Goal: Information Seeking & Learning: Learn about a topic

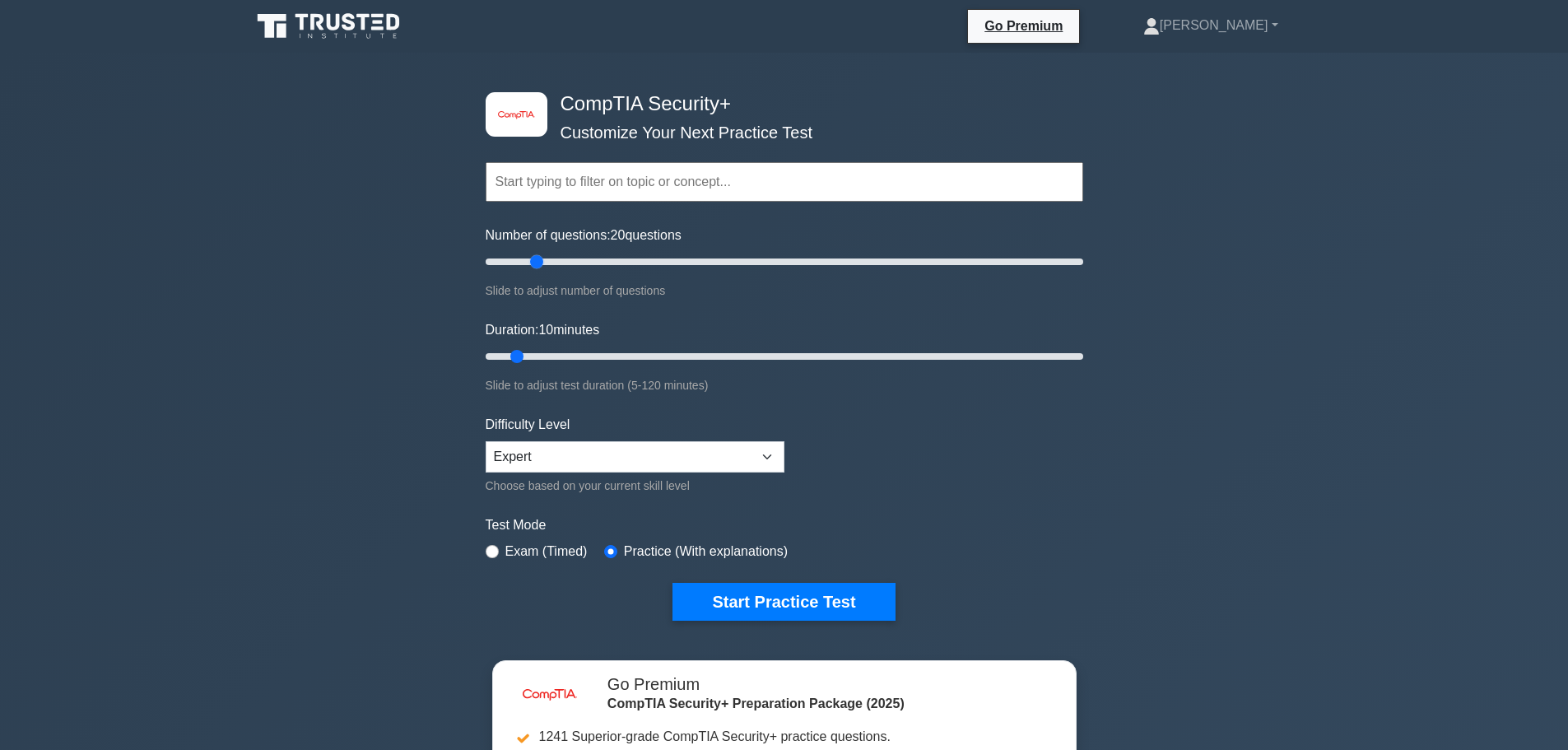
drag, startPoint x: 505, startPoint y: 260, endPoint x: 542, endPoint y: 264, distance: 37.2
type input "20"
click at [542, 264] on input "Number of questions: 20 questions" at bounding box center [783, 262] width 597 height 19
drag, startPoint x: 514, startPoint y: 358, endPoint x: 577, endPoint y: 353, distance: 63.2
type input "20"
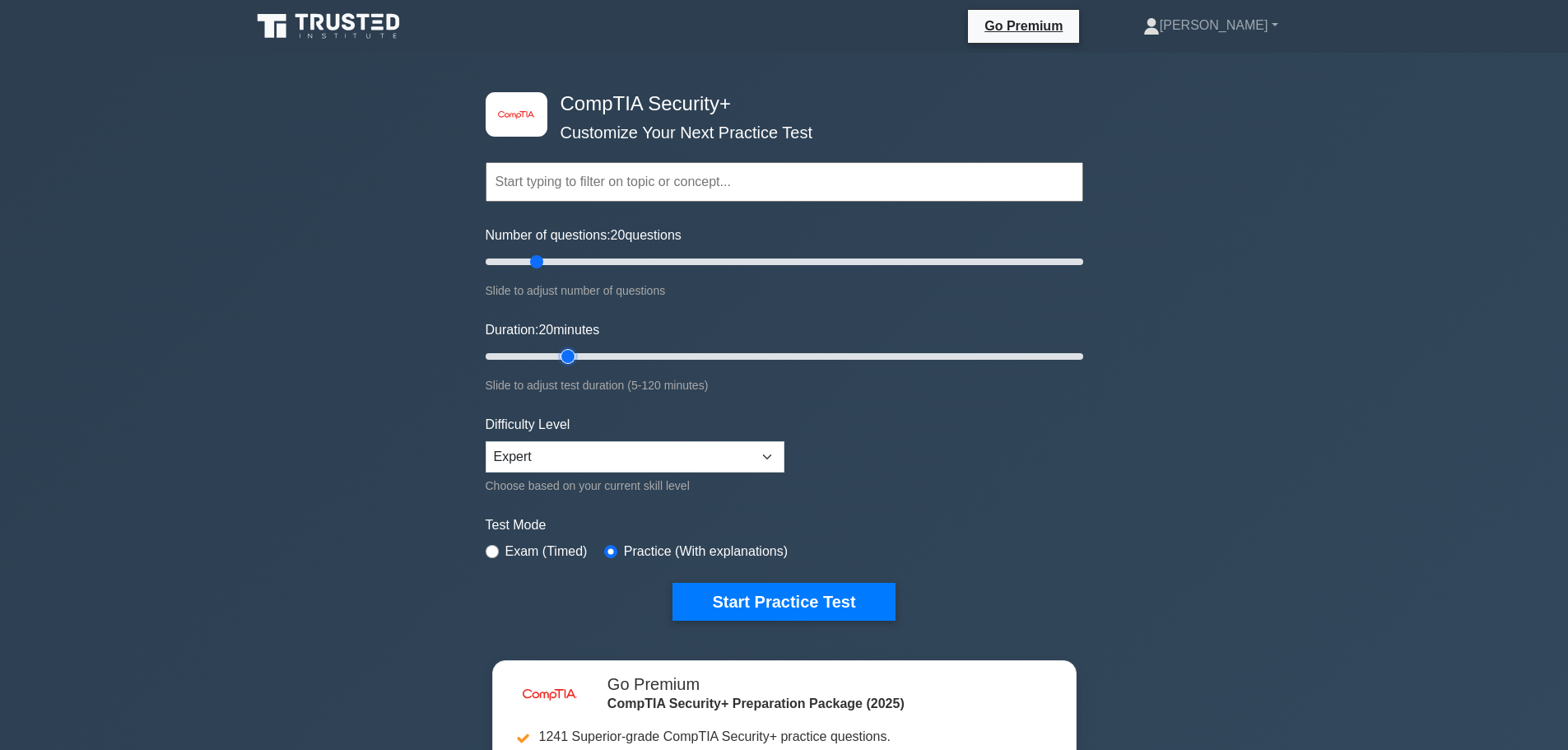
click at [577, 353] on input "Duration: 20 minutes" at bounding box center [783, 356] width 597 height 19
click at [549, 452] on select "Beginner Intermediate Expert" at bounding box center [634, 457] width 299 height 31
click at [485, 441] on select "Beginner Intermediate Expert" at bounding box center [634, 457] width 299 height 31
click at [740, 607] on button "Start Practice Test" at bounding box center [783, 601] width 222 height 38
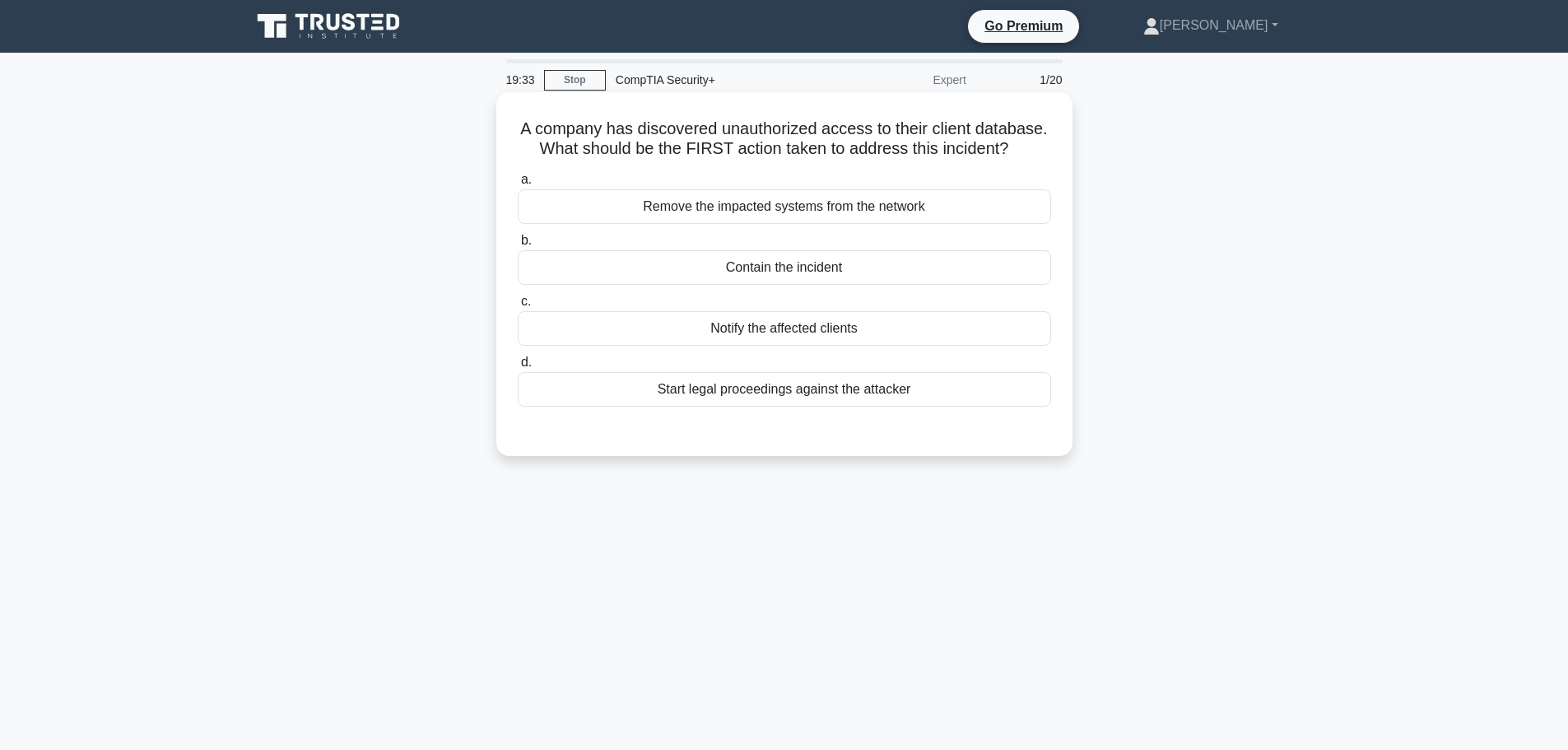
click at [805, 265] on div "Contain the incident" at bounding box center [783, 267] width 533 height 34
click at [517, 246] on input "b. Contain the incident" at bounding box center [517, 241] width 0 height 11
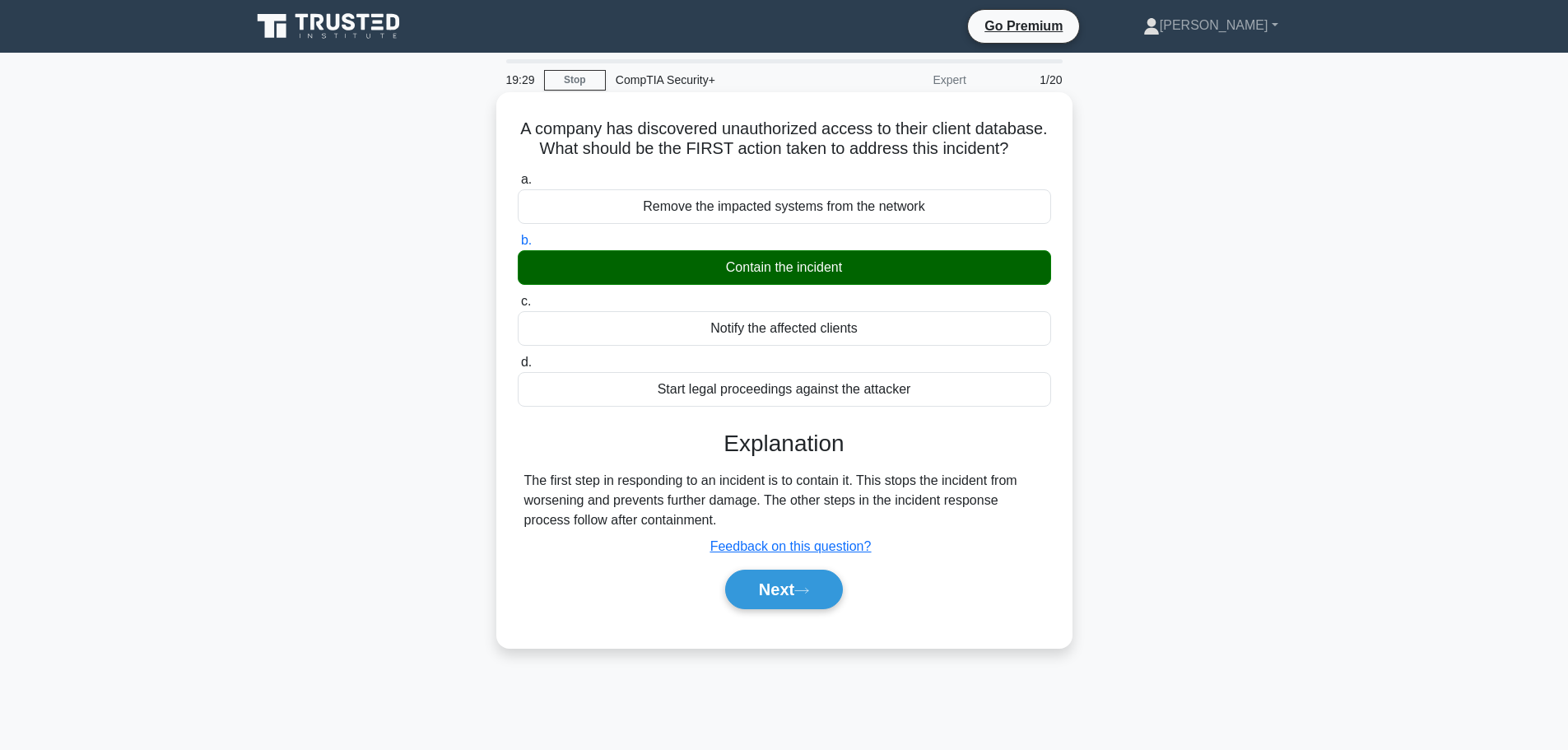
drag, startPoint x: 516, startPoint y: 128, endPoint x: 829, endPoint y: 508, distance: 492.3
click at [826, 510] on div "A company has discovered unauthorized access to their client database. What sho…" at bounding box center [784, 369] width 563 height 543
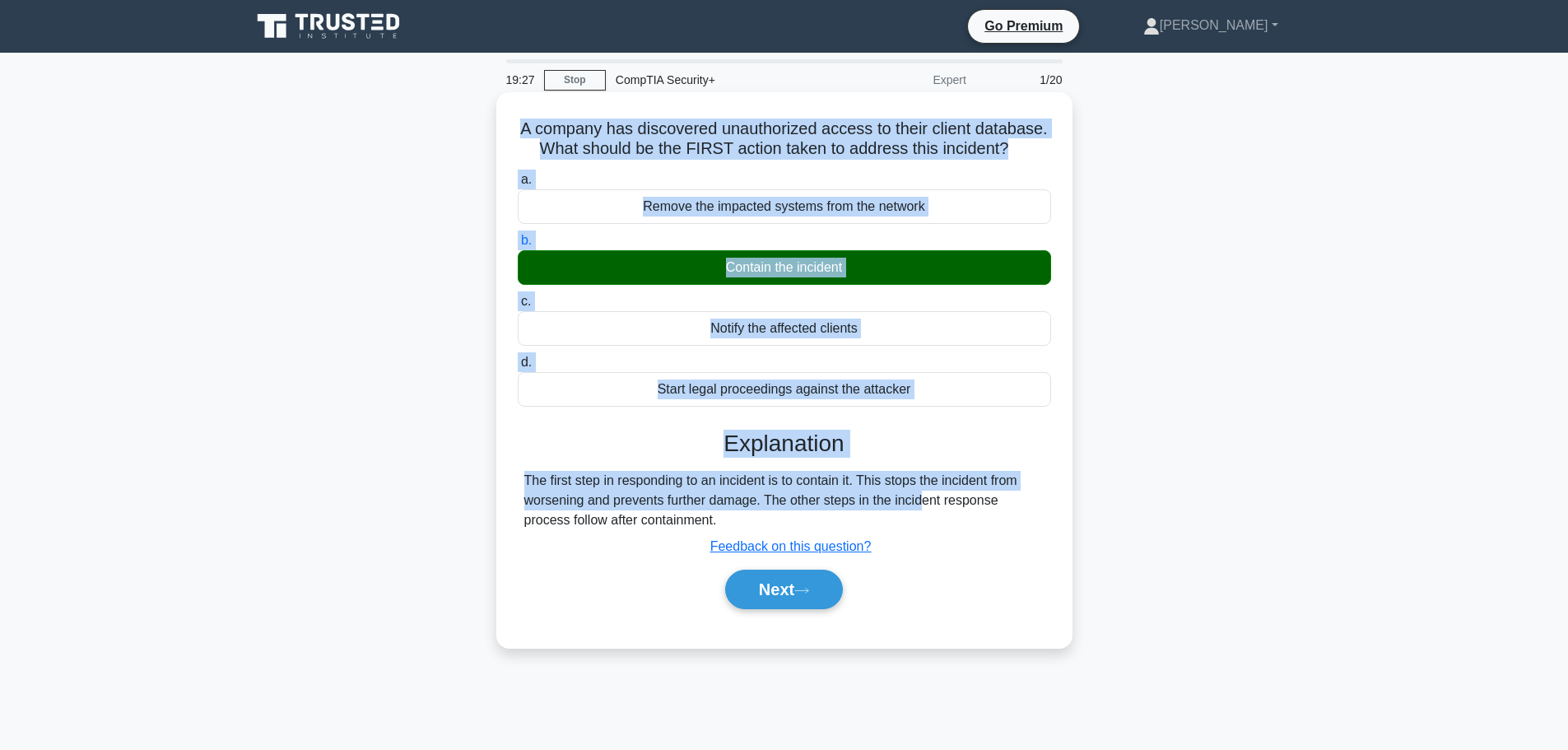
drag, startPoint x: 676, startPoint y: 524, endPoint x: 512, endPoint y: 123, distance: 433.2
click at [512, 123] on div "A company has discovered unauthorized access to their client database. What sho…" at bounding box center [784, 369] width 563 height 543
copy div "A company has discovered unauthorized access to their client database. What sho…"
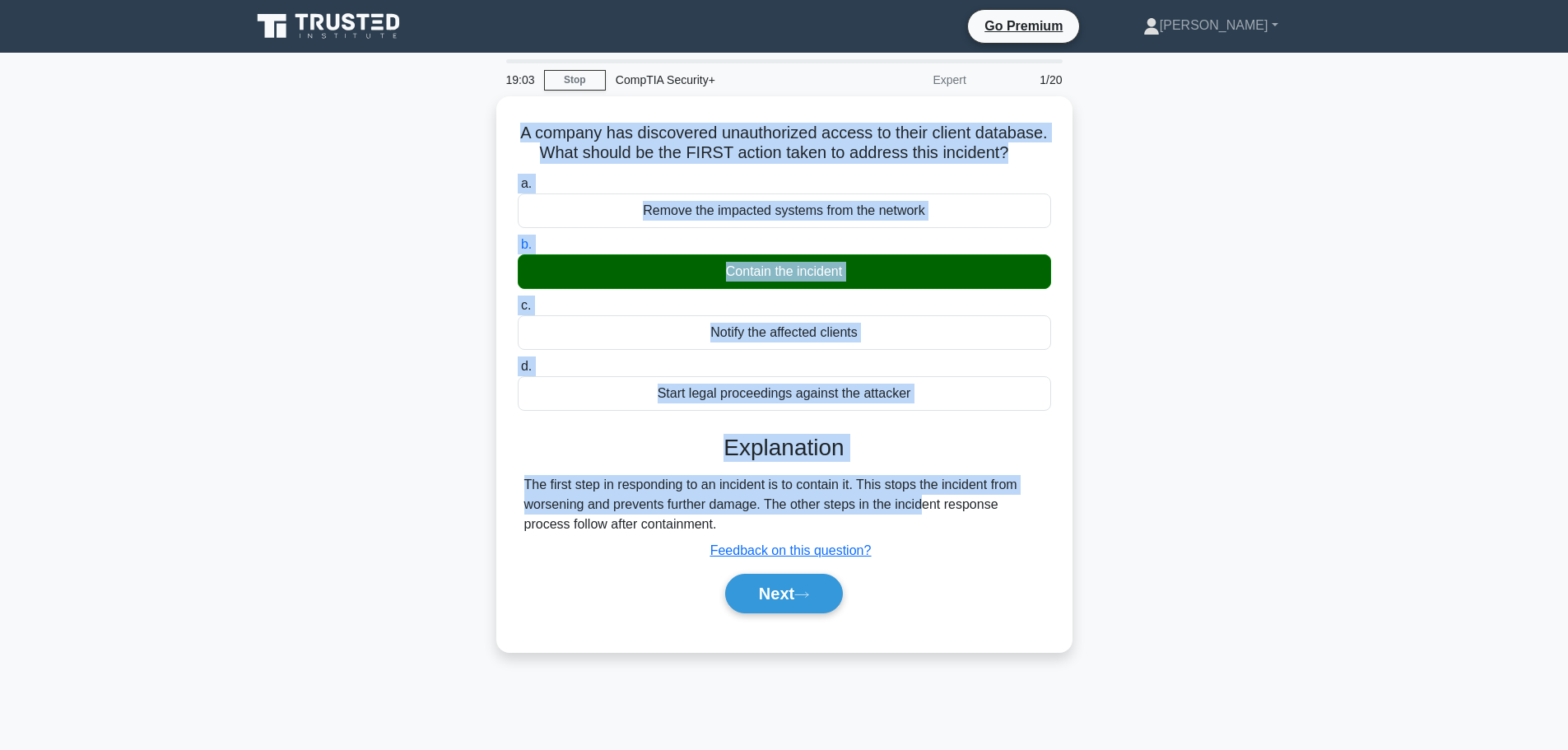
click at [1388, 253] on main "19:03 Stop CompTIA Security+ Expert 1/20 A company has discovered unauthorized …" at bounding box center [784, 470] width 1568 height 836
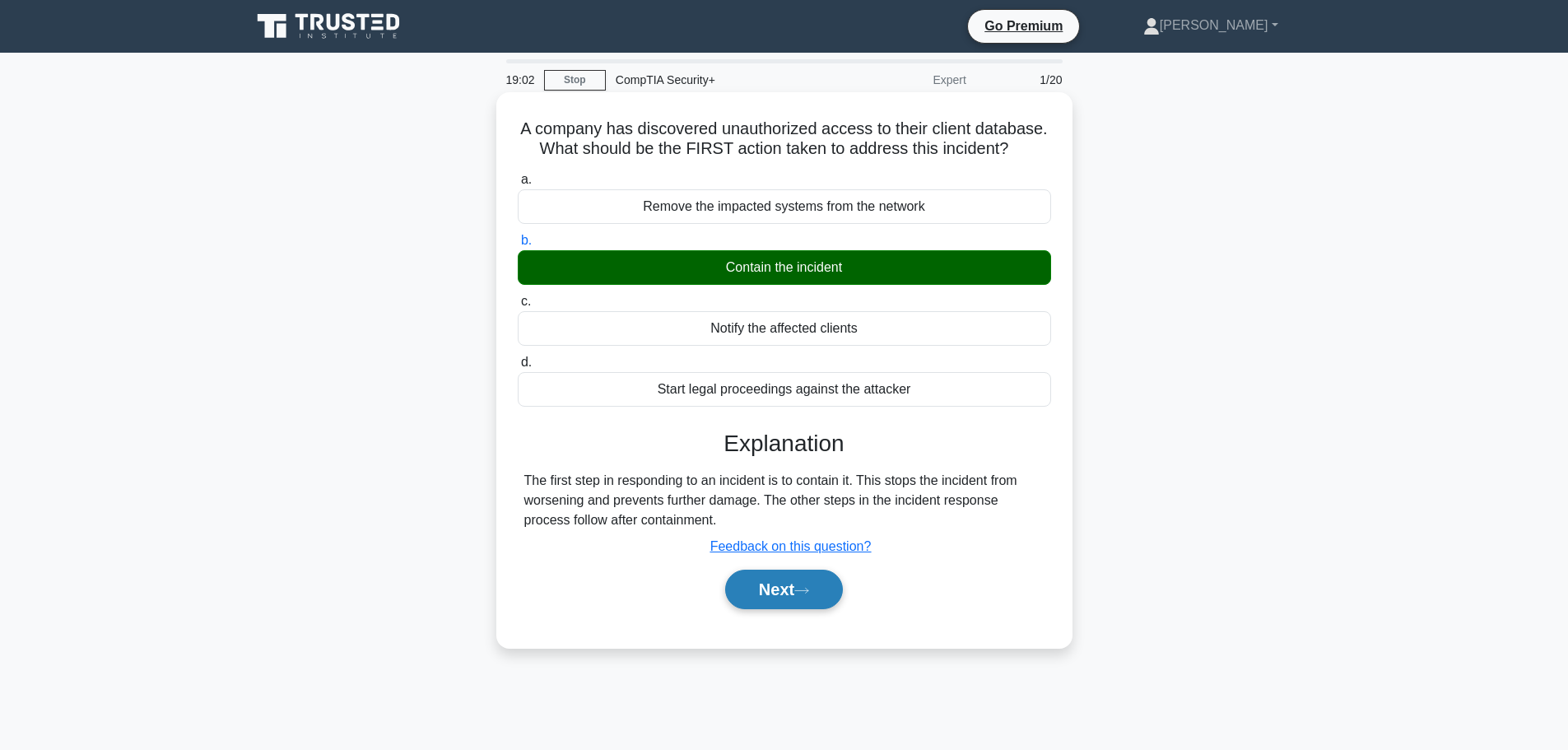
click at [818, 594] on button "Next" at bounding box center [783, 589] width 118 height 40
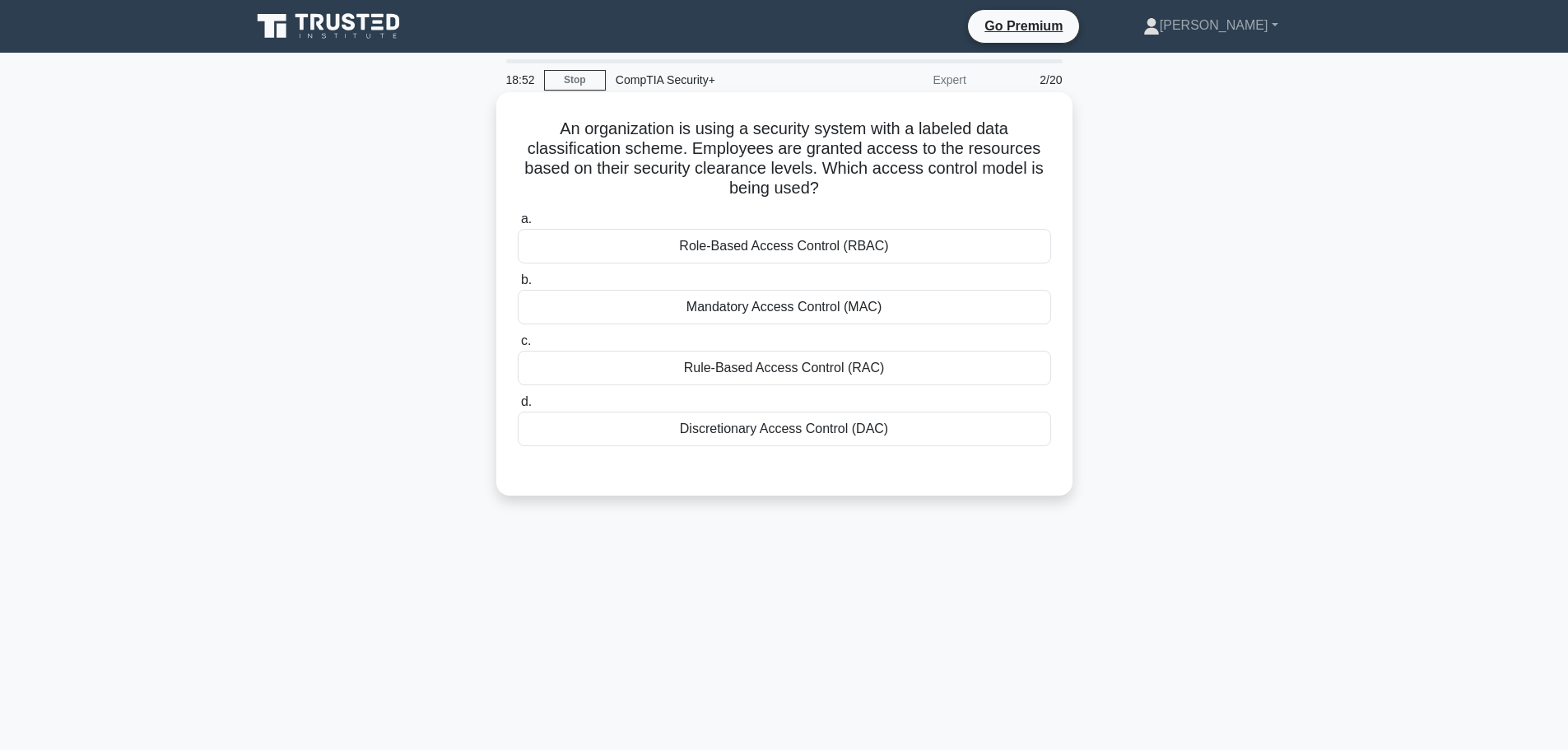
click at [847, 242] on div "Role-Based Access Control (RBAC)" at bounding box center [783, 245] width 533 height 34
click at [517, 225] on input "a. Role-Based Access Control (RBAC)" at bounding box center [517, 219] width 0 height 11
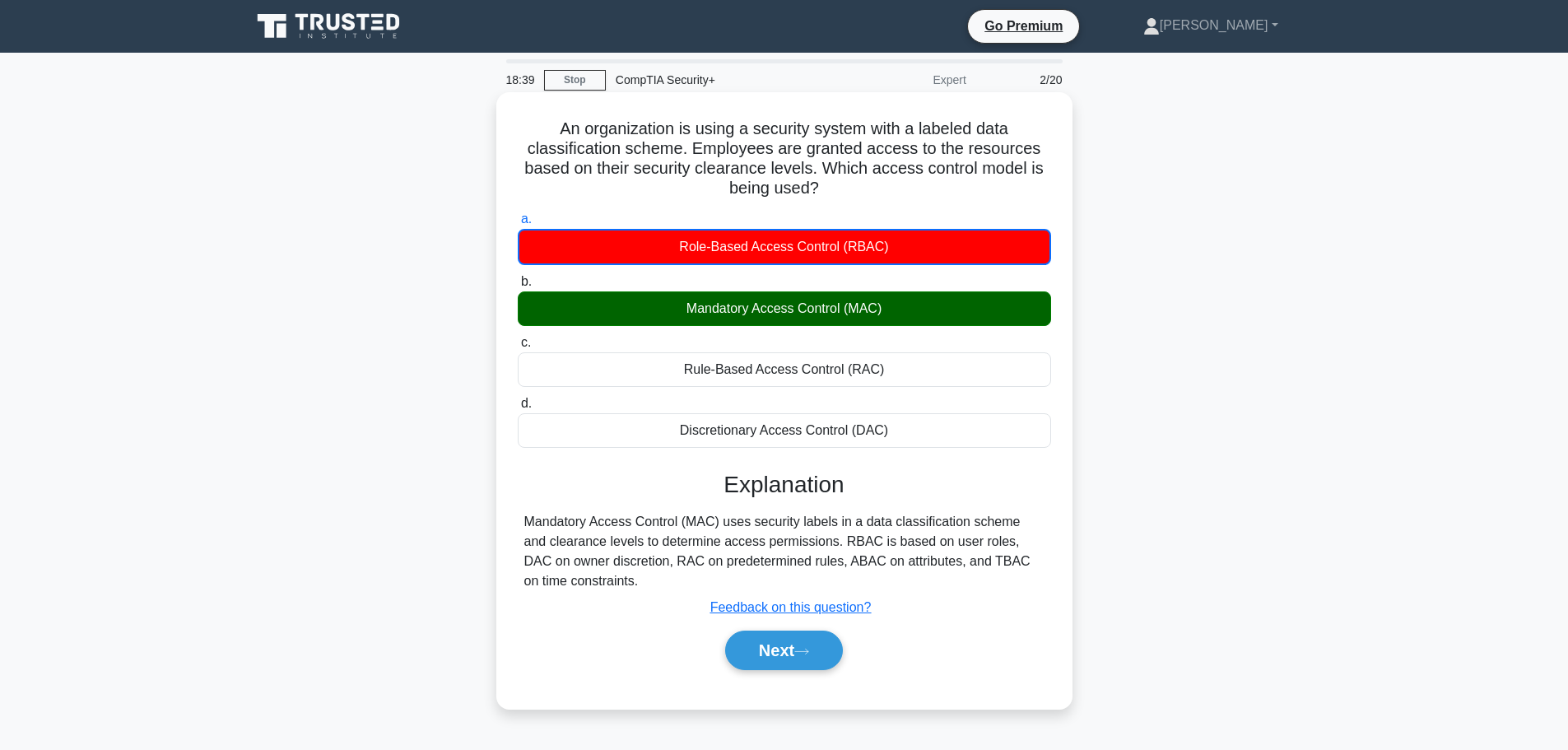
drag, startPoint x: 556, startPoint y: 126, endPoint x: 634, endPoint y: 575, distance: 455.7
click at [634, 575] on div "An organization is using a security system with a labeled data classification s…" at bounding box center [784, 399] width 563 height 603
copy div "An organization is using a security system with a labeled data classification s…"
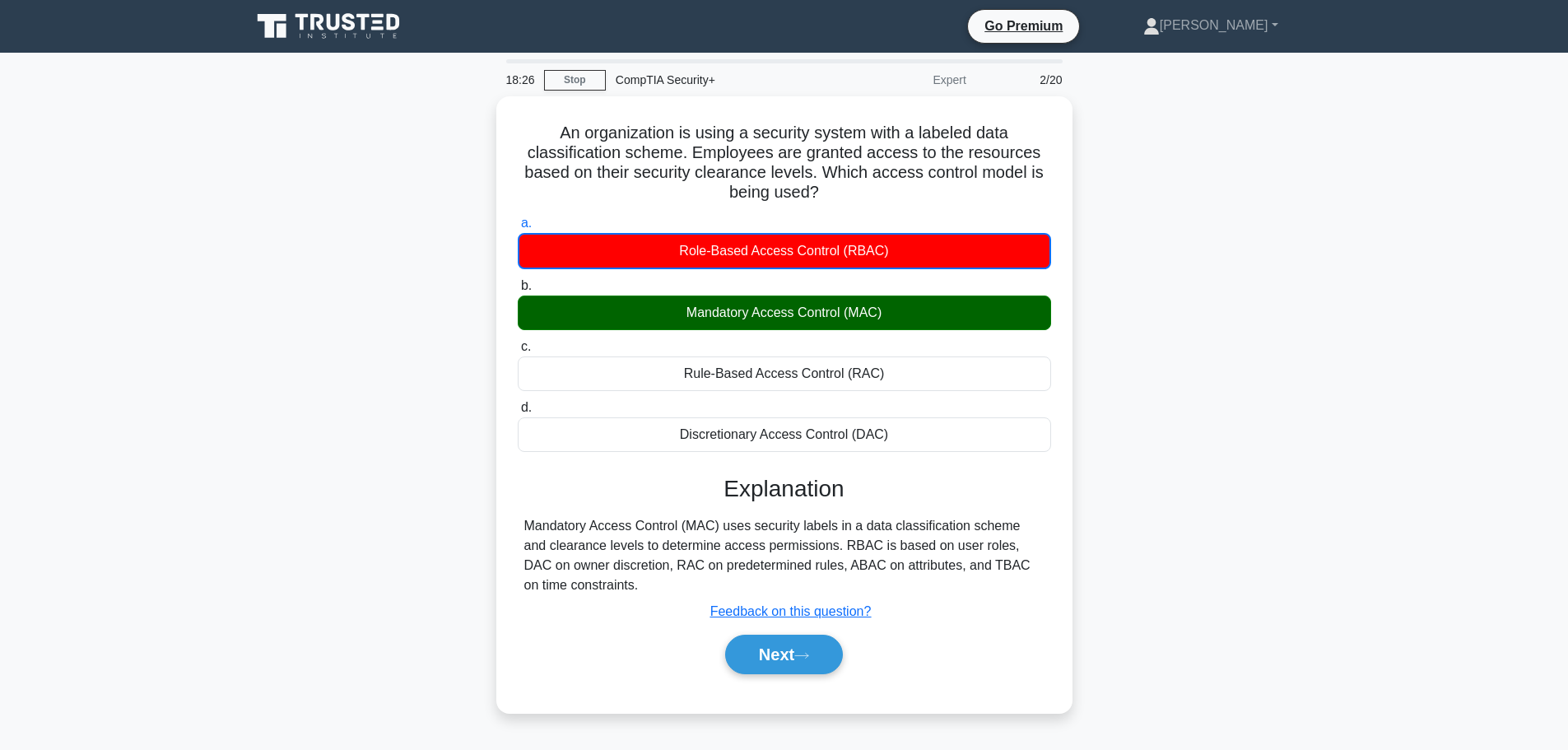
click at [1363, 306] on main "18:26 Stop CompTIA Security+ Expert 2/20 An organization is using a security sy…" at bounding box center [784, 470] width 1568 height 836
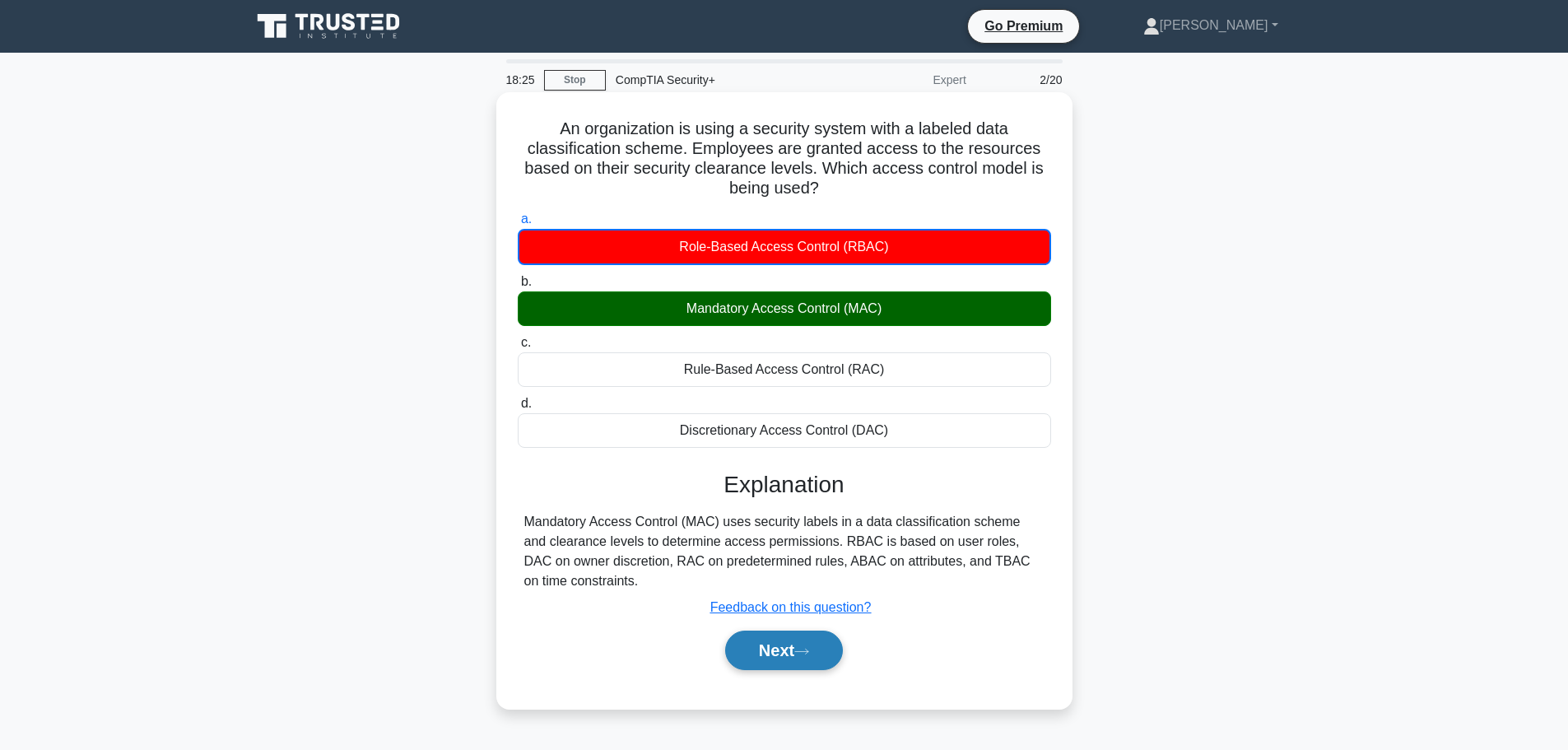
click at [822, 660] on button "Next" at bounding box center [783, 650] width 118 height 40
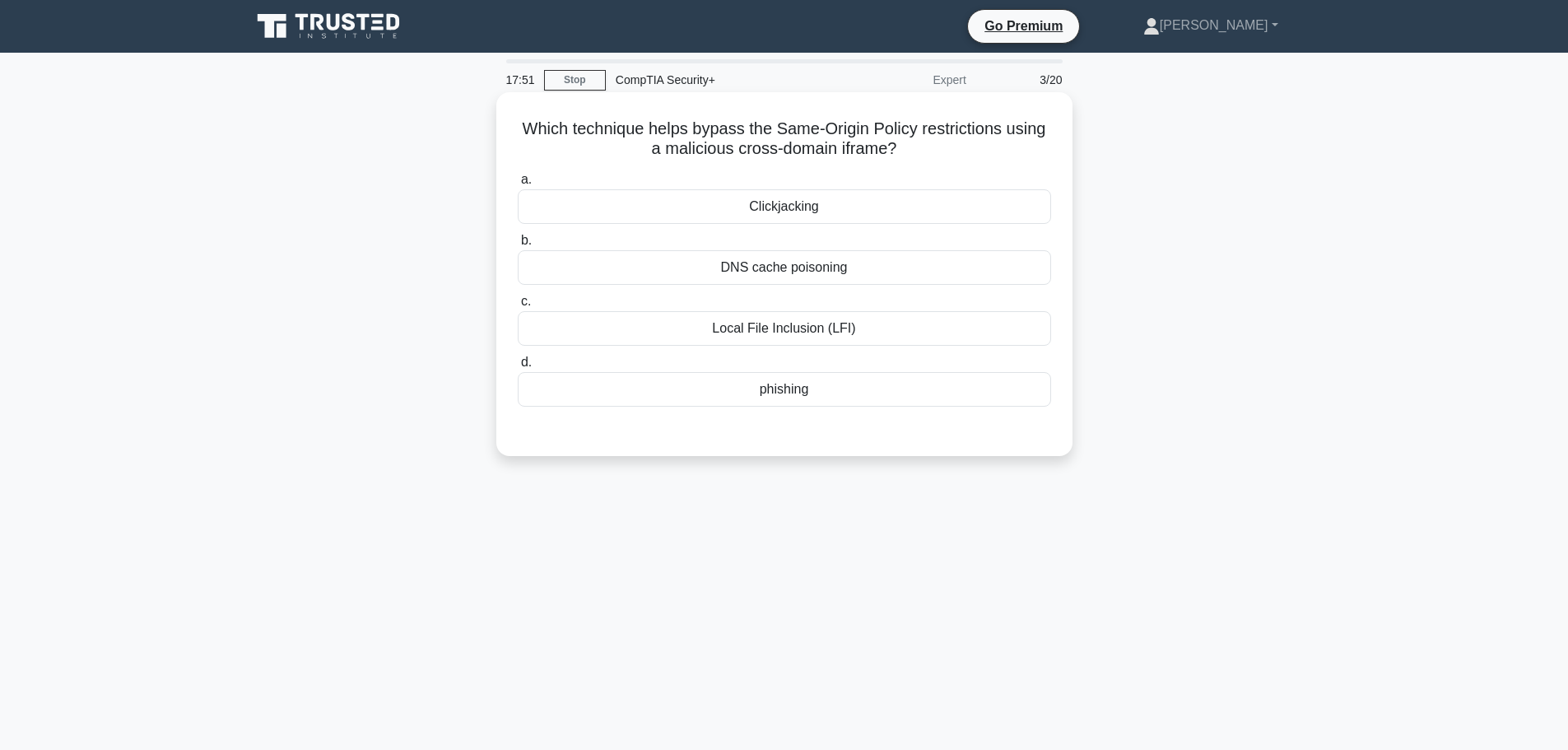
click at [791, 260] on div "DNS cache poisoning" at bounding box center [783, 267] width 533 height 34
click at [517, 246] on input "b. DNS cache poisoning" at bounding box center [517, 241] width 0 height 11
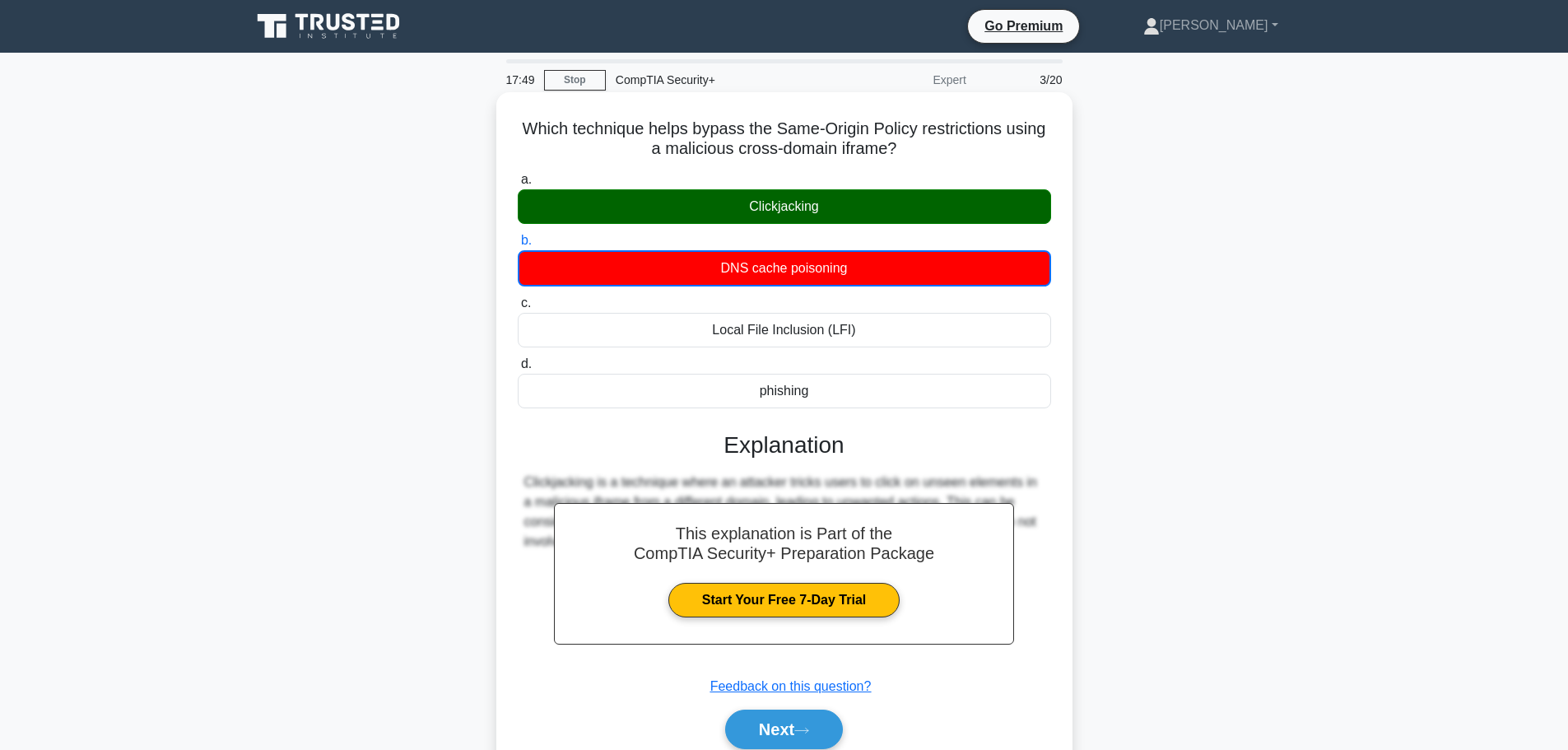
drag, startPoint x: 516, startPoint y: 124, endPoint x: 884, endPoint y: 404, distance: 462.4
click at [884, 404] on div "Which technique helps bypass the Same-Origin Policy restrictions using a malici…" at bounding box center [784, 439] width 563 height 682
copy div "Which technique helps bypass the Same-Origin Policy restrictions using a malici…"
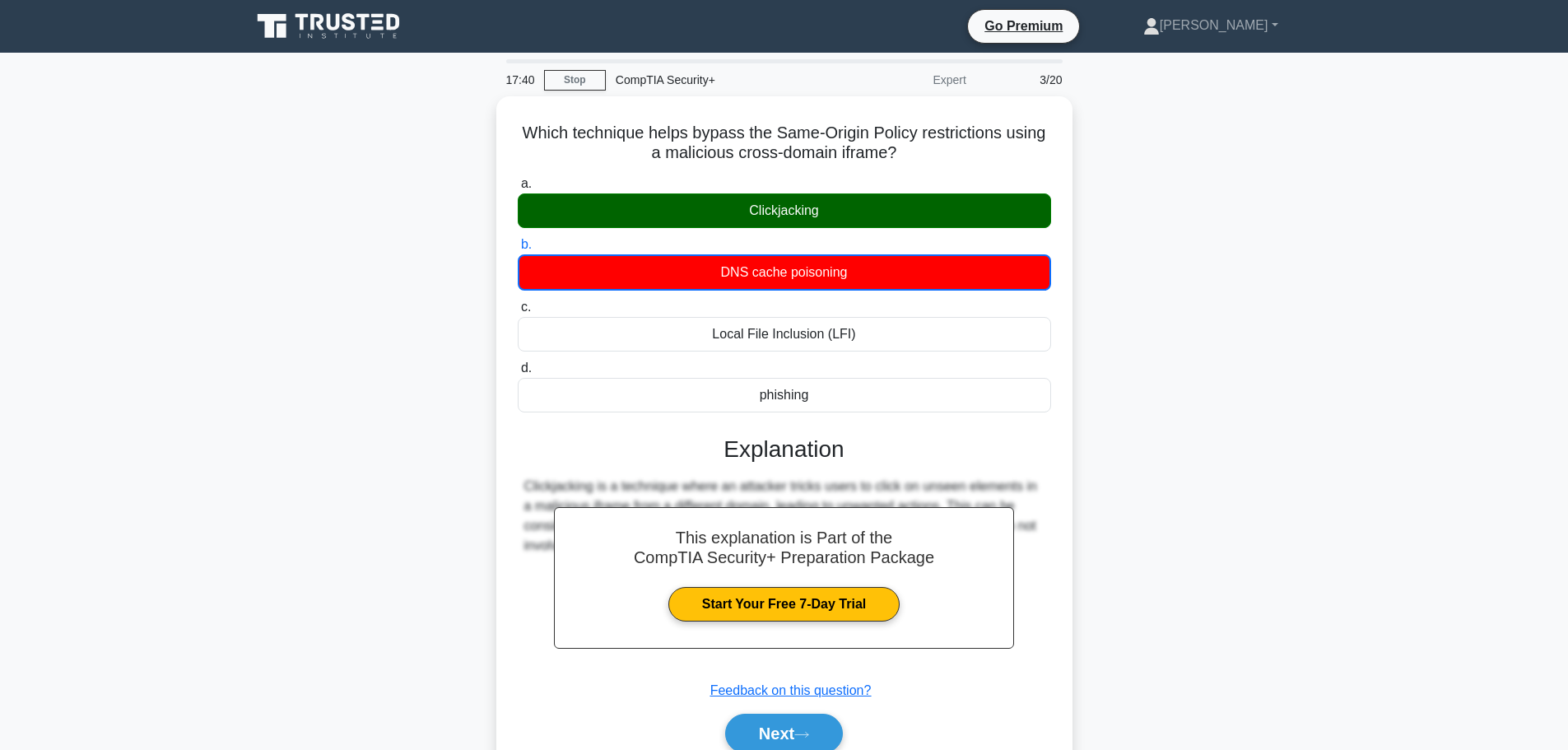
drag, startPoint x: 1365, startPoint y: 419, endPoint x: 1356, endPoint y: 413, distance: 10.8
click at [1365, 419] on main "17:40 Stop CompTIA Security+ Expert 3/20 Which technique helps bypass the Same-…" at bounding box center [784, 470] width 1568 height 836
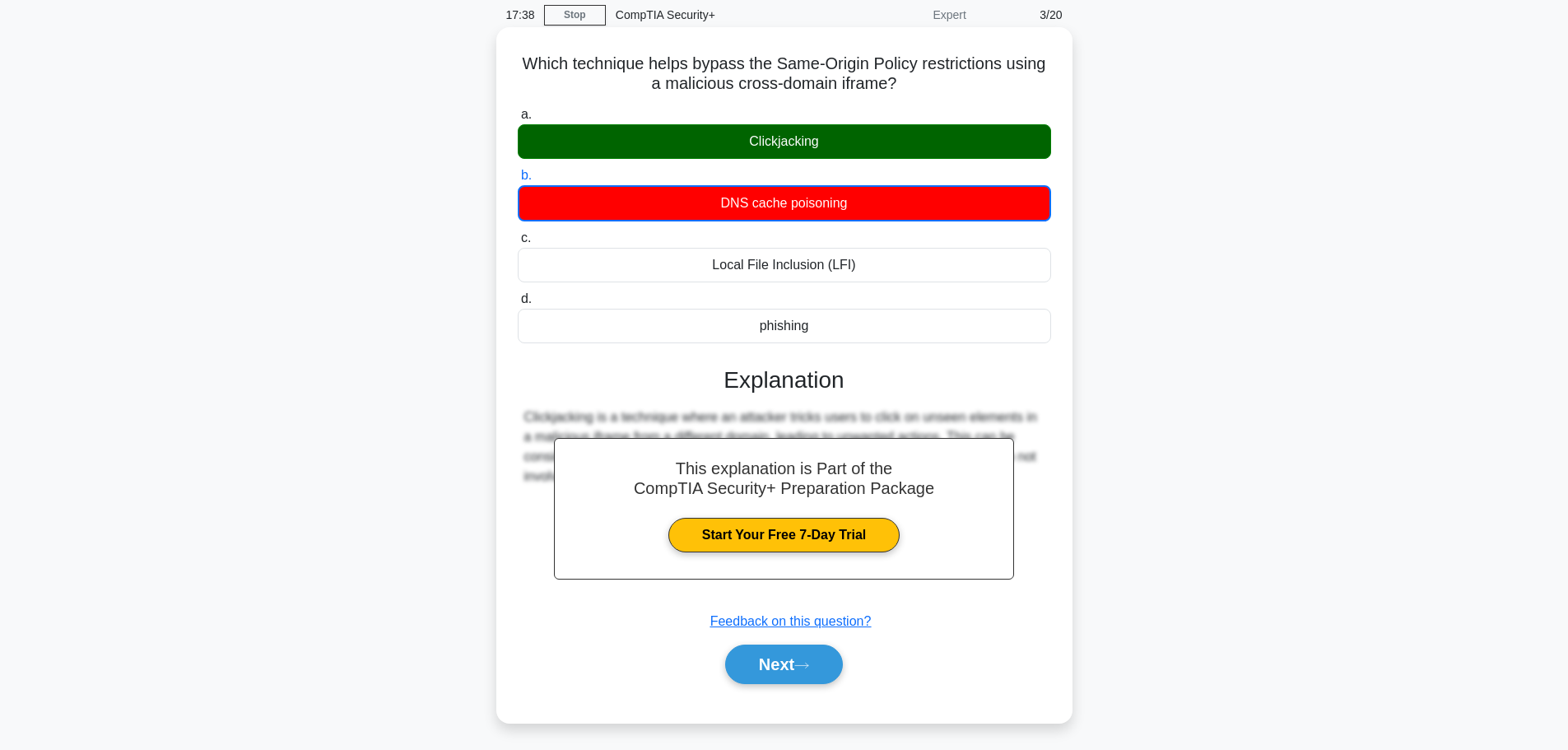
scroll to position [139, 0]
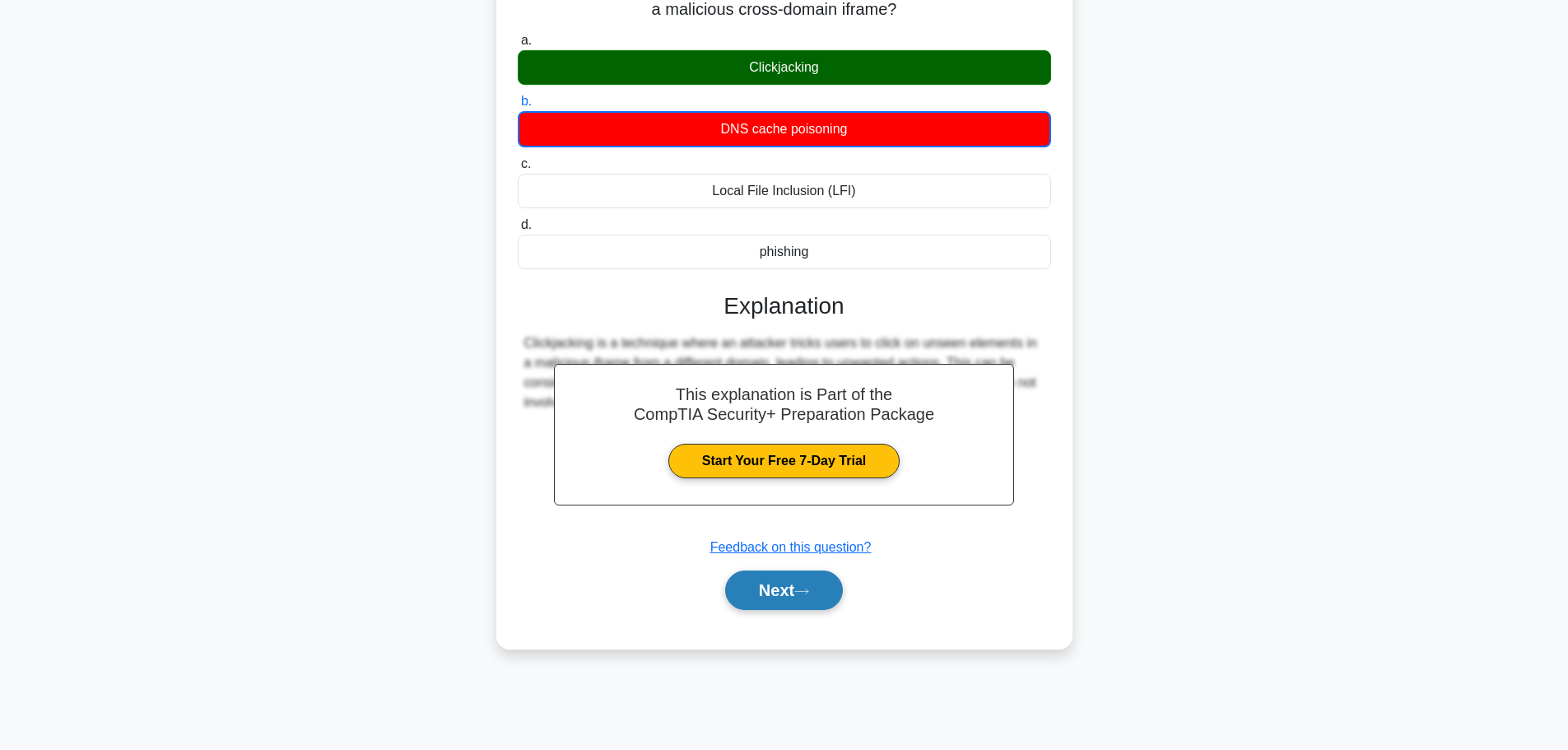
click at [778, 602] on button "Next" at bounding box center [783, 590] width 118 height 40
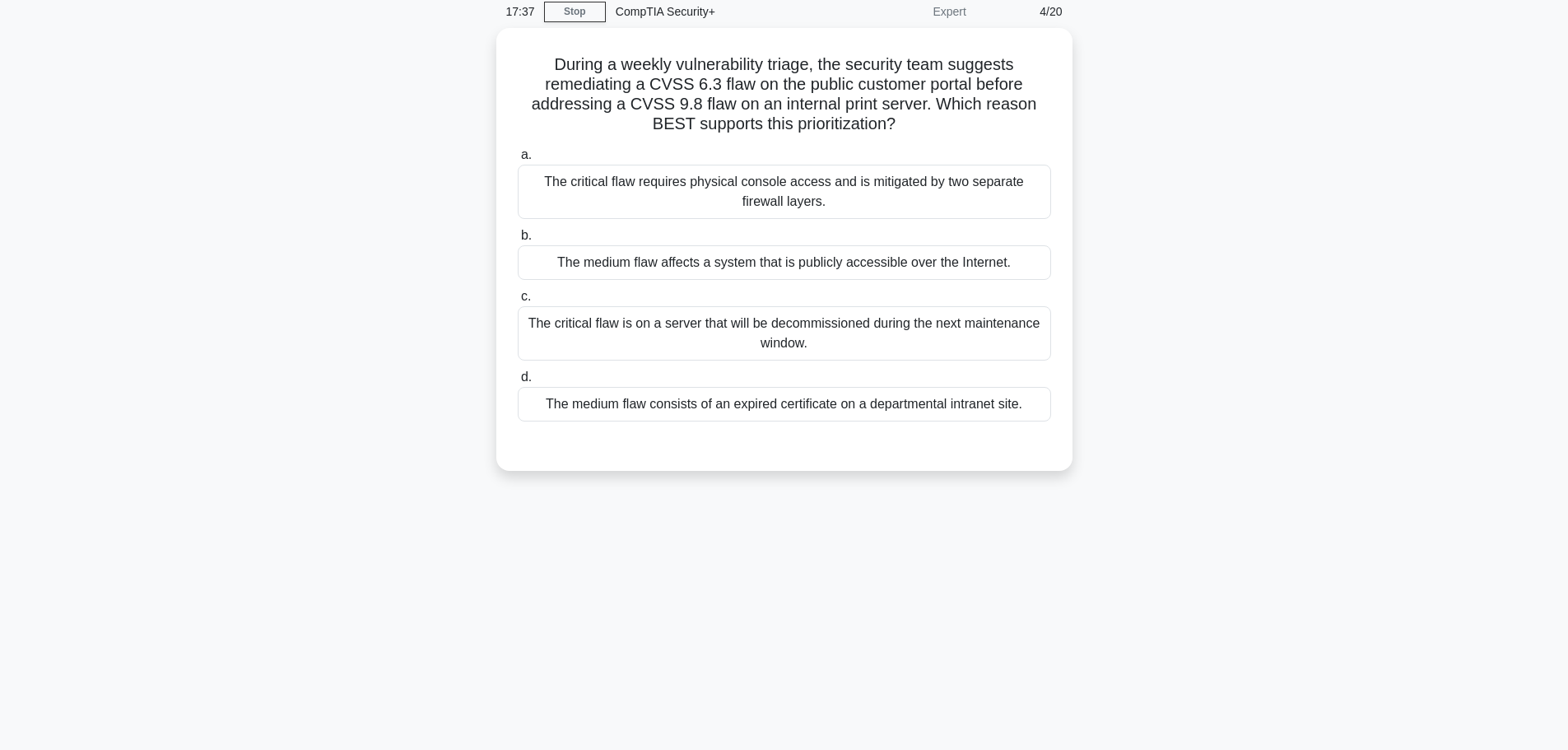
scroll to position [0, 0]
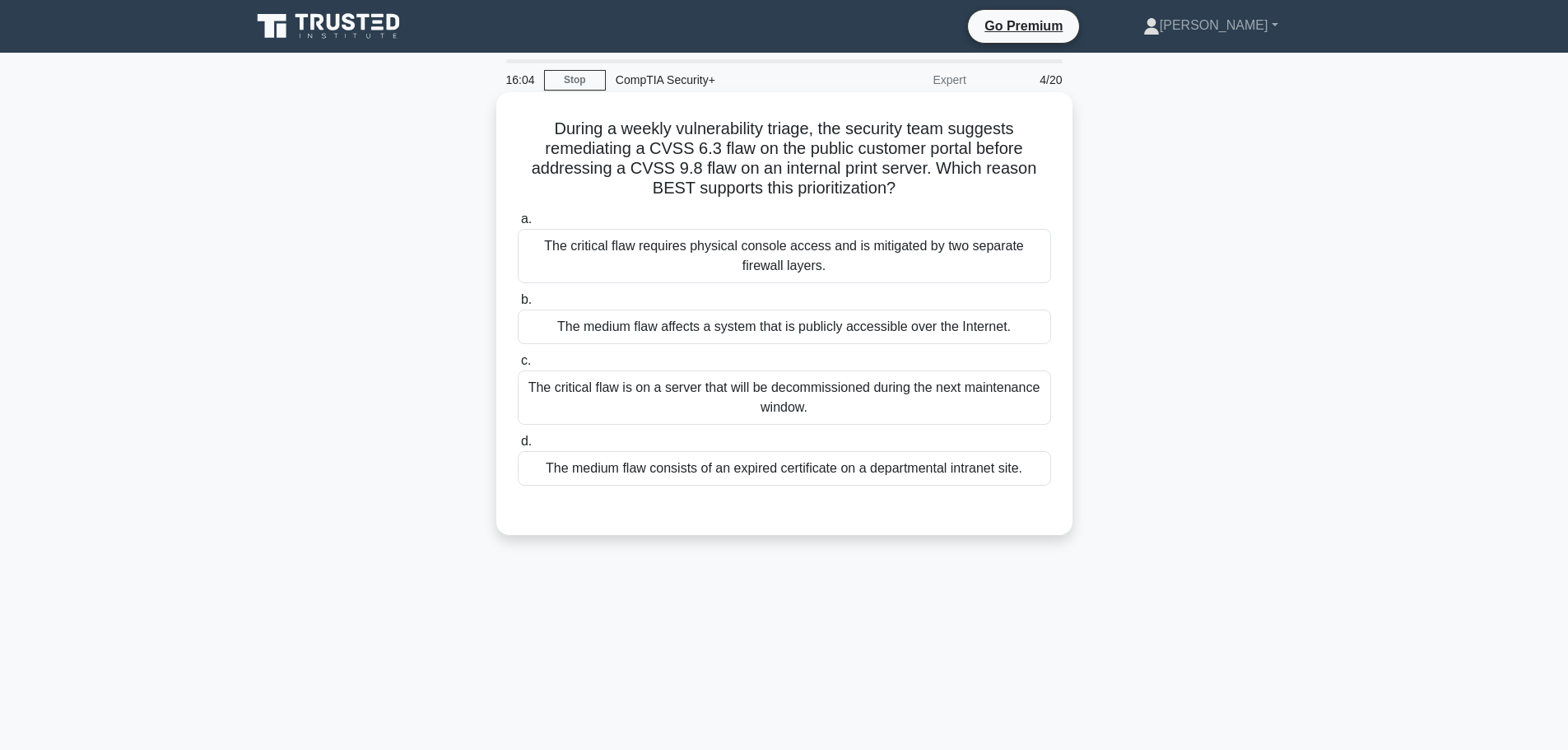
click at [702, 331] on div "The medium flaw affects a system that is publicly accessible over the Internet." at bounding box center [783, 326] width 533 height 34
click at [517, 305] on input "b. The medium flaw affects a system that is publicly accessible over the Intern…" at bounding box center [517, 299] width 0 height 11
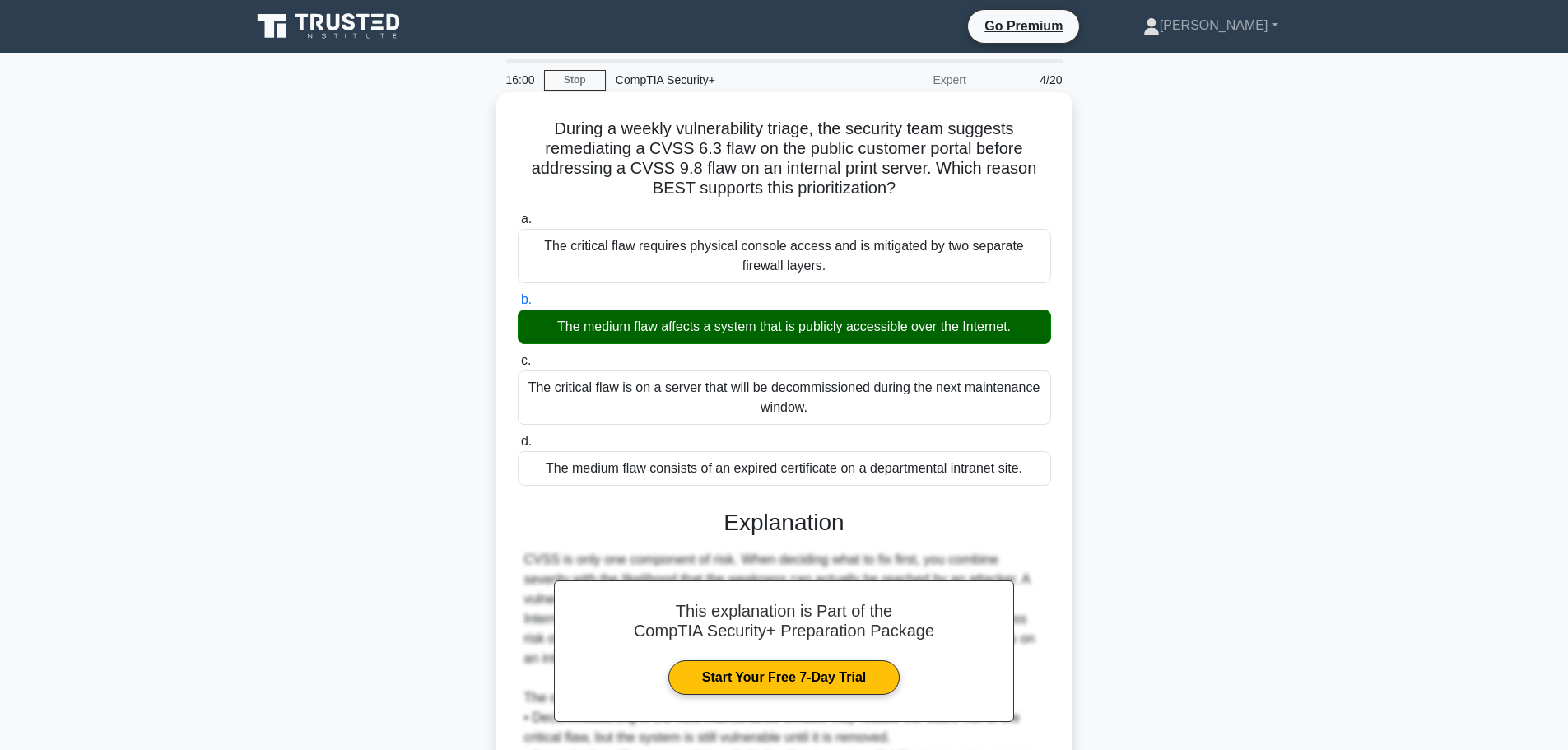
drag, startPoint x: 549, startPoint y: 123, endPoint x: 1043, endPoint y: 482, distance: 610.7
click at [1043, 482] on div "During a weekly vulnerability triage, the security team suggests remediating a …" at bounding box center [784, 527] width 563 height 858
copy div "During a weekly vulnerability triage, the security team suggests remediating a …"
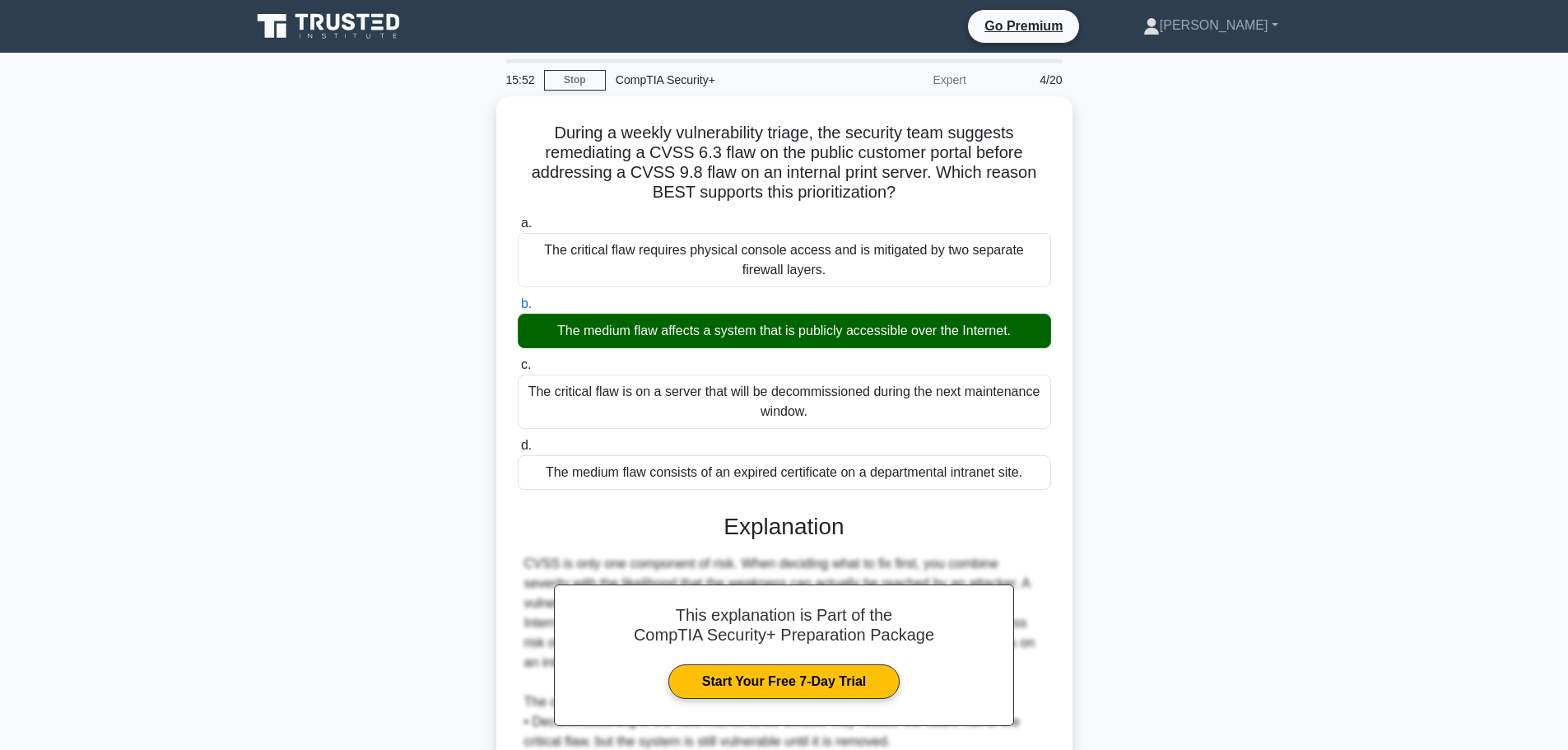
click at [1365, 349] on main "15:52 Stop CompTIA Security+ Expert 4/20 During a weekly vulnerability triage, …" at bounding box center [784, 523] width 1568 height 942
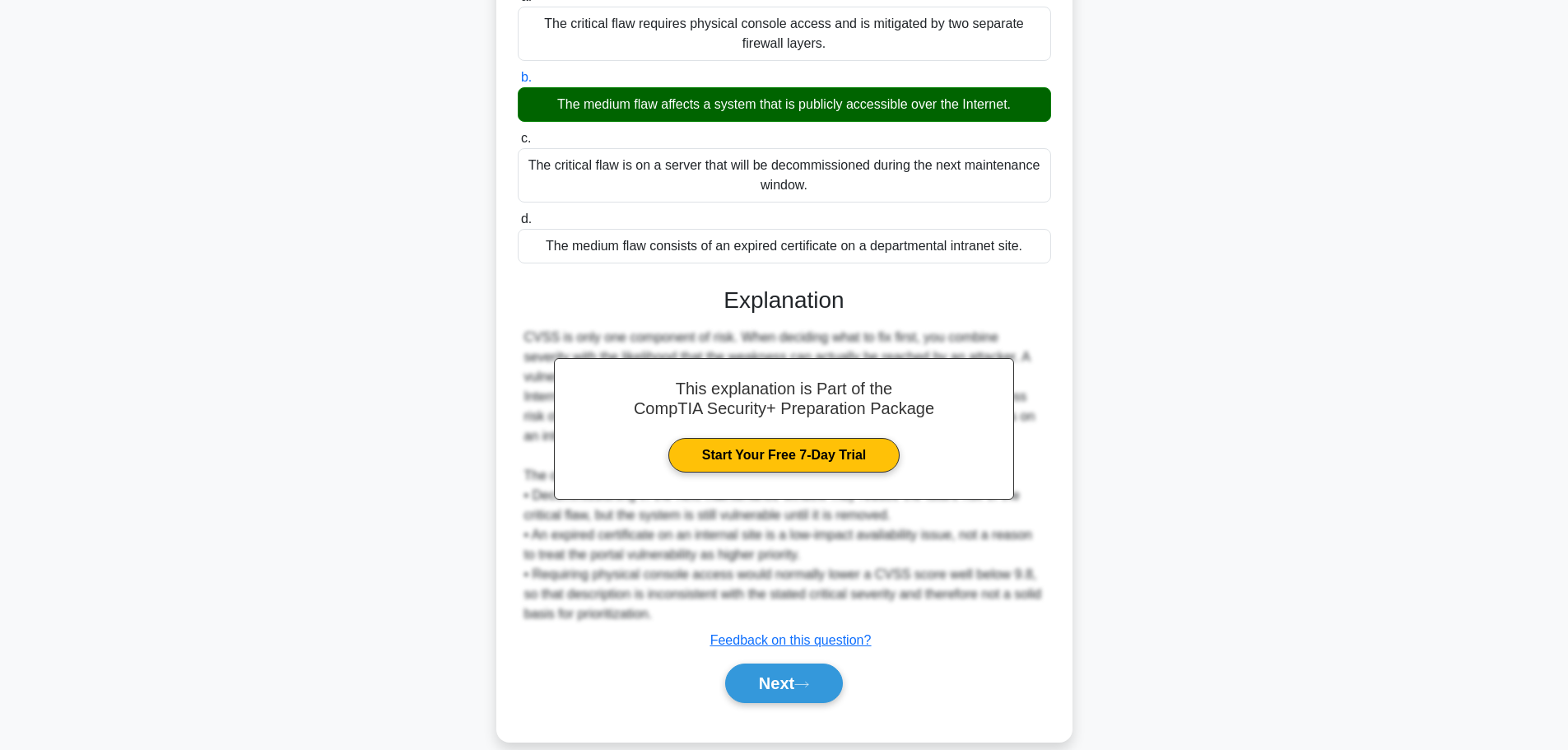
scroll to position [246, 0]
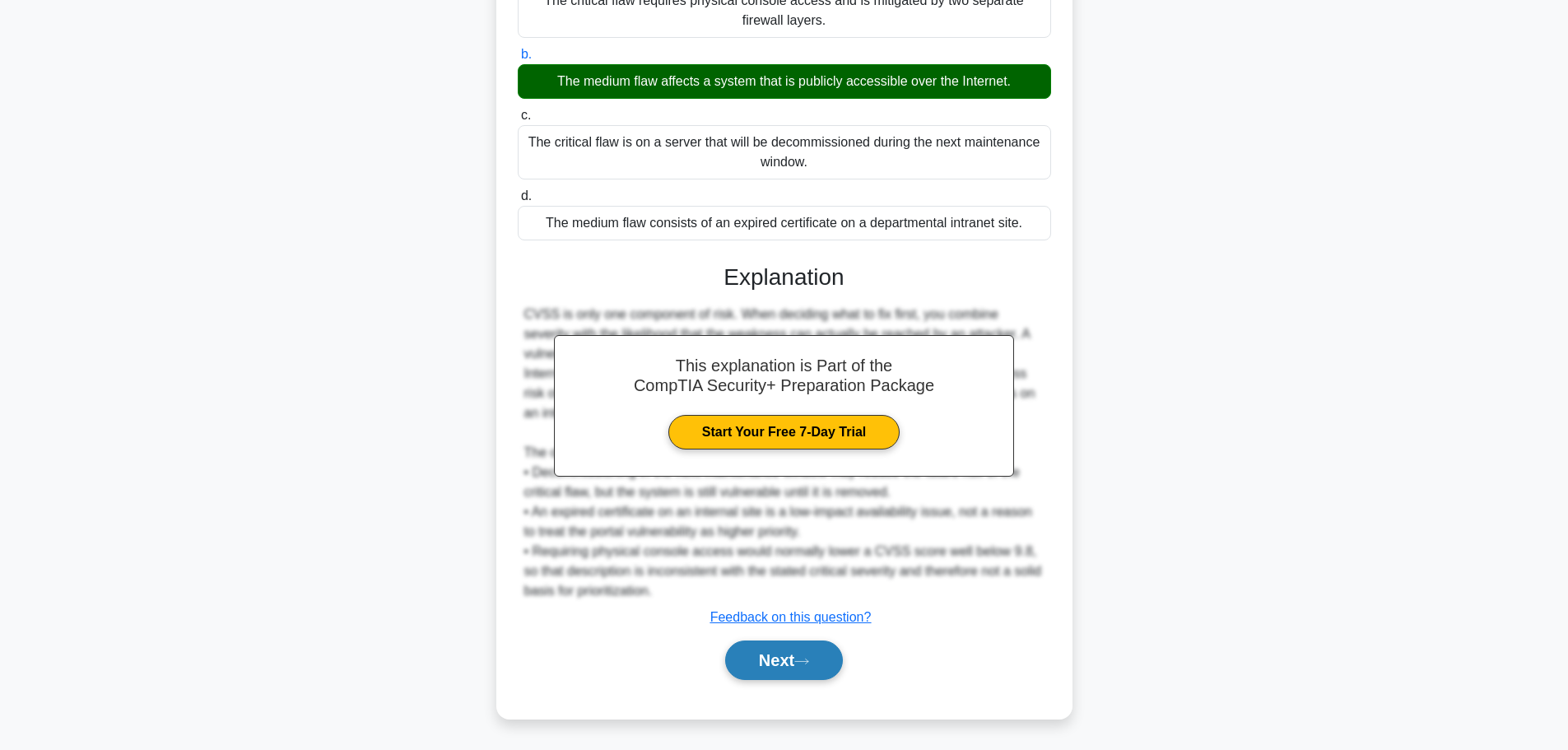
click at [775, 655] on button "Next" at bounding box center [783, 659] width 118 height 40
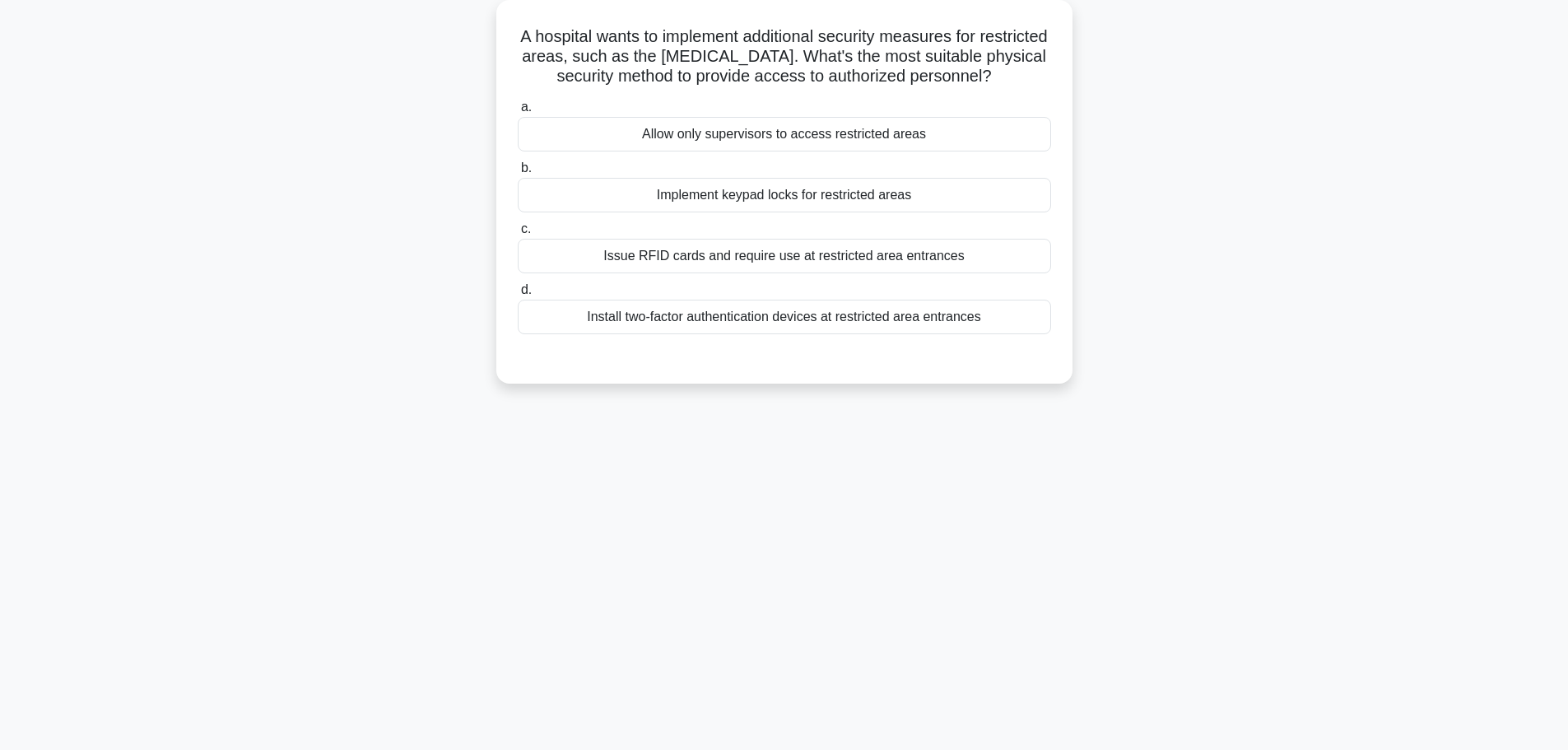
scroll to position [0, 0]
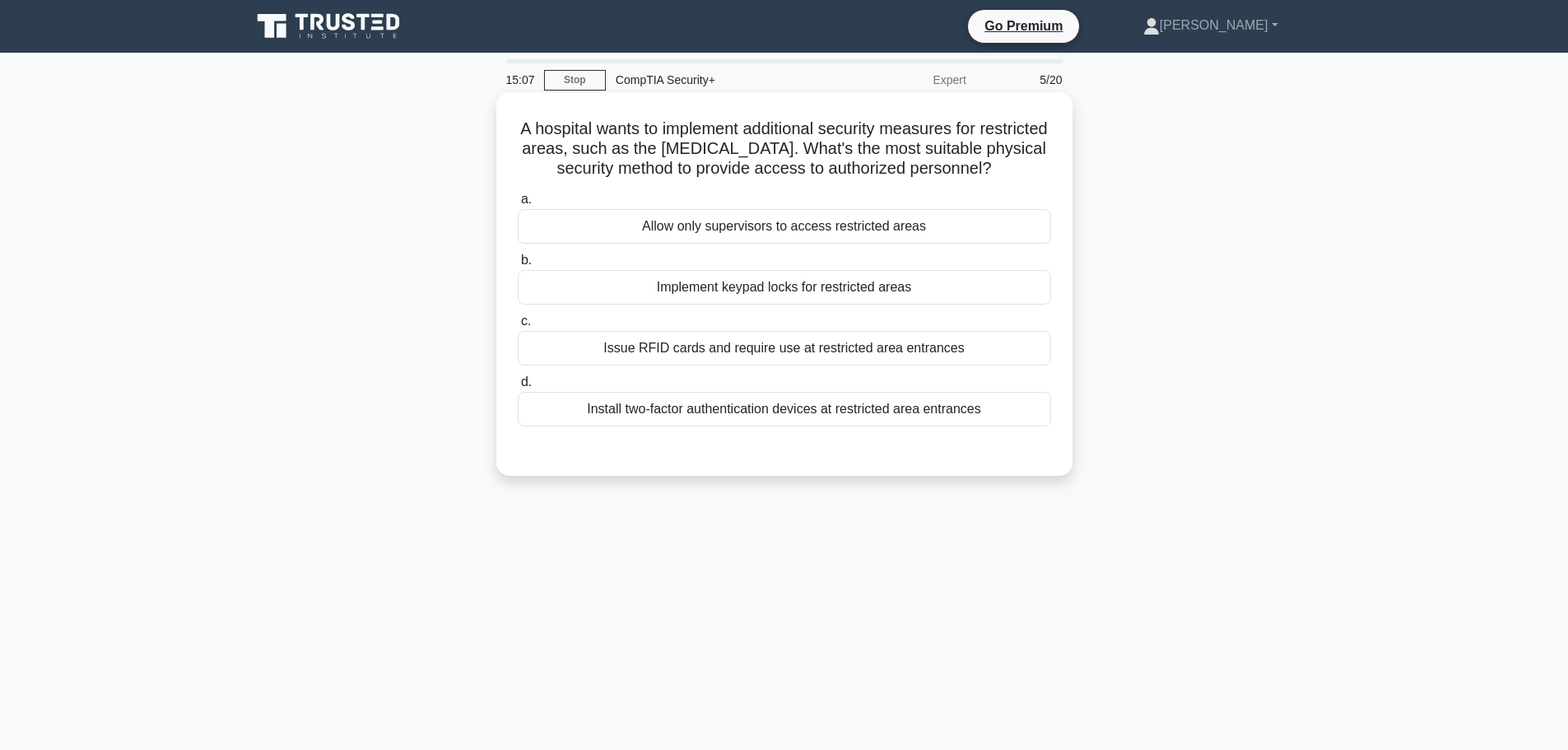
click at [773, 354] on div "Issue RFID cards and require use at restricted area entrances" at bounding box center [783, 348] width 533 height 34
click at [517, 326] on input "c. Issue RFID cards and require use at restricted area entrances" at bounding box center [517, 320] width 0 height 11
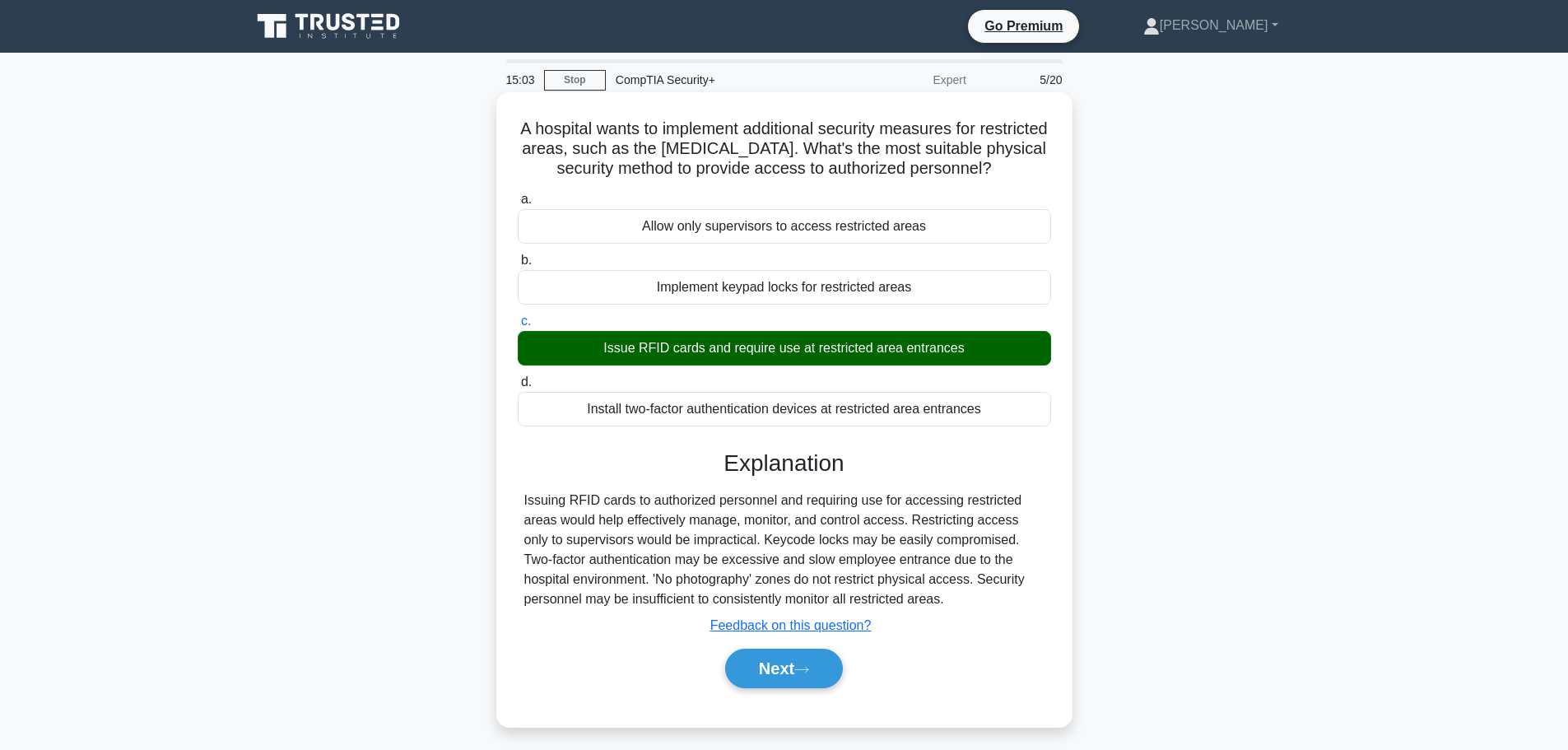
drag, startPoint x: 571, startPoint y: 177, endPoint x: 919, endPoint y: 603, distance: 550.1
click at [919, 603] on div "A hospital wants to implement additional security measures for restricted areas…" at bounding box center [784, 409] width 563 height 621
copy div "A hospital wants to implement additional security measures for restricted areas…"
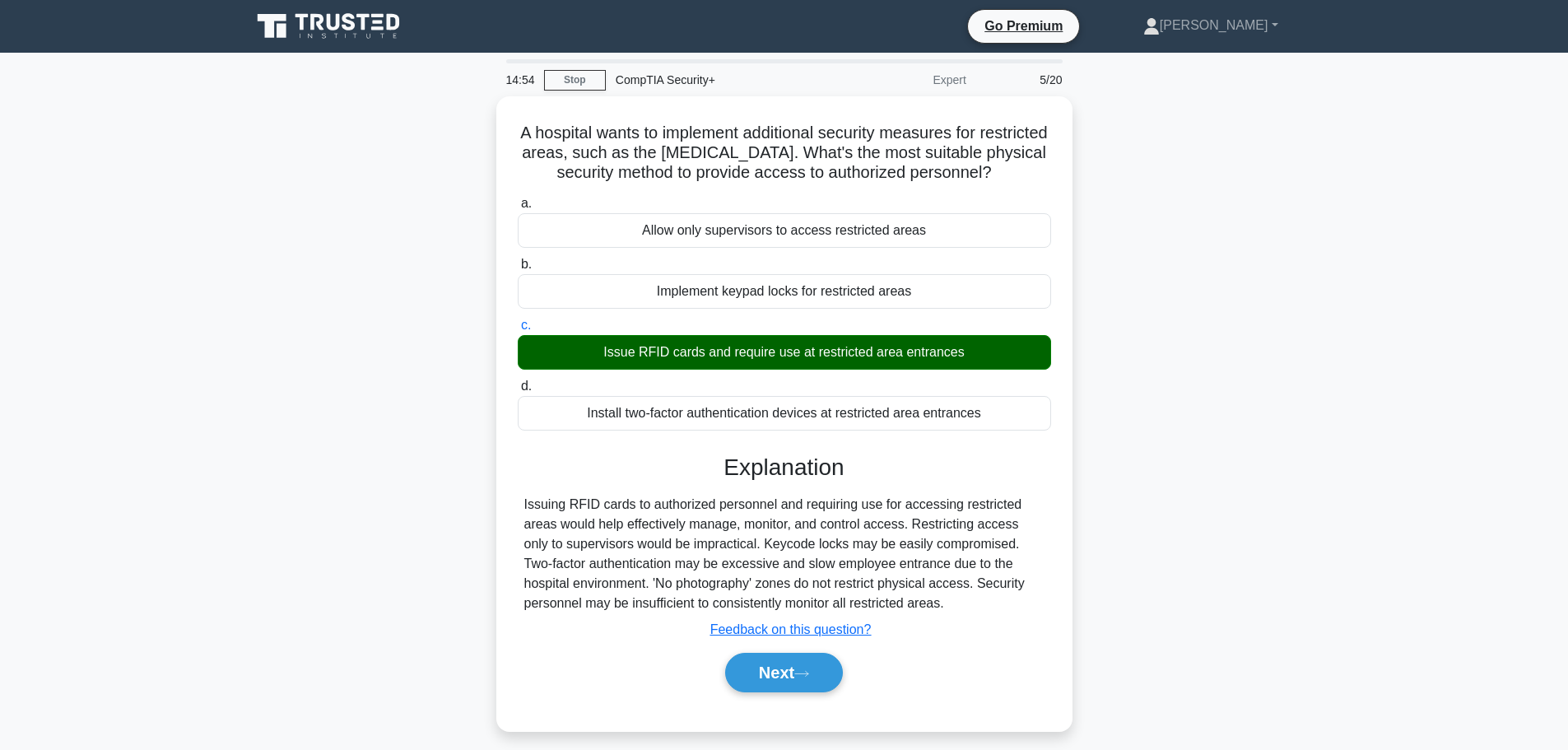
drag, startPoint x: 1401, startPoint y: 333, endPoint x: 1332, endPoint y: 391, distance: 90.1
click at [1401, 333] on main "14:54 Stop CompTIA Security+ Expert 5/20 A hospital wants to implement addition…" at bounding box center [784, 470] width 1568 height 836
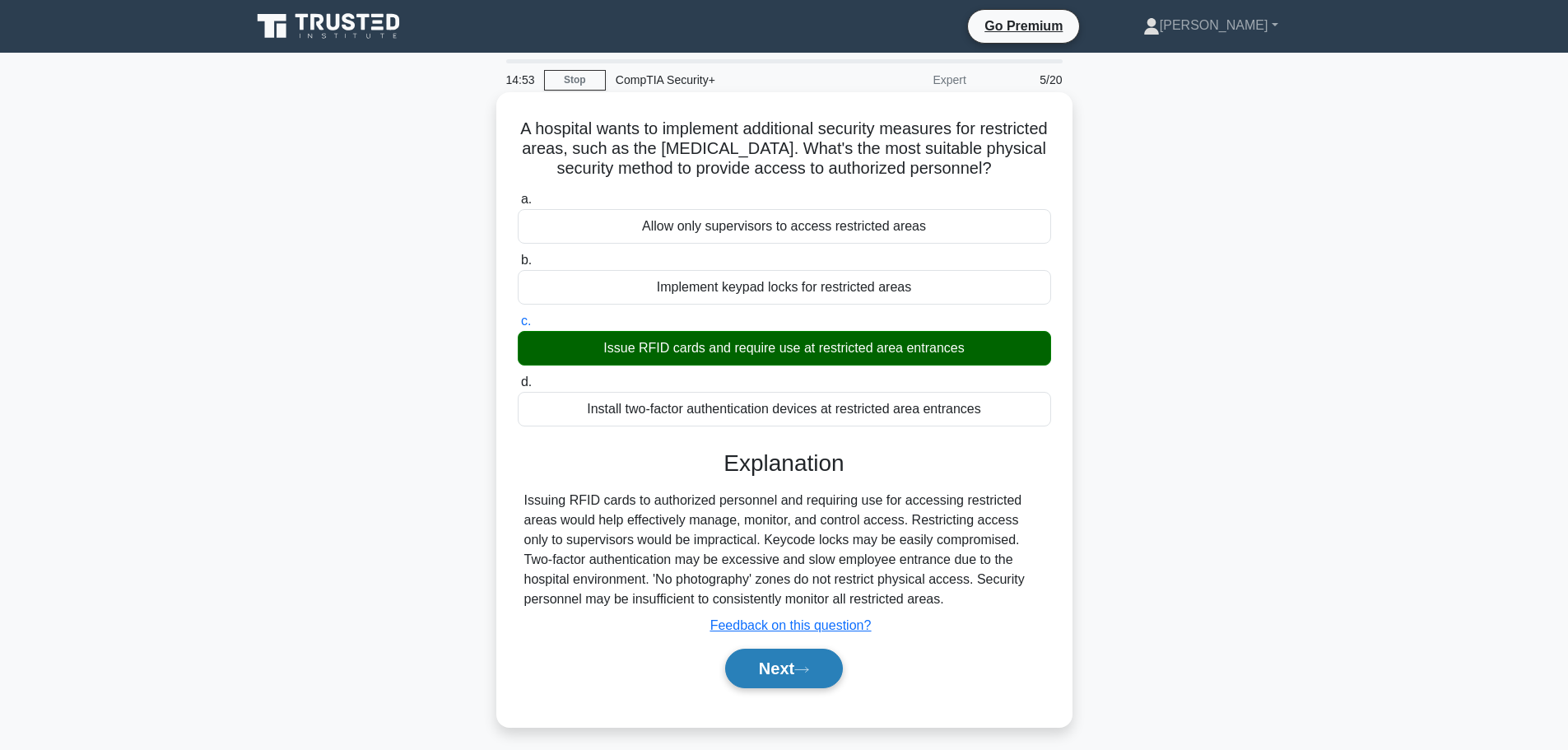
click at [767, 664] on button "Next" at bounding box center [783, 668] width 118 height 40
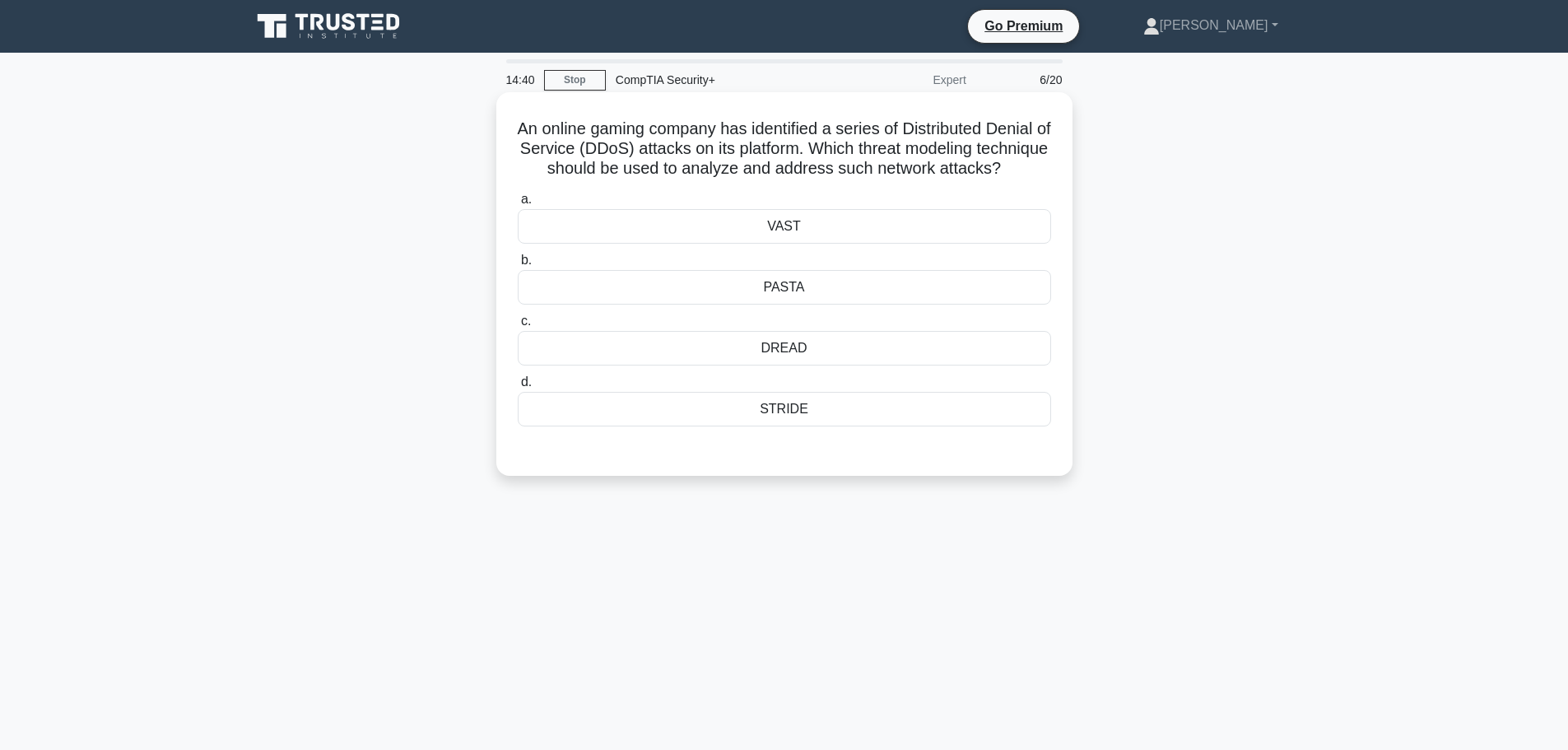
click at [860, 427] on div "STRIDE" at bounding box center [783, 408] width 533 height 34
click at [517, 388] on input "d. STRIDE" at bounding box center [517, 382] width 0 height 11
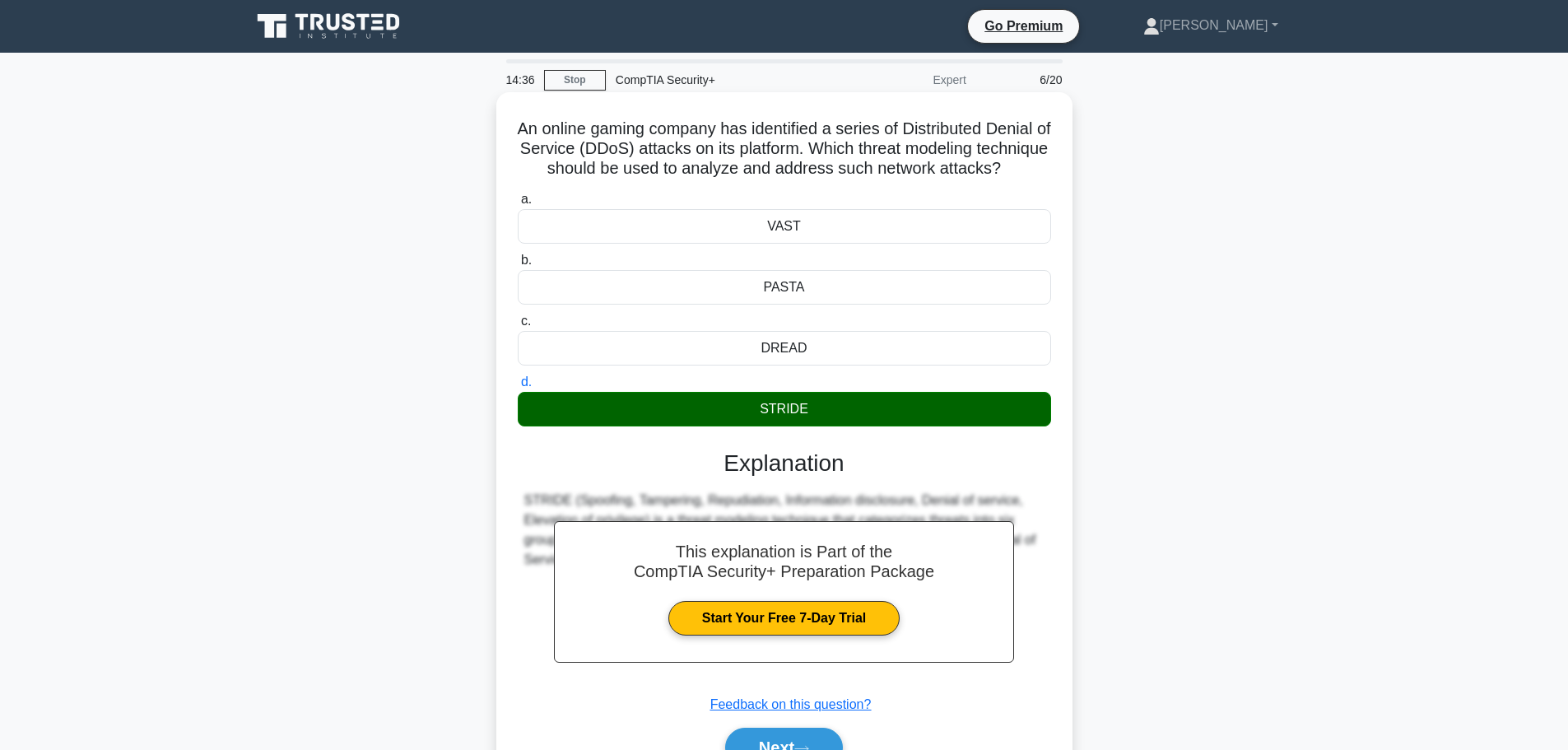
drag, startPoint x: 517, startPoint y: 121, endPoint x: 844, endPoint y: 428, distance: 448.5
click at [844, 428] on div "An online gaming company has identified a series of Distributed Denial of Servi…" at bounding box center [784, 448] width 563 height 700
copy div "An online gaming company has identified a series of Distributed Denial of Servi…"
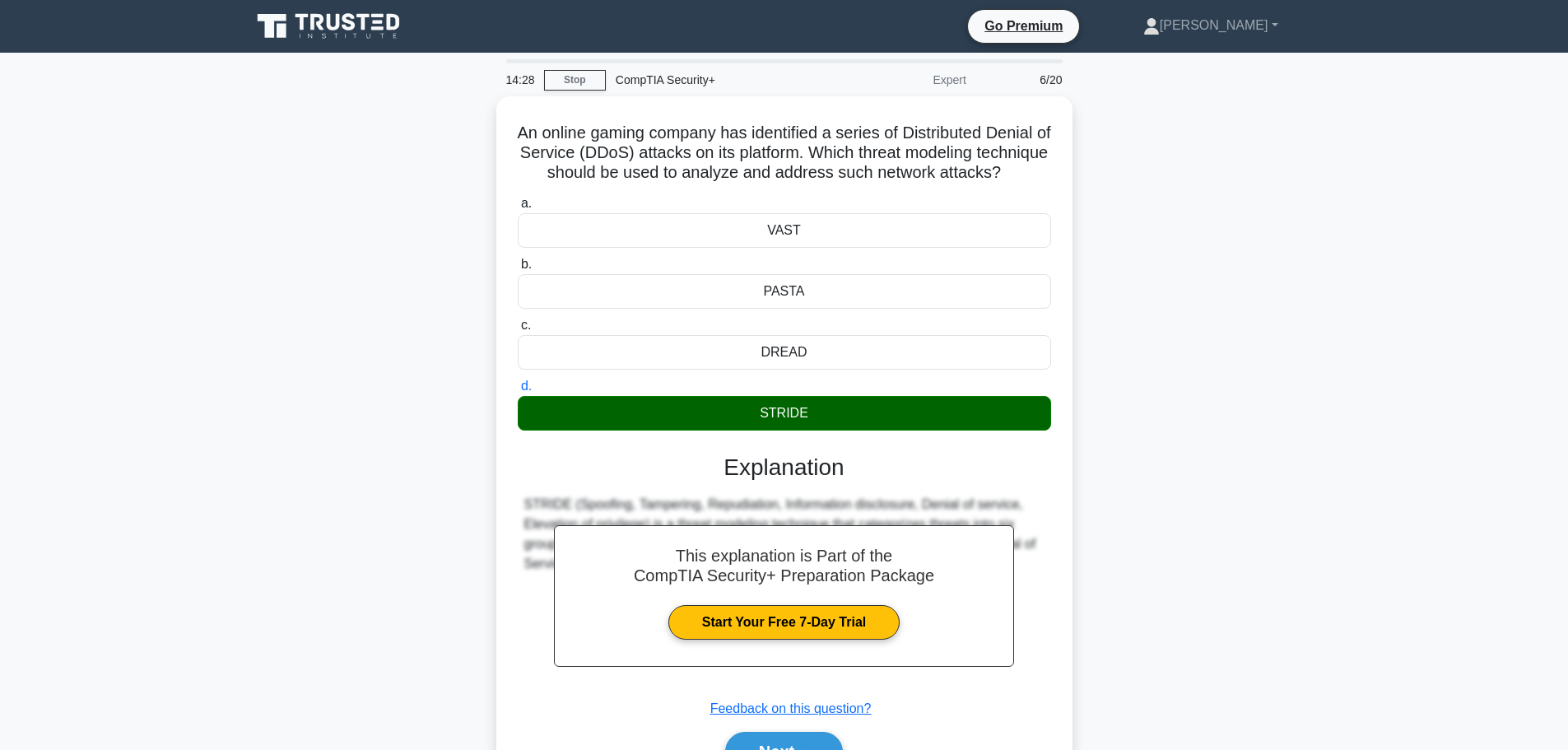
drag, startPoint x: 1251, startPoint y: 395, endPoint x: 1239, endPoint y: 405, distance: 15.6
click at [1251, 395] on div "An online gaming company has identified a series of Distributed Denial of Servi…" at bounding box center [784, 463] width 1086 height 733
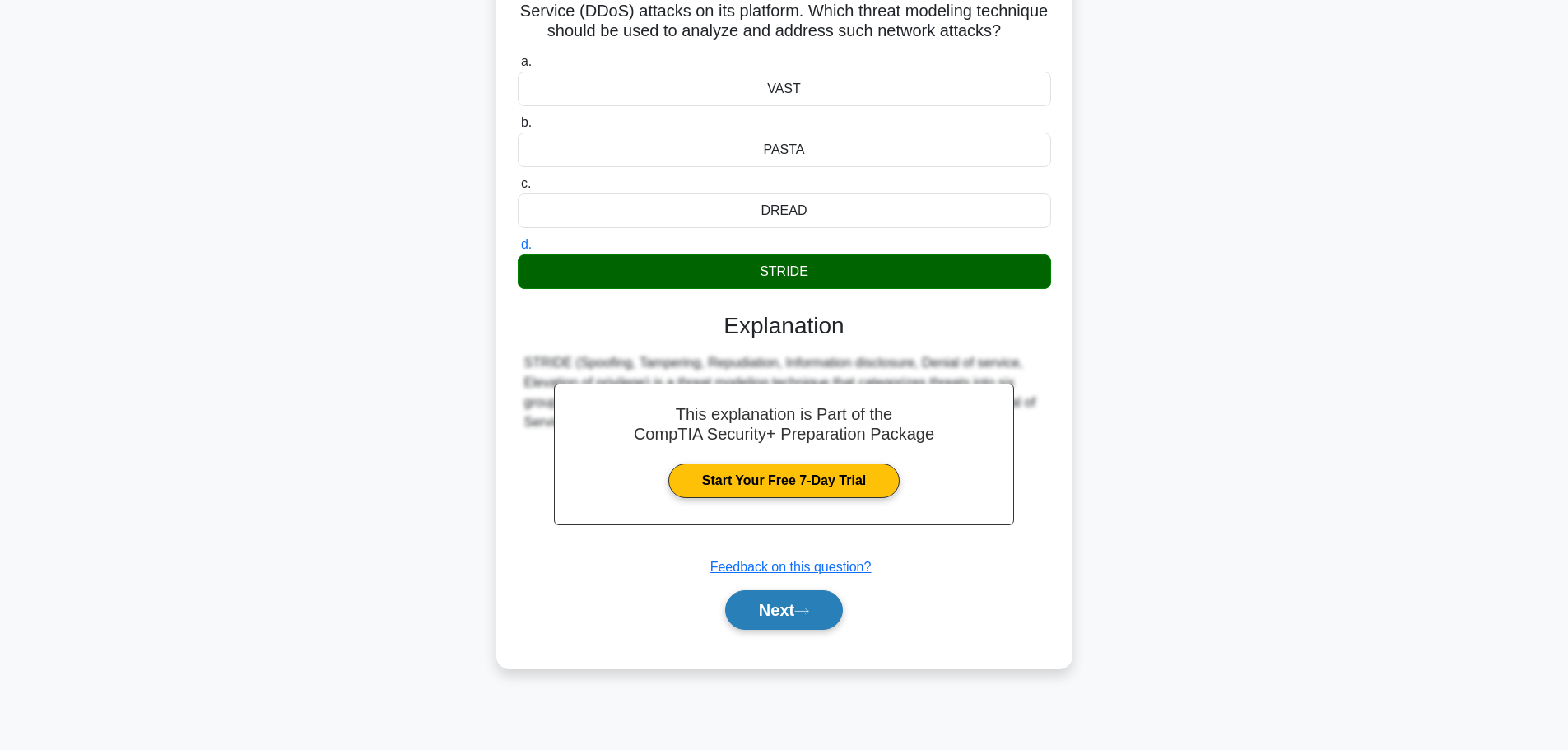
scroll to position [139, 0]
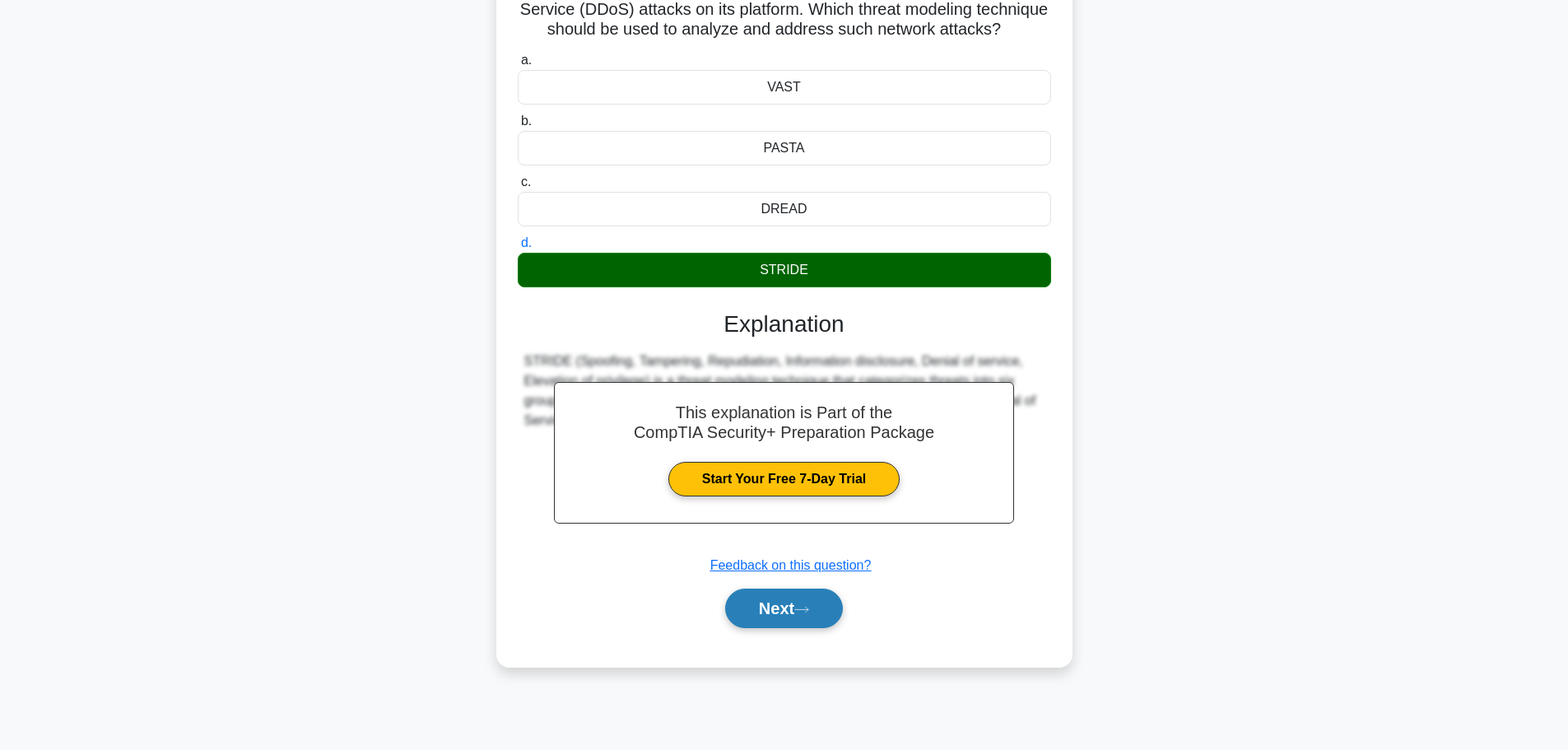
click at [801, 616] on button "Next" at bounding box center [783, 608] width 118 height 40
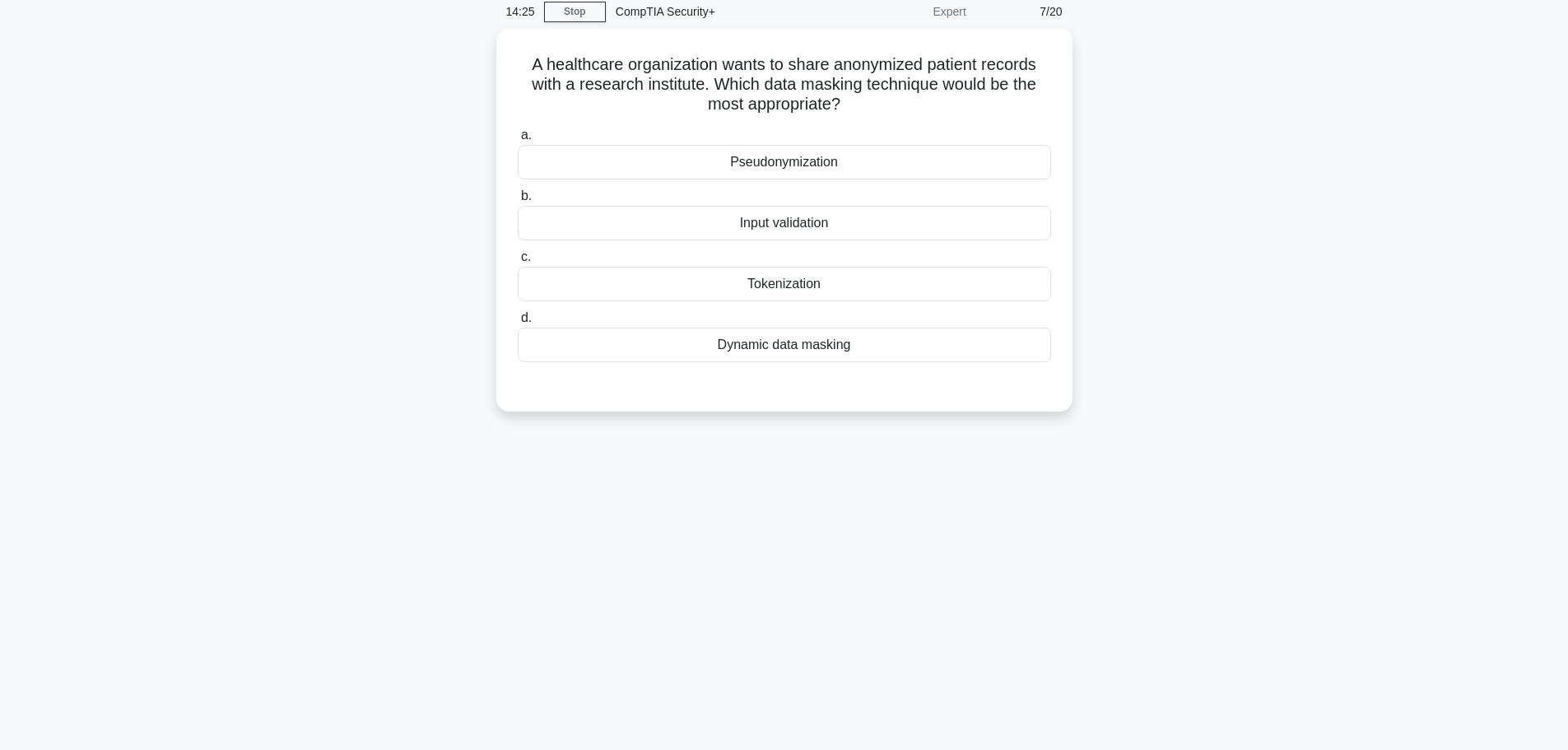
scroll to position [0, 0]
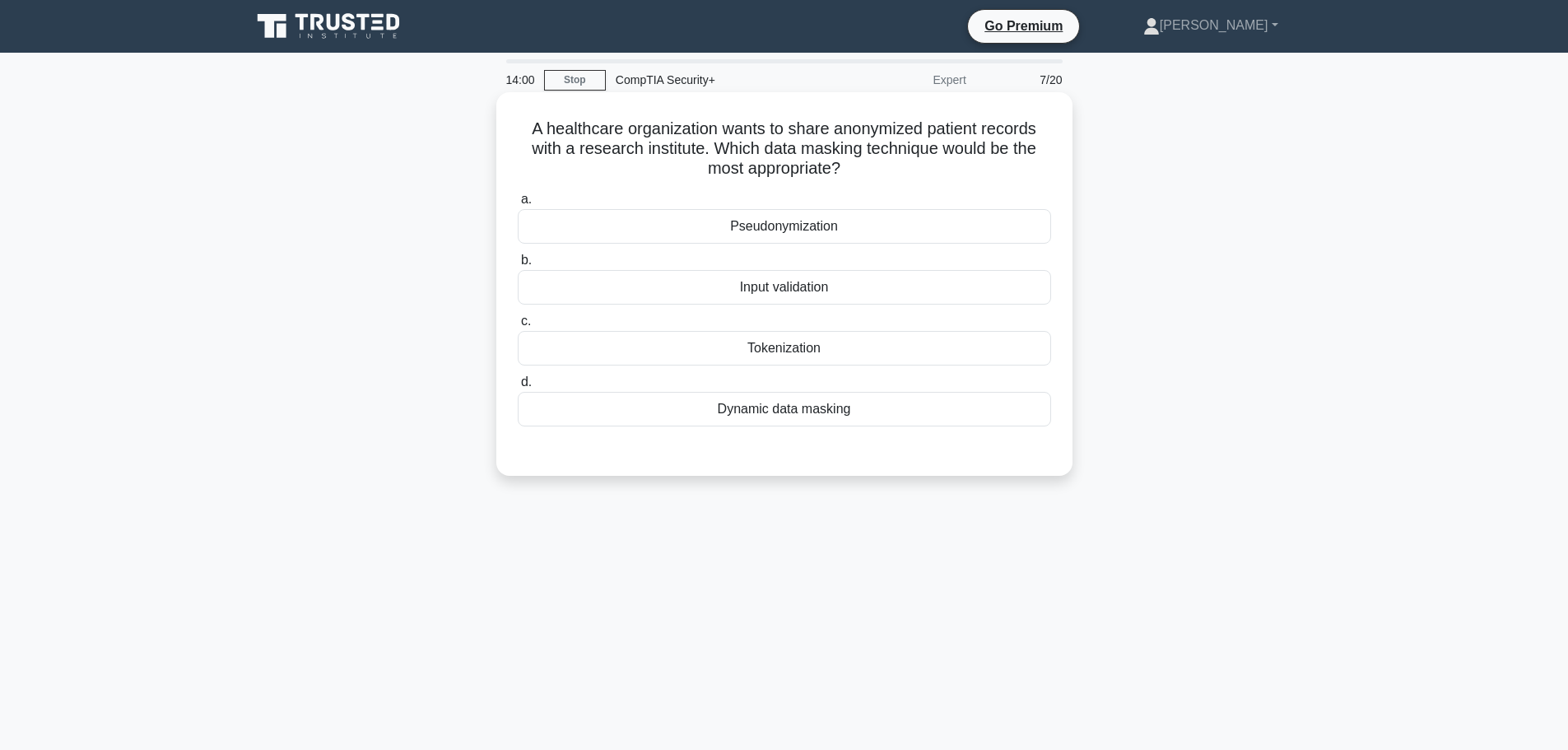
click at [845, 346] on div "Tokenization" at bounding box center [783, 348] width 533 height 34
click at [517, 326] on input "c. Tokenization" at bounding box center [517, 320] width 0 height 11
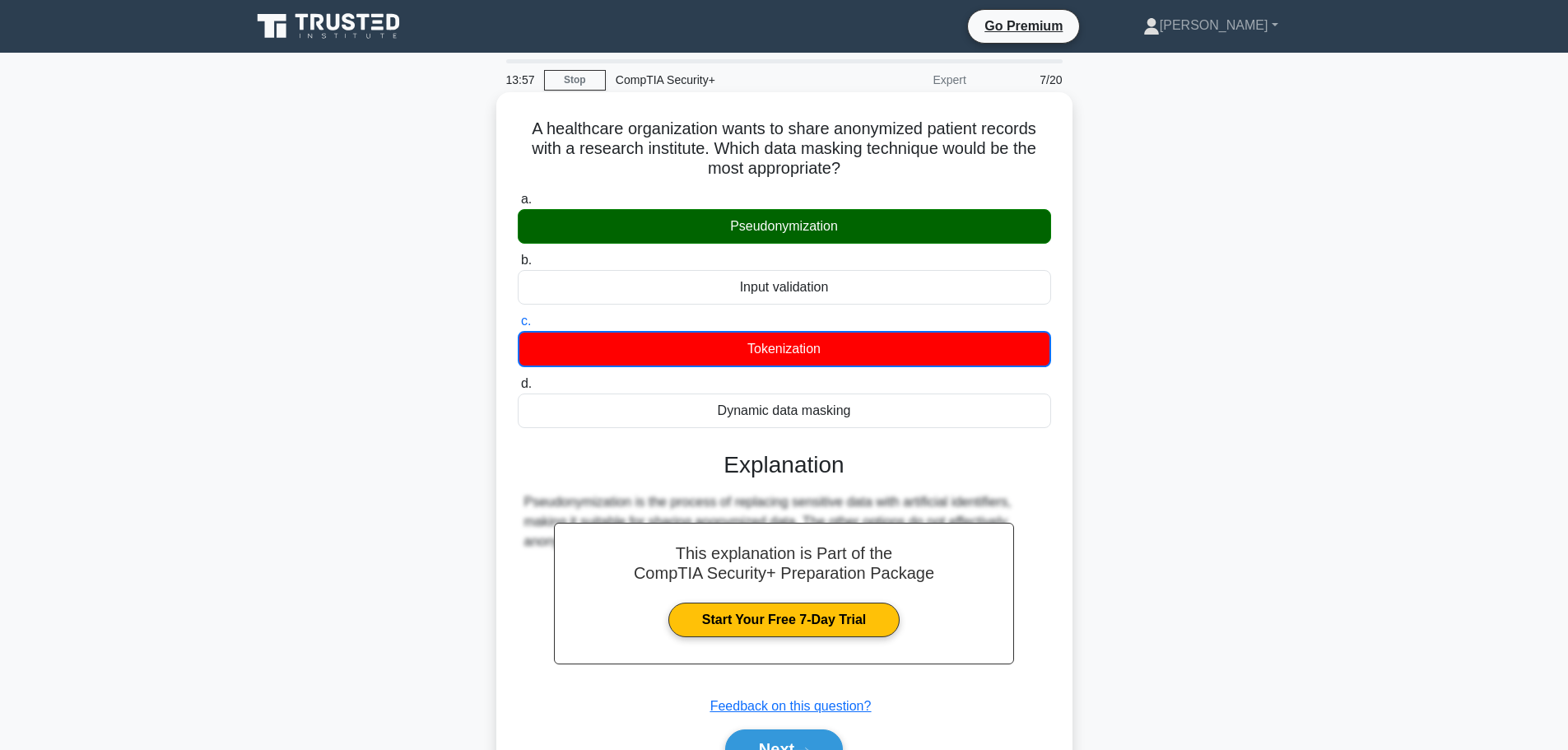
drag, startPoint x: 524, startPoint y: 125, endPoint x: 924, endPoint y: 420, distance: 497.0
click at [924, 420] on div "A healthcare organization wants to share anonymized patient records with a rese…" at bounding box center [784, 449] width 563 height 702
copy div "A healthcare organization wants to share anonymized patient records with a rese…"
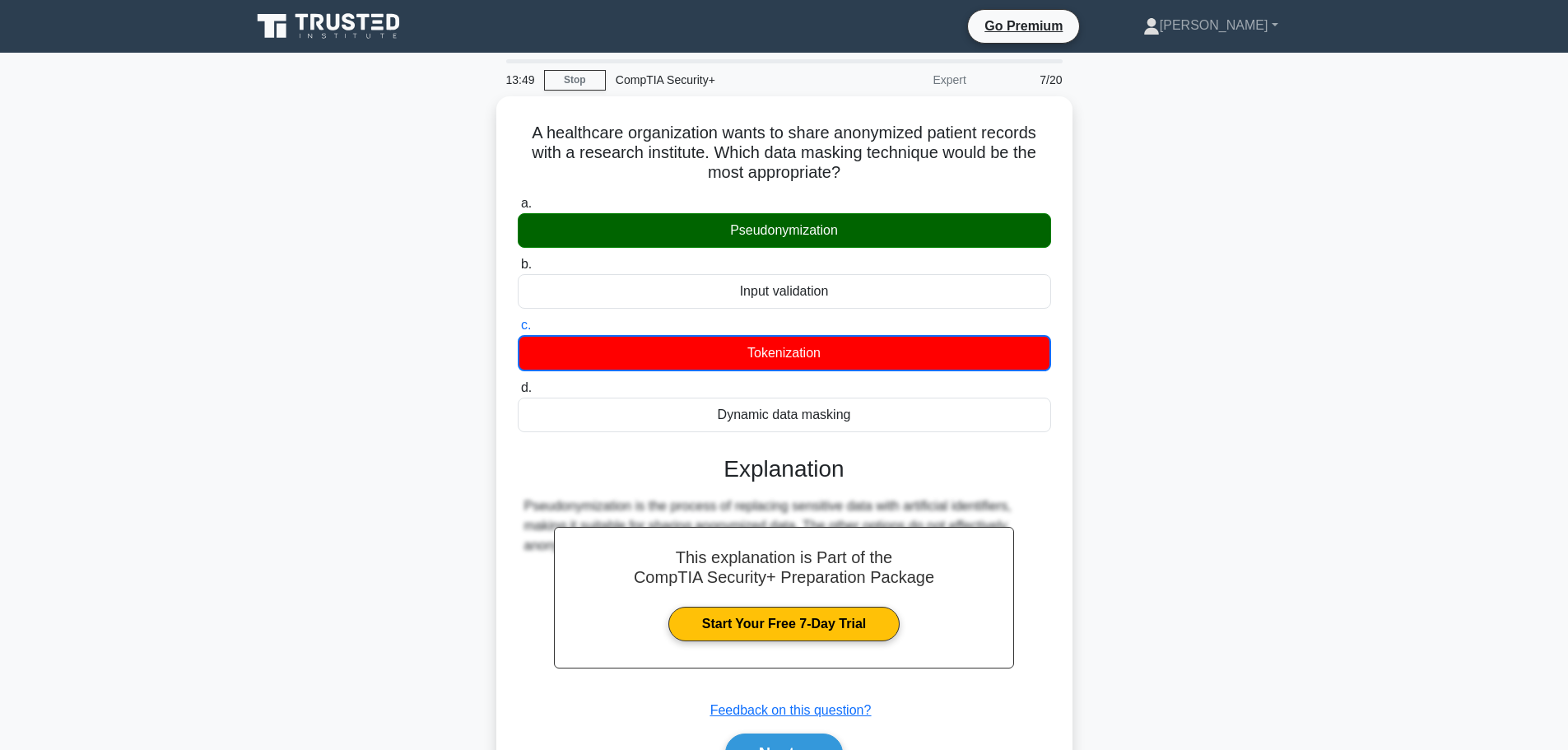
click at [1413, 351] on main "13:49 Stop CompTIA Security+ Expert 7/20 A healthcare organization wants to sha…" at bounding box center [784, 470] width 1568 height 836
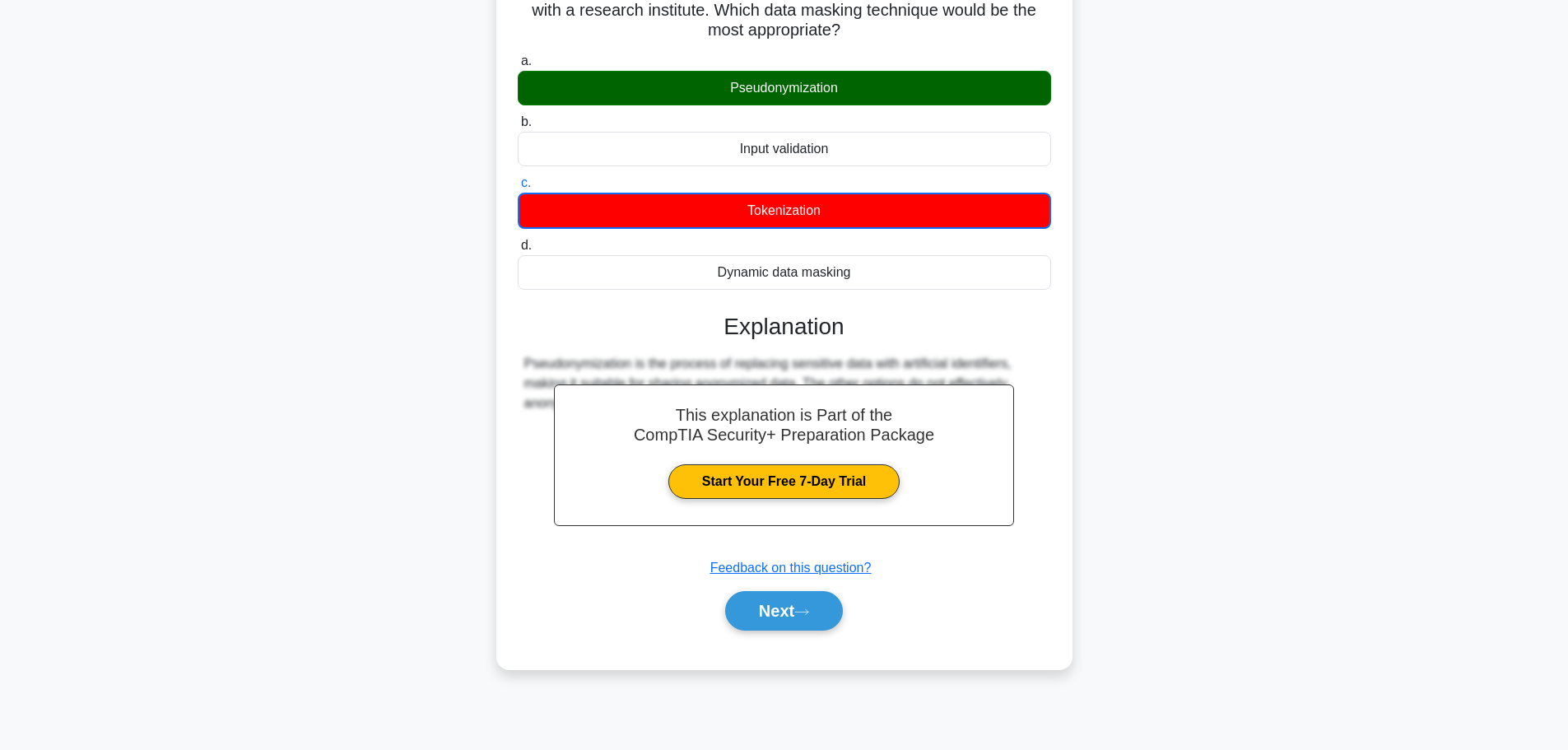
scroll to position [139, 0]
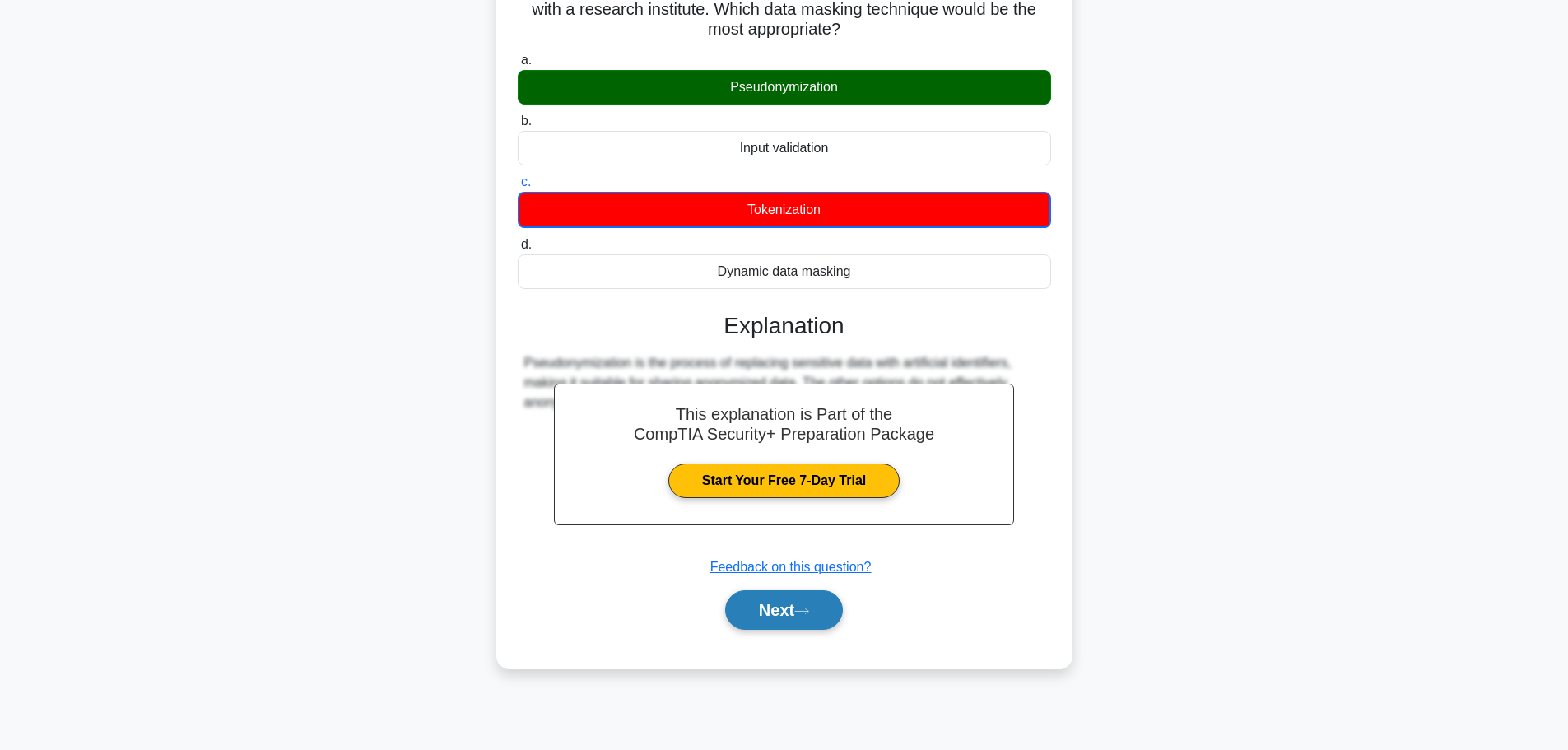
click at [809, 610] on icon at bounding box center [801, 611] width 15 height 9
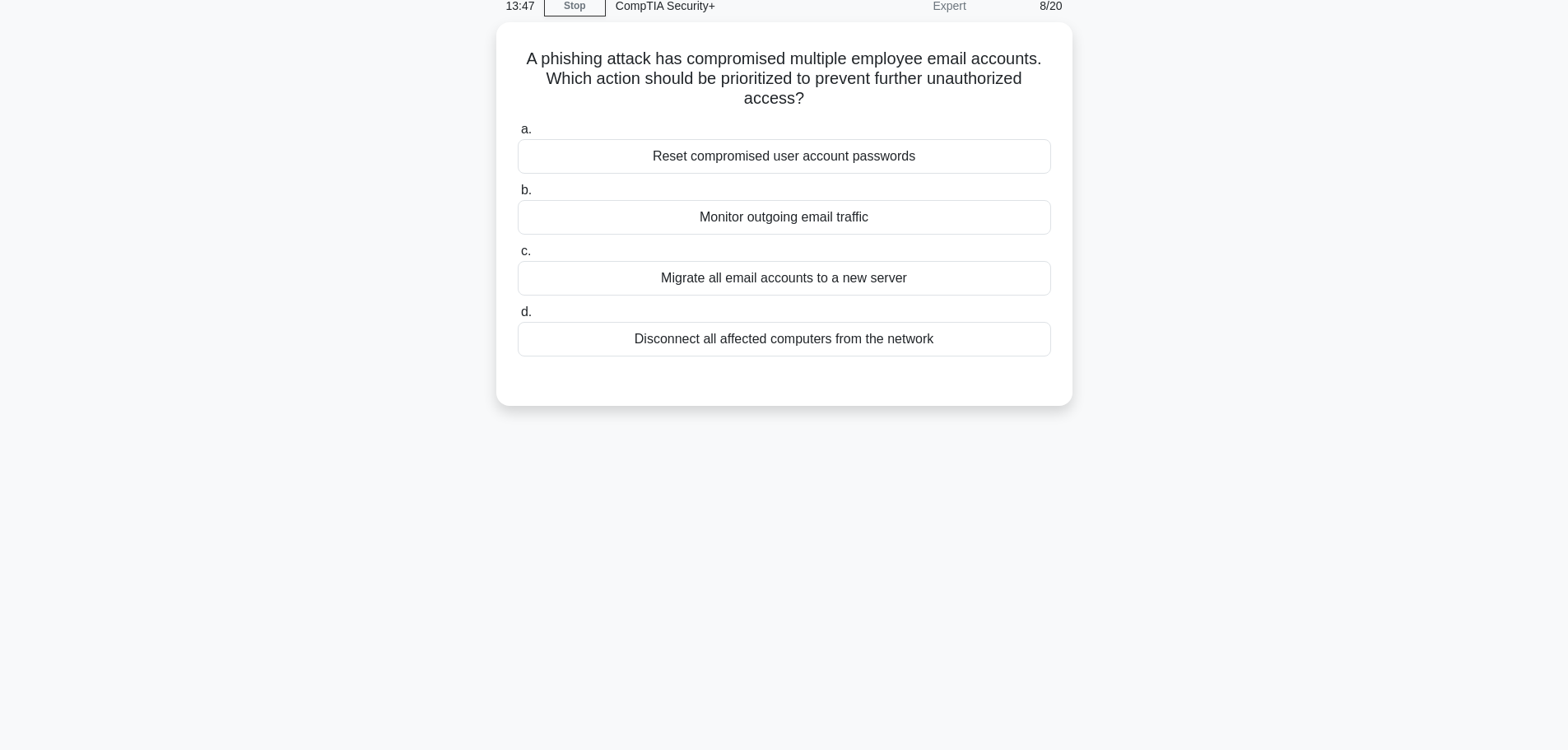
scroll to position [0, 0]
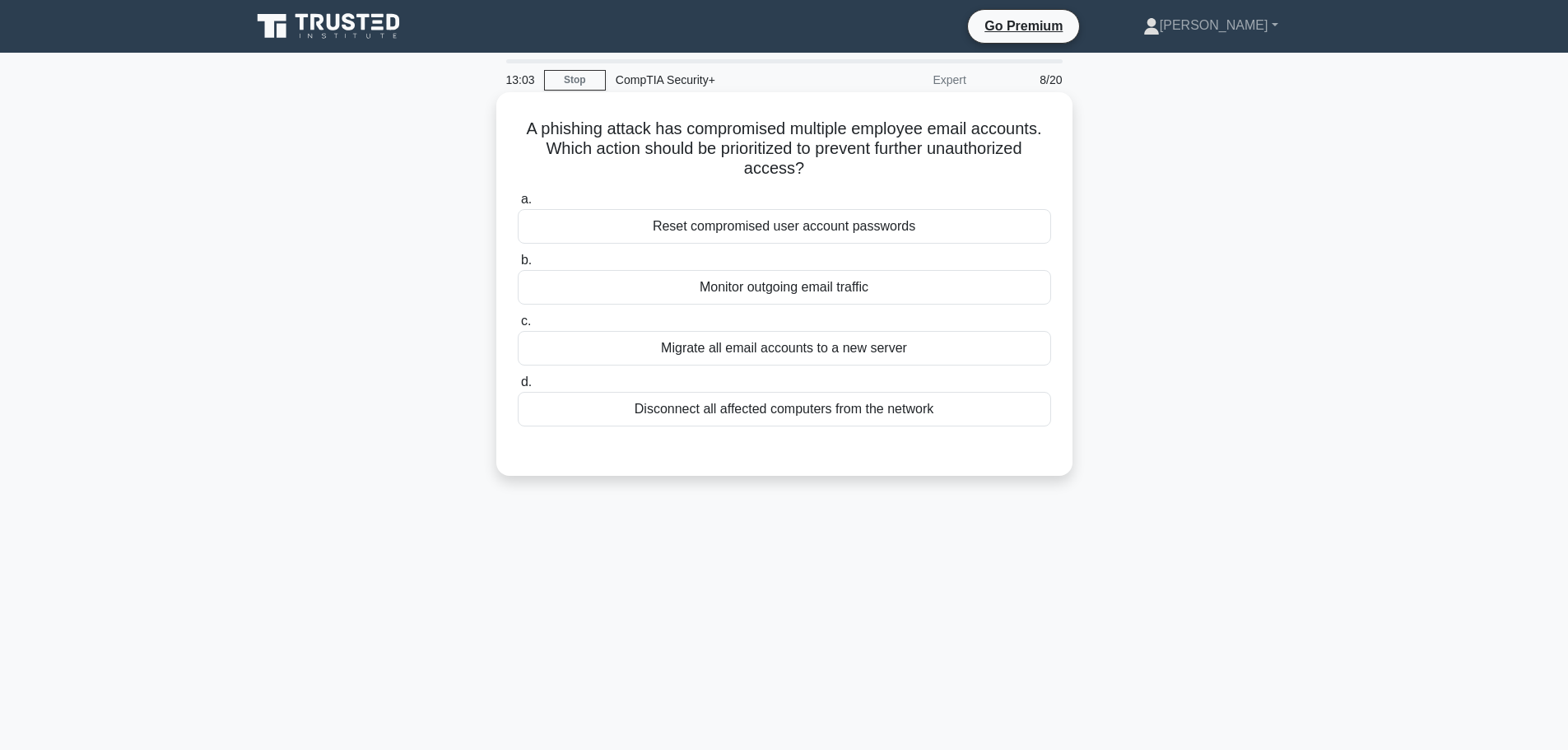
click at [770, 225] on div "Reset compromised user account passwords" at bounding box center [783, 226] width 533 height 34
click at [517, 205] on input "a. Reset compromised user account passwords" at bounding box center [517, 199] width 0 height 11
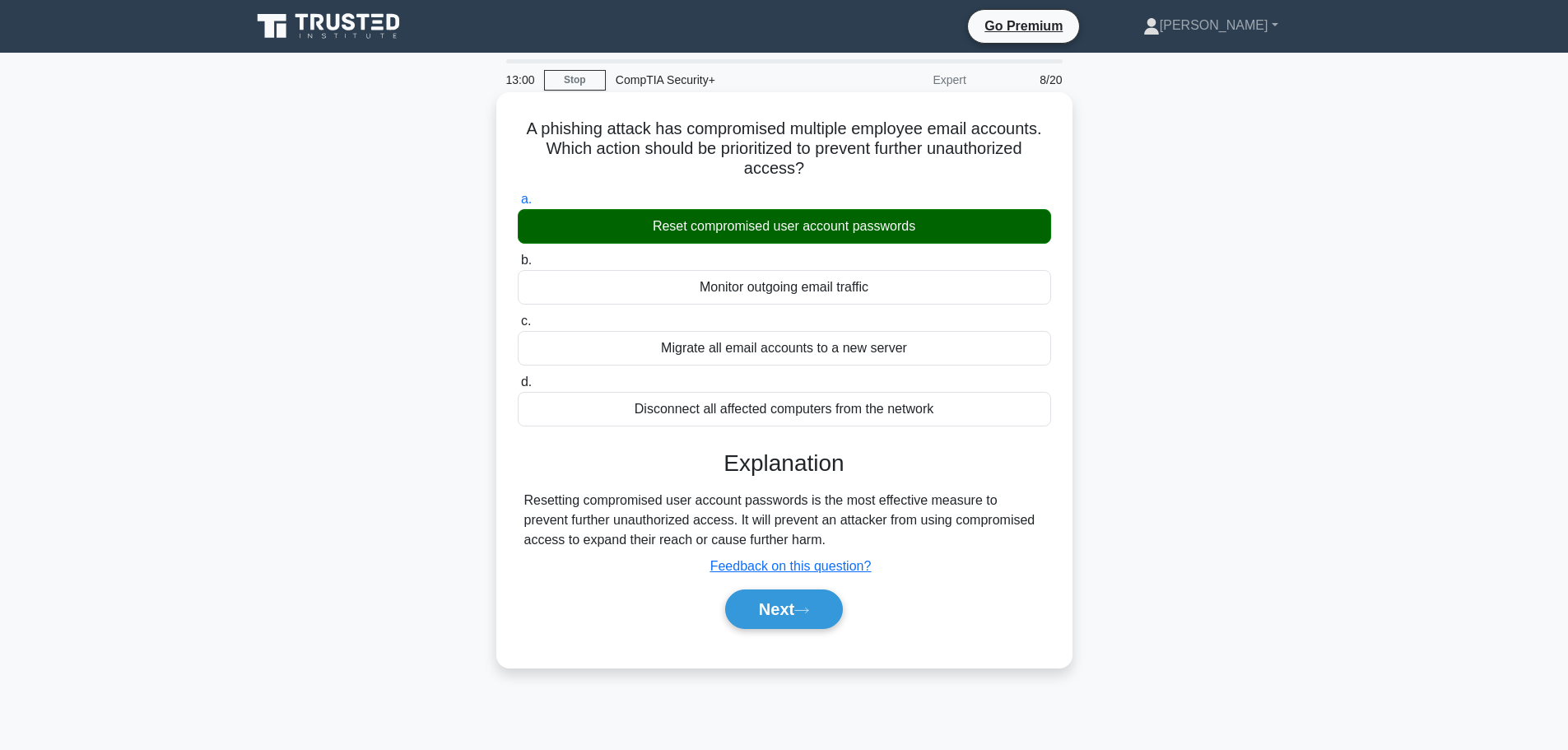
drag, startPoint x: 512, startPoint y: 130, endPoint x: 981, endPoint y: 417, distance: 549.8
click at [981, 417] on div "A phishing attack has compromised multiple employee email accounts. Which actio…" at bounding box center [784, 379] width 563 height 562
copy div "A phishing attack has compromised multiple employee email accounts. Which actio…"
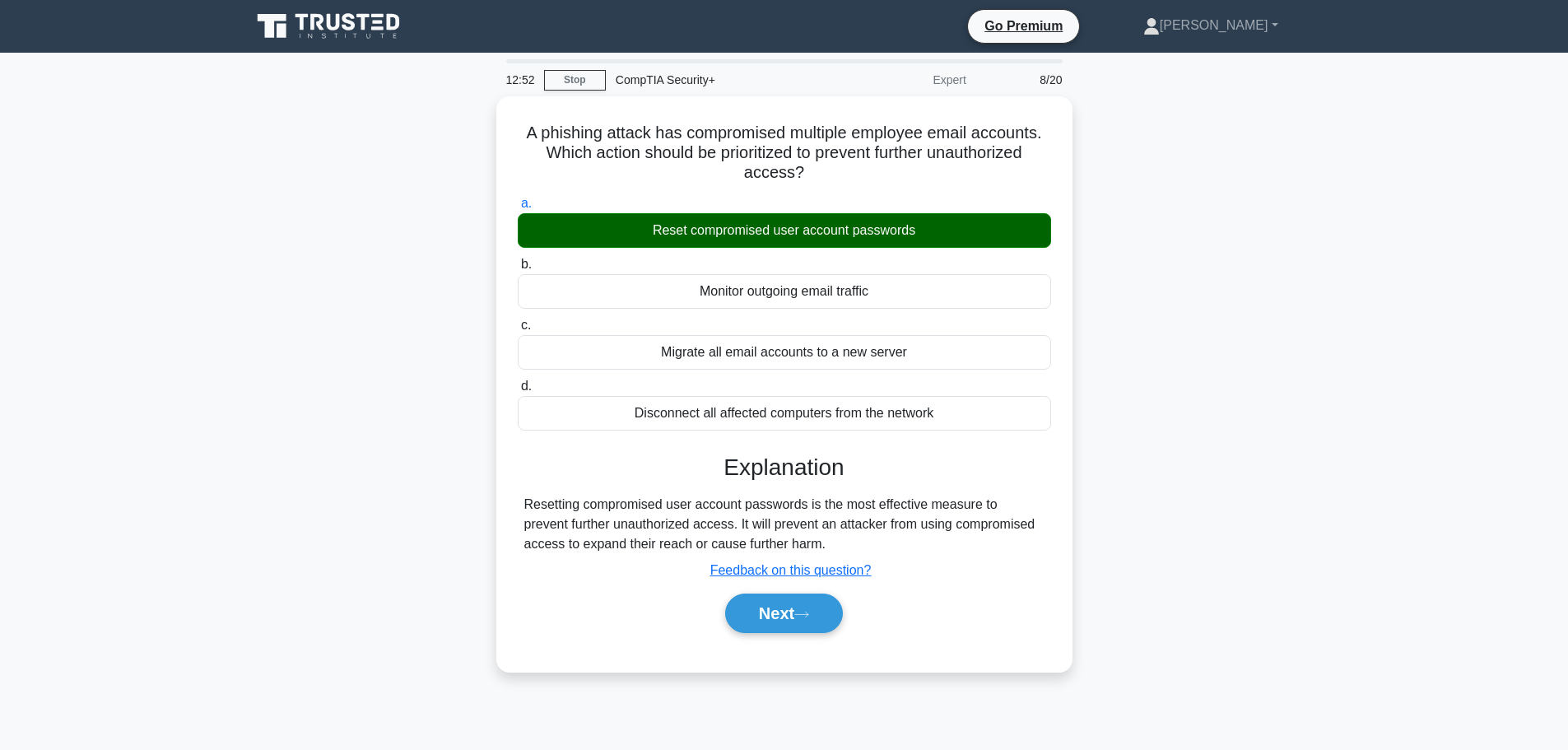
click at [1344, 414] on main "12:52 Stop CompTIA Security+ Expert 8/20 A phishing attack has compromised mult…" at bounding box center [784, 470] width 1568 height 836
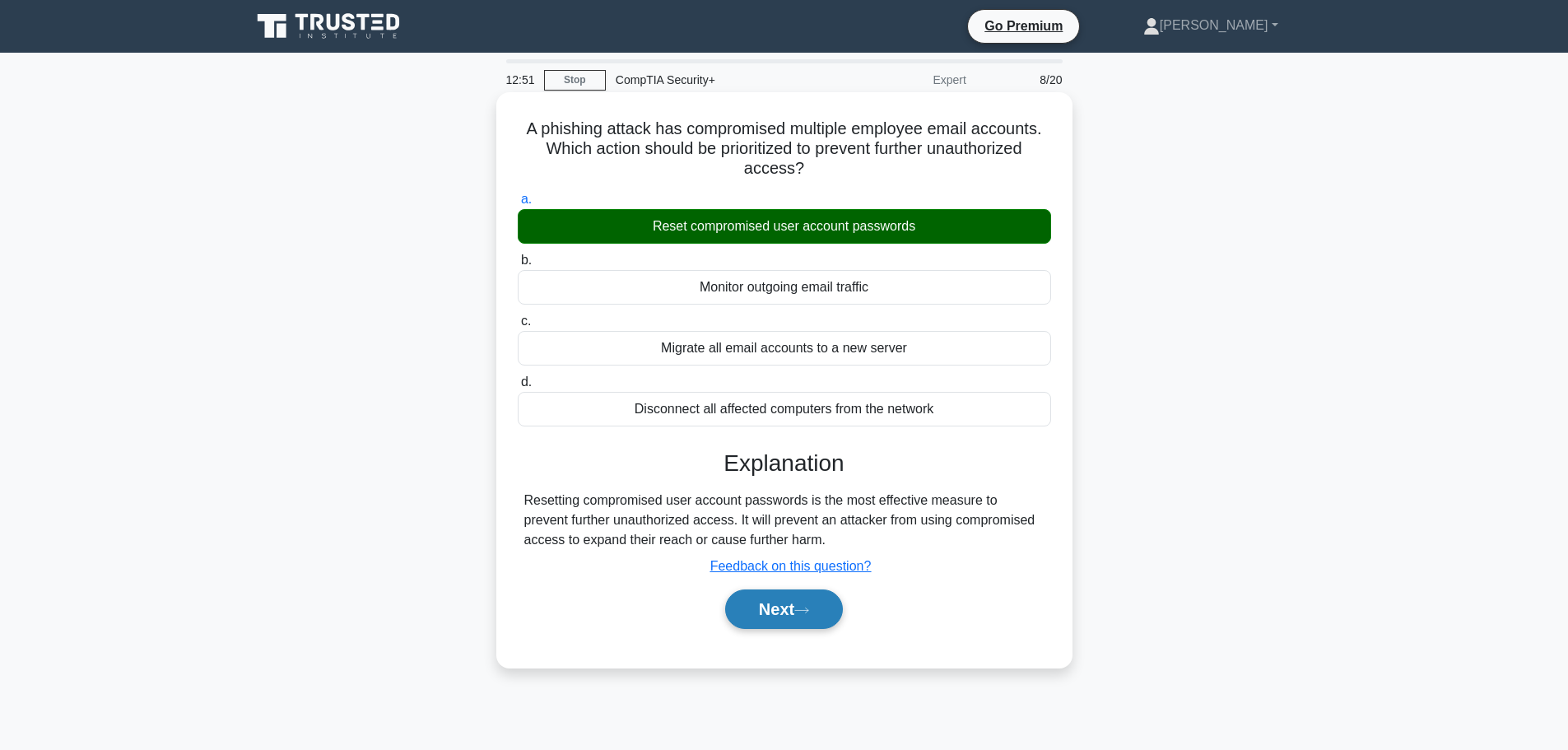
click at [752, 619] on button "Next" at bounding box center [783, 609] width 118 height 40
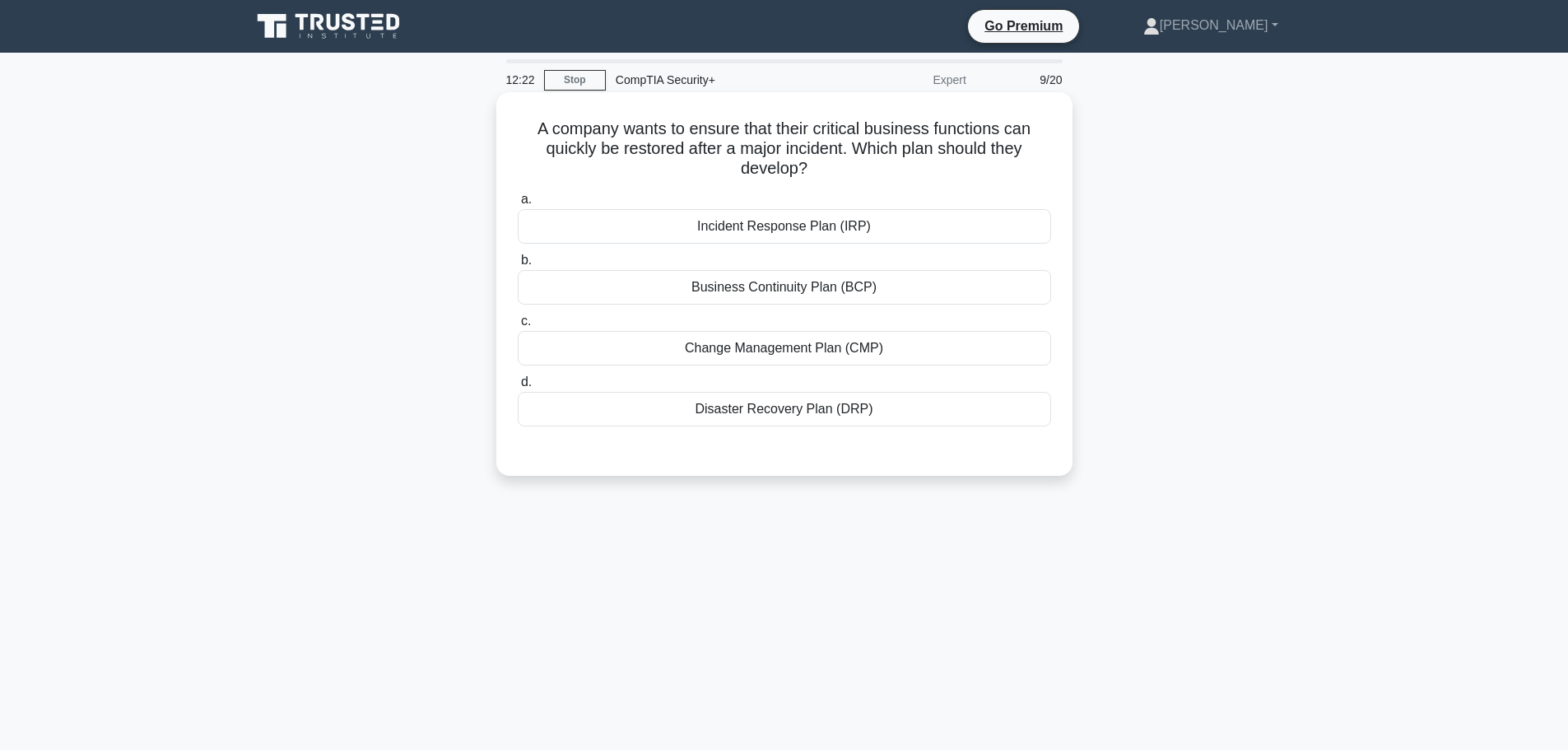
click at [740, 416] on div "Disaster Recovery Plan (DRP)" at bounding box center [783, 408] width 533 height 34
click at [517, 388] on input "d. Disaster Recovery Plan (DRP)" at bounding box center [517, 382] width 0 height 11
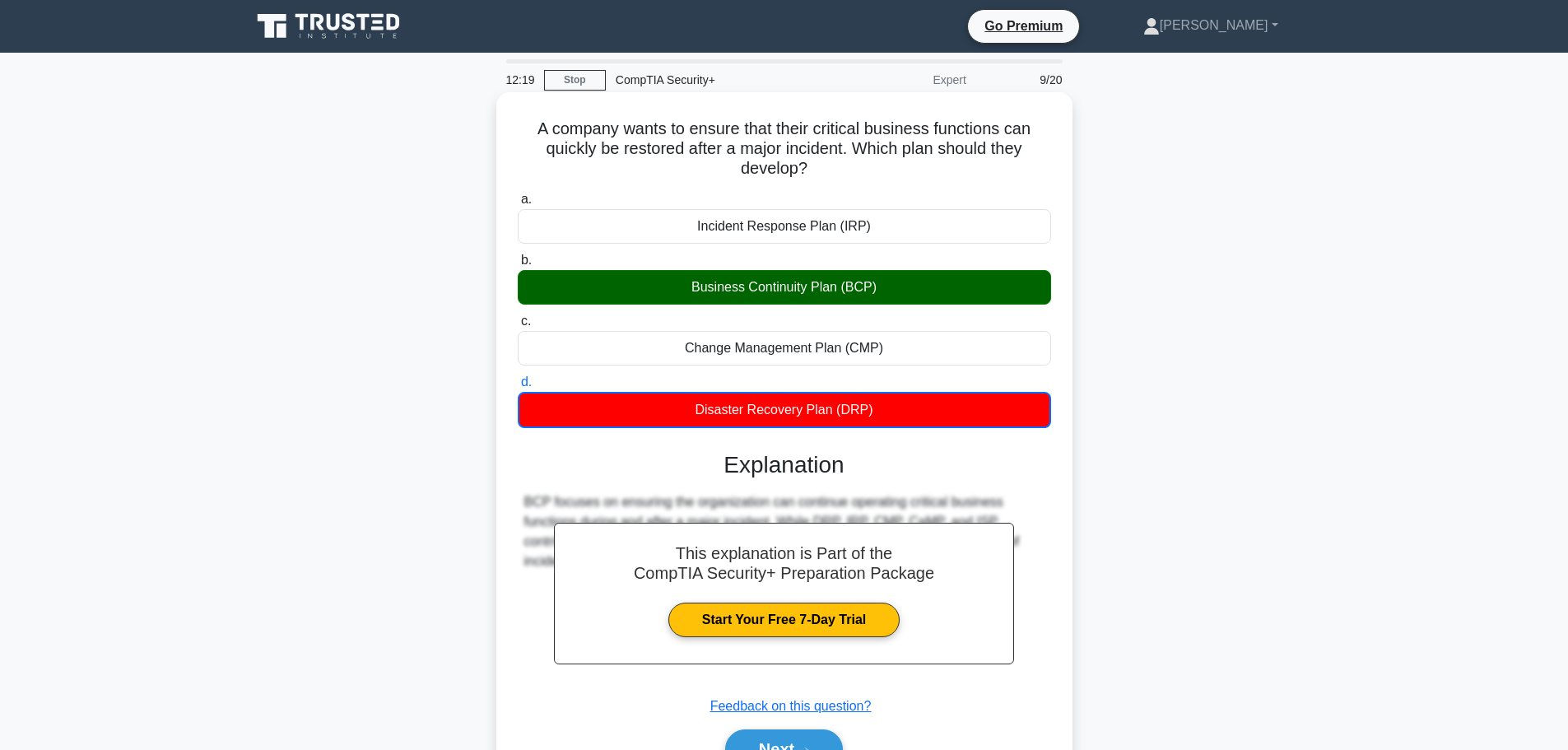
drag, startPoint x: 526, startPoint y: 125, endPoint x: 963, endPoint y: 408, distance: 520.6
click at [963, 408] on div "A company wants to ensure that their critical business functions can quickly be…" at bounding box center [784, 449] width 563 height 702
copy div "A company wants to ensure that their critical business functions can quickly be…"
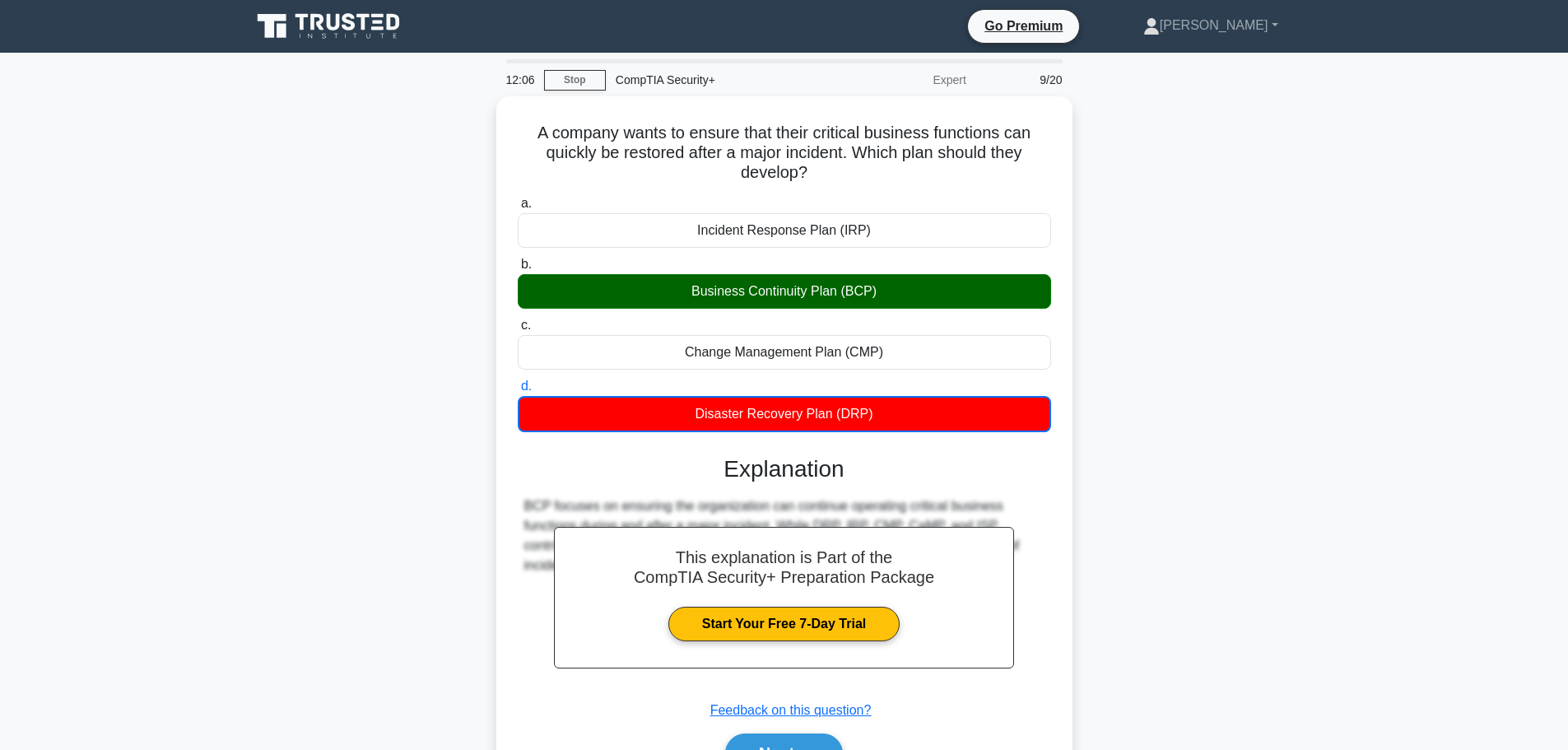
drag, startPoint x: 1172, startPoint y: 451, endPoint x: 1168, endPoint y: 466, distance: 15.5
click at [1175, 455] on div "A company wants to ensure that their critical business functions can quickly be…" at bounding box center [784, 464] width 1086 height 734
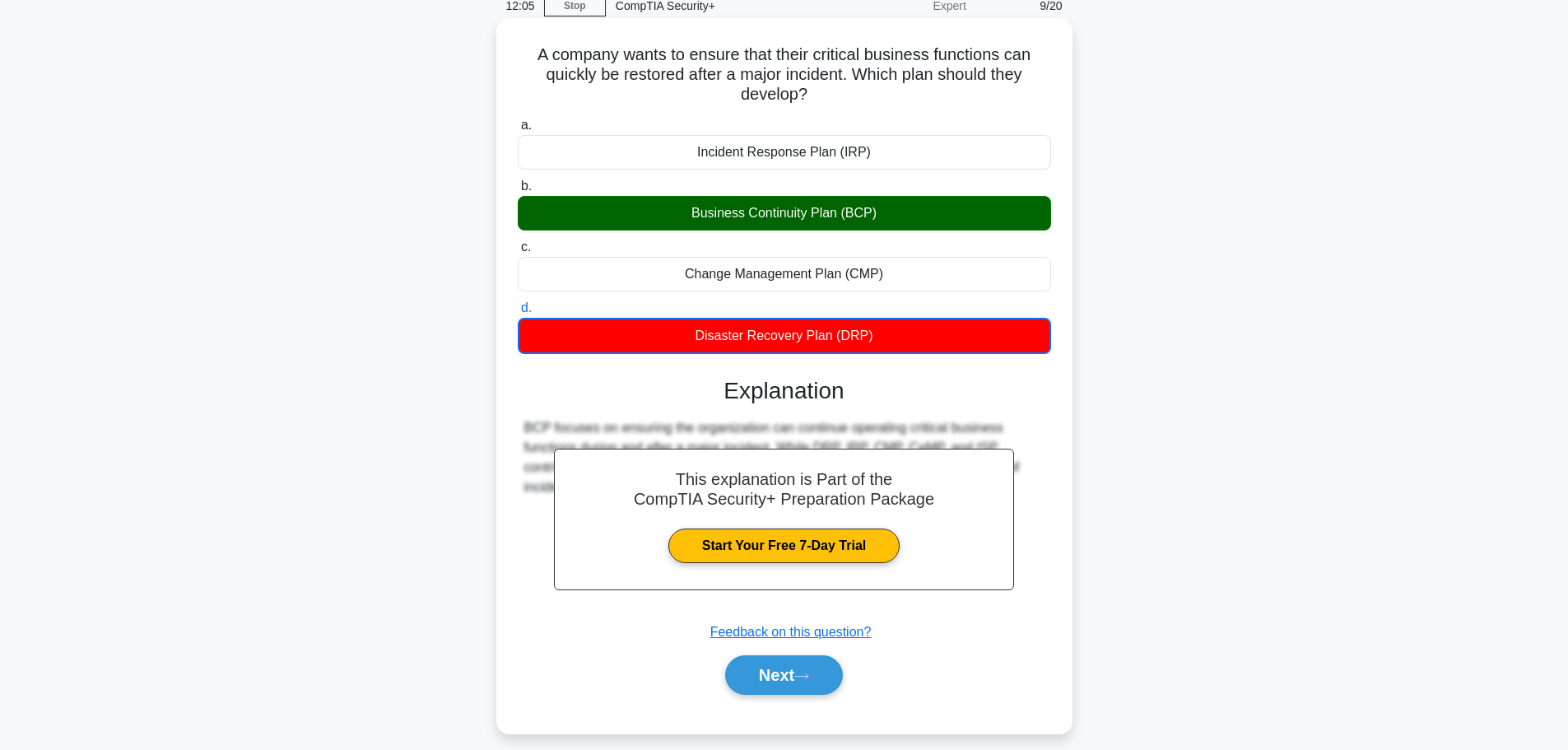
scroll to position [139, 0]
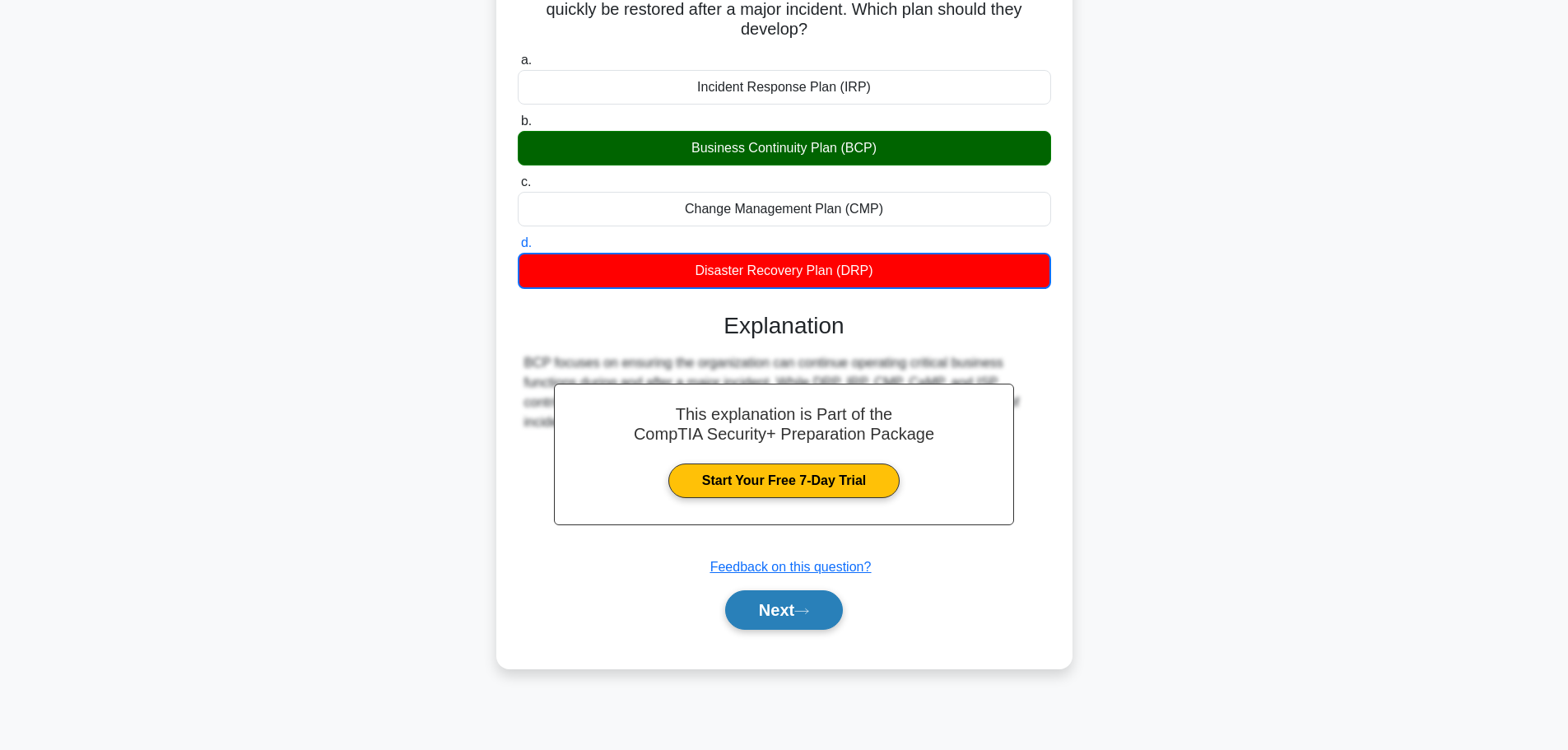
click at [804, 614] on icon at bounding box center [801, 611] width 15 height 9
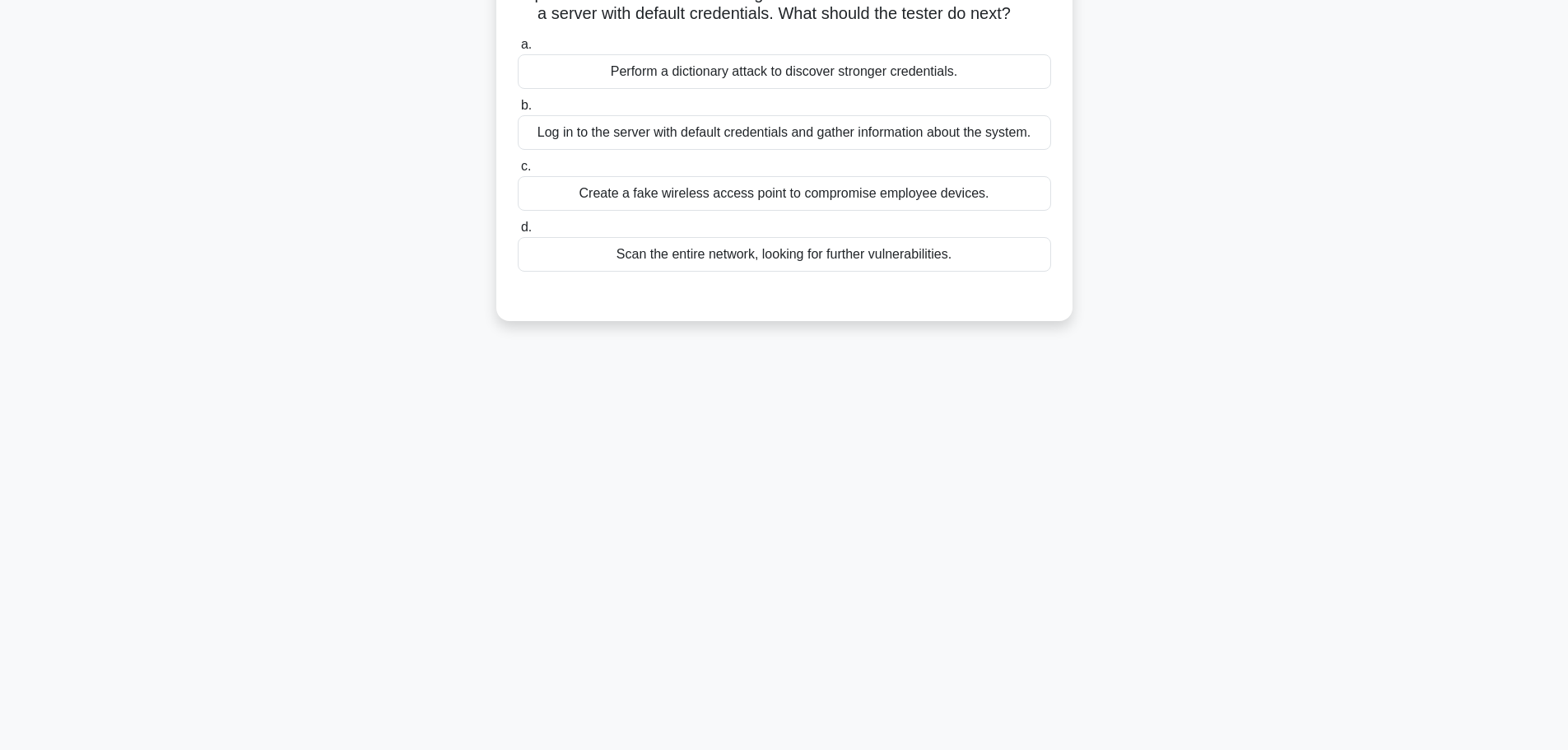
scroll to position [0, 0]
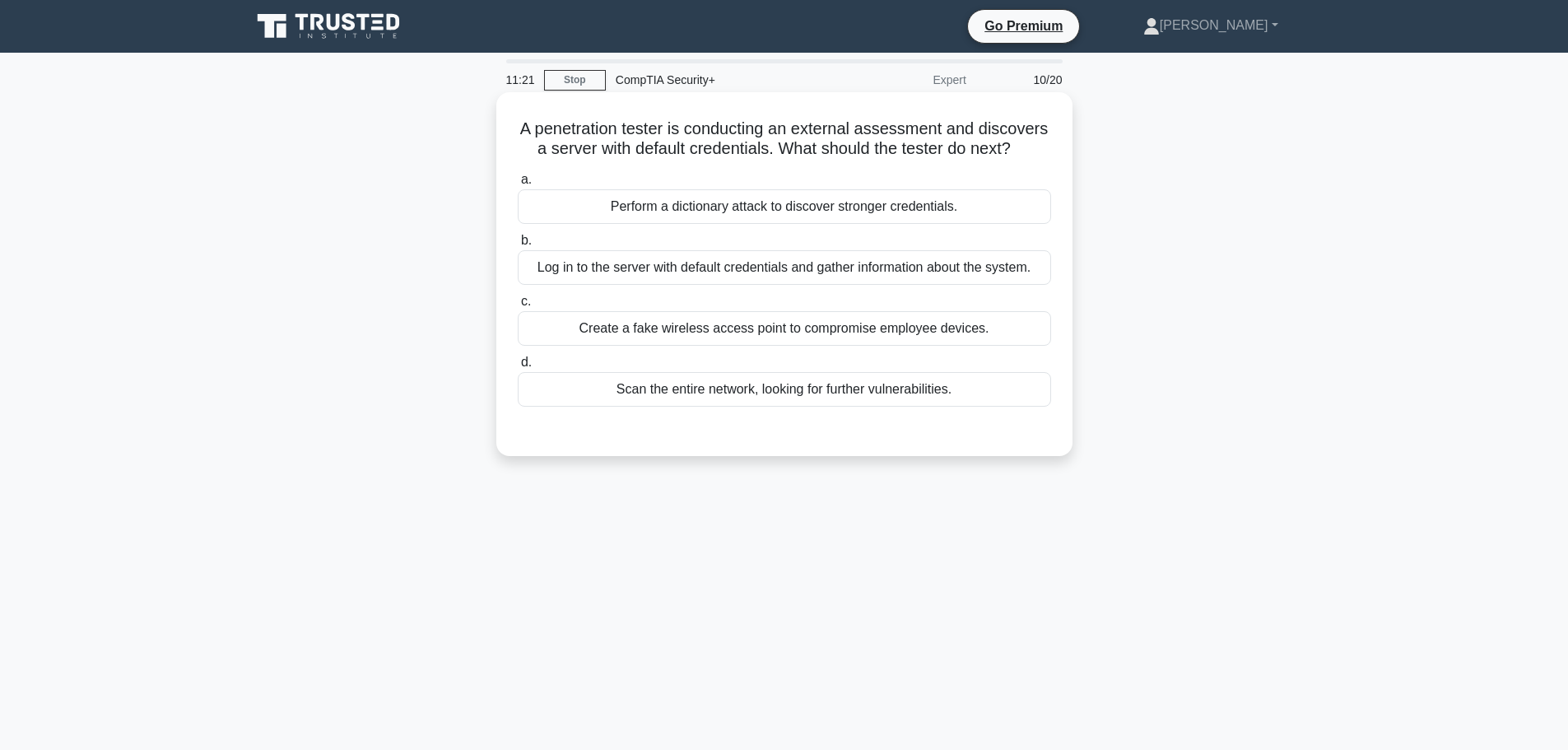
click at [856, 406] on div "Scan the entire network, looking for further vulnerabilities." at bounding box center [783, 389] width 533 height 34
click at [517, 368] on input "d. Scan the entire network, looking for further vulnerabilities." at bounding box center [517, 362] width 0 height 11
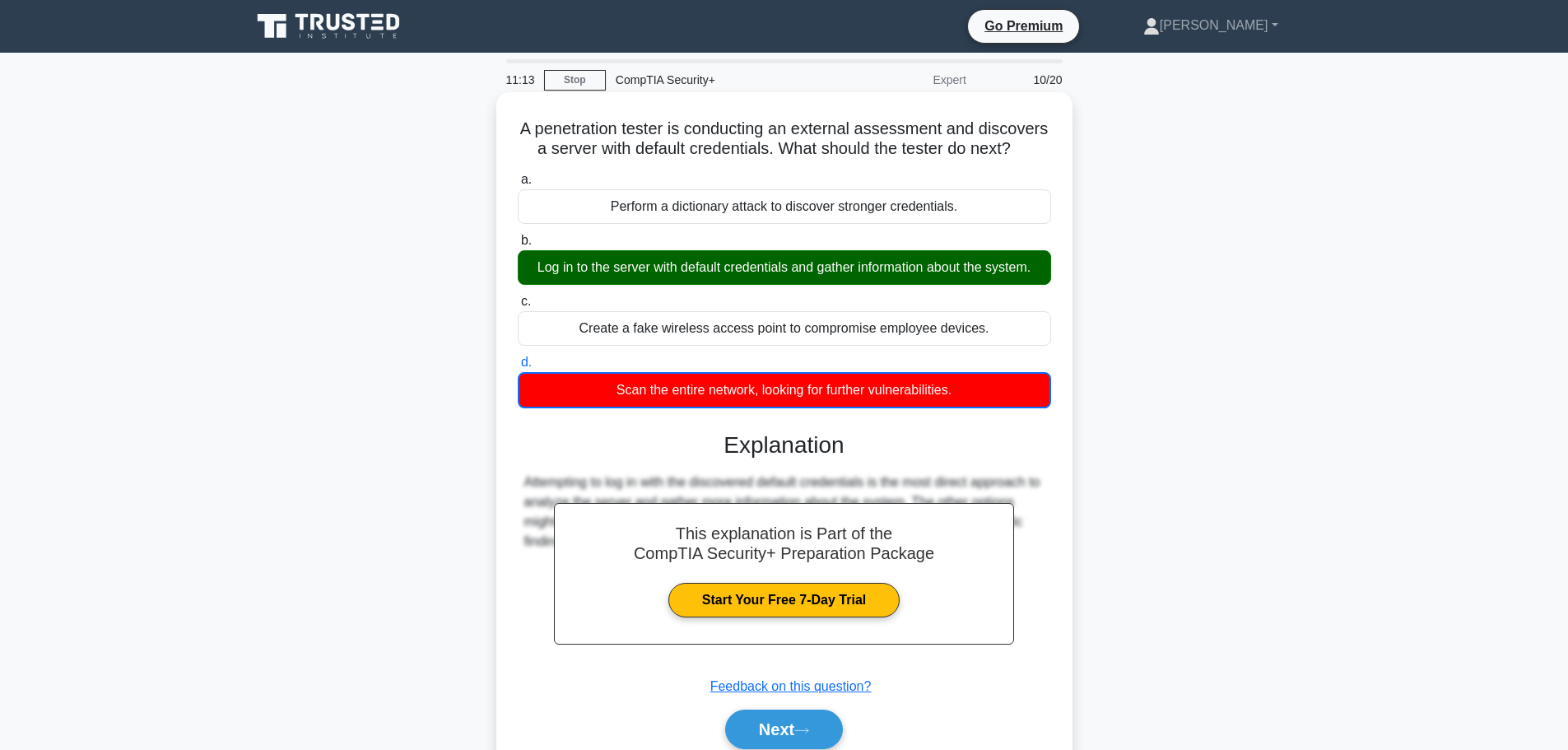
drag, startPoint x: 554, startPoint y: 121, endPoint x: 963, endPoint y: 426, distance: 510.2
click at [963, 426] on div "A penetration tester is conducting an external assessment and discovers a serve…" at bounding box center [784, 439] width 563 height 682
copy div "A penetration tester is conducting an external assessment and discovers a serve…"
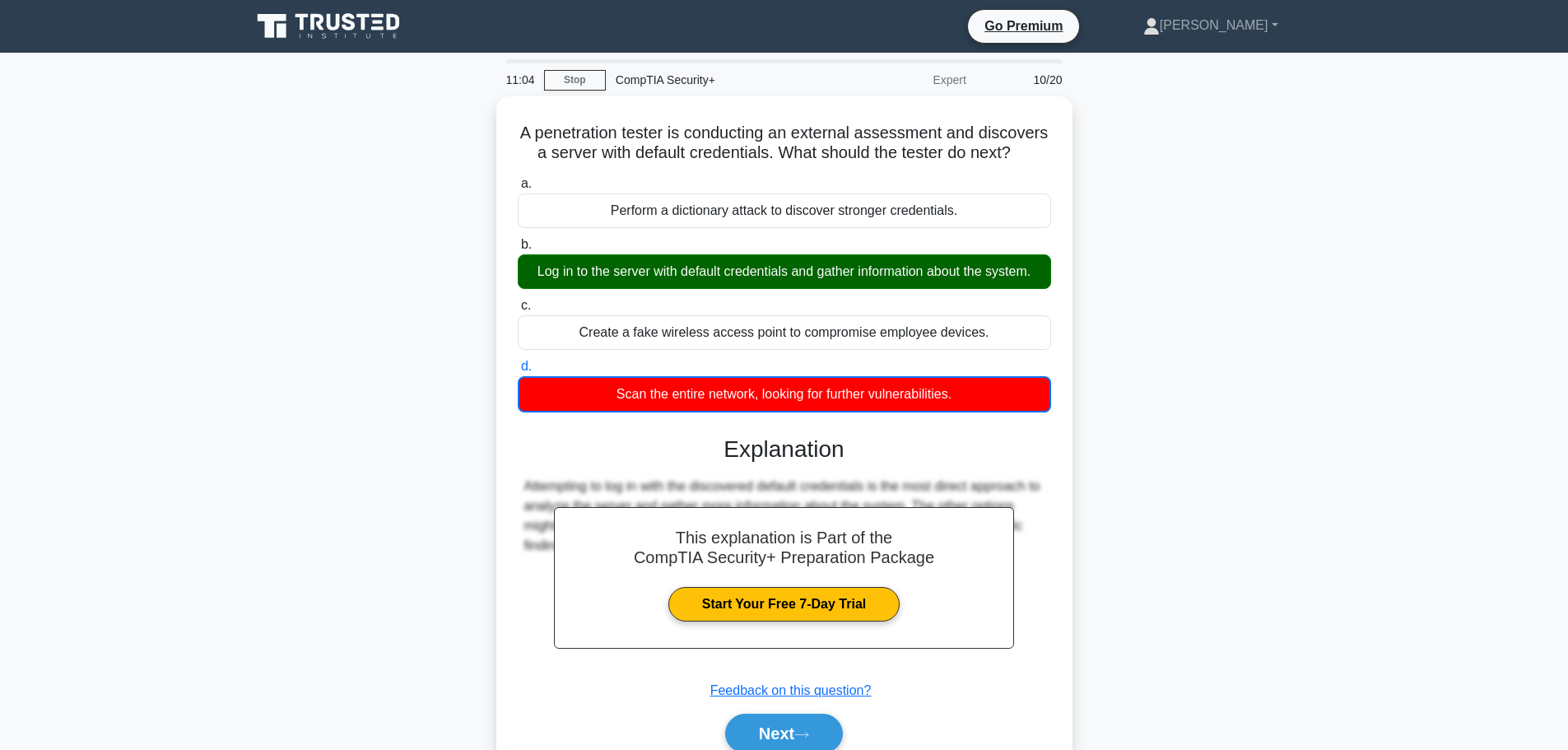
click at [1170, 317] on div "A penetration tester is conducting an external assessment and discovers a serve…" at bounding box center [784, 454] width 1086 height 715
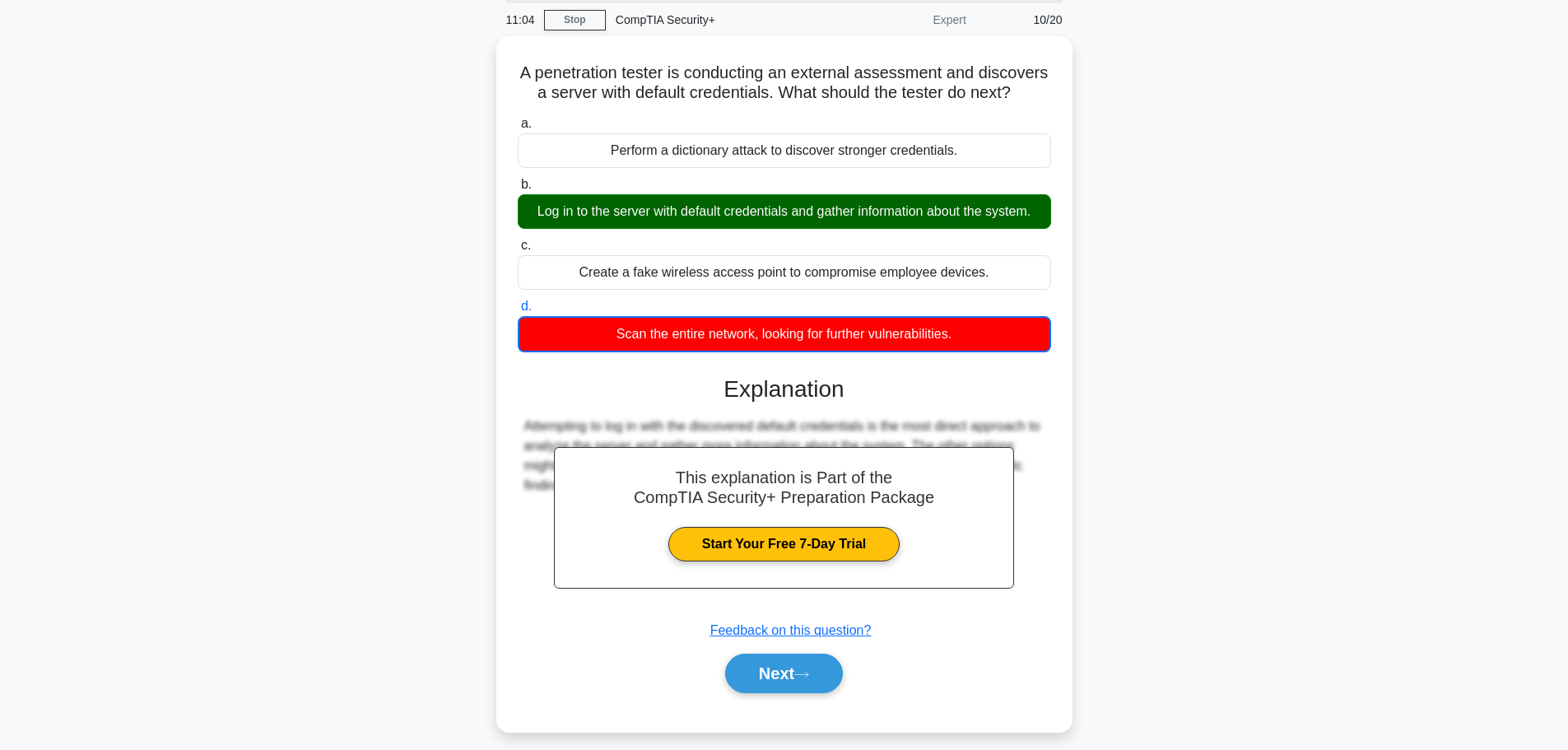
scroll to position [139, 0]
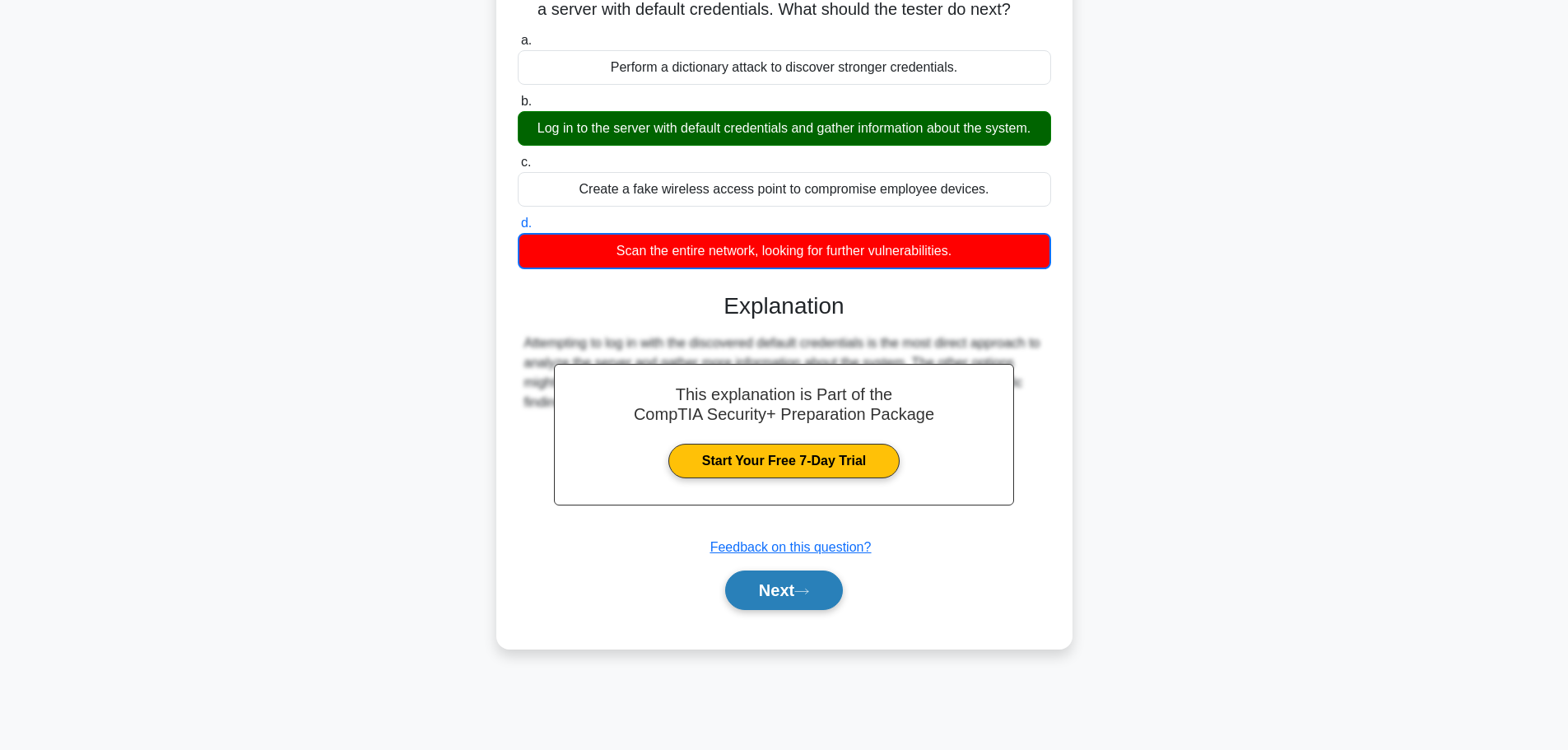
click at [829, 610] on button "Next" at bounding box center [783, 590] width 118 height 40
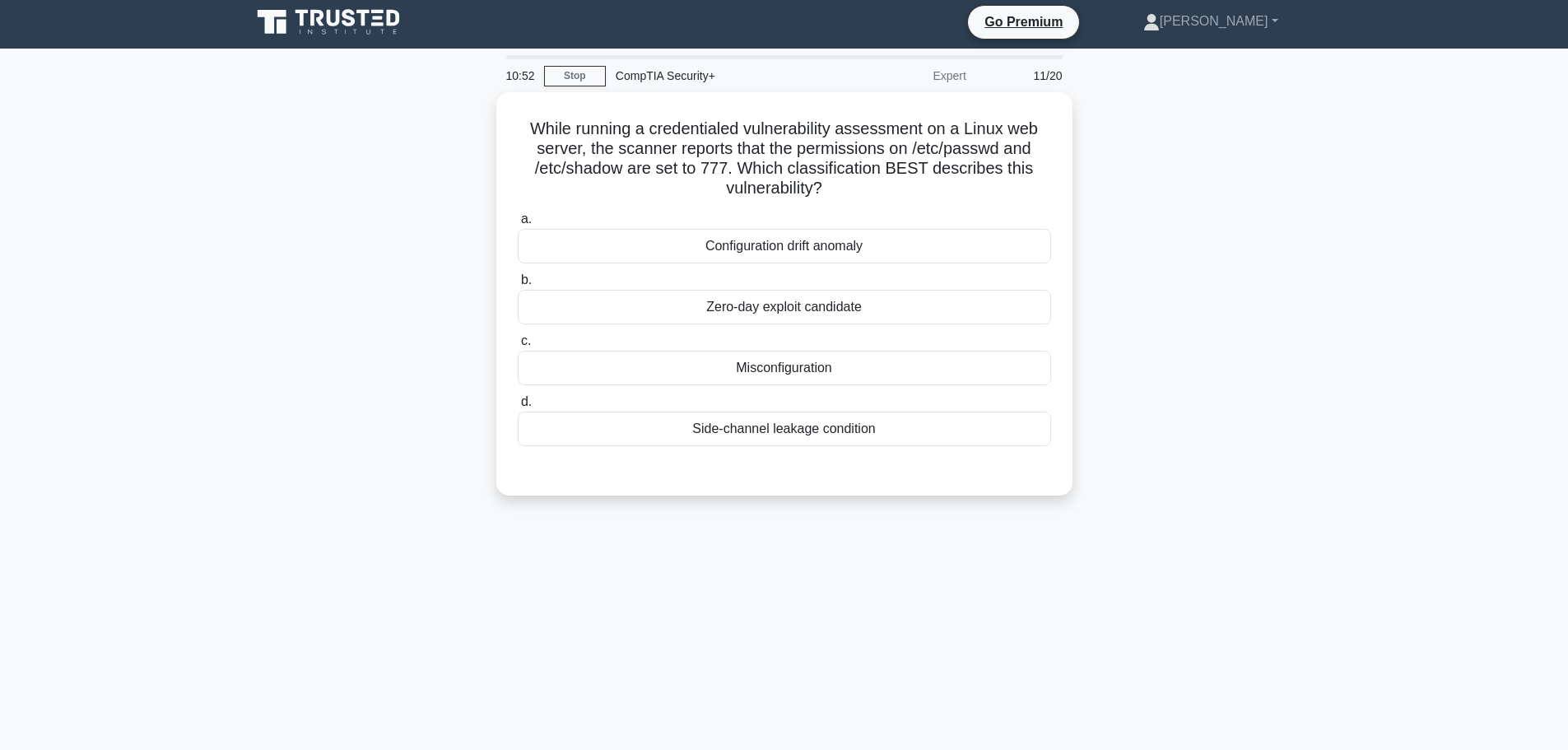
scroll to position [0, 0]
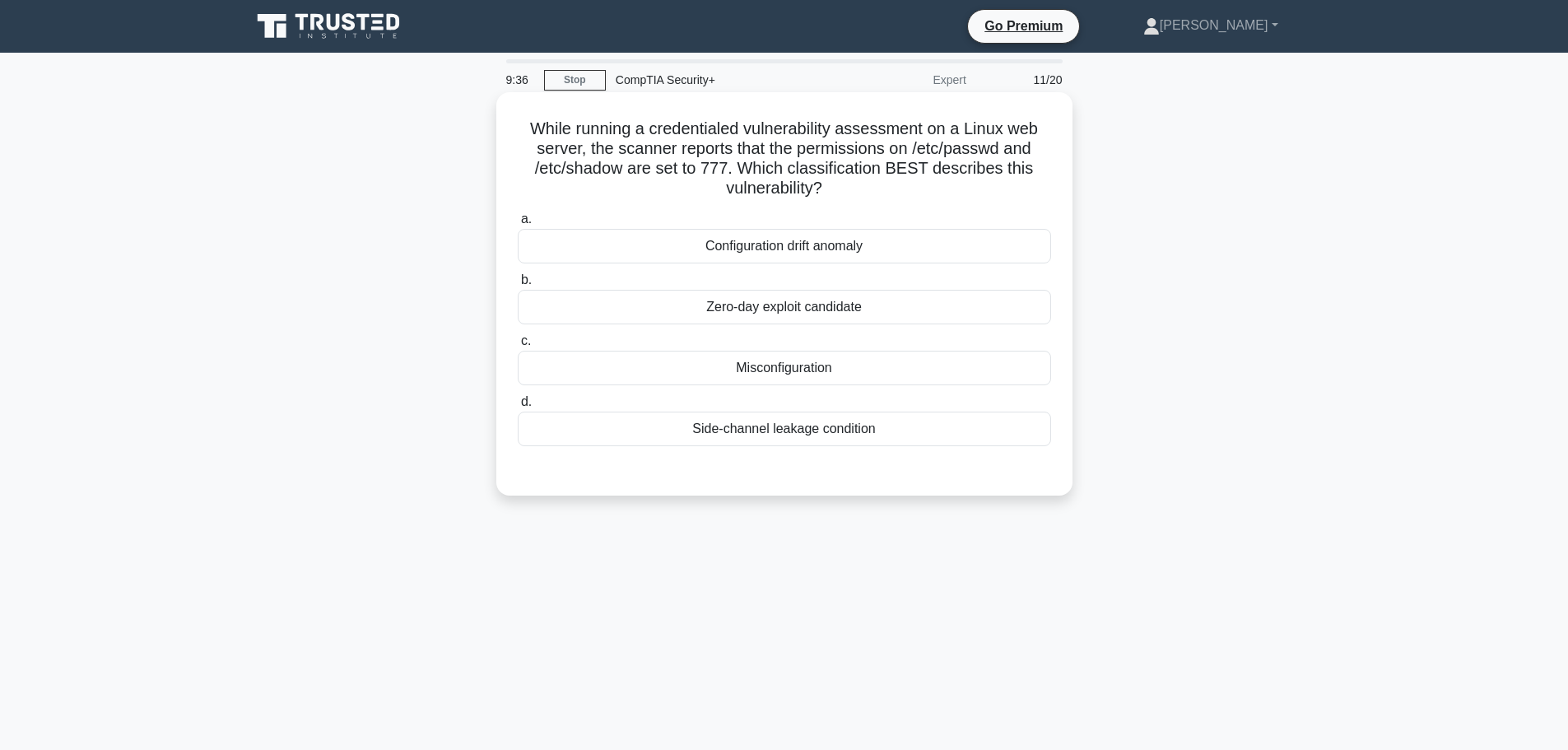
click at [765, 374] on div "Misconfiguration" at bounding box center [783, 367] width 533 height 34
click at [517, 347] on input "c. Misconfiguration" at bounding box center [517, 341] width 0 height 11
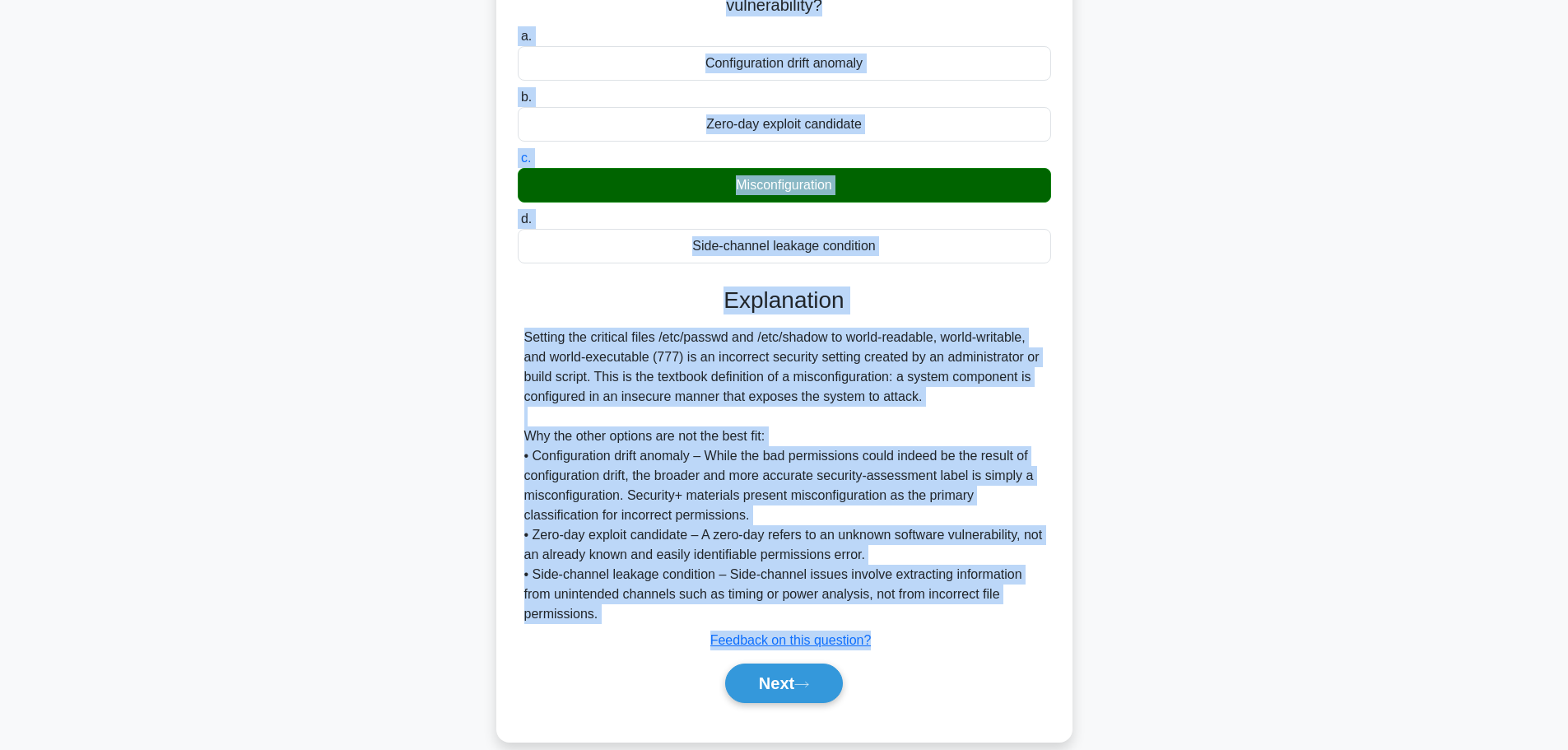
scroll to position [206, 0]
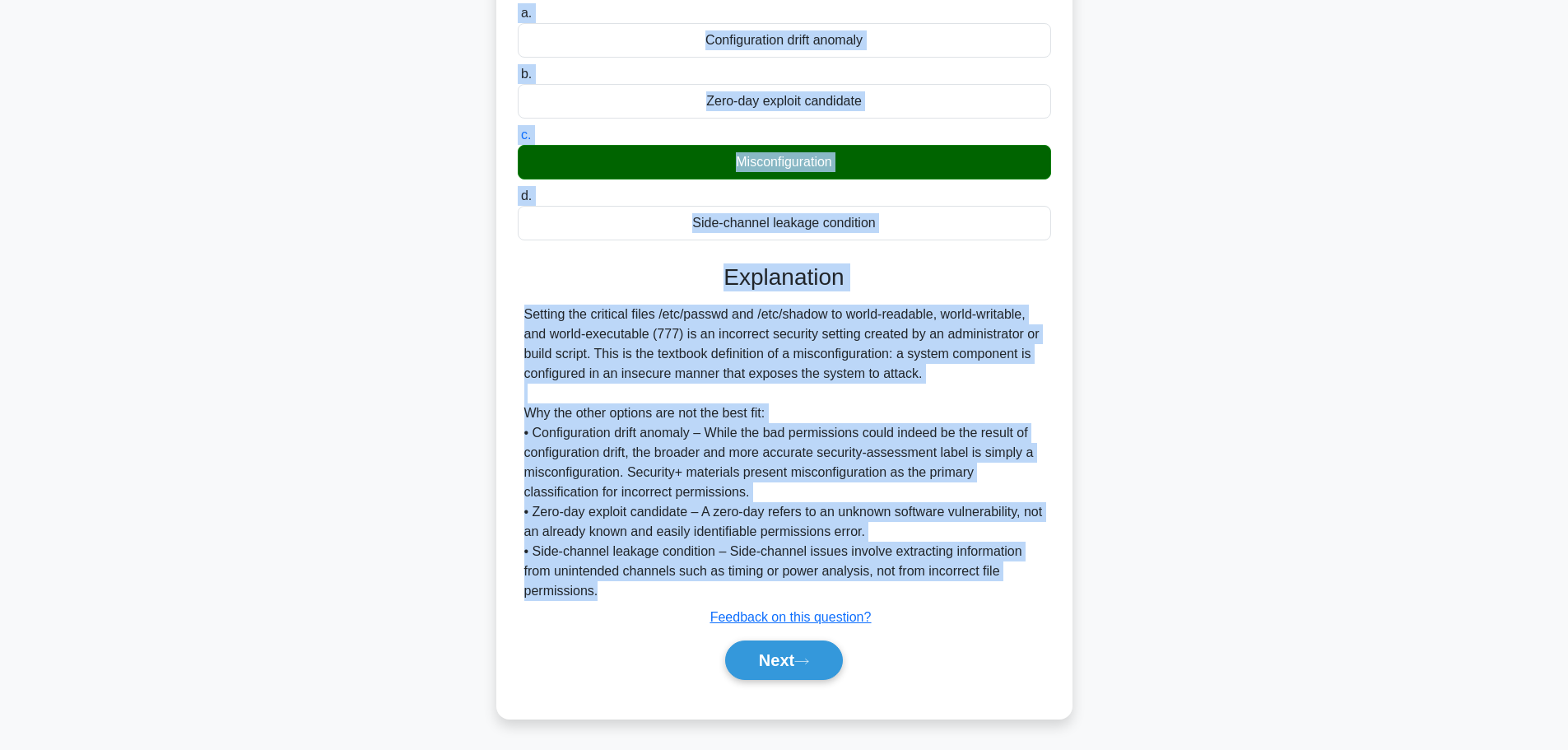
drag, startPoint x: 524, startPoint y: 120, endPoint x: 835, endPoint y: 588, distance: 561.9
click at [835, 588] on div "While running a credentialed vulnerability assessment on a Linux web server, th…" at bounding box center [784, 302] width 563 height 819
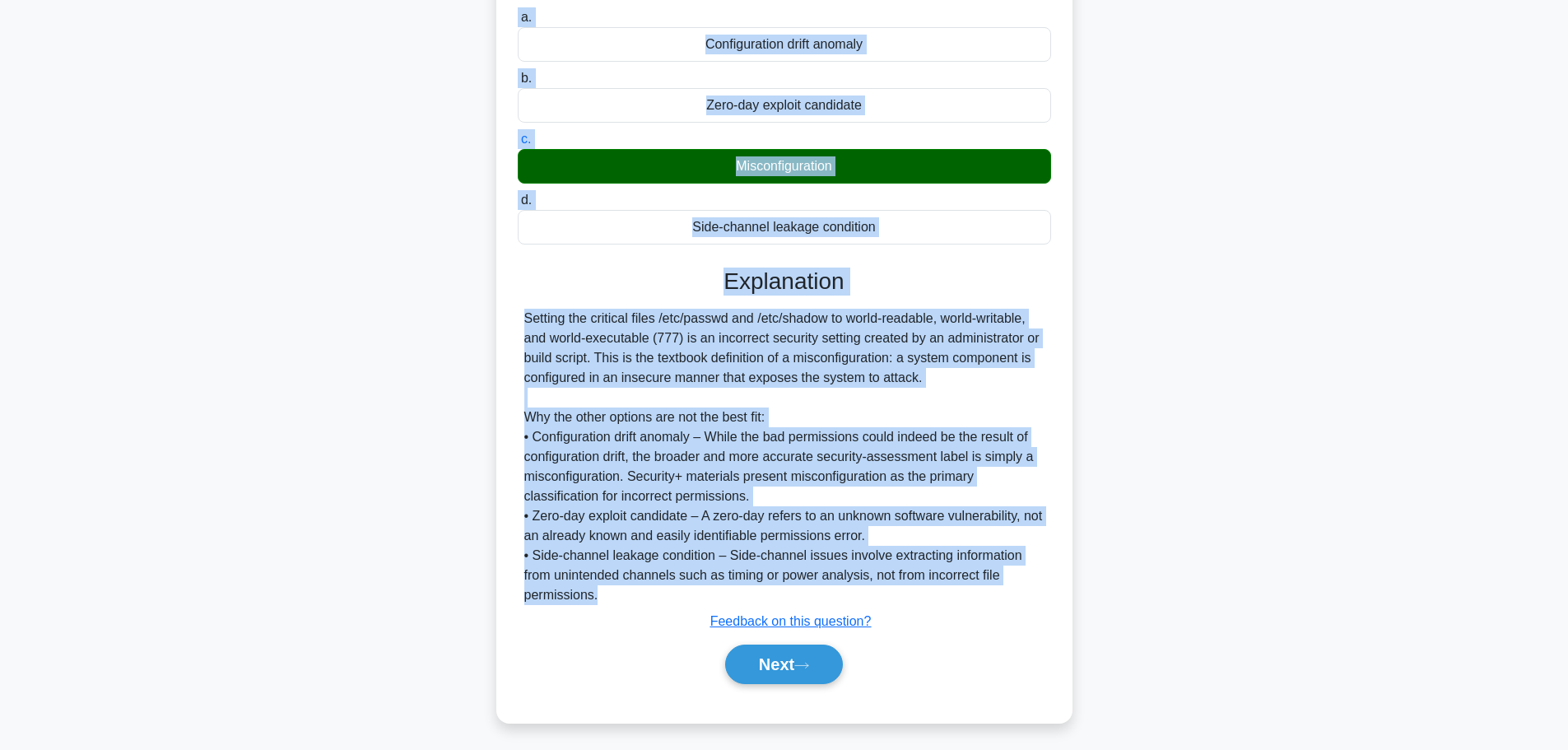
click at [1344, 405] on main "9:26 Stop CompTIA Security+ Expert 11/20 While running a credentialed vulnerabi…" at bounding box center [784, 298] width 1568 height 902
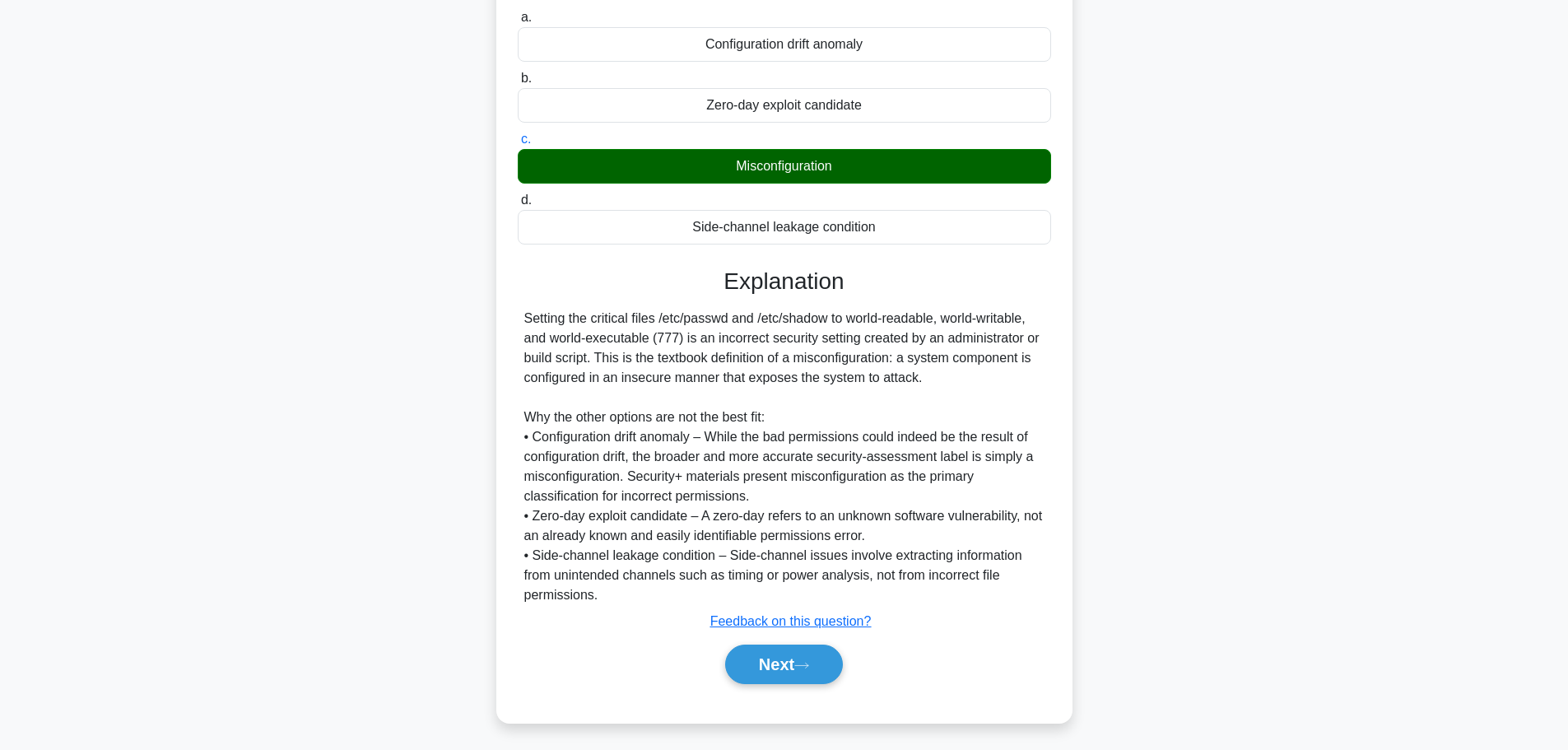
click at [1191, 117] on div "While running a credentialed vulnerability assessment on a Linux web server, th…" at bounding box center [784, 317] width 1086 height 851
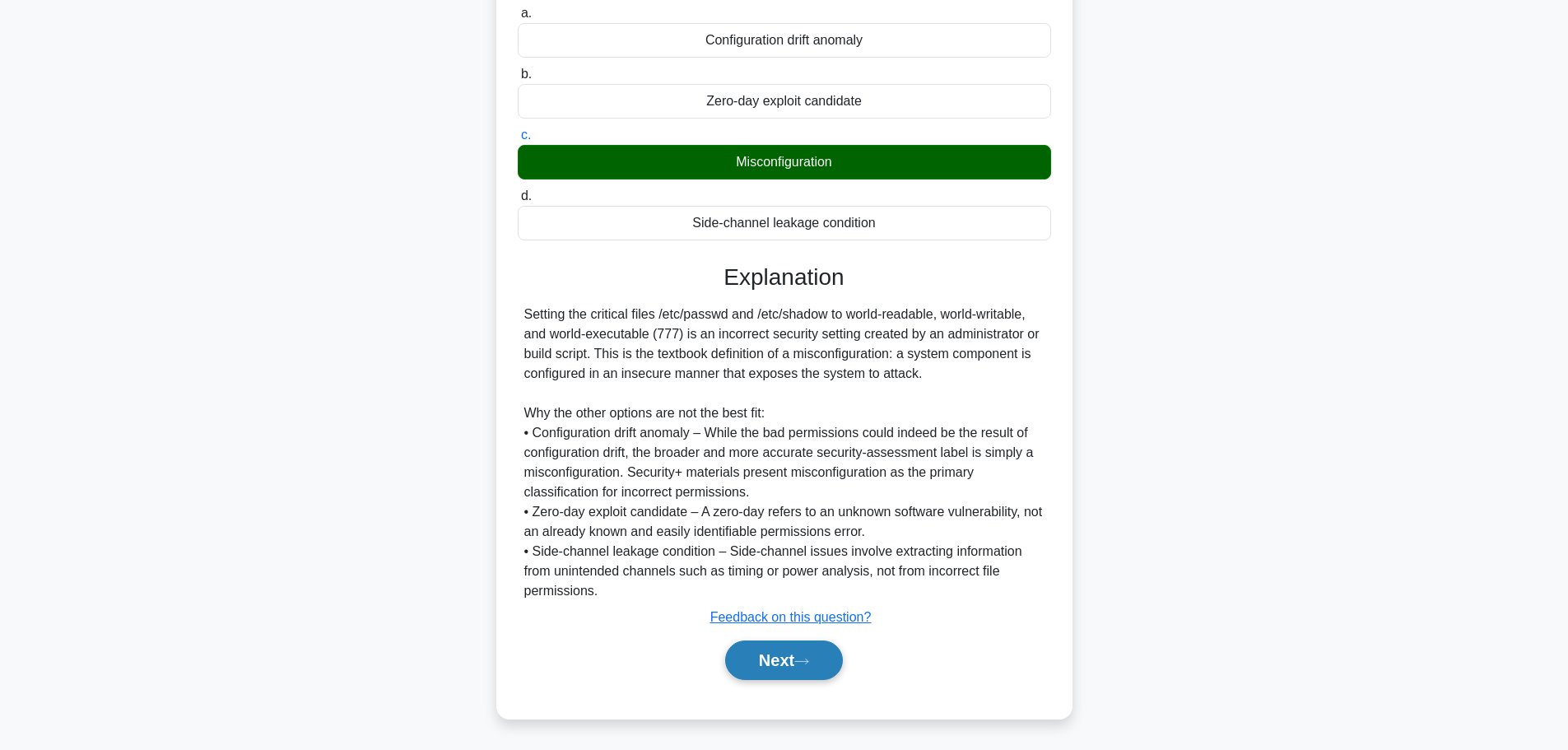
click at [776, 671] on button "Next" at bounding box center [783, 659] width 118 height 40
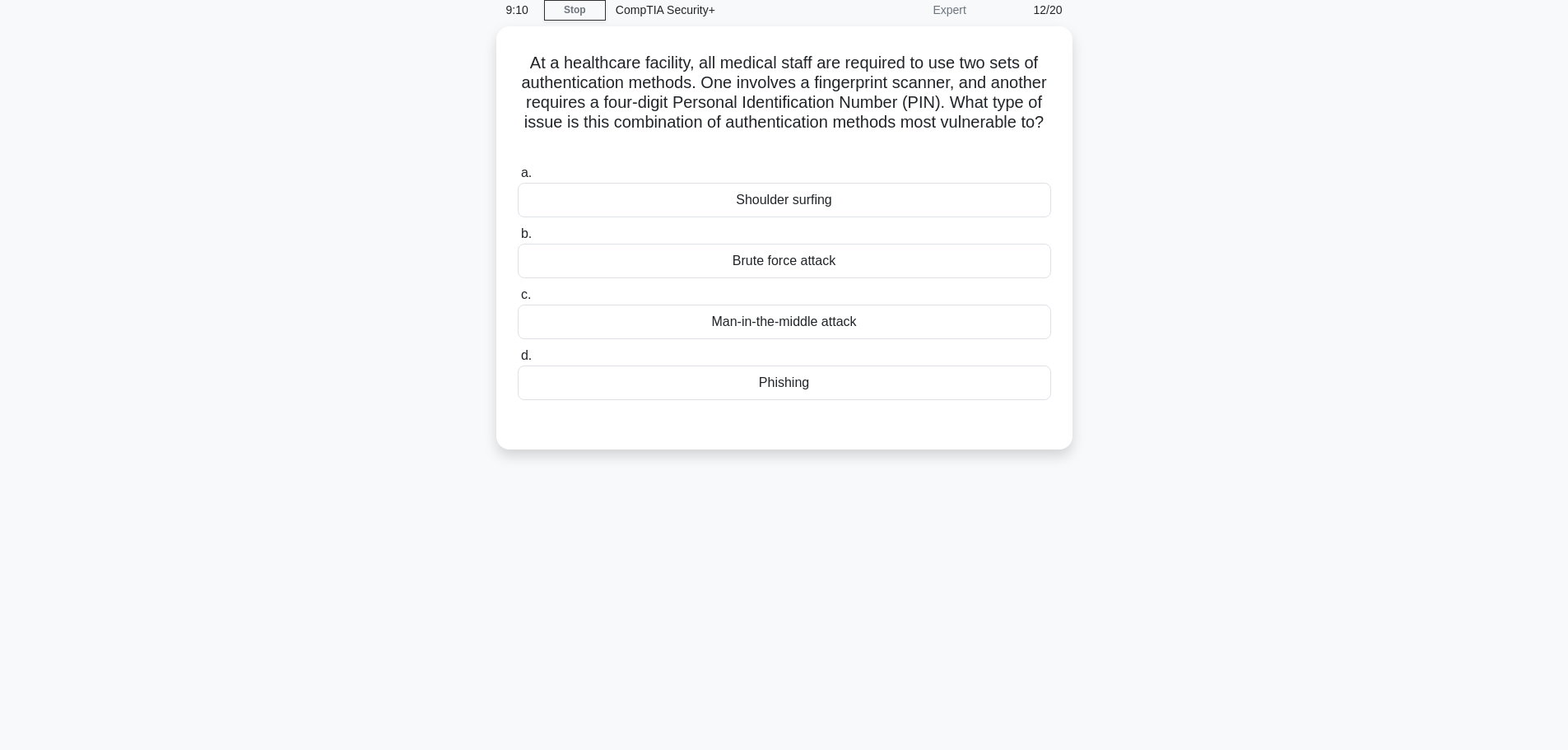
scroll to position [0, 0]
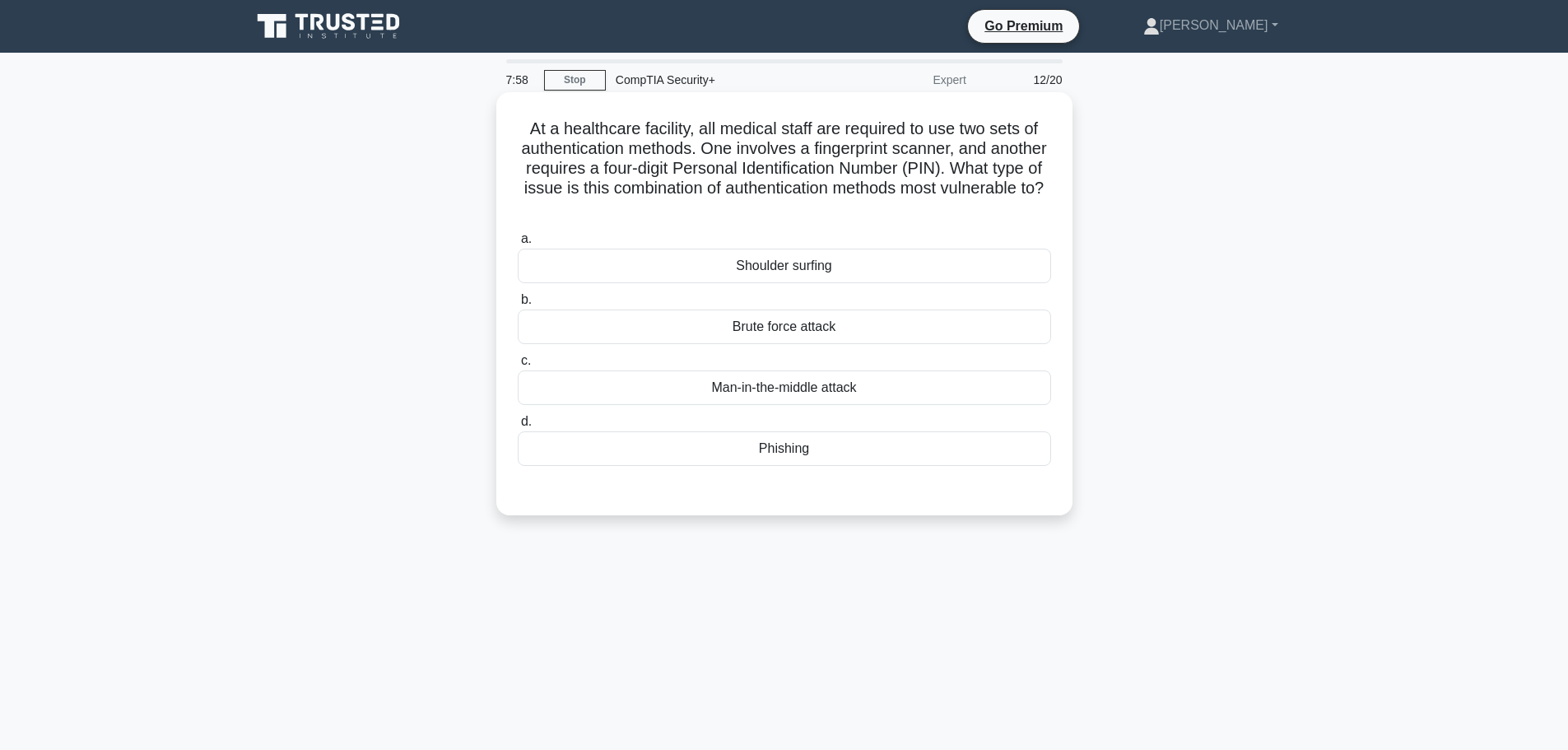
click at [750, 264] on div "Shoulder surfing" at bounding box center [783, 265] width 533 height 34
click at [517, 244] on input "a. Shoulder surfing" at bounding box center [517, 239] width 0 height 11
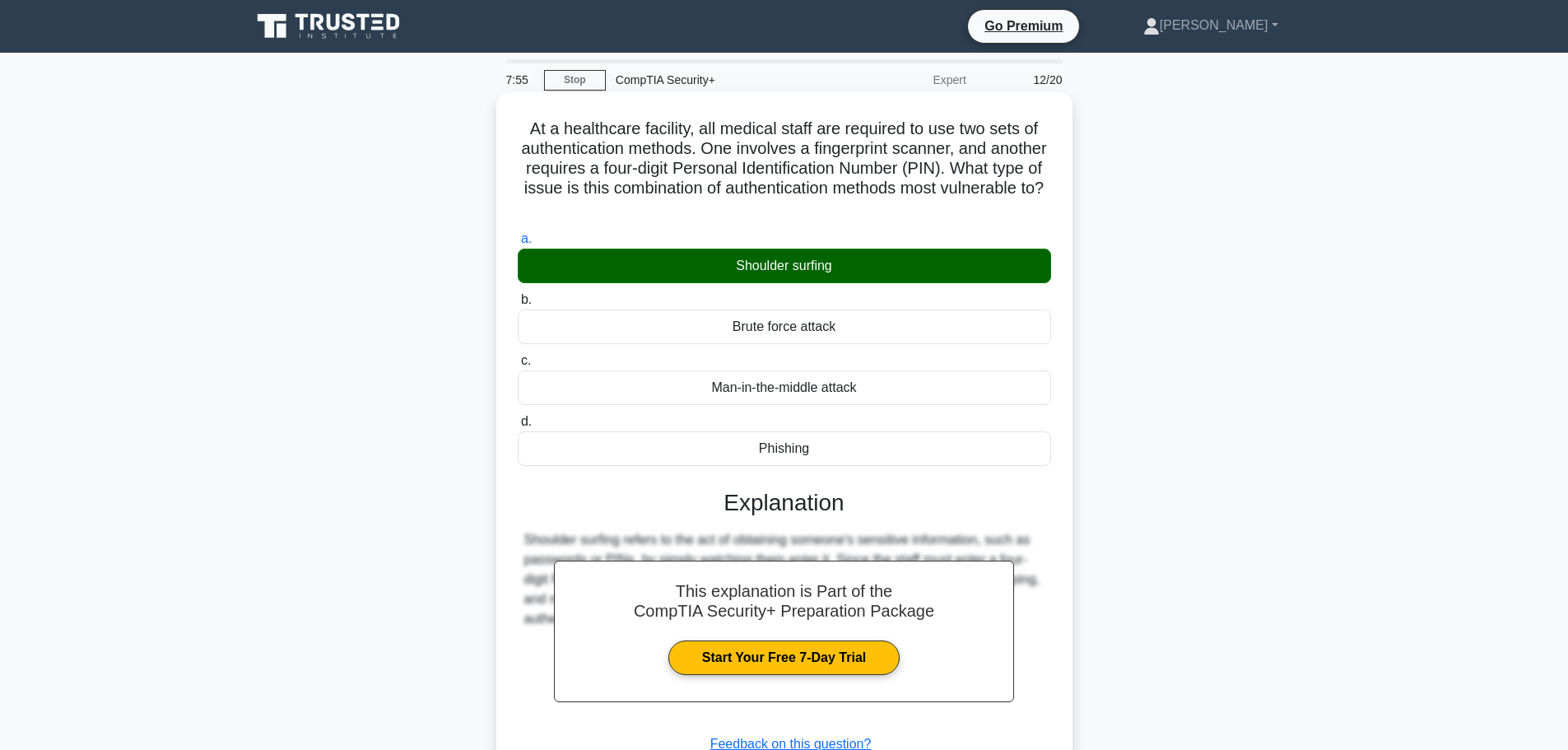
drag, startPoint x: 524, startPoint y: 127, endPoint x: 870, endPoint y: 437, distance: 464.6
click at [875, 443] on div "At a healthcare facility, all medical staff are required to use two sets of aut…" at bounding box center [784, 469] width 563 height 740
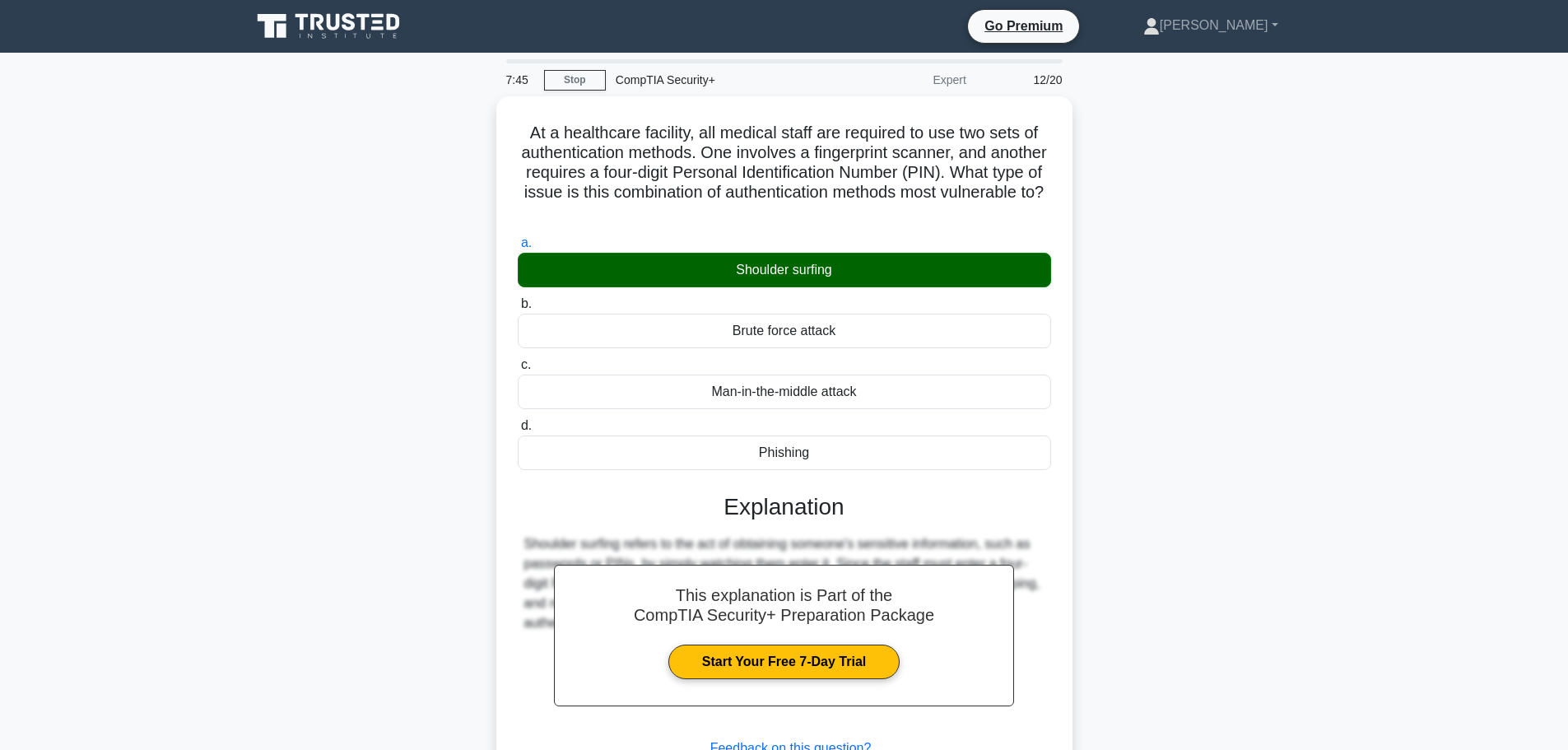
click at [1175, 288] on div "At a healthcare facility, all medical staff are required to use two sets of aut…" at bounding box center [784, 482] width 1086 height 772
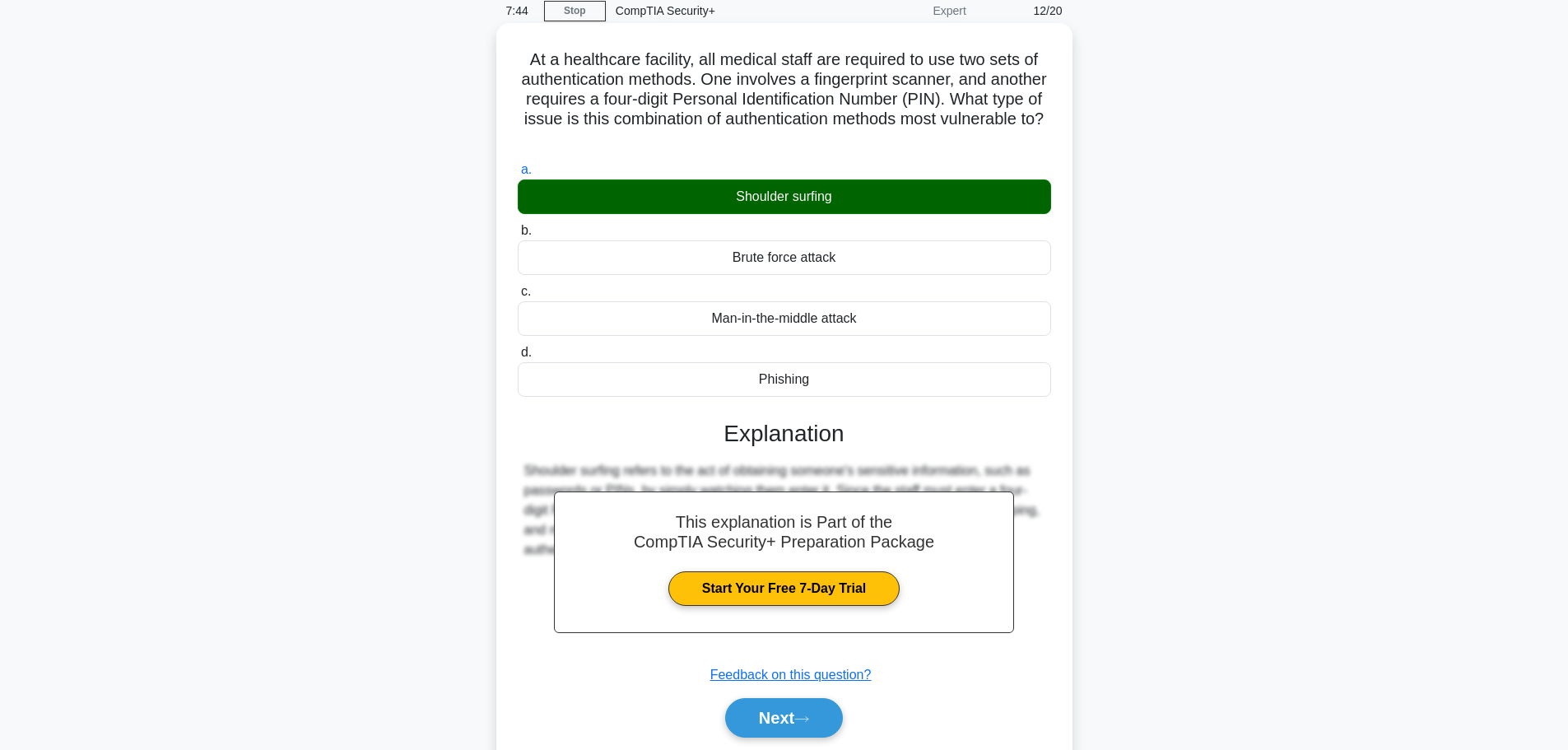
scroll to position [139, 0]
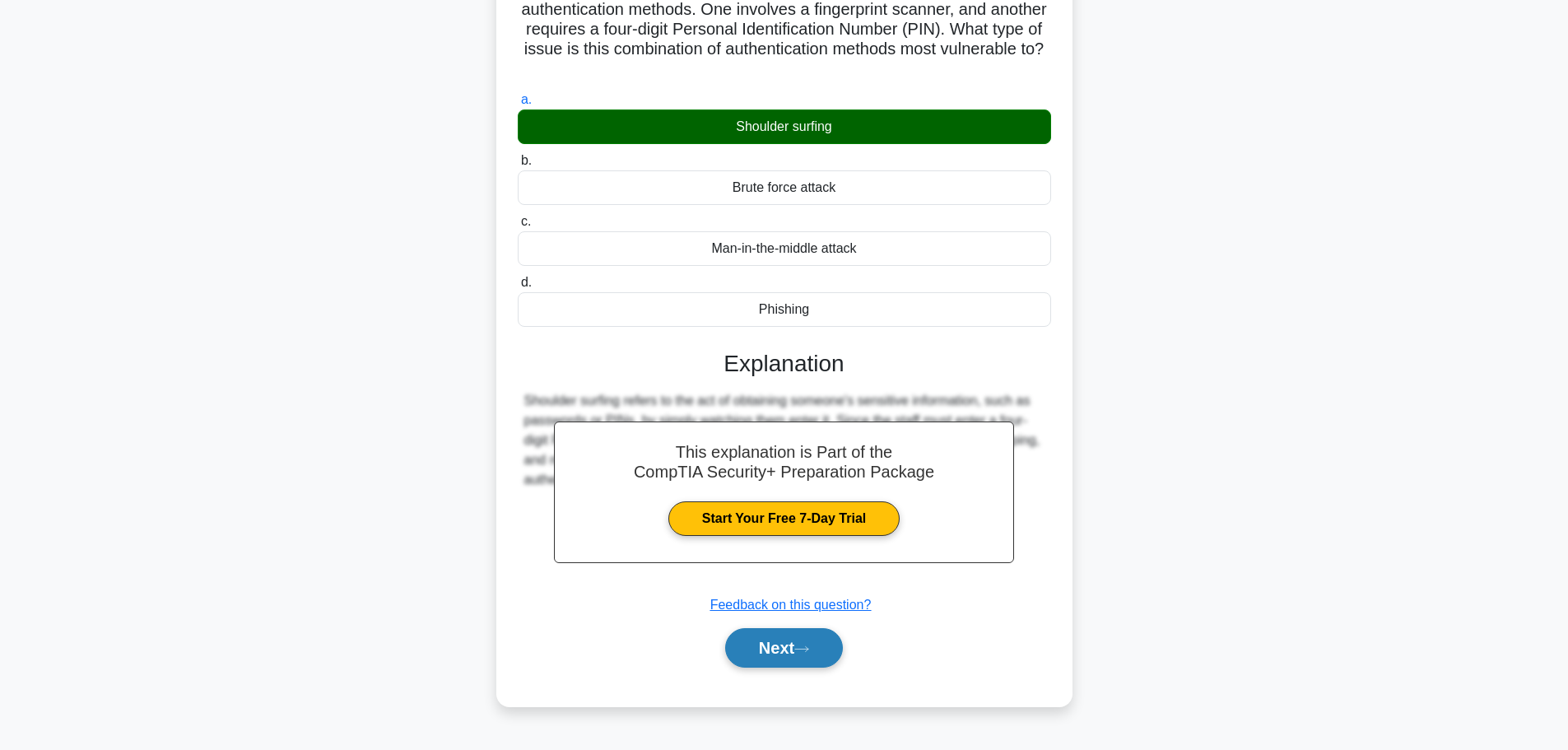
click at [817, 651] on button "Next" at bounding box center [783, 648] width 118 height 40
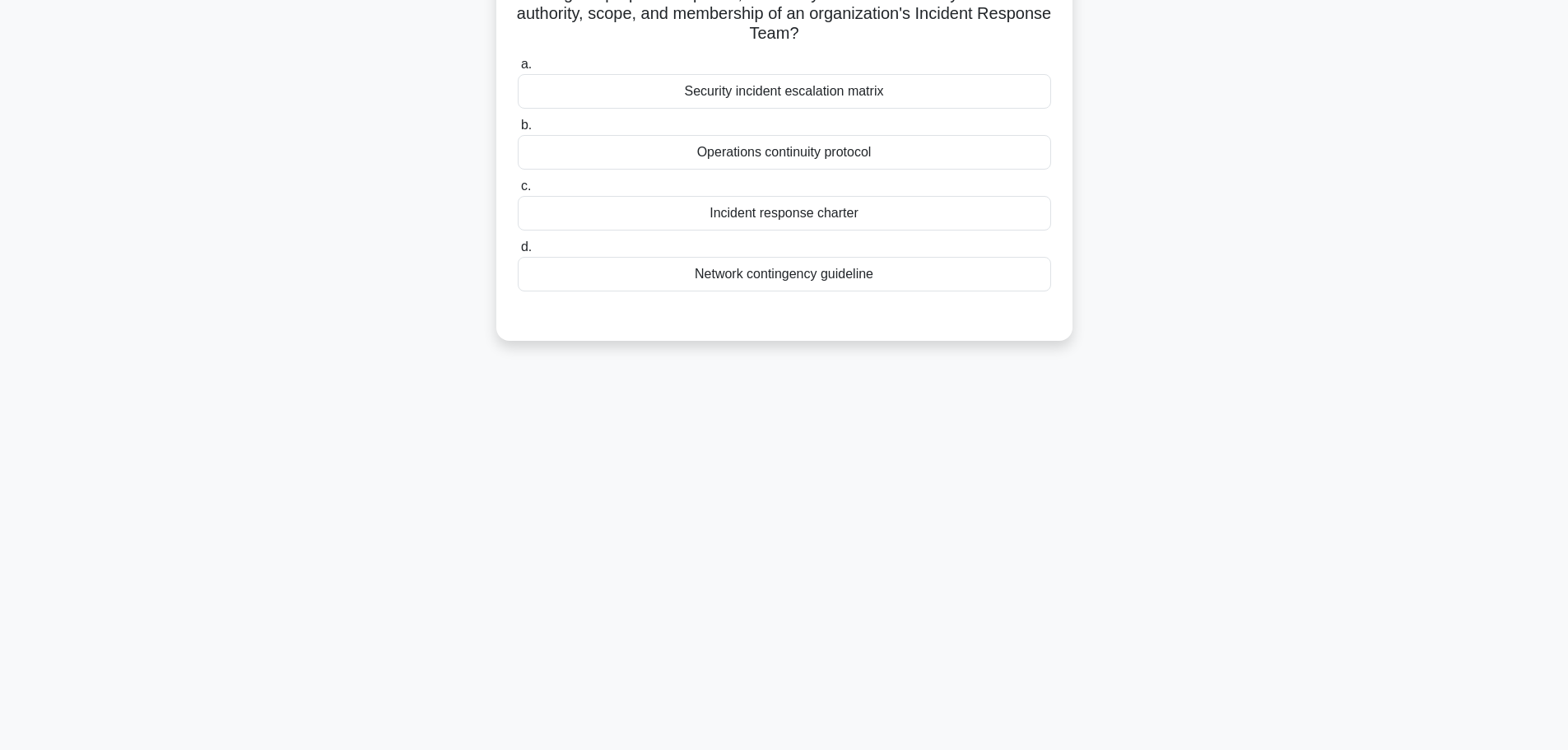
scroll to position [0, 0]
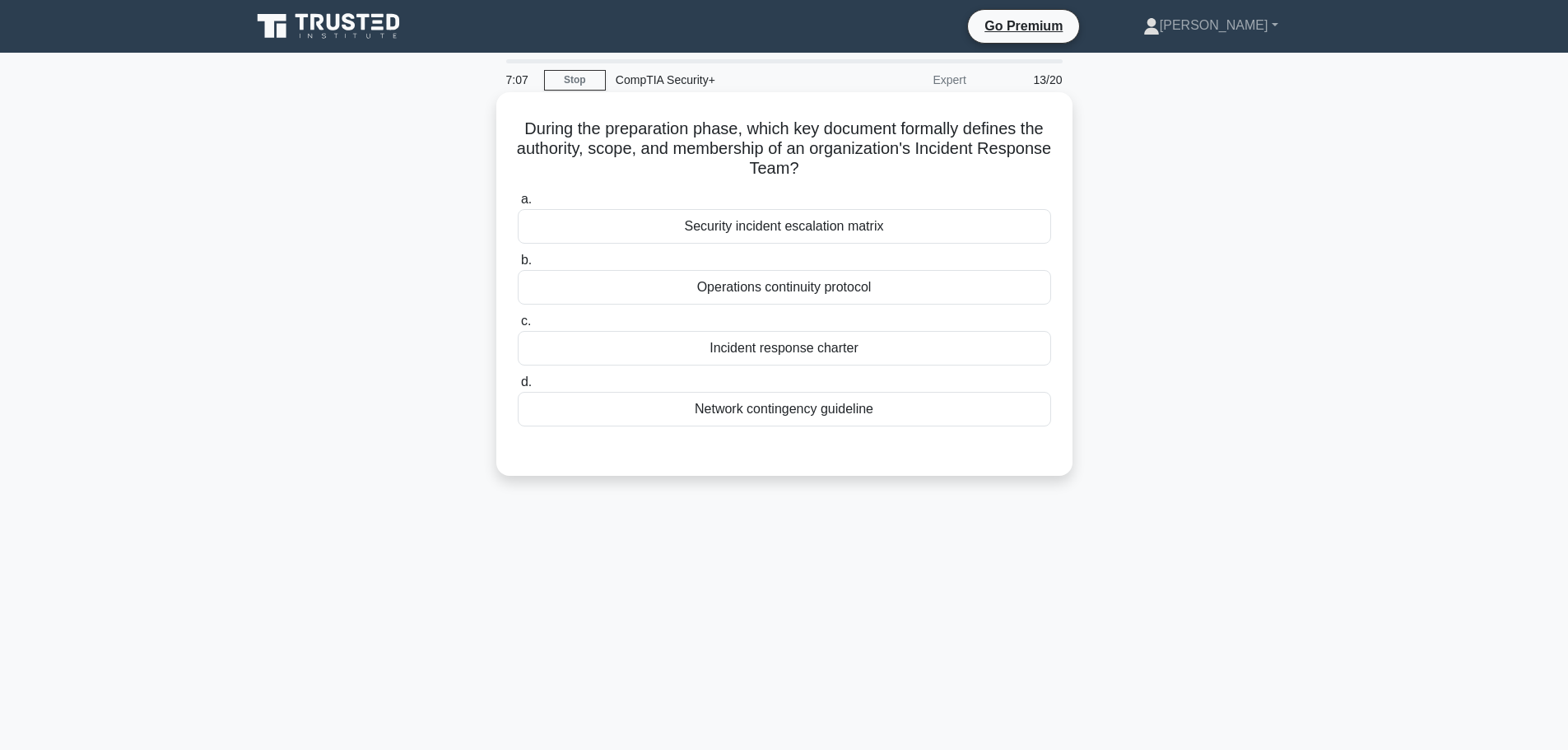
click at [828, 348] on div "Incident response charter" at bounding box center [783, 348] width 533 height 34
click at [517, 326] on input "c. Incident response charter" at bounding box center [517, 320] width 0 height 11
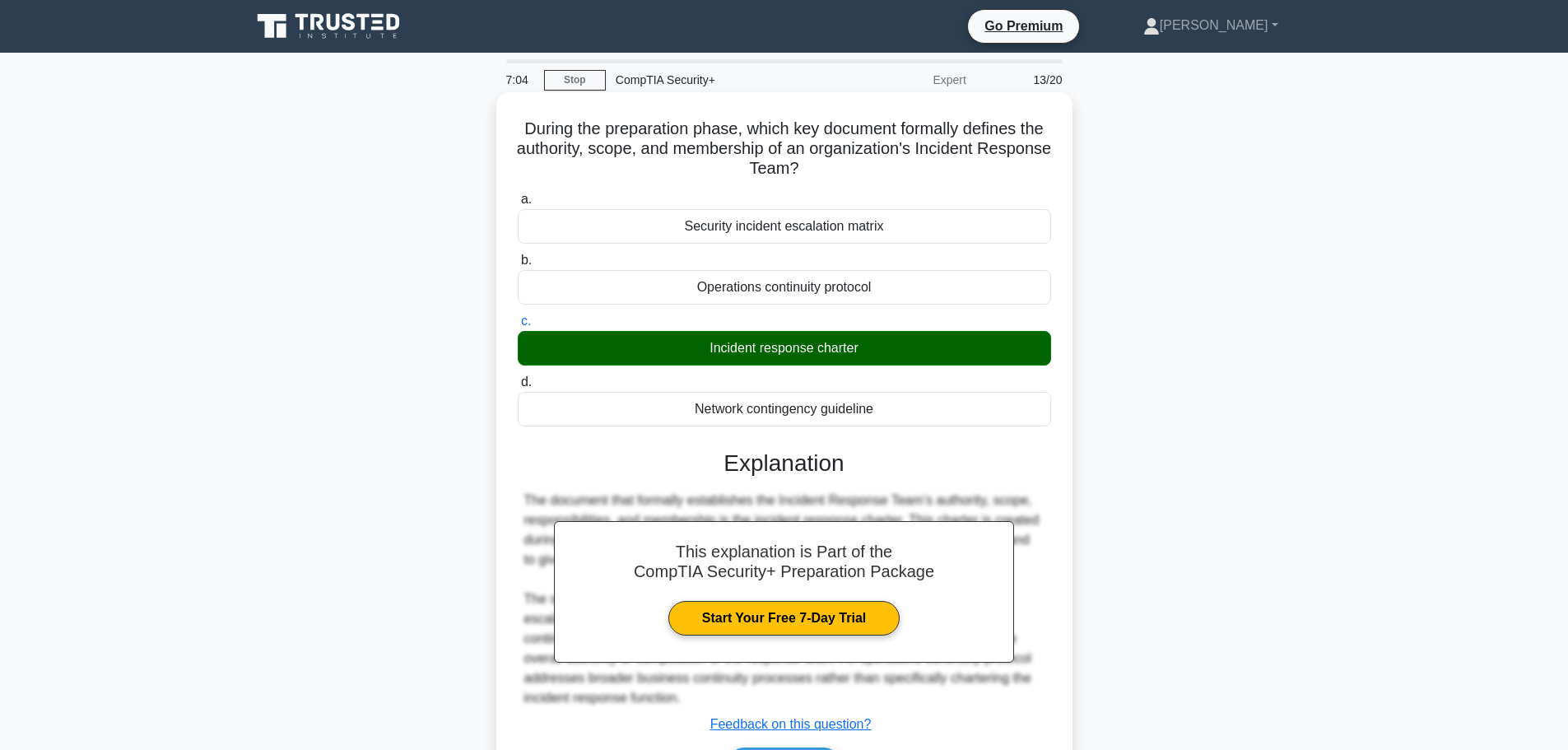
drag, startPoint x: 523, startPoint y: 125, endPoint x: 913, endPoint y: 425, distance: 492.0
click at [913, 425] on div "During the preparation phase, which key document formally defines the authority…" at bounding box center [784, 458] width 563 height 720
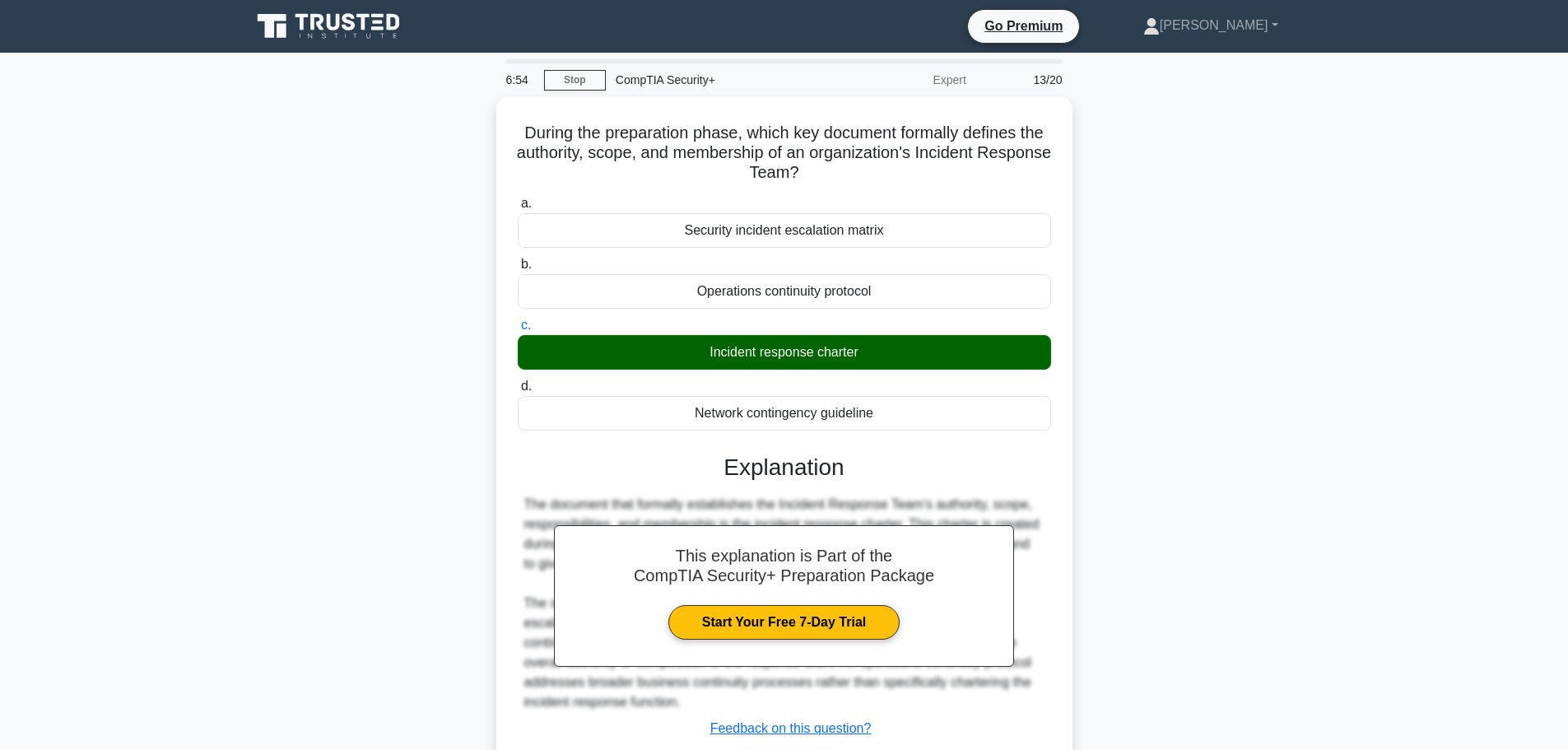
drag, startPoint x: 1415, startPoint y: 326, endPoint x: 1284, endPoint y: 378, distance: 140.9
click at [1414, 326] on main "6:54 Stop CompTIA Security+ Expert 13/20 During the preparation phase, which ke…" at bounding box center [784, 470] width 1568 height 836
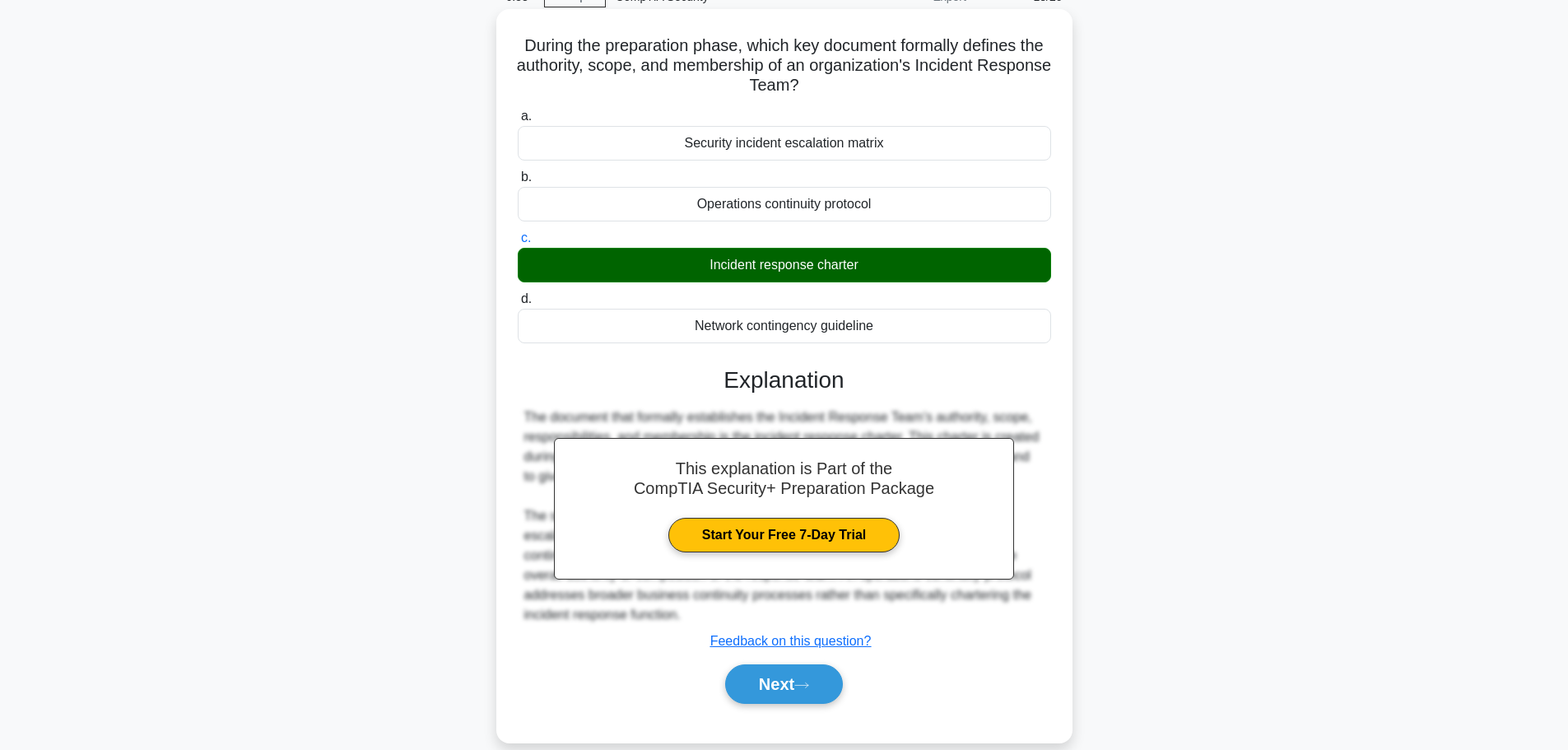
scroll to position [139, 0]
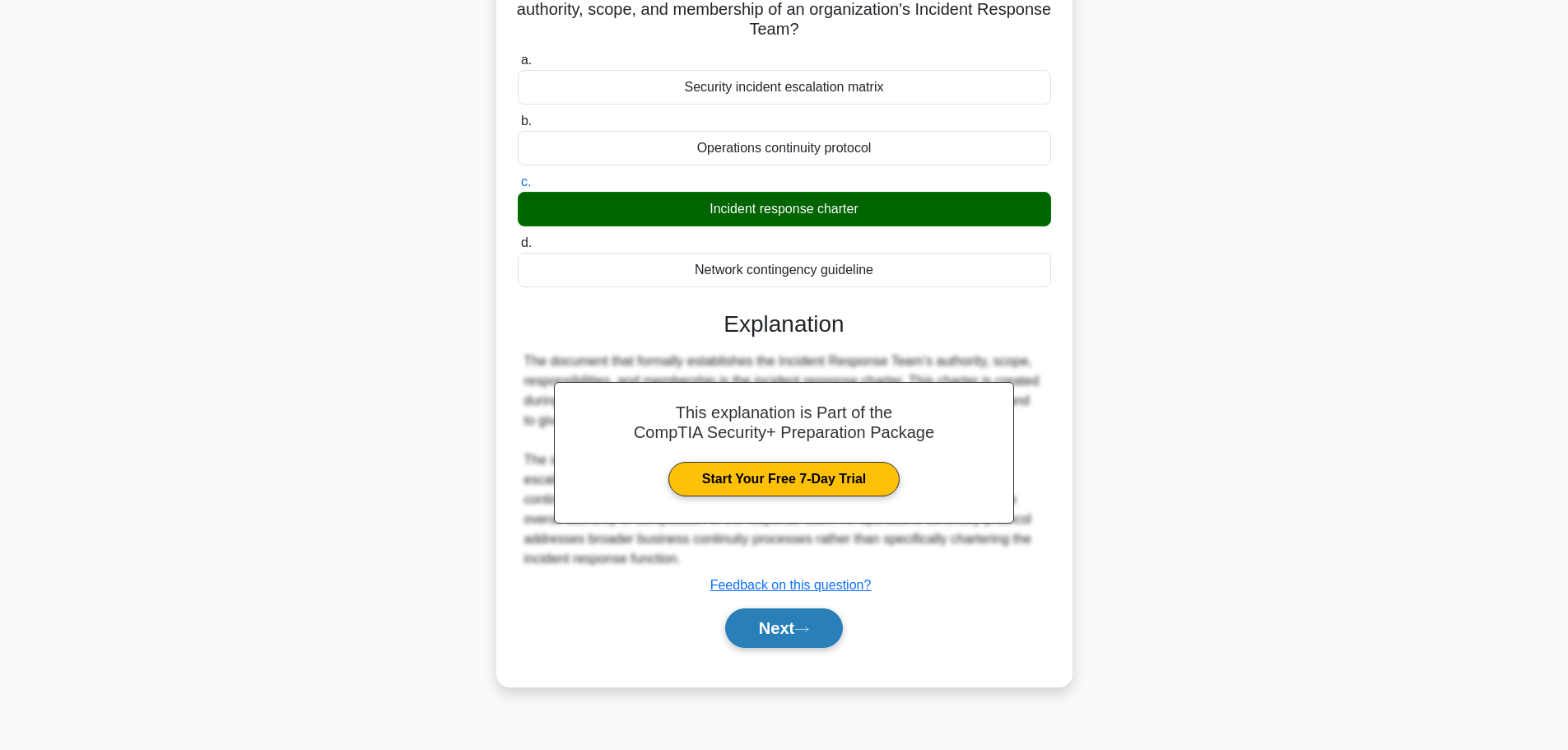
click at [749, 623] on button "Next" at bounding box center [783, 627] width 118 height 40
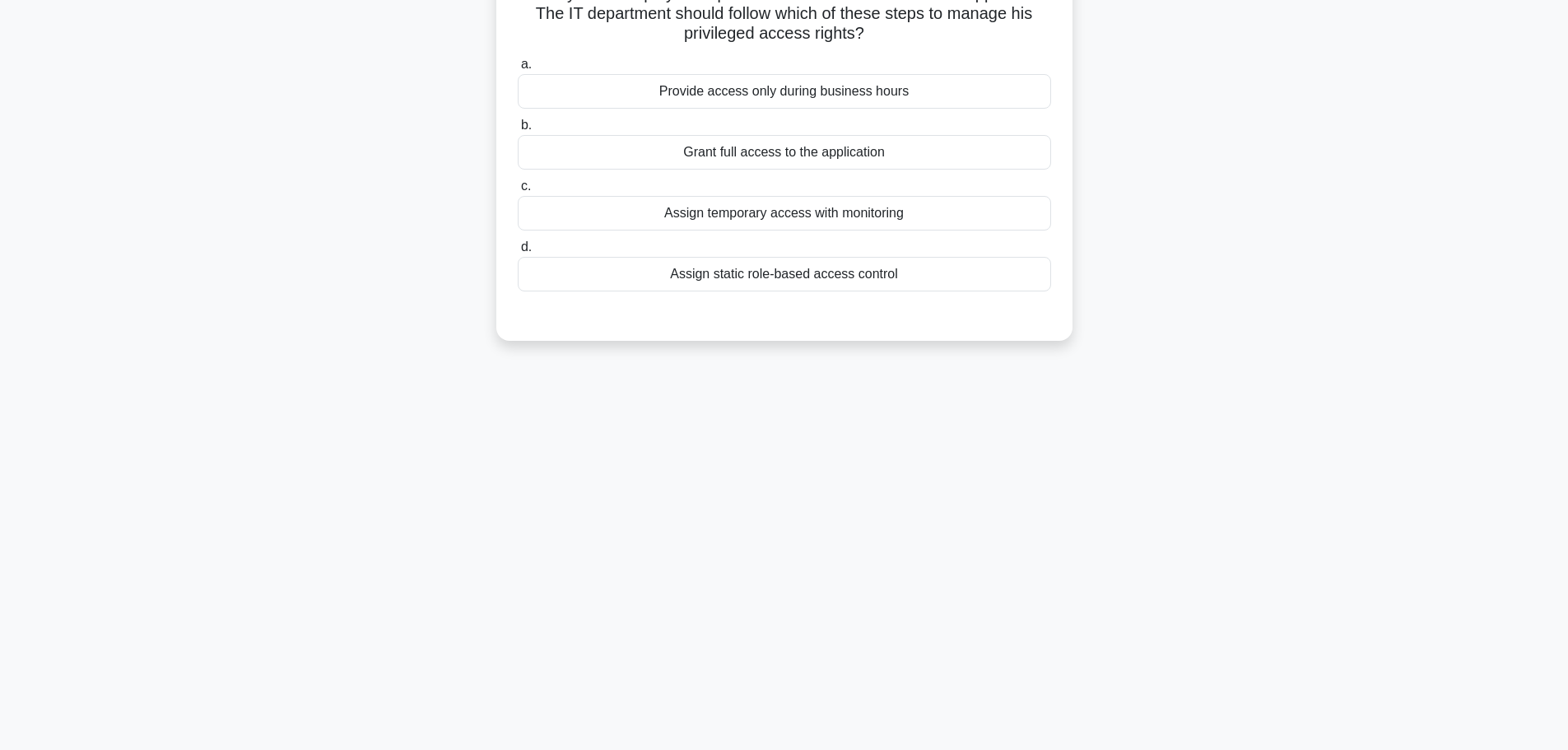
scroll to position [0, 0]
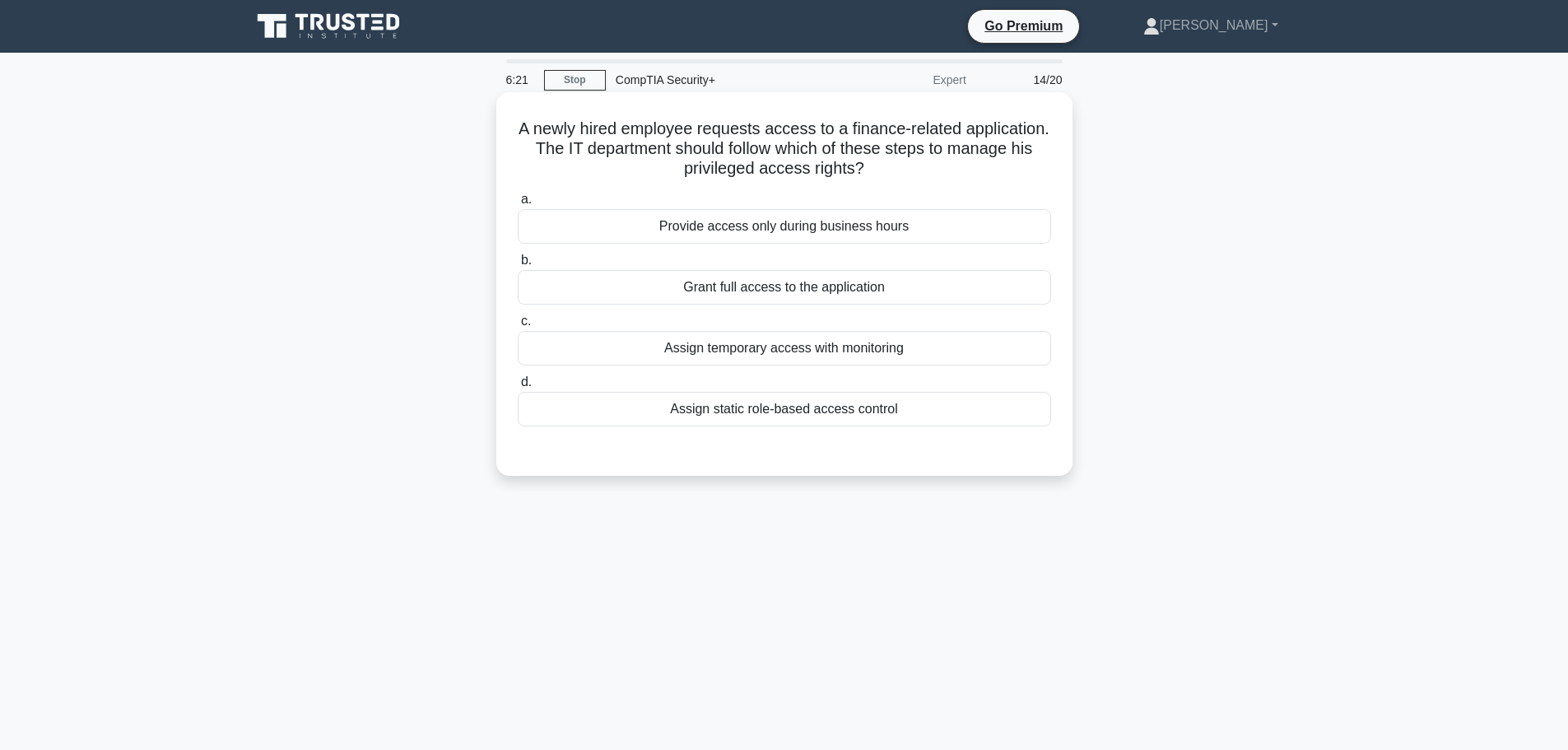
click at [778, 414] on div "Assign static role-based access control" at bounding box center [783, 408] width 533 height 34
click at [517, 388] on input "d. Assign static role-based access control" at bounding box center [517, 382] width 0 height 11
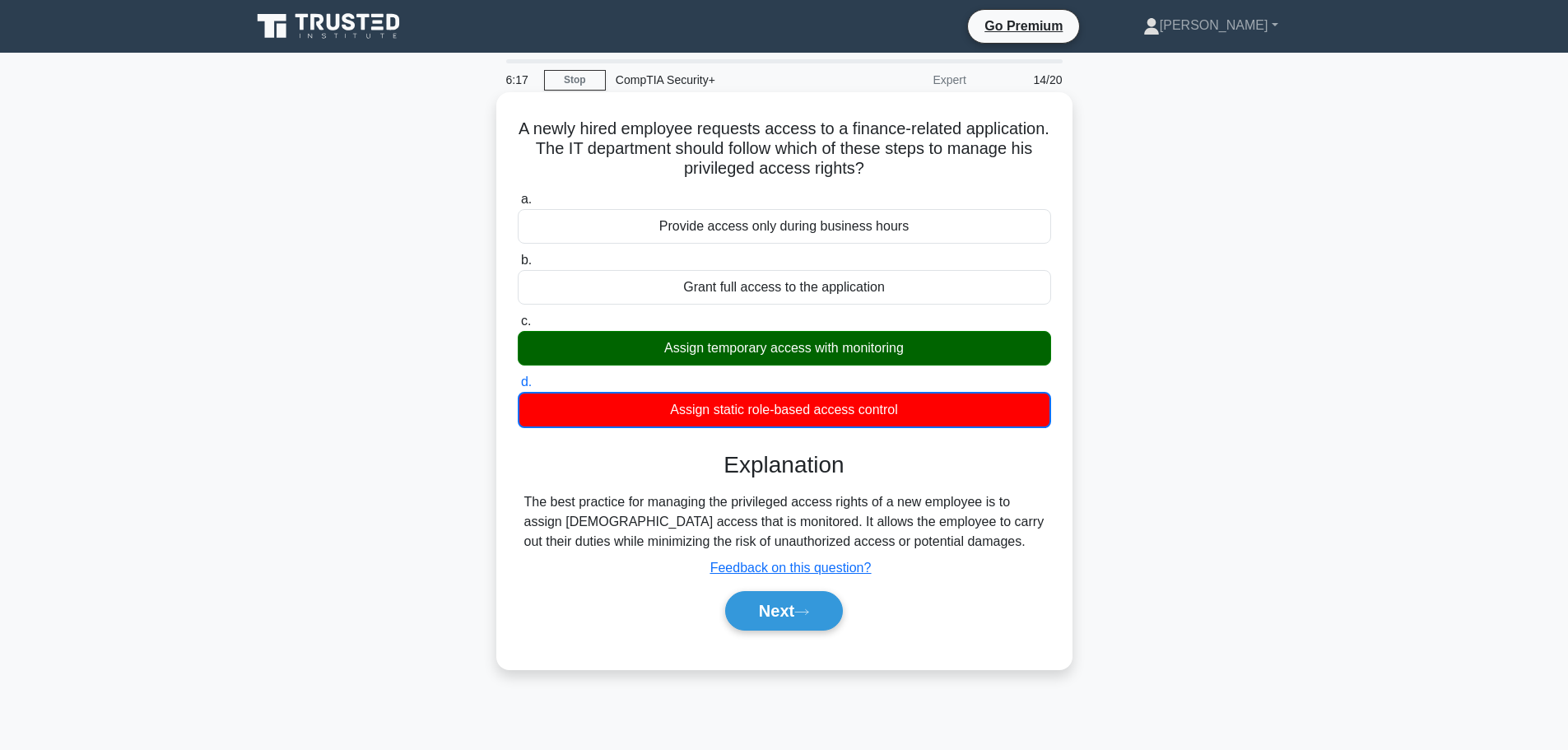
drag, startPoint x: 554, startPoint y: 125, endPoint x: 1003, endPoint y: 544, distance: 614.1
click at [1003, 544] on div "A newly hired employee requests access to a finance-related application. The IT…" at bounding box center [784, 380] width 563 height 564
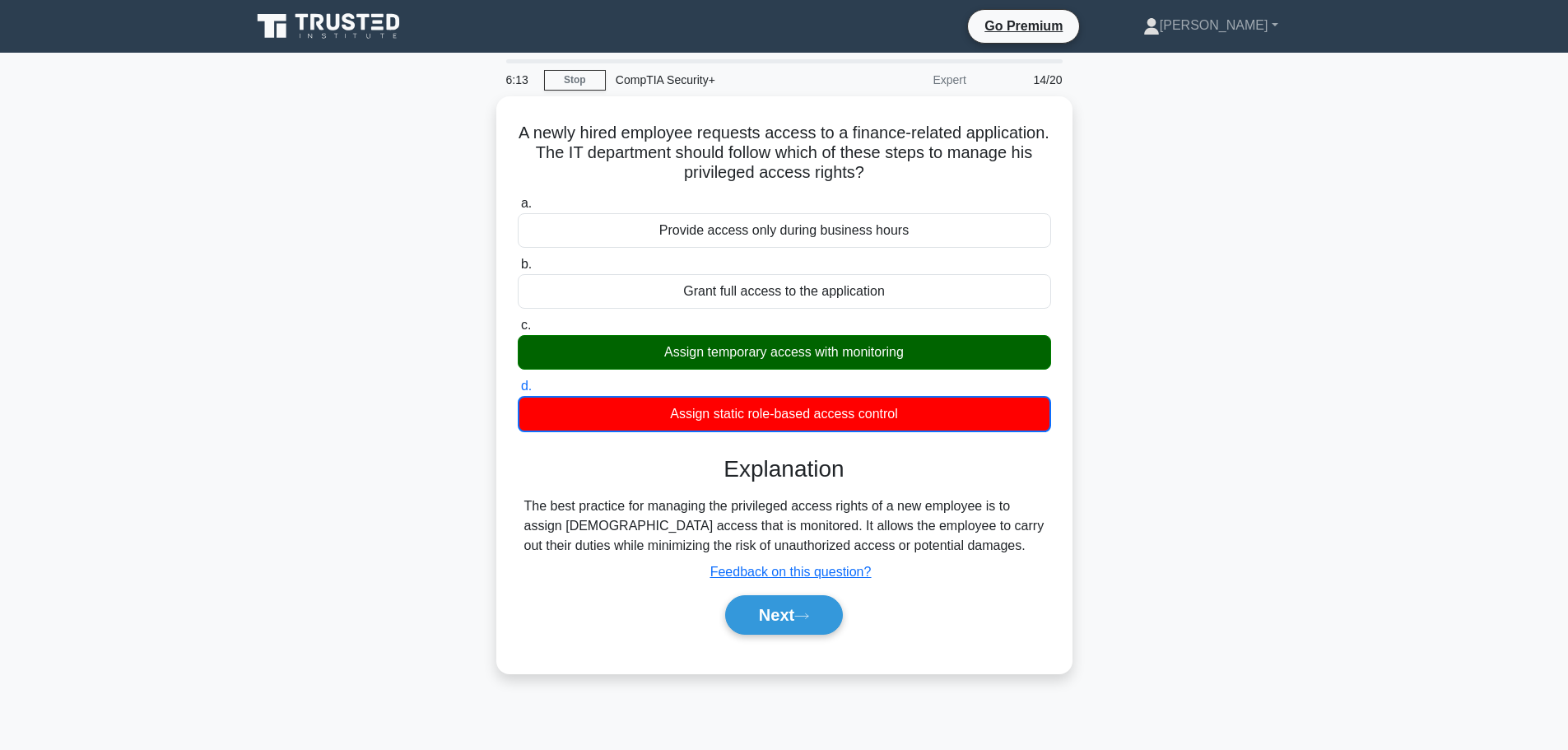
click at [1092, 498] on div "A newly hired employee requests access to a finance-related application. The IT…" at bounding box center [784, 394] width 1086 height 597
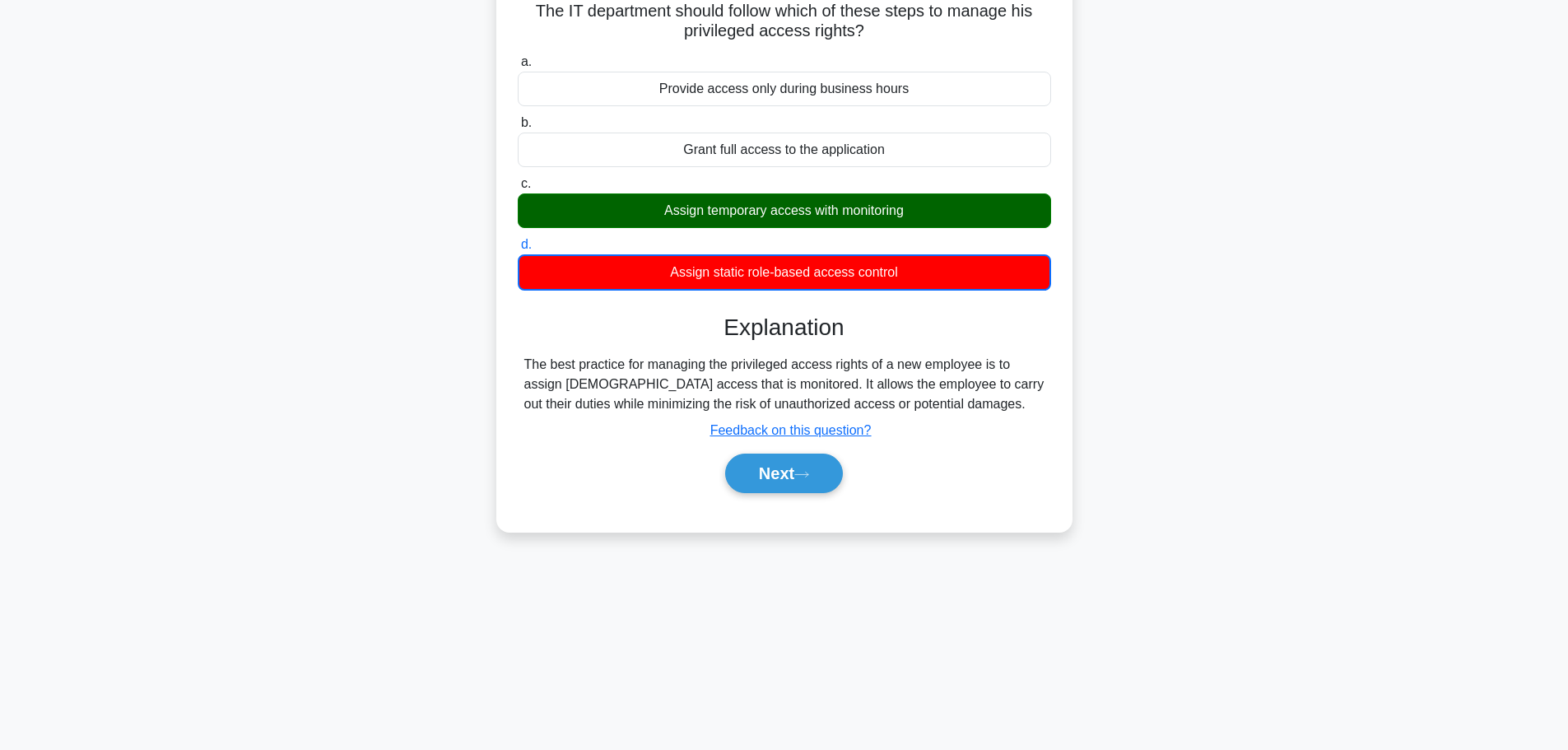
scroll to position [139, 0]
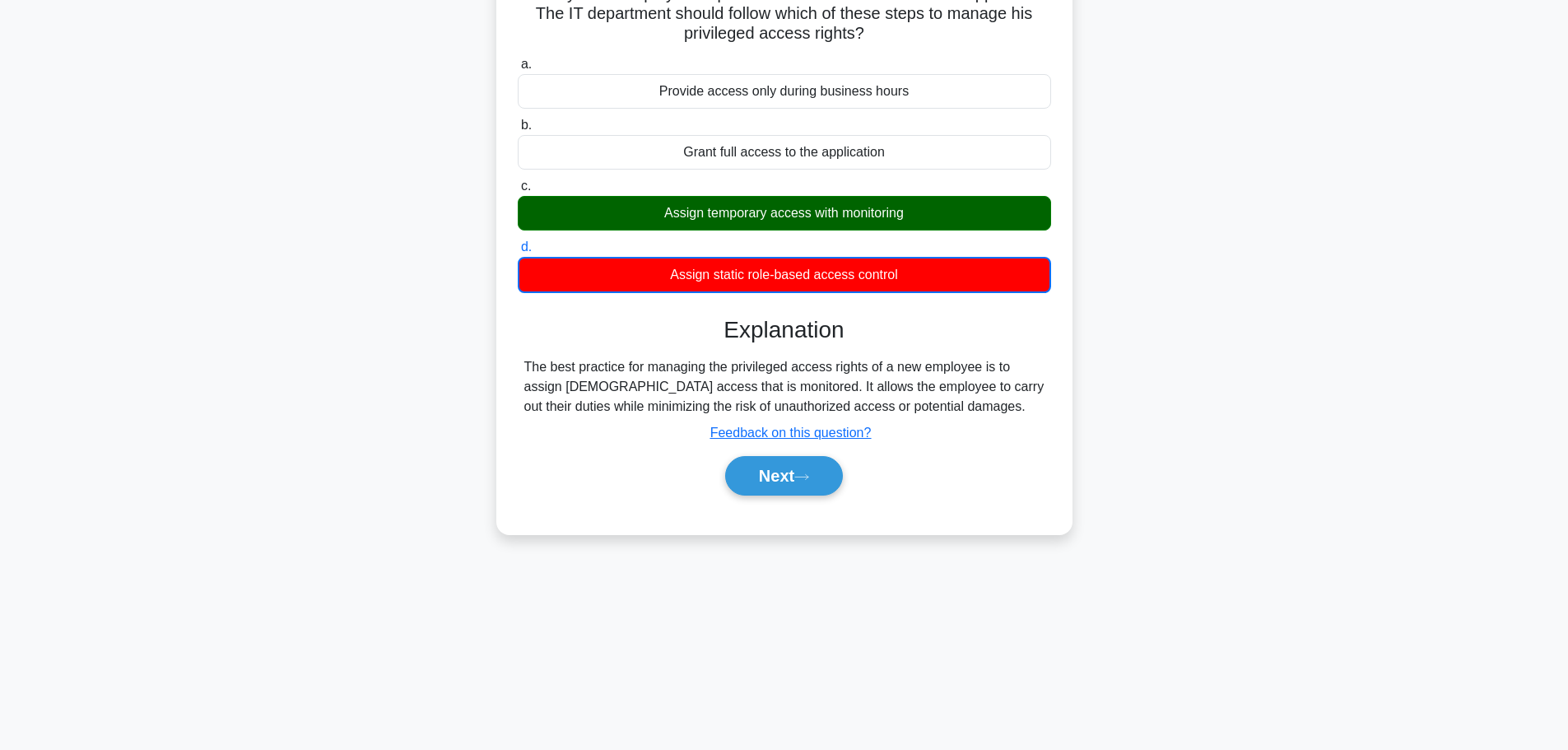
click at [1333, 398] on main "5:54 Stop CompTIA Security+ Expert 14/20 A newly hired employee requests access…" at bounding box center [784, 331] width 1568 height 836
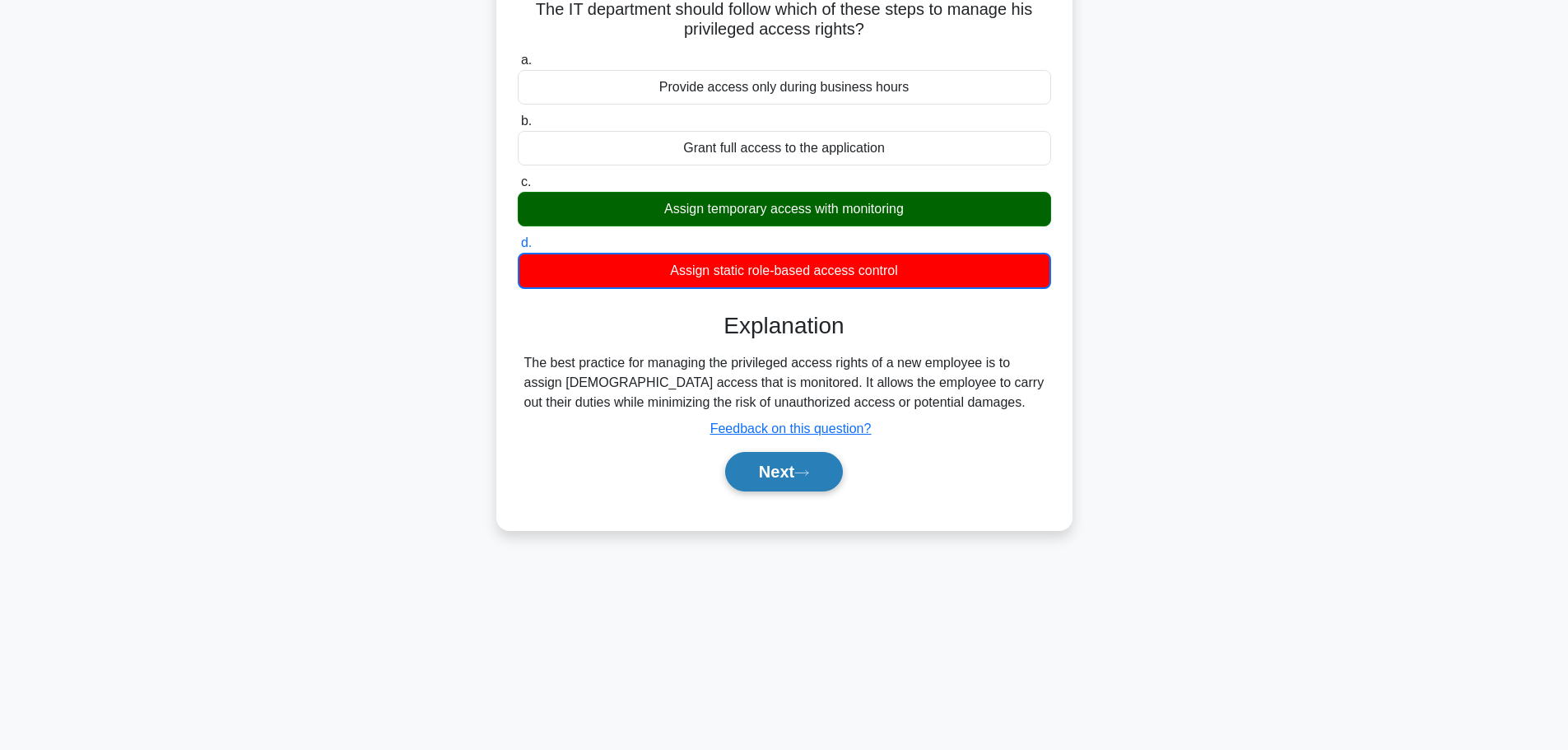
click at [807, 475] on button "Next" at bounding box center [783, 471] width 118 height 40
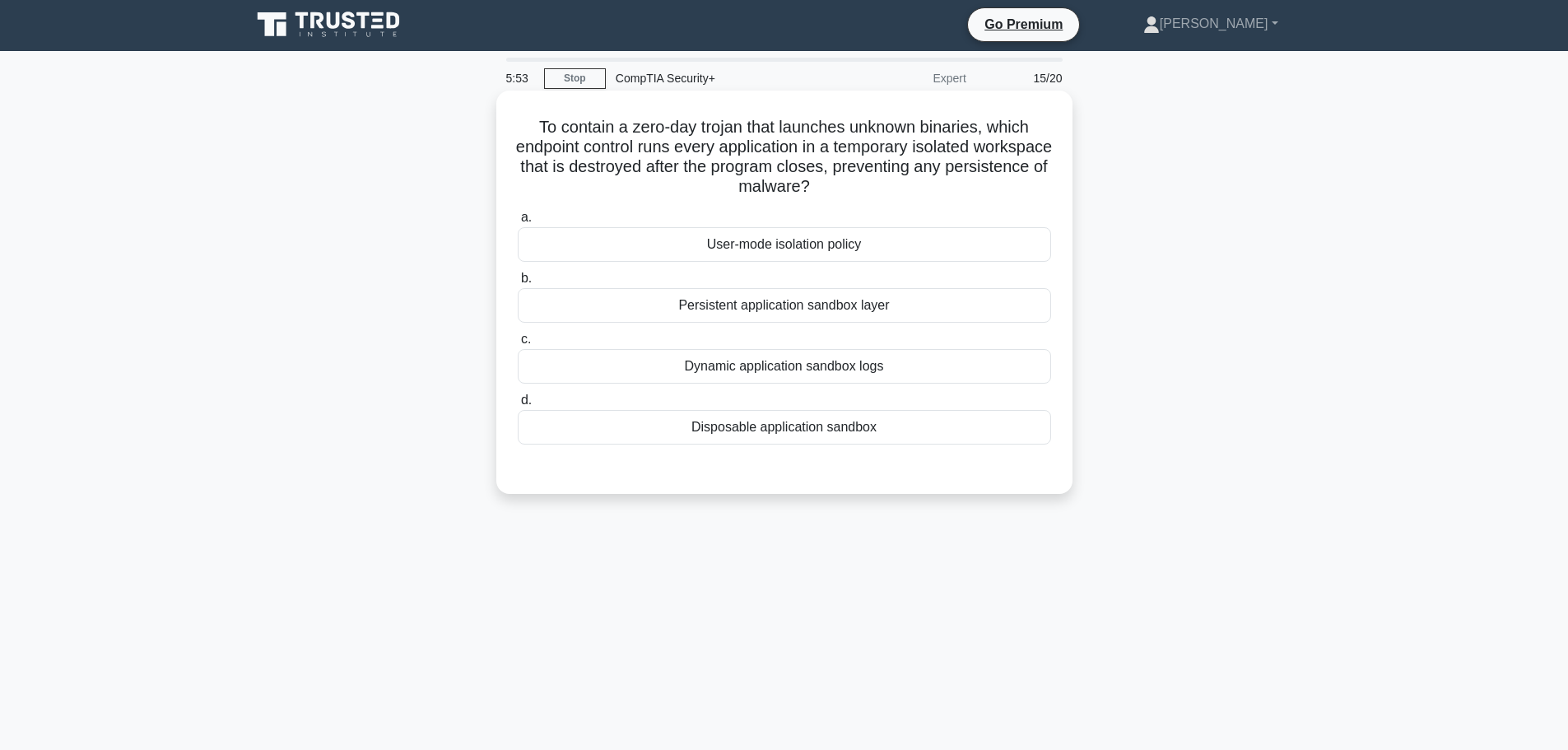
scroll to position [0, 0]
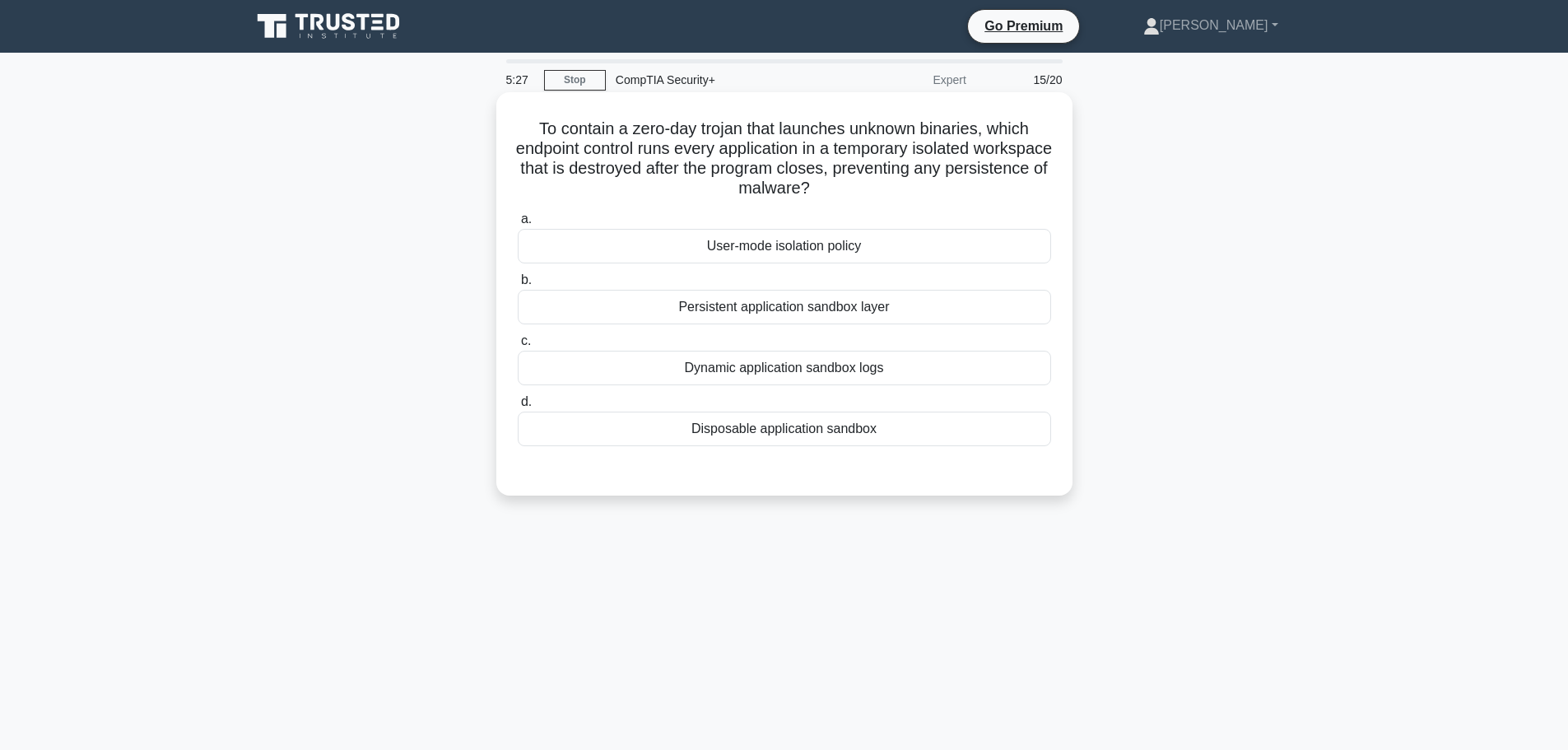
click at [777, 246] on div "User-mode isolation policy" at bounding box center [783, 245] width 533 height 34
click at [517, 225] on input "a. User-mode isolation policy" at bounding box center [517, 219] width 0 height 11
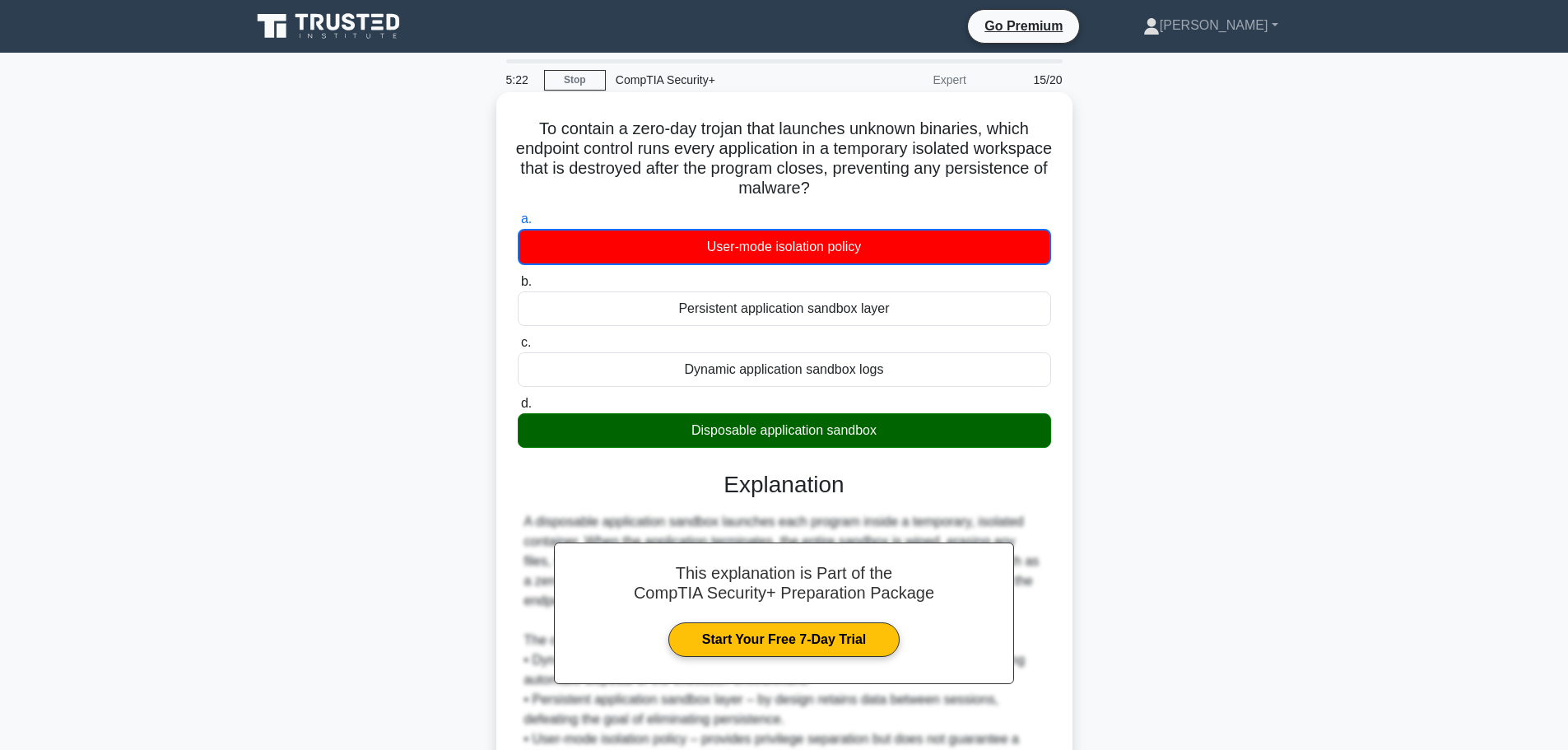
drag, startPoint x: 525, startPoint y: 125, endPoint x: 920, endPoint y: 433, distance: 500.9
click at [920, 433] on div "To contain a zero-day trojan that launches unknown binaries, which endpoint con…" at bounding box center [784, 489] width 563 height 781
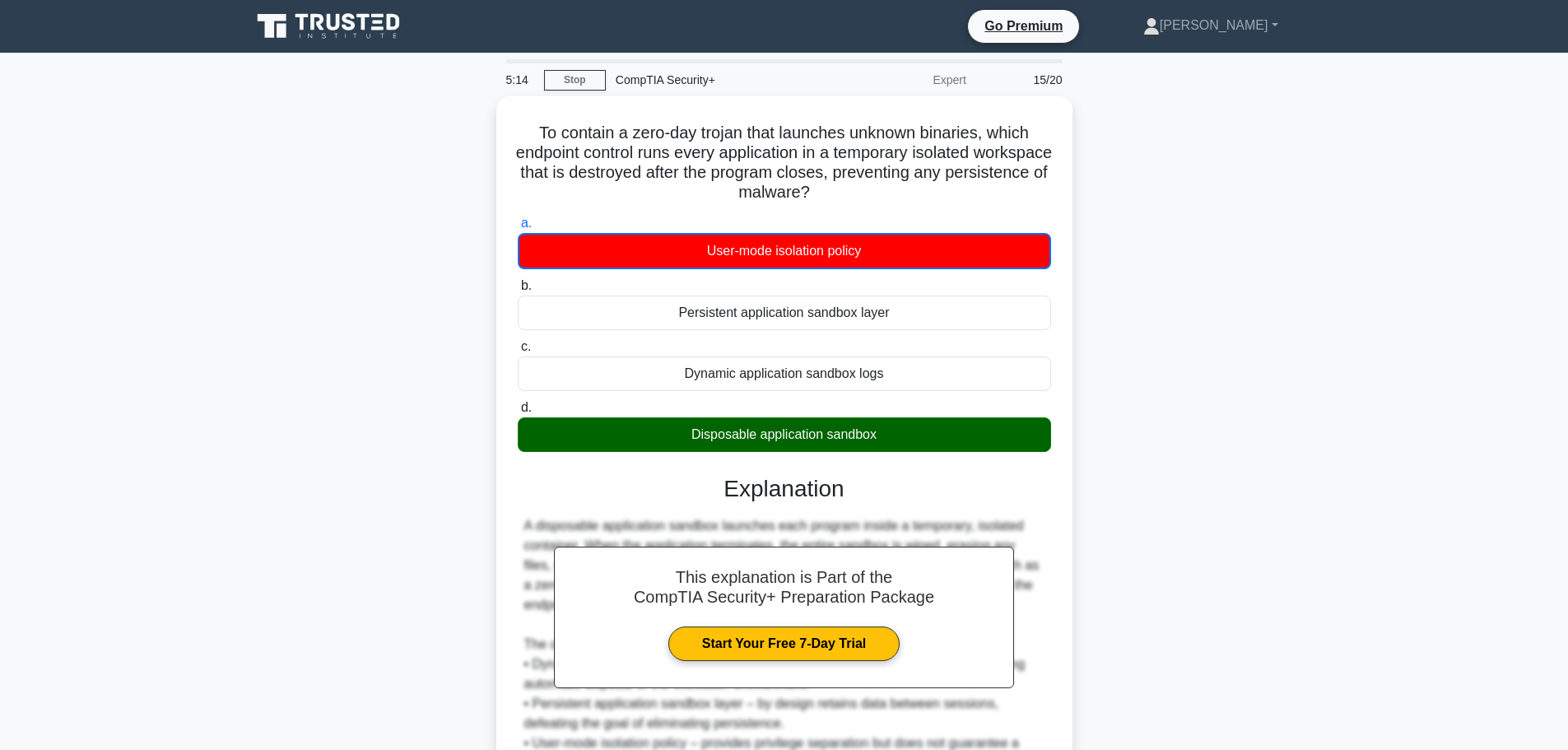
click at [1352, 322] on main "5:14 Stop CompTIA Security+ Expert 15/20 To contain a zero-day trojan that laun…" at bounding box center [784, 484] width 1568 height 864
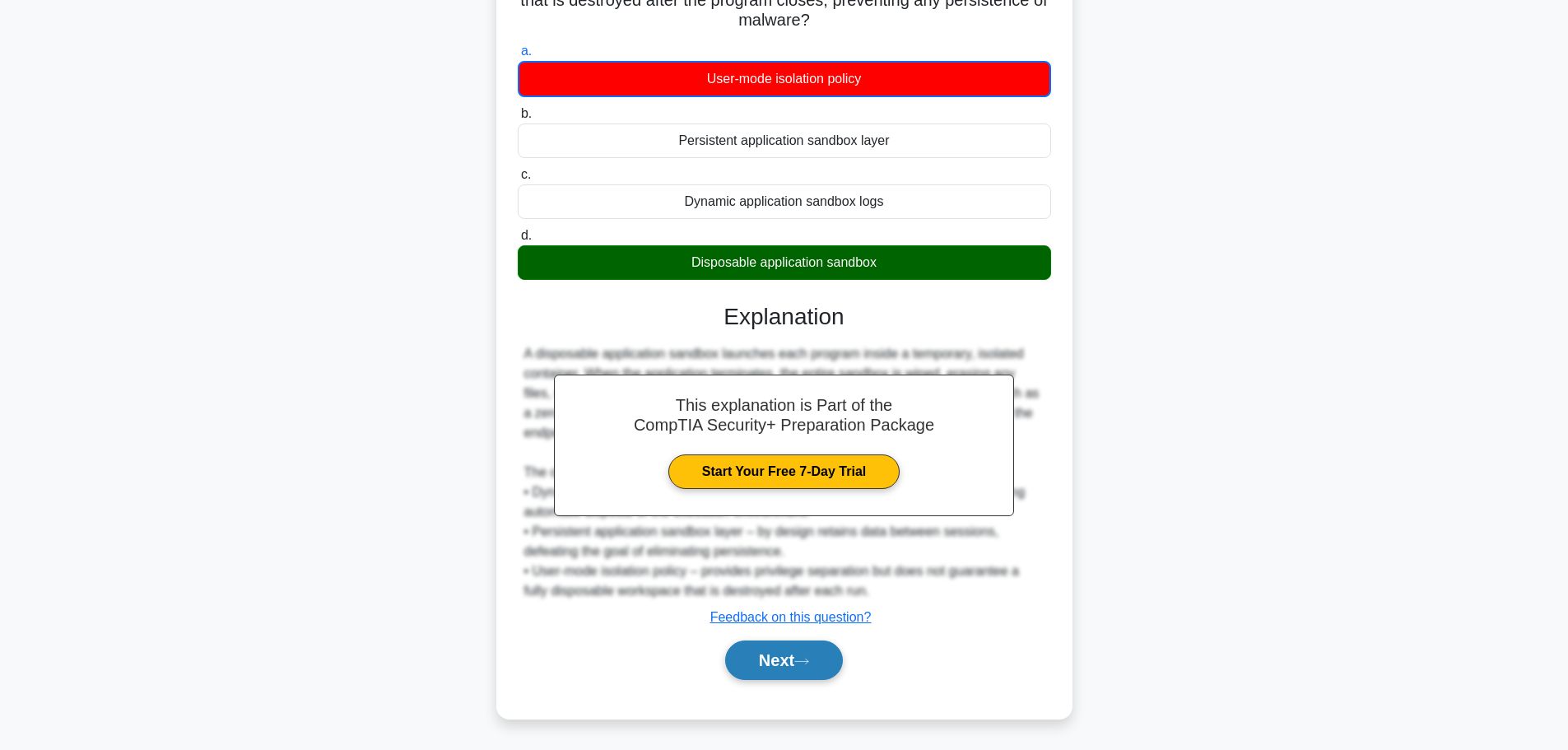
click at [788, 651] on button "Next" at bounding box center [783, 659] width 118 height 40
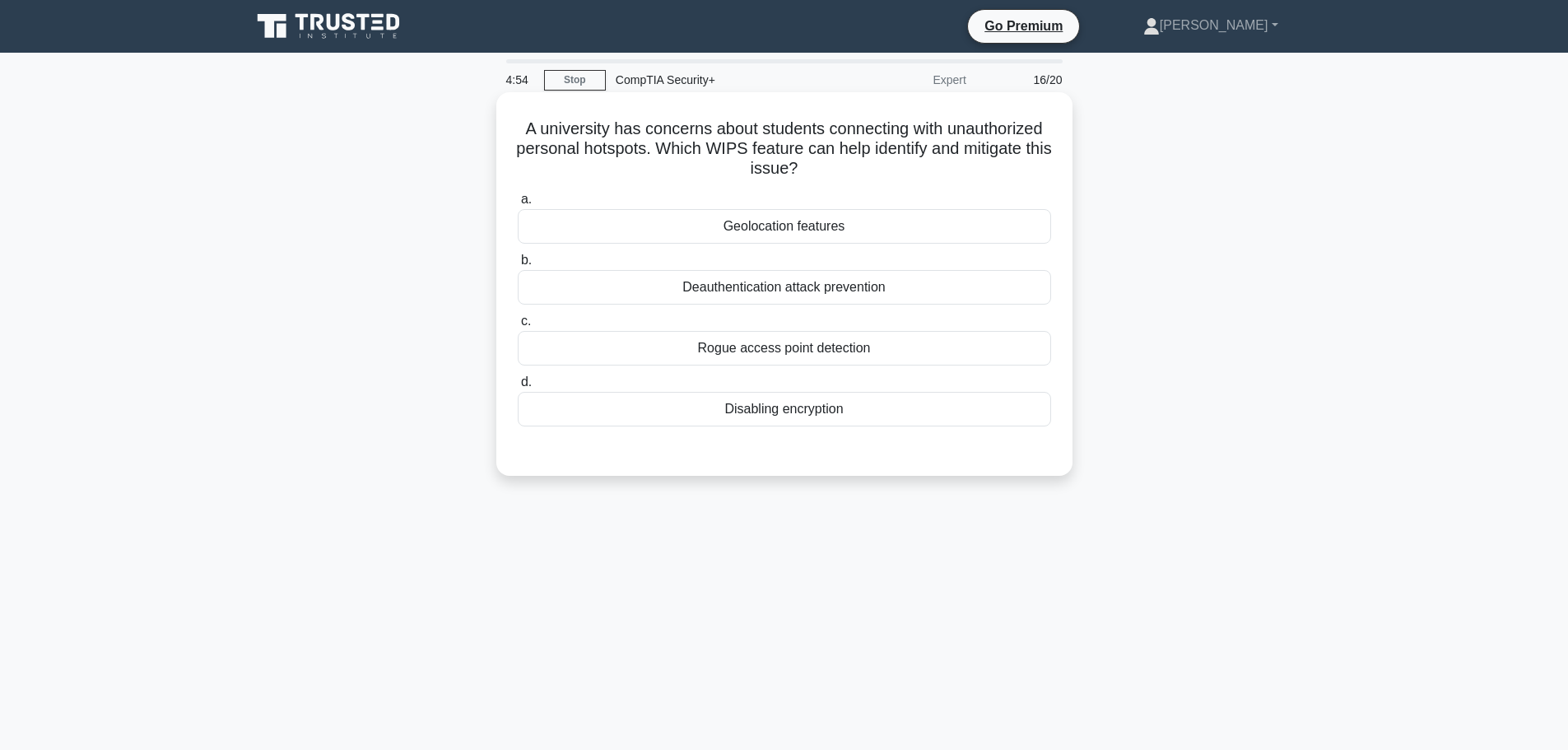
click at [736, 342] on div "Rogue access point detection" at bounding box center [783, 348] width 533 height 34
click at [517, 326] on input "c. Rogue access point detection" at bounding box center [517, 320] width 0 height 11
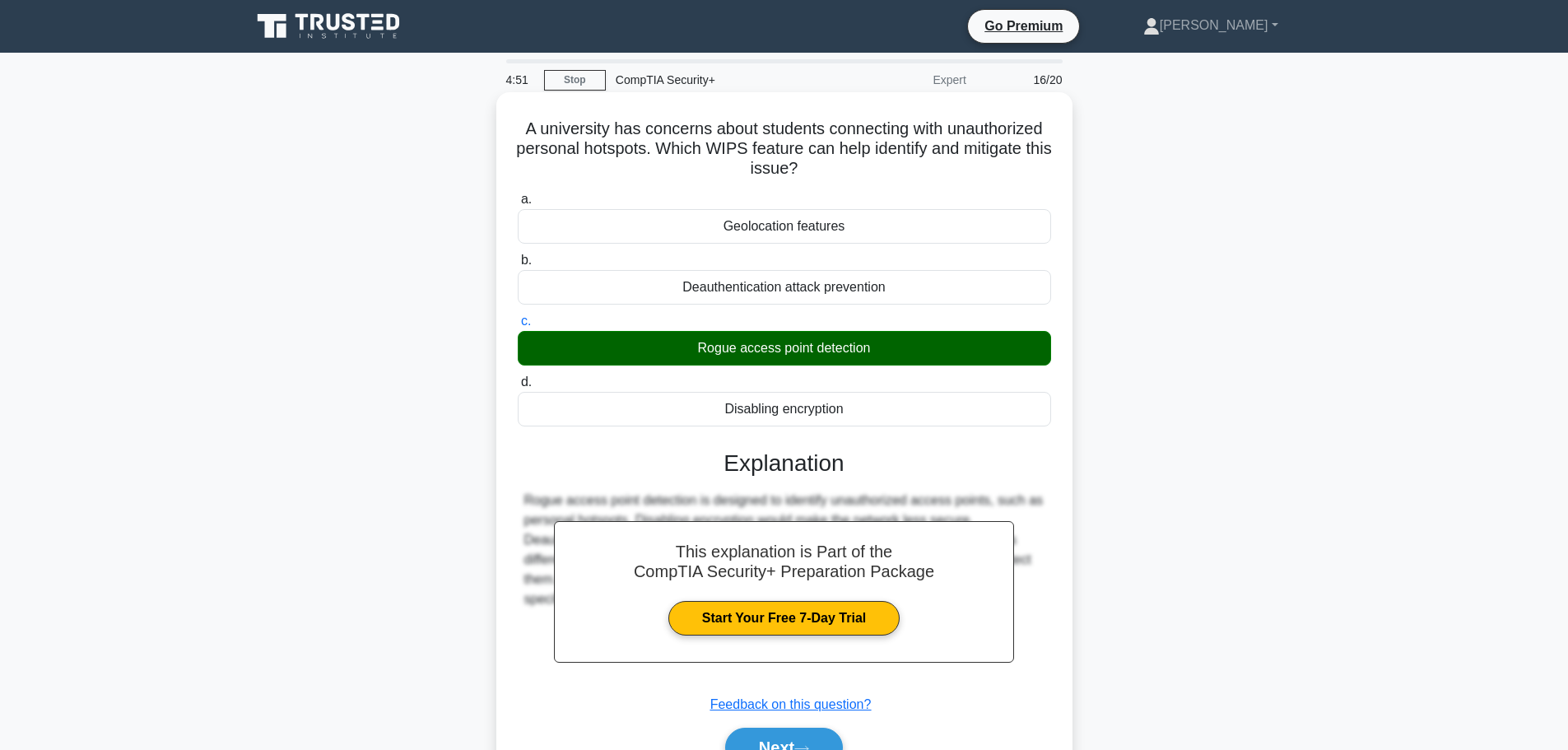
drag, startPoint x: 512, startPoint y: 124, endPoint x: 858, endPoint y: 405, distance: 445.7
click at [858, 405] on div "A university has concerns about students connecting with unauthorized personal …" at bounding box center [784, 448] width 563 height 700
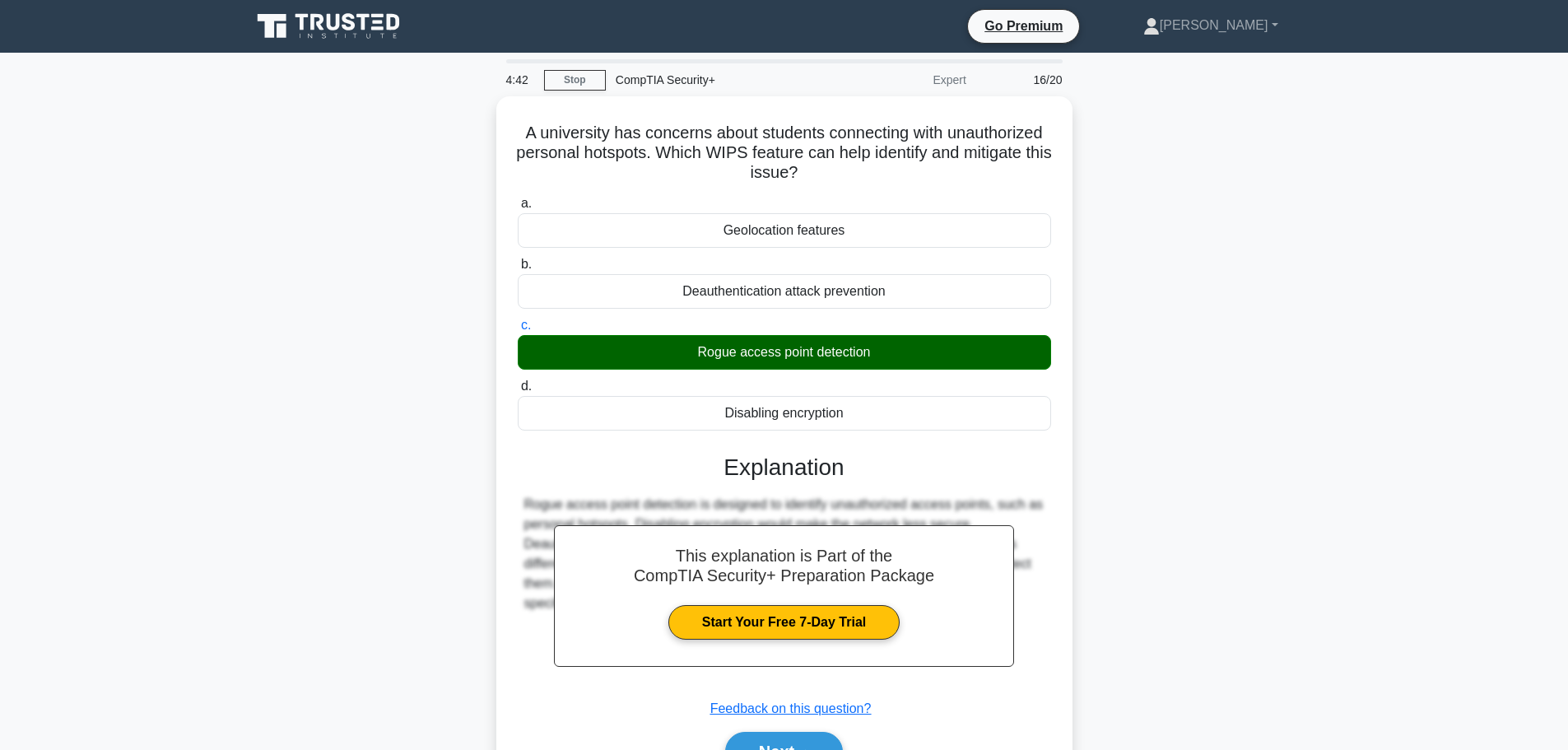
click at [1244, 344] on div "A university has concerns about students connecting with unauthorized personal …" at bounding box center [784, 463] width 1086 height 733
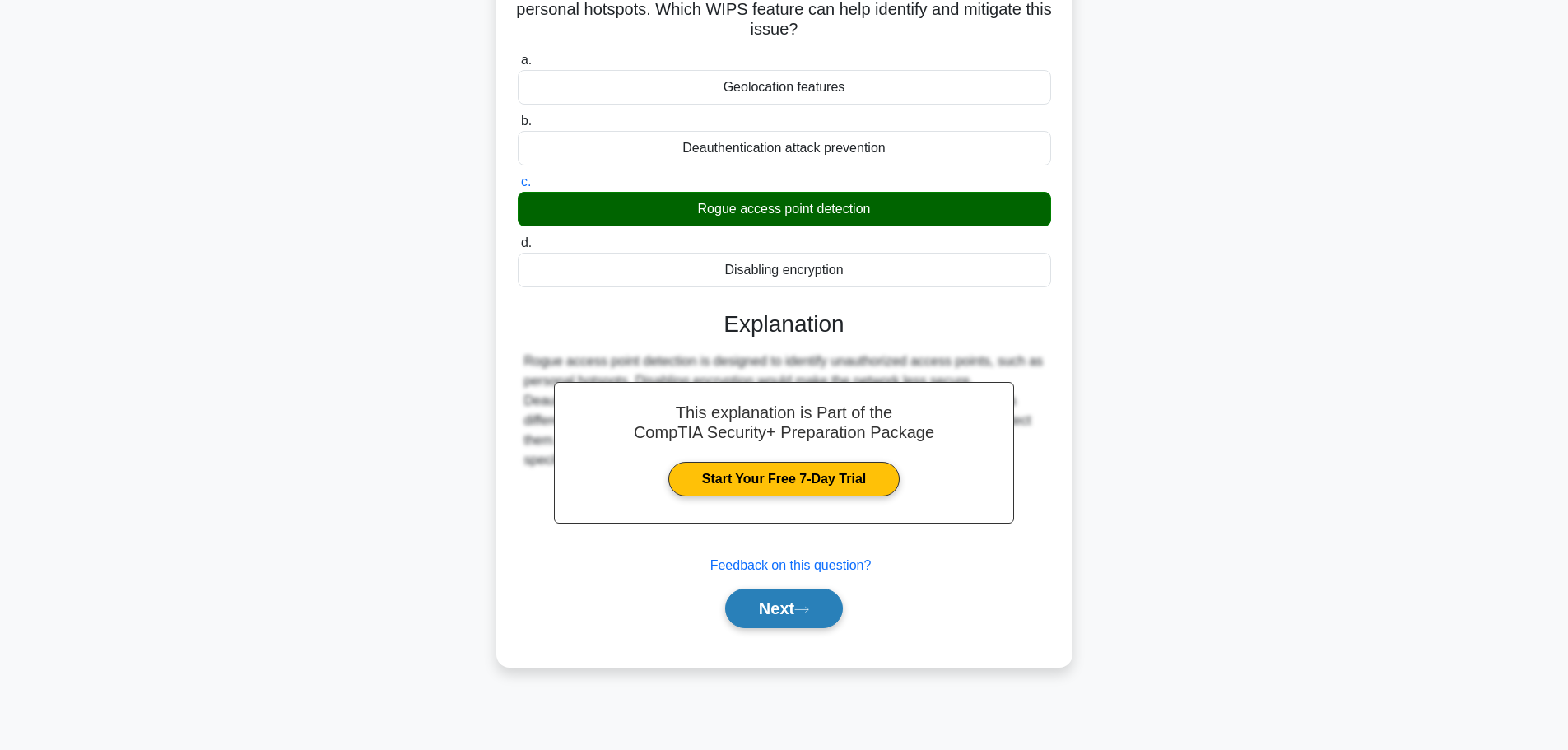
click at [813, 618] on button "Next" at bounding box center [783, 608] width 118 height 40
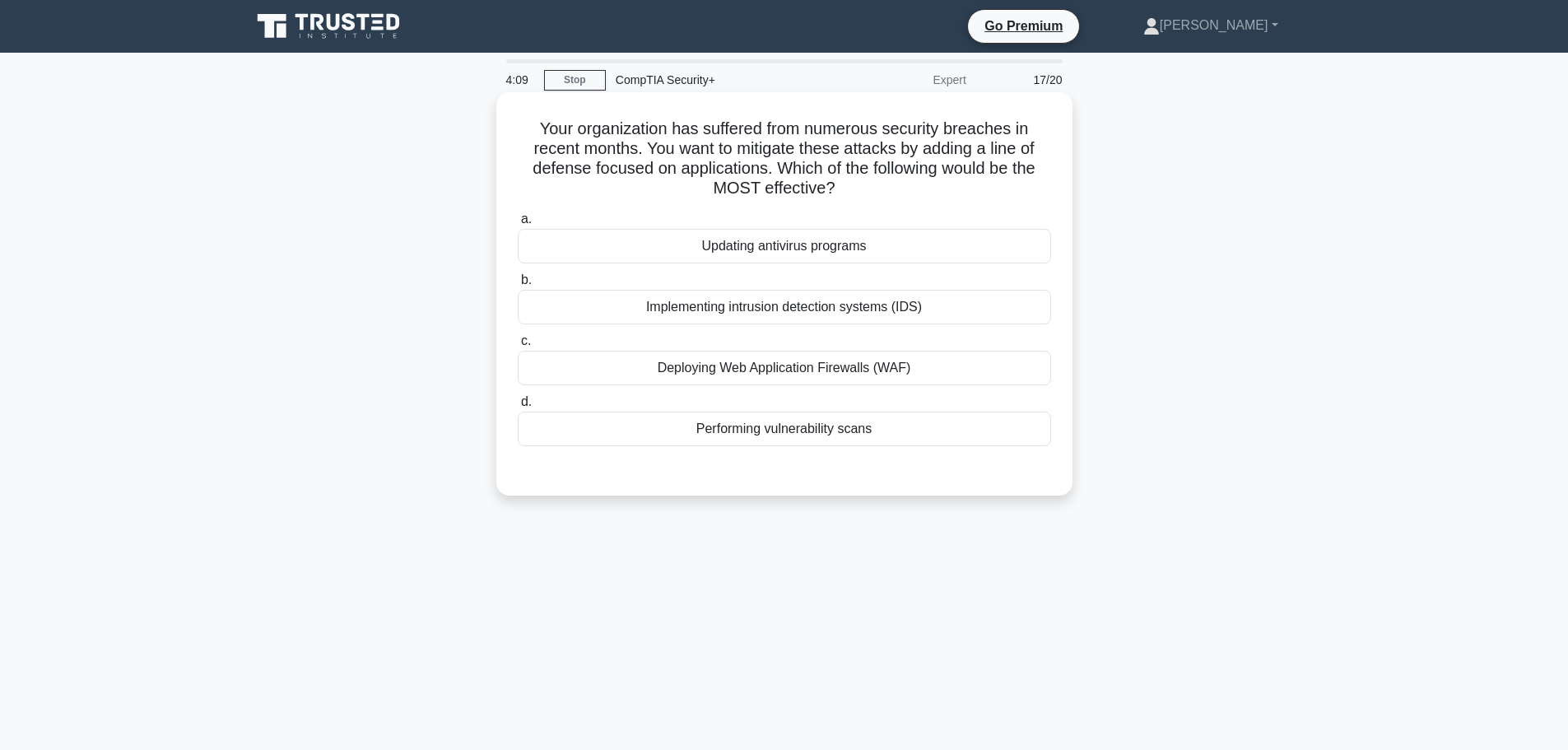
click at [725, 372] on div "Deploying Web Application Firewalls (WAF)" at bounding box center [783, 367] width 533 height 34
click at [517, 347] on input "c. Deploying Web Application Firewalls (WAF)" at bounding box center [517, 341] width 0 height 11
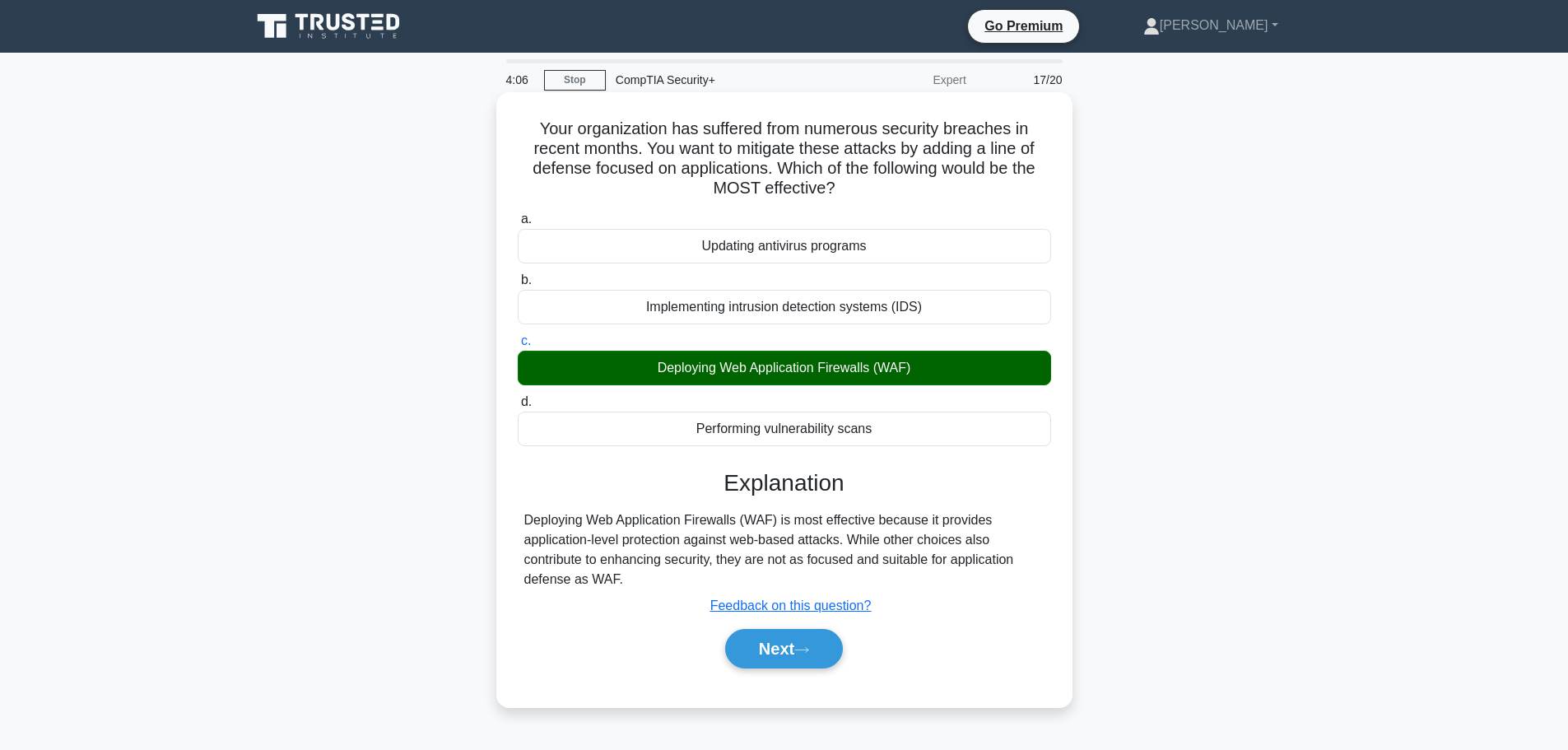
drag, startPoint x: 534, startPoint y: 130, endPoint x: 654, endPoint y: 581, distance: 466.7
click at [654, 581] on div "Your organization has suffered from numerous security breaches in recent months…" at bounding box center [784, 399] width 563 height 602
click at [584, 619] on div "Explanation Deploying Web Application Firewalls (WAF) is most effective because…" at bounding box center [783, 572] width 533 height 206
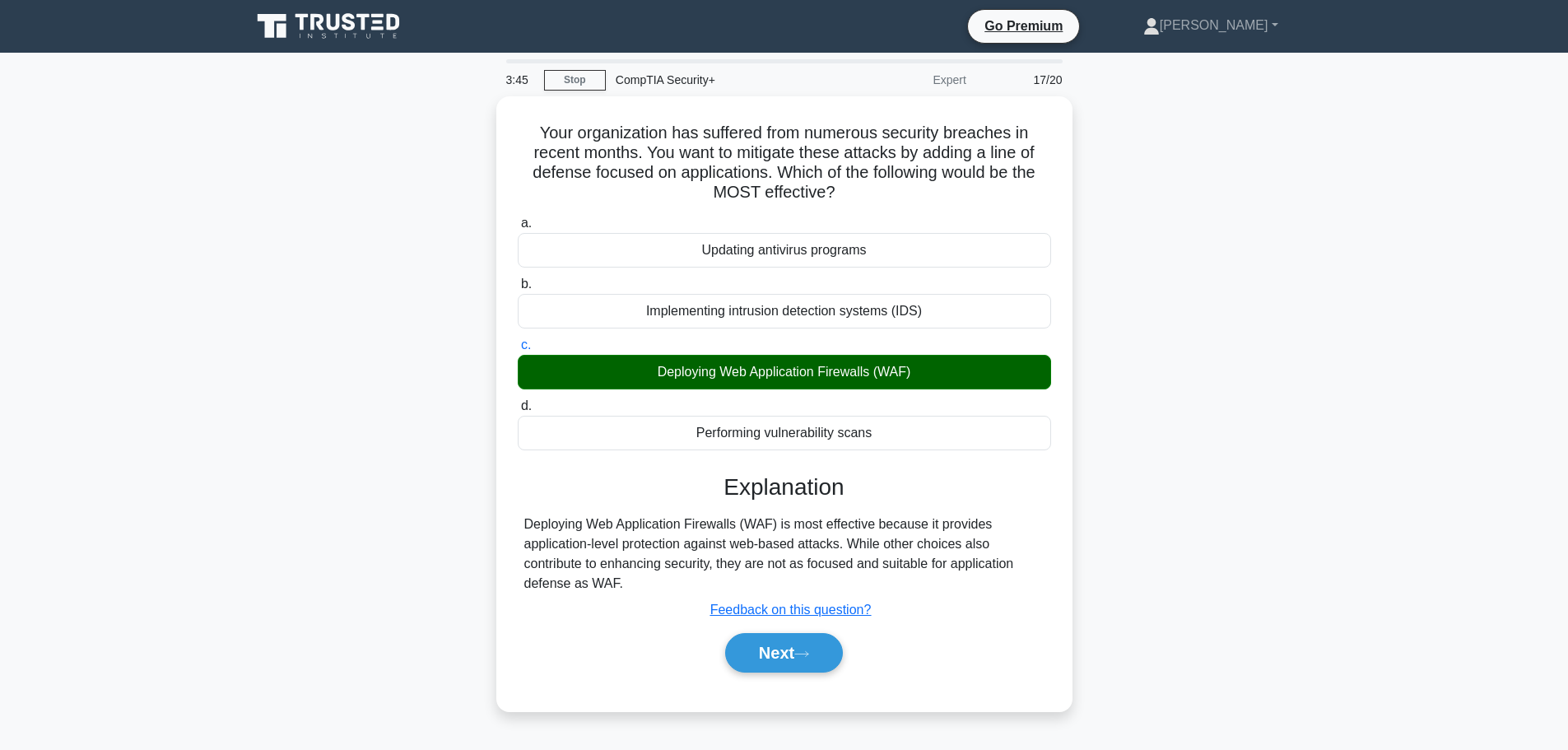
click at [1174, 340] on div "Your organization has suffered from numerous security breaches in recent months…" at bounding box center [784, 413] width 1086 height 634
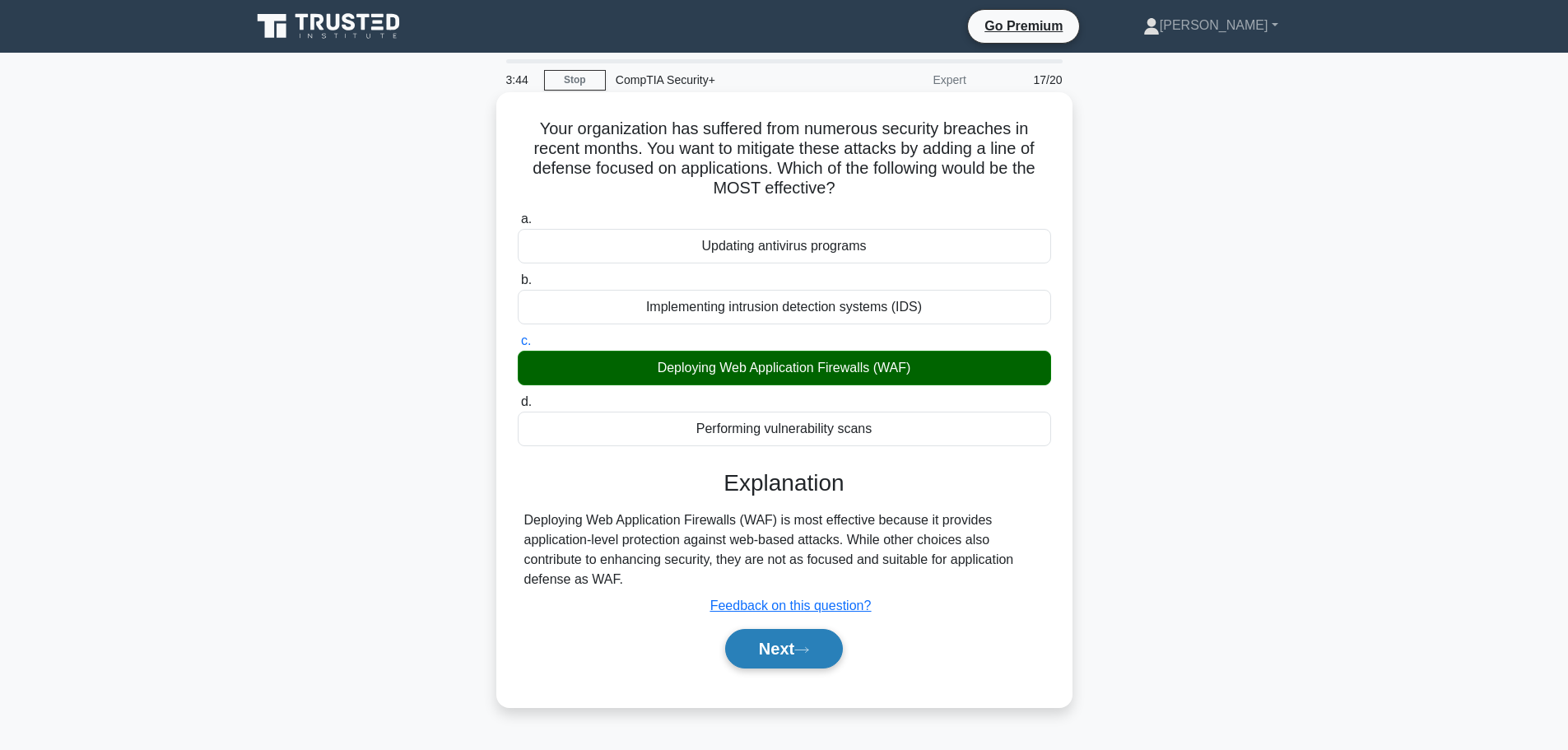
click at [761, 659] on button "Next" at bounding box center [783, 648] width 118 height 40
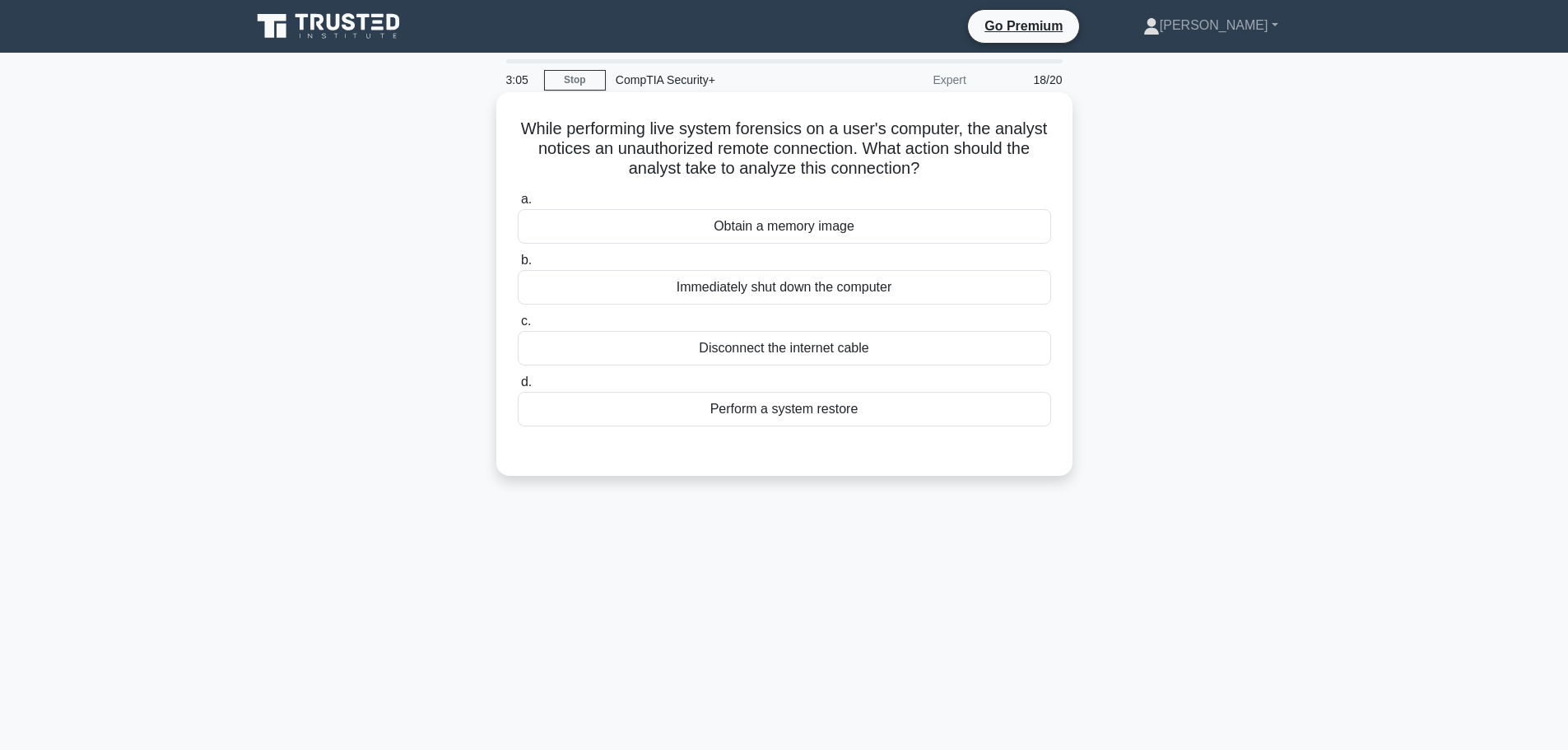
click at [847, 225] on div "Obtain a memory image" at bounding box center [783, 226] width 533 height 34
click at [517, 205] on input "a. Obtain a memory image" at bounding box center [517, 199] width 0 height 11
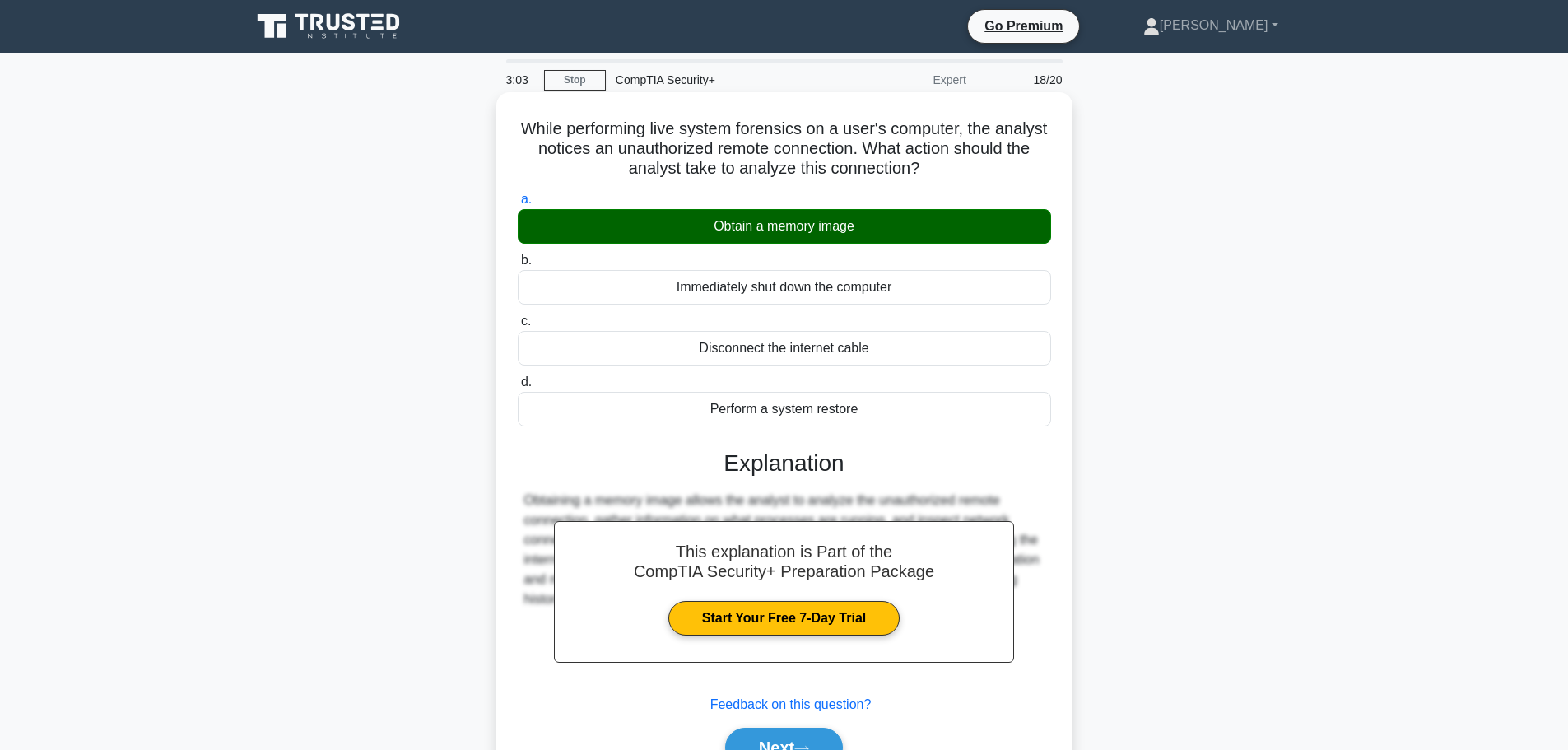
drag, startPoint x: 539, startPoint y: 121, endPoint x: 956, endPoint y: 427, distance: 517.2
click at [956, 427] on div "While performing live system forensics on a user's computer, the analyst notice…" at bounding box center [784, 448] width 563 height 700
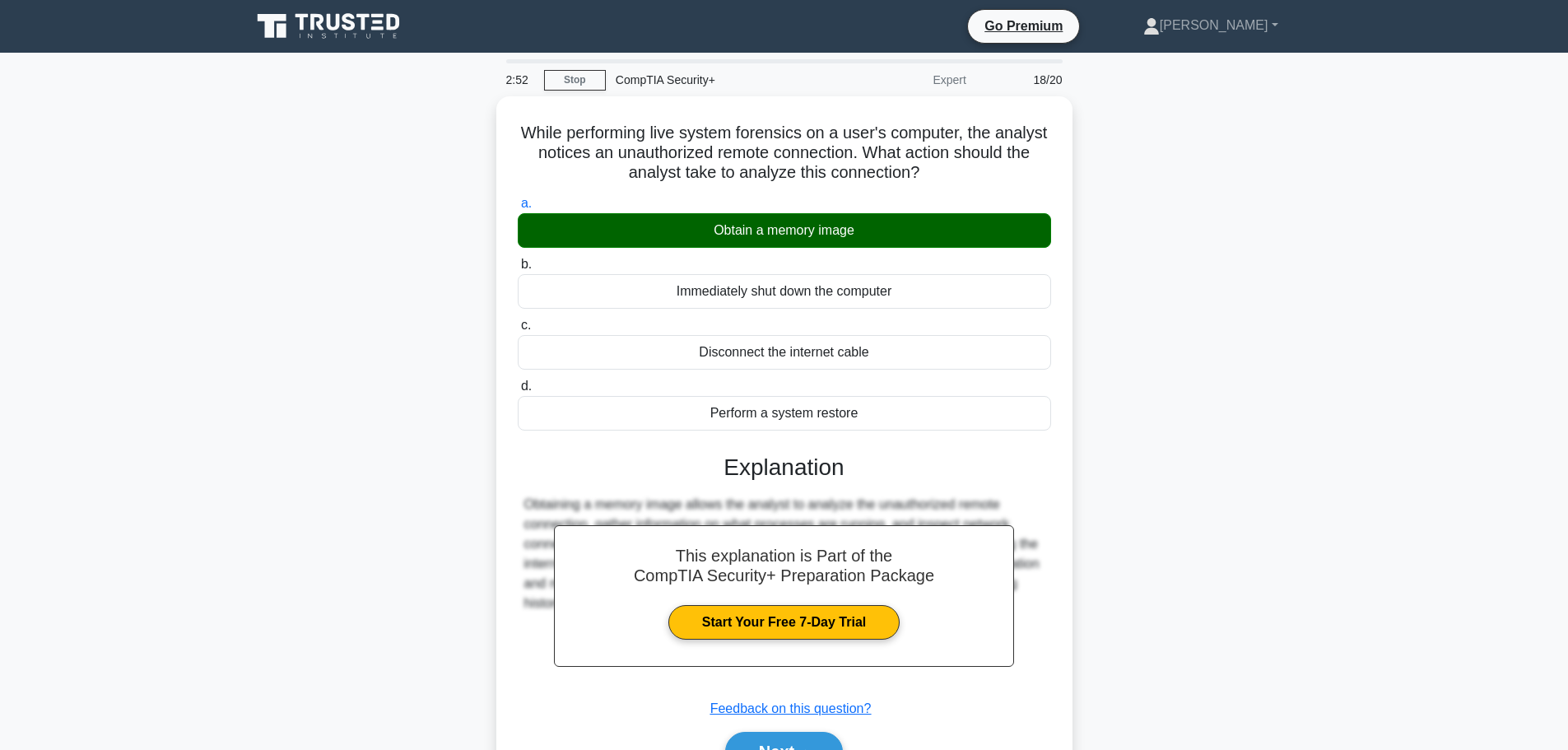
drag, startPoint x: 1365, startPoint y: 353, endPoint x: 1276, endPoint y: 365, distance: 89.8
click at [1366, 353] on main "2:52 Stop CompTIA Security+ Expert 18/20 While performing live system forensics…" at bounding box center [784, 470] width 1568 height 836
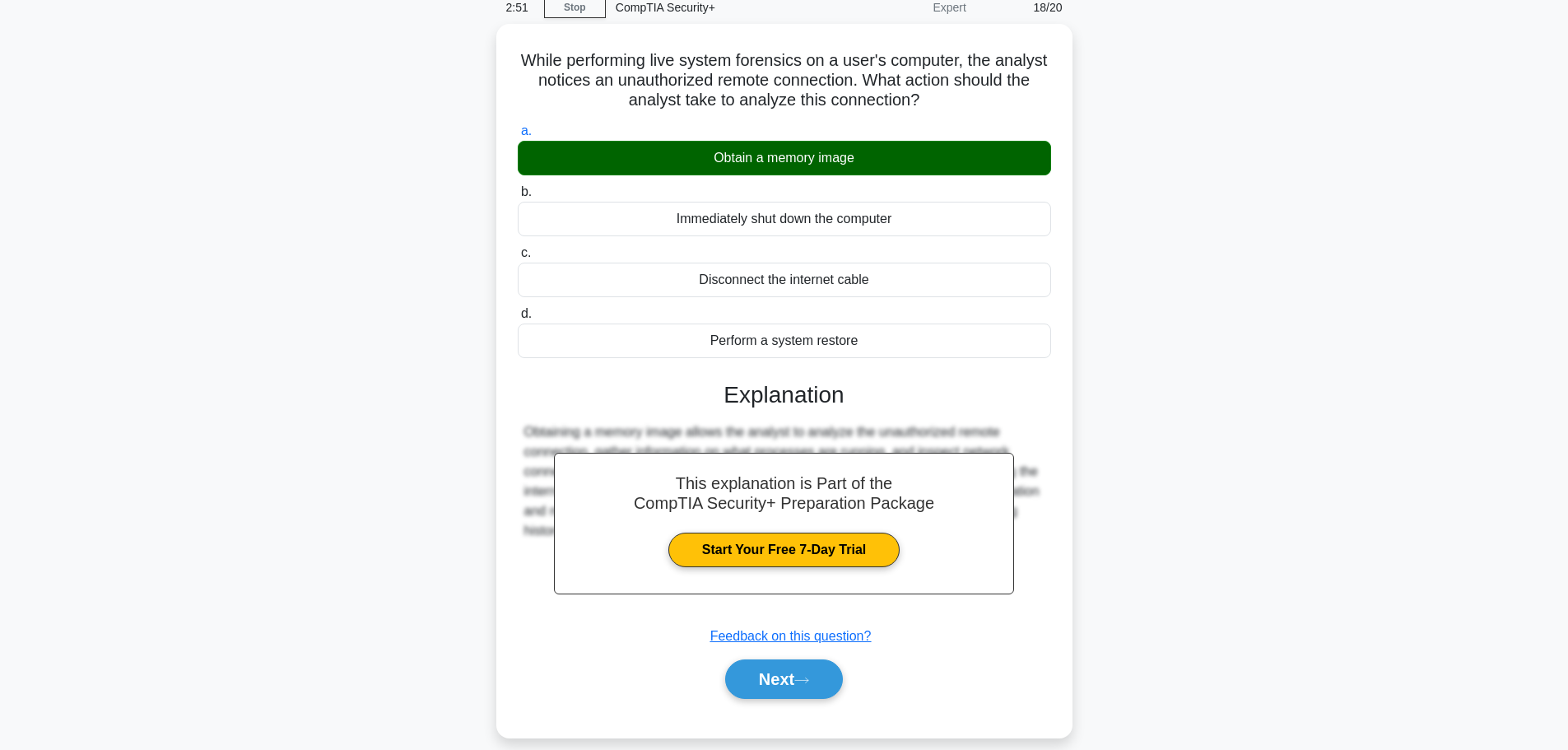
scroll to position [139, 0]
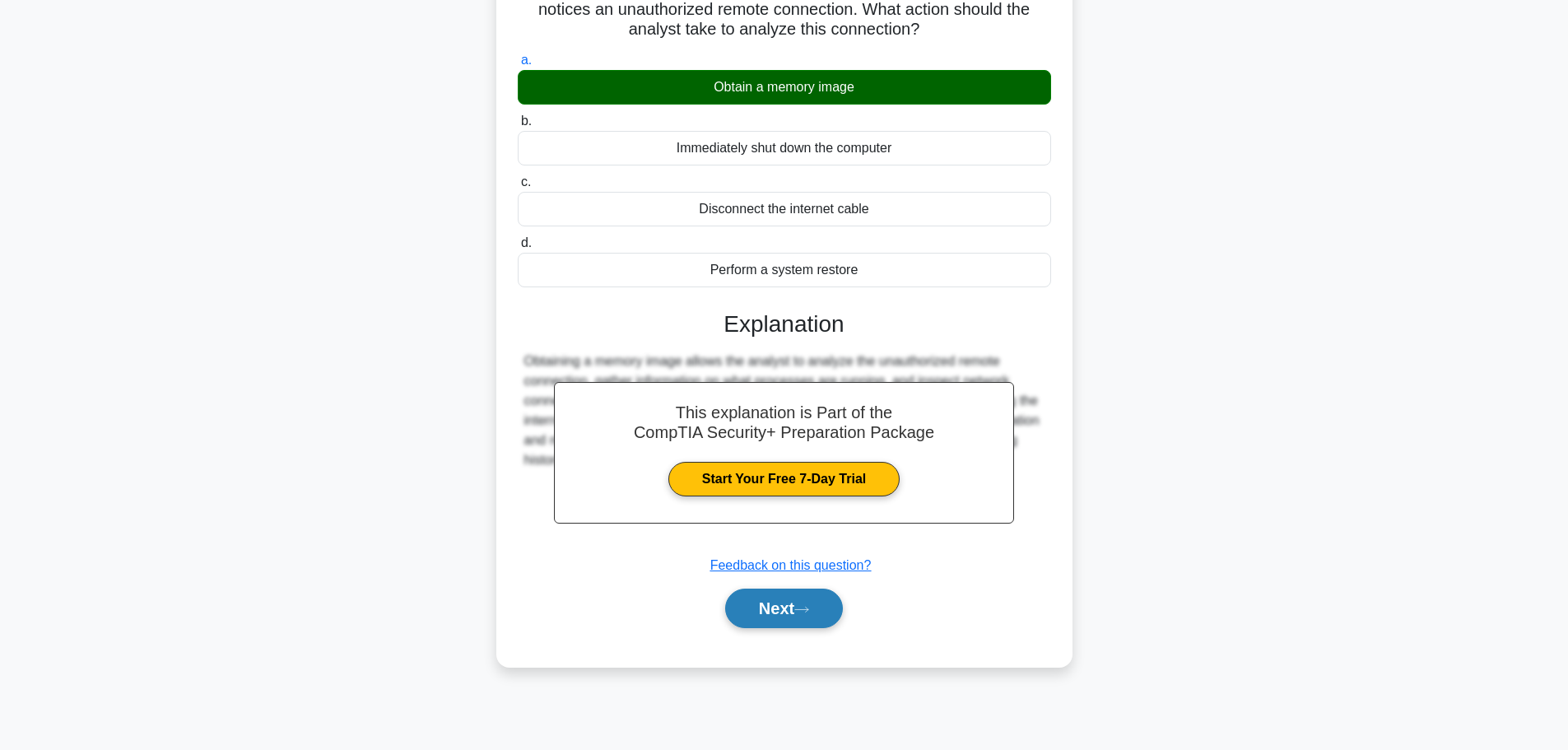
click at [813, 616] on button "Next" at bounding box center [783, 608] width 118 height 40
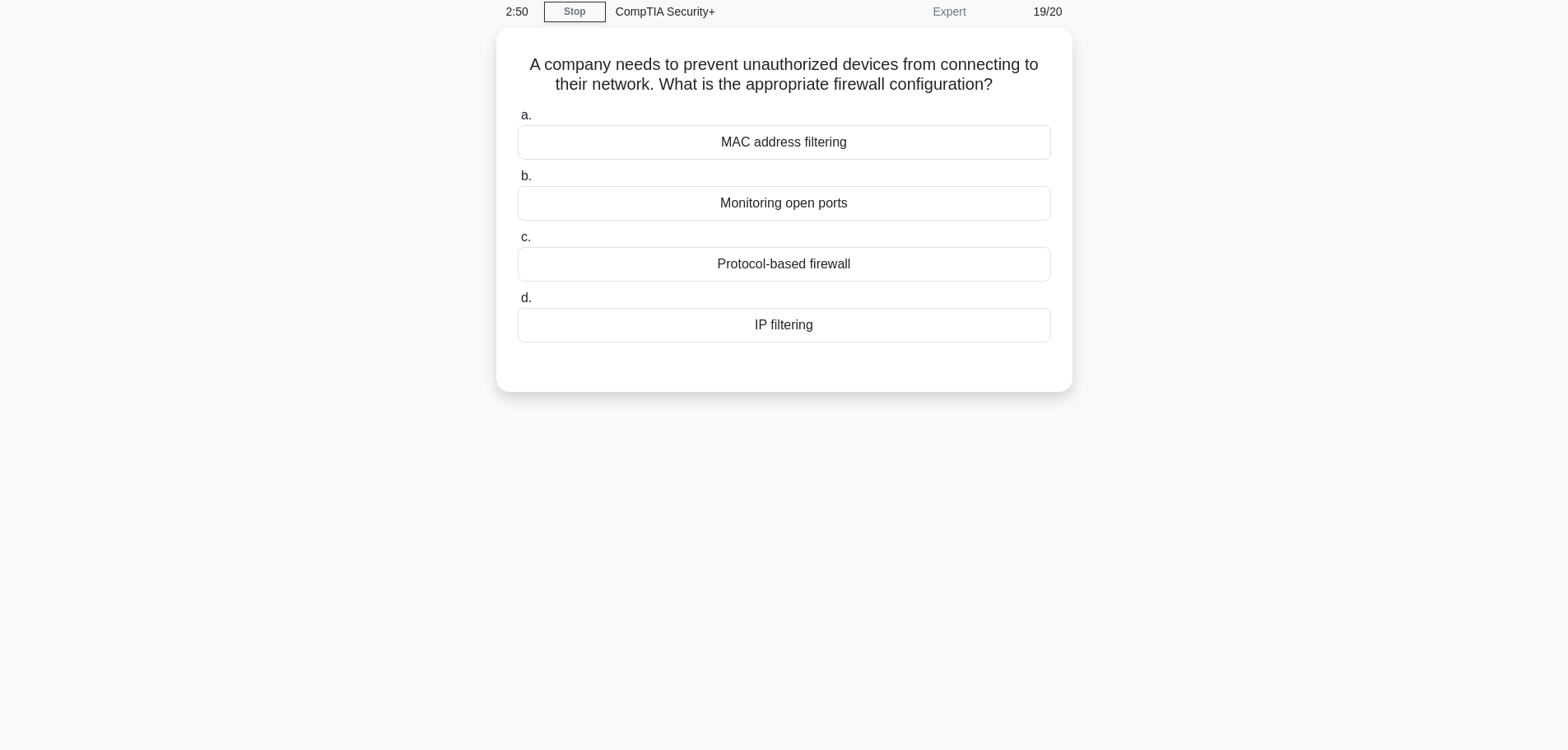
scroll to position [0, 0]
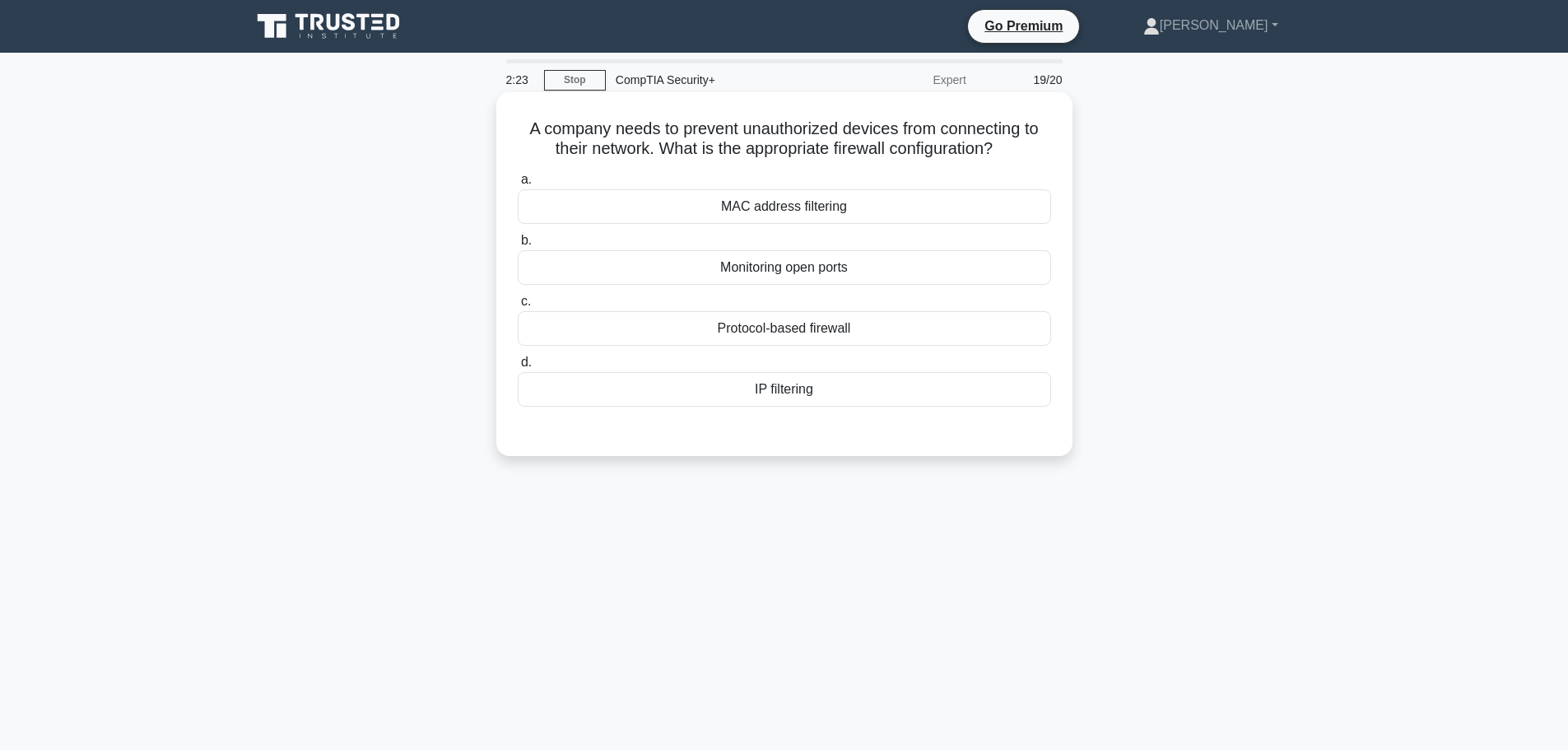
click at [818, 211] on div "MAC address filtering" at bounding box center [783, 206] width 533 height 34
click at [517, 185] on input "a. MAC address filtering" at bounding box center [517, 179] width 0 height 11
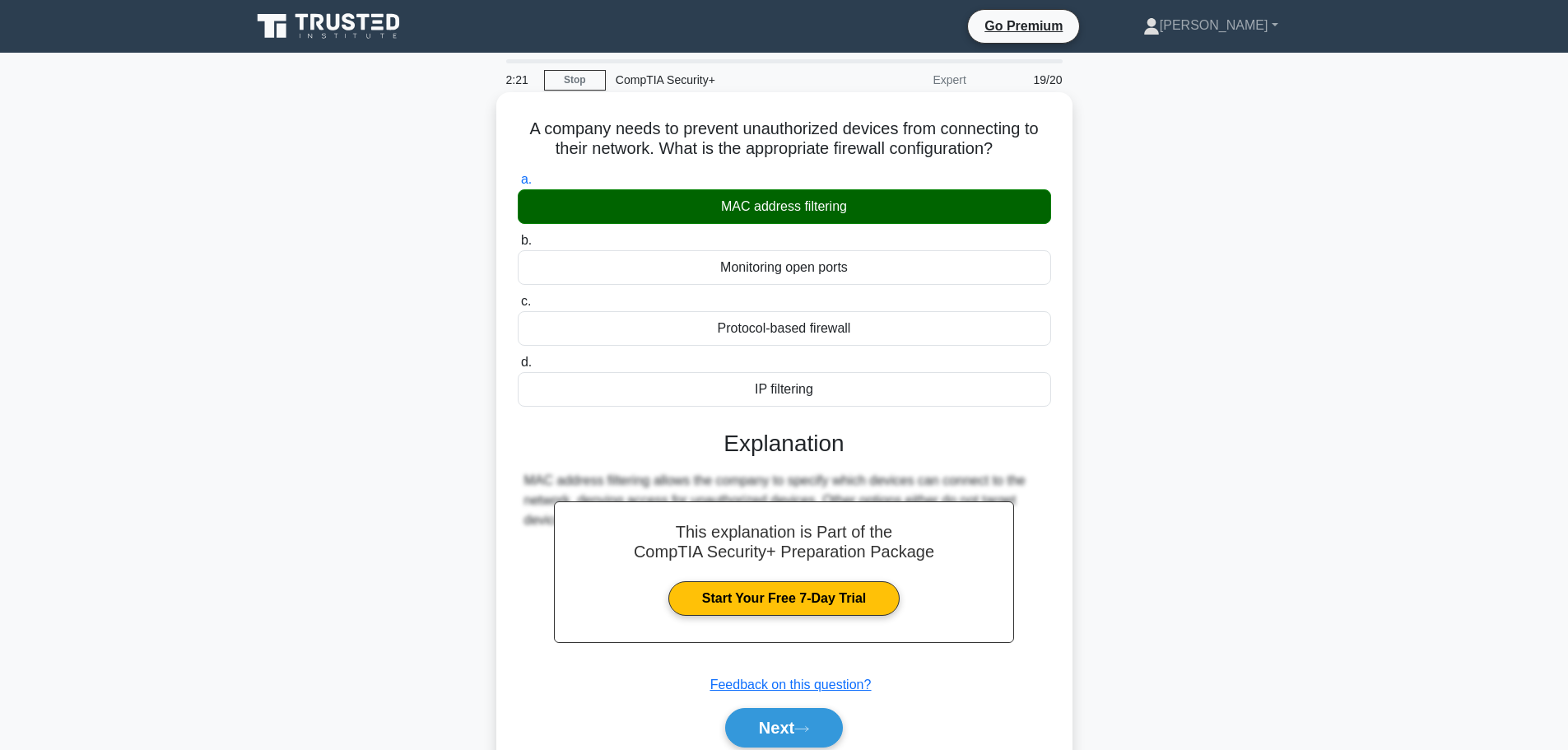
drag, startPoint x: 547, startPoint y: 135, endPoint x: 836, endPoint y: 398, distance: 390.8
click at [836, 398] on div "A company needs to prevent unauthorized devices from connecting to their networ…" at bounding box center [784, 438] width 563 height 681
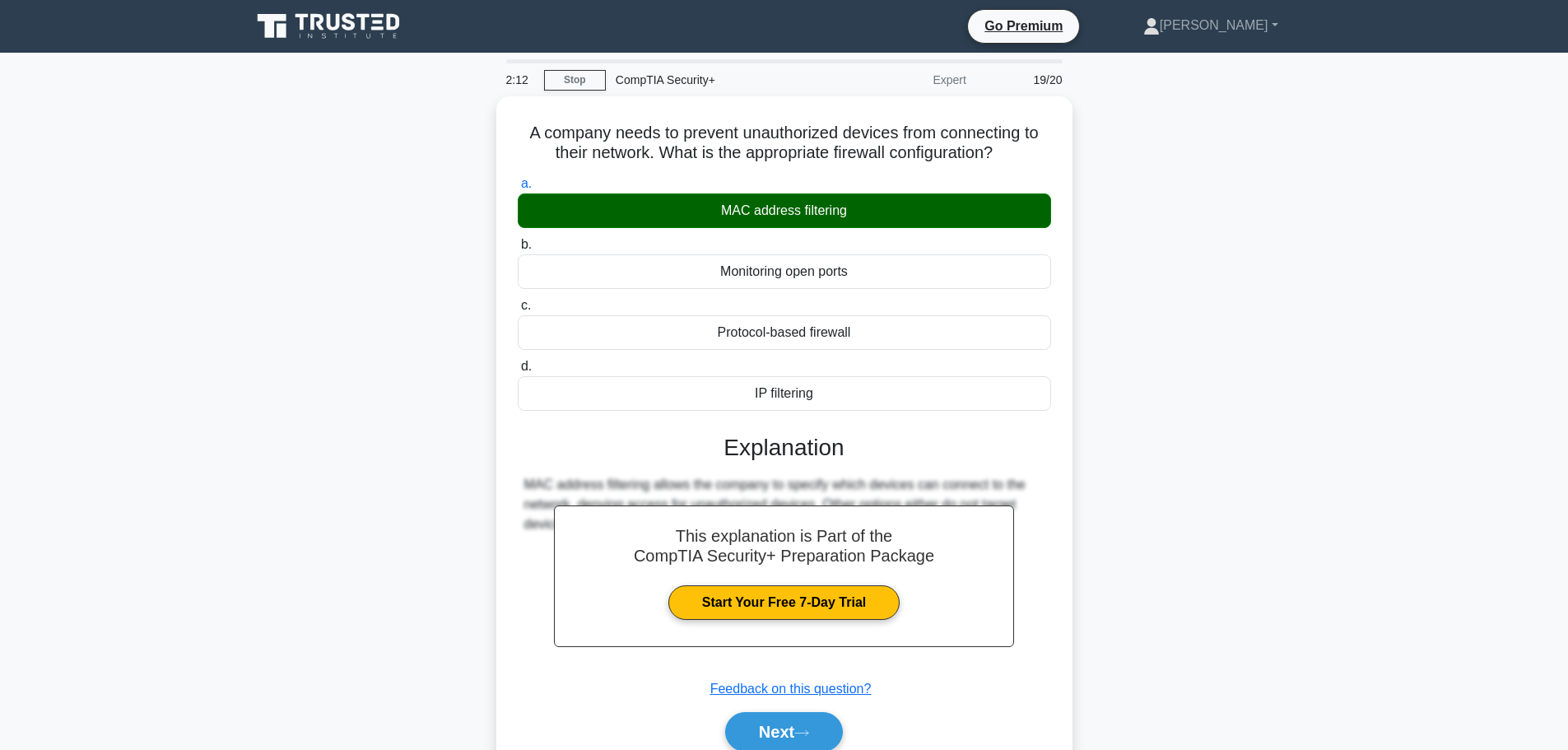
click at [1168, 358] on div "A company needs to prevent unauthorized devices from connecting to their networ…" at bounding box center [784, 453] width 1086 height 714
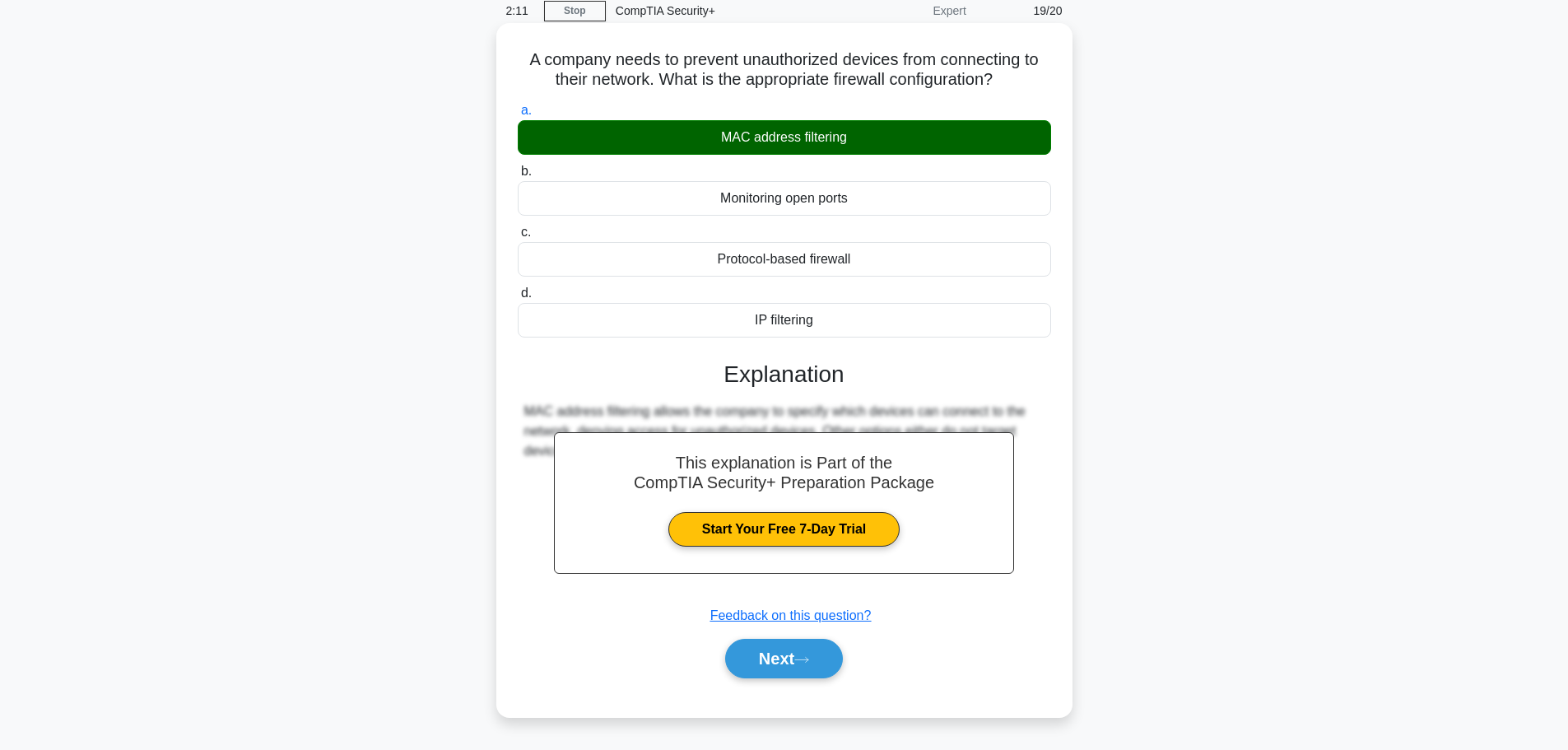
scroll to position [139, 0]
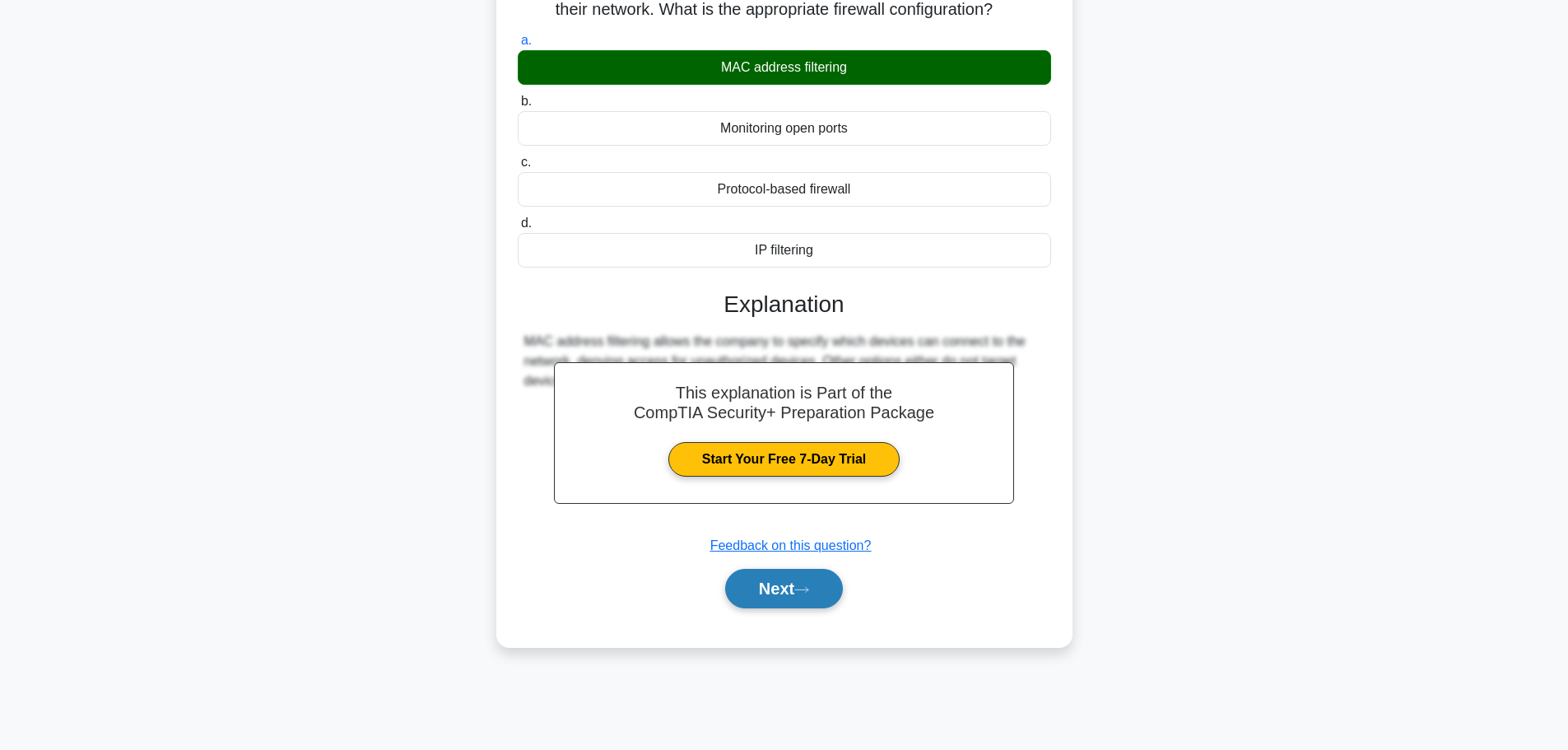
click at [809, 581] on button "Next" at bounding box center [783, 588] width 118 height 40
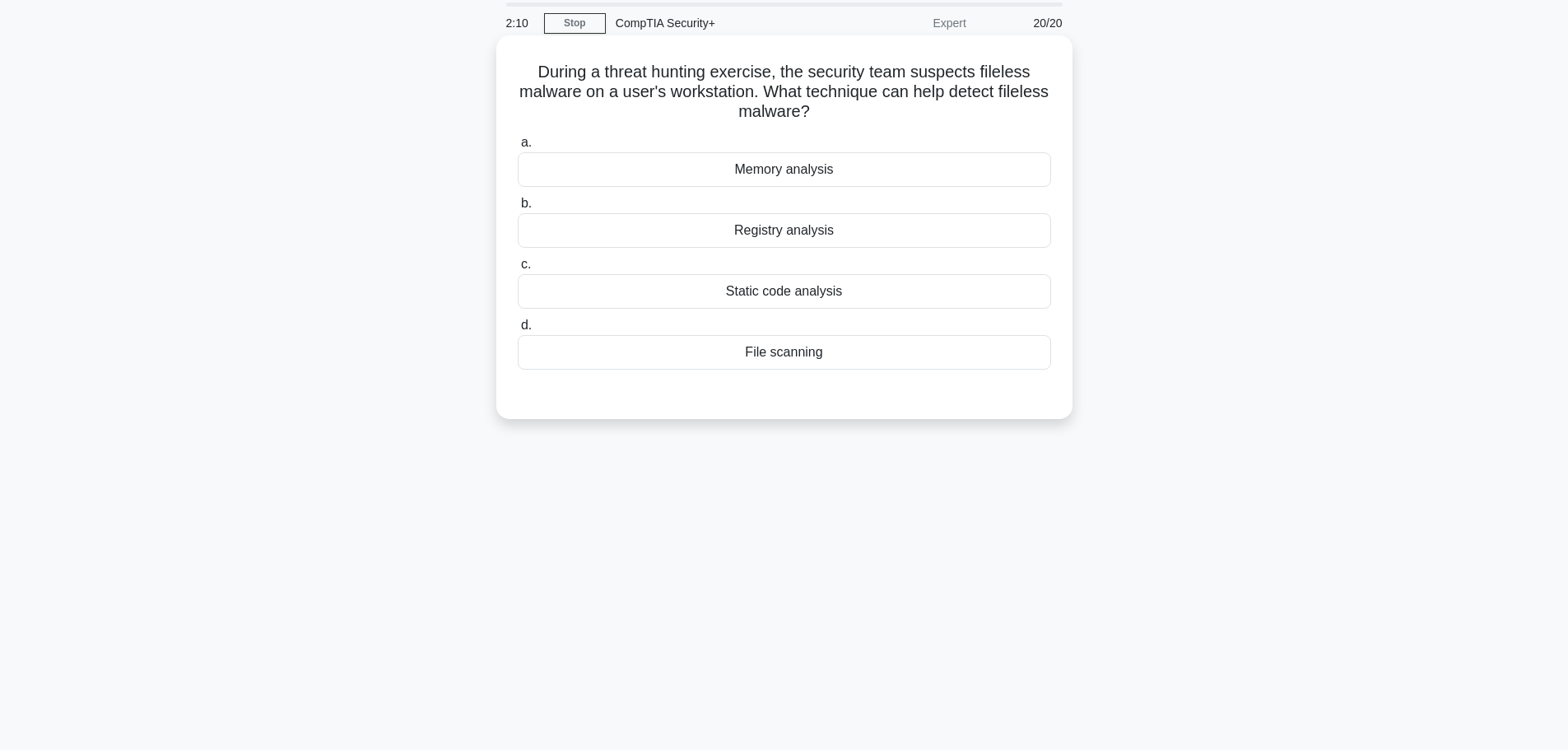
scroll to position [0, 0]
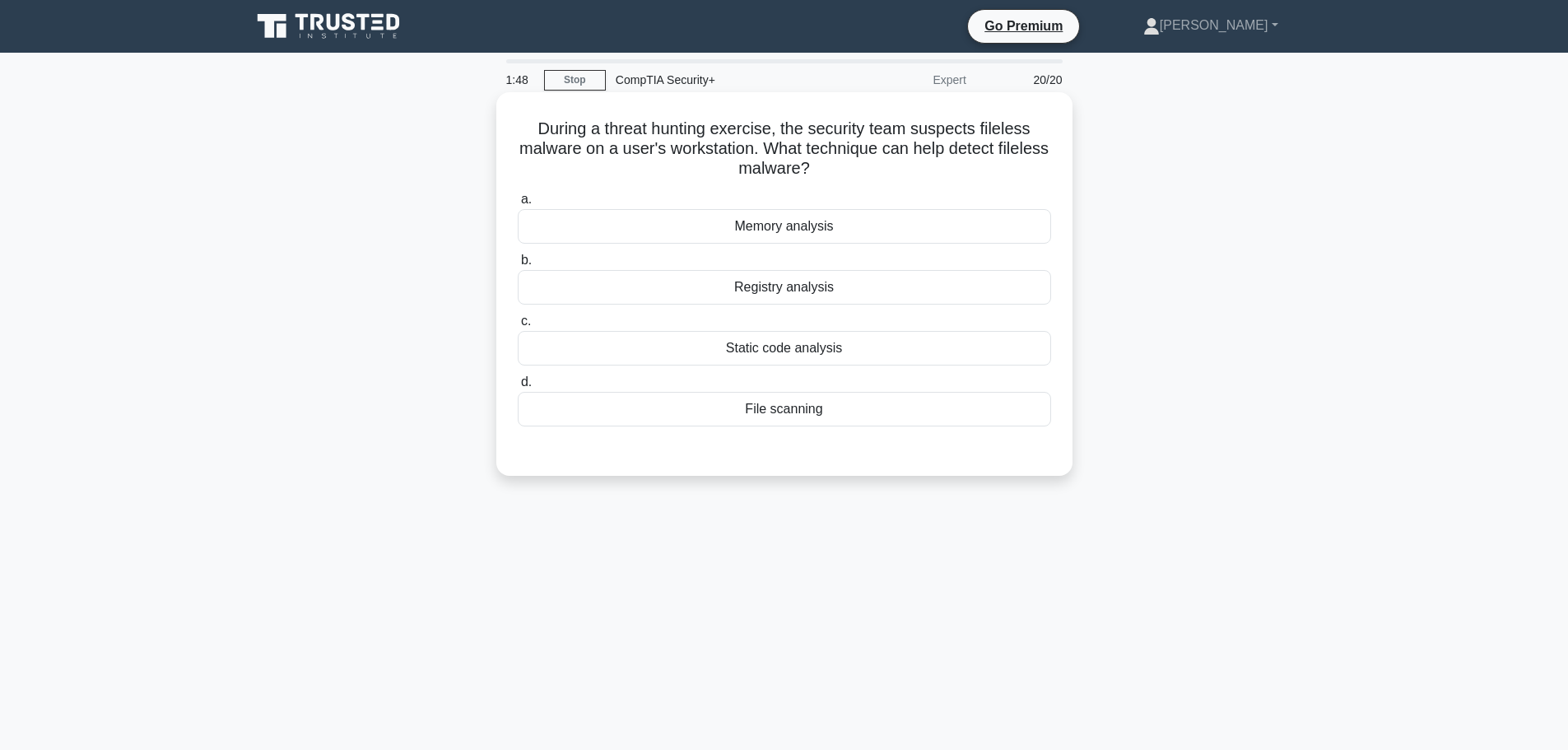
click at [818, 226] on div "Memory analysis" at bounding box center [783, 226] width 533 height 34
click at [517, 205] on input "a. Memory analysis" at bounding box center [517, 199] width 0 height 11
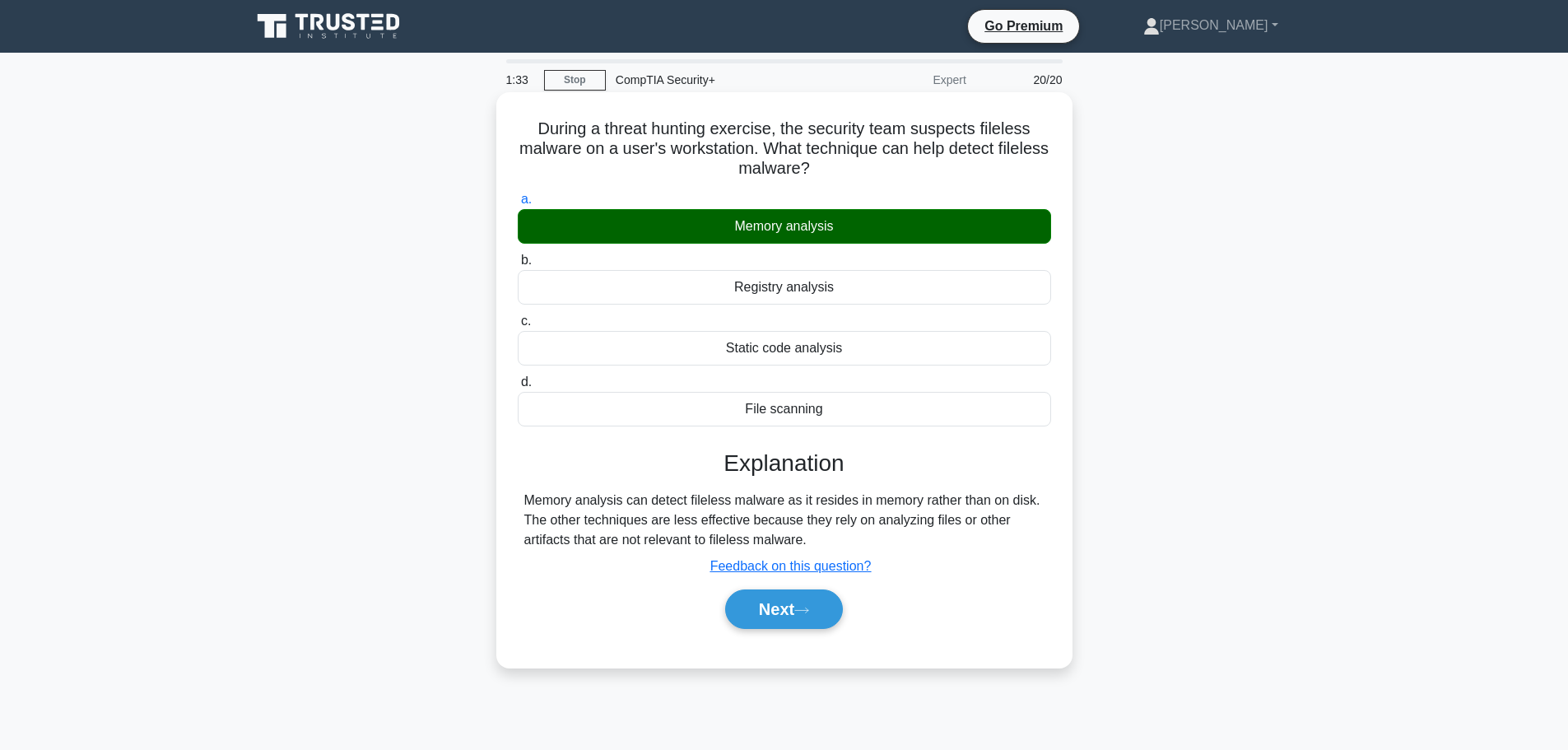
drag, startPoint x: 534, startPoint y: 128, endPoint x: 948, endPoint y: 544, distance: 586.9
click at [947, 544] on div "During a threat hunting exercise, the security team suspects fileless malware o…" at bounding box center [784, 379] width 563 height 562
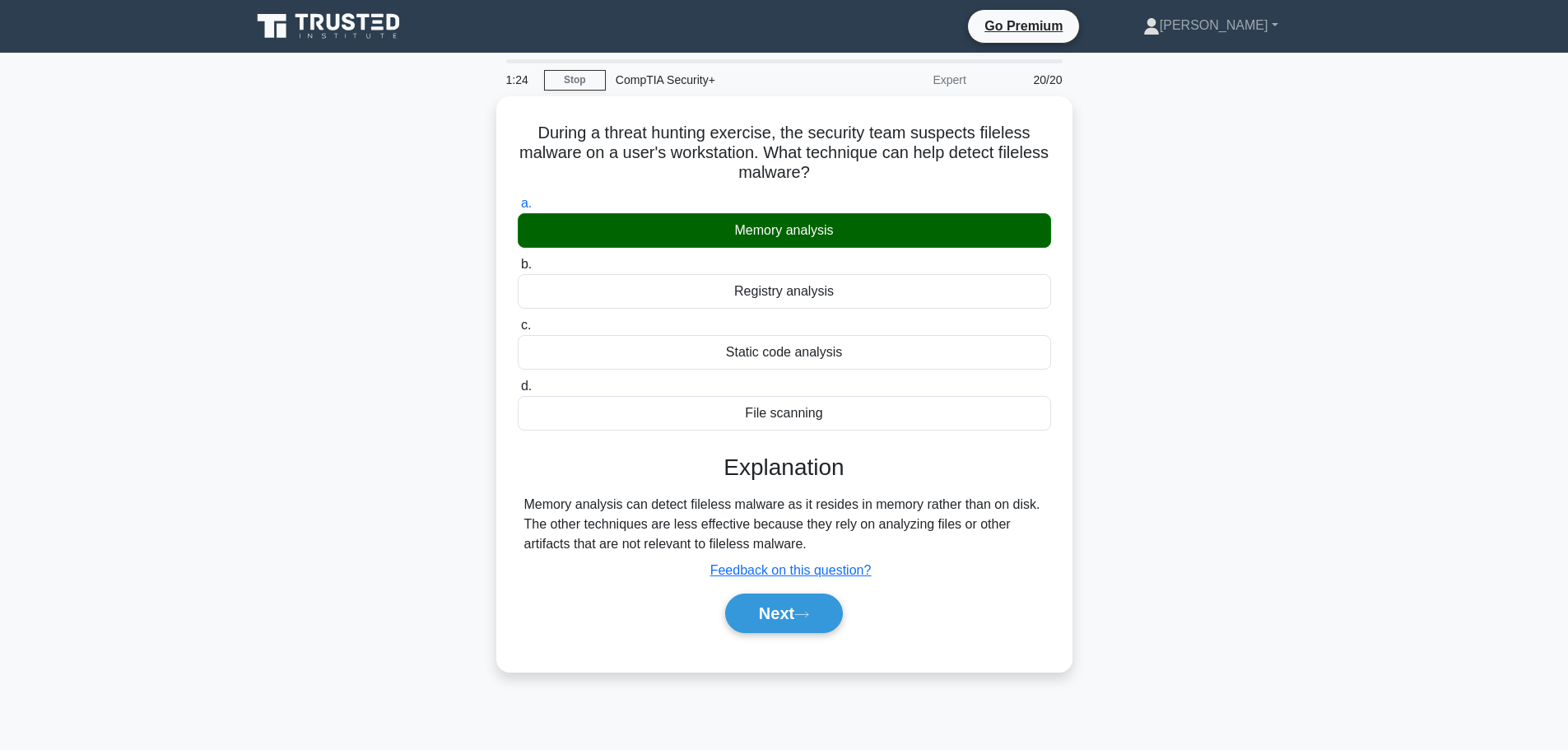
click at [1244, 194] on div "During a threat hunting exercise, the security team suspects fileless malware o…" at bounding box center [784, 394] width 1086 height 595
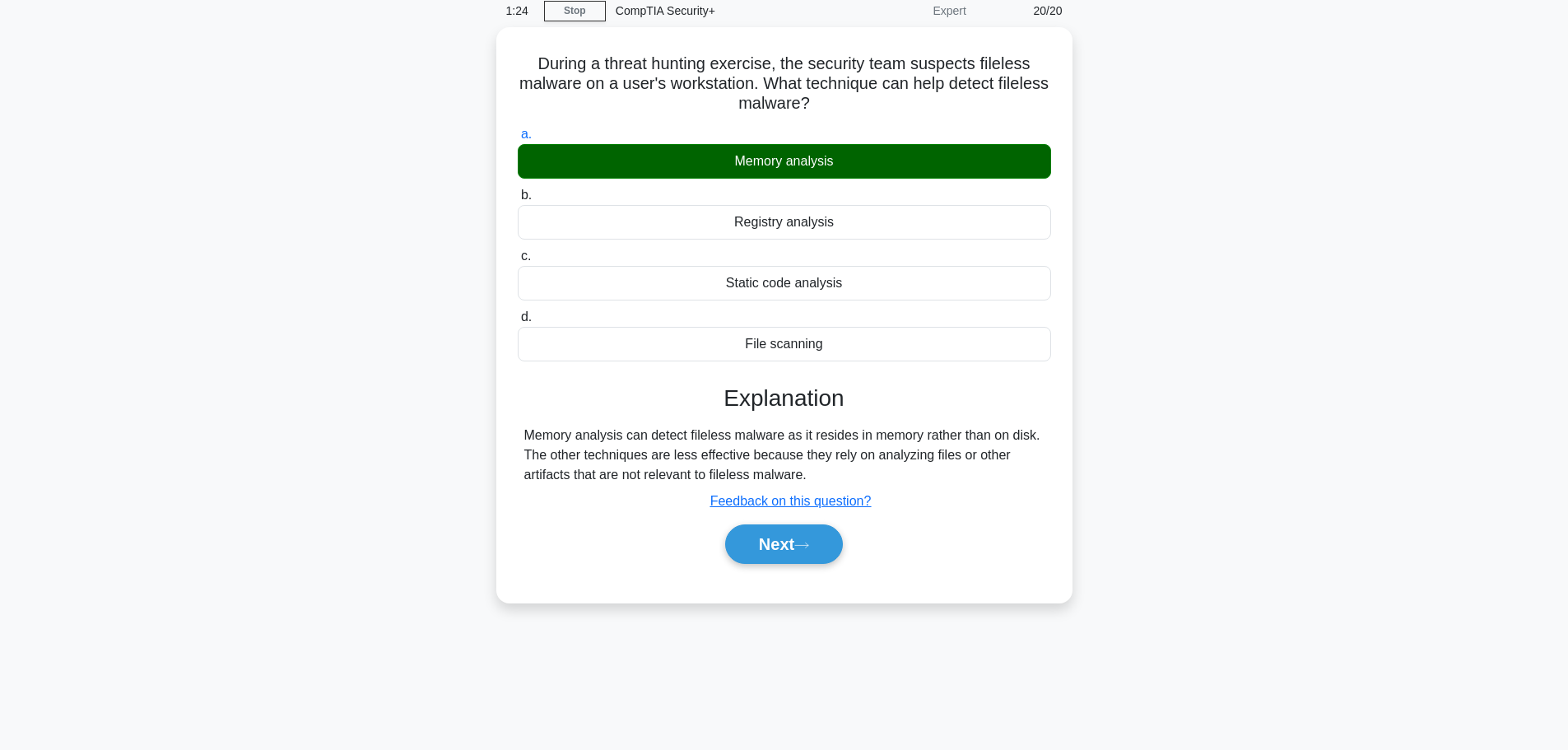
scroll to position [139, 0]
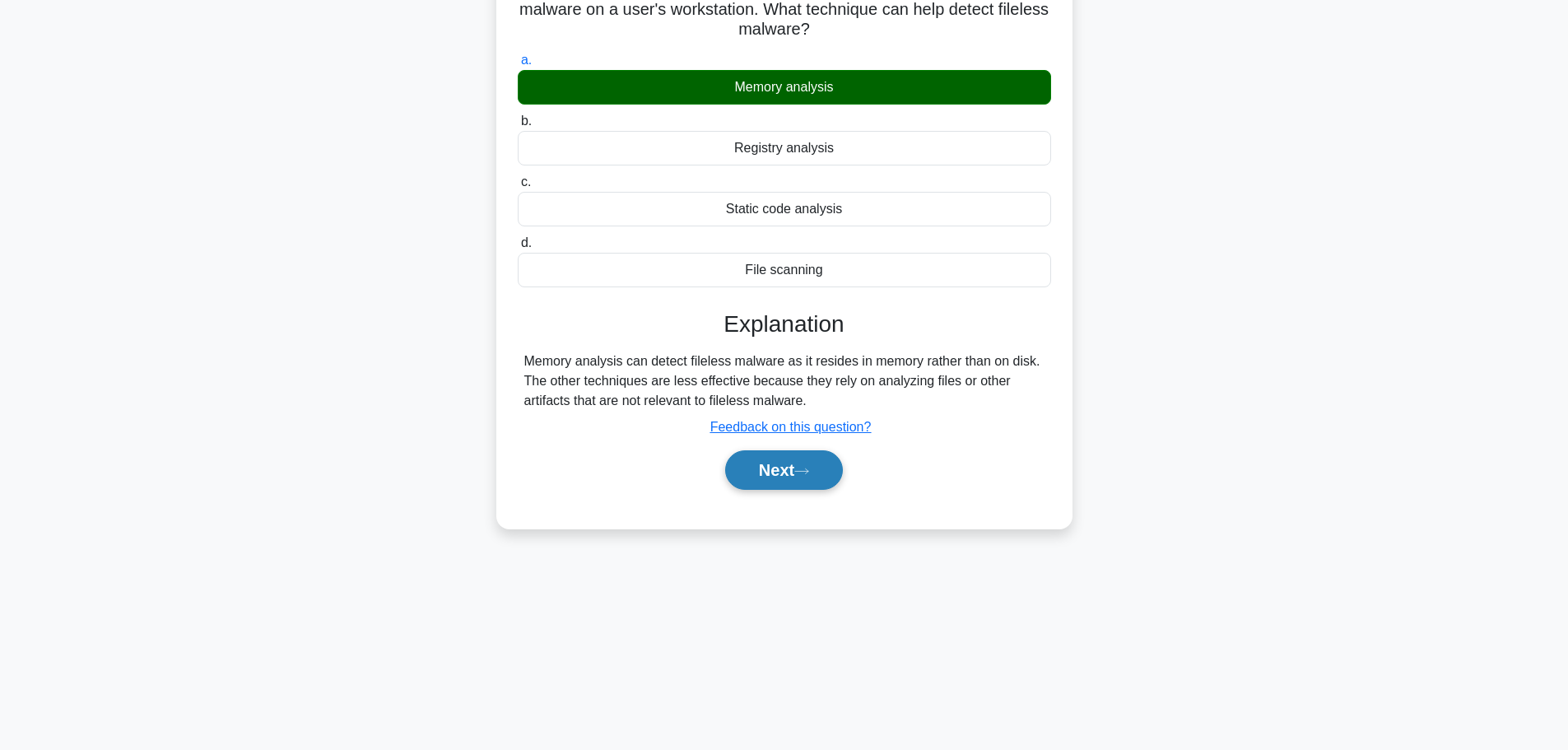
click at [809, 484] on button "Next" at bounding box center [783, 469] width 118 height 40
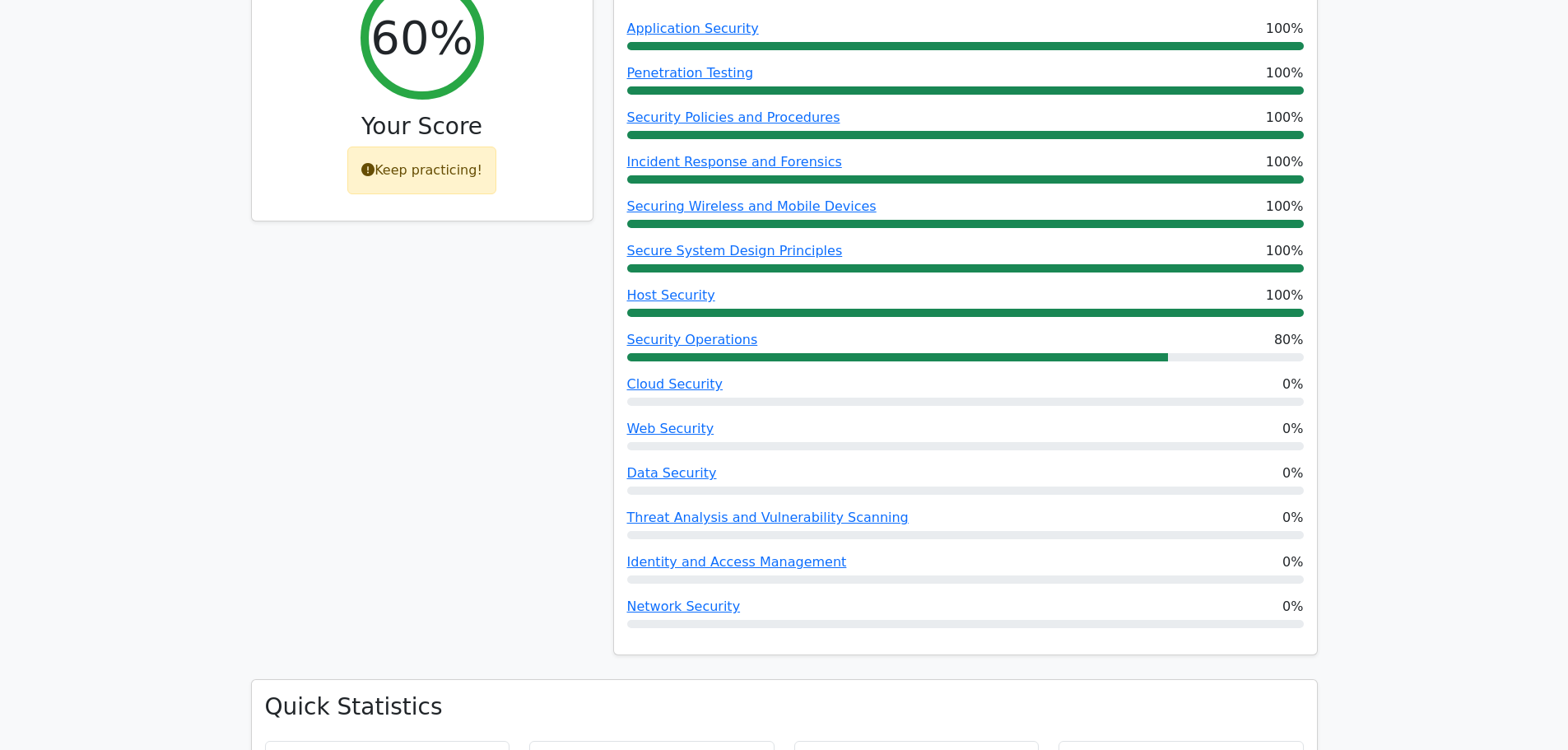
scroll to position [823, 0]
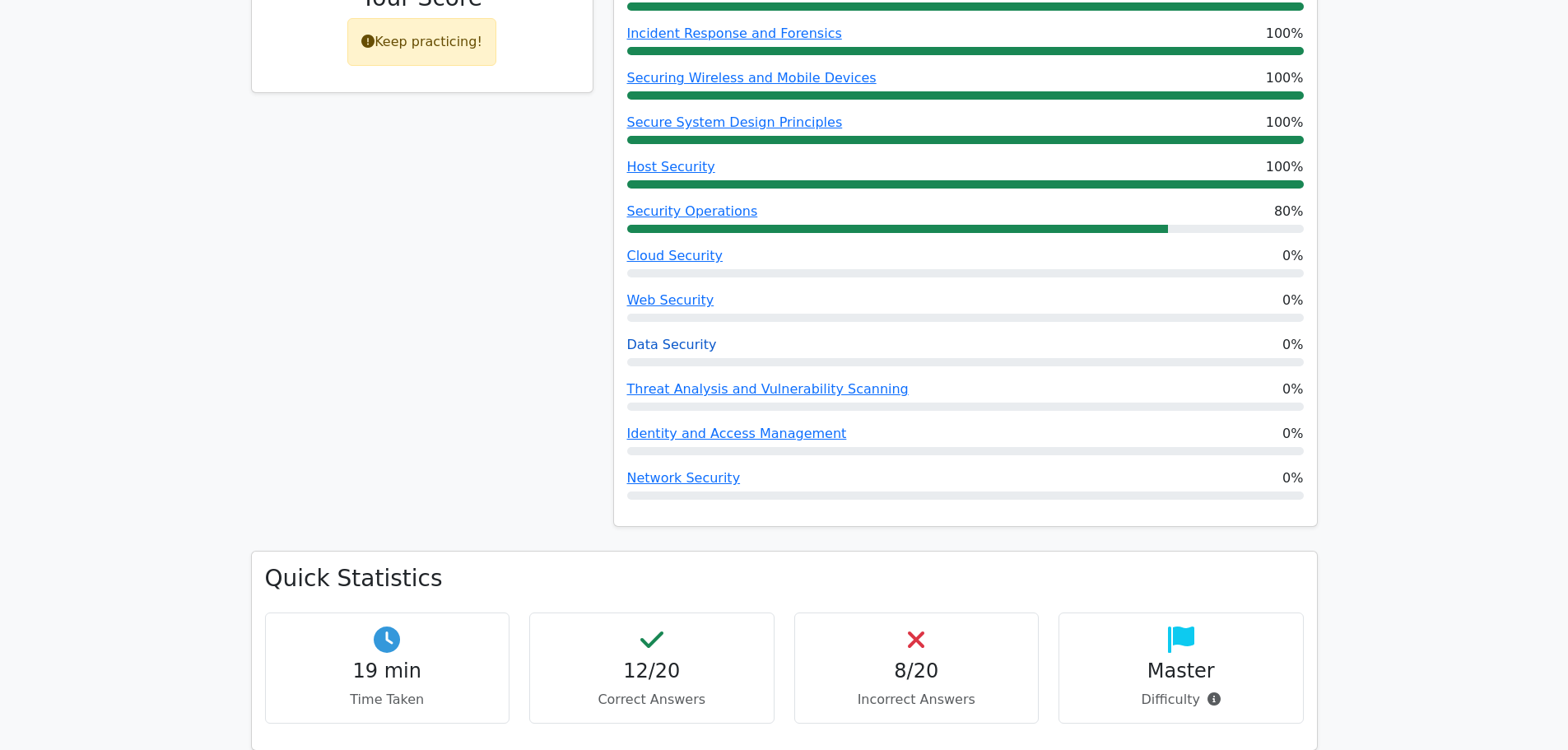
click at [671, 337] on link "Data Security" at bounding box center [672, 345] width 90 height 16
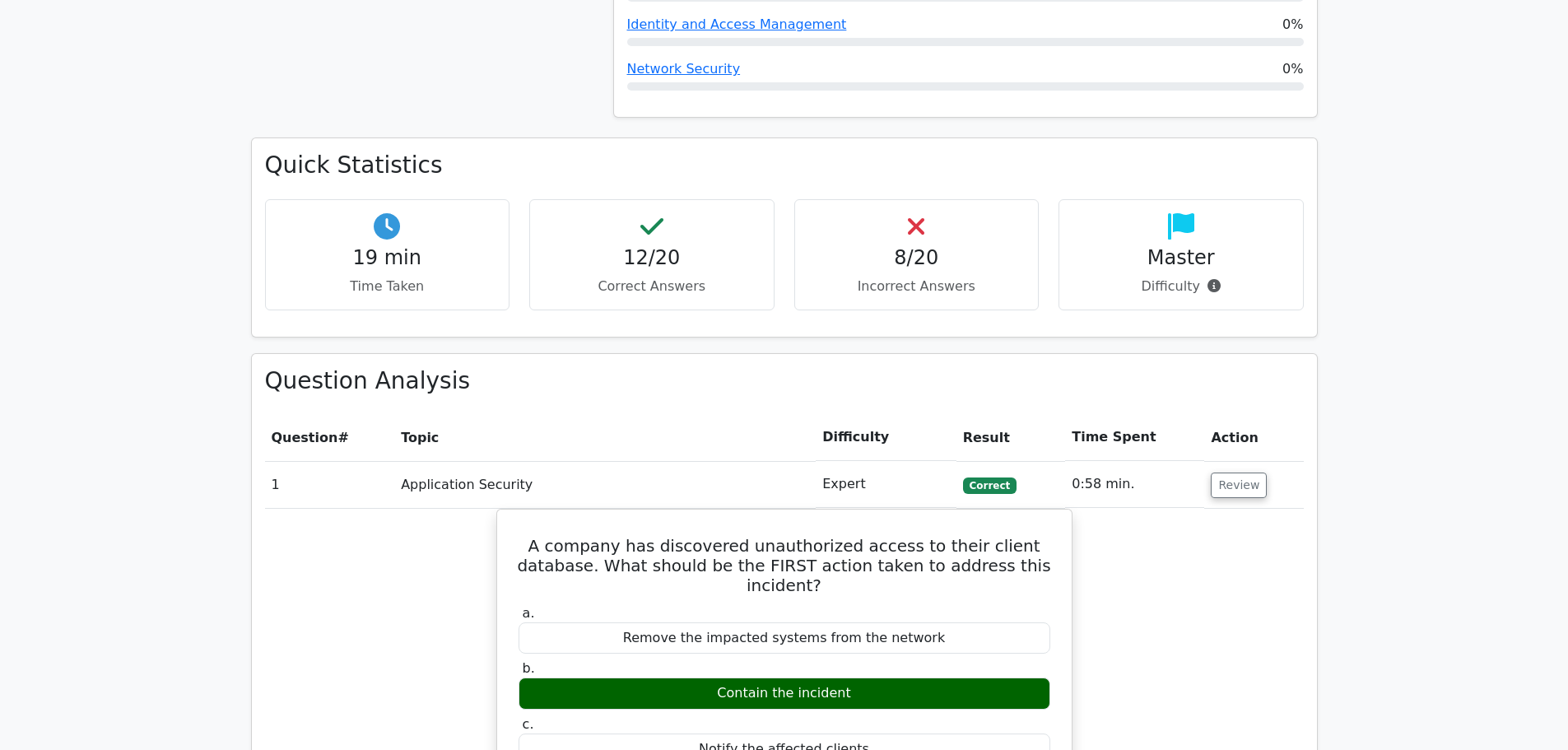
scroll to position [1234, 0]
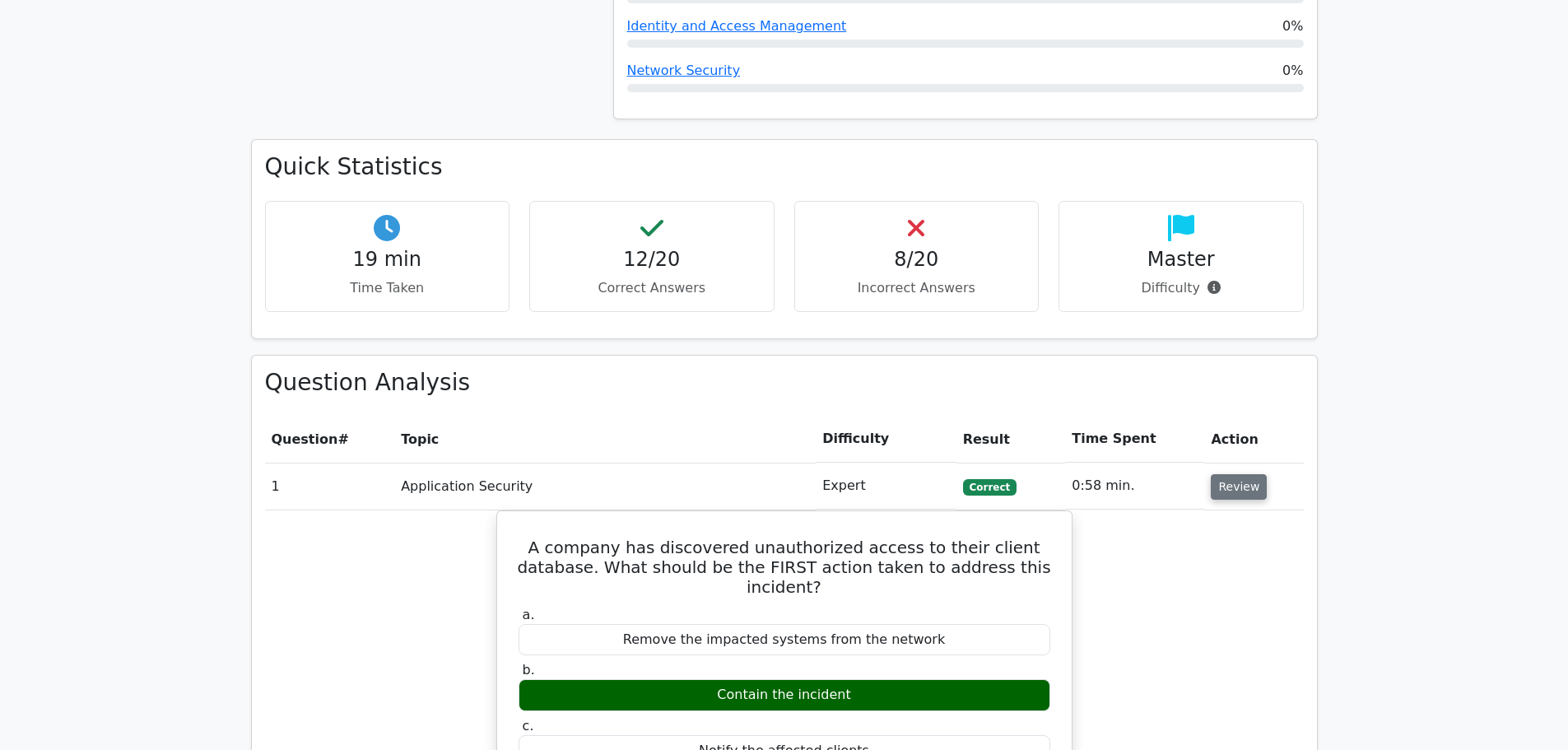
click at [1232, 474] on button "Review" at bounding box center [1238, 487] width 56 height 25
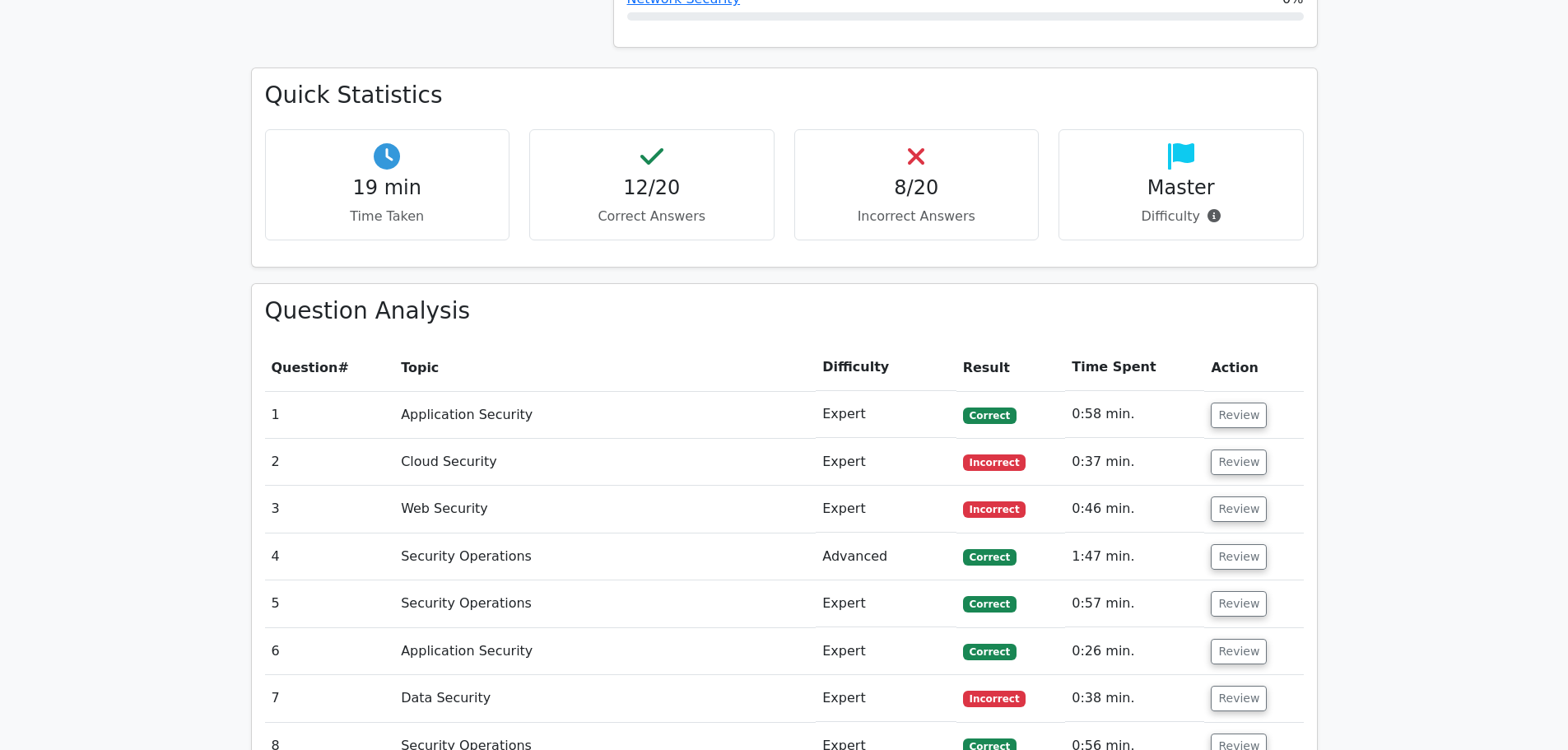
scroll to position [1399, 0]
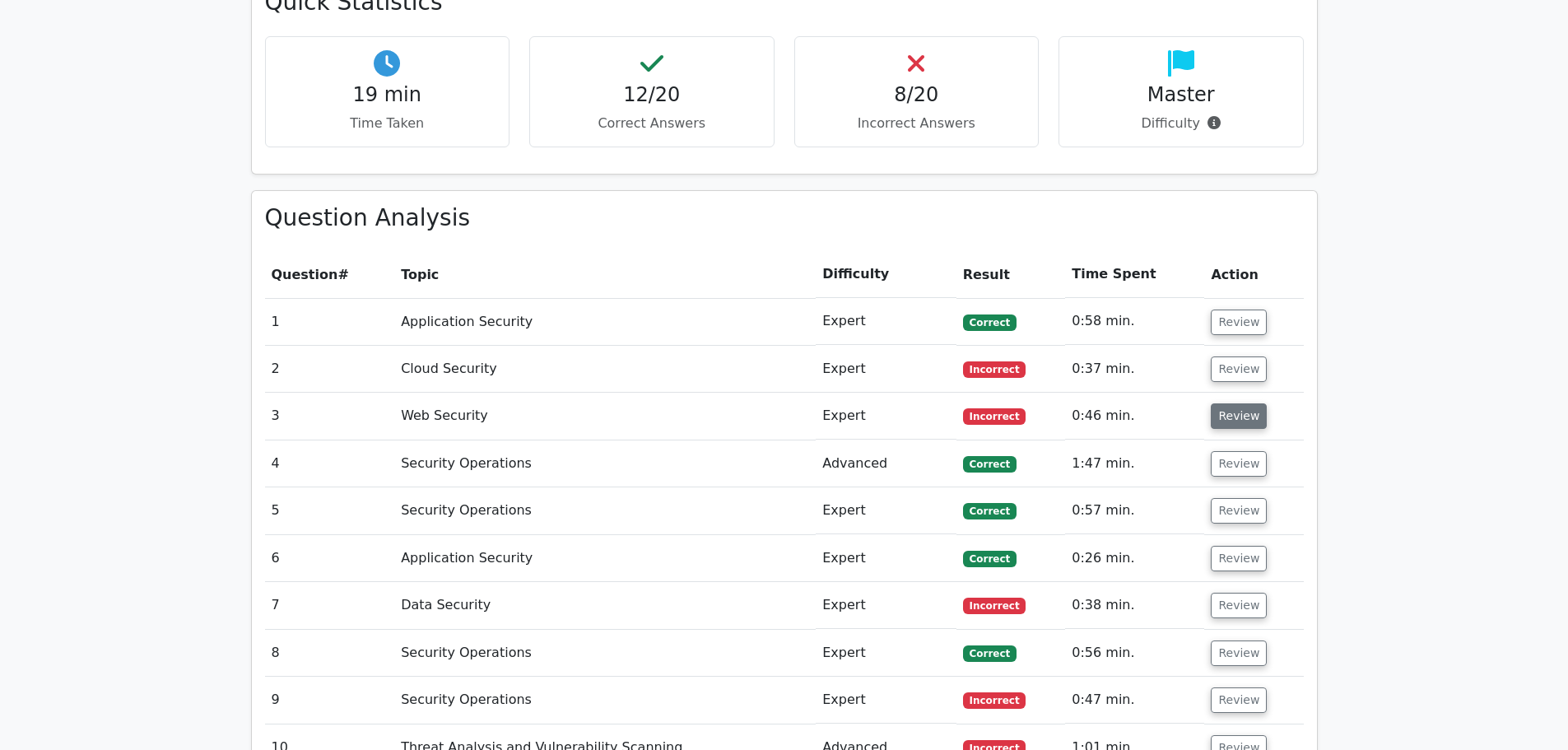
click at [1241, 403] on button "Review" at bounding box center [1238, 416] width 56 height 25
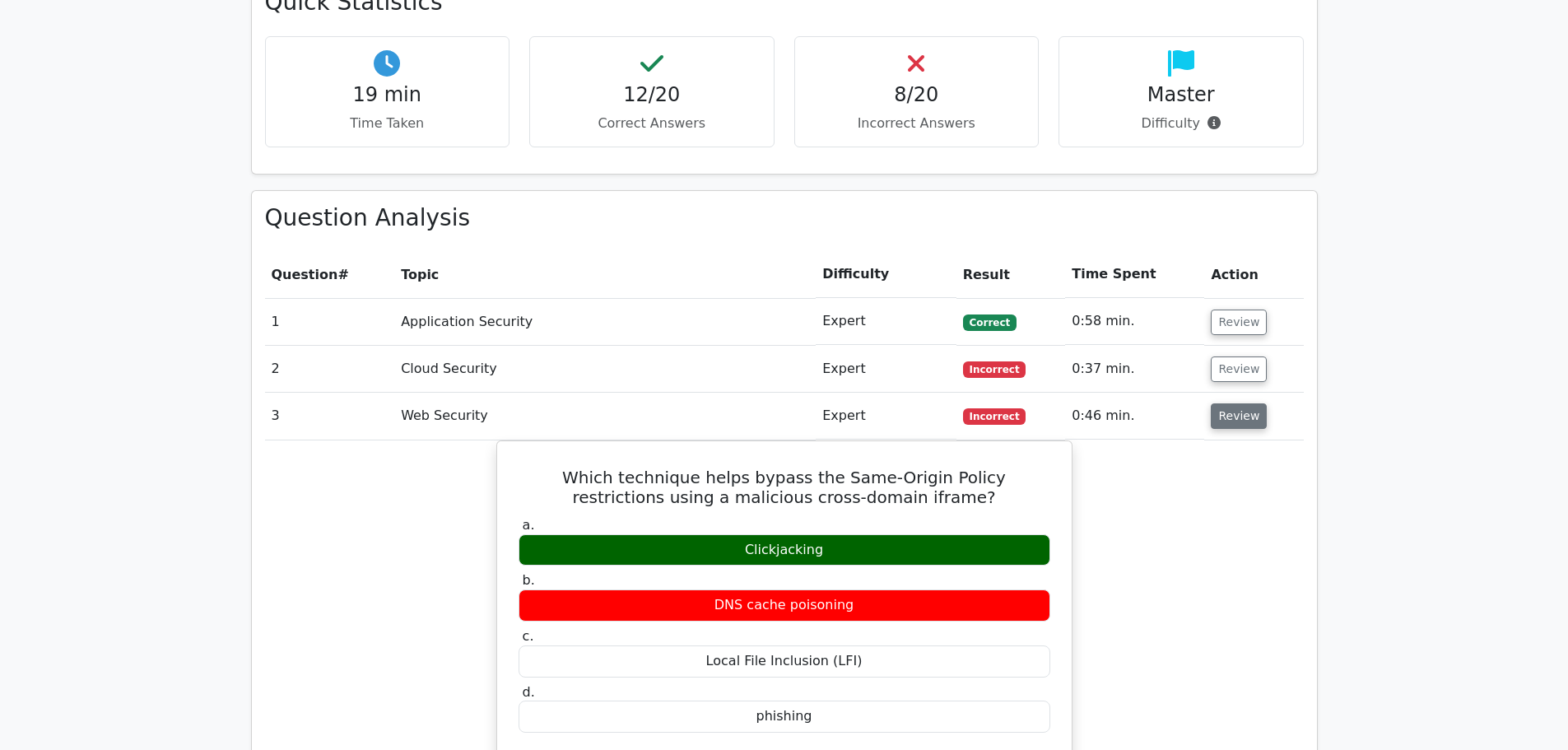
click at [1225, 403] on button "Review" at bounding box center [1238, 416] width 56 height 25
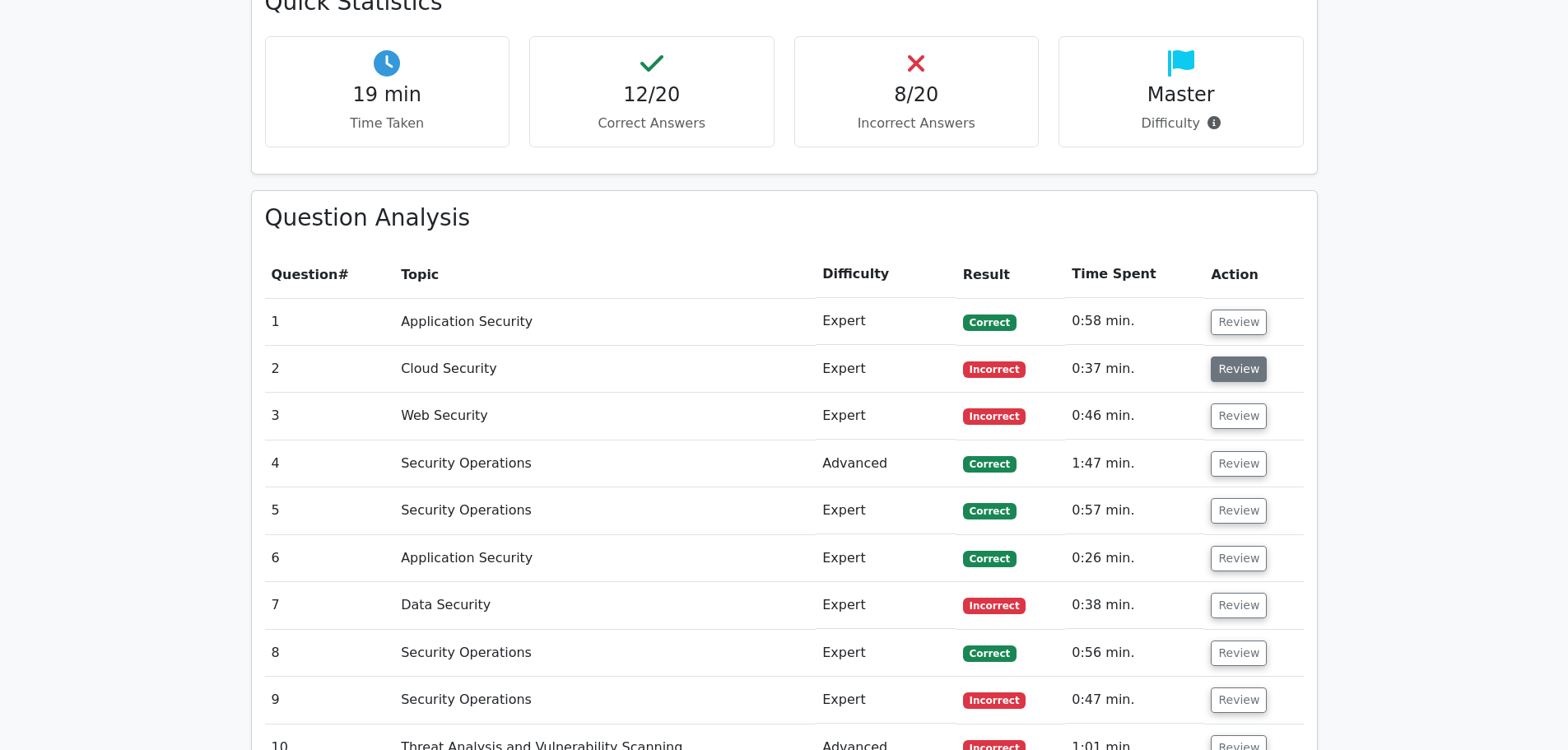
click at [1233, 356] on button "Review" at bounding box center [1238, 369] width 56 height 25
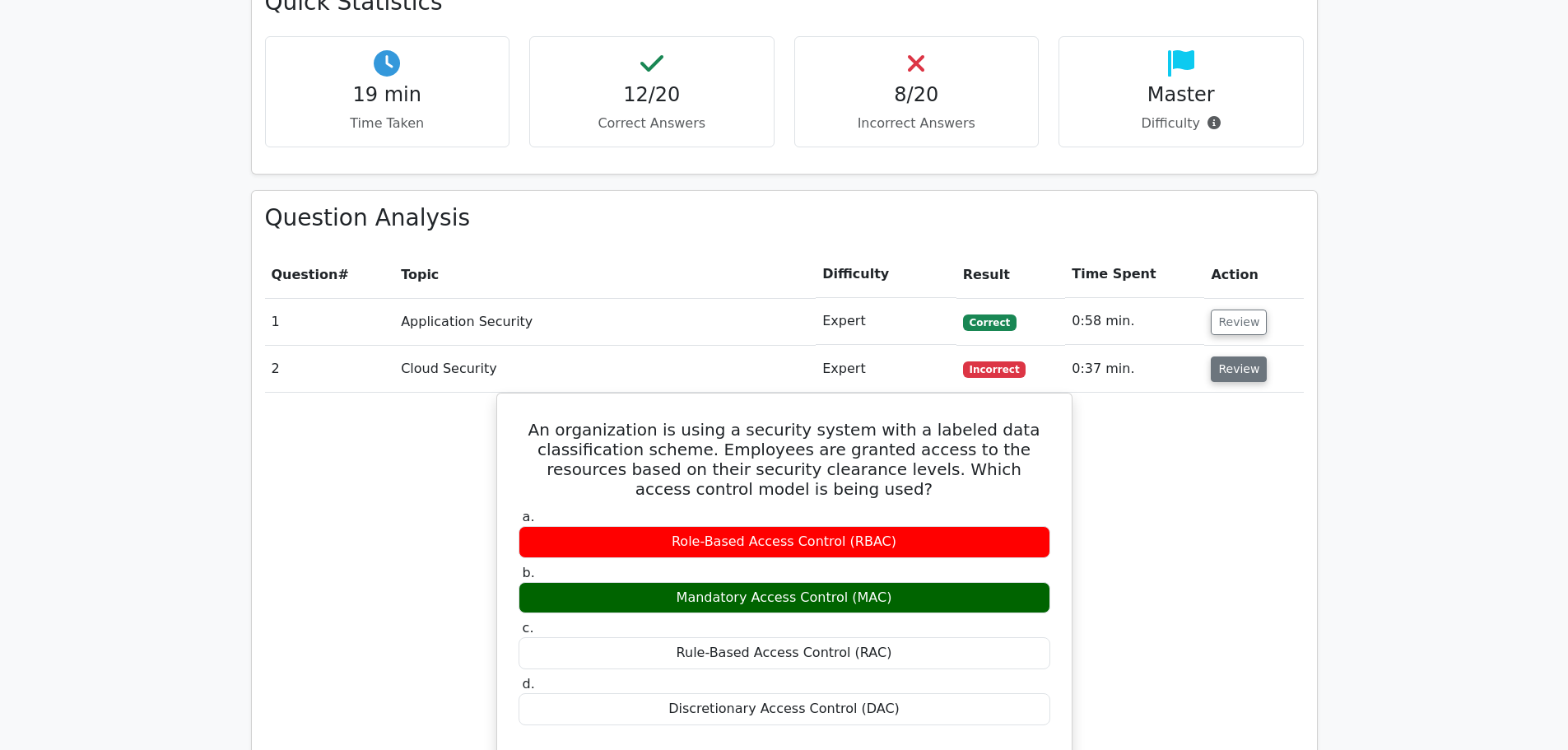
click at [1245, 356] on button "Review" at bounding box center [1238, 369] width 56 height 25
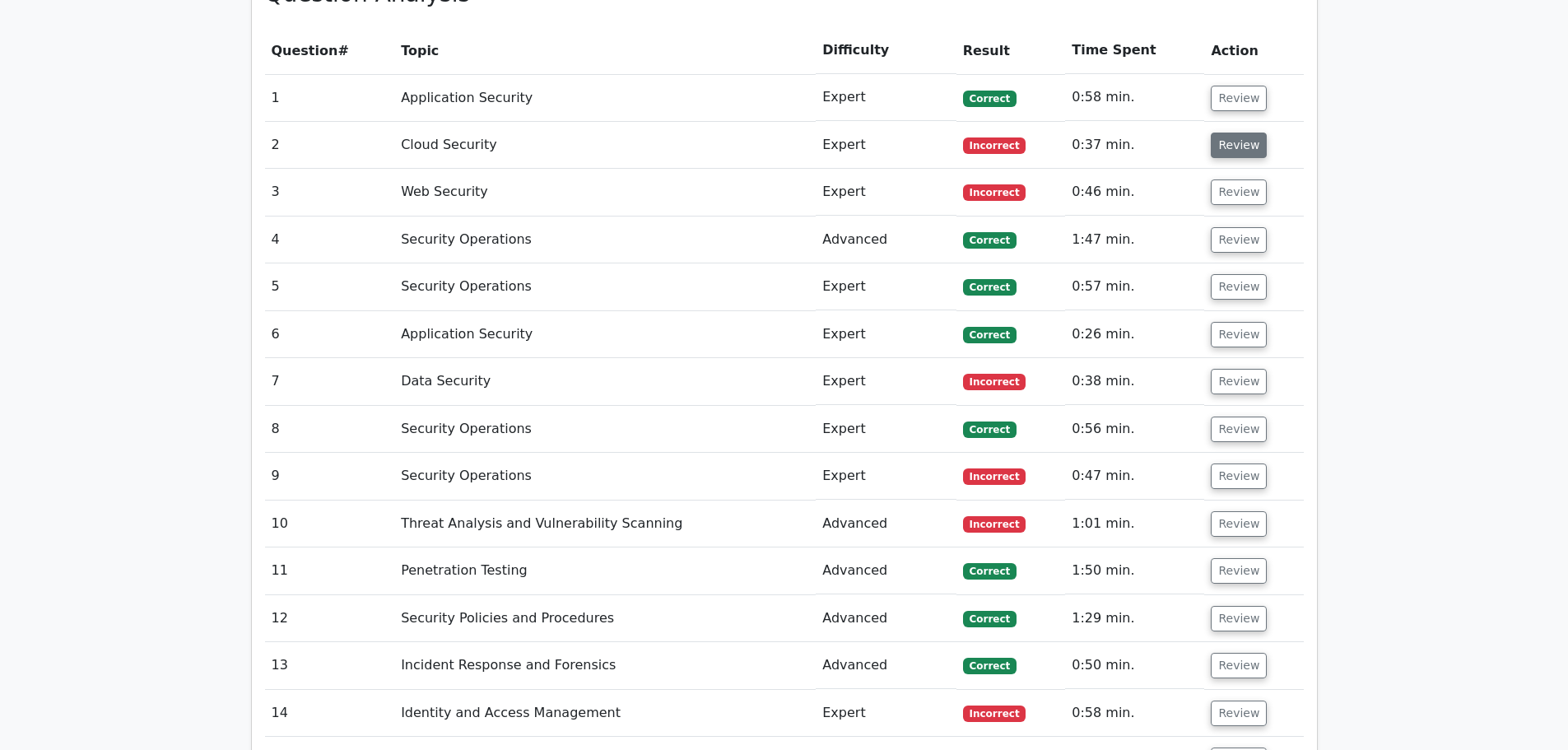
scroll to position [1646, 0]
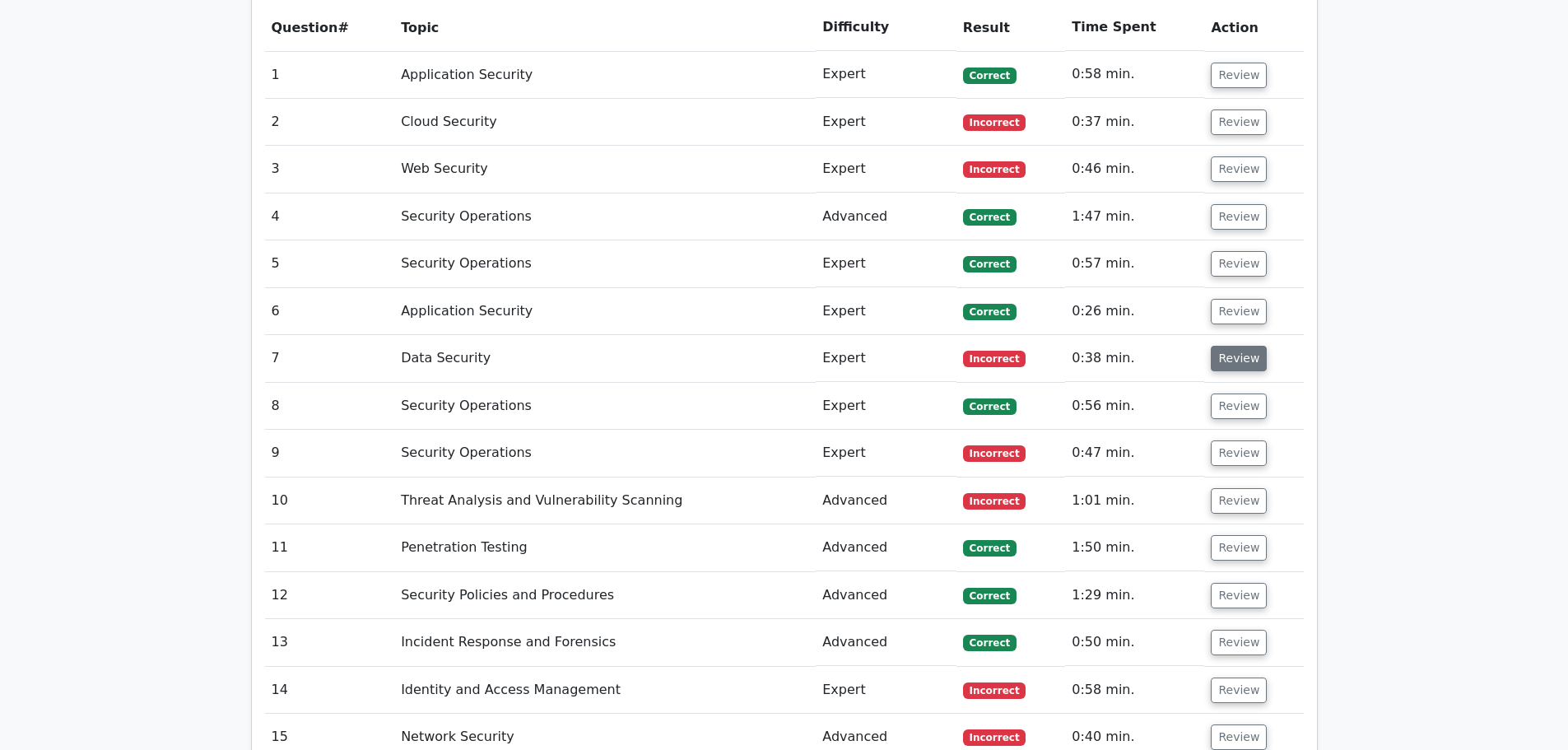
click at [1240, 346] on button "Review" at bounding box center [1238, 358] width 56 height 25
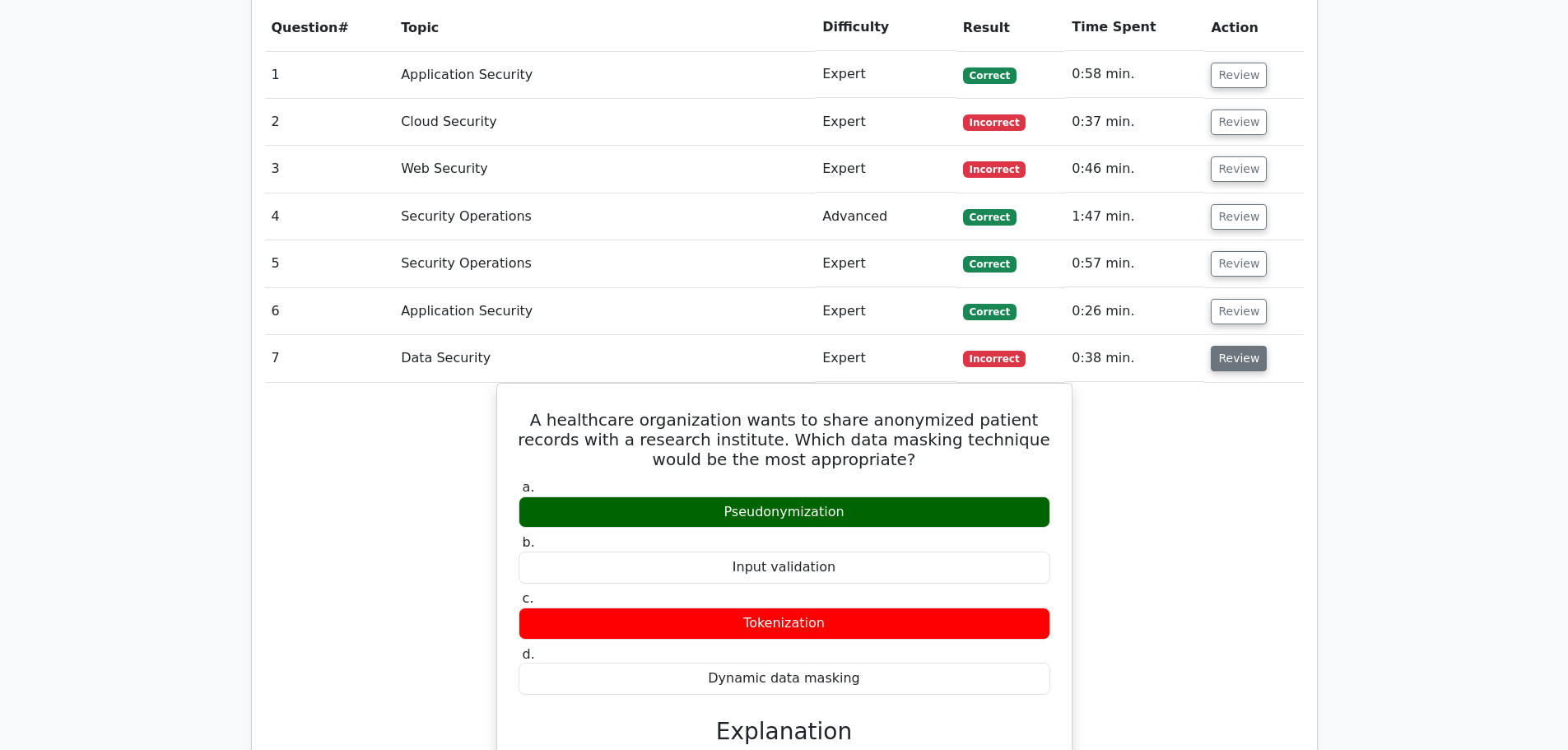
click at [1240, 346] on button "Review" at bounding box center [1238, 358] width 56 height 25
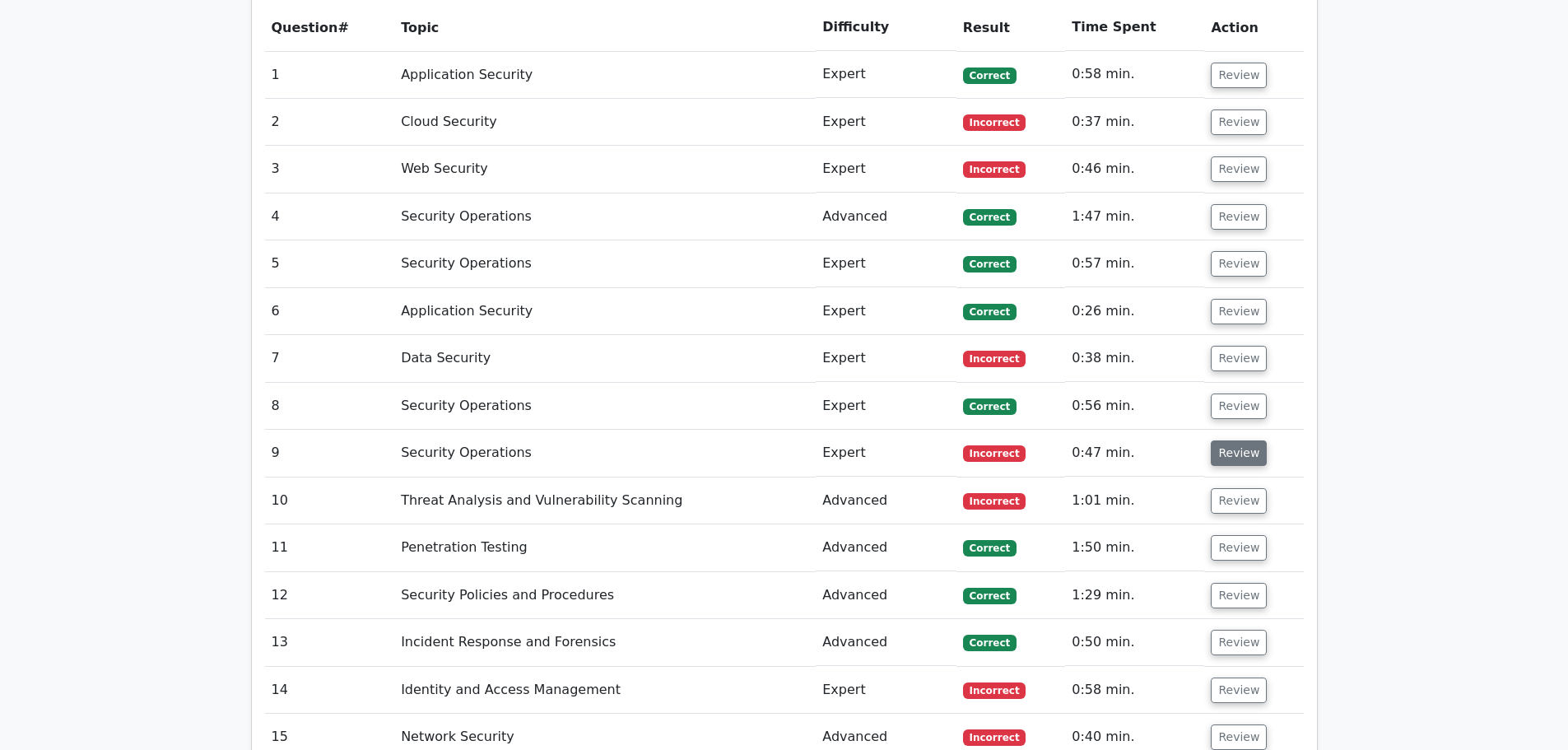
click at [1241, 440] on button "Review" at bounding box center [1238, 453] width 56 height 25
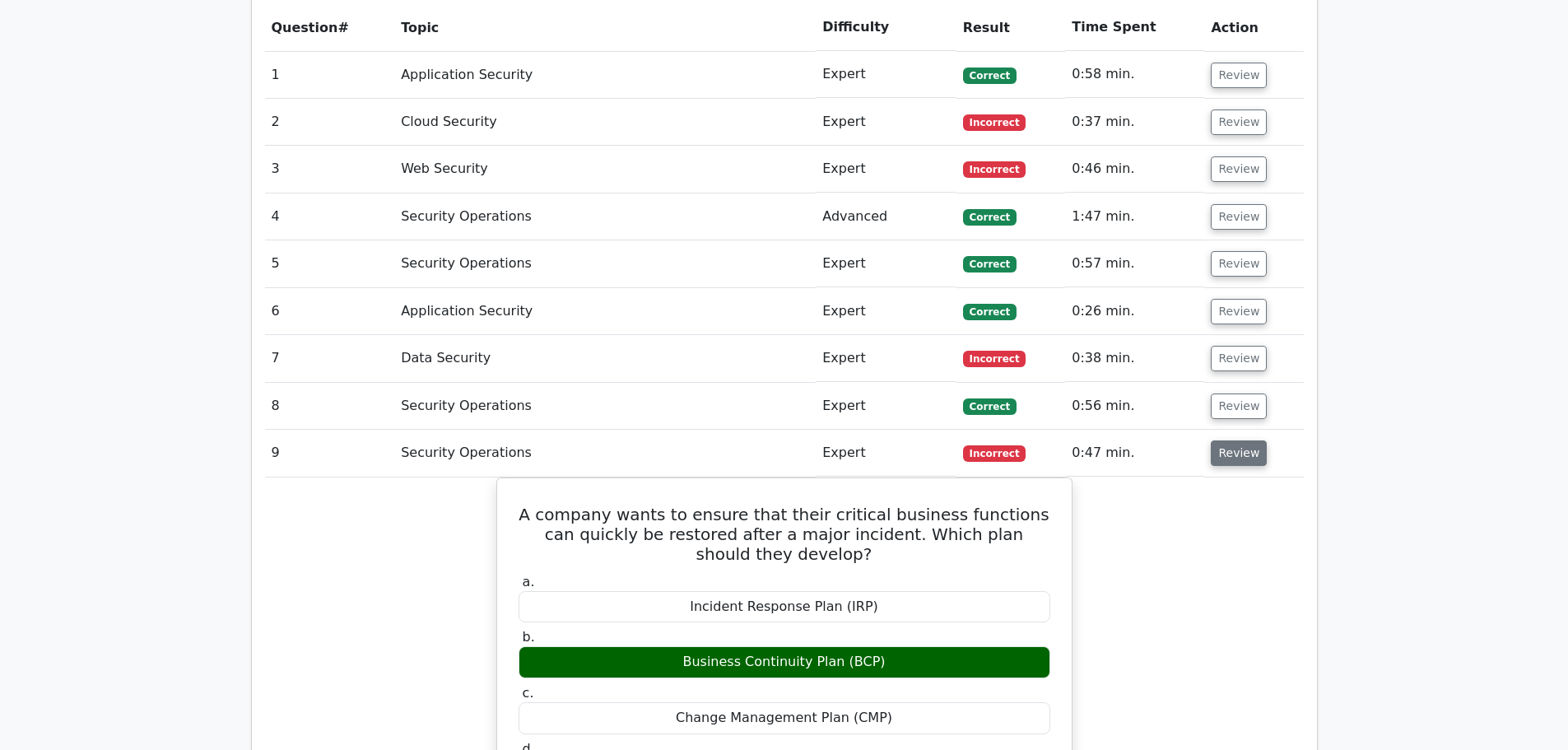
click at [1240, 440] on button "Review" at bounding box center [1238, 453] width 56 height 25
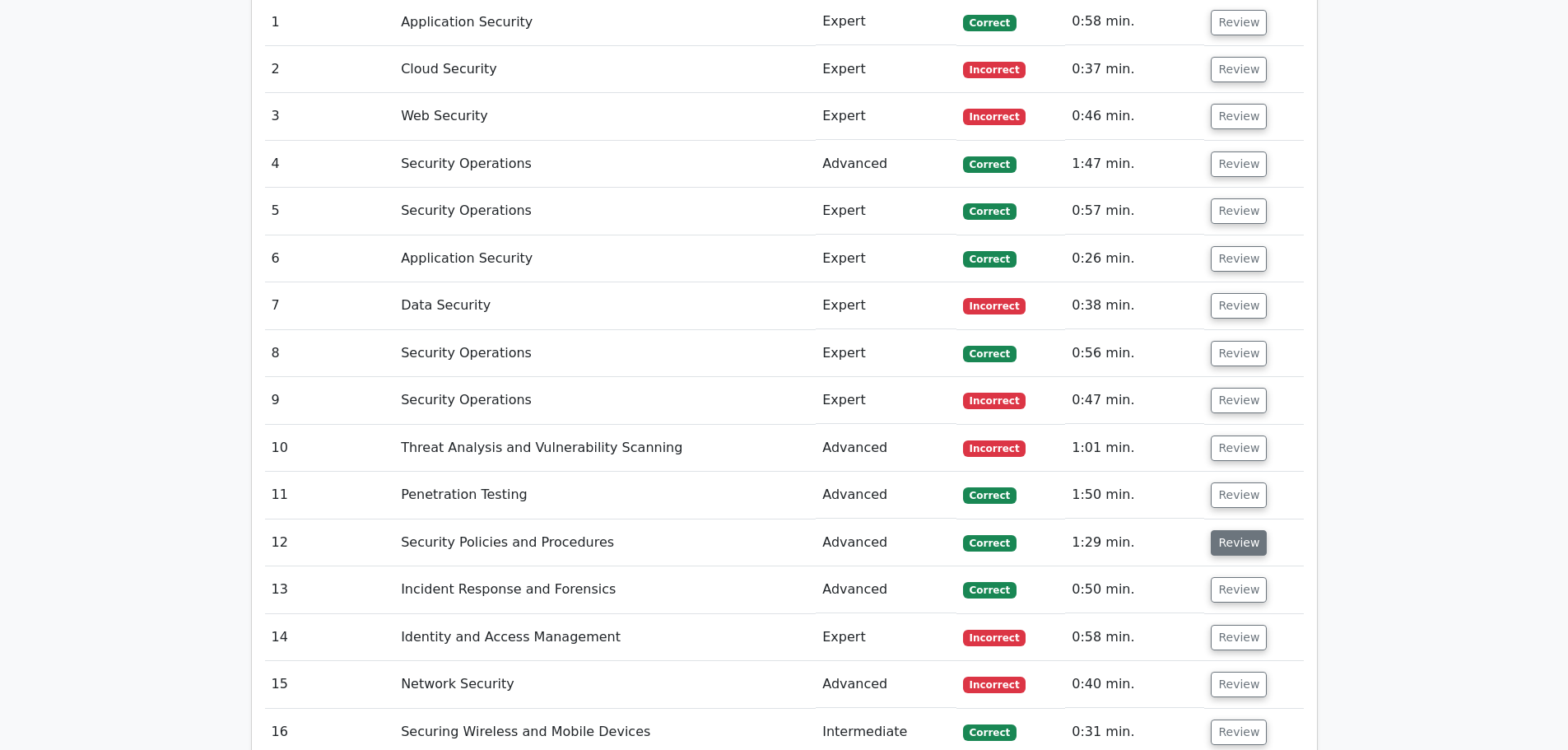
scroll to position [1728, 0]
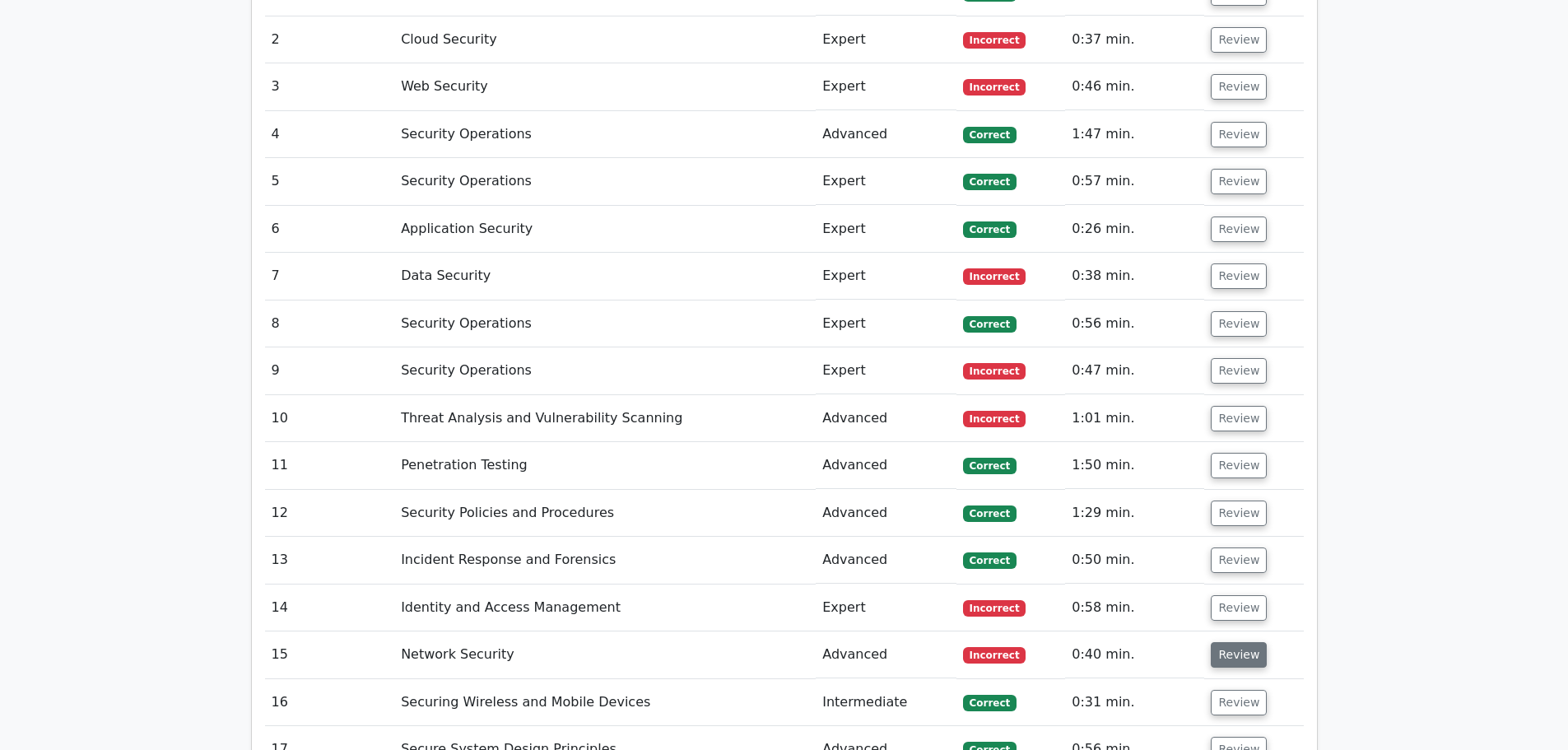
click at [1219, 642] on button "Review" at bounding box center [1238, 655] width 56 height 25
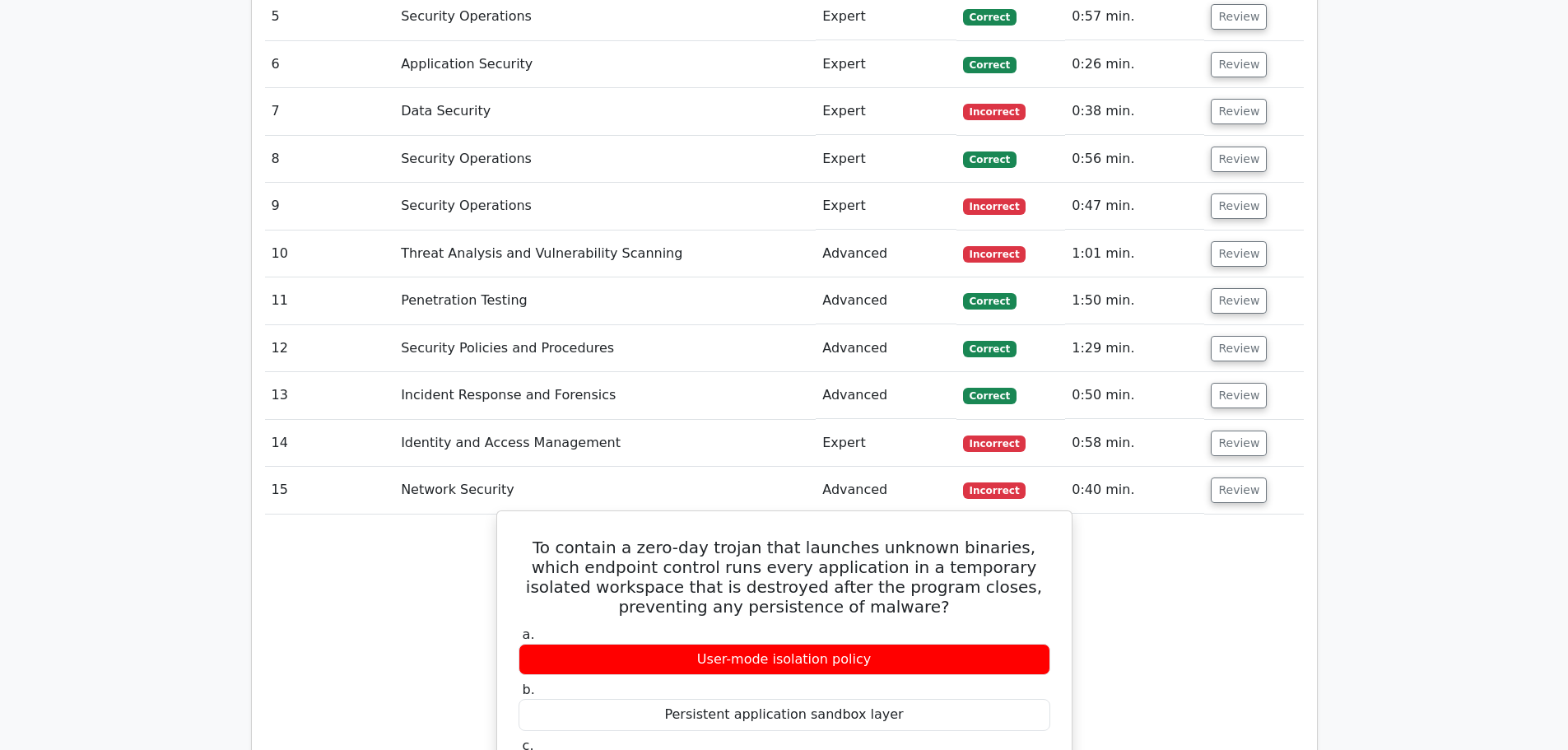
scroll to position [1975, 0]
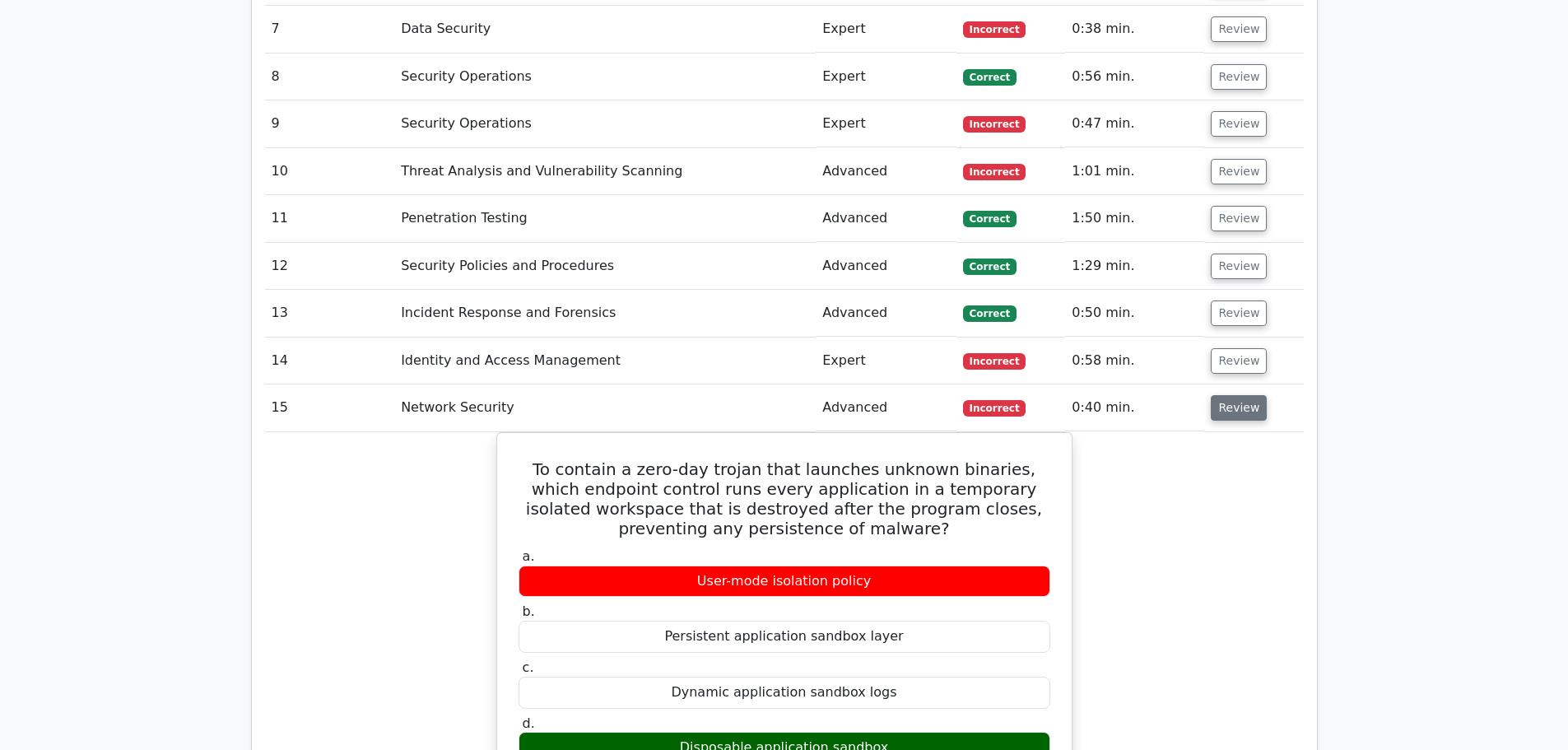
click at [1232, 395] on button "Review" at bounding box center [1238, 408] width 56 height 25
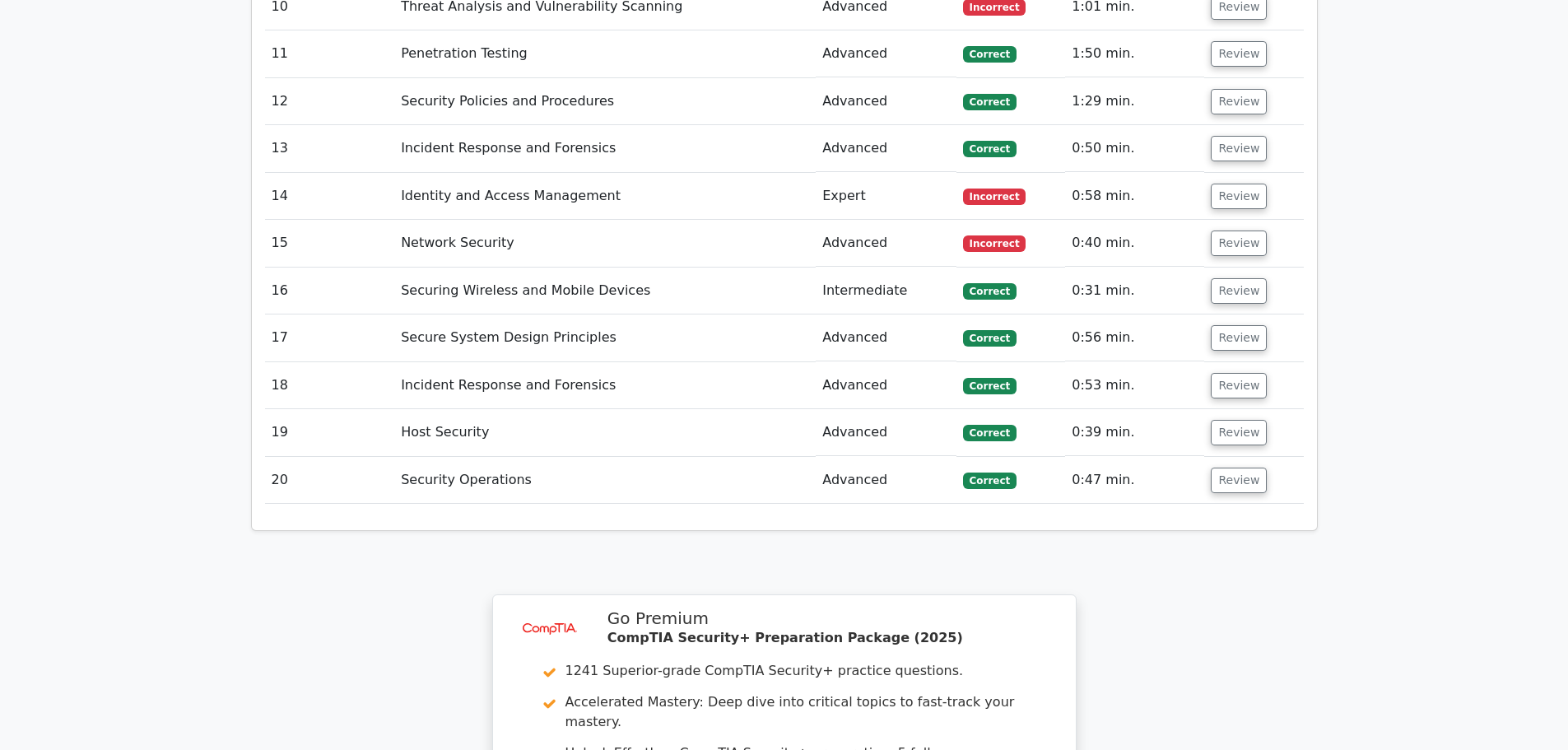
scroll to position [2589, 0]
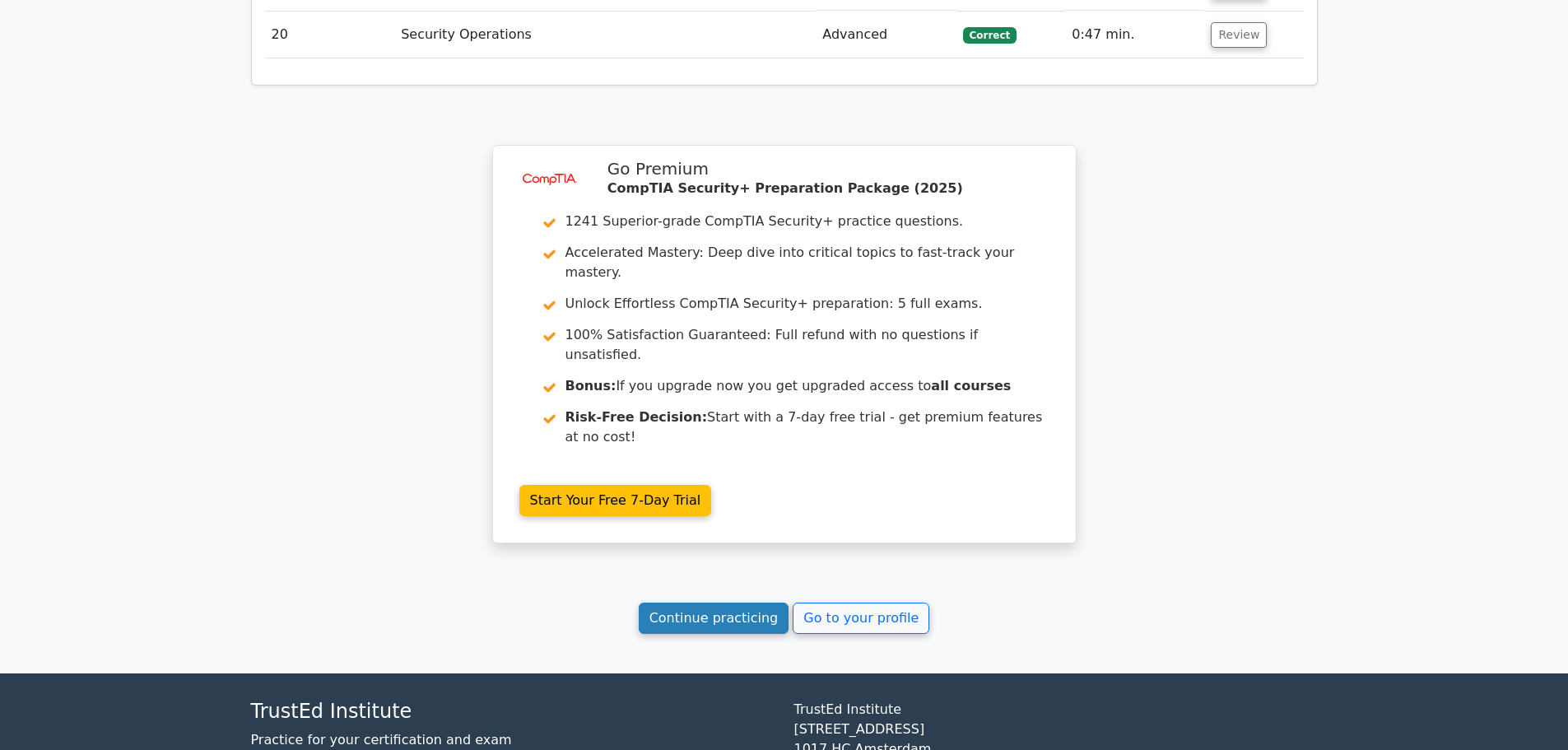
click at [729, 602] on link "Continue practicing" at bounding box center [714, 618] width 151 height 31
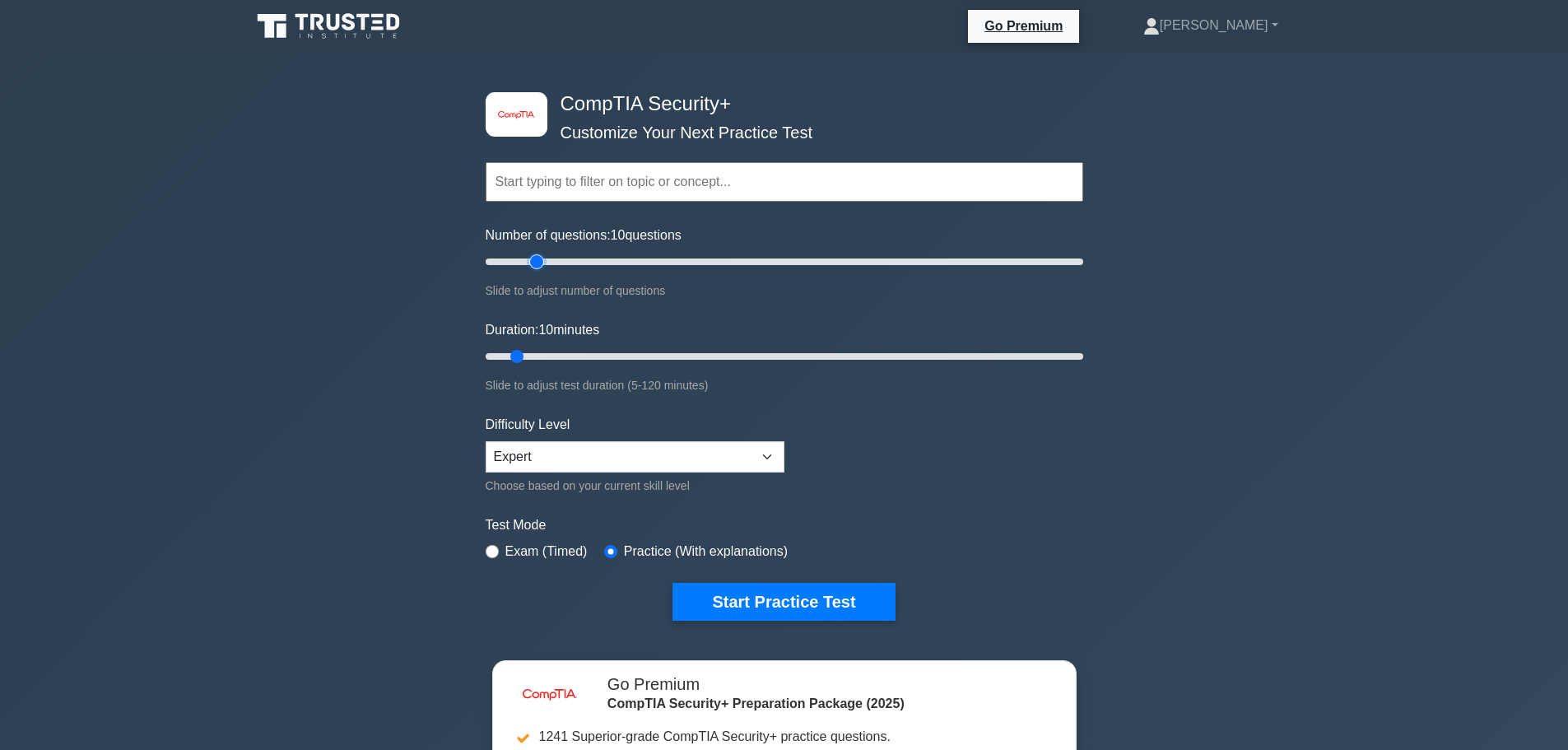
click at [533, 260] on input "Number of questions: 10 questions" at bounding box center [783, 262] width 597 height 19
type input "15"
click at [520, 260] on input "Number of questions: 20 questions" at bounding box center [783, 262] width 597 height 19
click at [526, 355] on input "Duration: 10 minutes" at bounding box center [783, 356] width 597 height 19
drag, startPoint x: 516, startPoint y: 352, endPoint x: 532, endPoint y: 355, distance: 16.3
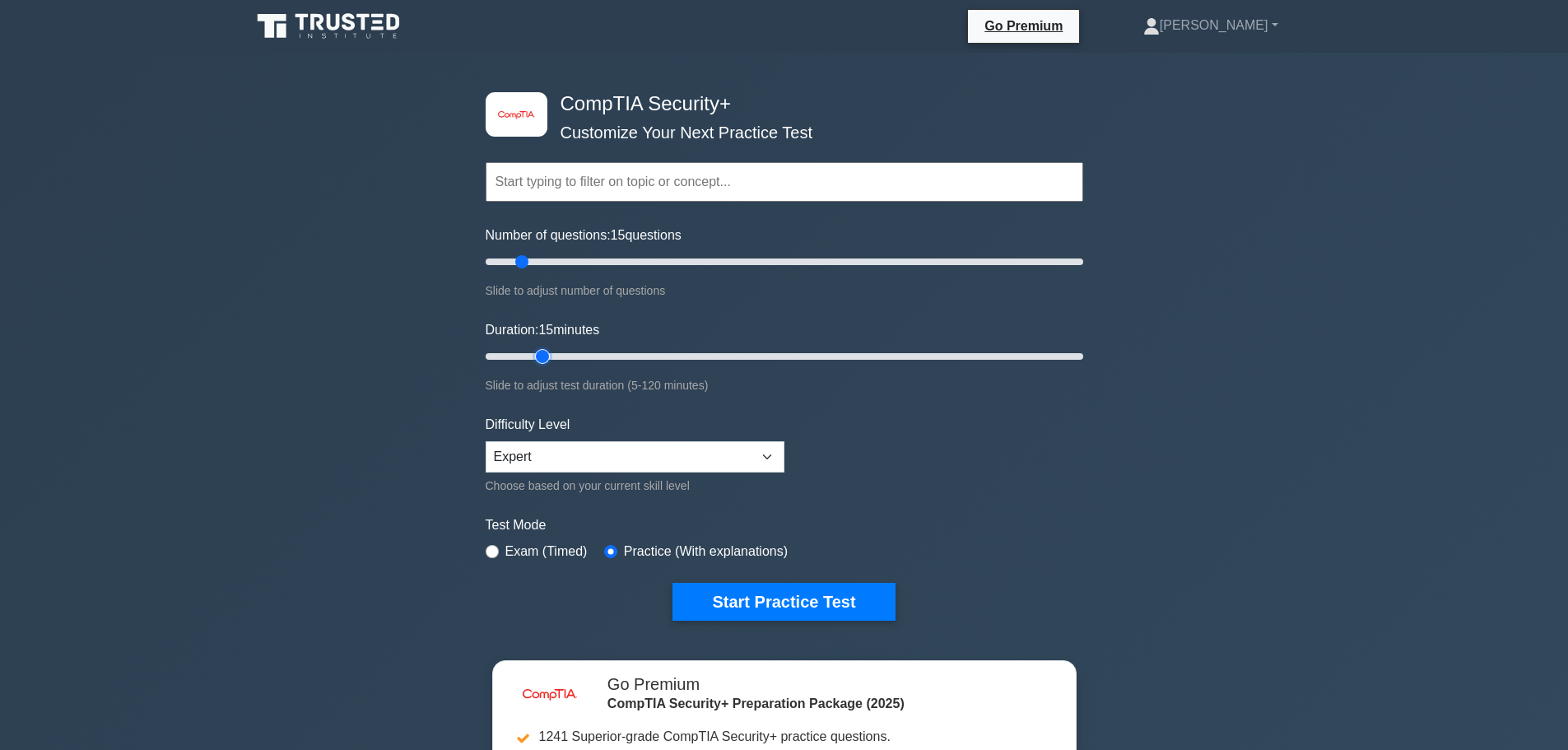
type input "15"
click at [532, 355] on input "Duration: 15 minutes" at bounding box center [783, 356] width 597 height 19
click at [531, 544] on label "Exam (Timed)" at bounding box center [546, 551] width 82 height 19
click at [517, 551] on label "Exam (Timed)" at bounding box center [546, 551] width 82 height 19
click at [494, 547] on input "radio" at bounding box center [492, 551] width 14 height 14
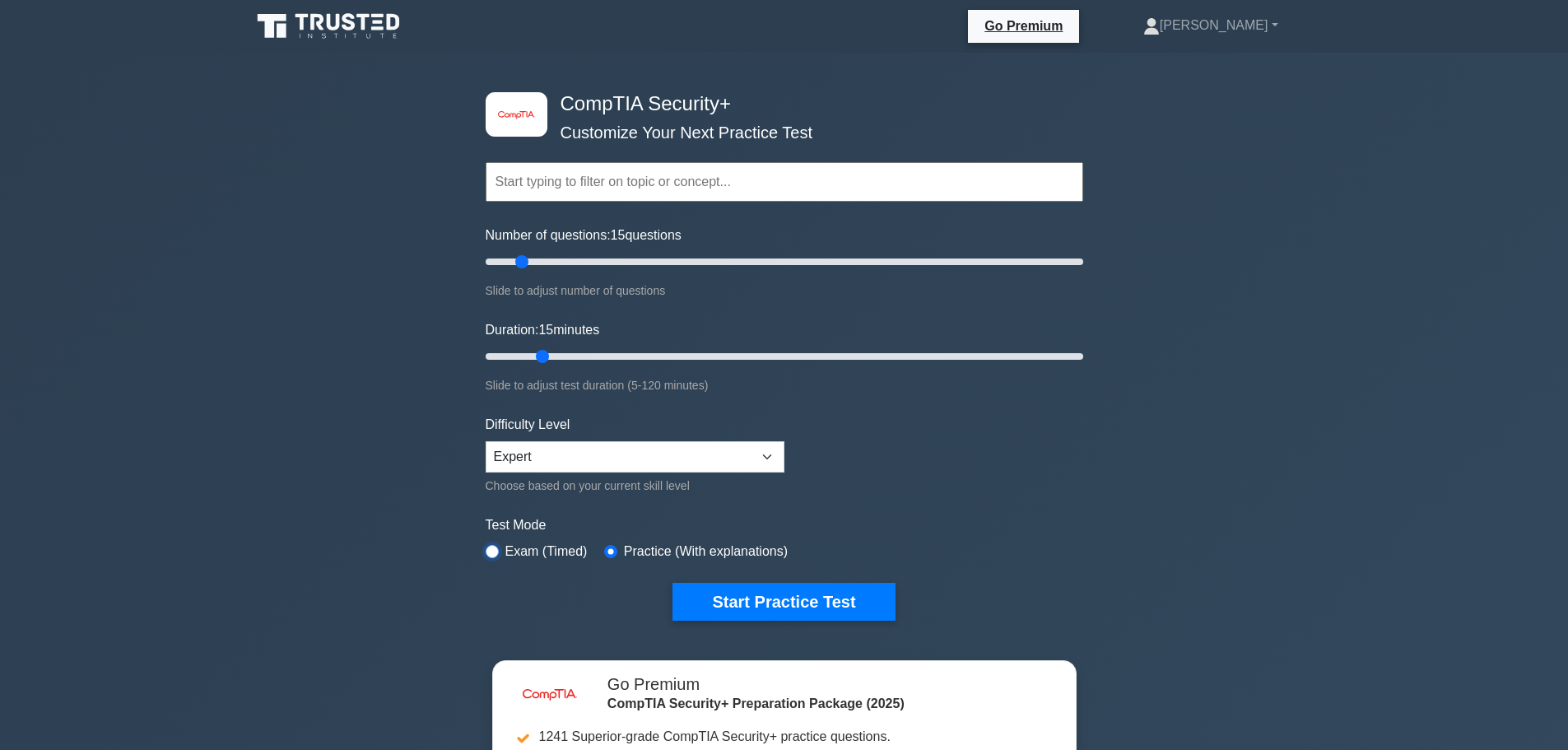
radio input "true"
click at [710, 596] on button "Start Practice Test" at bounding box center [783, 601] width 222 height 38
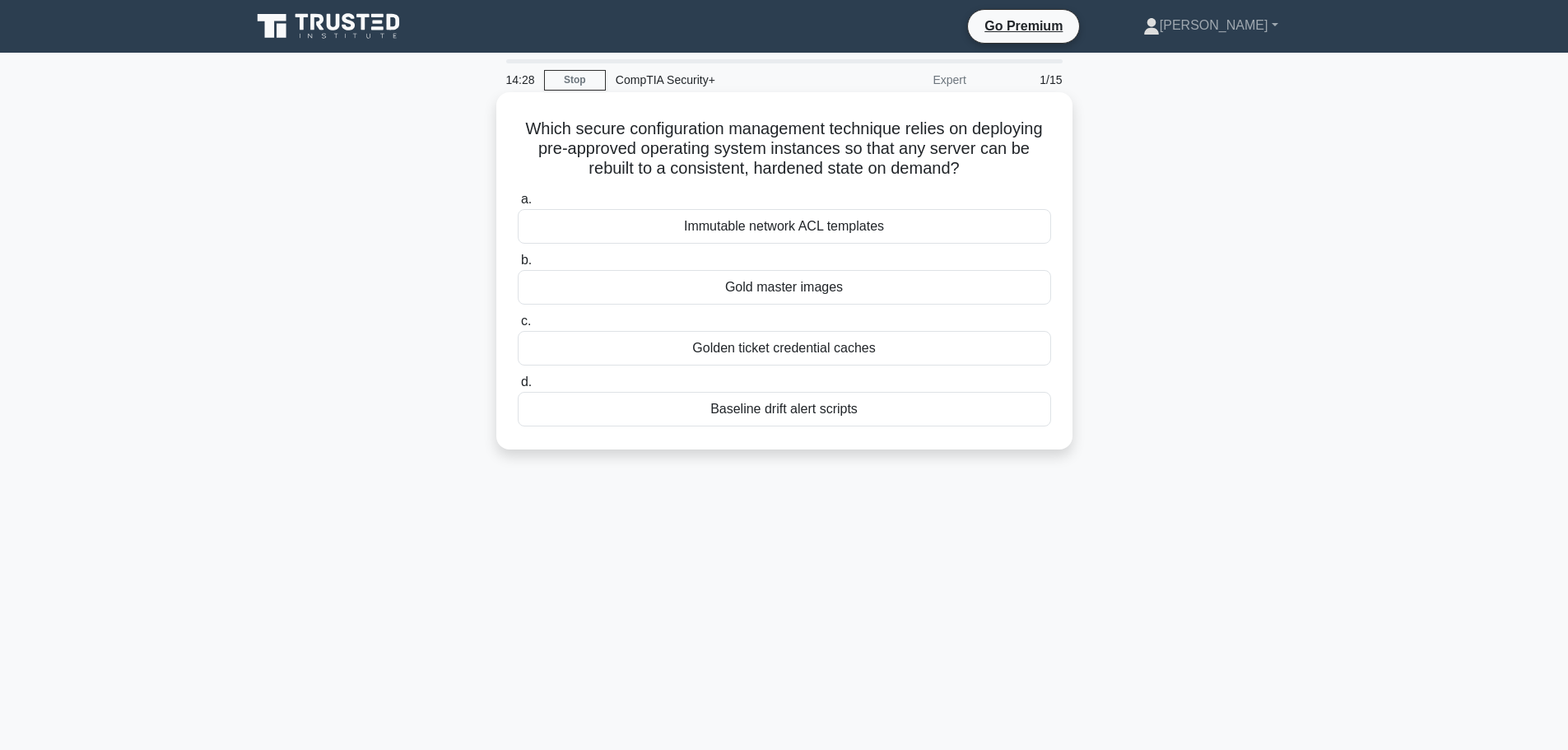
click at [856, 225] on div "Immutable network ACL templates" at bounding box center [783, 226] width 533 height 34
click at [517, 205] on input "a. Immutable network ACL templates" at bounding box center [517, 199] width 0 height 11
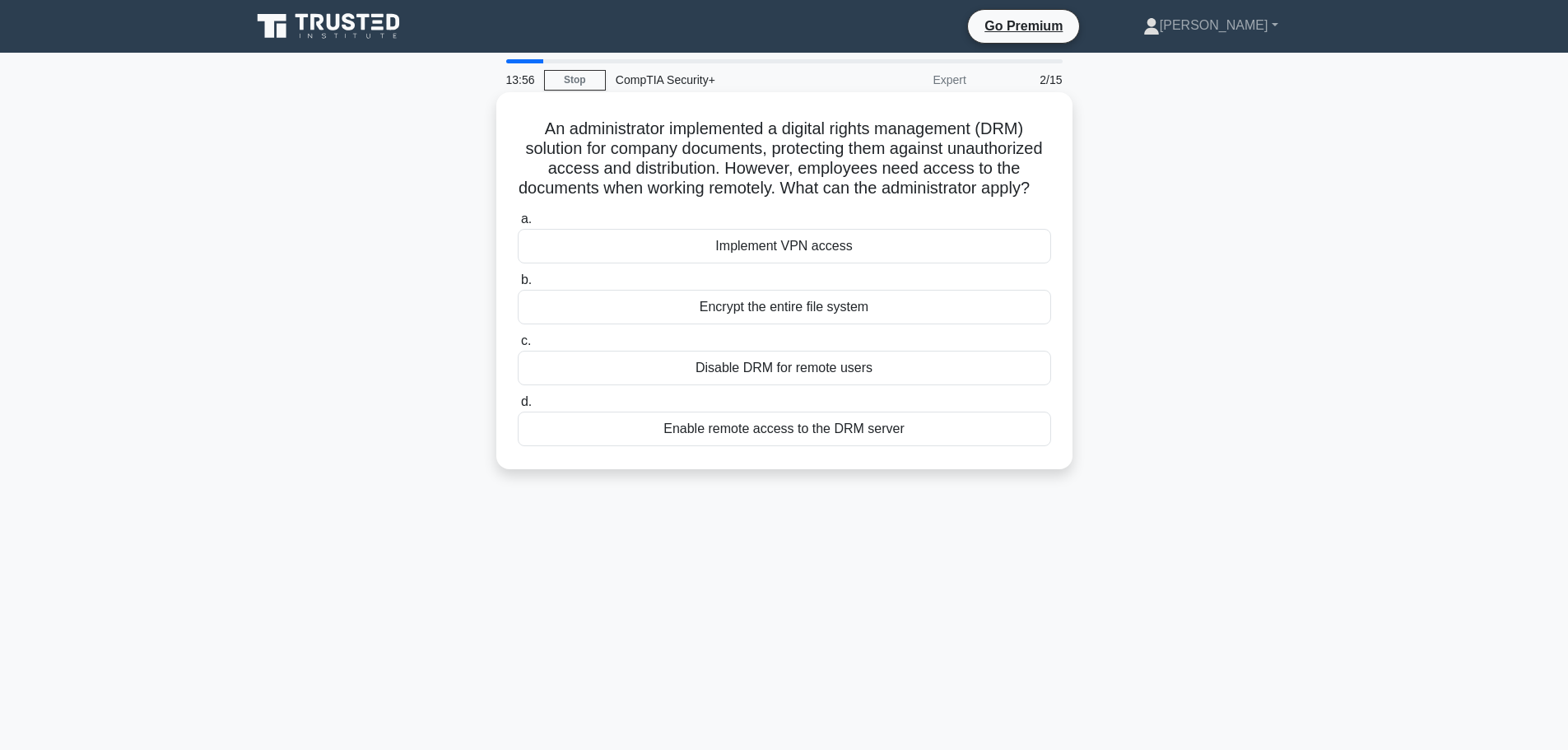
click at [770, 263] on div "Implement VPN access" at bounding box center [783, 245] width 533 height 34
click at [517, 225] on input "a. Implement VPN access" at bounding box center [517, 219] width 0 height 11
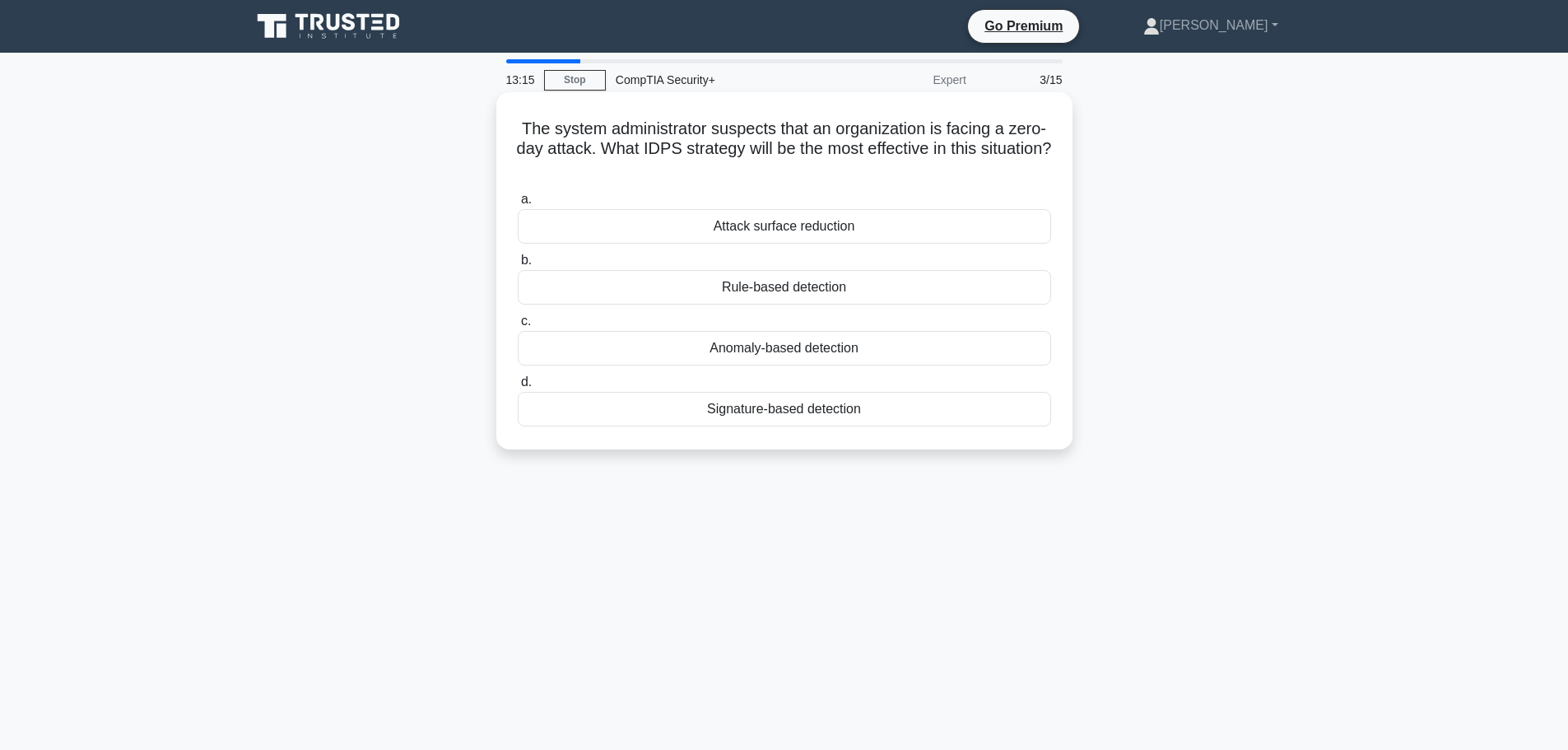
click at [791, 296] on div "Rule-based detection" at bounding box center [783, 286] width 533 height 34
click at [517, 266] on input "b. Rule-based detection" at bounding box center [517, 260] width 0 height 11
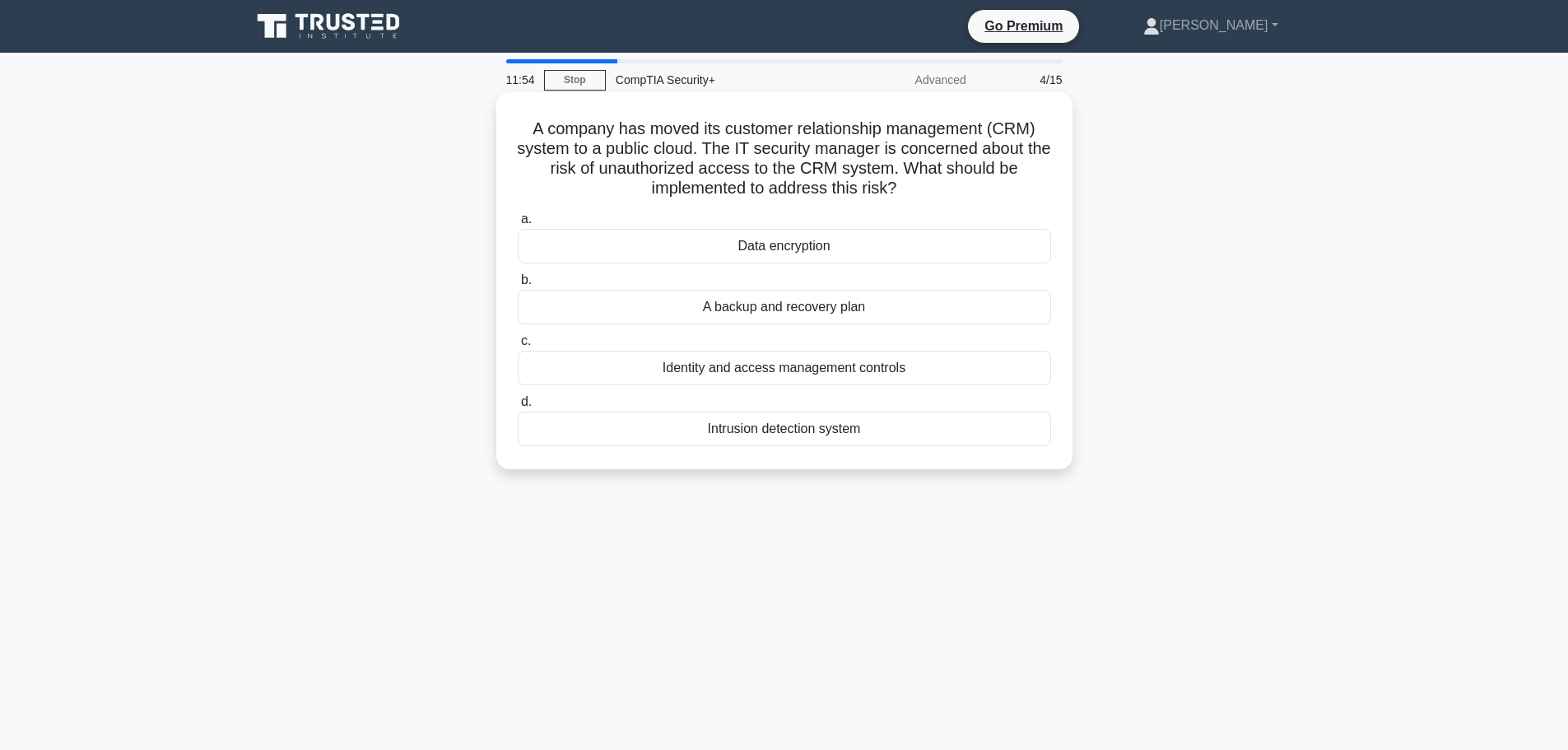
click at [869, 371] on div "Identity and access management controls" at bounding box center [783, 367] width 533 height 34
click at [517, 347] on input "c. Identity and access management controls" at bounding box center [517, 341] width 0 height 11
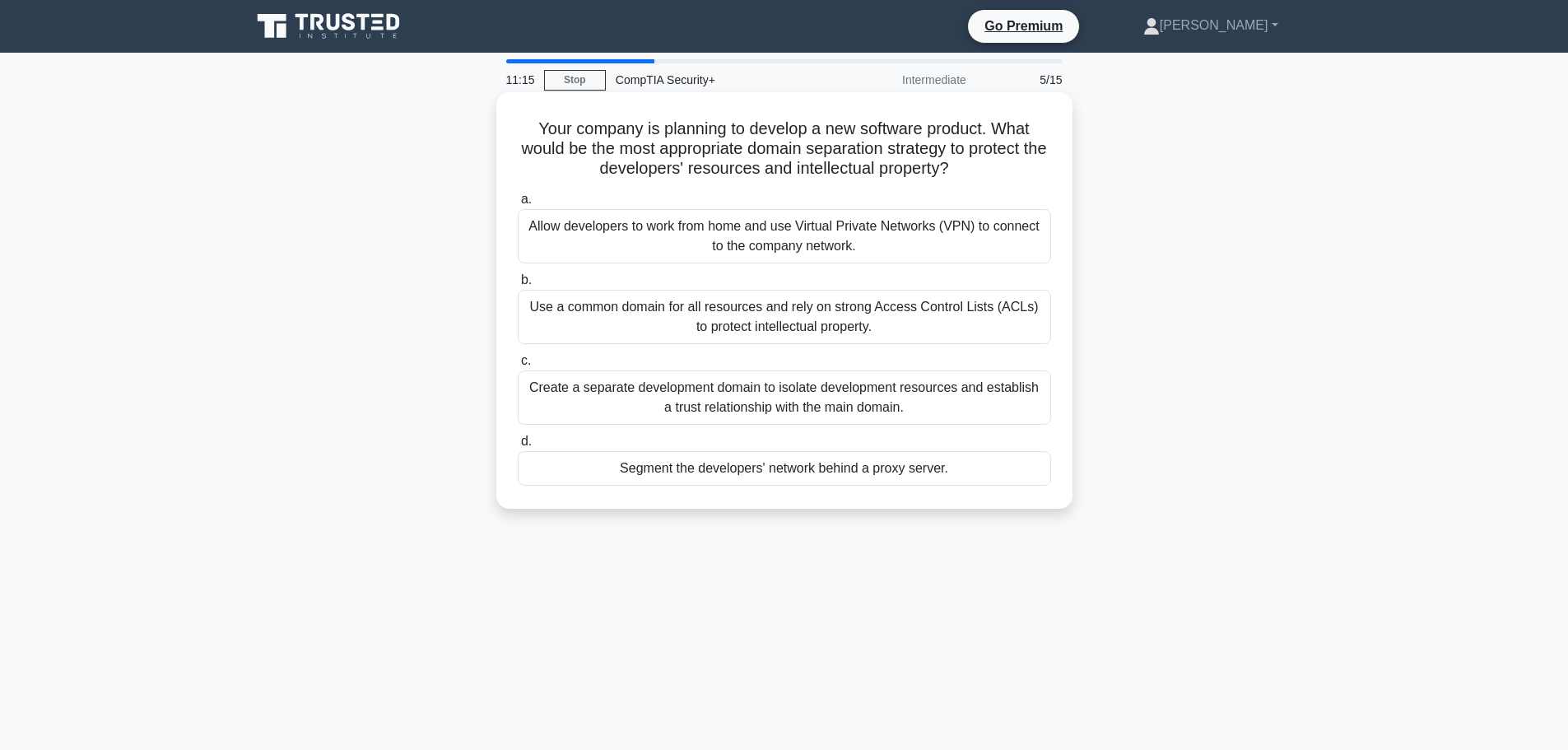
click at [656, 239] on div "Allow developers to work from home and use Virtual Private Networks (VPN) to co…" at bounding box center [783, 237] width 533 height 55
click at [517, 205] on input "a. Allow developers to work from home and use Virtual Private Networks (VPN) to…" at bounding box center [517, 199] width 0 height 11
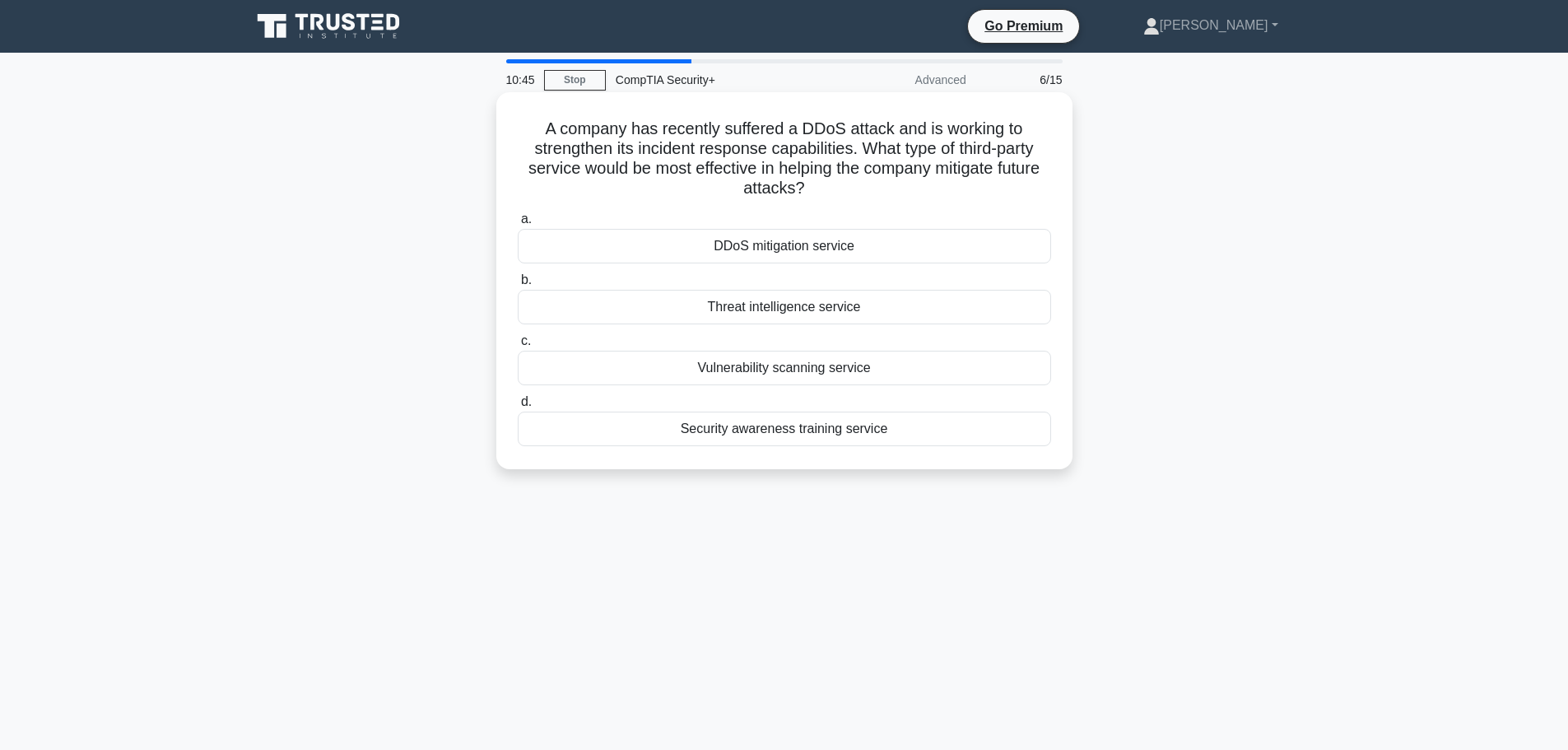
click at [863, 257] on div "DDoS mitigation service" at bounding box center [783, 245] width 533 height 34
click at [517, 225] on input "a. DDoS mitigation service" at bounding box center [517, 219] width 0 height 11
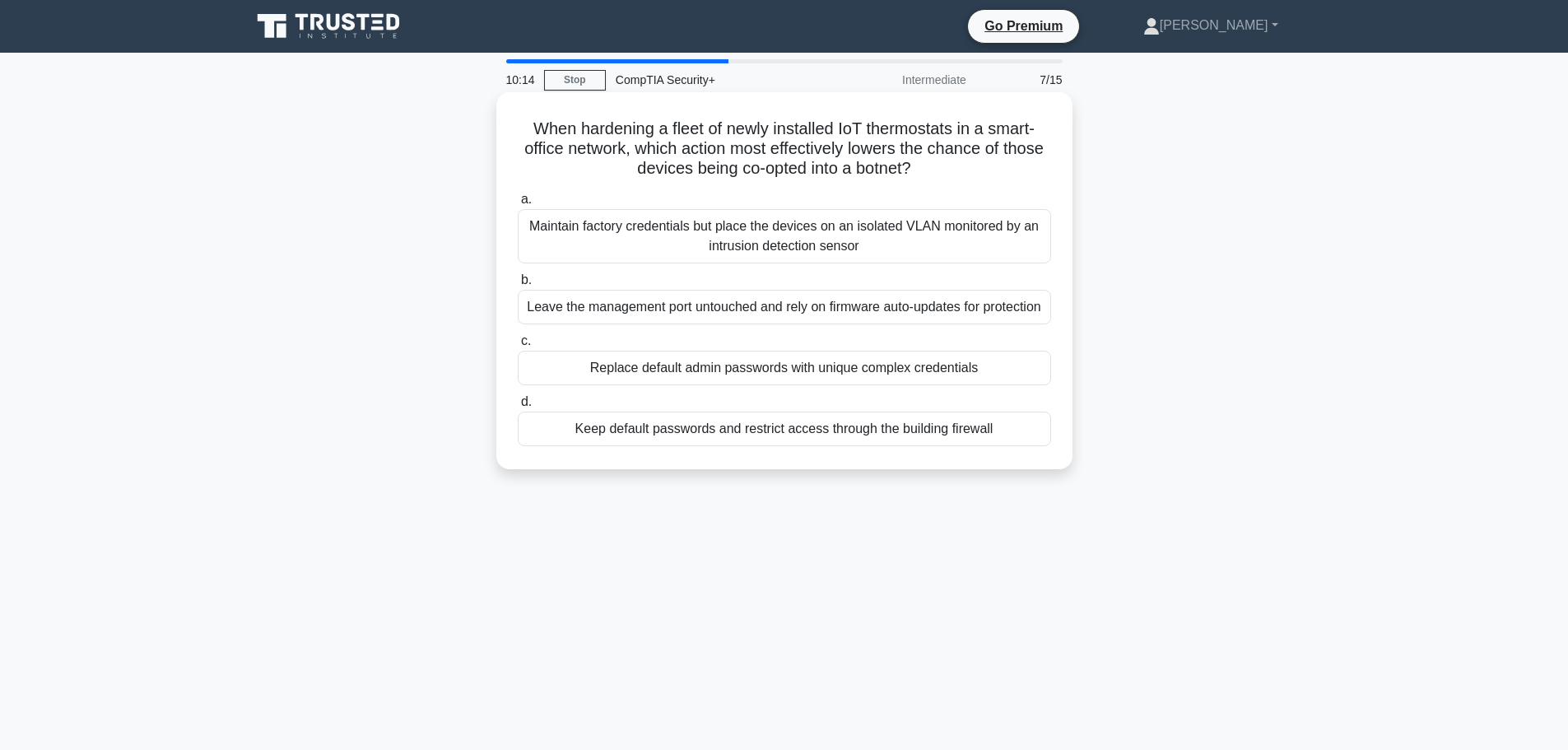
click at [802, 385] on div "Replace default admin passwords with unique complex credentials" at bounding box center [783, 367] width 533 height 34
click at [517, 347] on input "c. Replace default admin passwords with unique complex credentials" at bounding box center [517, 341] width 0 height 11
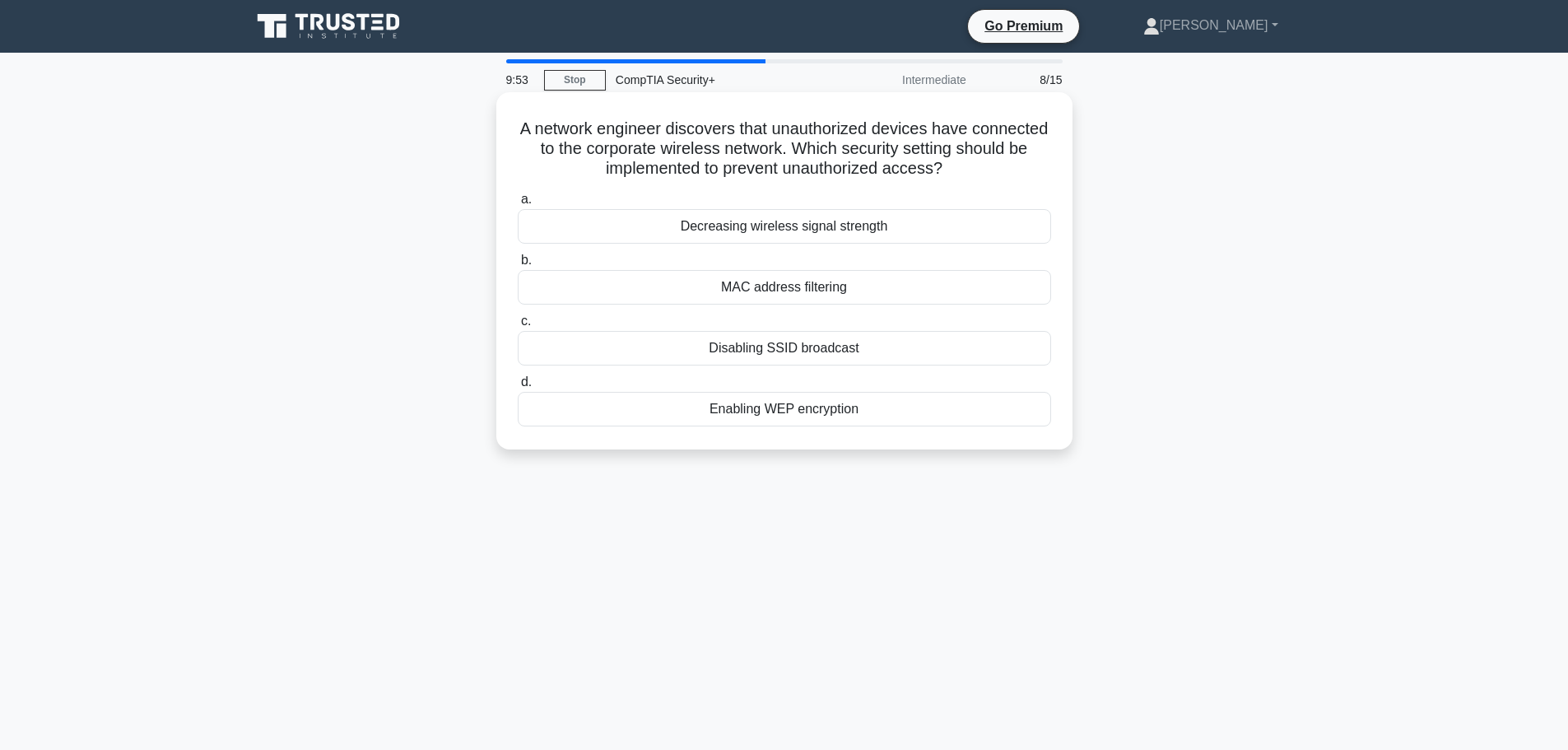
click at [798, 297] on div "MAC address filtering" at bounding box center [783, 286] width 533 height 34
click at [517, 266] on input "b. MAC address filtering" at bounding box center [517, 260] width 0 height 11
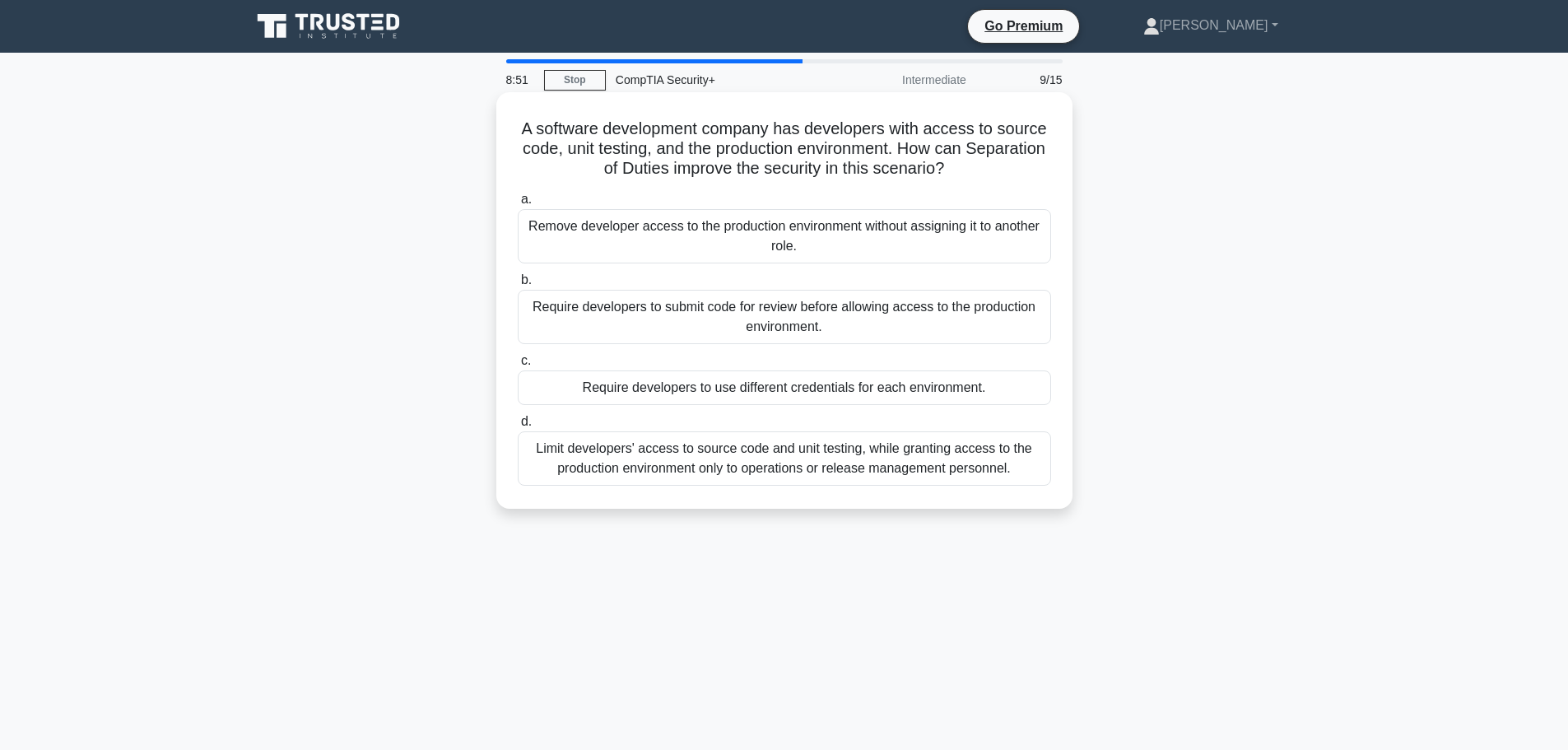
click at [680, 311] on div "Require developers to submit code for review before allowing access to the prod…" at bounding box center [783, 317] width 533 height 55
click at [517, 285] on input "b. Require developers to submit code for review before allowing access to the p…" at bounding box center [517, 280] width 0 height 11
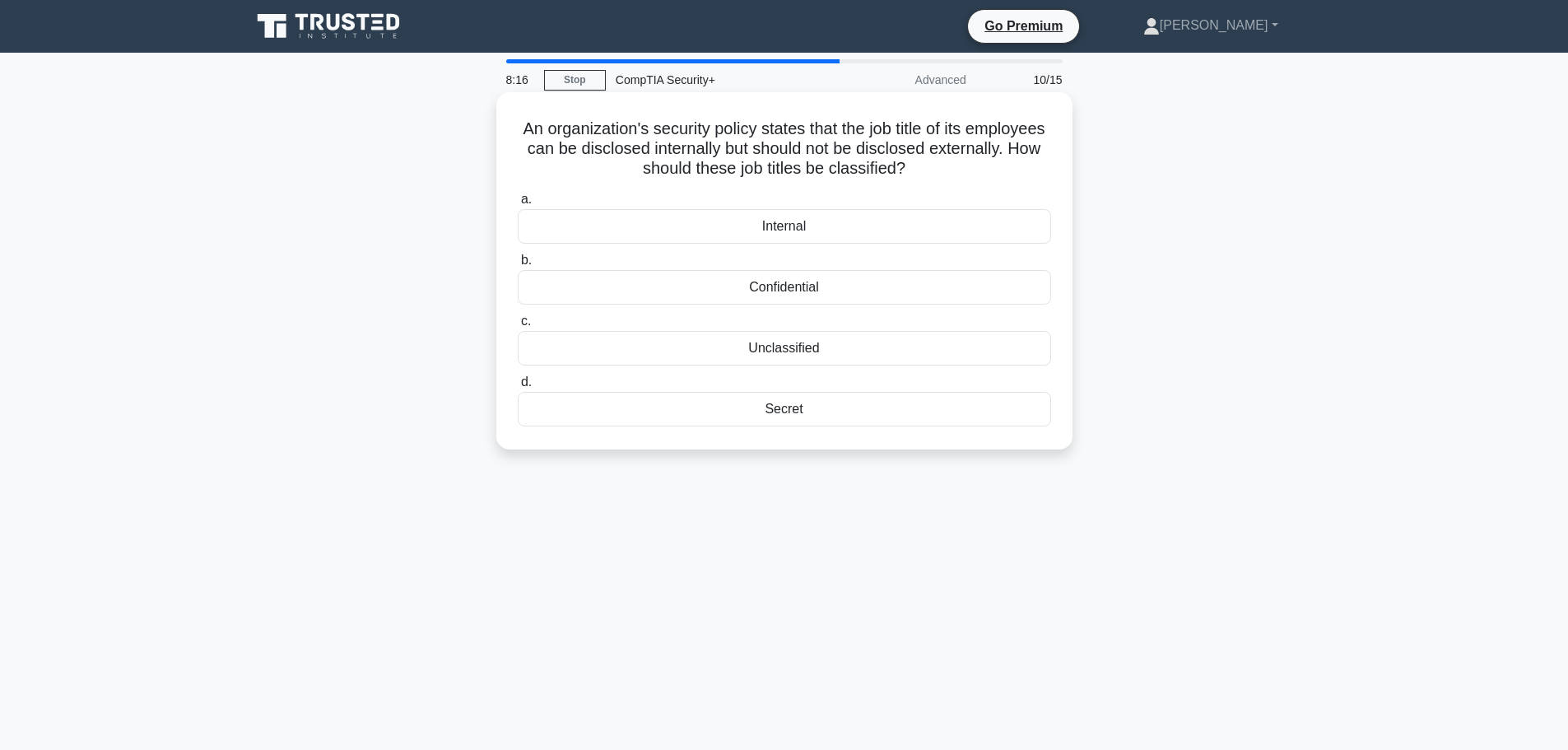
click at [847, 289] on div "Confidential" at bounding box center [783, 286] width 533 height 34
click at [517, 266] on input "b. Confidential" at bounding box center [517, 260] width 0 height 11
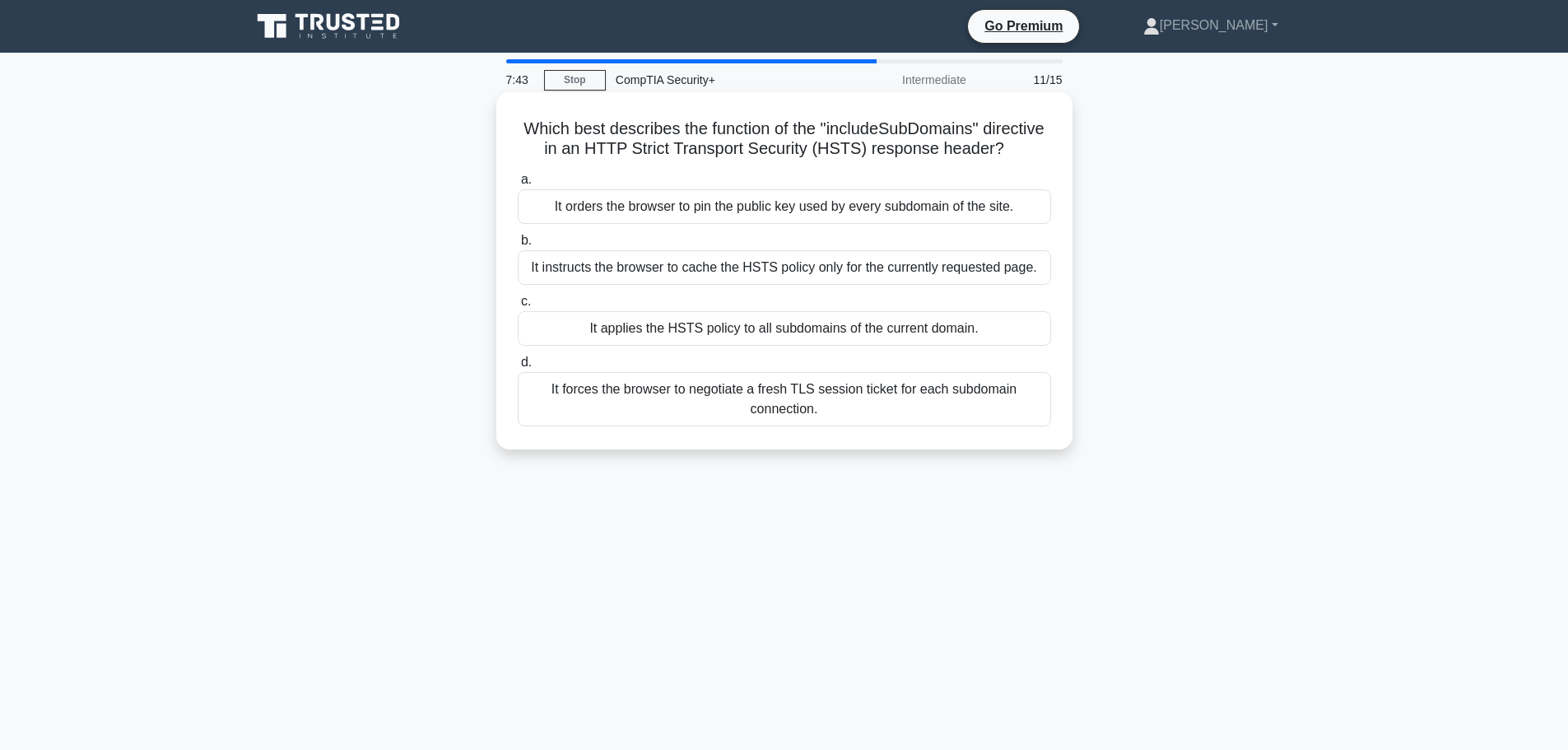
click at [687, 346] on div "It applies the HSTS policy to all subdomains of the current domain." at bounding box center [783, 327] width 533 height 34
click at [517, 307] on input "c. It applies the HSTS policy to all subdomains of the current domain." at bounding box center [517, 301] width 0 height 11
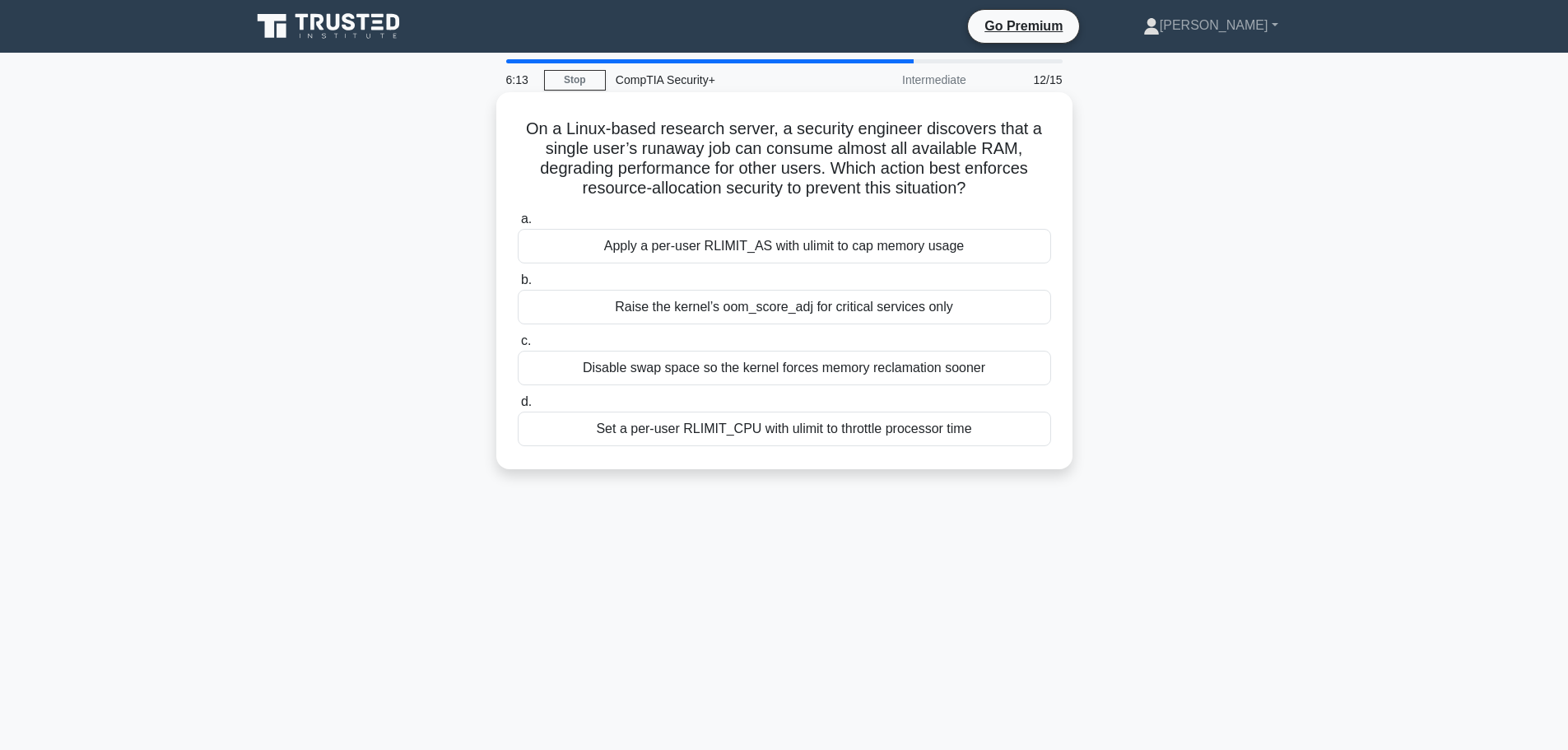
click at [768, 252] on div "Apply a per-user RLIMIT_AS with ulimit to cap memory usage" at bounding box center [783, 245] width 533 height 34
click at [517, 225] on input "a. Apply a per-user RLIMIT_AS with ulimit to cap memory usage" at bounding box center [517, 219] width 0 height 11
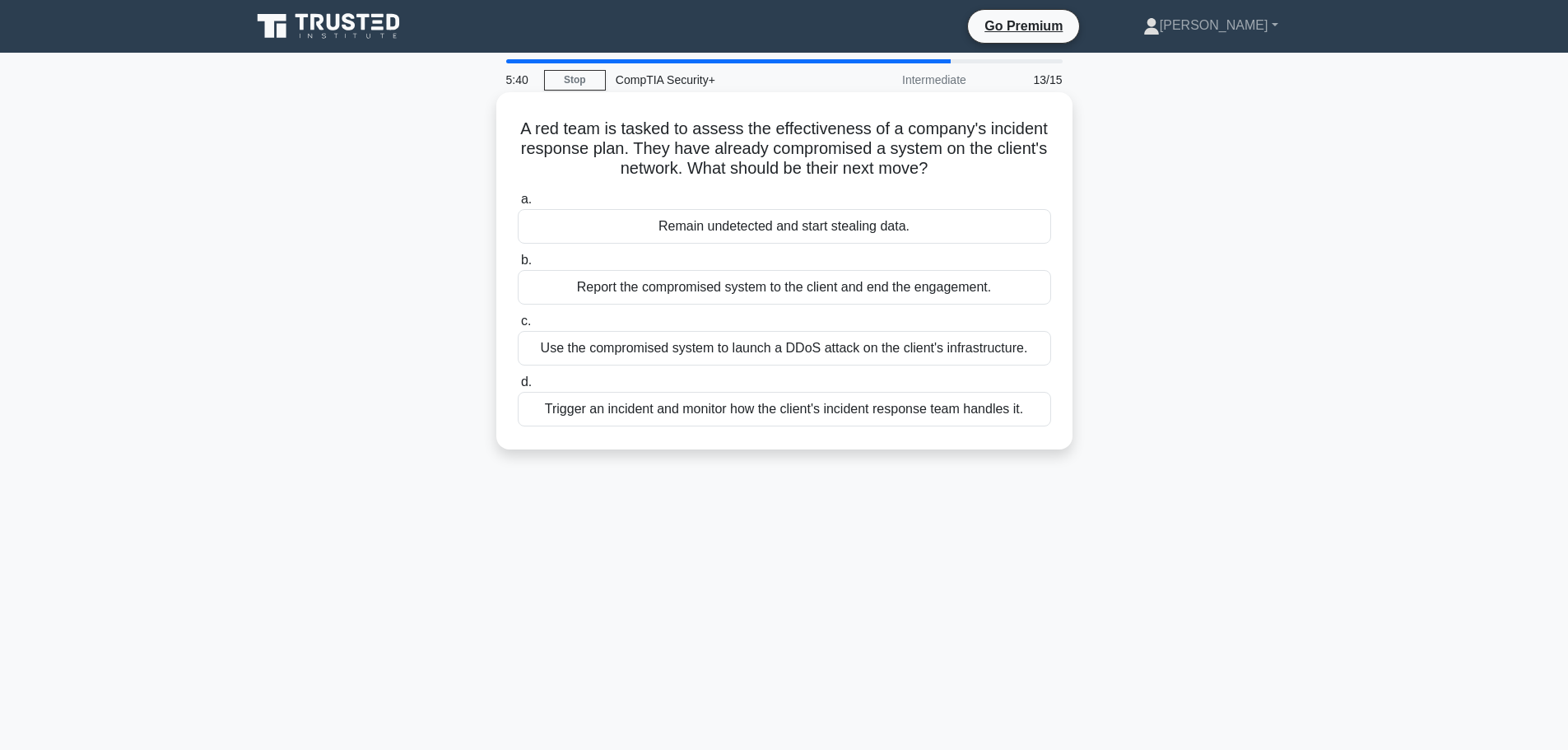
click at [772, 289] on div "Report the compromised system to the client and end the engagement." at bounding box center [783, 286] width 533 height 34
click at [517, 266] on input "b. Report the compromised system to the client and end the engagement." at bounding box center [517, 260] width 0 height 11
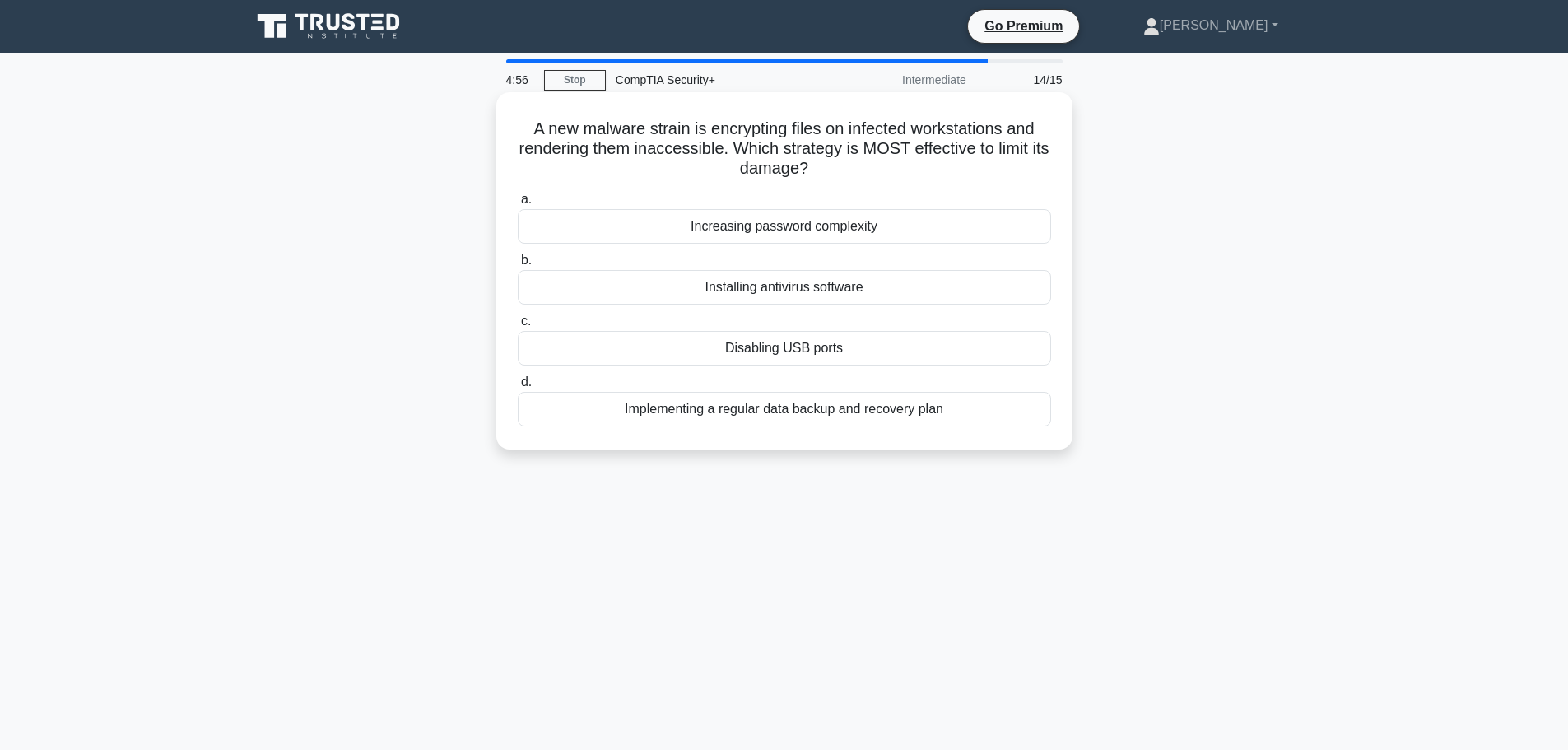
click at [645, 291] on div "Installing antivirus software" at bounding box center [783, 286] width 533 height 34
click at [517, 266] on input "b. Installing antivirus software" at bounding box center [517, 260] width 0 height 11
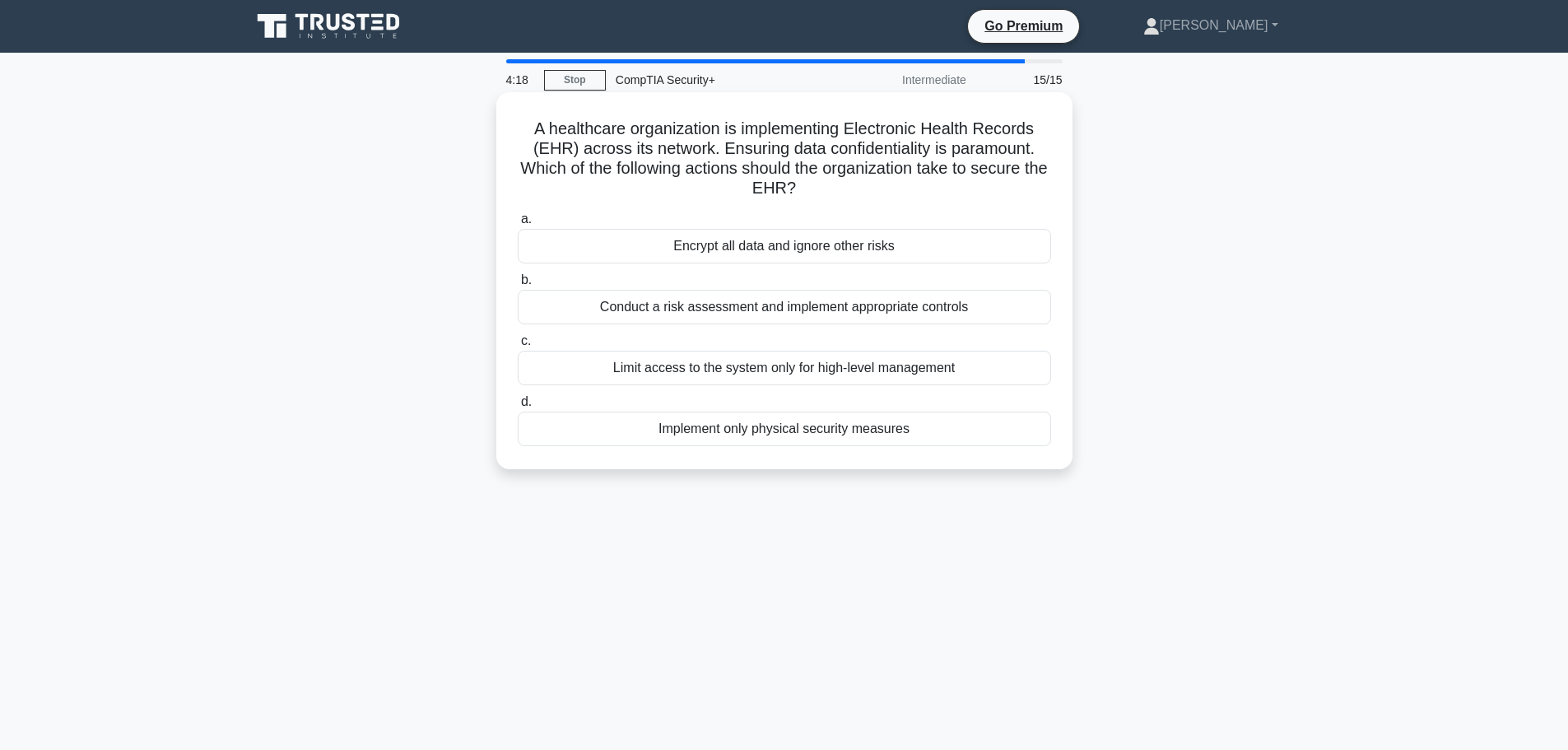
click at [613, 378] on div "Limit access to the system only for high-level management" at bounding box center [783, 367] width 533 height 34
click at [517, 347] on input "c. Limit access to the system only for high-level management" at bounding box center [517, 341] width 0 height 11
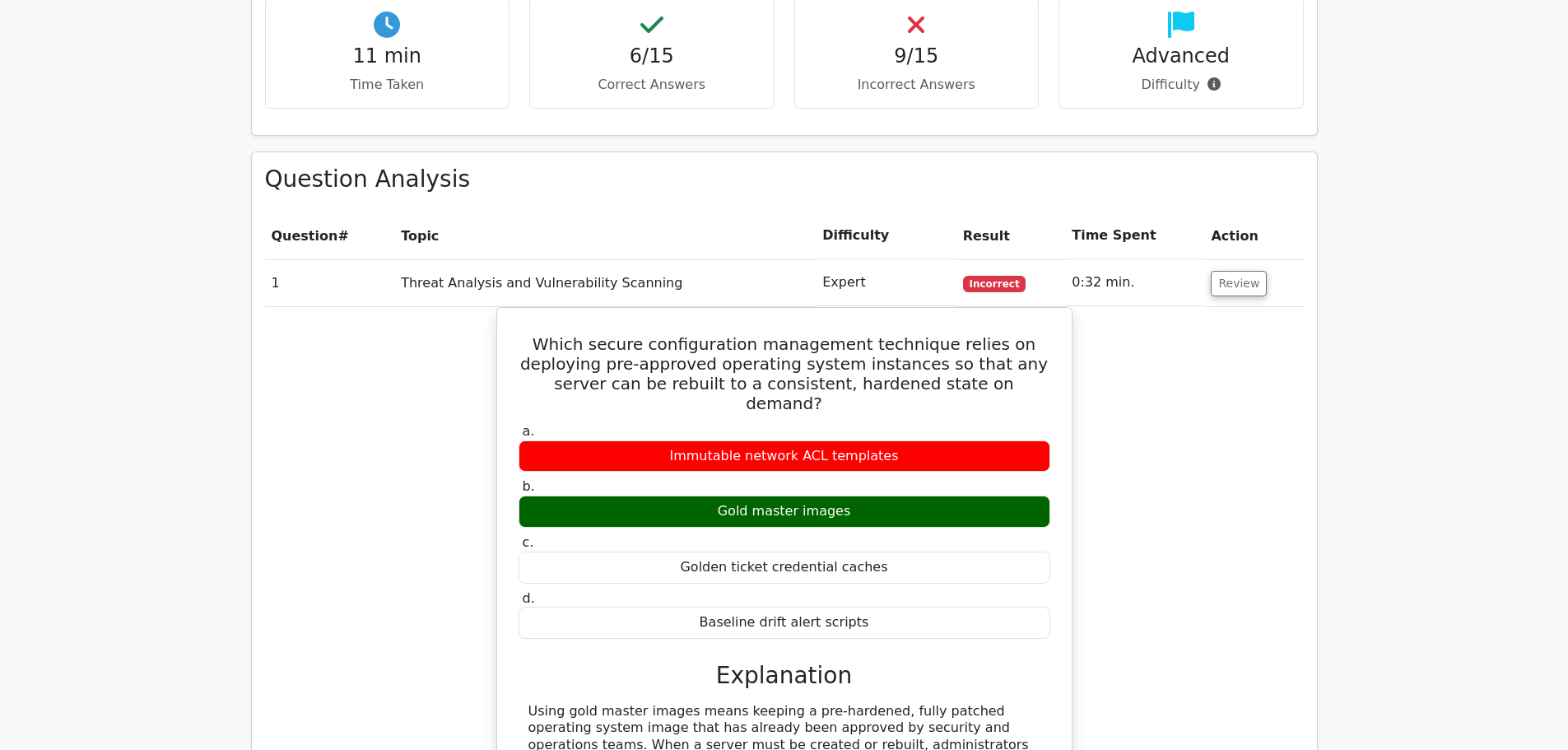
scroll to position [1317, 0]
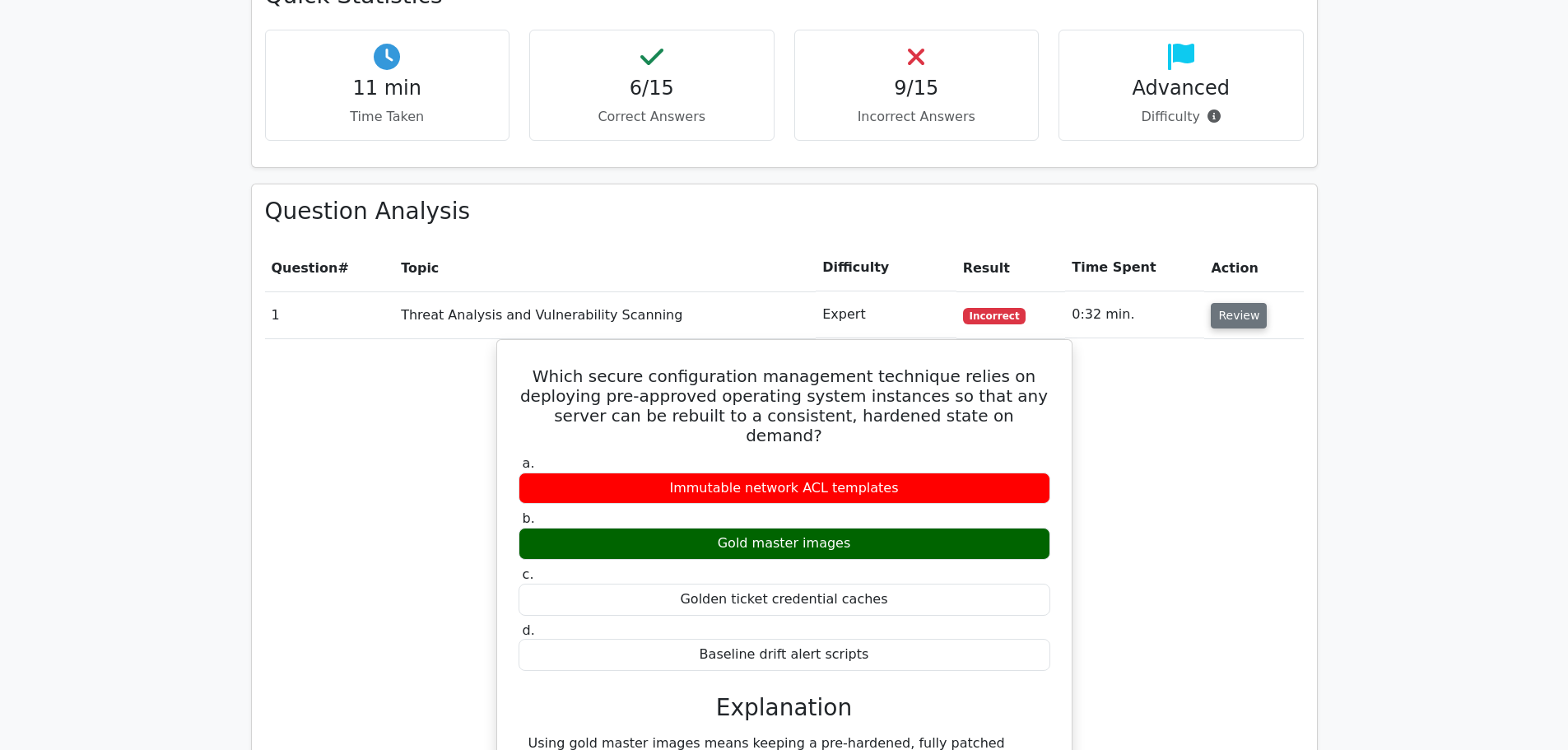
click at [1240, 303] on button "Review" at bounding box center [1238, 316] width 56 height 25
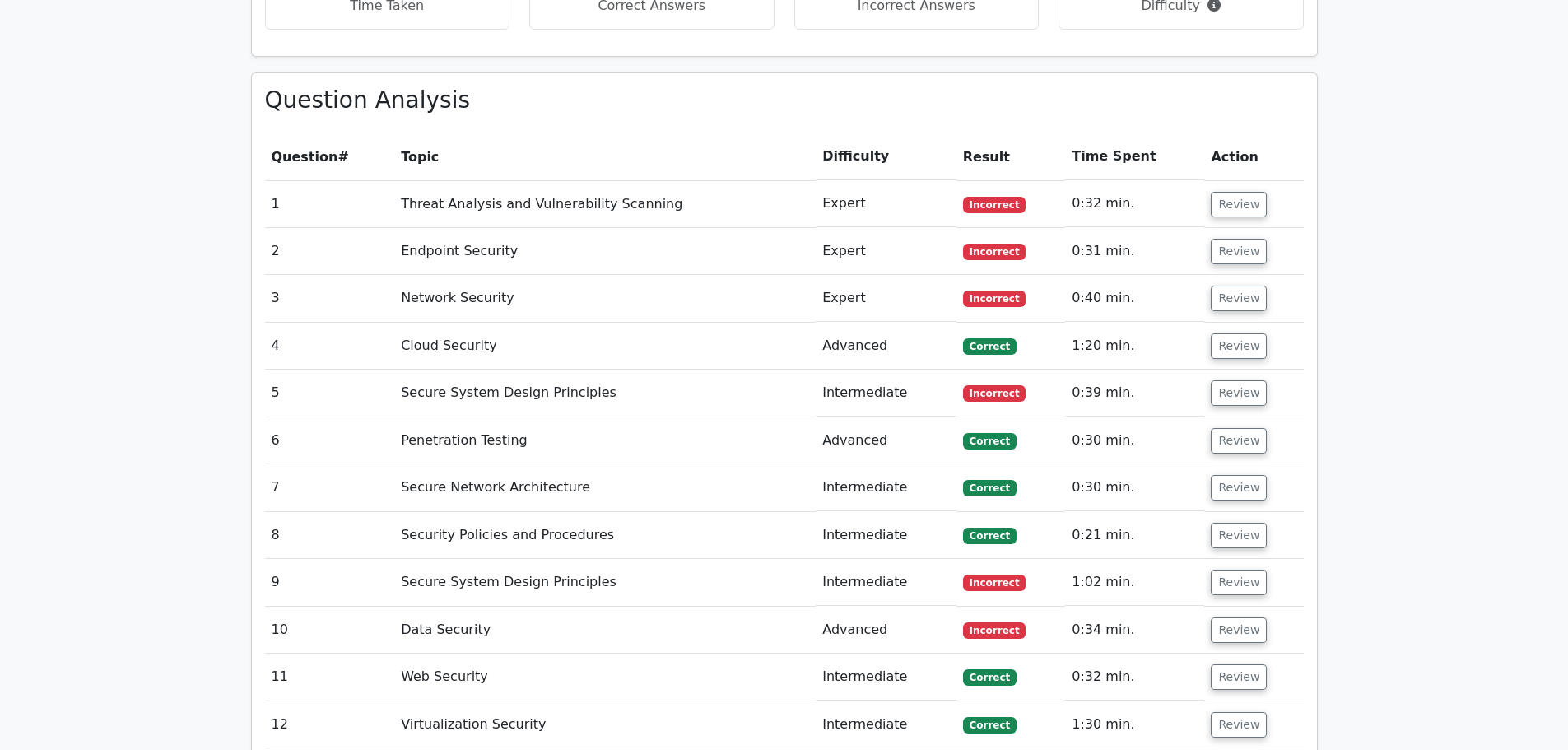
scroll to position [1728, 0]
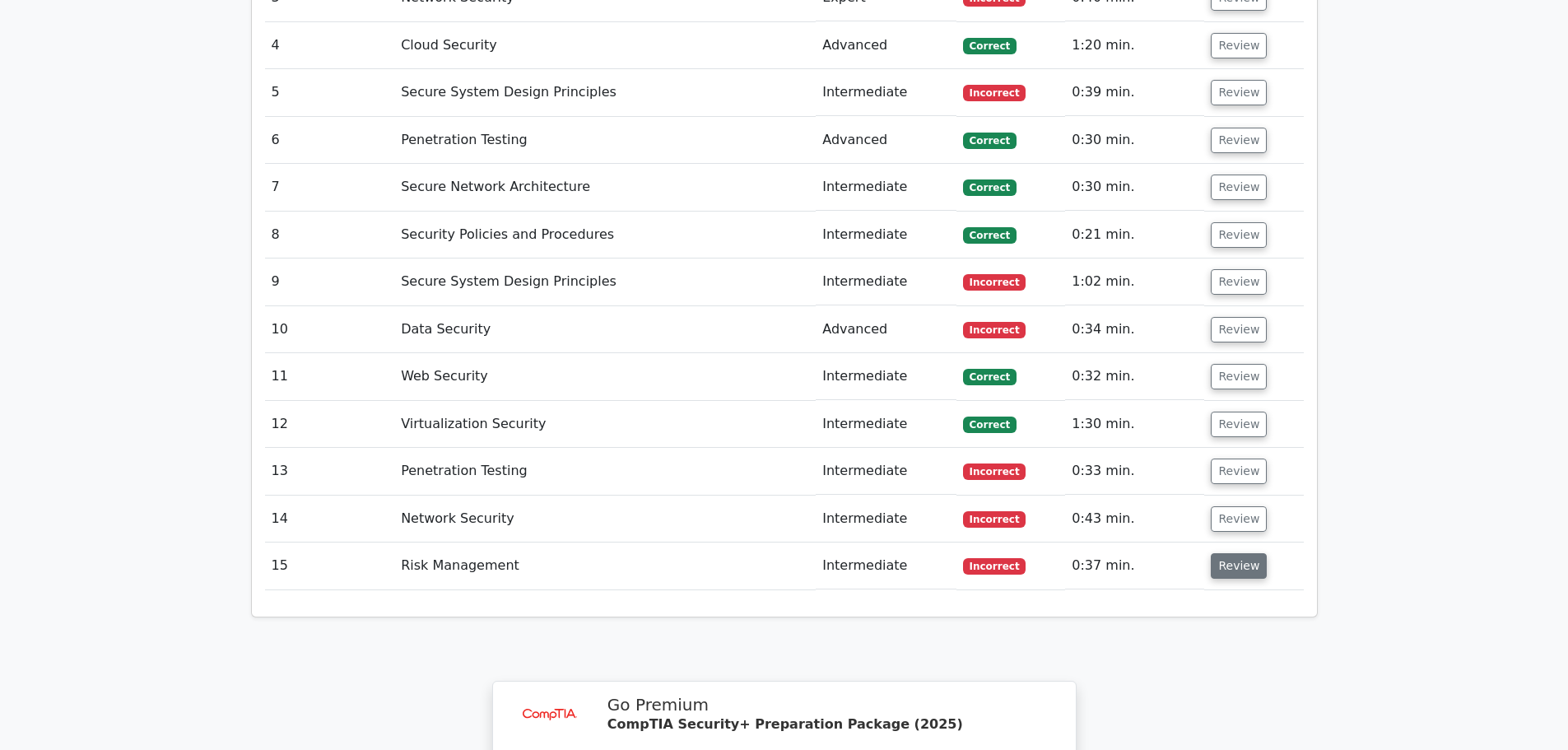
click at [1242, 553] on button "Review" at bounding box center [1238, 566] width 56 height 25
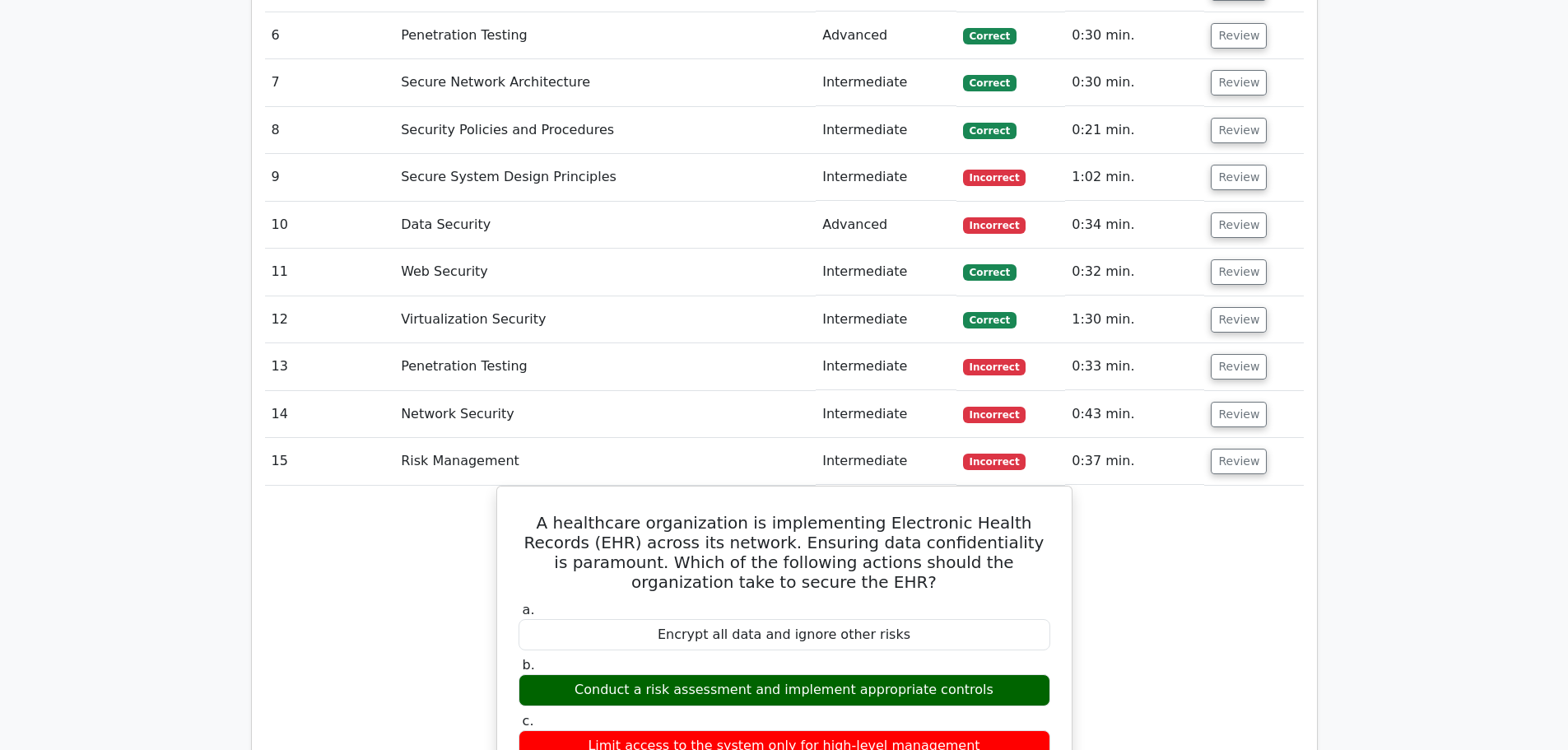
scroll to position [1975, 0]
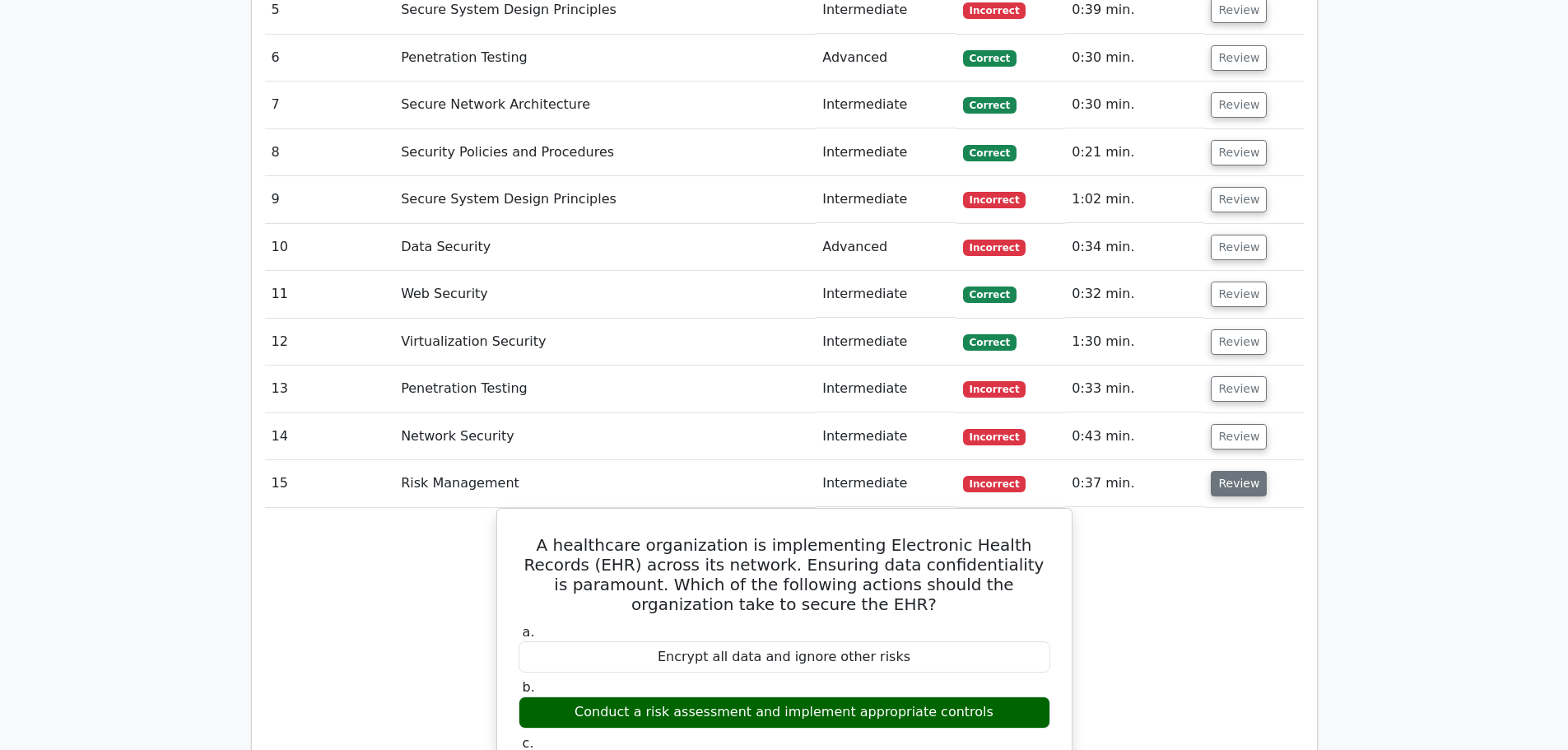
click at [1223, 470] on button "Review" at bounding box center [1238, 483] width 56 height 25
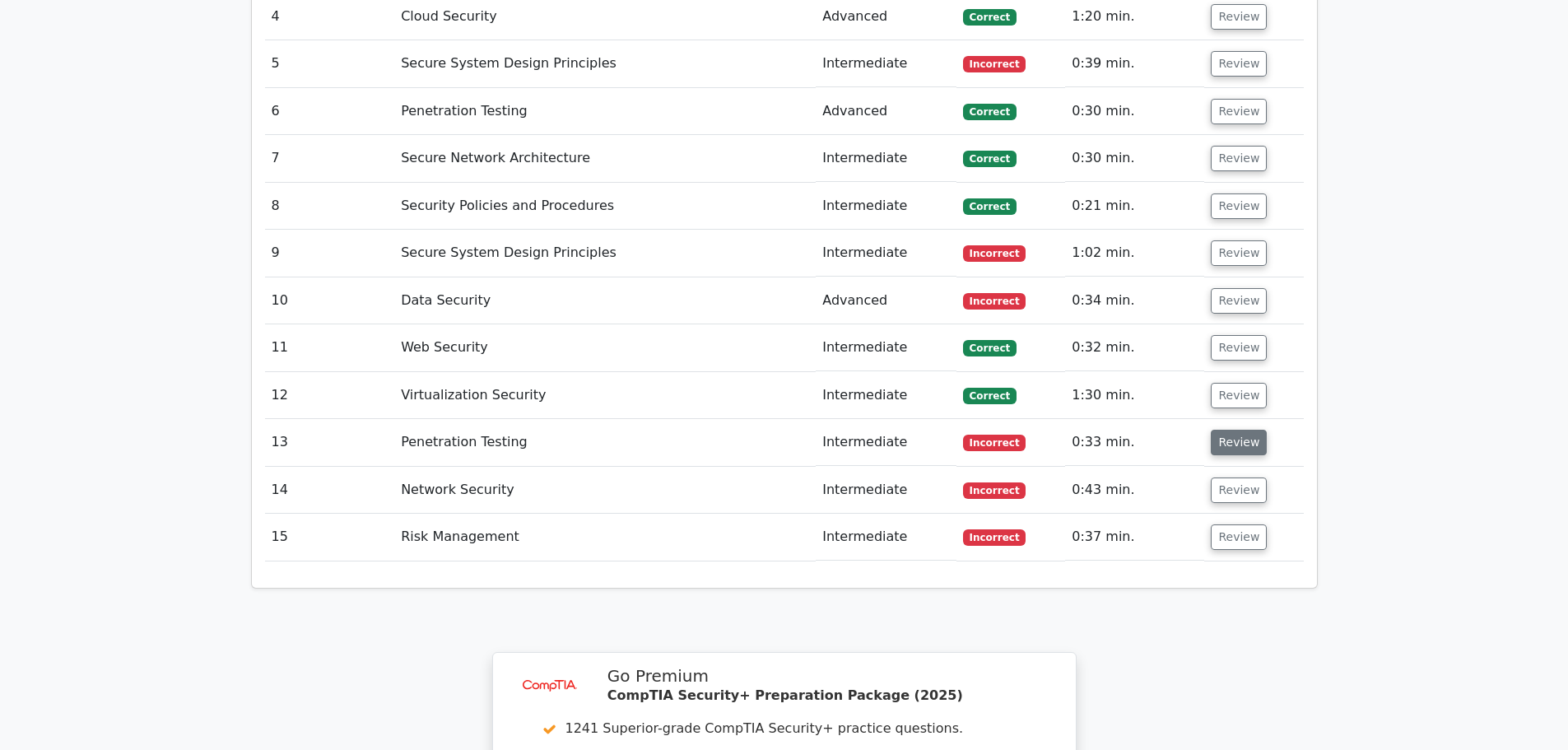
scroll to position [1728, 0]
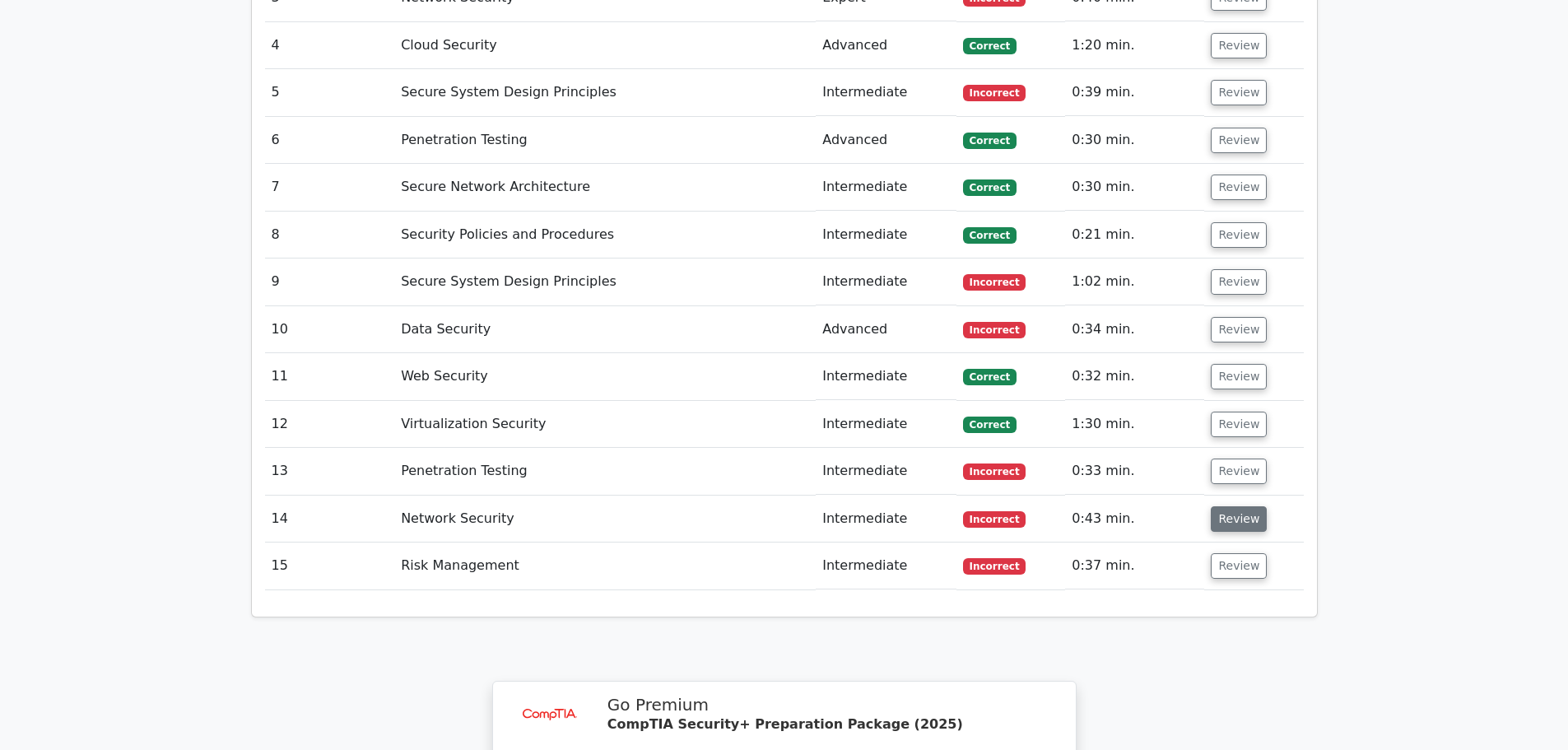
click at [1235, 506] on button "Review" at bounding box center [1238, 519] width 56 height 25
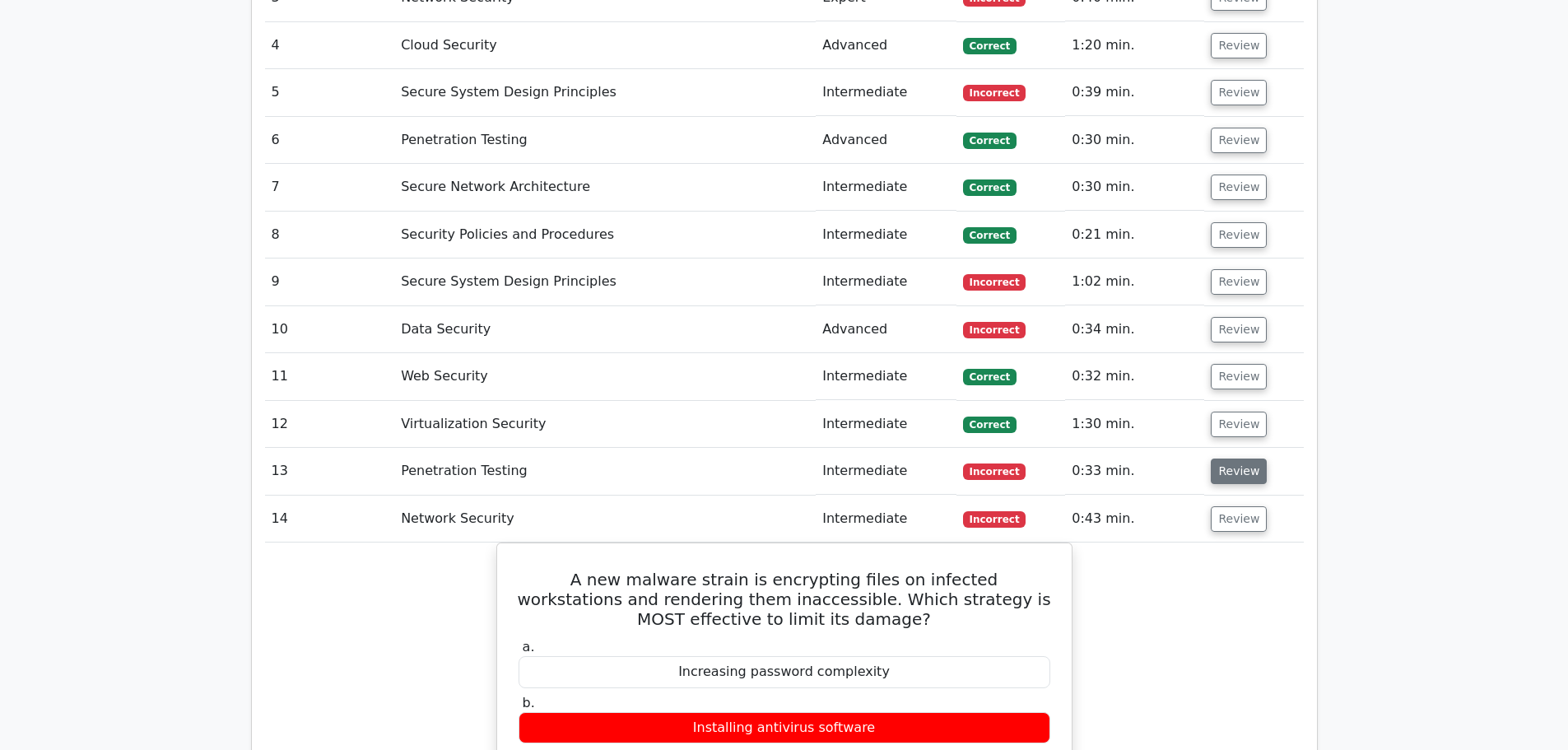
click at [1243, 459] on button "Review" at bounding box center [1238, 471] width 56 height 25
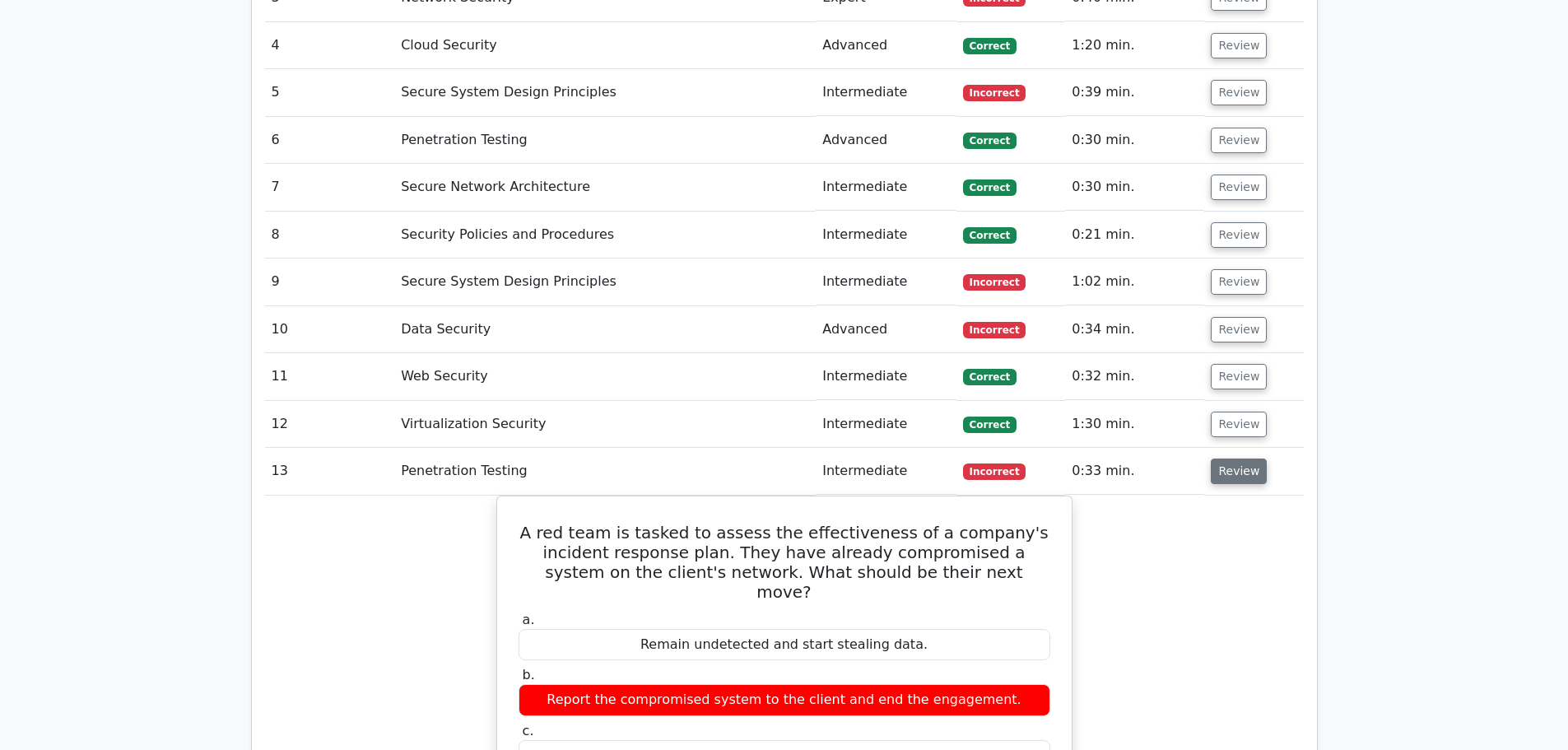
click at [1230, 459] on button "Review" at bounding box center [1238, 471] width 56 height 25
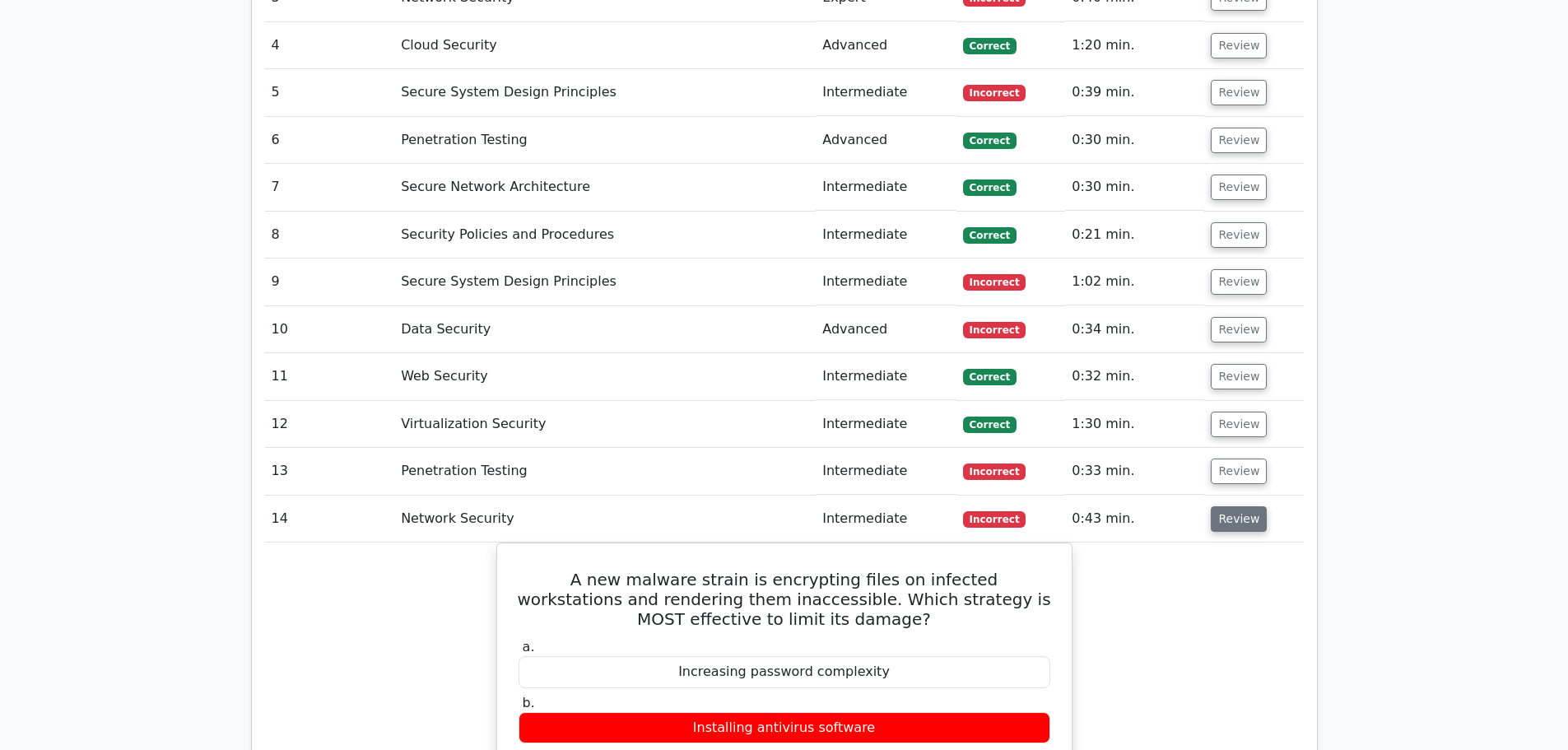
click at [1235, 506] on button "Review" at bounding box center [1238, 519] width 56 height 25
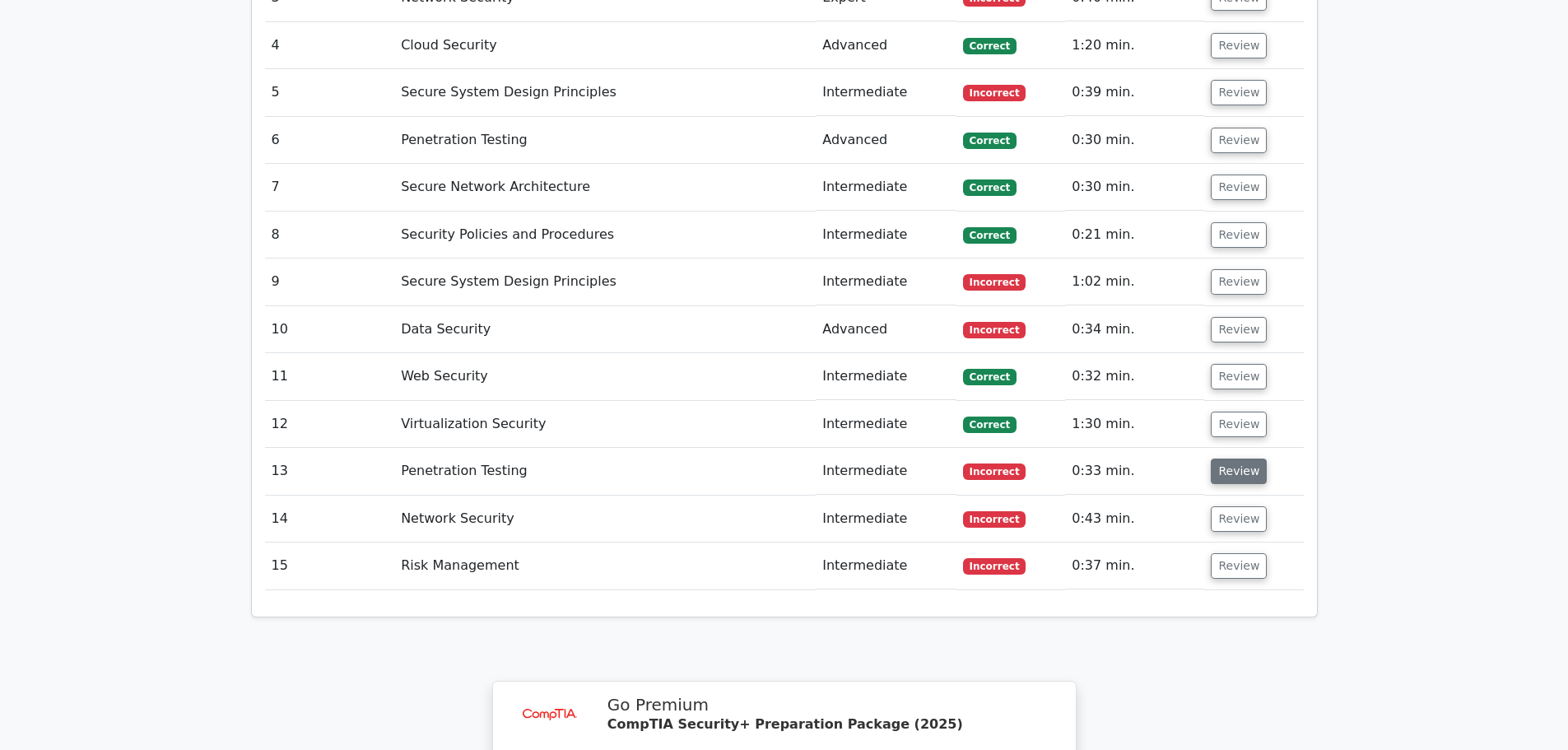
click at [1226, 459] on button "Review" at bounding box center [1238, 471] width 56 height 25
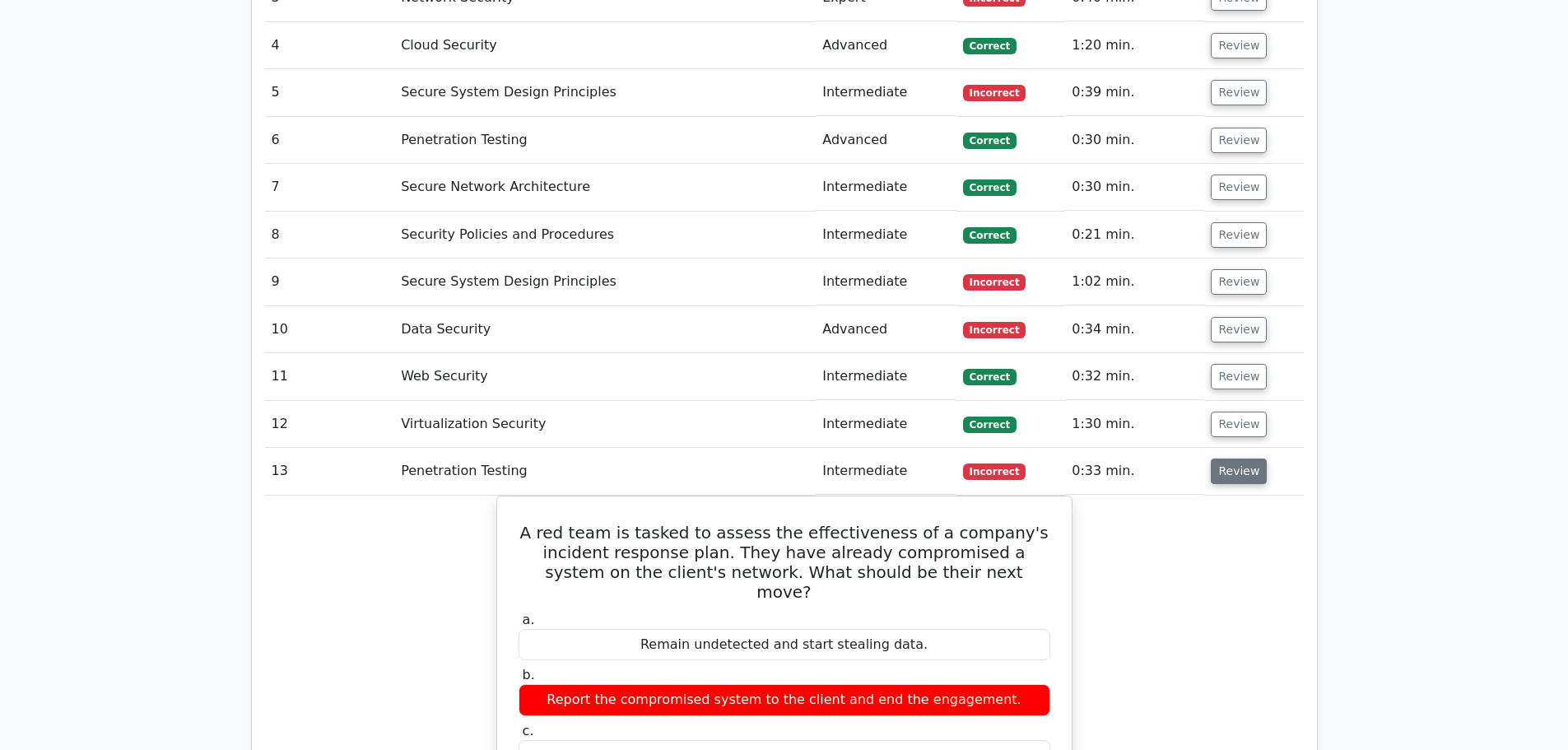
click at [1211, 459] on button "Review" at bounding box center [1238, 471] width 56 height 25
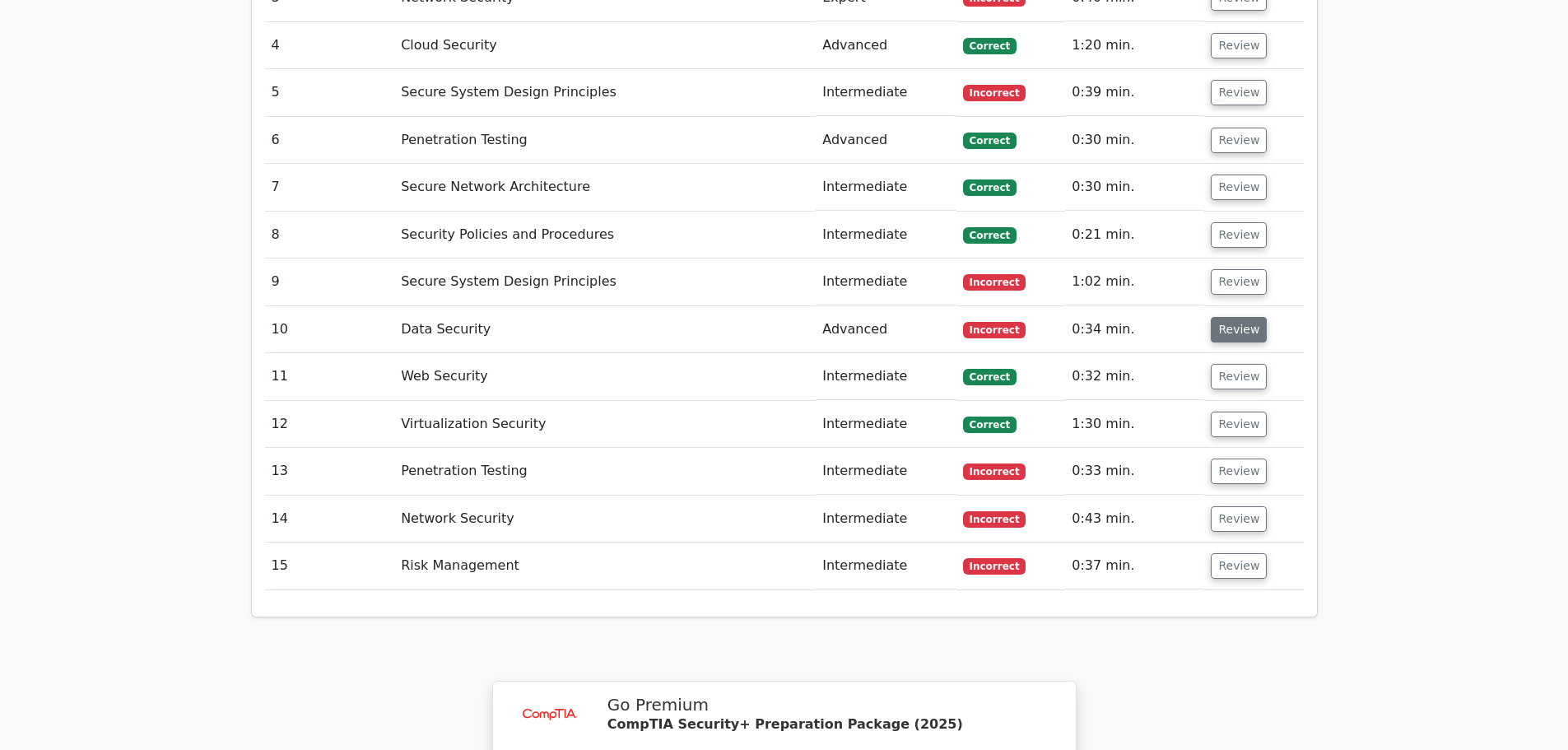
click at [1239, 317] on button "Review" at bounding box center [1238, 329] width 56 height 25
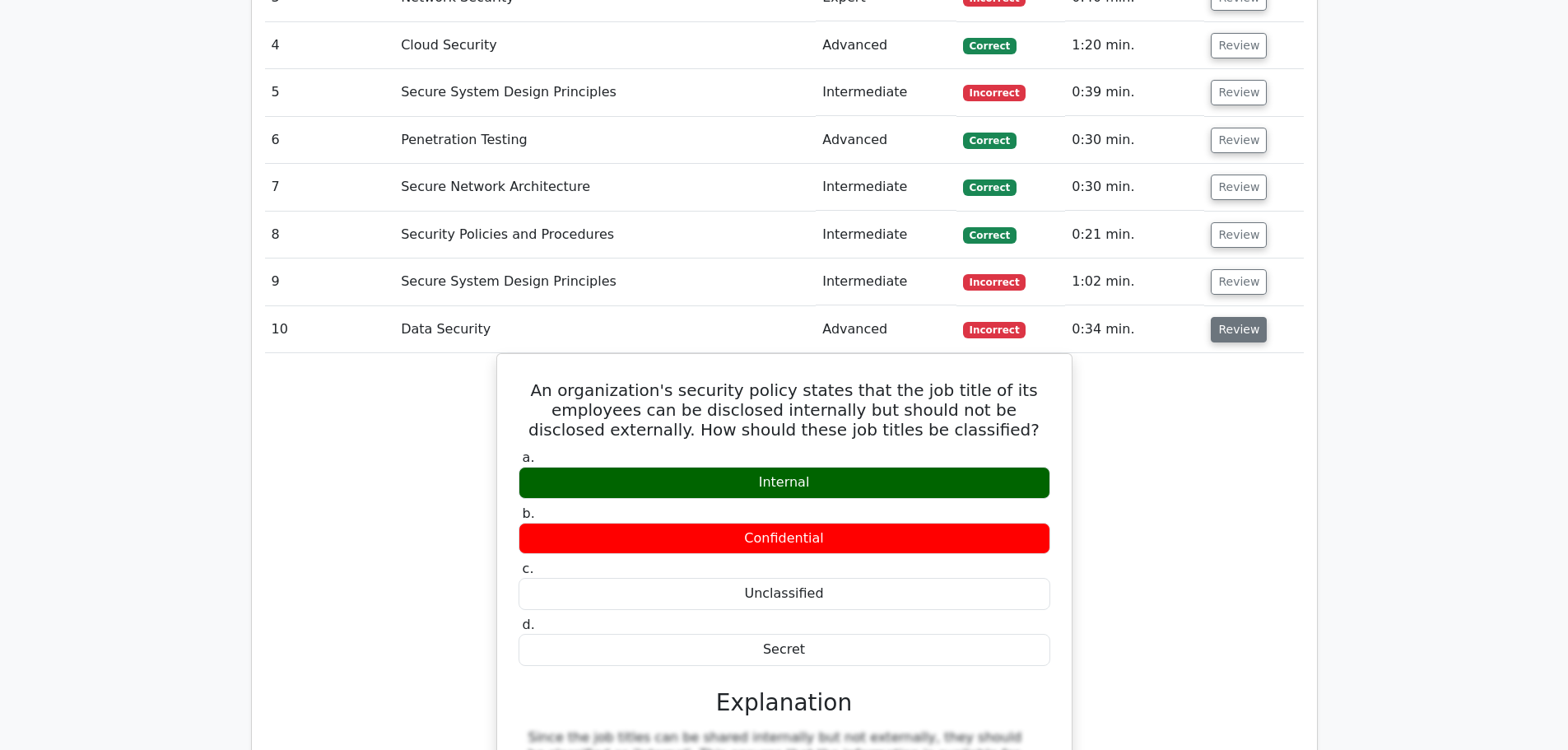
click at [1236, 317] on button "Review" at bounding box center [1238, 329] width 56 height 25
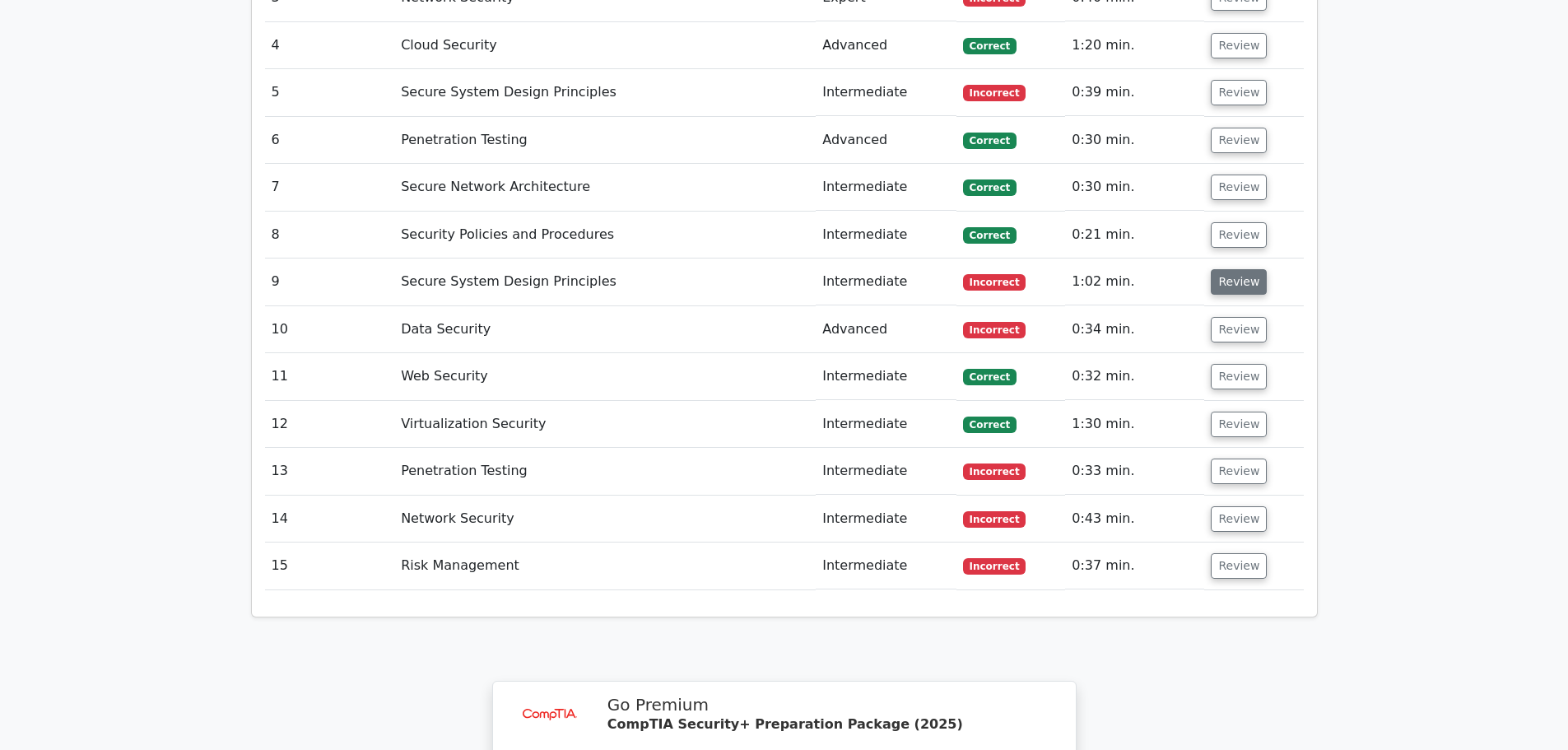
click at [1218, 269] on button "Review" at bounding box center [1238, 281] width 56 height 25
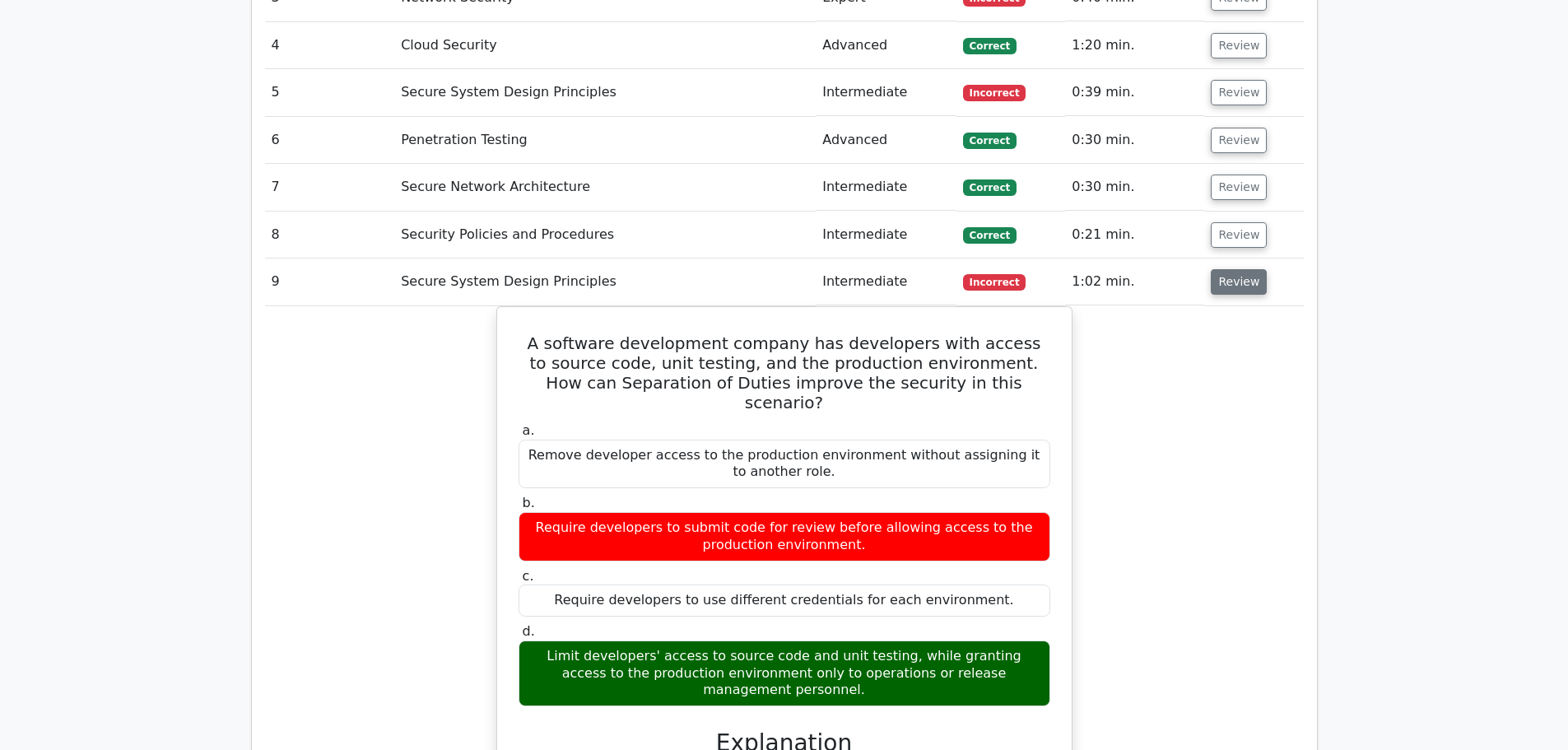
click at [1226, 269] on button "Review" at bounding box center [1238, 281] width 56 height 25
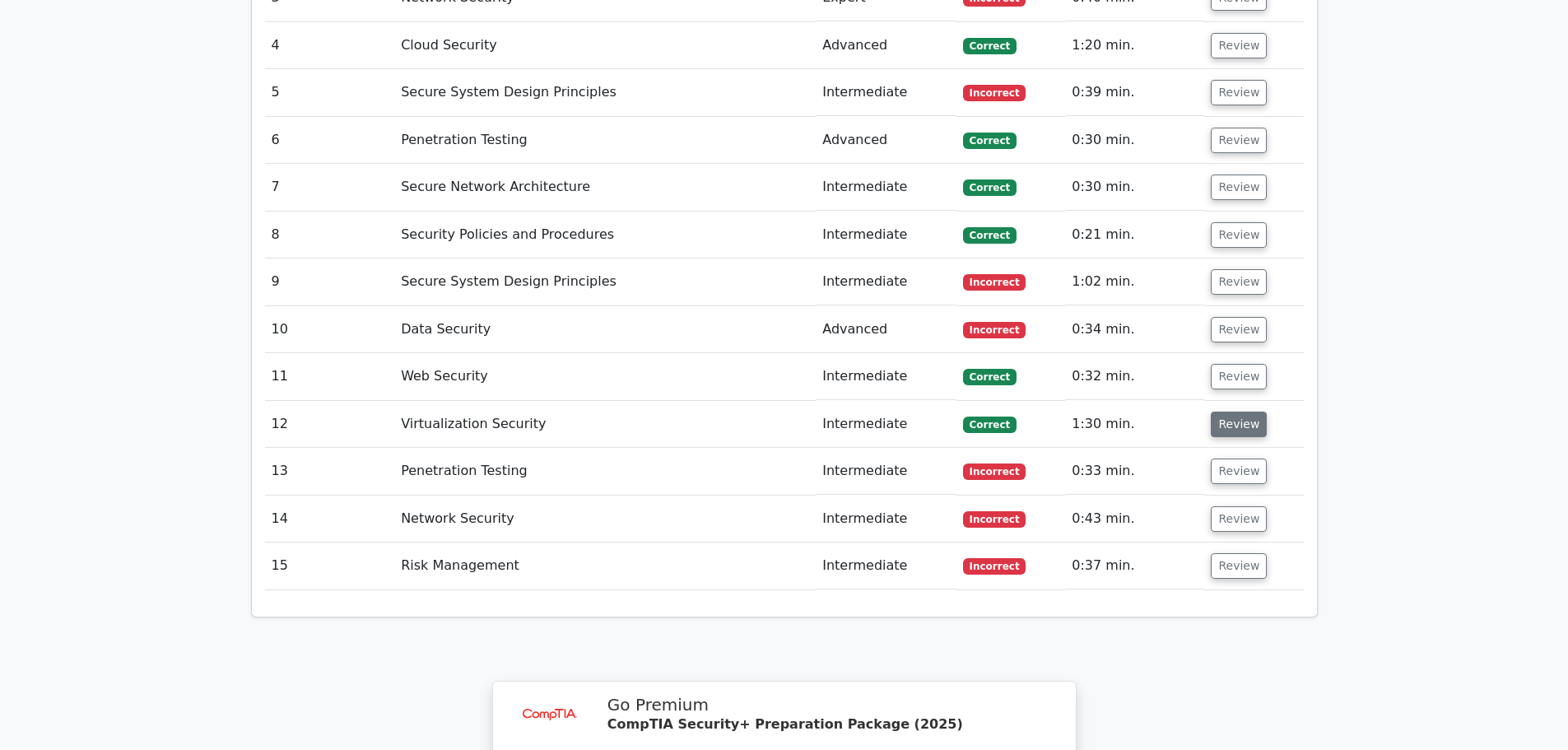
click at [1236, 411] on button "Review" at bounding box center [1238, 424] width 56 height 25
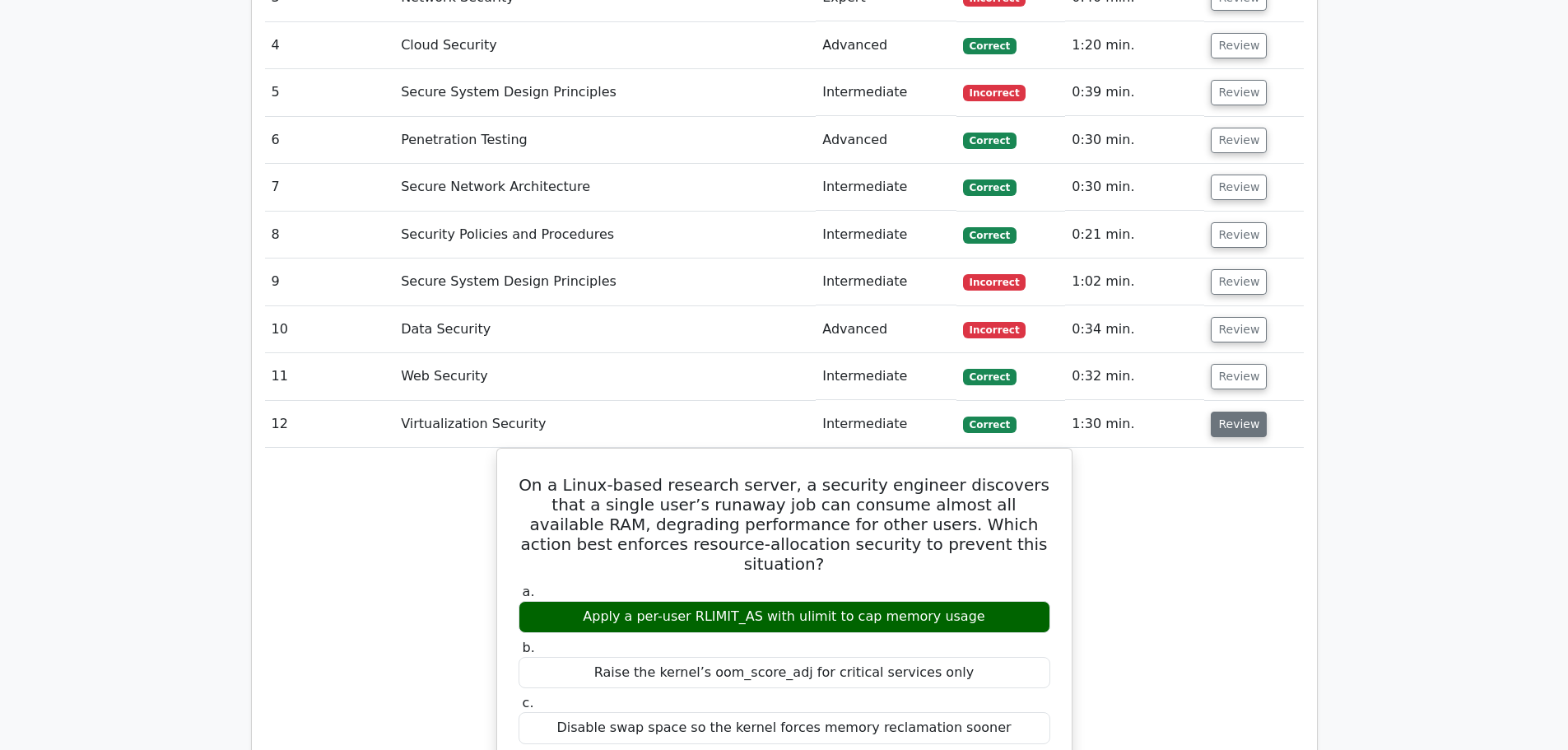
click at [1236, 411] on button "Review" at bounding box center [1238, 424] width 56 height 25
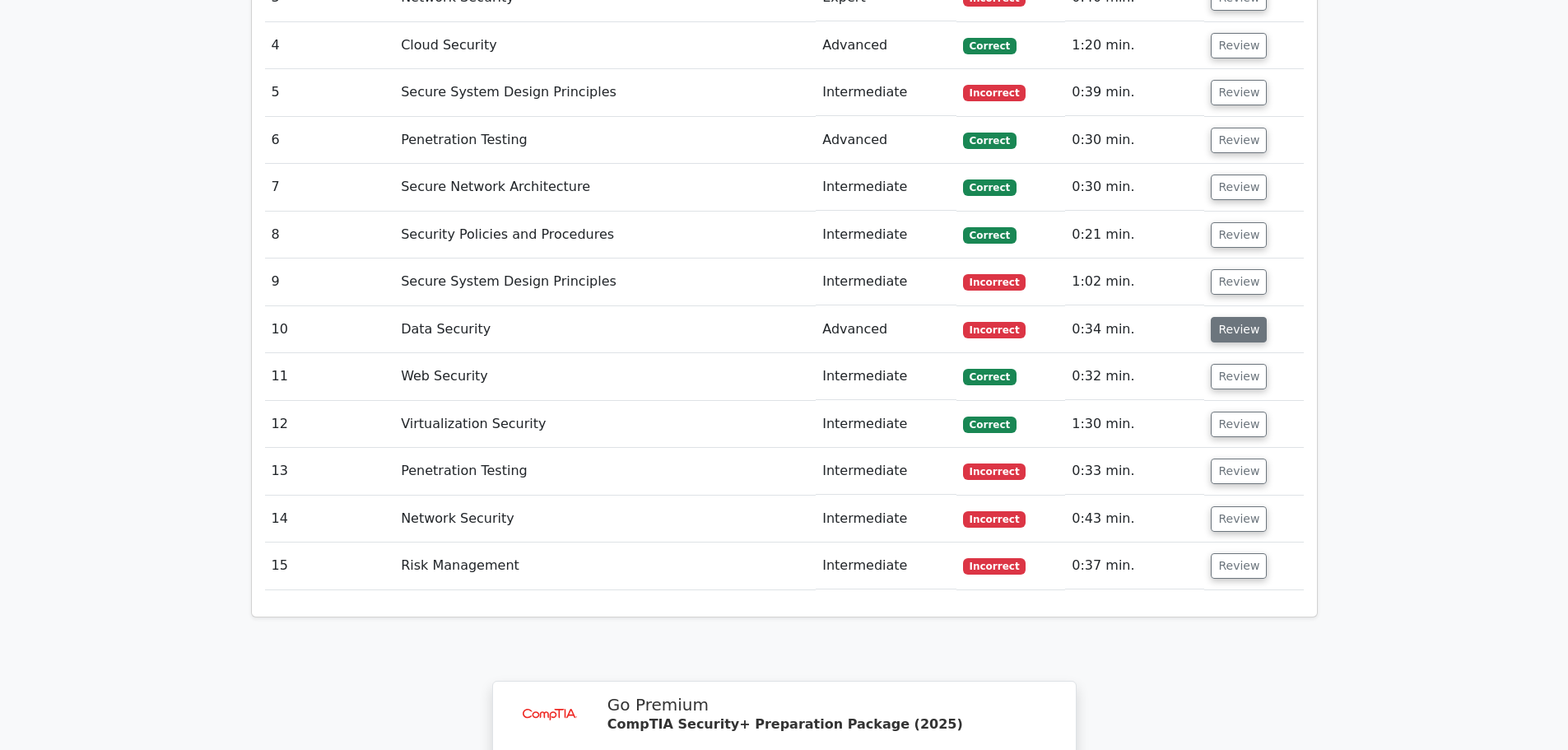
click at [1244, 317] on button "Review" at bounding box center [1238, 329] width 56 height 25
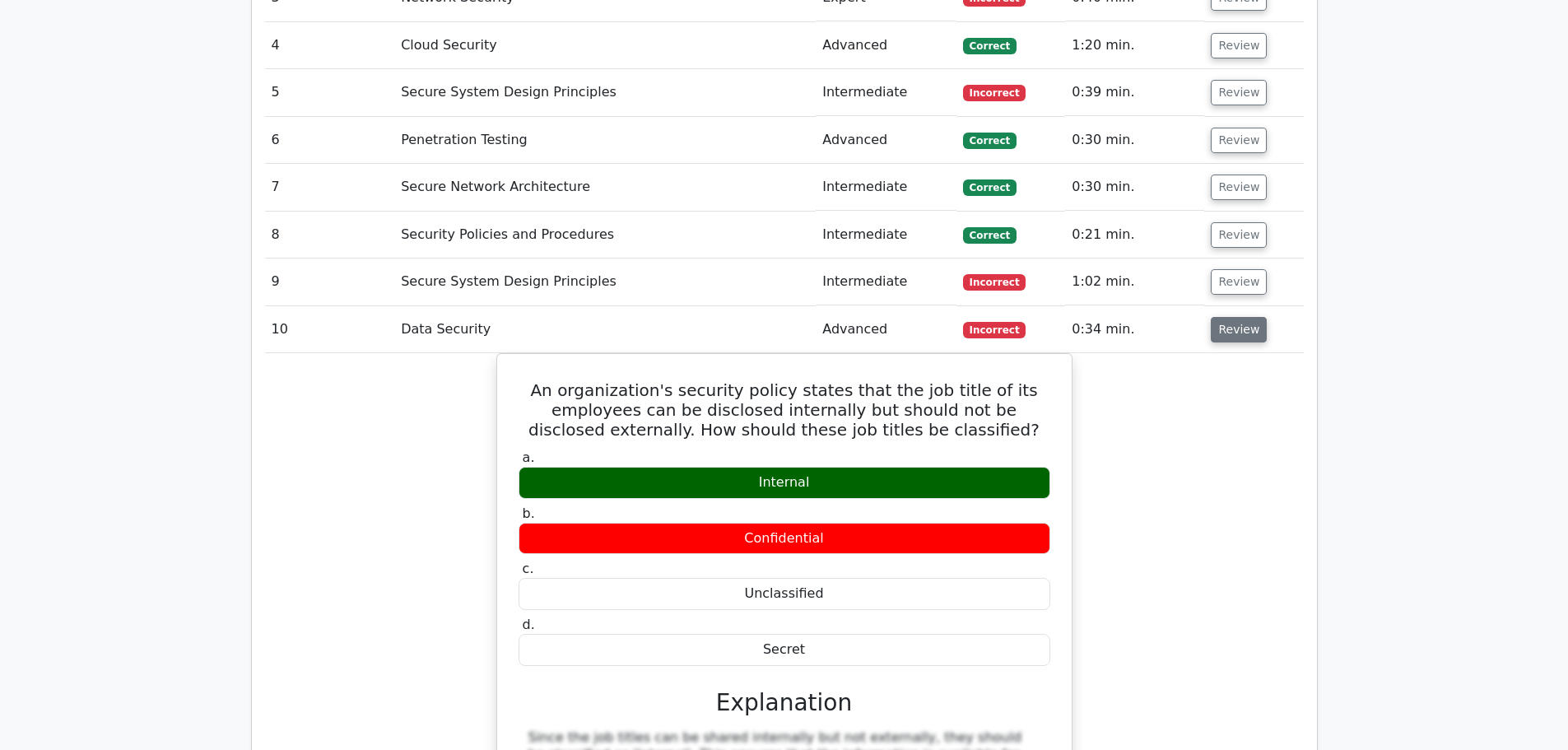
click at [1244, 317] on button "Review" at bounding box center [1238, 329] width 56 height 25
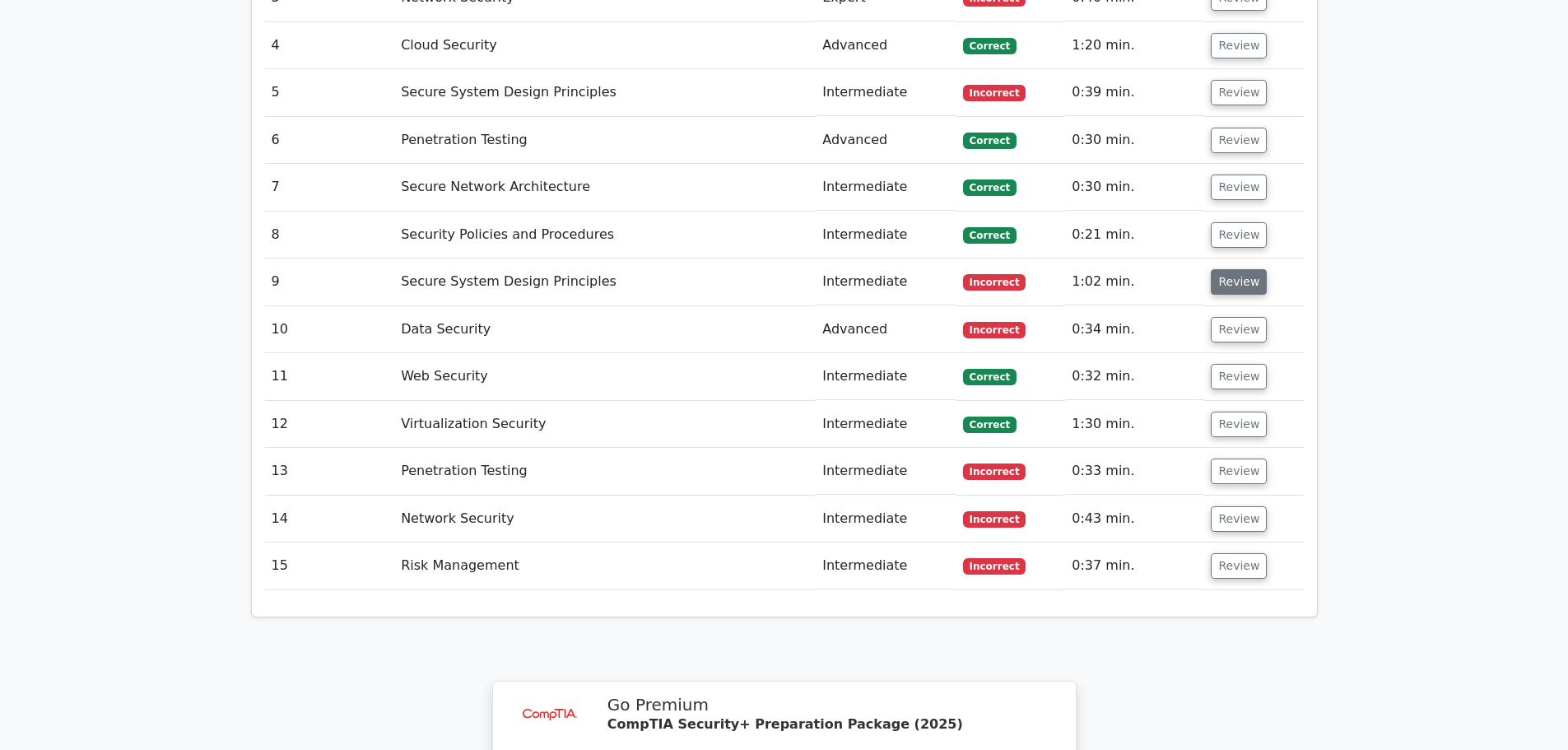
click at [1232, 269] on button "Review" at bounding box center [1238, 281] width 56 height 25
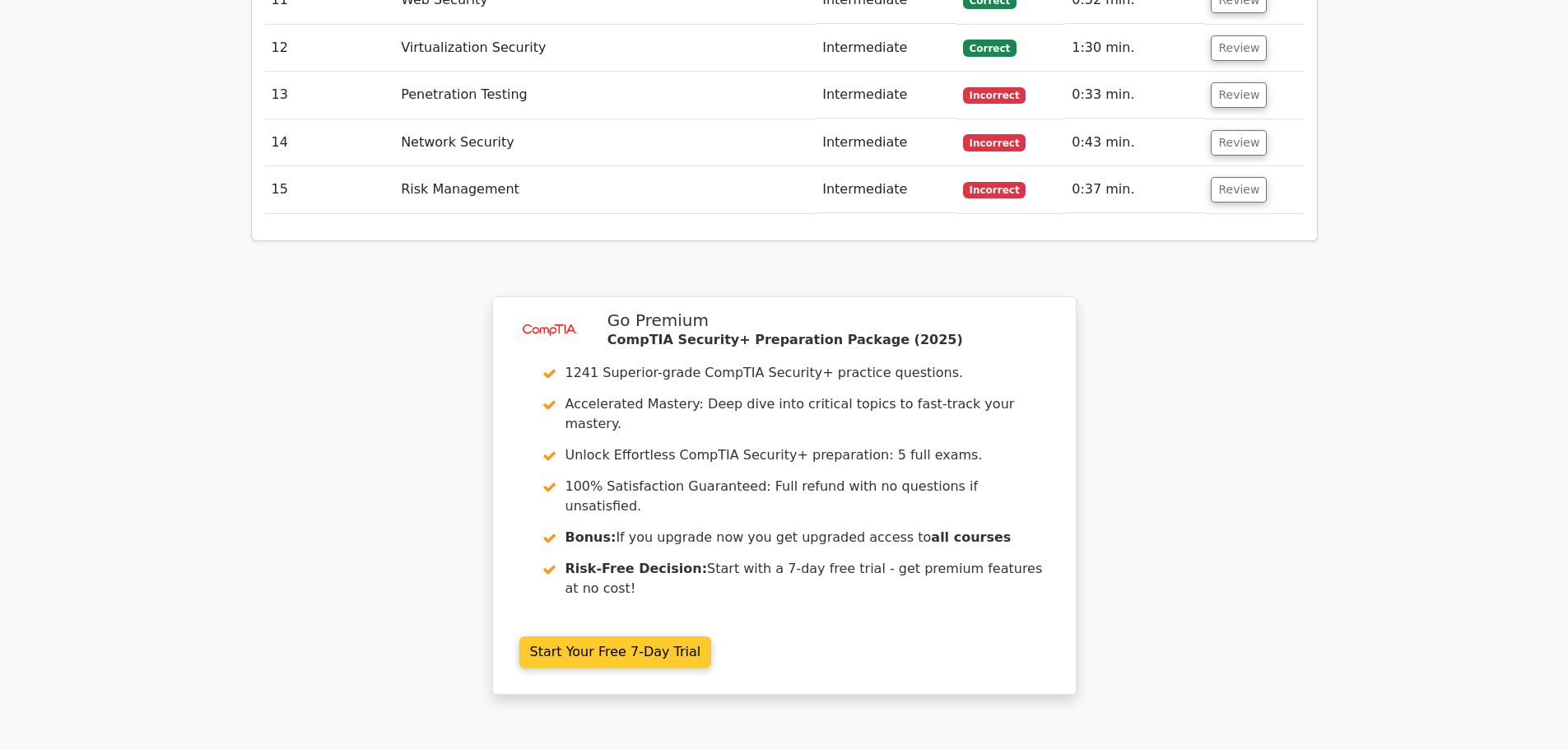
scroll to position [3011, 0]
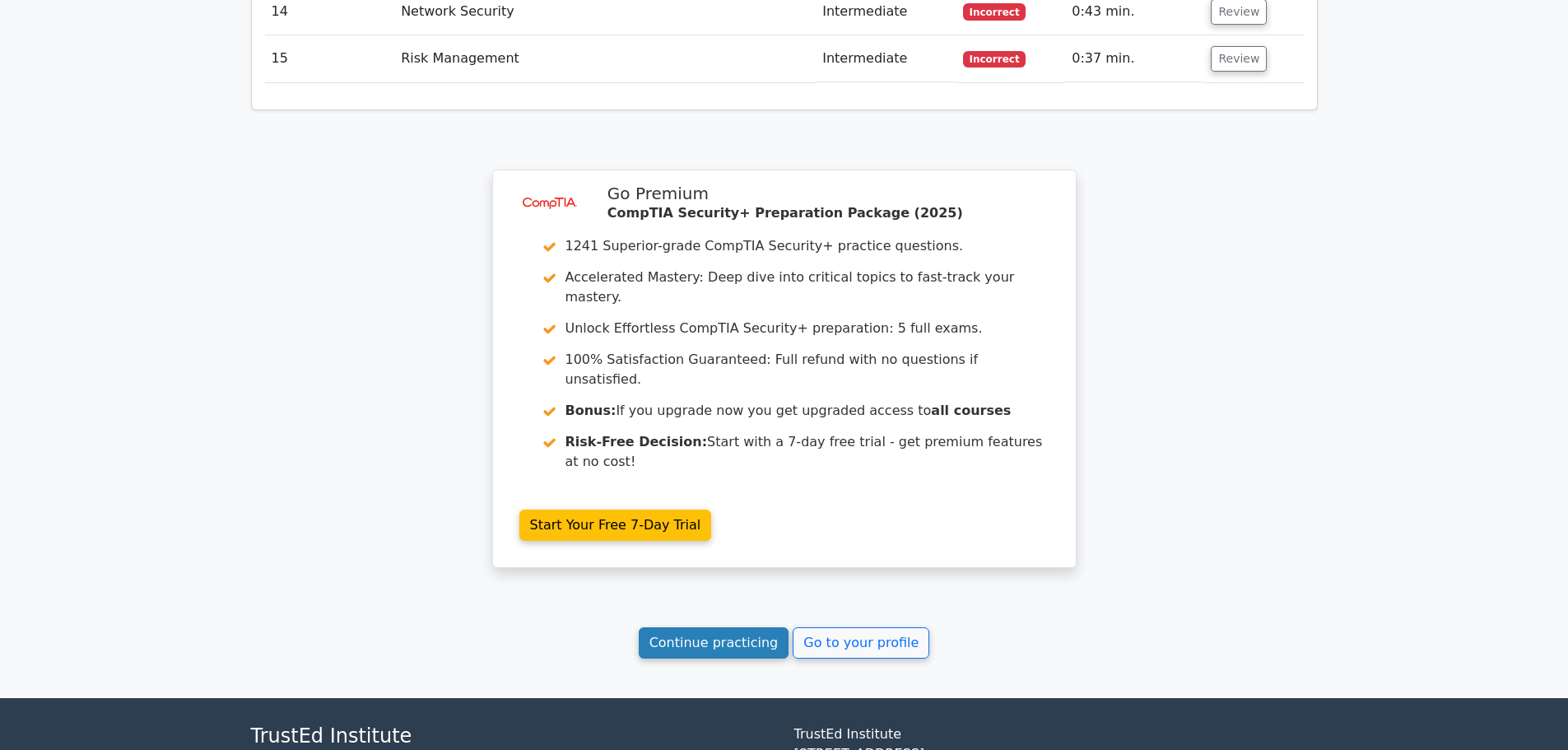
click at [753, 627] on link "Continue practicing" at bounding box center [714, 643] width 151 height 31
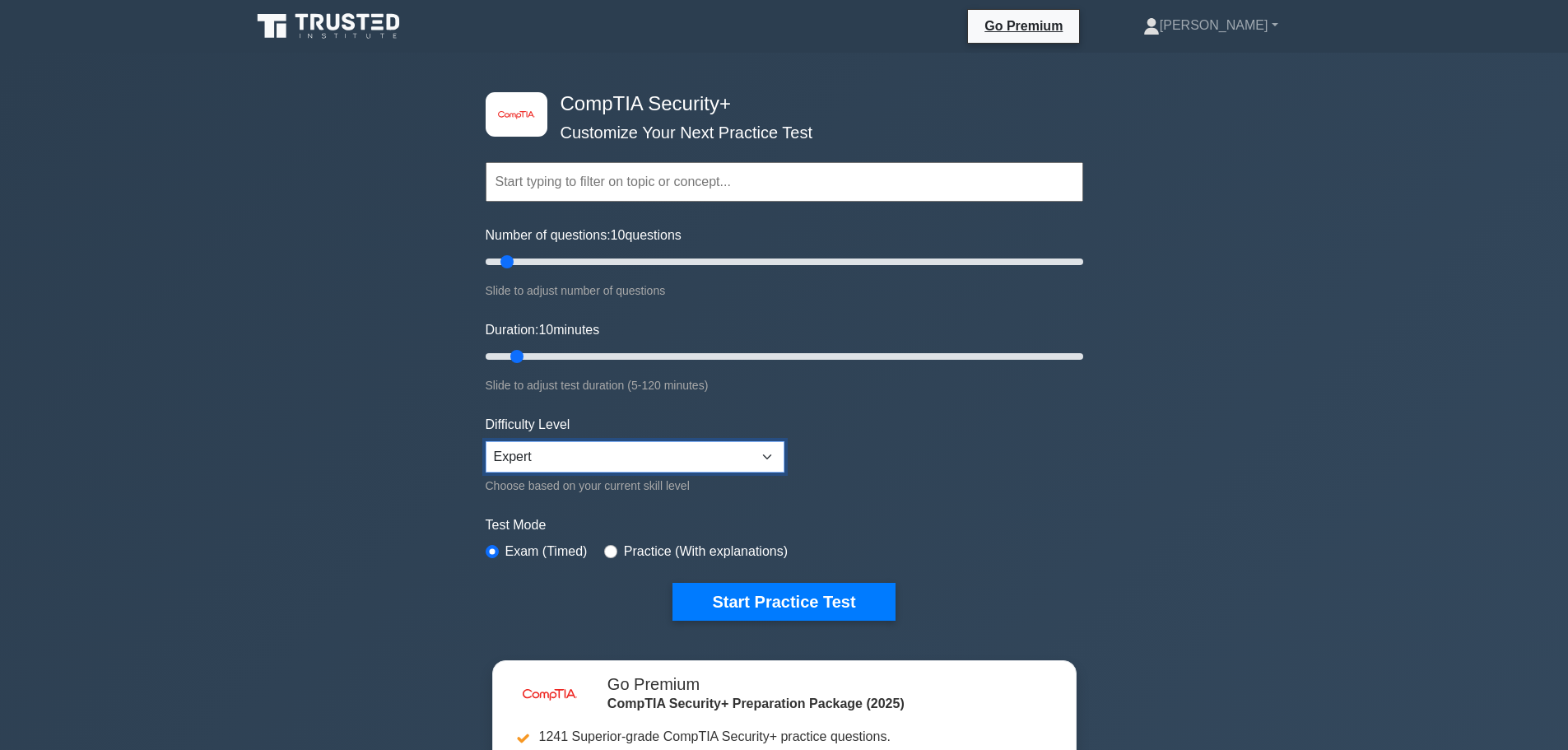
click at [584, 456] on select "Beginner Intermediate Expert" at bounding box center [634, 457] width 299 height 31
click at [485, 441] on select "Beginner Intermediate Expert" at bounding box center [634, 457] width 299 height 31
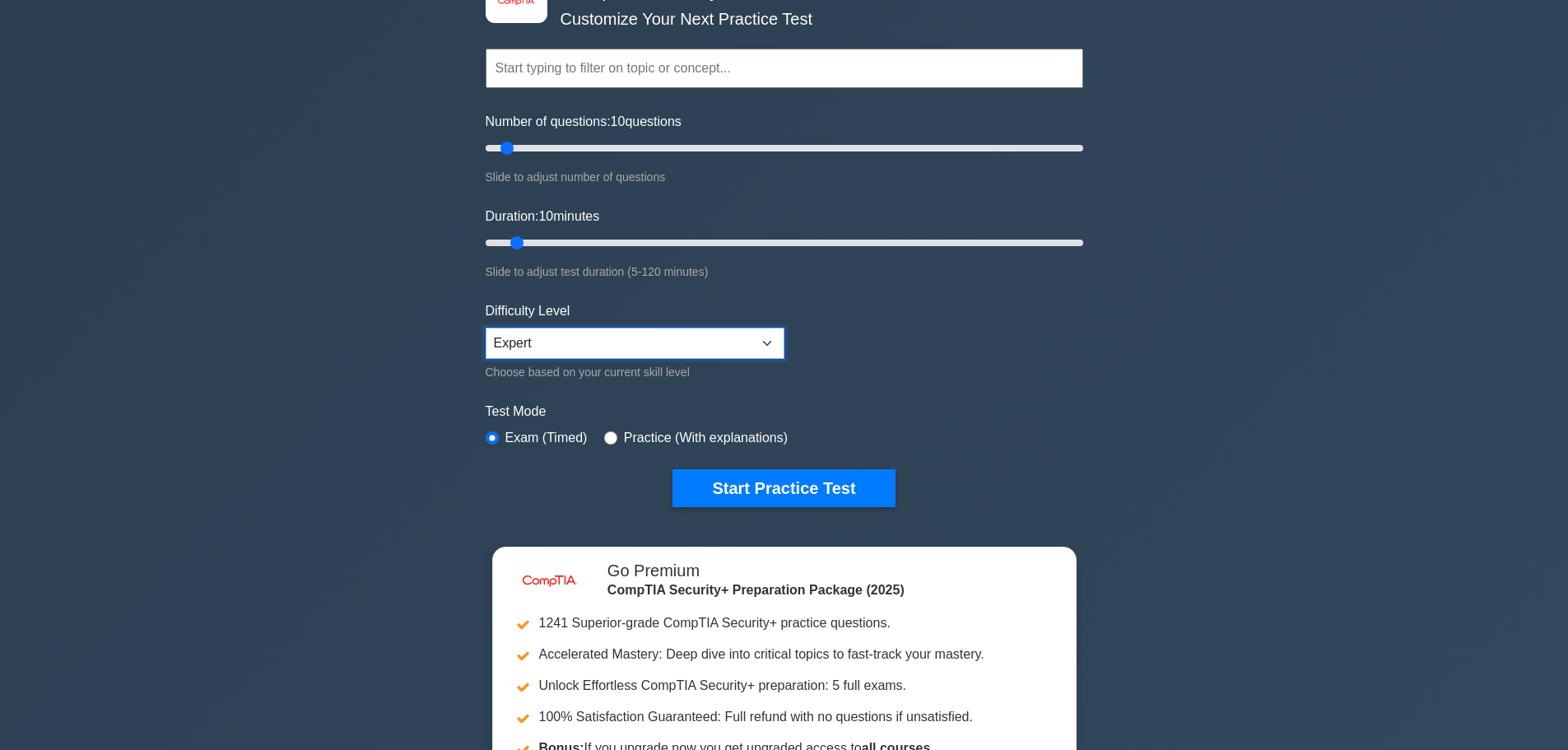
scroll to position [82, 0]
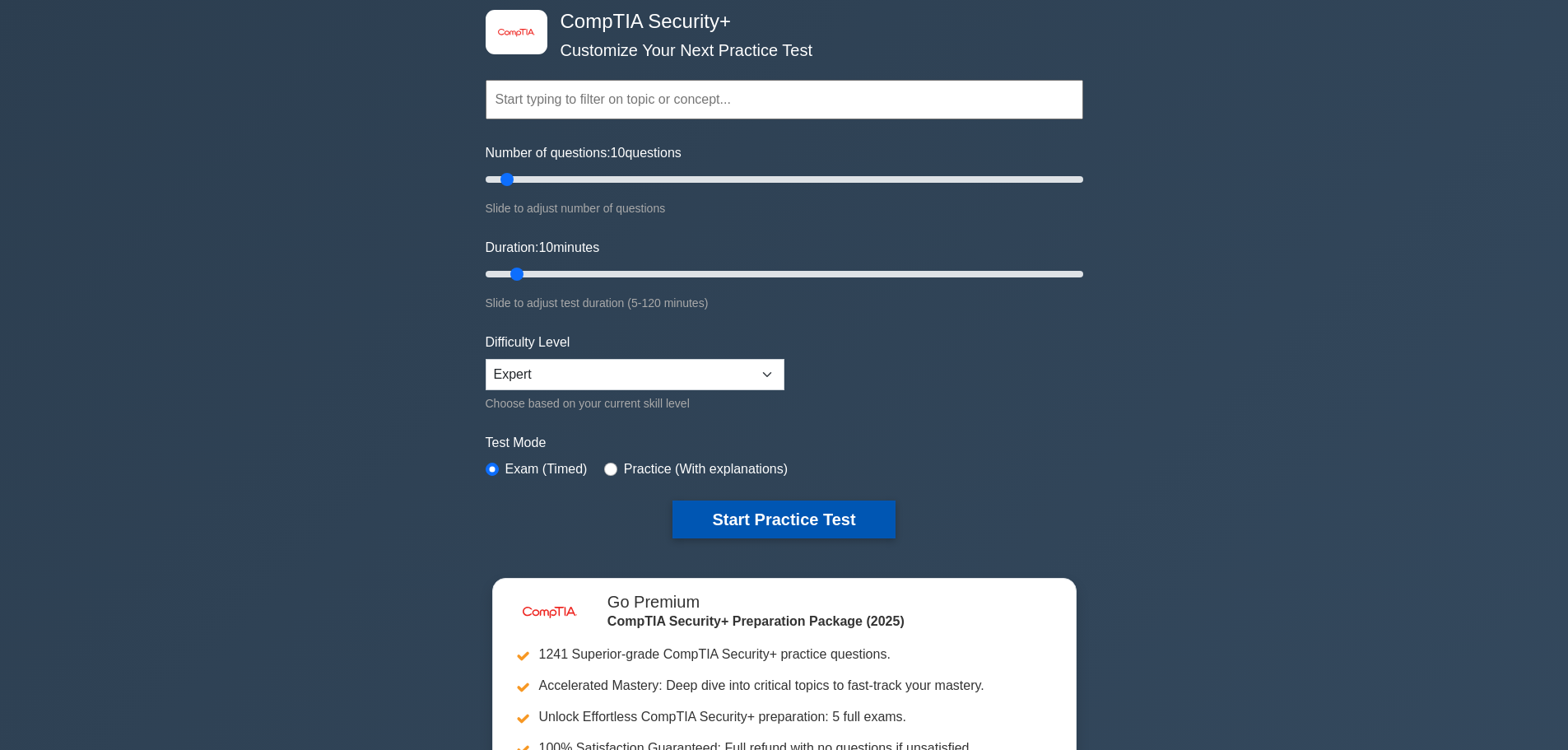
click at [765, 525] on button "Start Practice Test" at bounding box center [783, 519] width 222 height 38
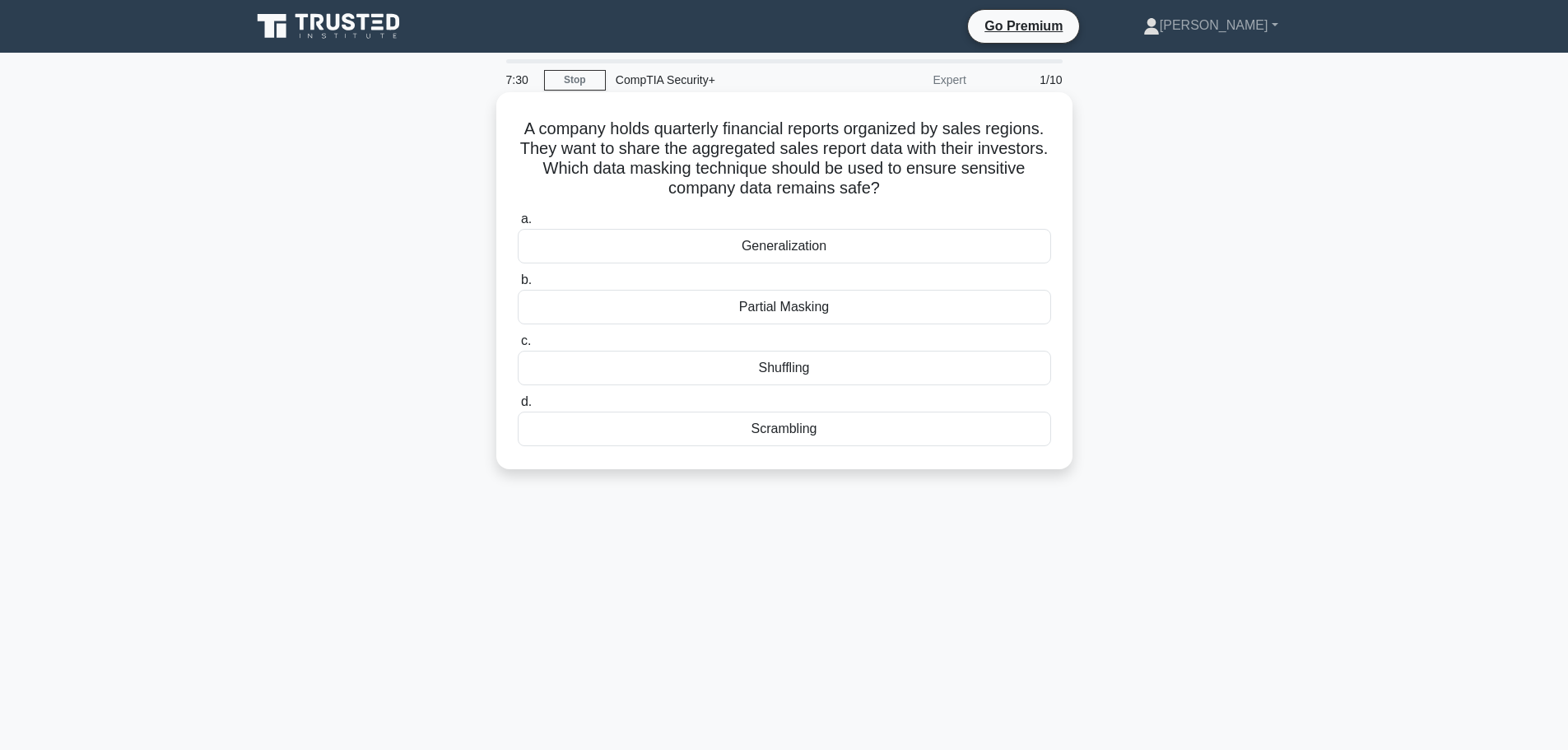
click at [831, 429] on div "Scrambling" at bounding box center [783, 428] width 533 height 34
click at [517, 407] on input "d. Scrambling" at bounding box center [517, 401] width 0 height 11
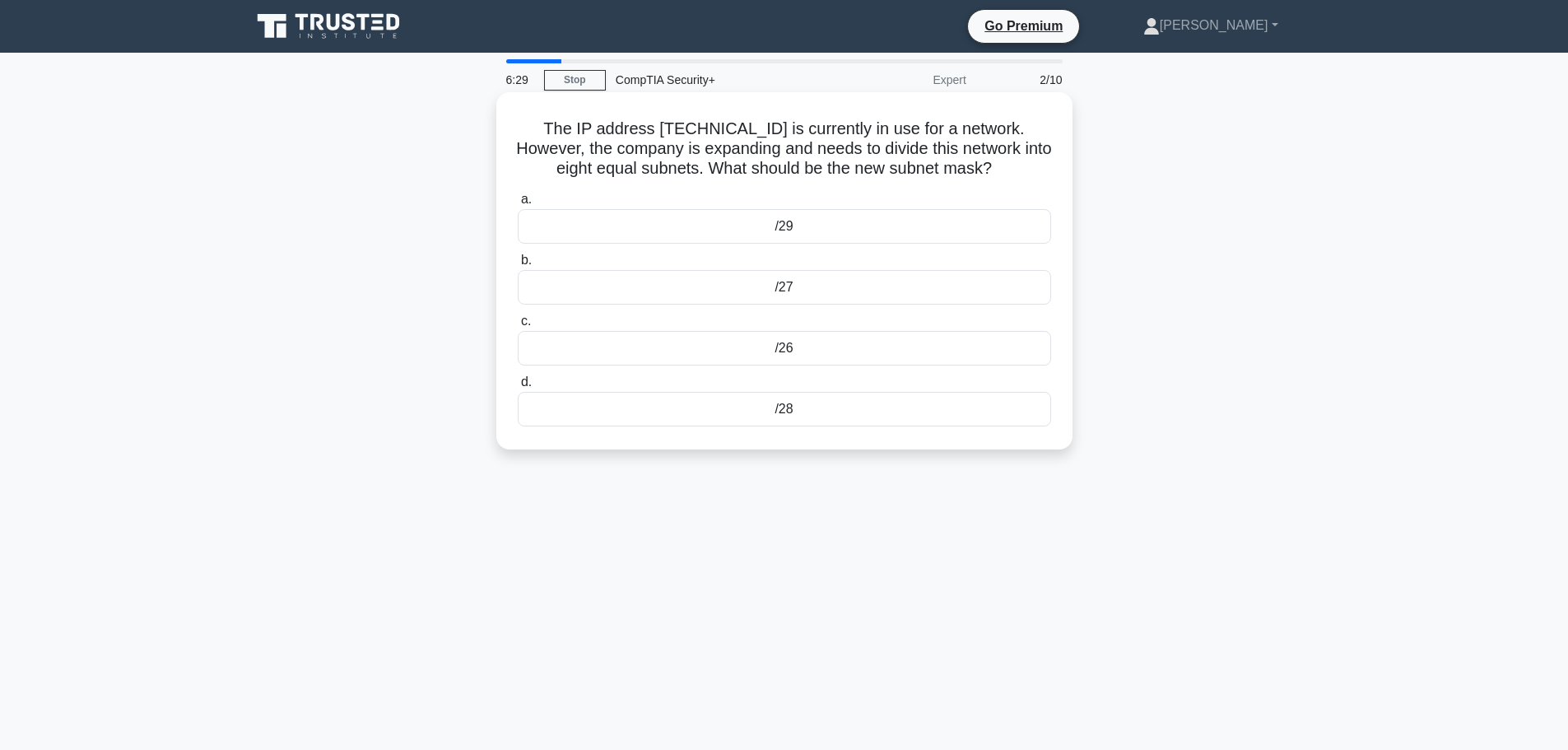
click at [772, 411] on div "/28" at bounding box center [783, 408] width 533 height 34
click at [517, 388] on input "d. /28" at bounding box center [517, 382] width 0 height 11
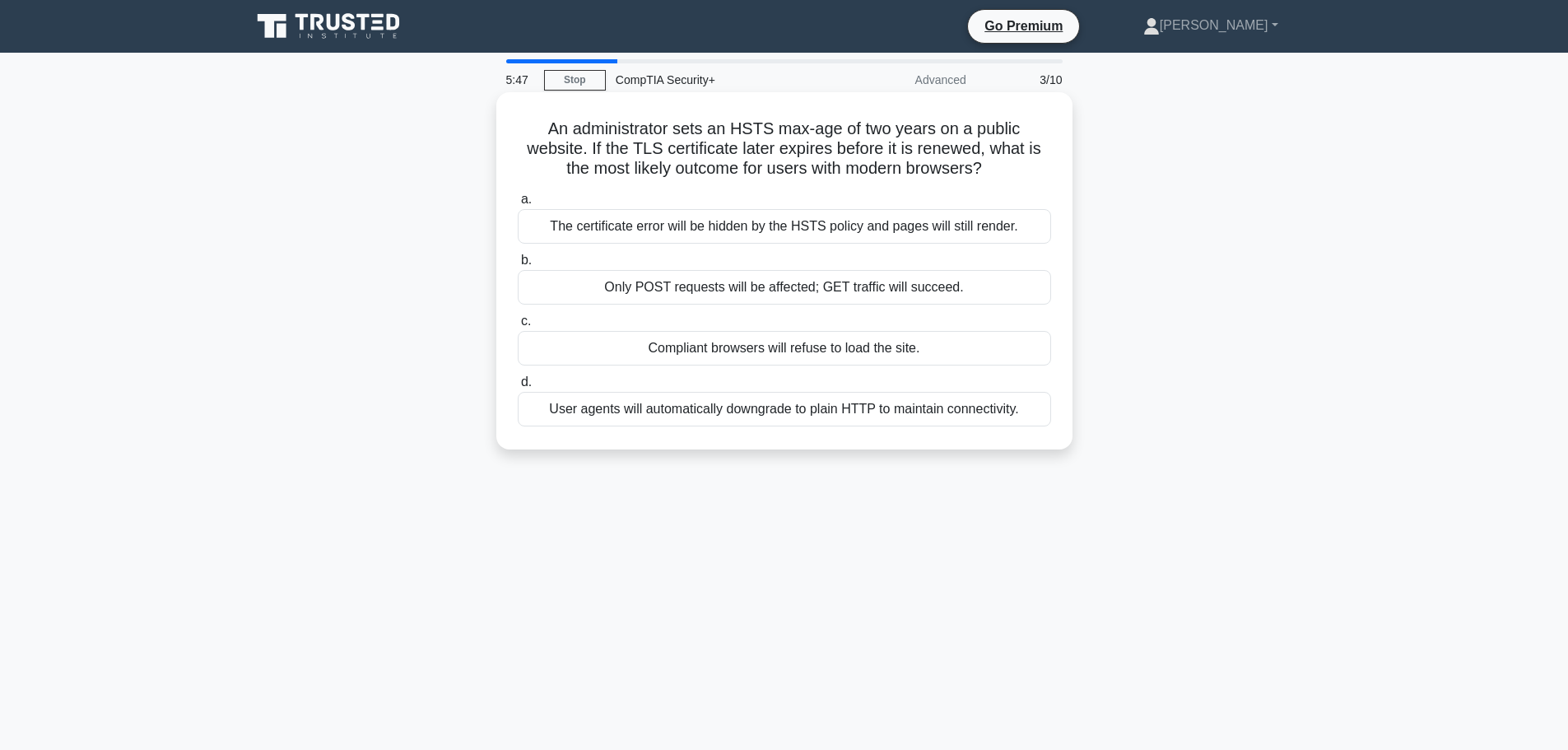
click at [627, 411] on div "User agents will automatically downgrade to plain HTTP to maintain connectivity." at bounding box center [783, 408] width 533 height 34
click at [517, 388] on input "d. User agents will automatically downgrade to plain HTTP to maintain connectiv…" at bounding box center [517, 382] width 0 height 11
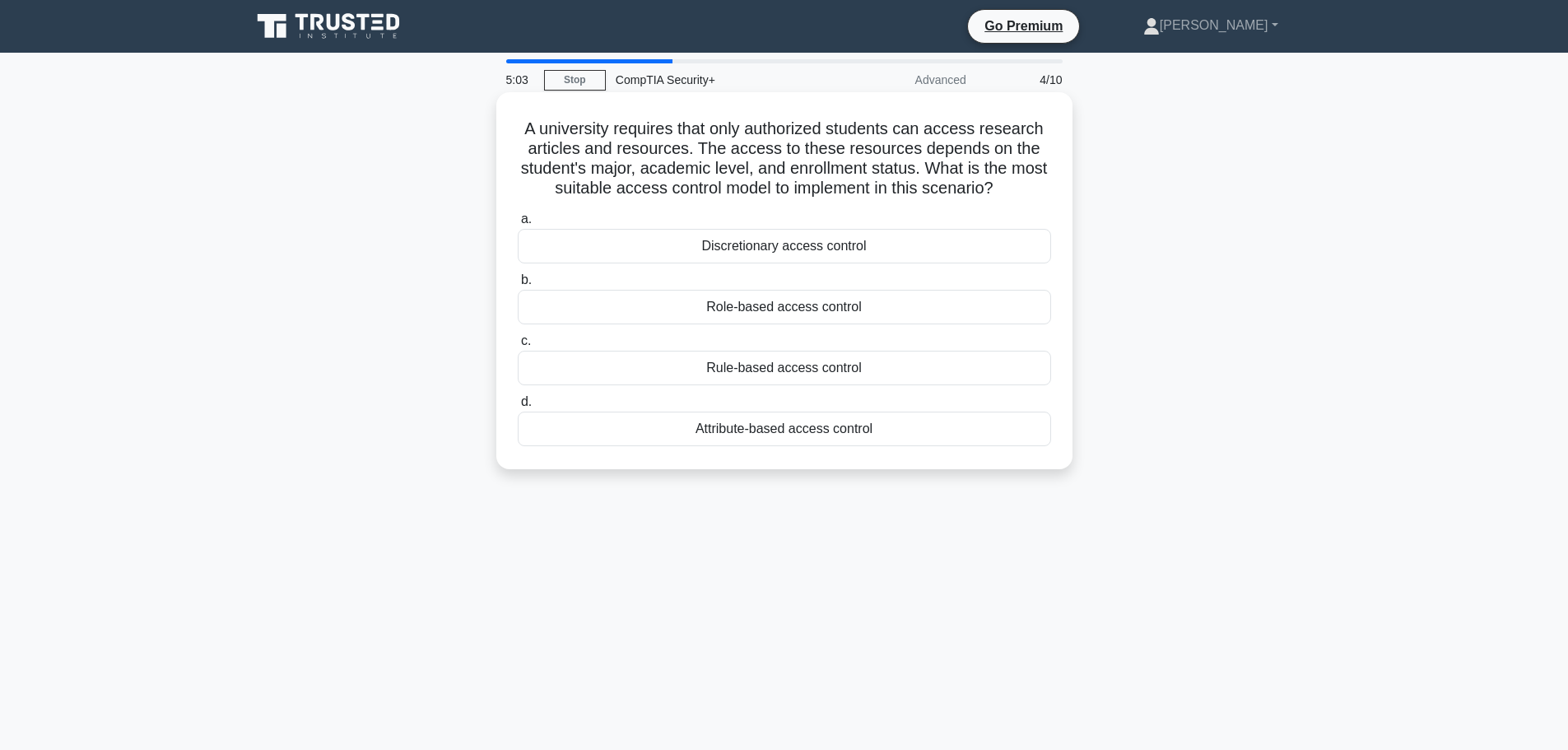
click at [742, 307] on div "Role-based access control" at bounding box center [783, 306] width 533 height 34
click at [517, 285] on input "b. Role-based access control" at bounding box center [517, 280] width 0 height 11
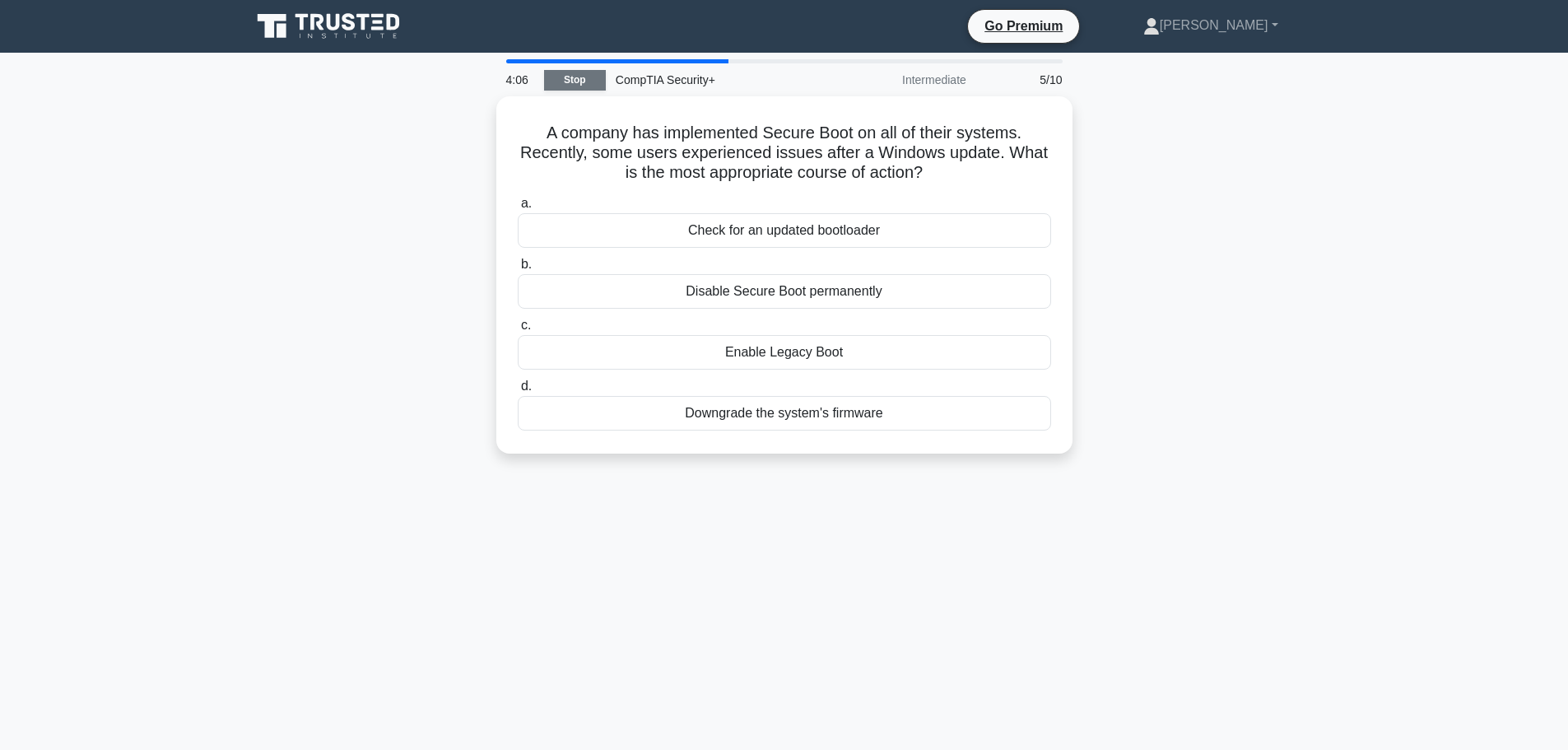
click at [582, 71] on link "Stop" at bounding box center [574, 80] width 61 height 20
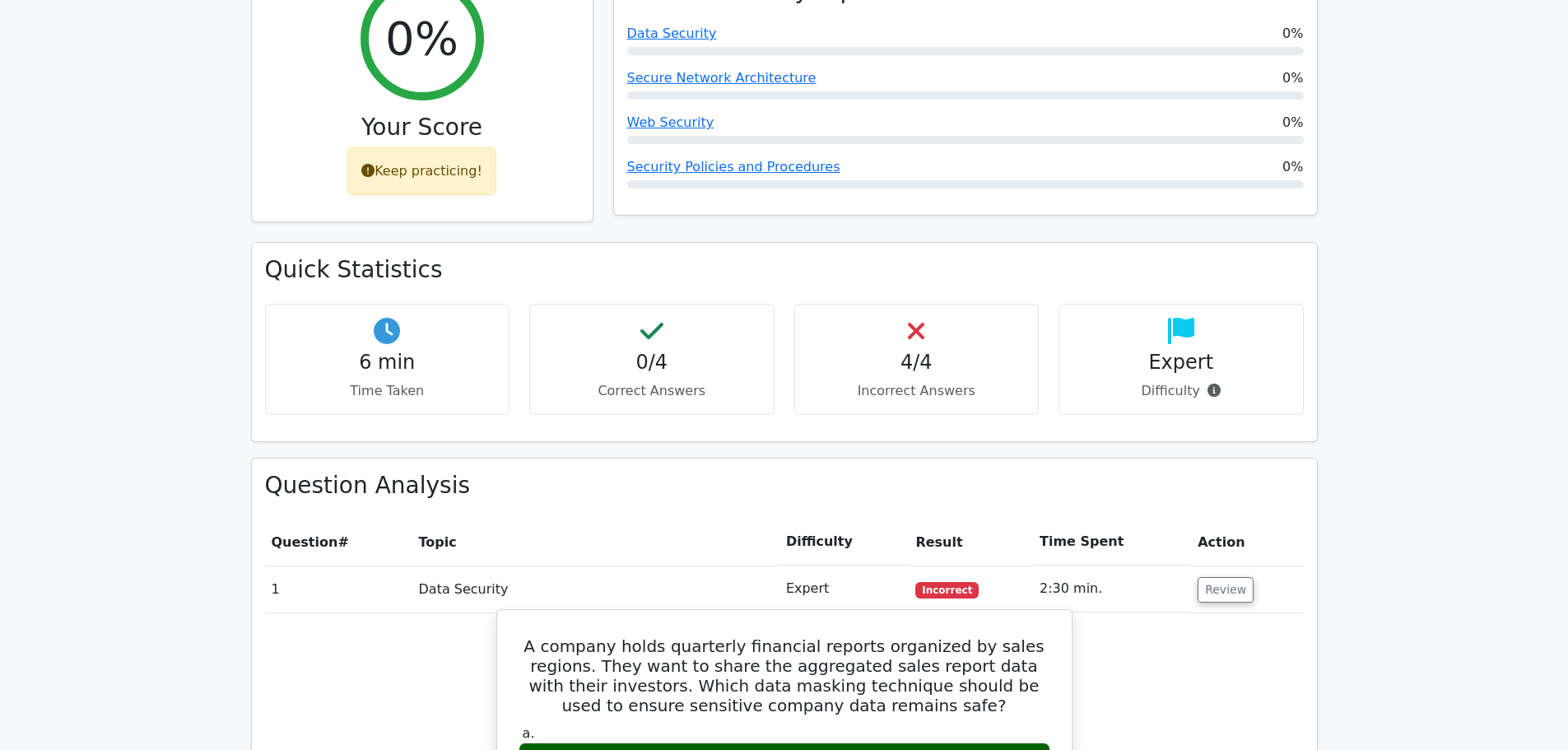
scroll to position [905, 0]
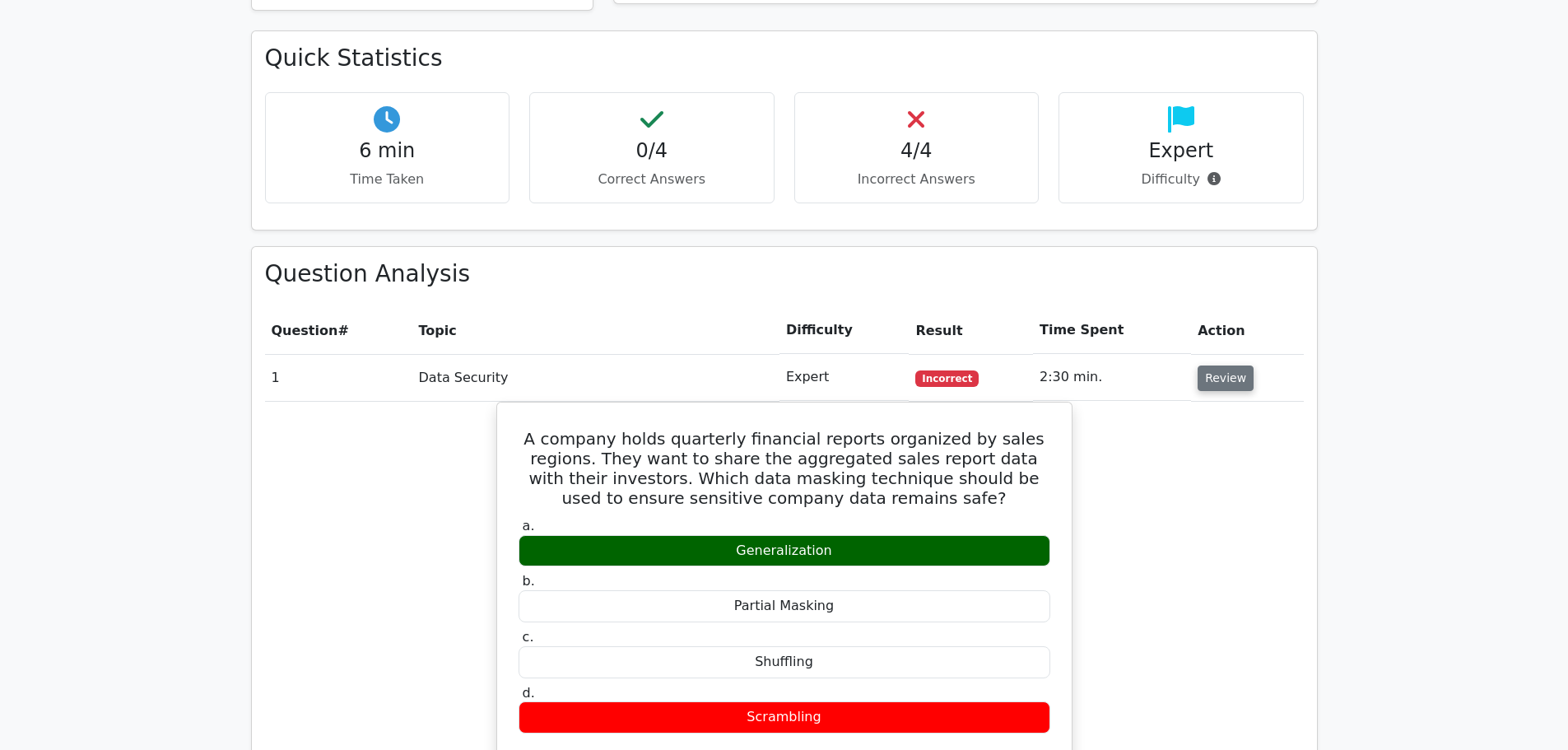
click at [1243, 365] on button "Review" at bounding box center [1224, 378] width 56 height 25
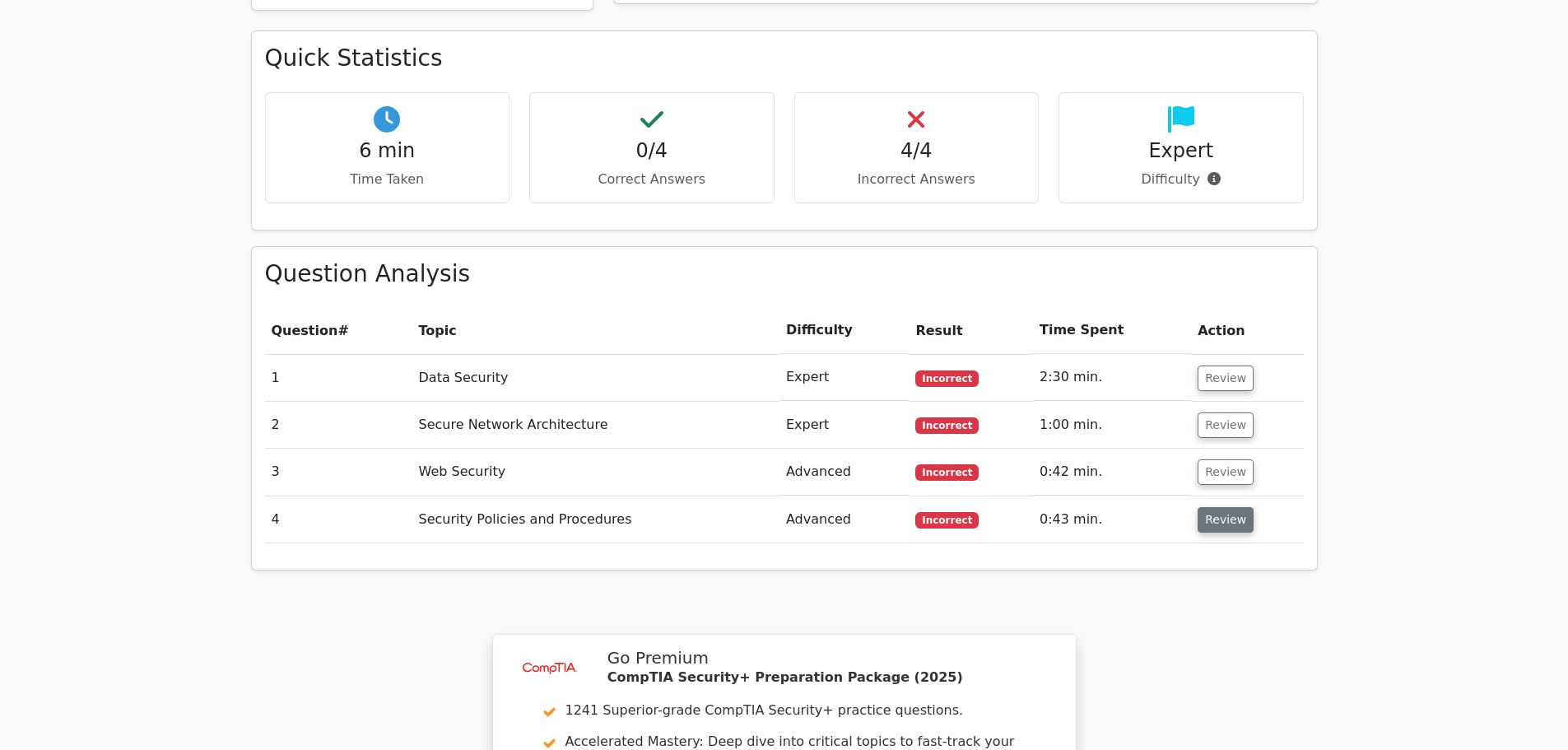
click at [1213, 506] on button "Review" at bounding box center [1224, 519] width 56 height 25
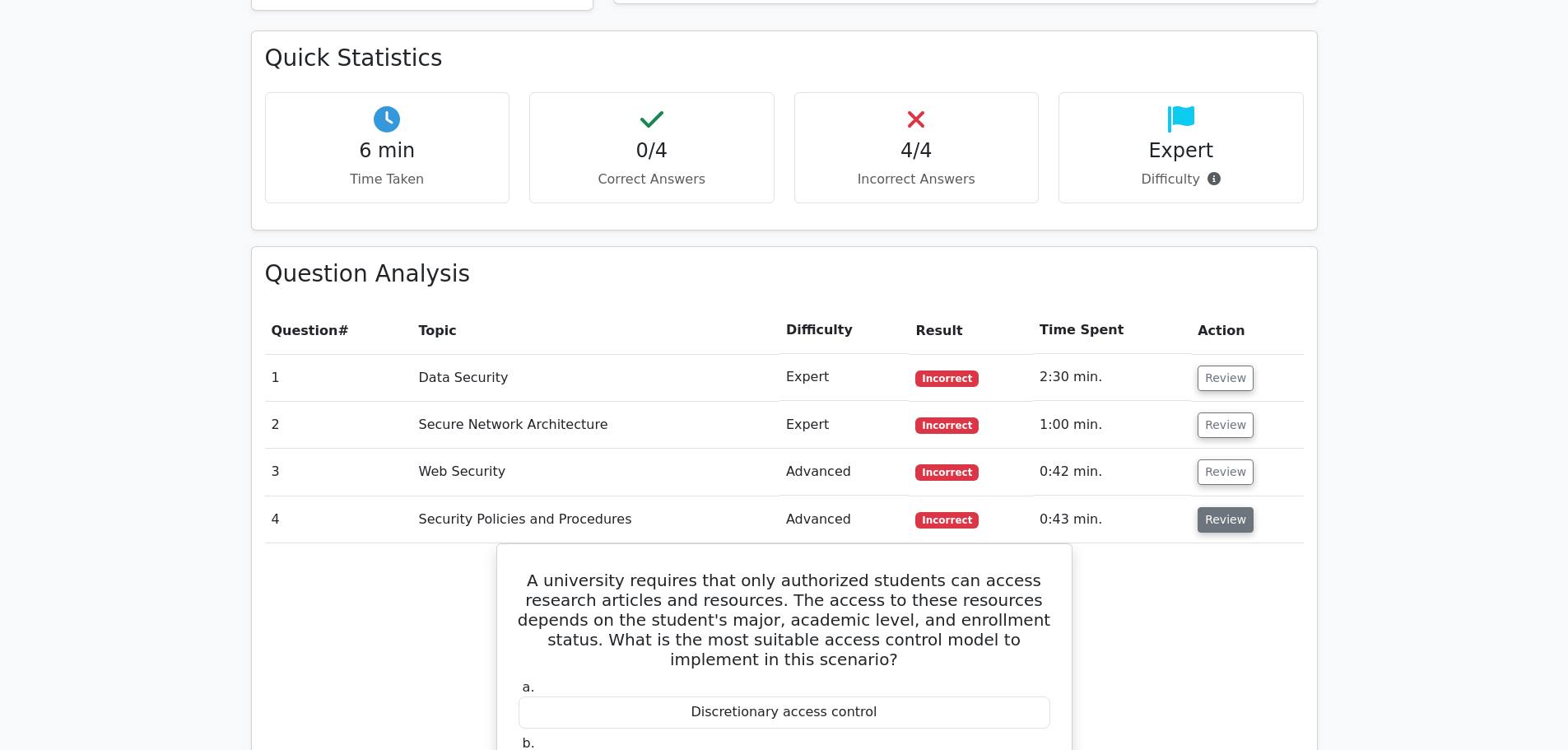
click at [1213, 506] on button "Review" at bounding box center [1224, 519] width 56 height 25
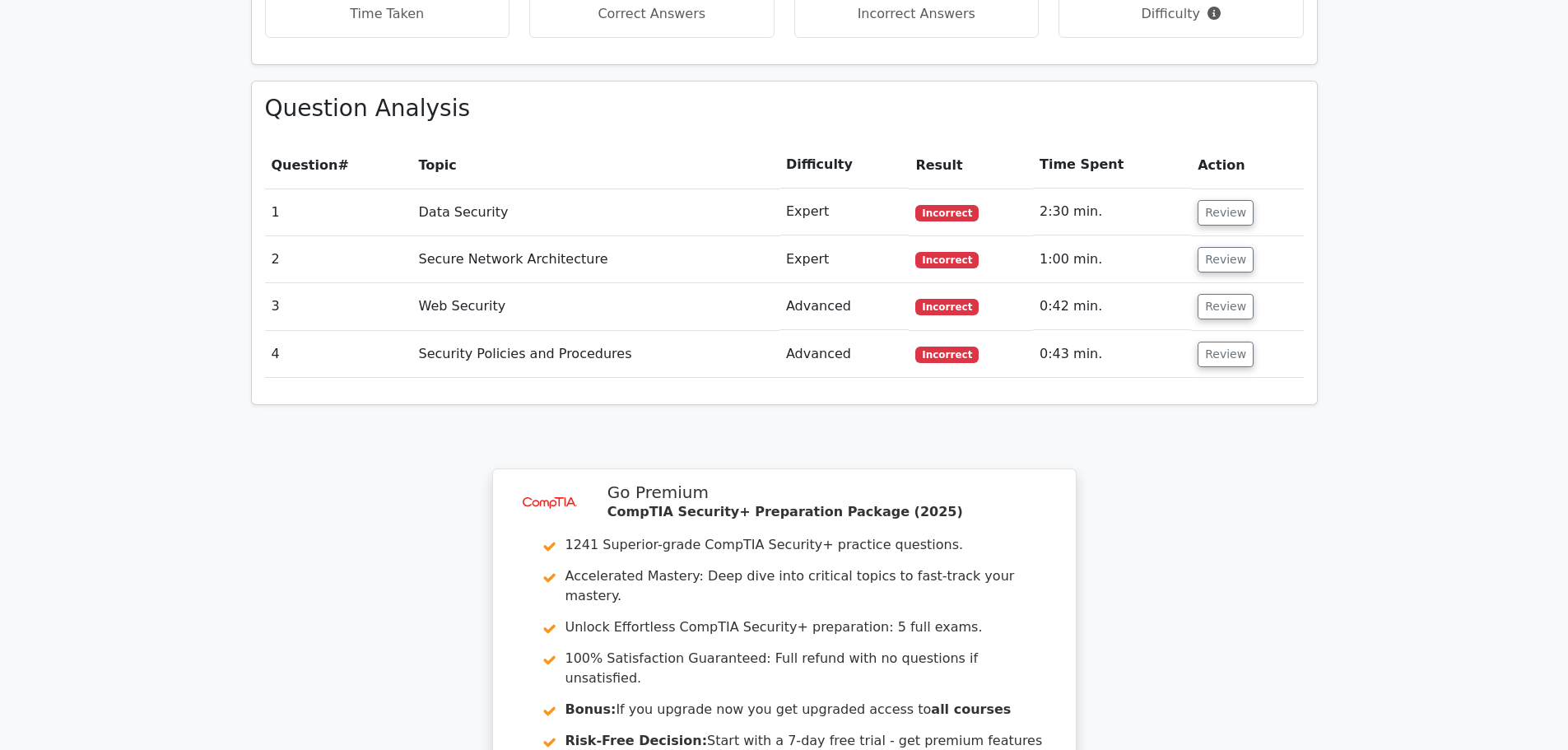
scroll to position [1069, 0]
click at [1202, 342] on button "Review" at bounding box center [1224, 355] width 56 height 25
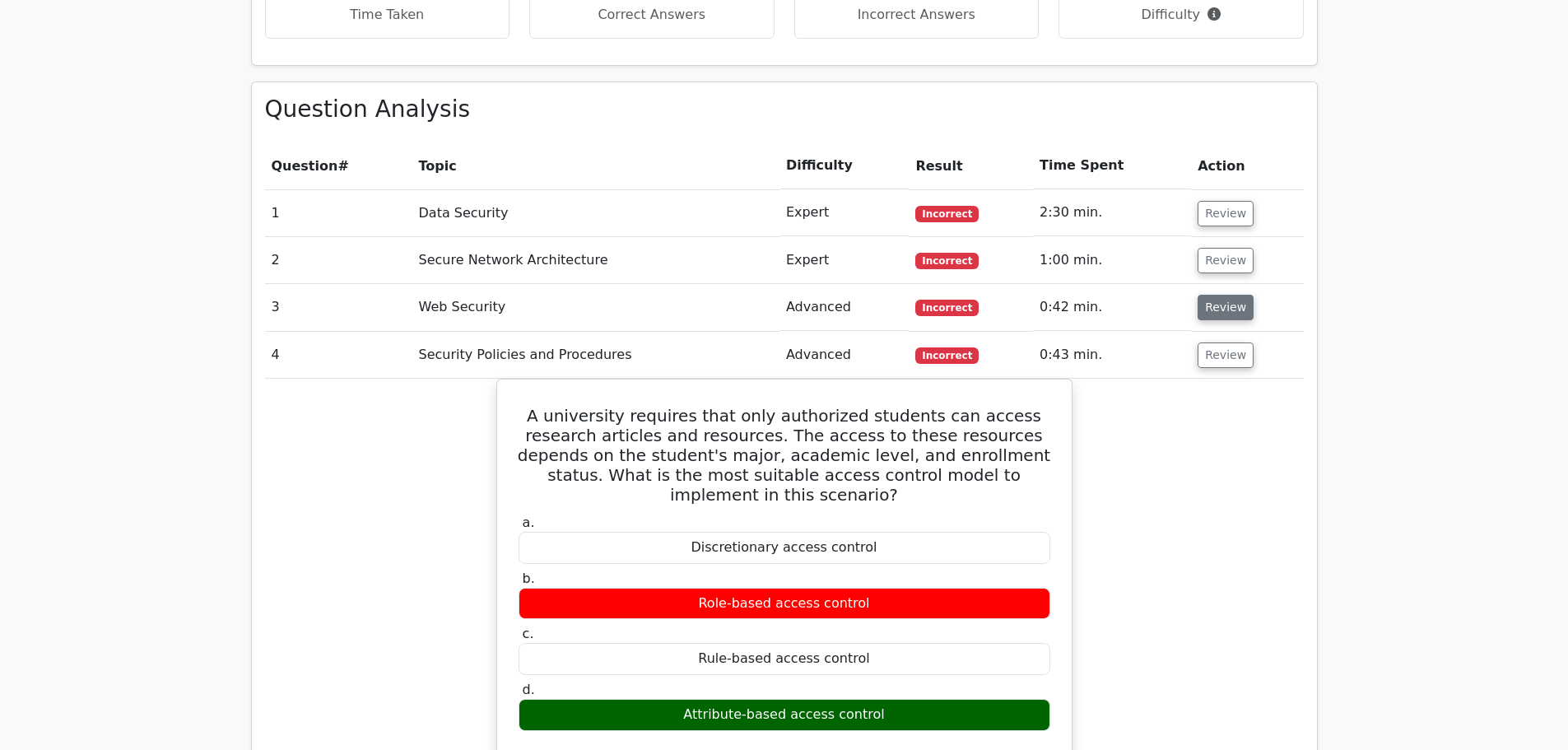
drag, startPoint x: 1226, startPoint y: 304, endPoint x: 1207, endPoint y: 246, distance: 61.0
click at [1223, 342] on button "Review" at bounding box center [1224, 355] width 56 height 25
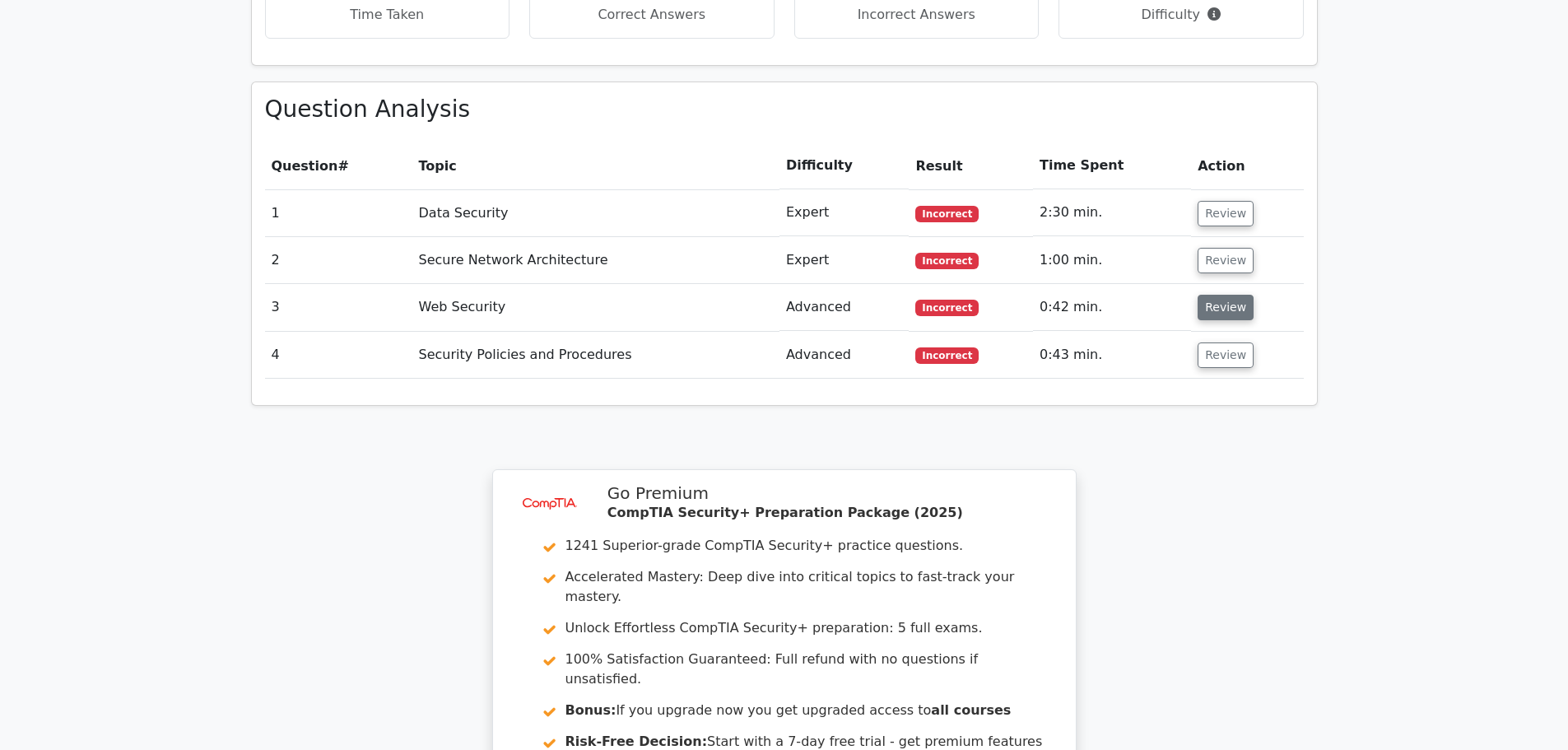
click at [1205, 294] on button "Review" at bounding box center [1224, 307] width 56 height 25
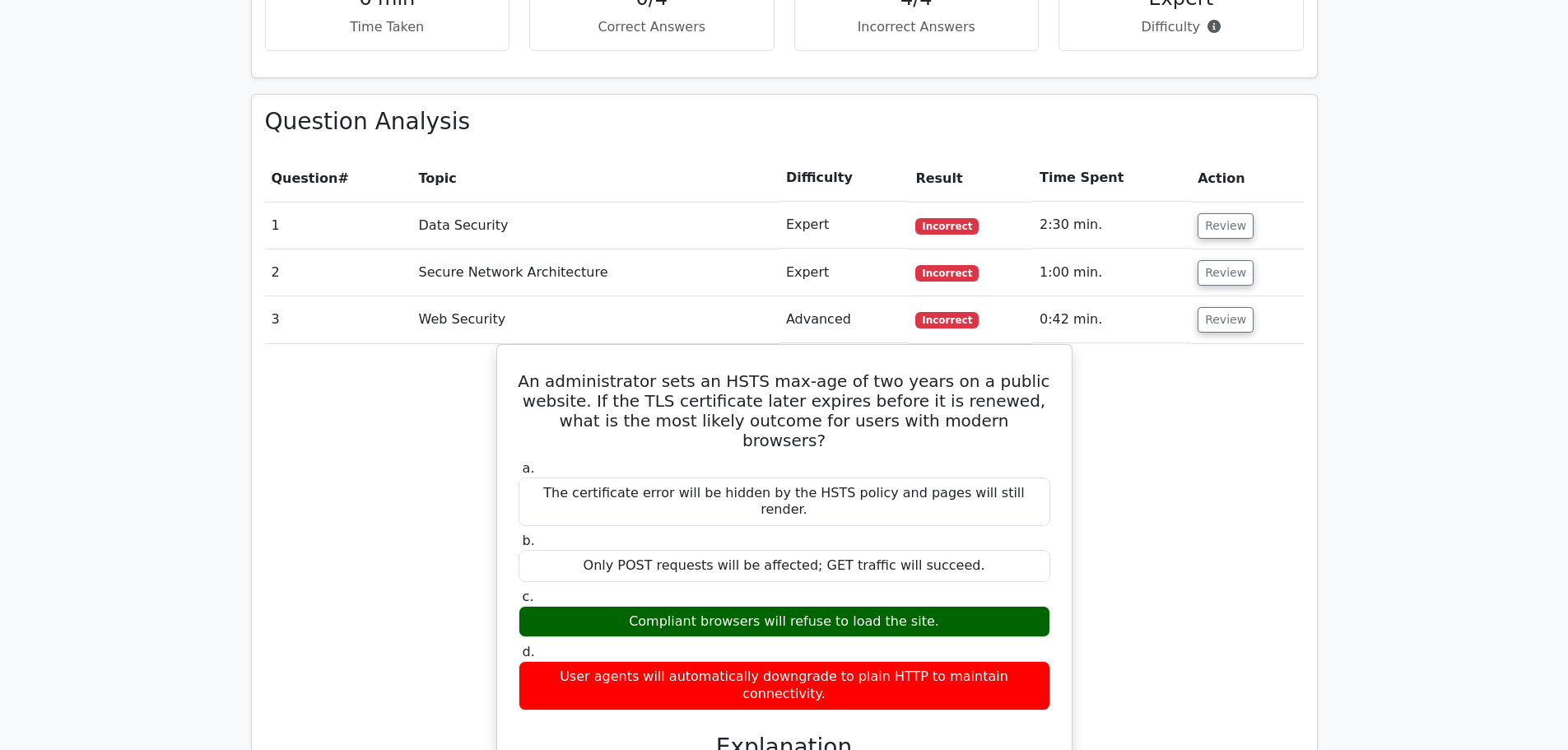
scroll to position [988, 0]
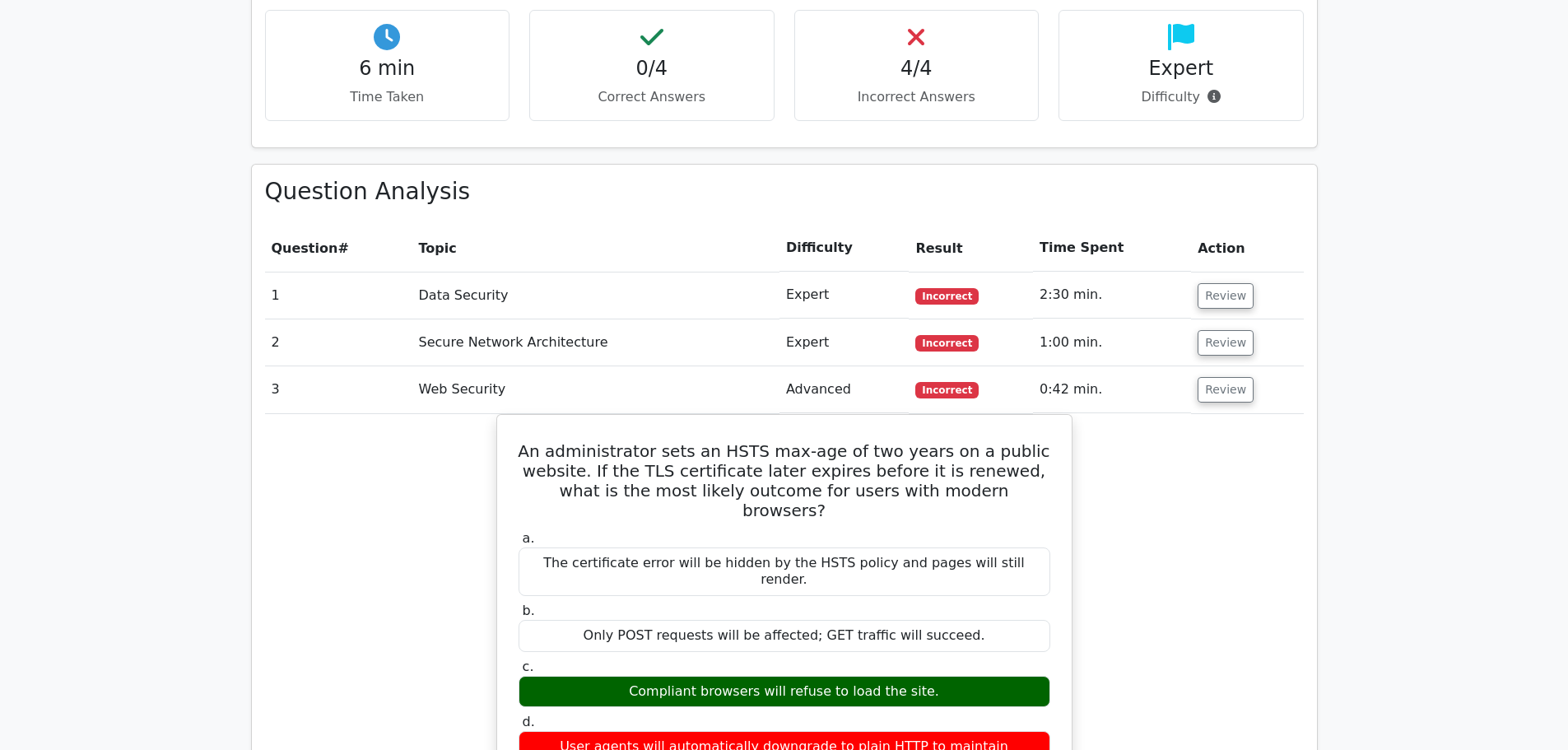
drag, startPoint x: 1213, startPoint y: 331, endPoint x: 1207, endPoint y: 268, distance: 63.3
click at [1213, 377] on button "Review" at bounding box center [1224, 390] width 56 height 25
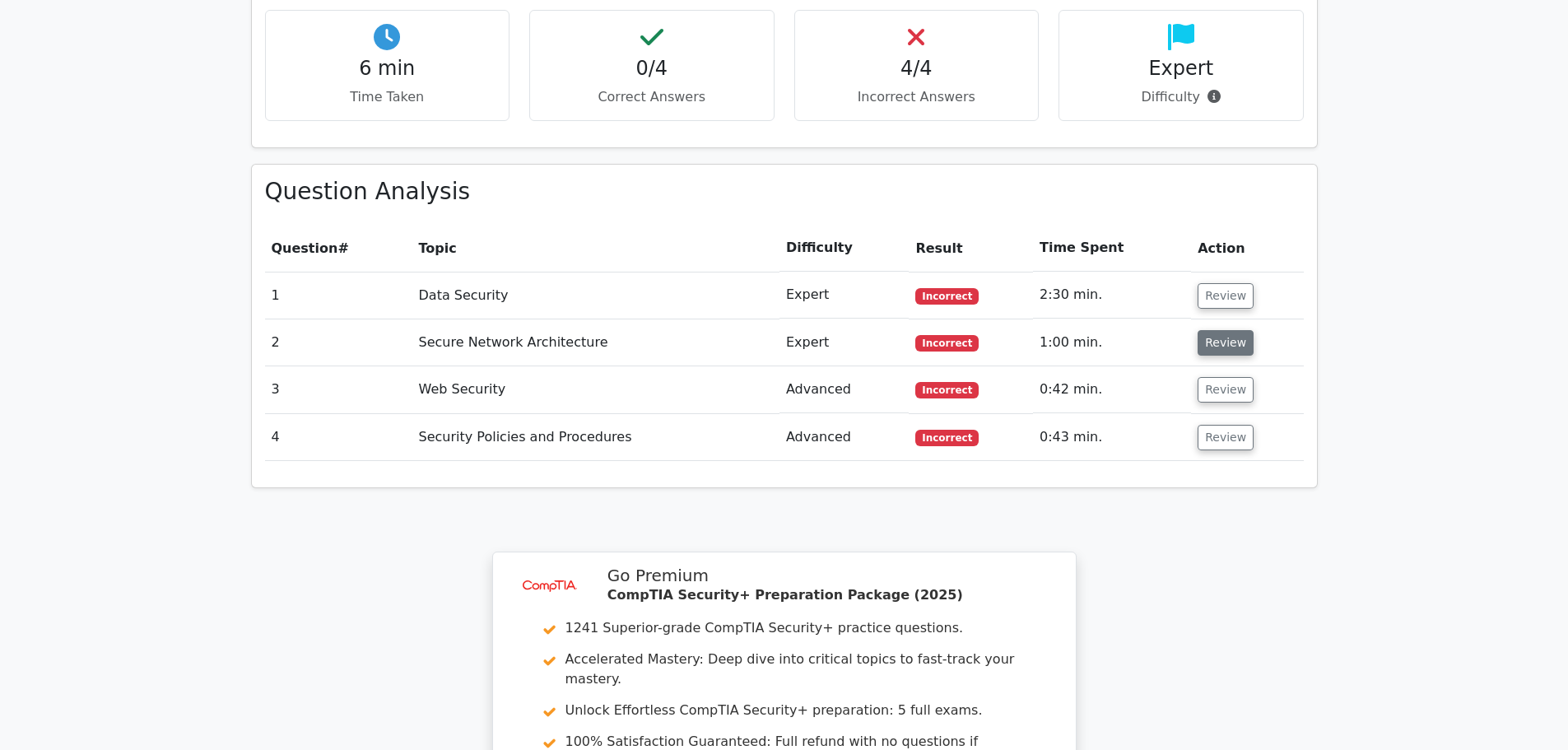
click at [1214, 330] on button "Review" at bounding box center [1224, 343] width 56 height 25
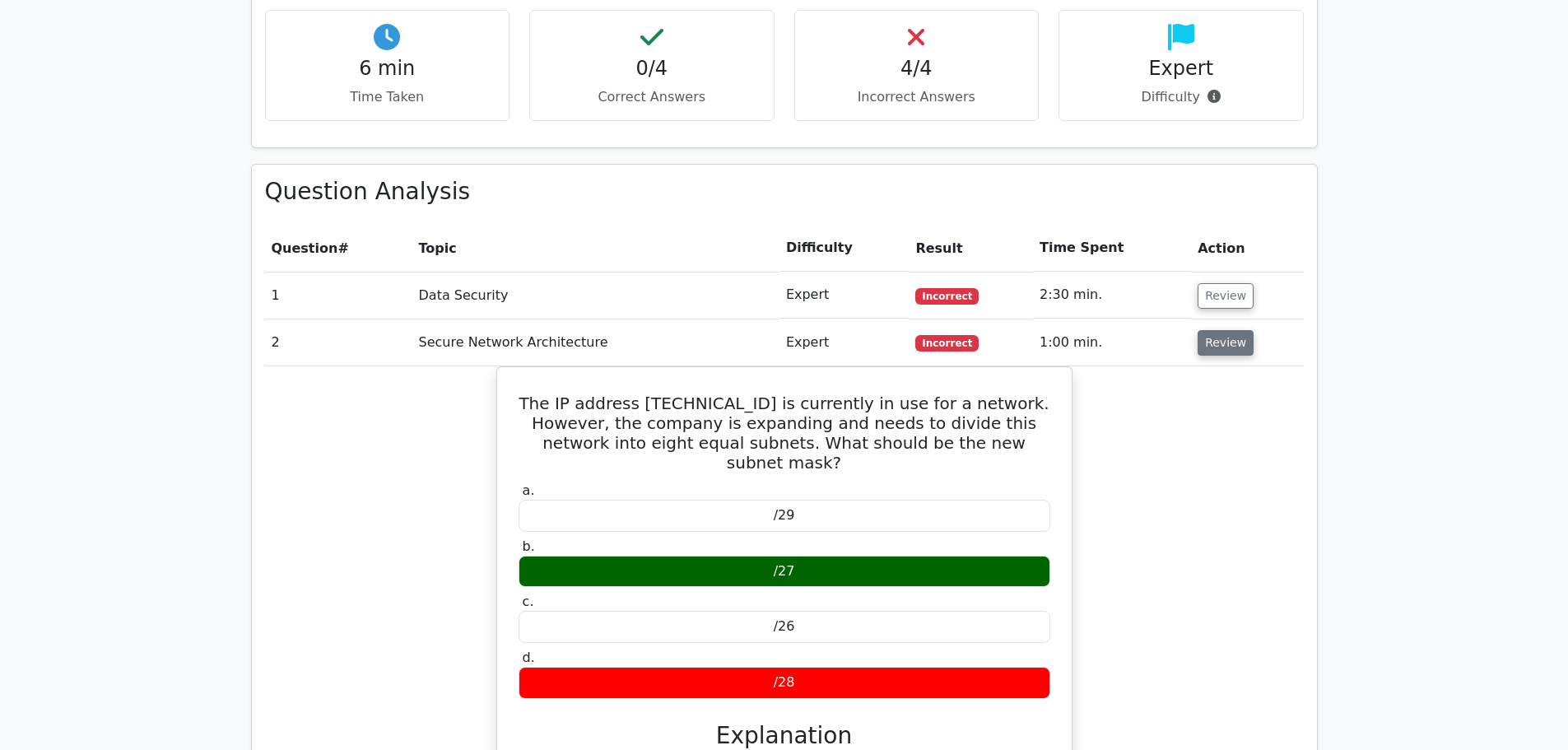
click at [1213, 330] on button "Review" at bounding box center [1224, 343] width 56 height 25
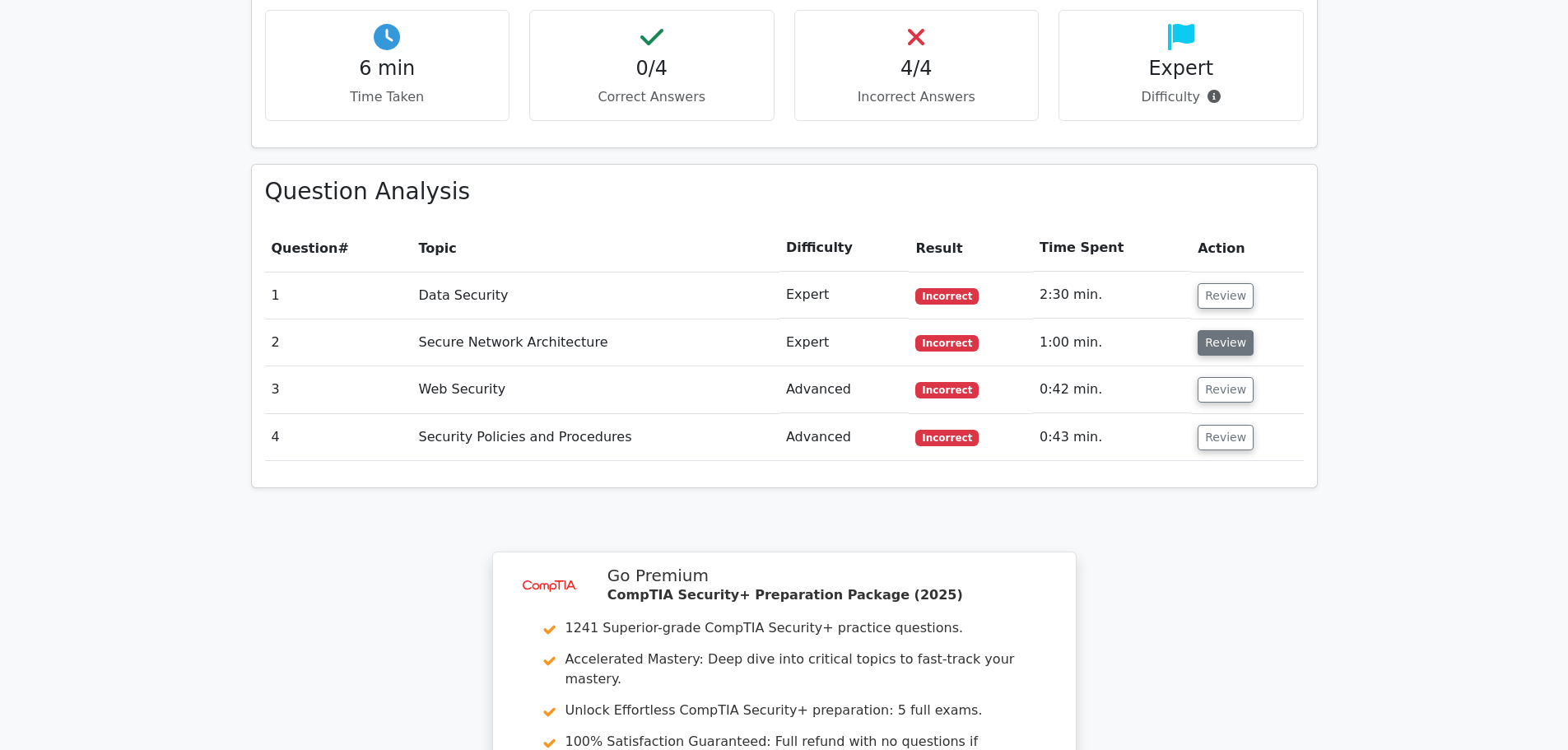
click at [1213, 330] on button "Review" at bounding box center [1224, 343] width 56 height 25
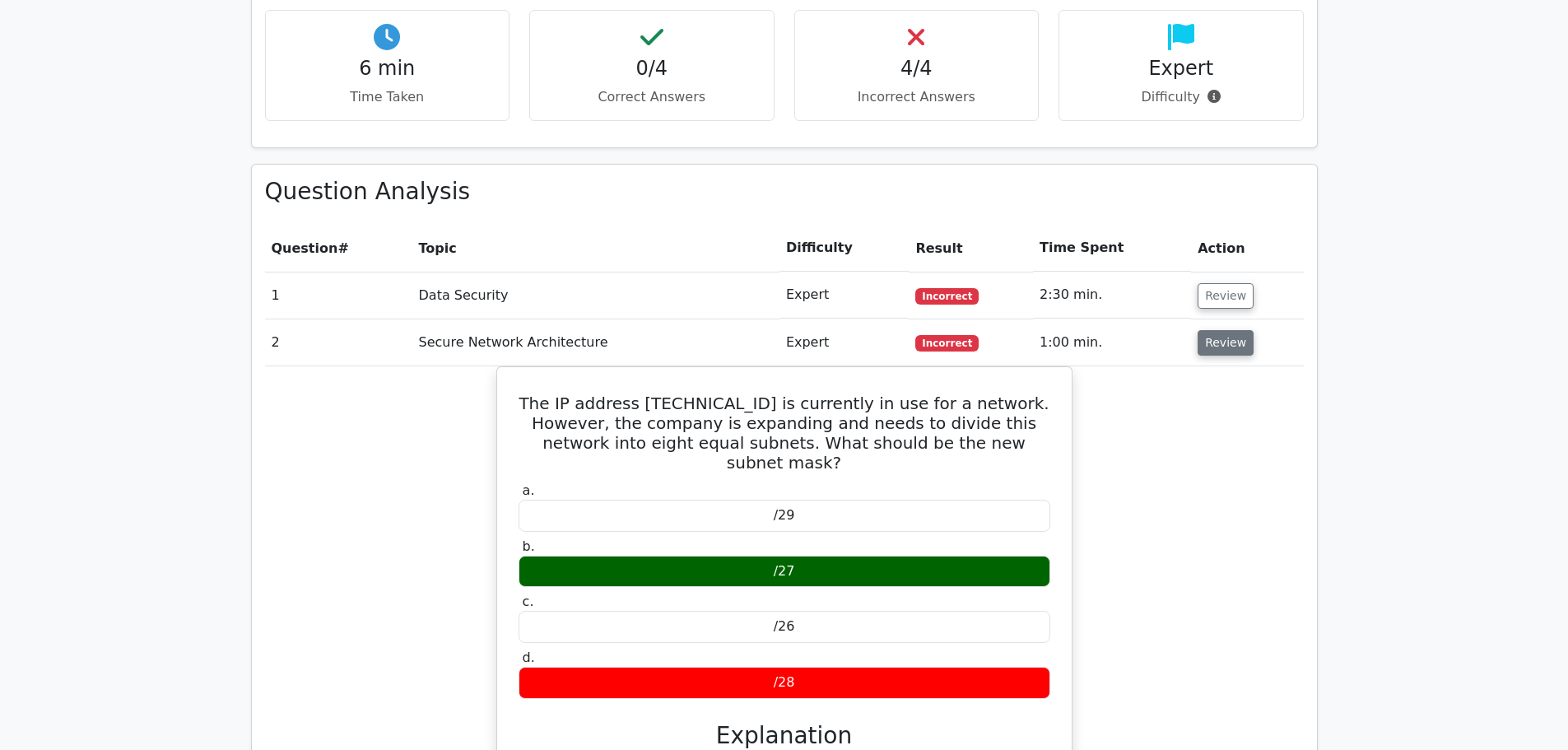
click at [1213, 330] on button "Review" at bounding box center [1224, 343] width 56 height 25
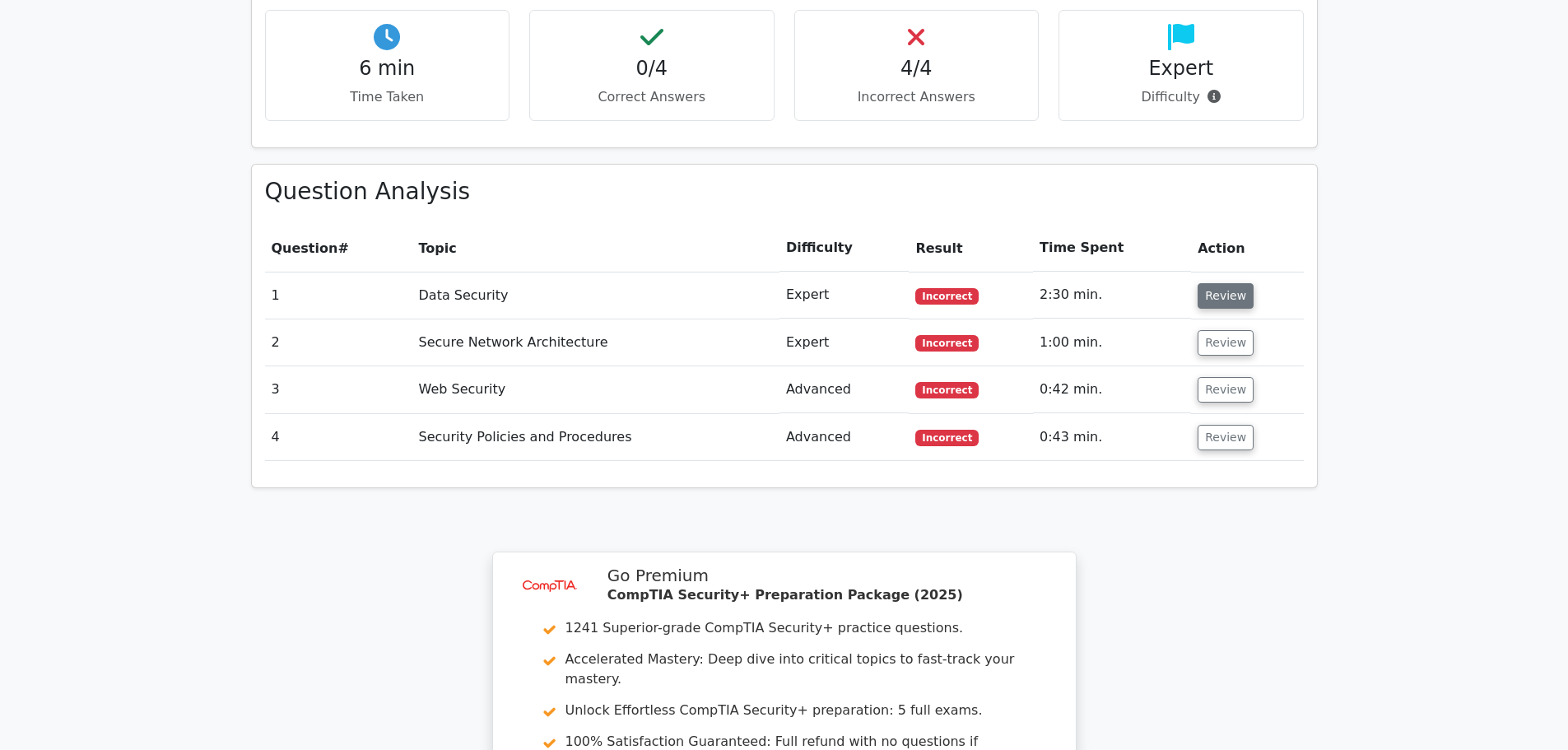
click at [1206, 283] on button "Review" at bounding box center [1224, 296] width 56 height 25
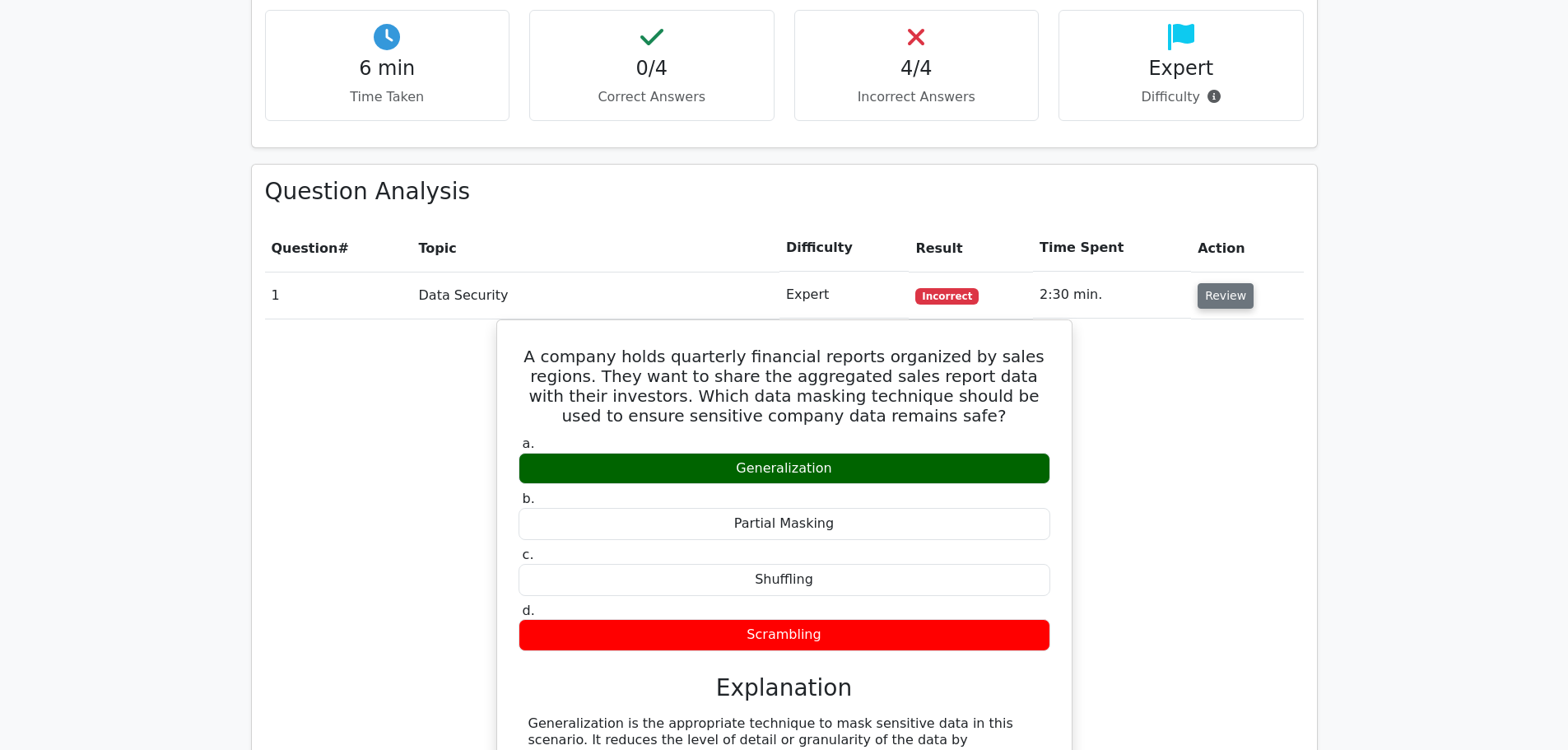
click at [1206, 283] on button "Review" at bounding box center [1224, 296] width 56 height 25
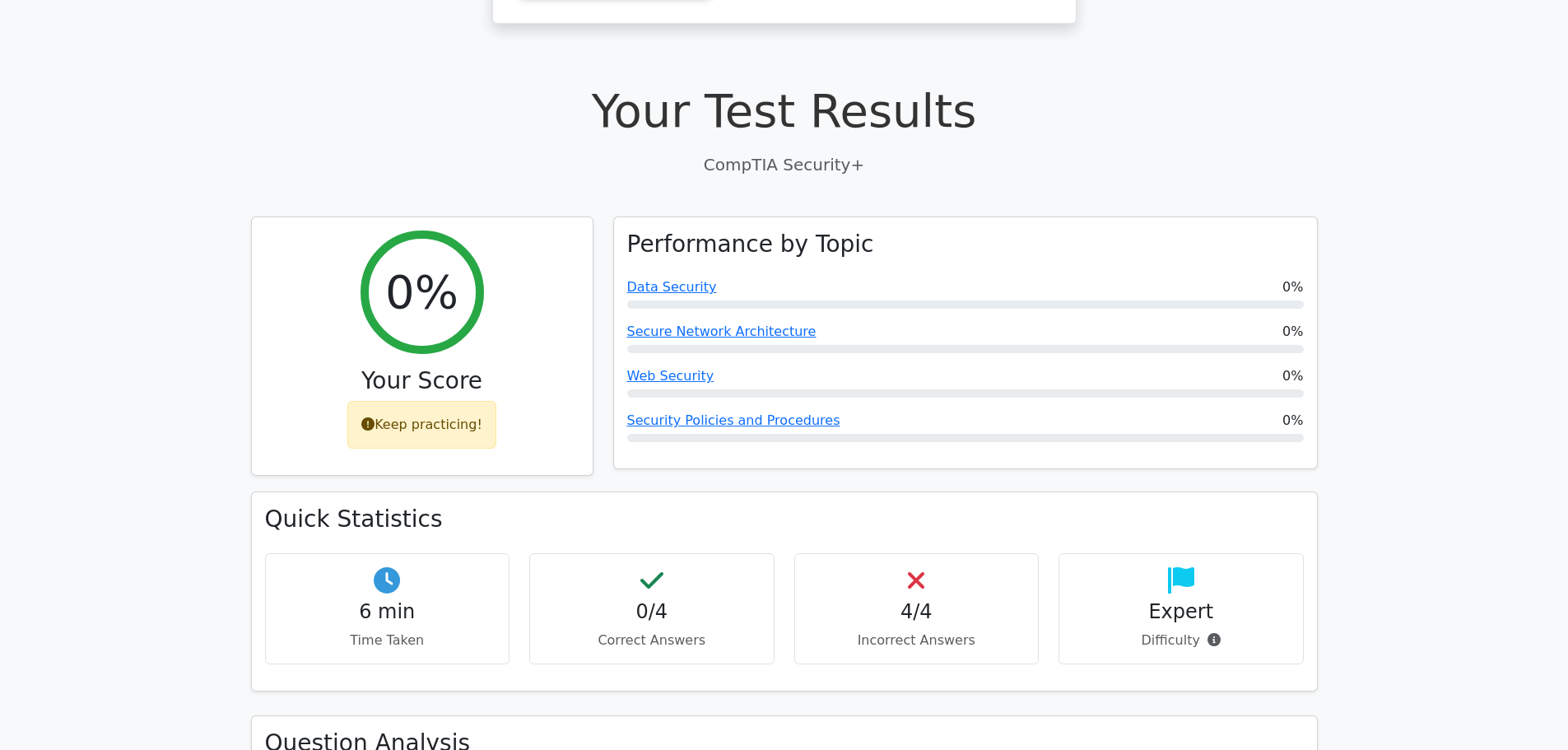
scroll to position [411, 0]
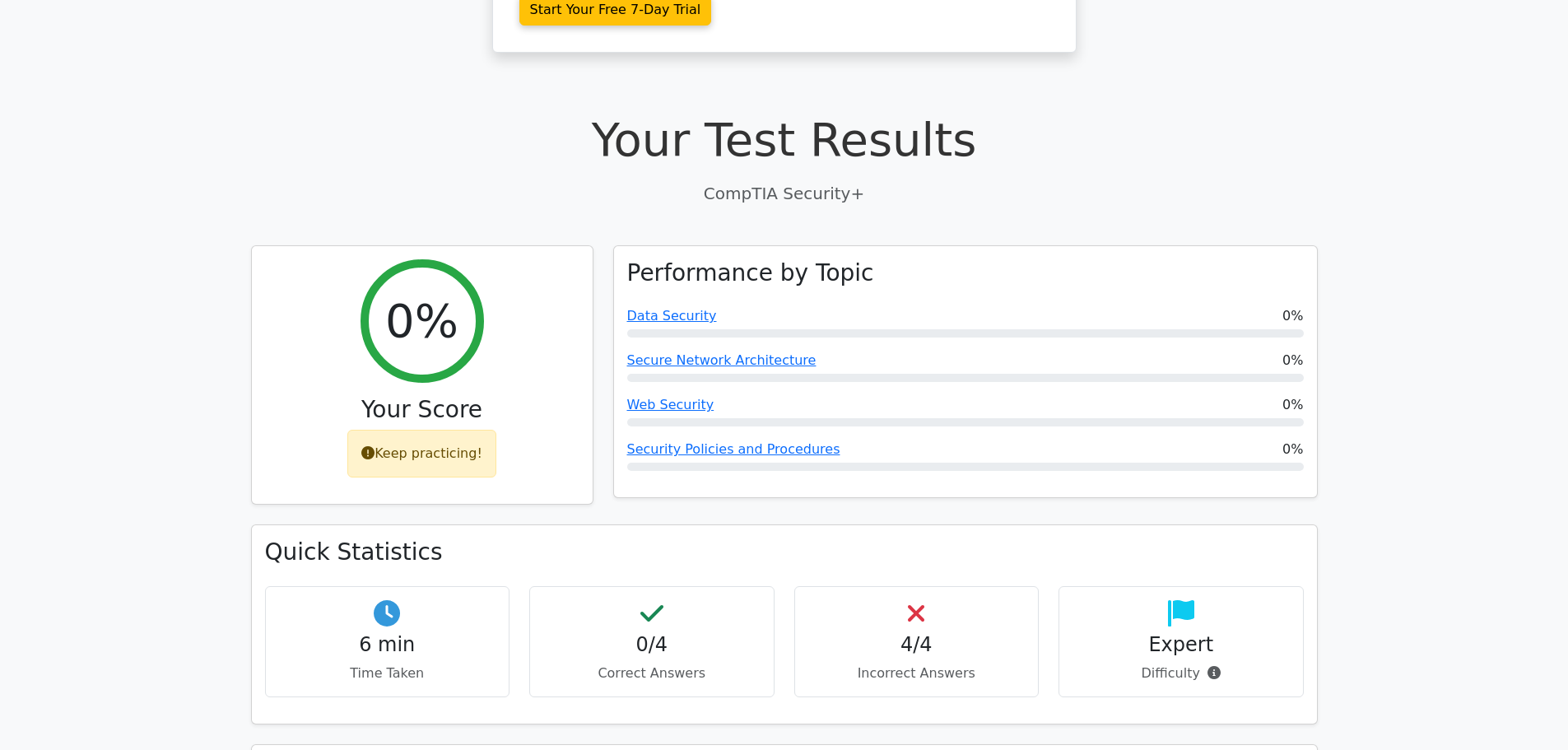
click at [1400, 353] on main "image/svg+xml Go Premium CompTIA Security+ Preparation Package (2025) 1241 Supe…" at bounding box center [784, 649] width 1568 height 2014
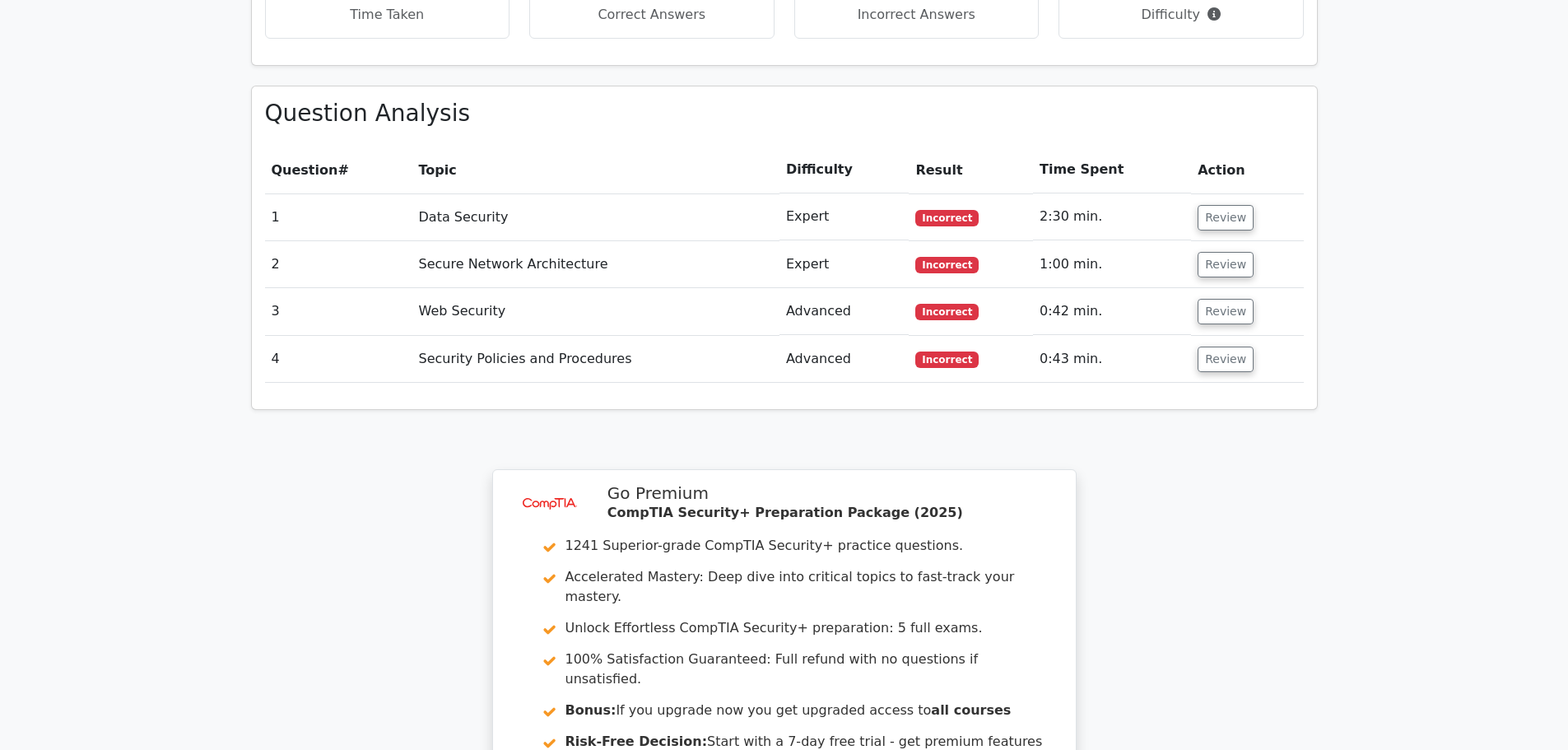
scroll to position [1394, 0]
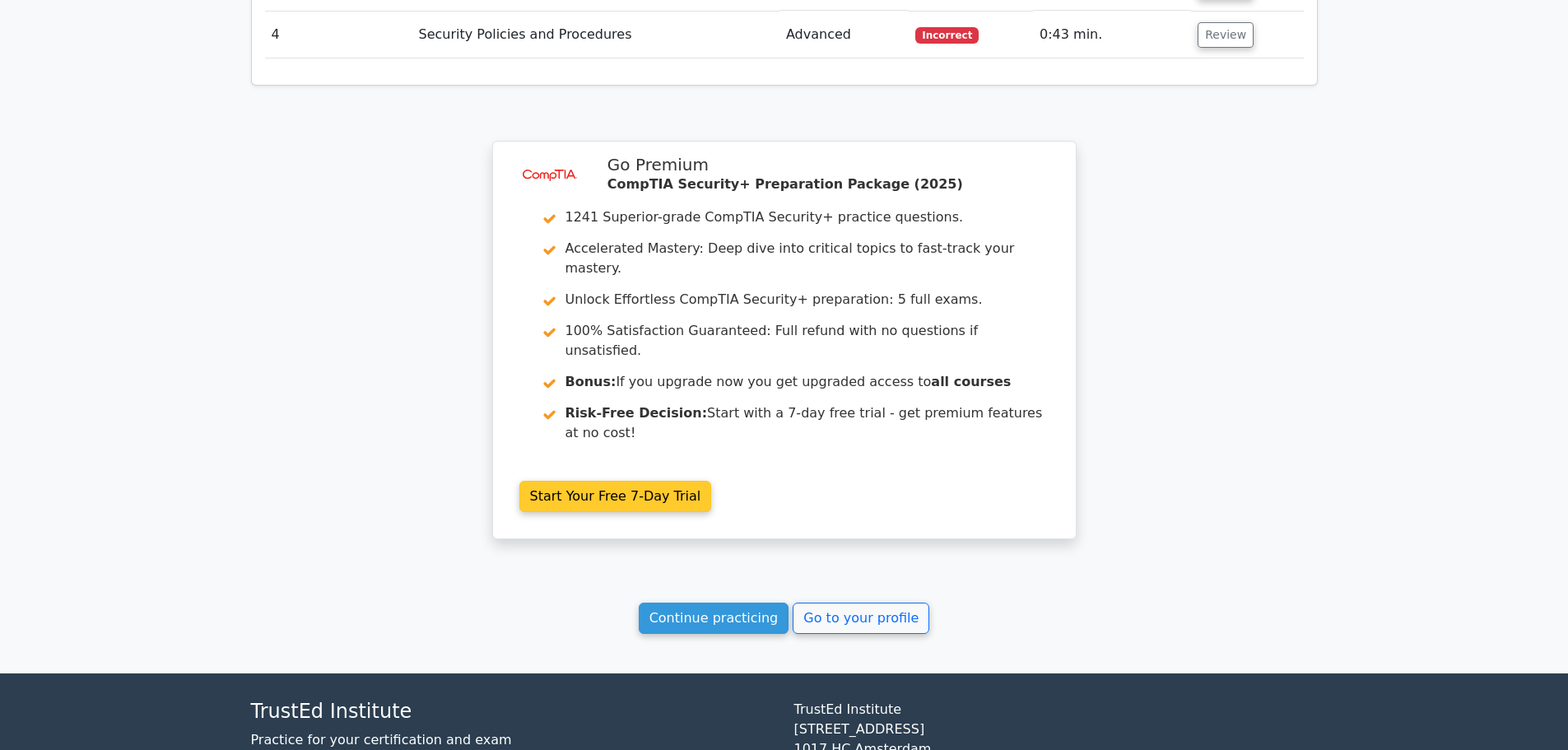
click at [628, 480] on link "Start Your Free 7-Day Trial" at bounding box center [616, 496] width 193 height 31
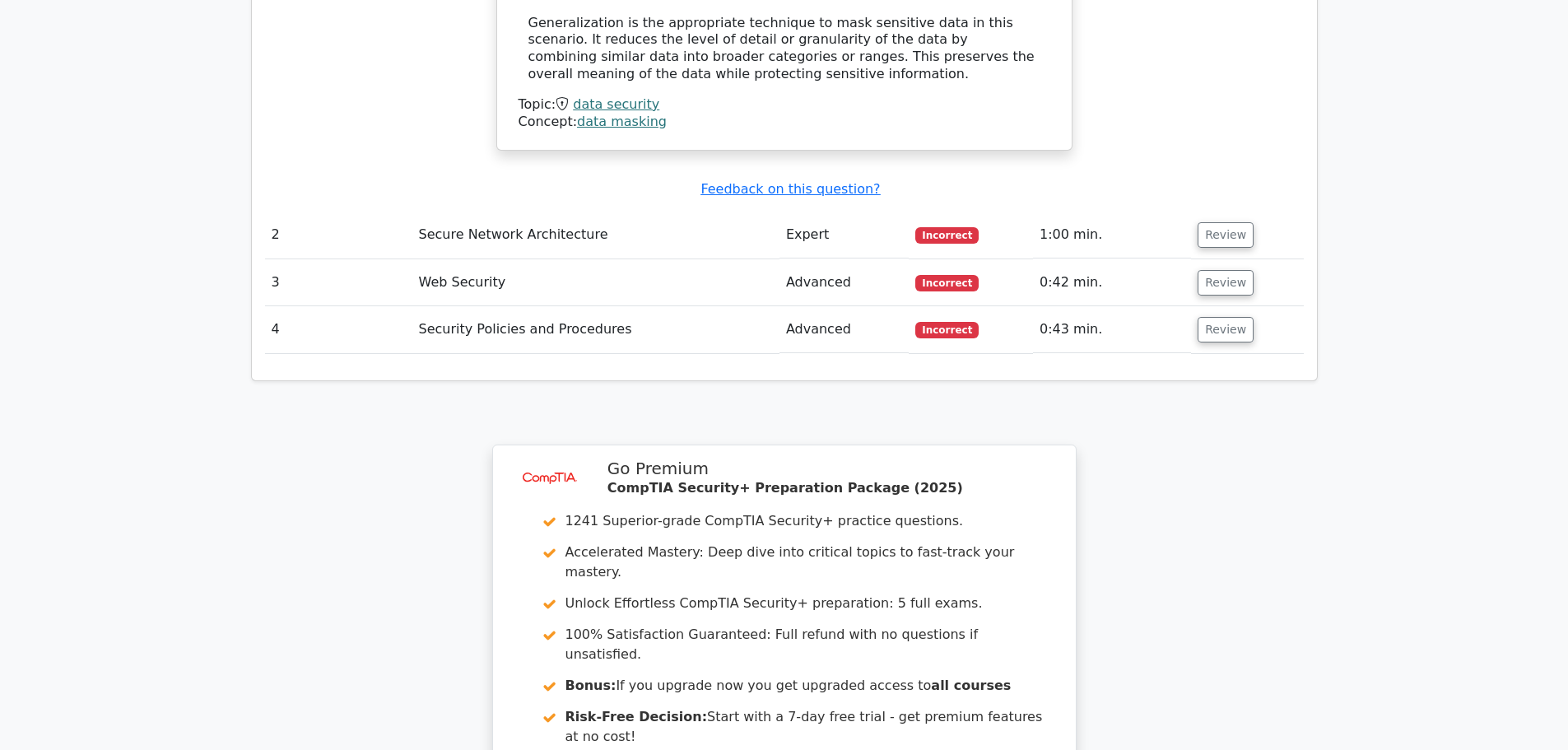
scroll to position [1996, 0]
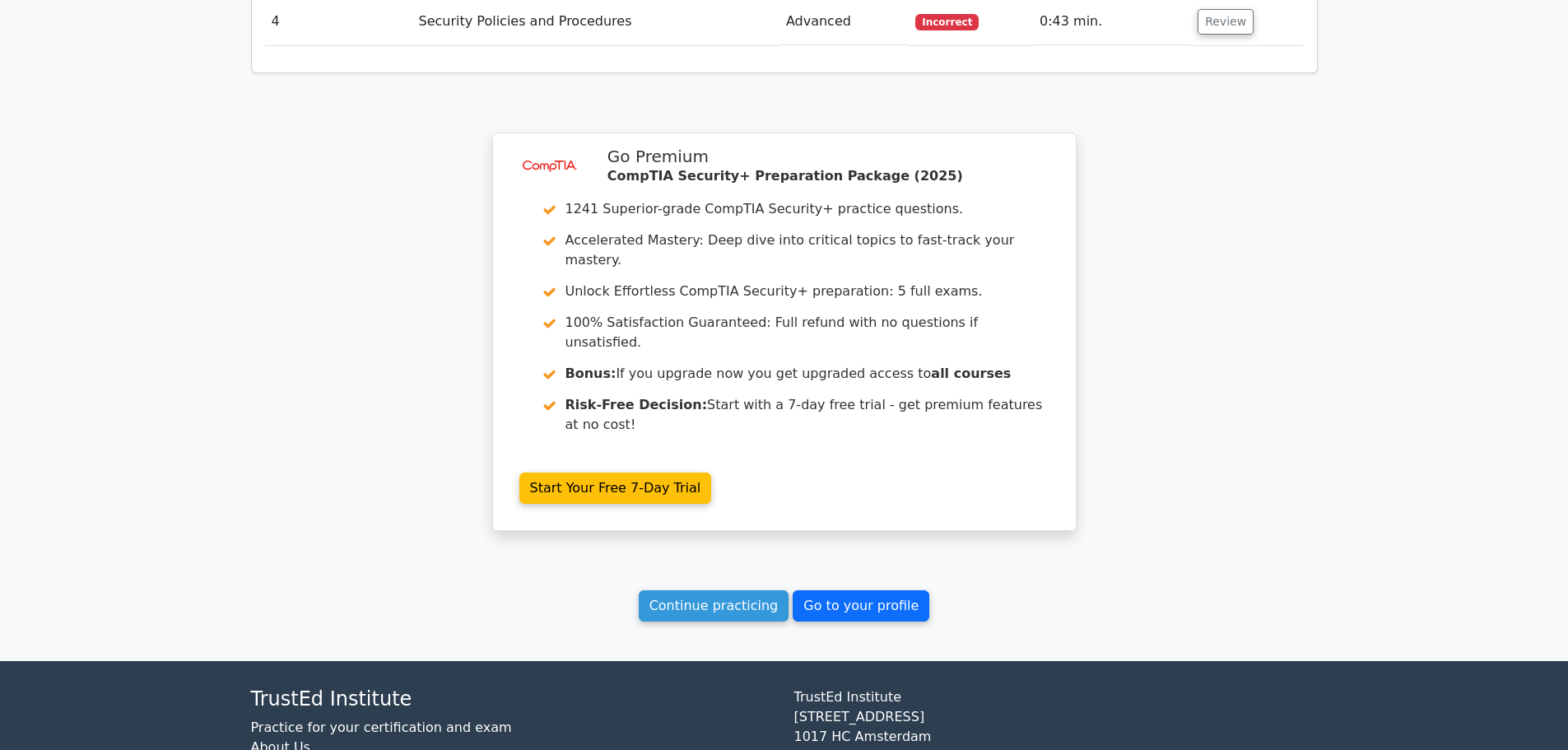
click at [862, 590] on link "Go to your profile" at bounding box center [861, 606] width 136 height 31
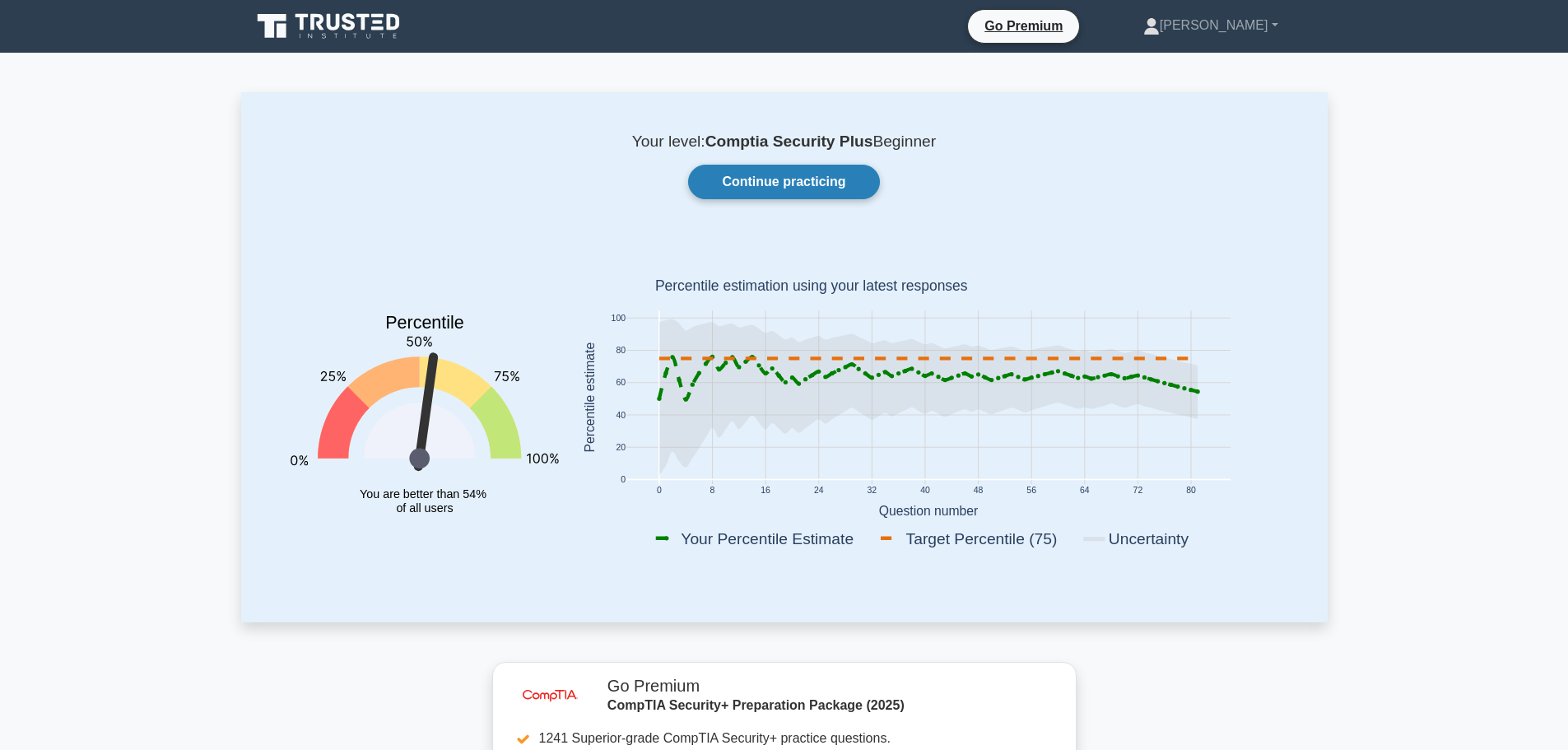
click at [854, 183] on link "Continue practicing" at bounding box center [783, 181] width 191 height 34
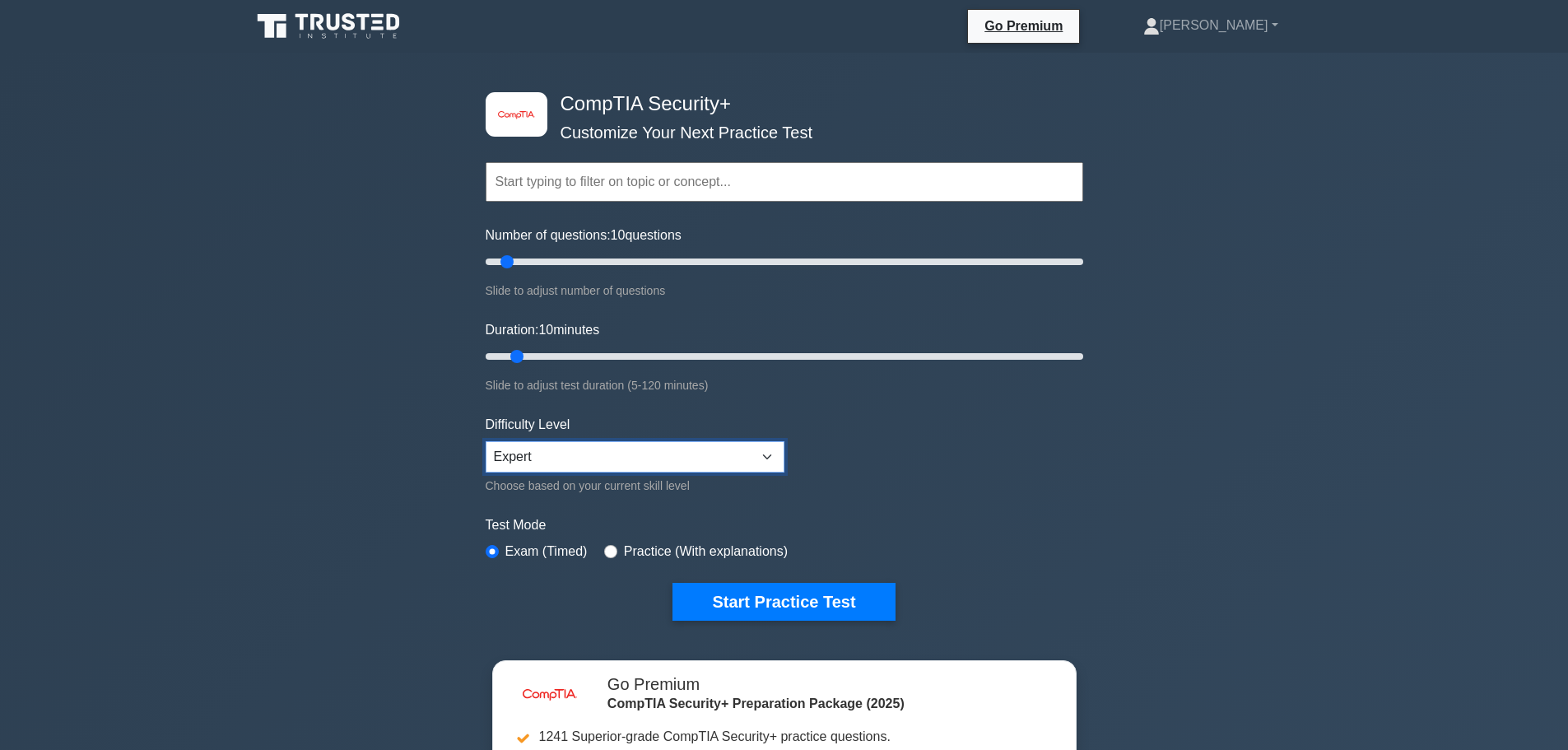
click at [606, 462] on select "Beginner Intermediate Expert" at bounding box center [634, 457] width 299 height 31
click at [485, 441] on select "Beginner Intermediate Expert" at bounding box center [634, 457] width 299 height 31
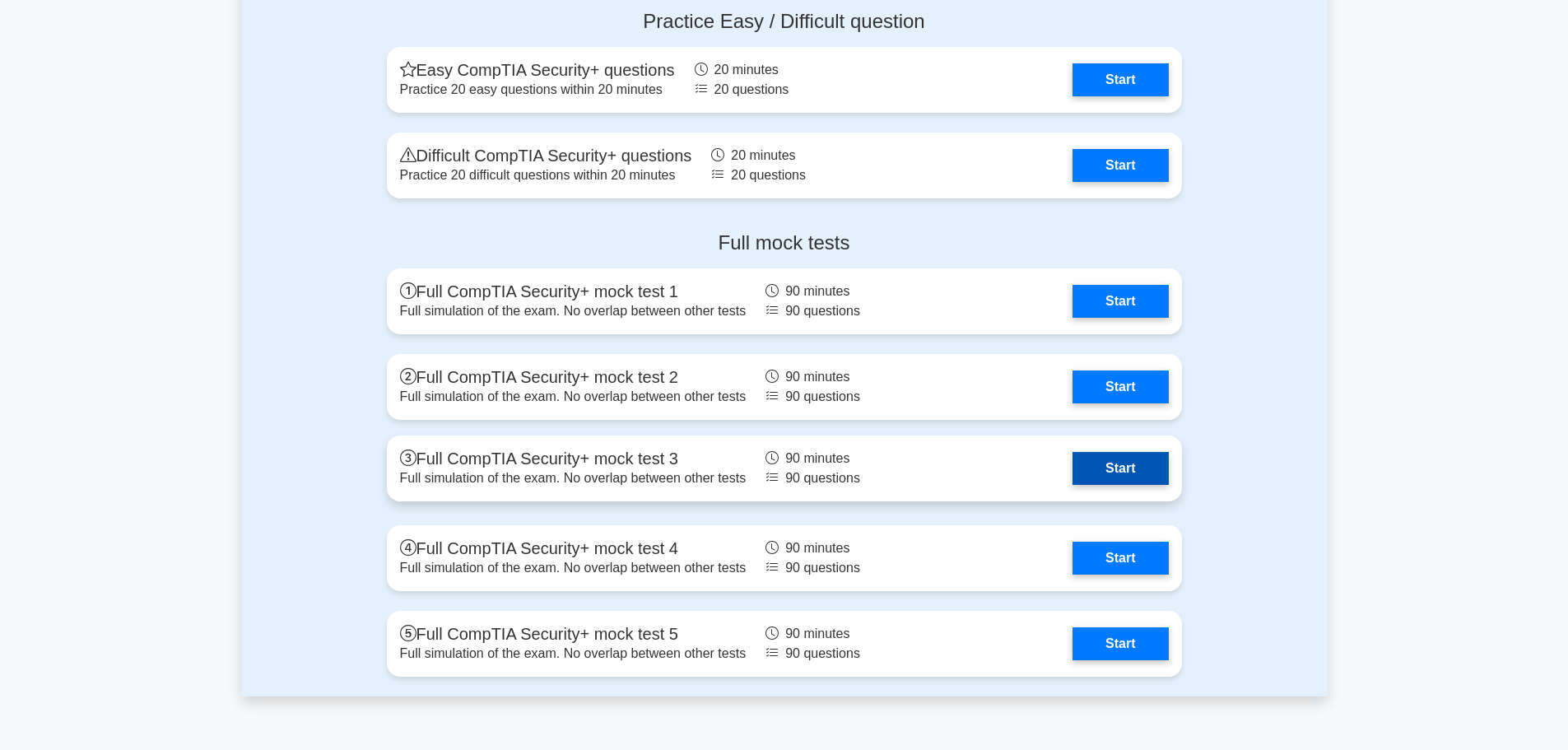
scroll to position [4444, 0]
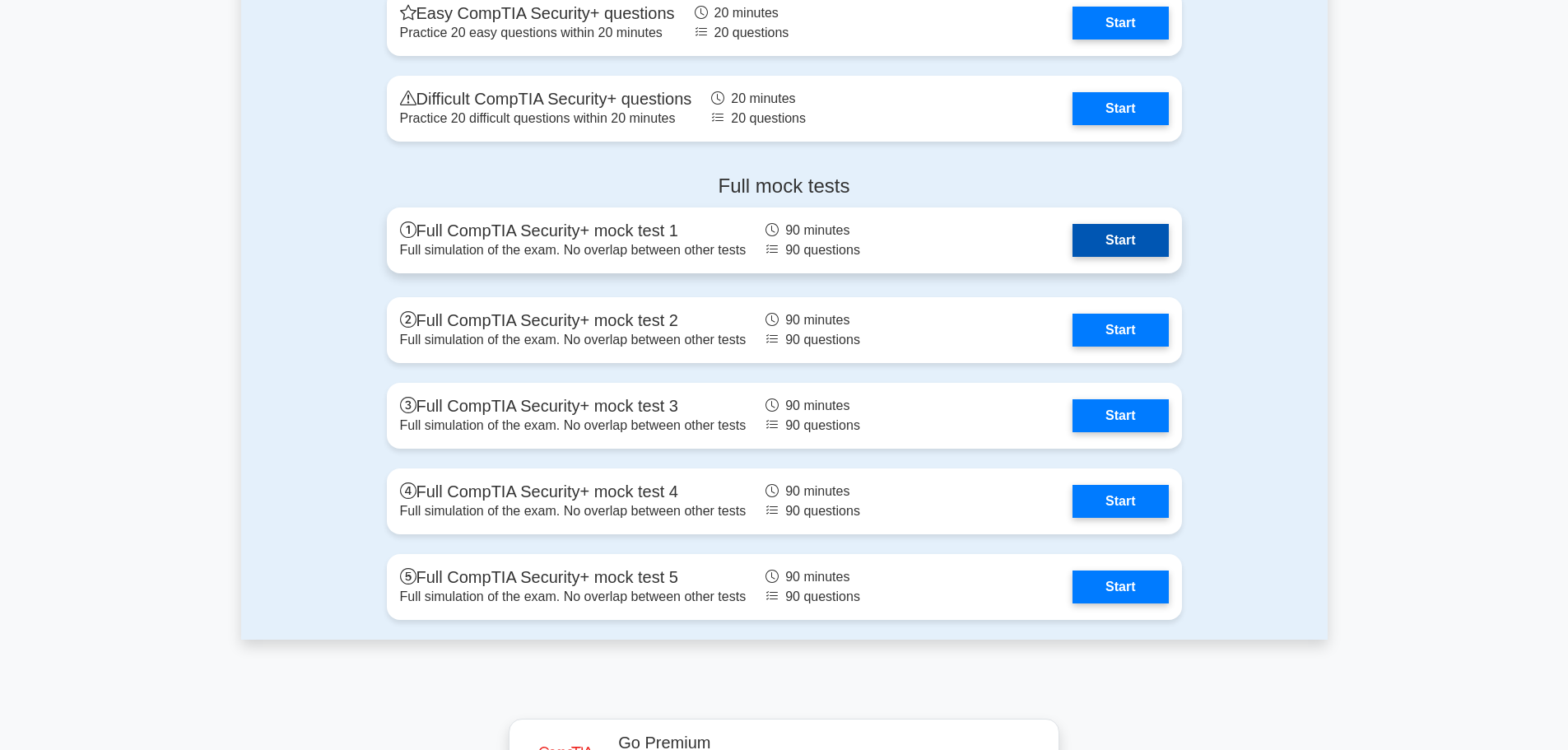
click at [1089, 242] on link "Start" at bounding box center [1120, 241] width 95 height 33
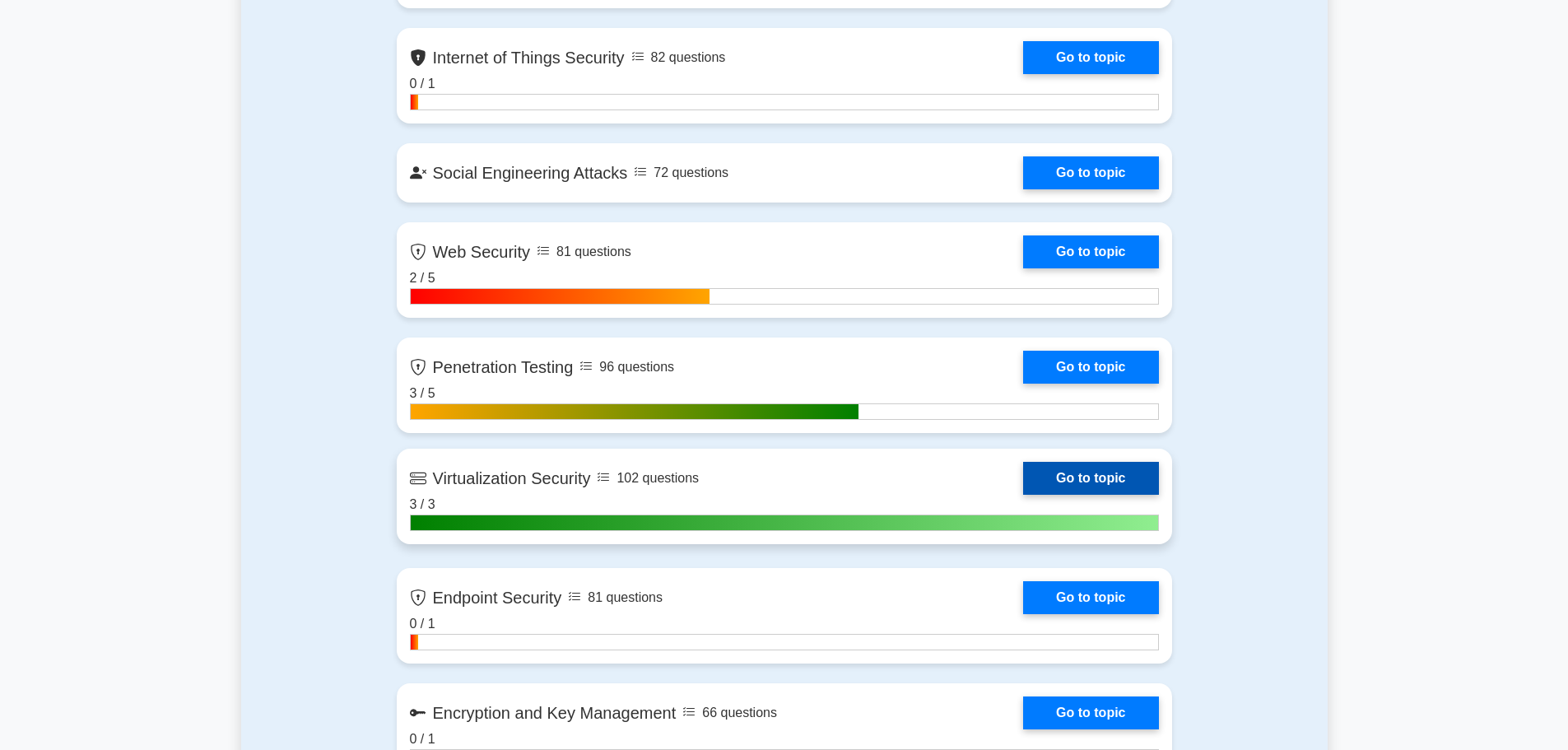
scroll to position [2798, 0]
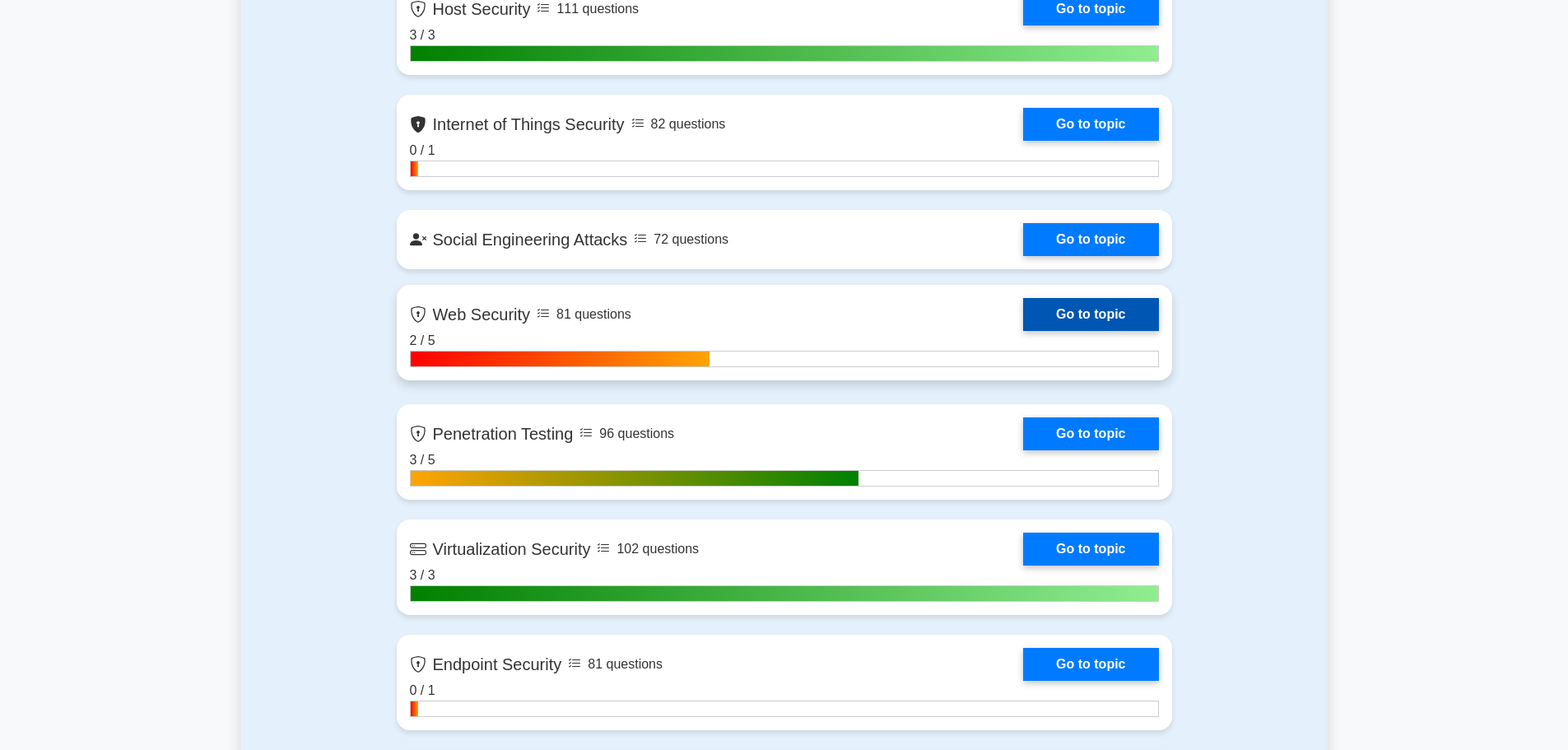
click at [1090, 316] on link "Go to topic" at bounding box center [1090, 315] width 135 height 33
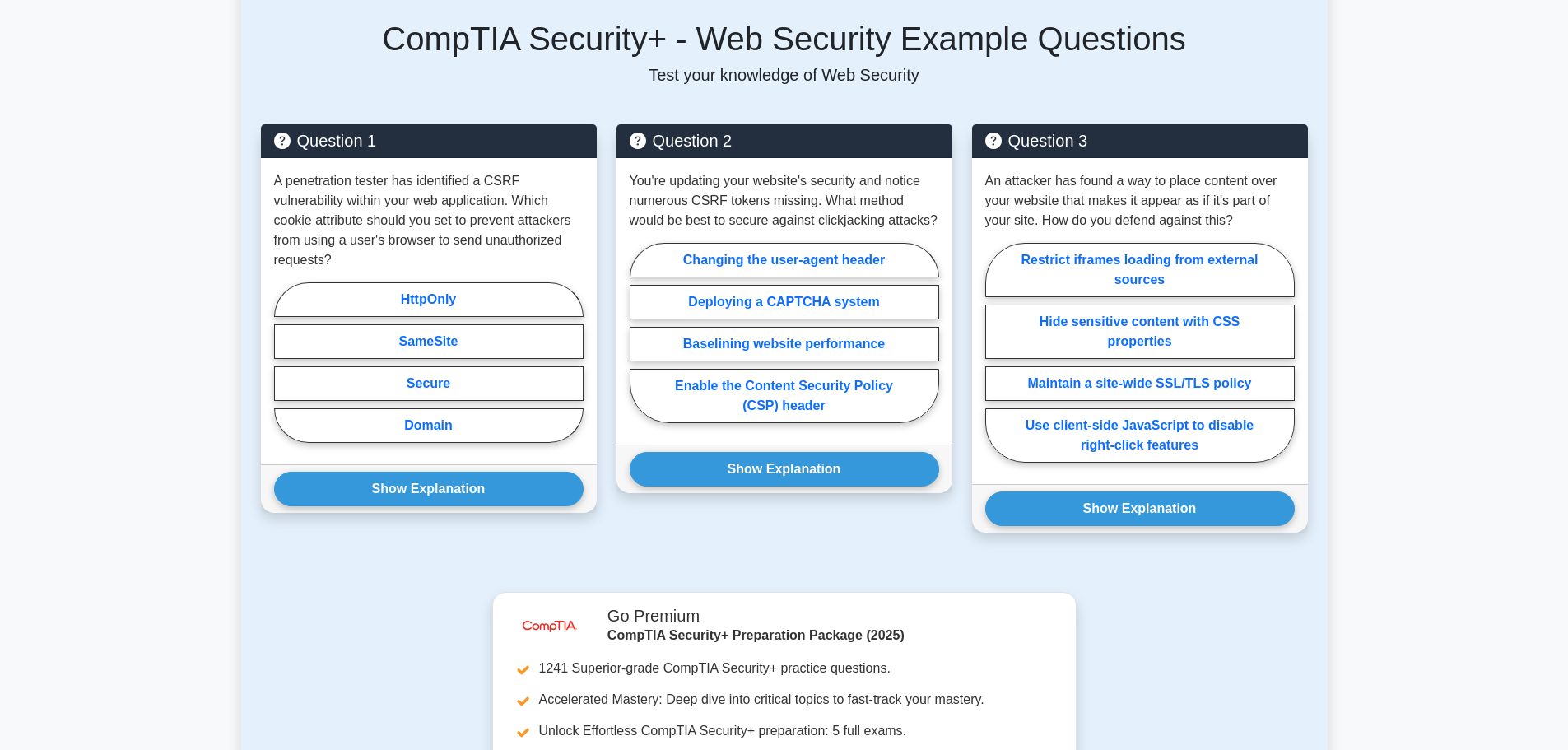
scroll to position [1069, 0]
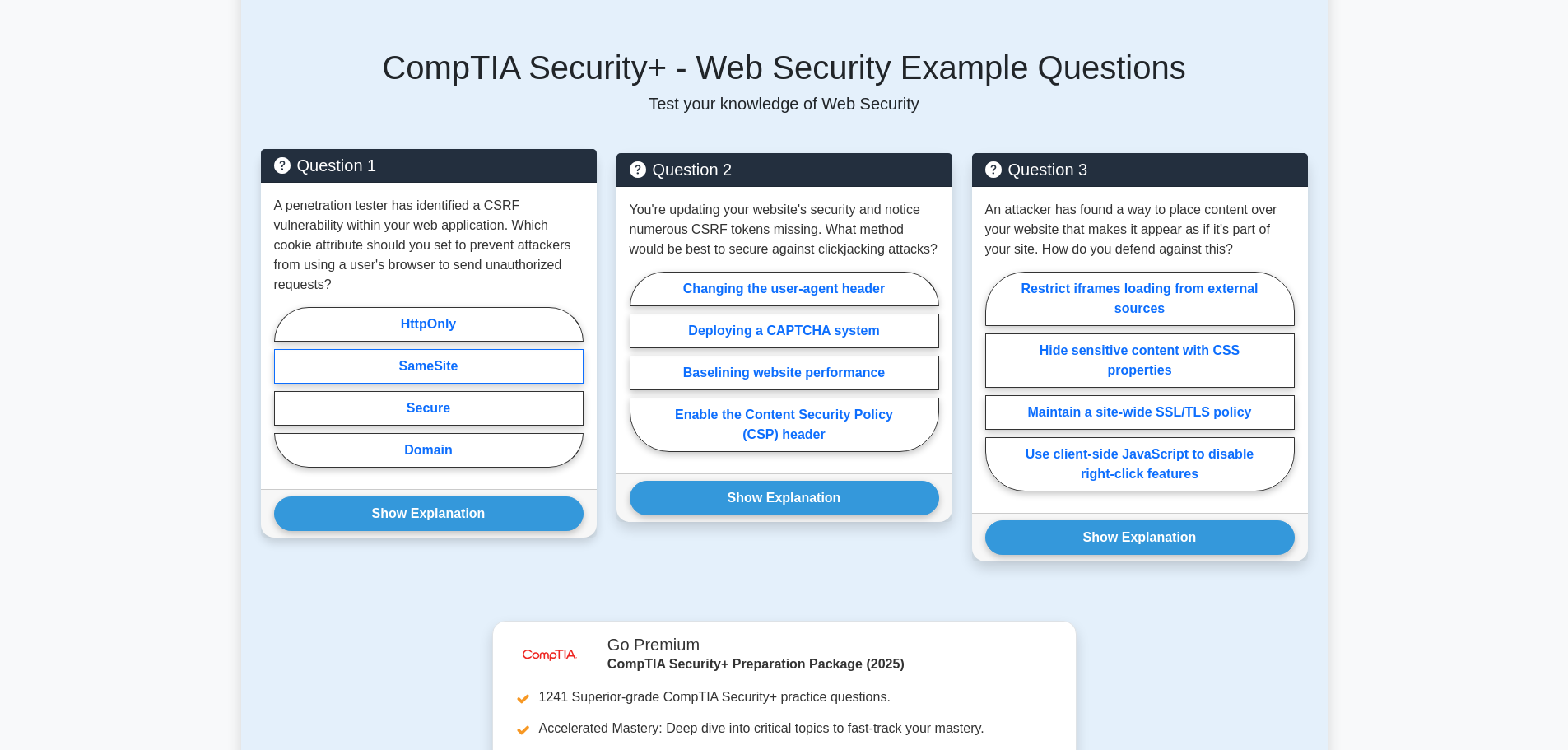
click at [445, 349] on label "SameSite" at bounding box center [429, 365] width 310 height 34
click at [284, 387] on input "SameSite" at bounding box center [279, 392] width 11 height 11
radio input "true"
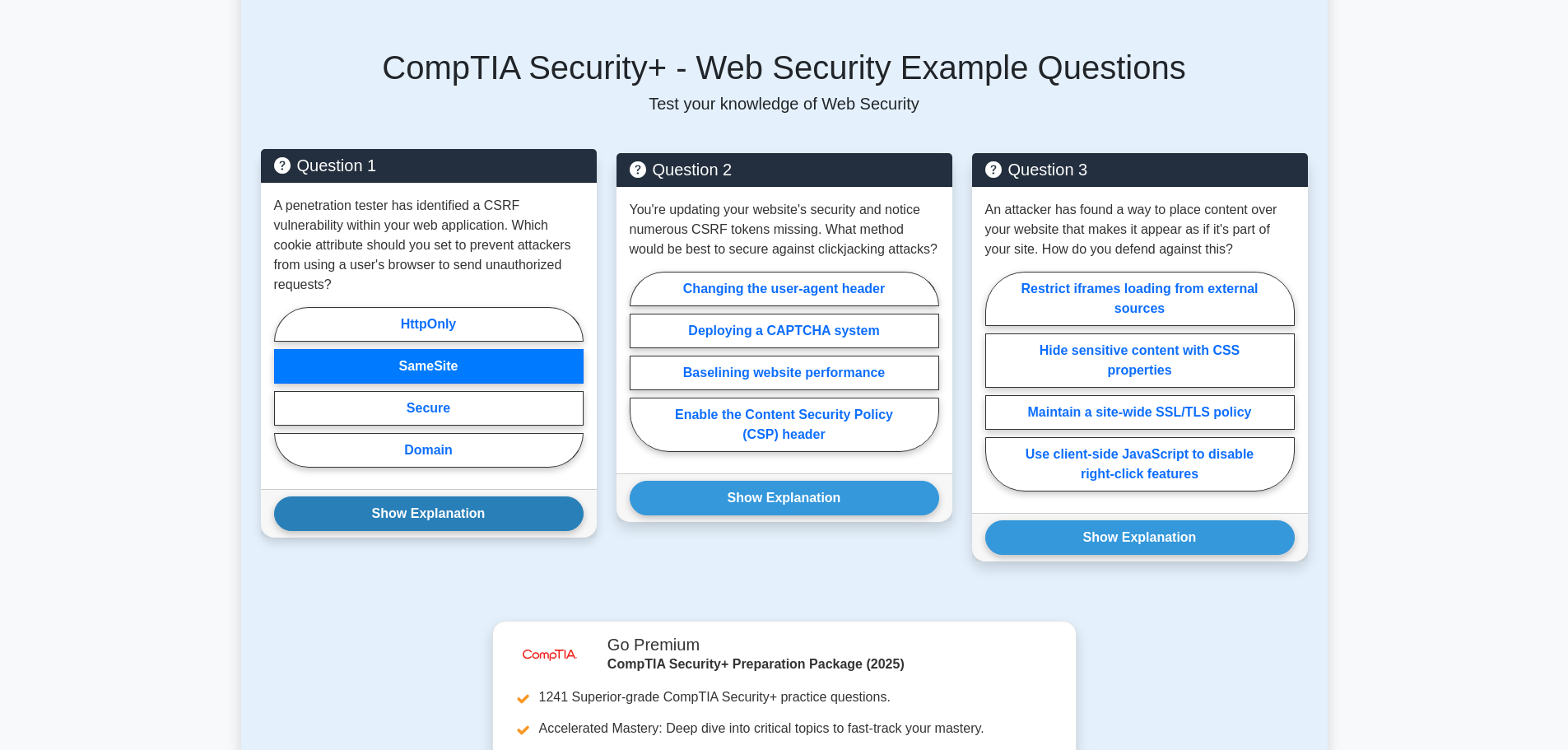
click at [435, 496] on button "Show Explanation" at bounding box center [429, 512] width 310 height 34
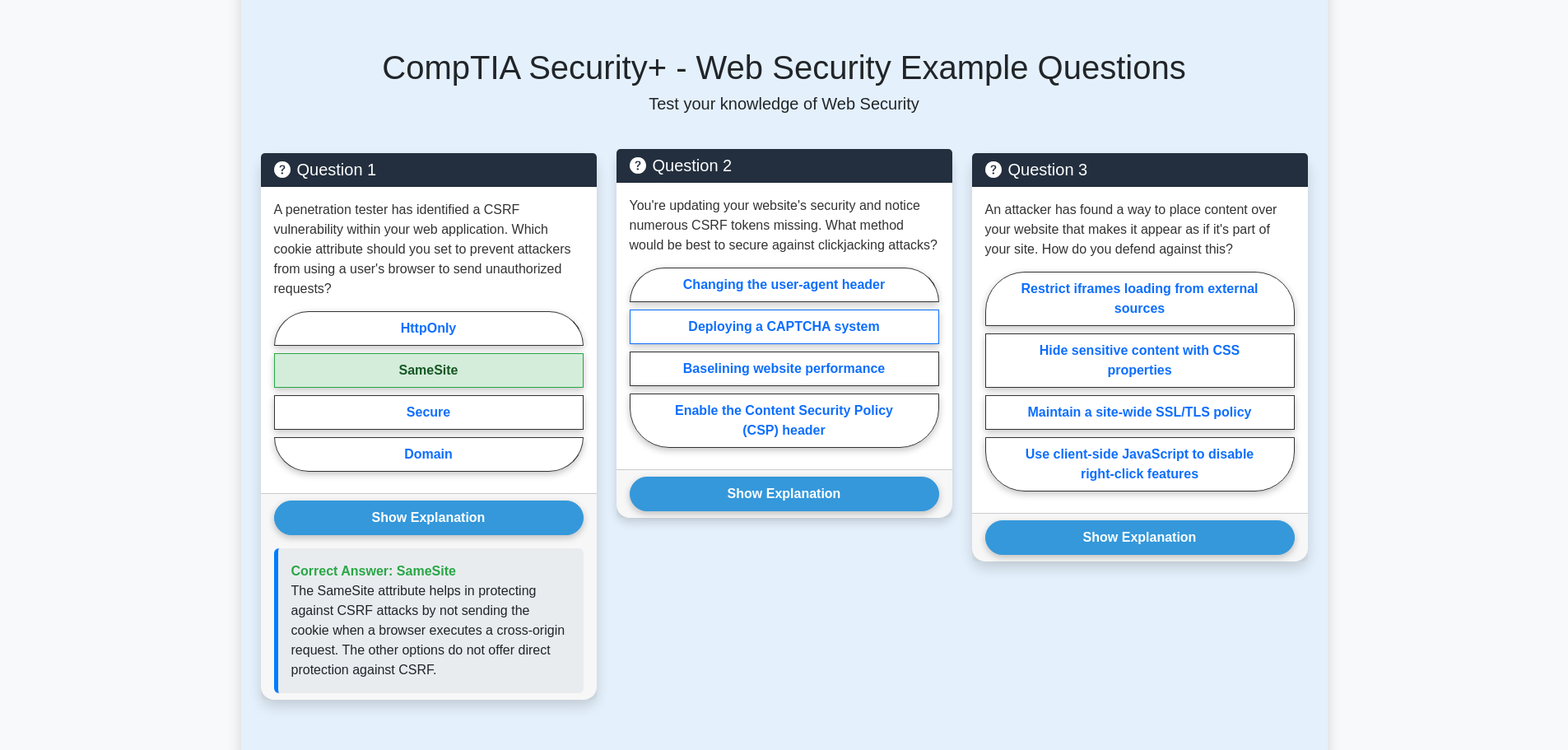
click at [783, 310] on label "Deploying a CAPTCHA system" at bounding box center [784, 326] width 310 height 34
click at [640, 357] on input "Deploying a CAPTCHA system" at bounding box center [634, 362] width 11 height 11
radio input "true"
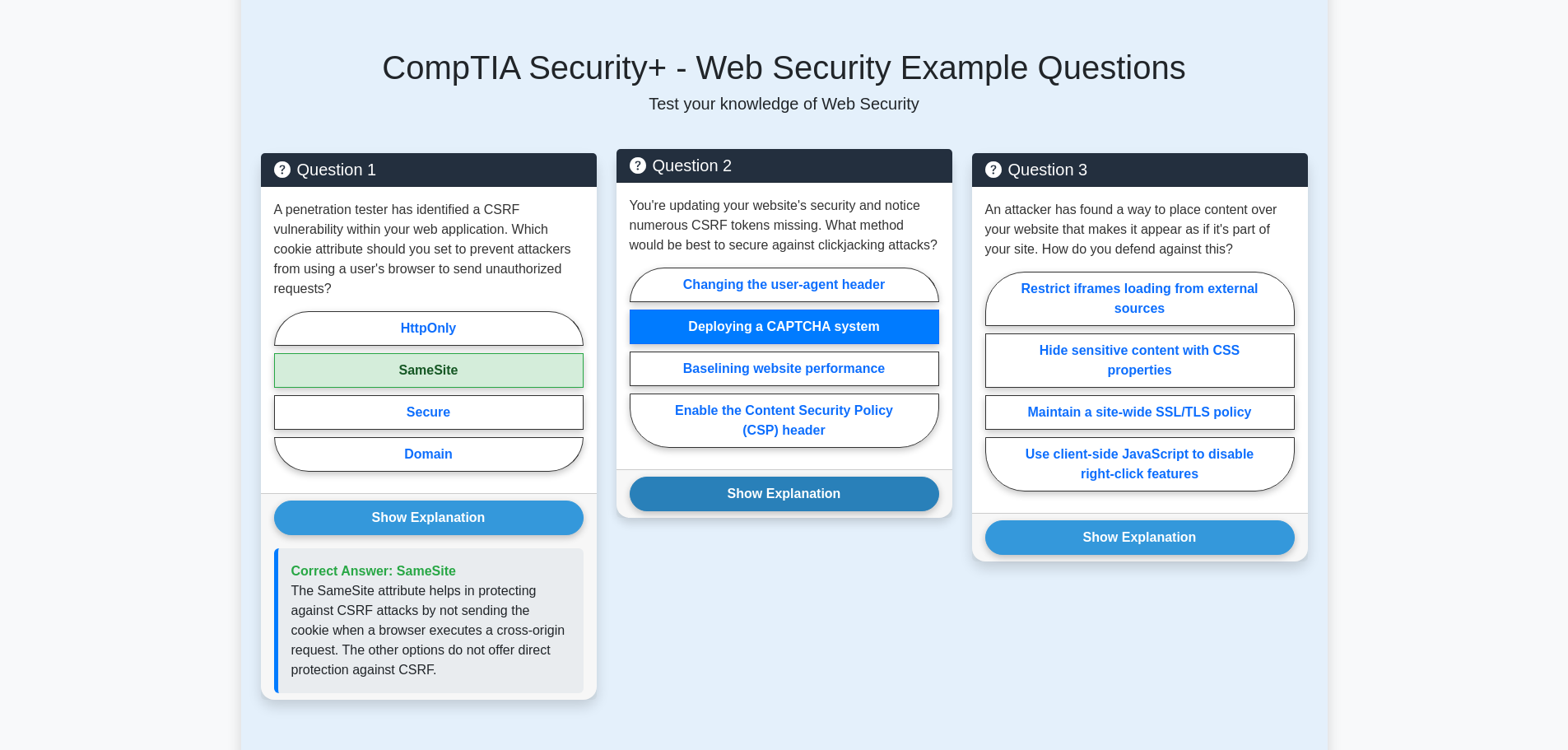
click at [776, 476] on button "Show Explanation" at bounding box center [784, 493] width 310 height 34
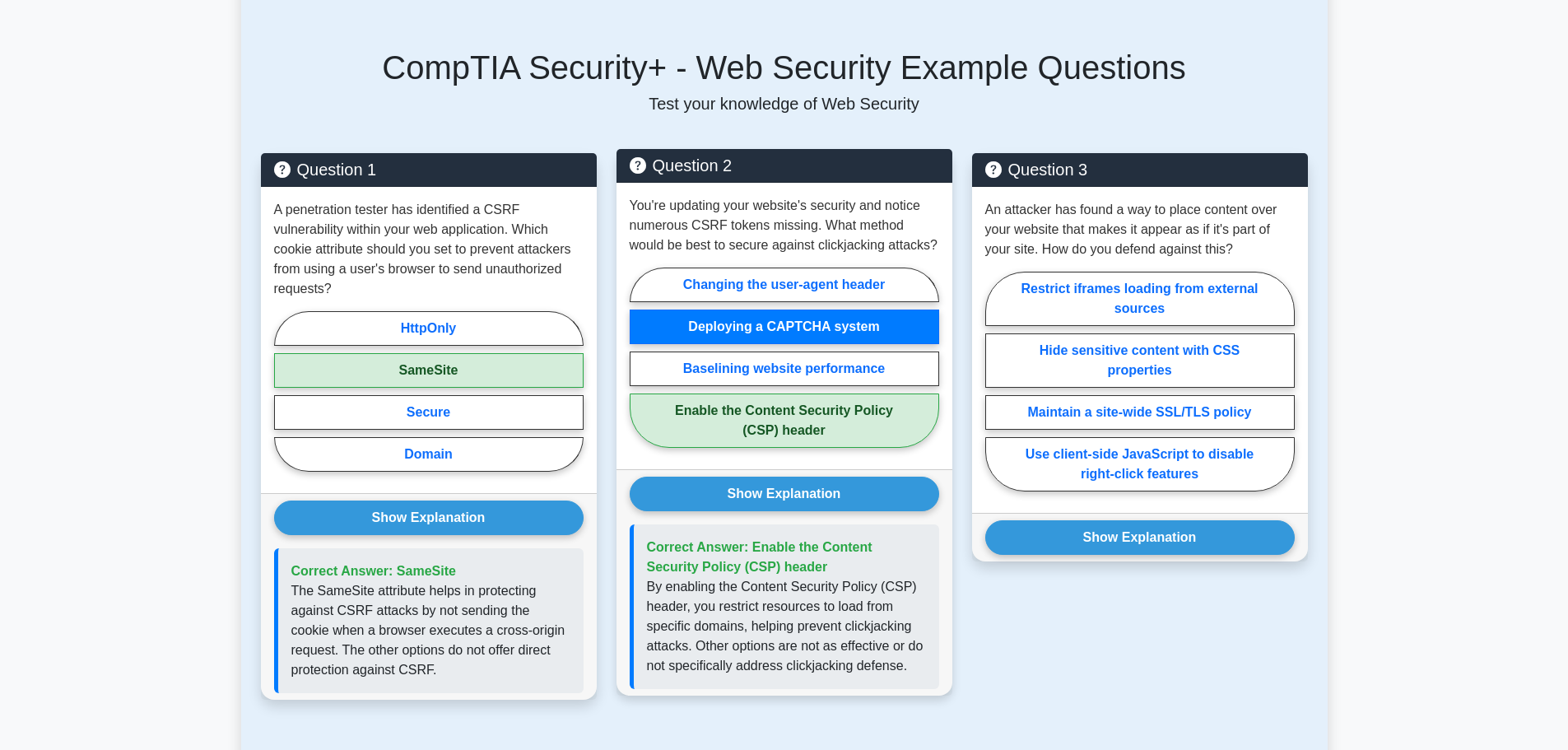
click at [736, 394] on label "Enable the Content Security Policy (CSP) header" at bounding box center [784, 421] width 310 height 55
click at [640, 368] on input "Enable the Content Security Policy (CSP) header" at bounding box center [634, 362] width 11 height 11
radio input "true"
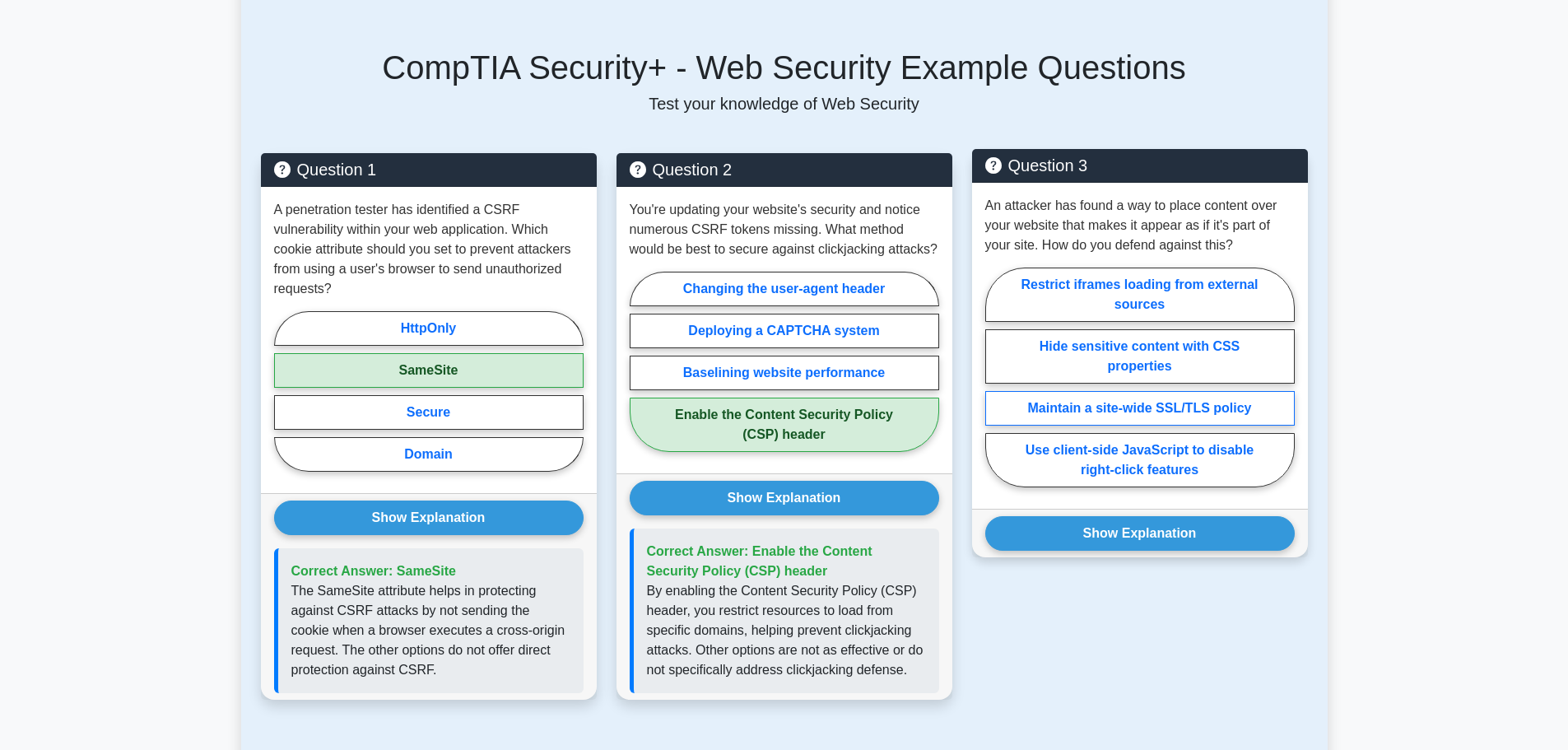
click at [1163, 391] on label "Maintain a site-wide SSL/TLS policy" at bounding box center [1139, 407] width 310 height 34
click at [995, 377] on input "Maintain a site-wide SSL/TLS policy" at bounding box center [989, 382] width 11 height 11
radio input "true"
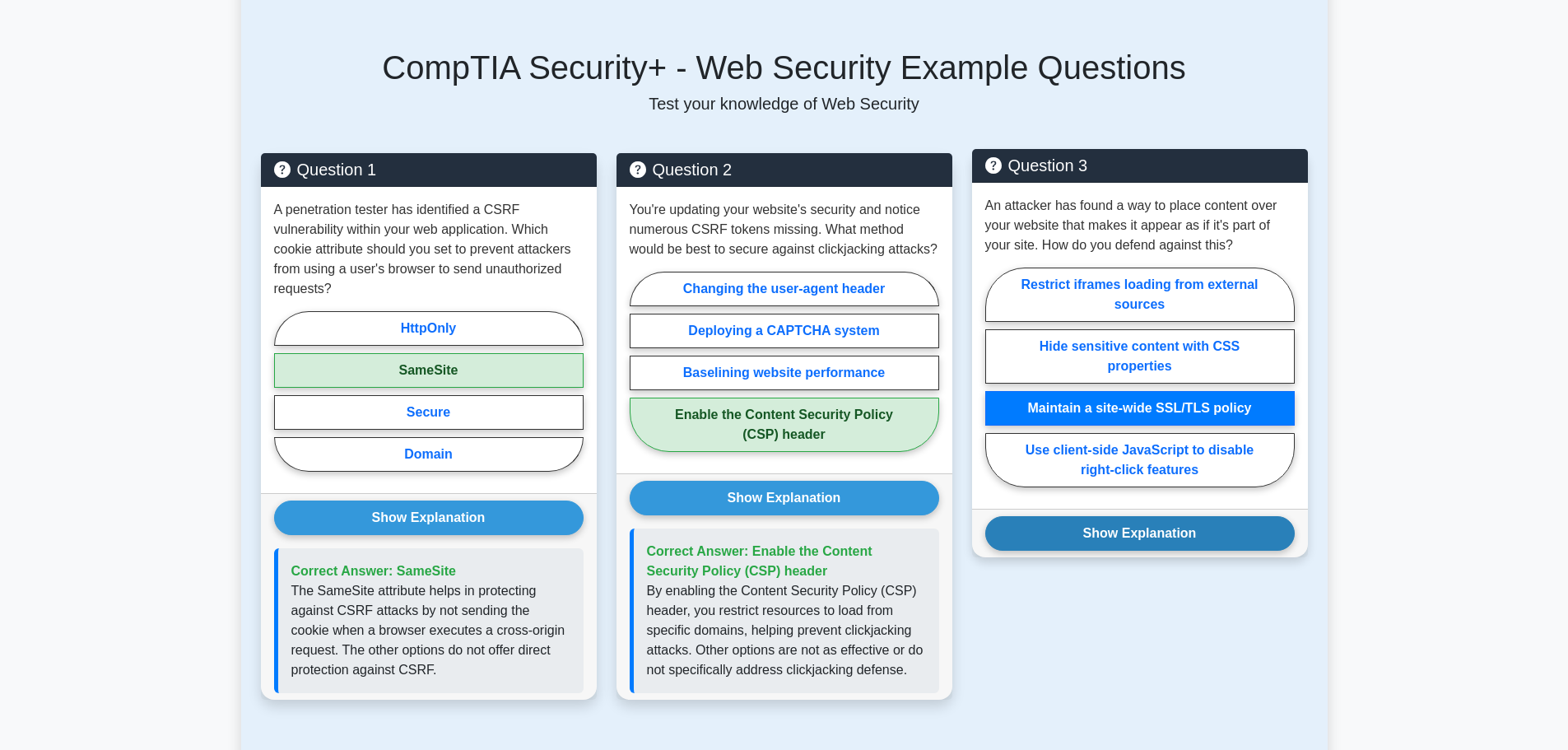
click at [1065, 516] on button "Show Explanation" at bounding box center [1139, 533] width 310 height 34
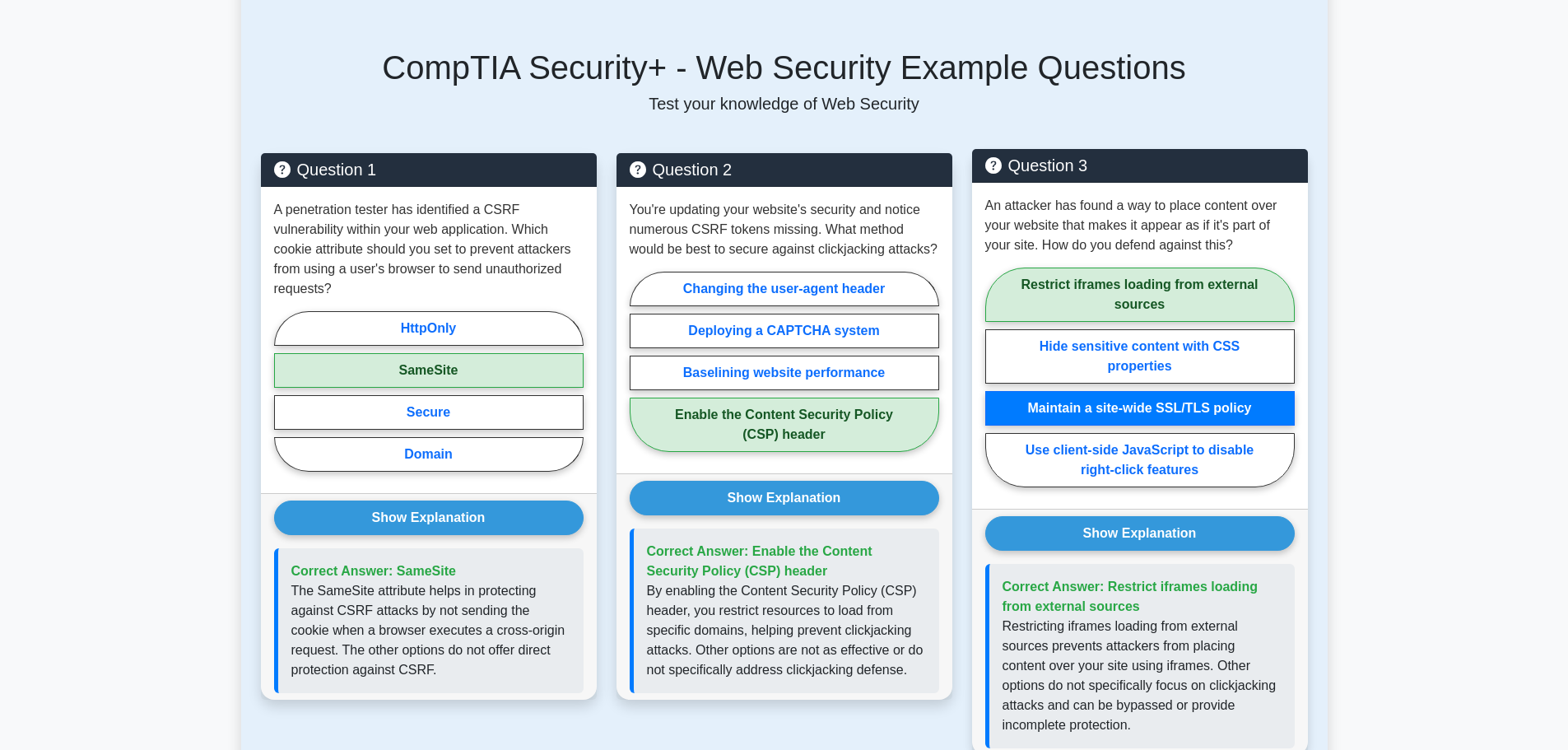
click at [1083, 268] on label "Restrict iframes loading from external sources" at bounding box center [1139, 295] width 310 height 55
click at [995, 377] on input "Restrict iframes loading from external sources" at bounding box center [989, 382] width 11 height 11
radio input "true"
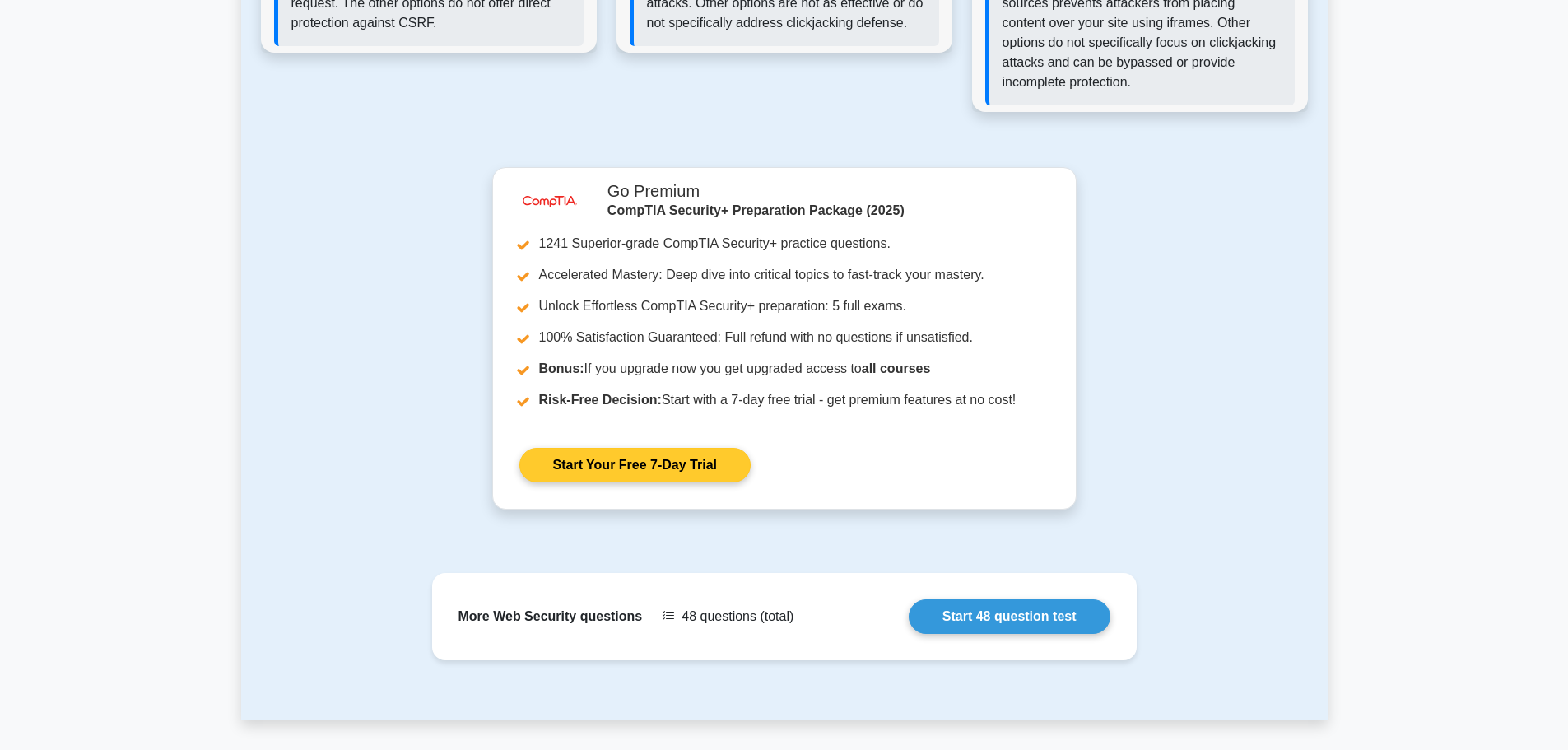
scroll to position [1868, 0]
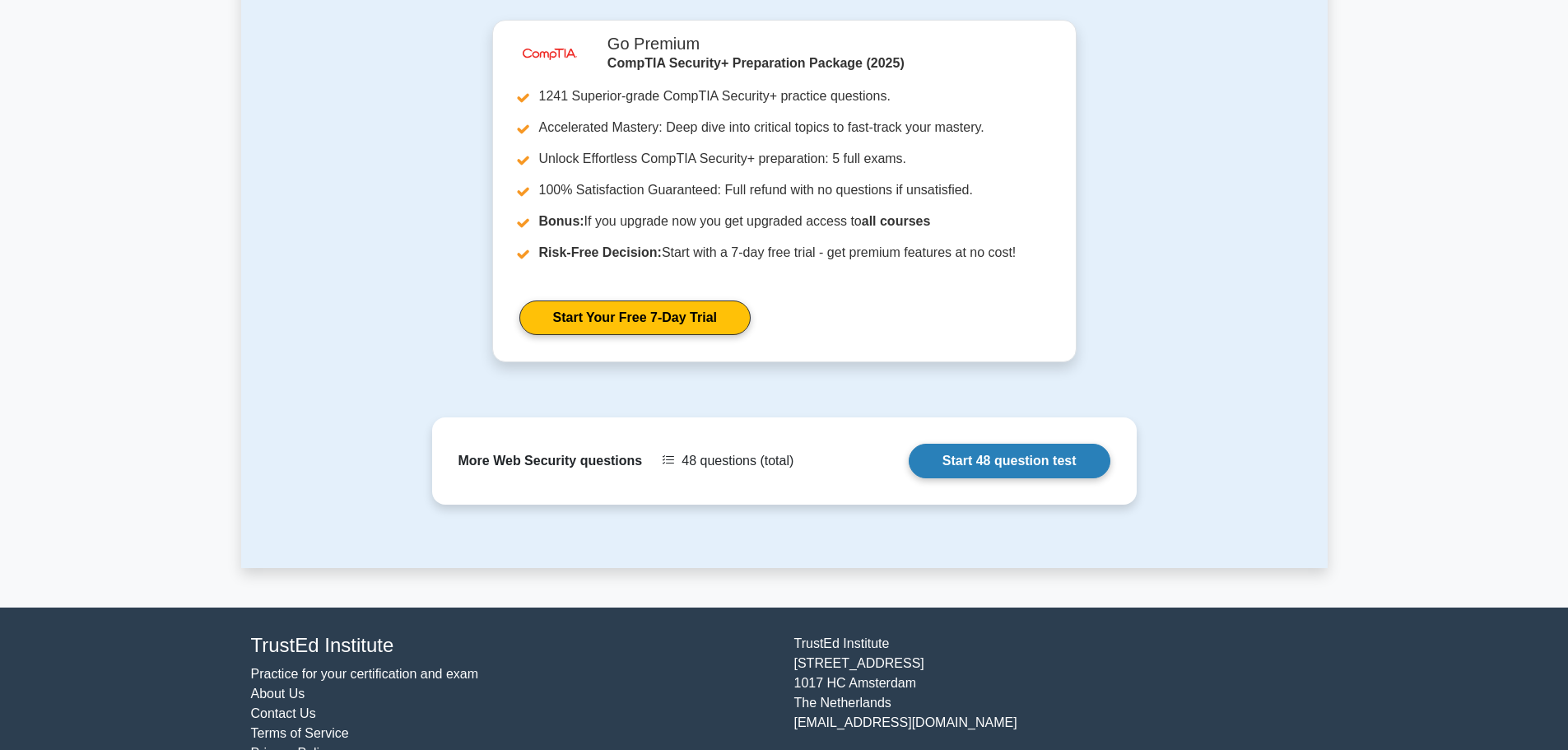
click at [989, 443] on link "Start 48 question test" at bounding box center [1009, 460] width 202 height 34
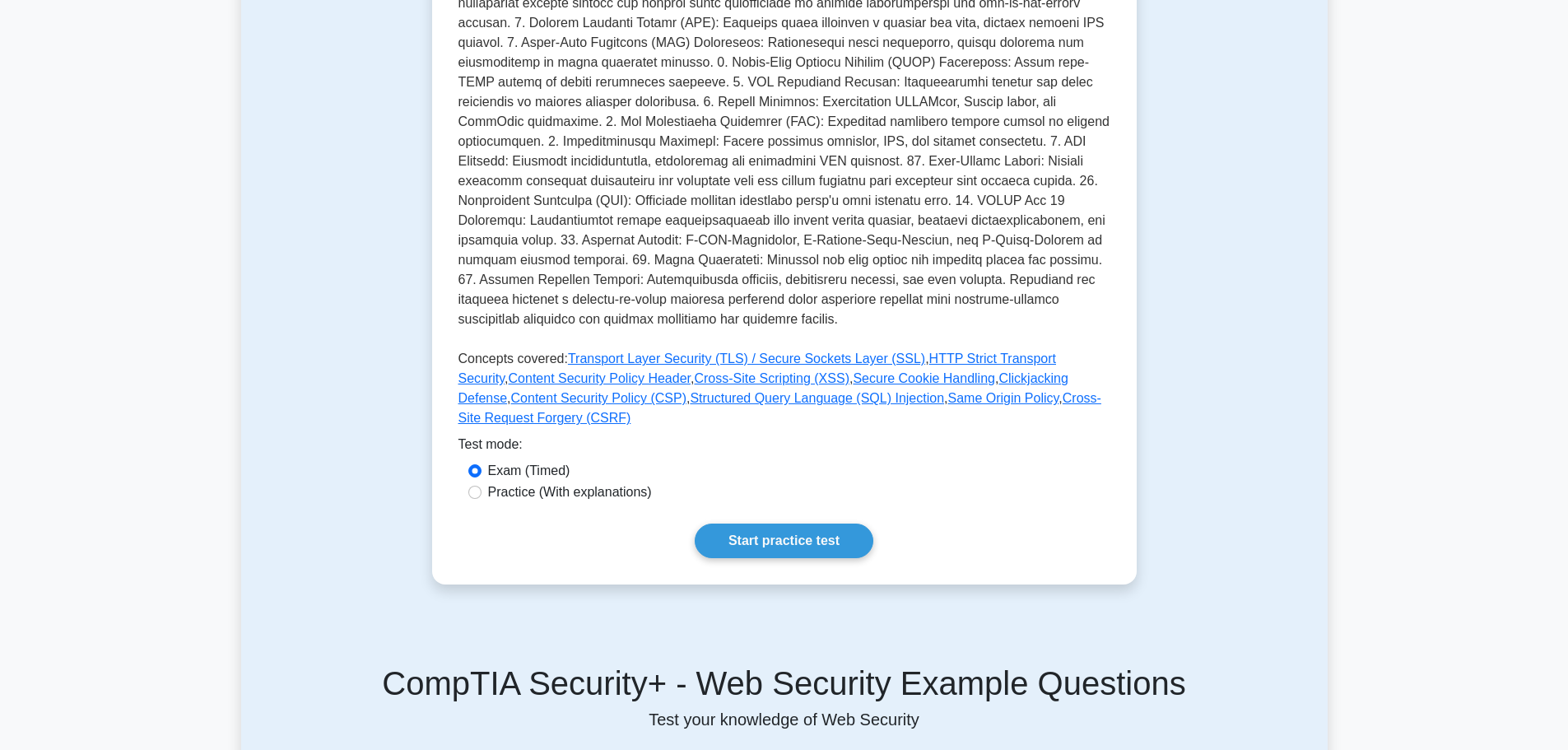
scroll to position [107, 0]
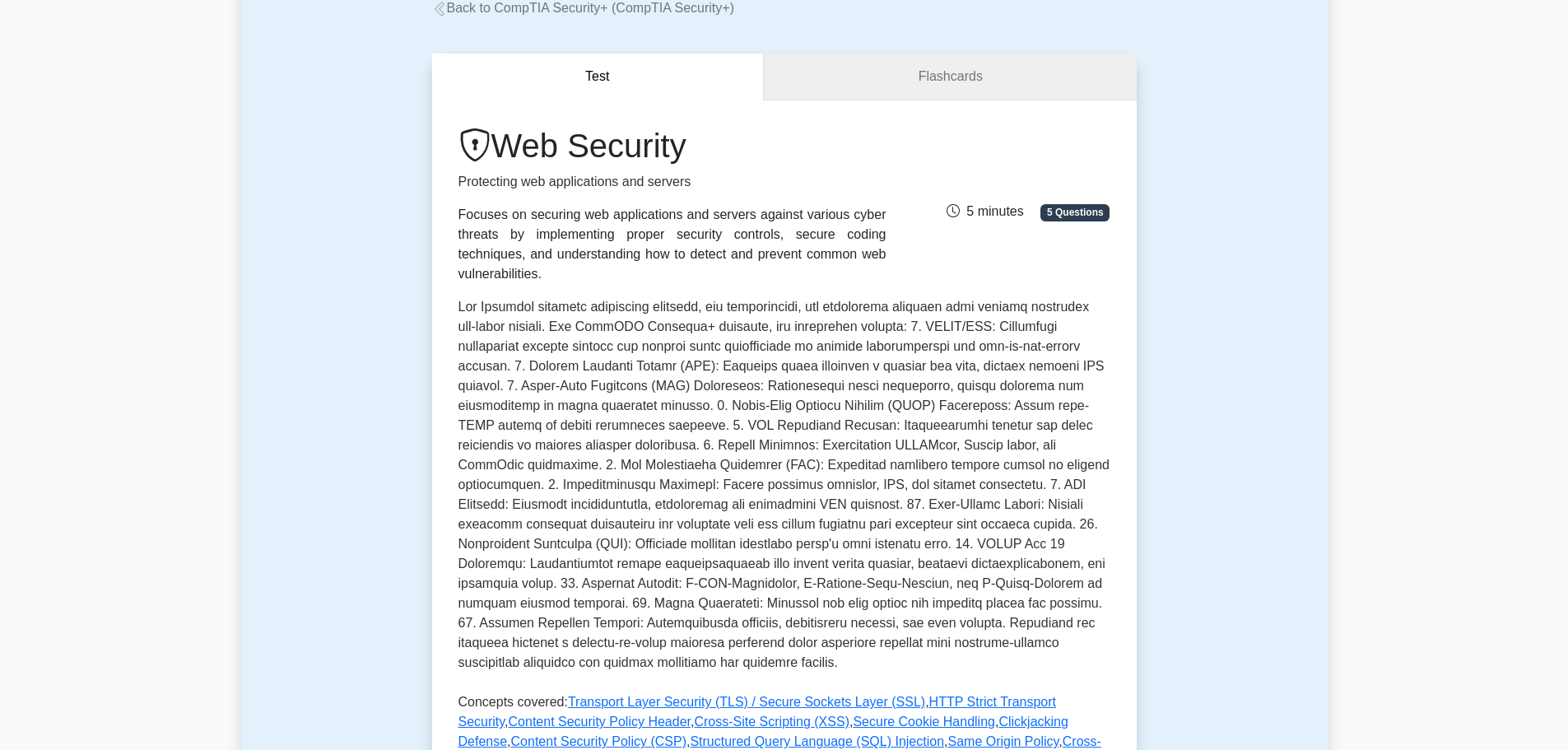
click at [1006, 94] on link "Flashcards" at bounding box center [950, 77] width 372 height 47
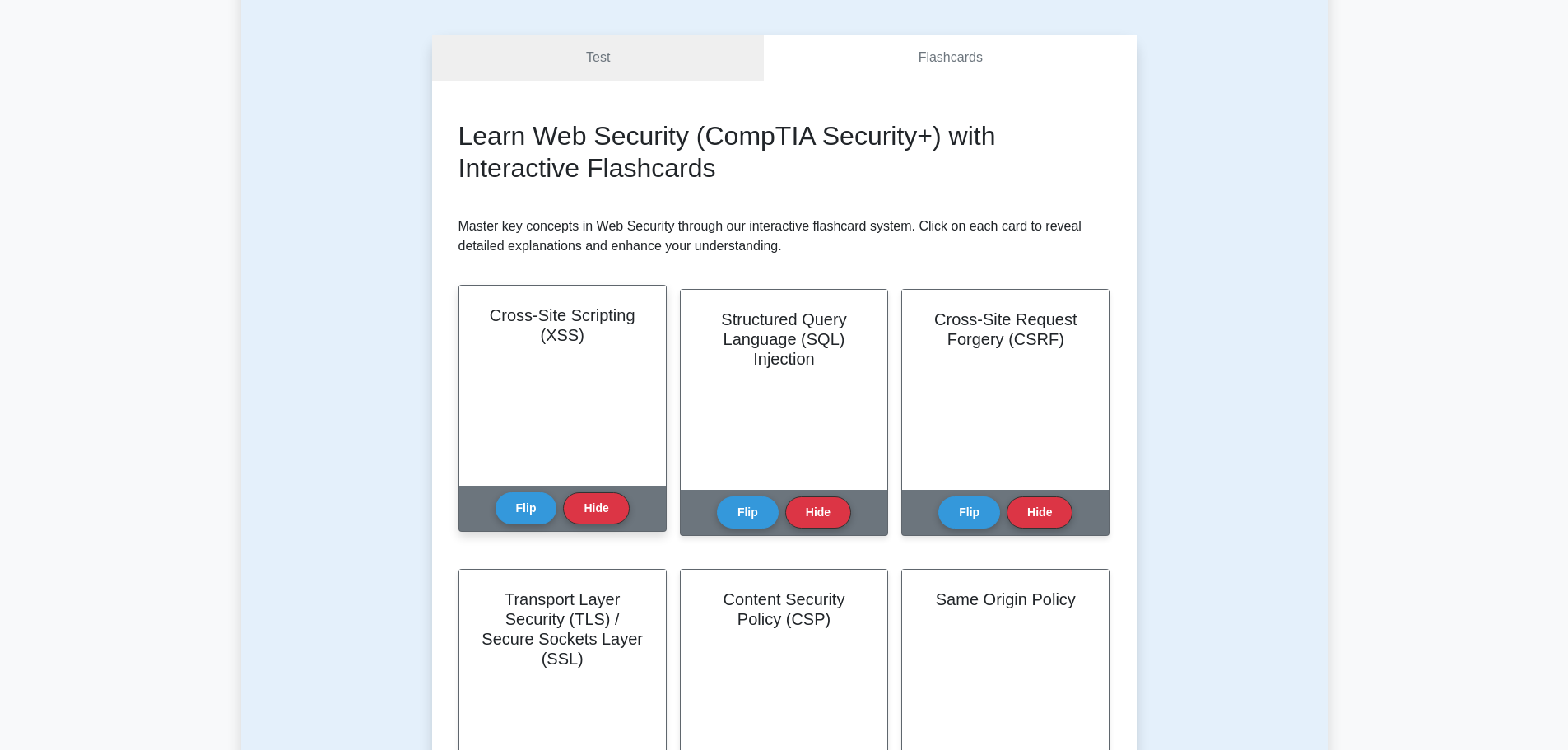
scroll to position [165, 0]
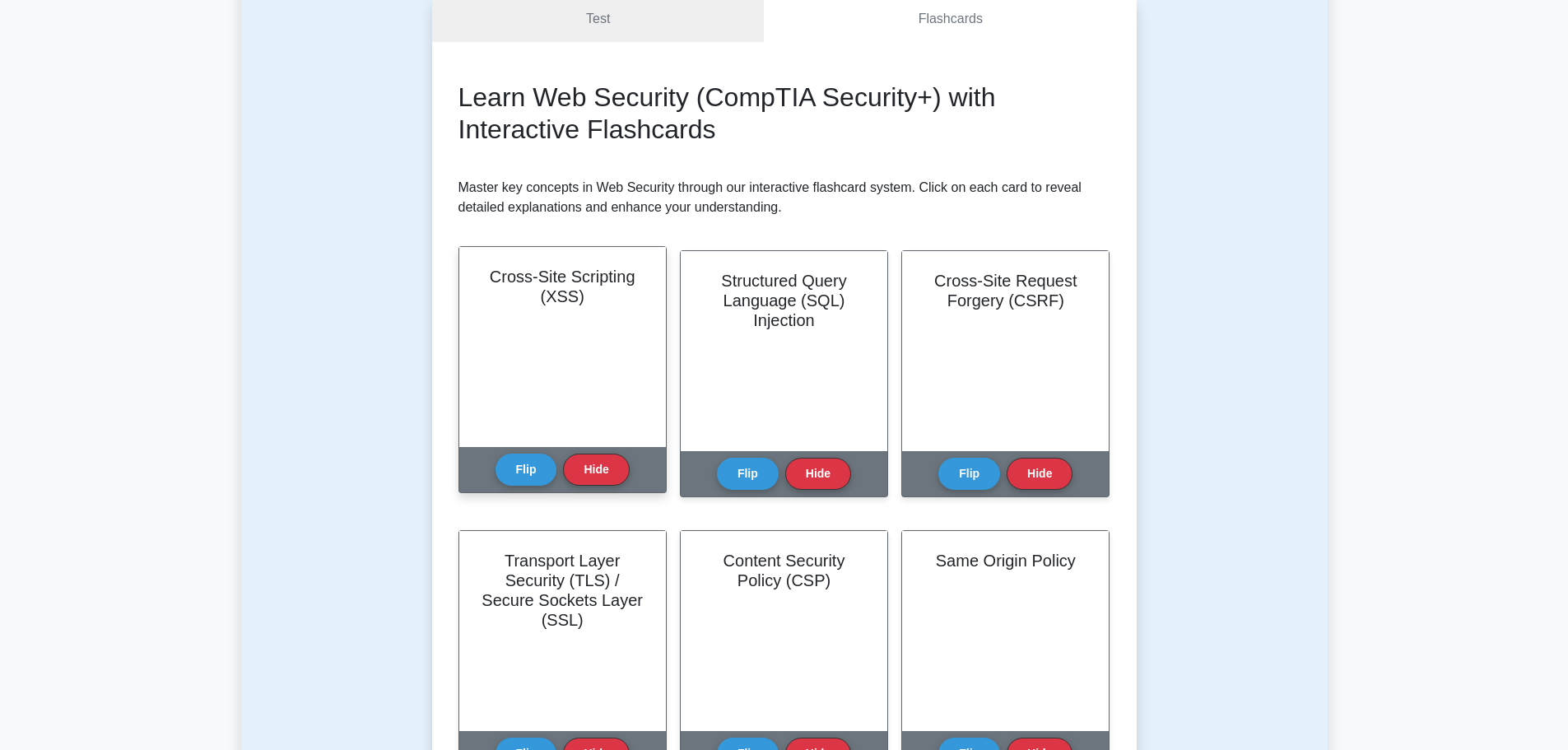
click at [639, 312] on div "Cross-Site Scripting (XSS)" at bounding box center [562, 346] width 206 height 200
click at [586, 460] on button "Hide" at bounding box center [596, 469] width 66 height 32
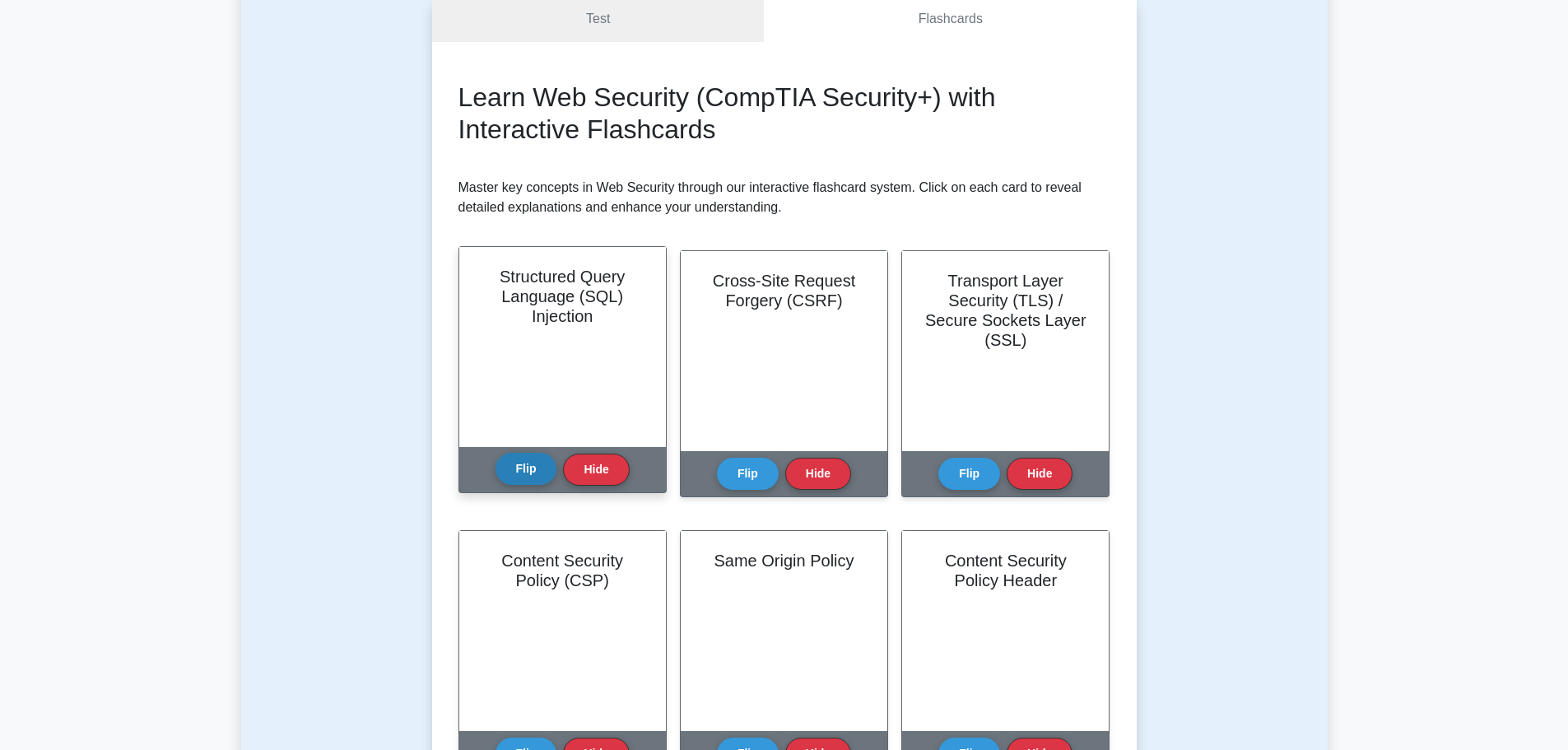
click at [533, 462] on button "Flip" at bounding box center [526, 469] width 61 height 32
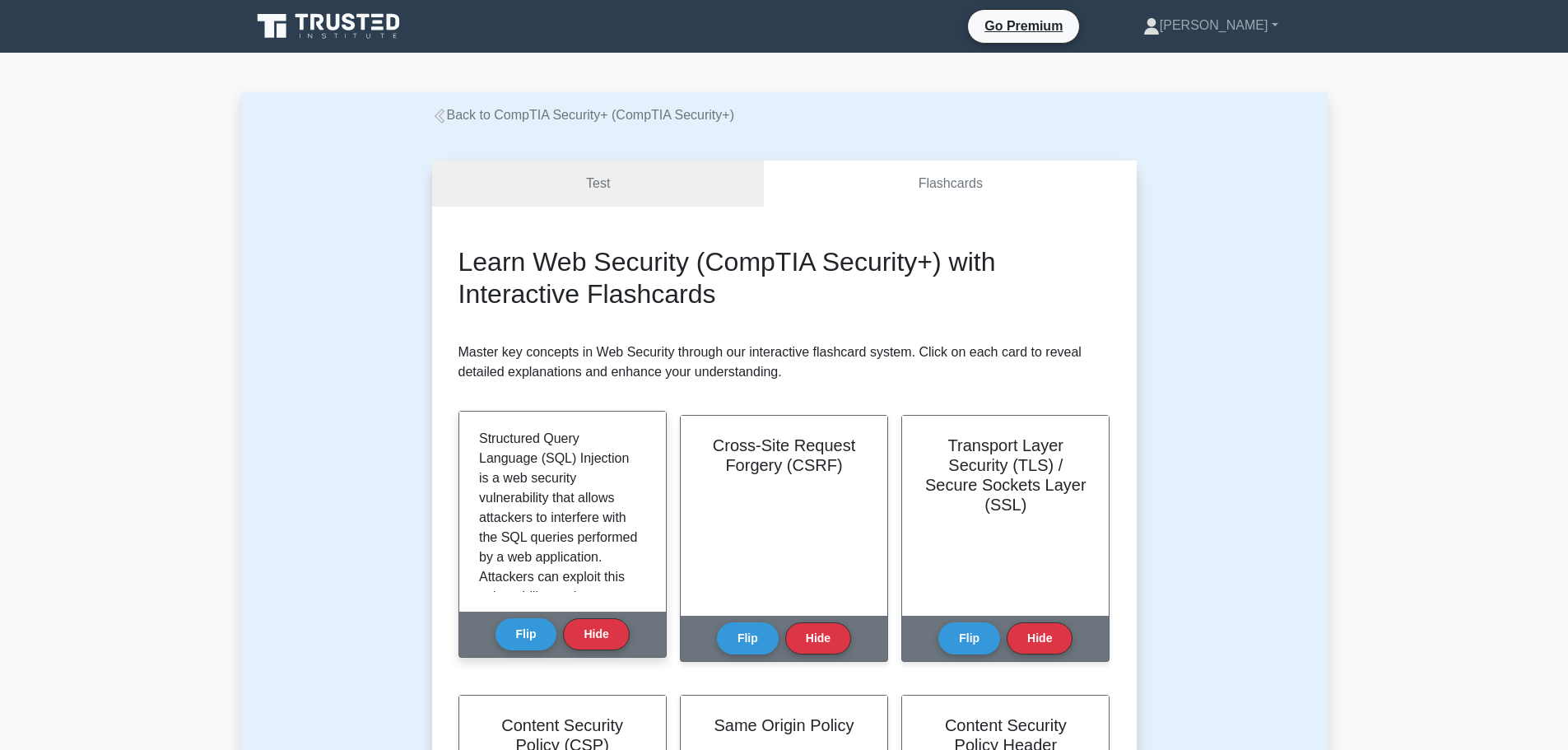
scroll to position [0, 0]
click at [506, 632] on button "Flip" at bounding box center [526, 633] width 61 height 32
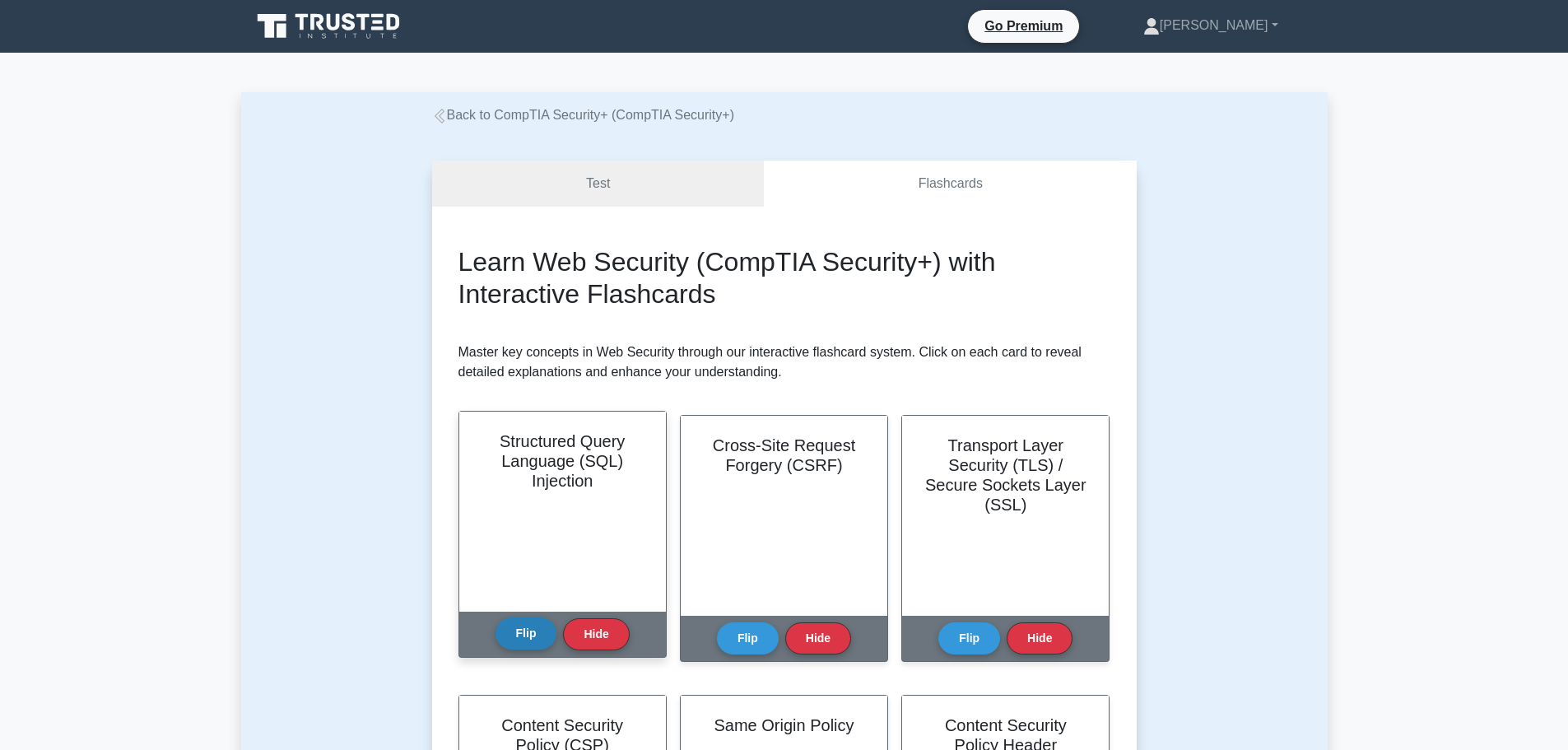
click at [509, 631] on button "Flip" at bounding box center [526, 633] width 61 height 32
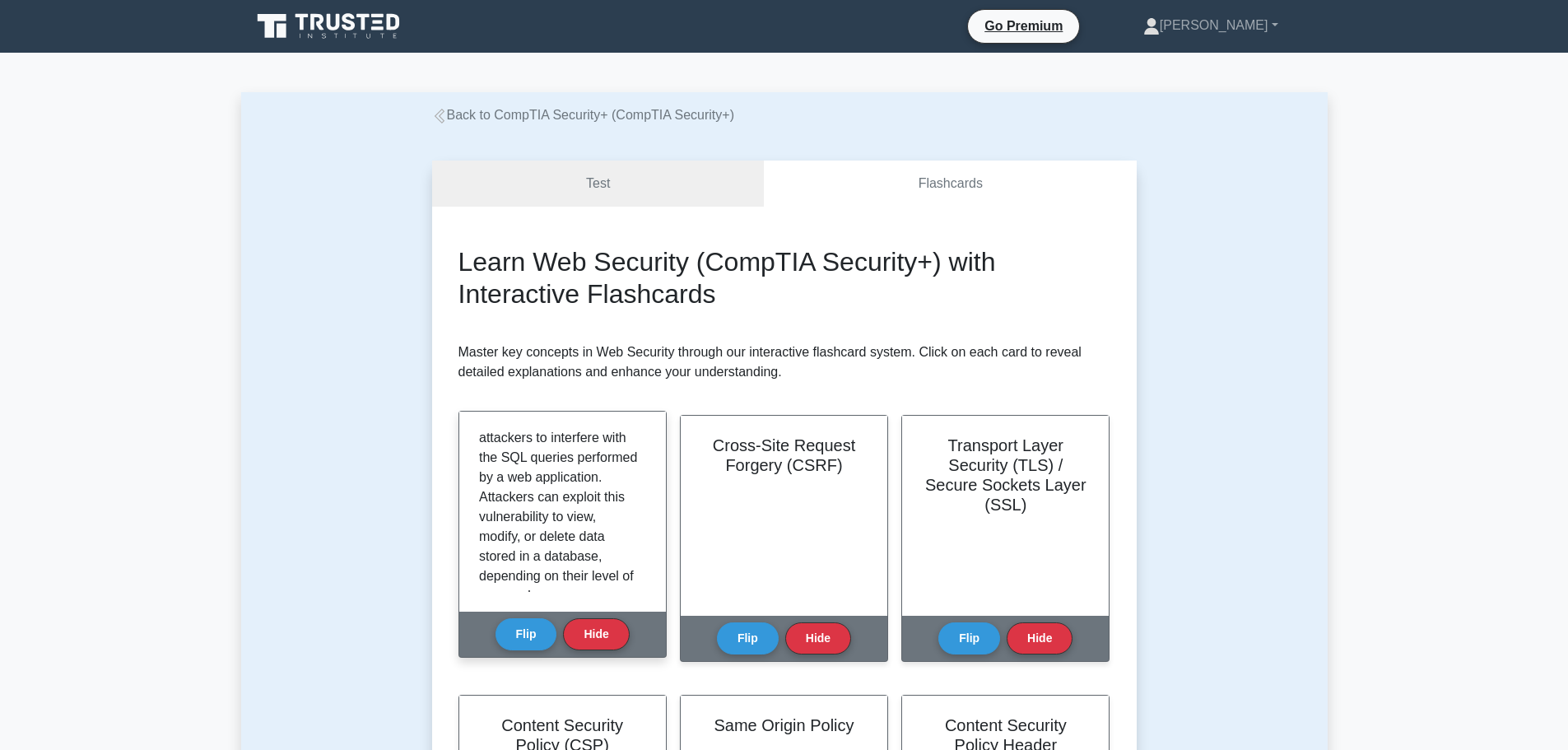
scroll to position [165, 0]
drag, startPoint x: 530, startPoint y: 625, endPoint x: 523, endPoint y: 590, distance: 35.7
click at [530, 623] on button "Flip" at bounding box center [526, 634] width 61 height 32
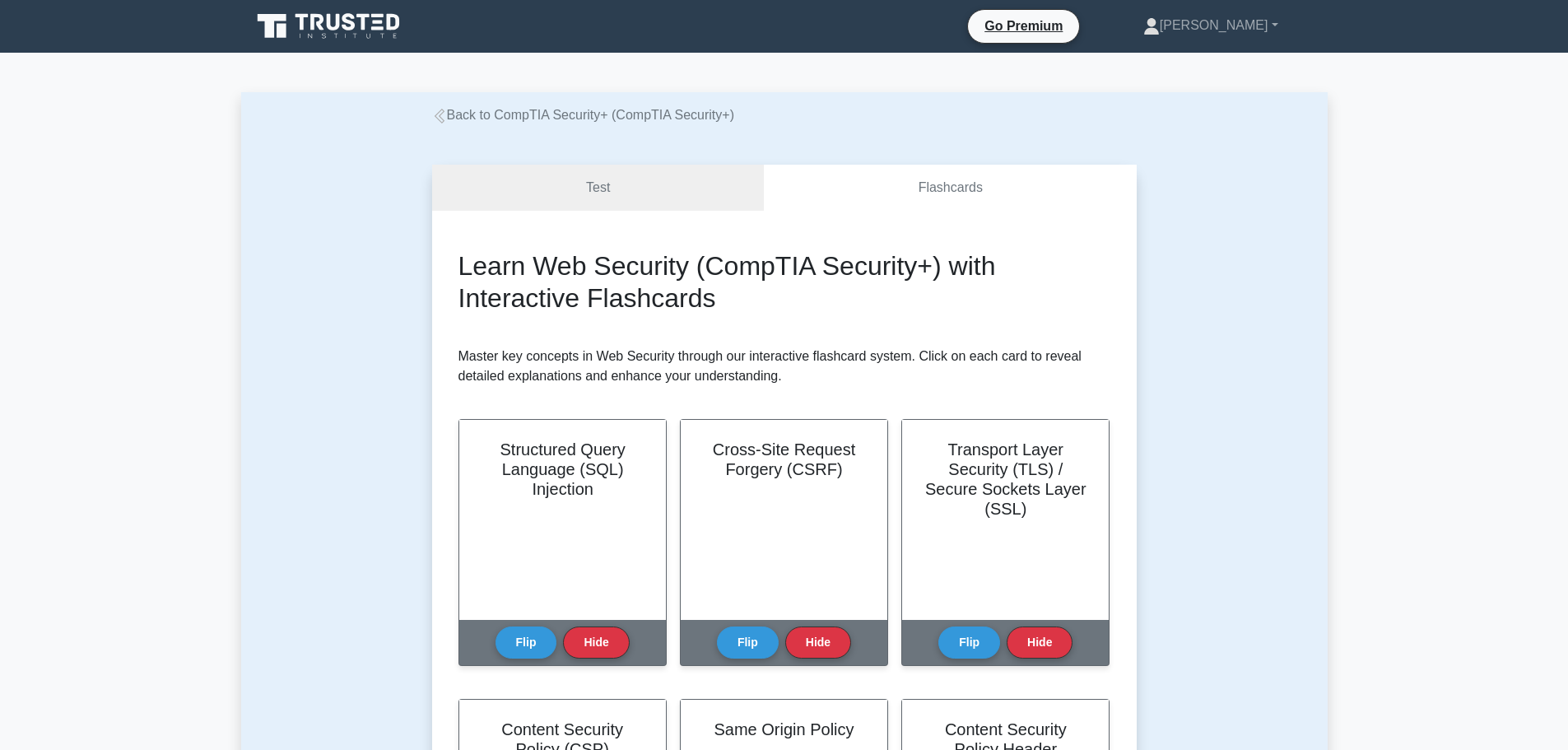
click at [354, 485] on div "Test Flashcards Learn Web Security (CompTIA Security+) with Interactive Flashca…" at bounding box center [784, 724] width 1086 height 1199
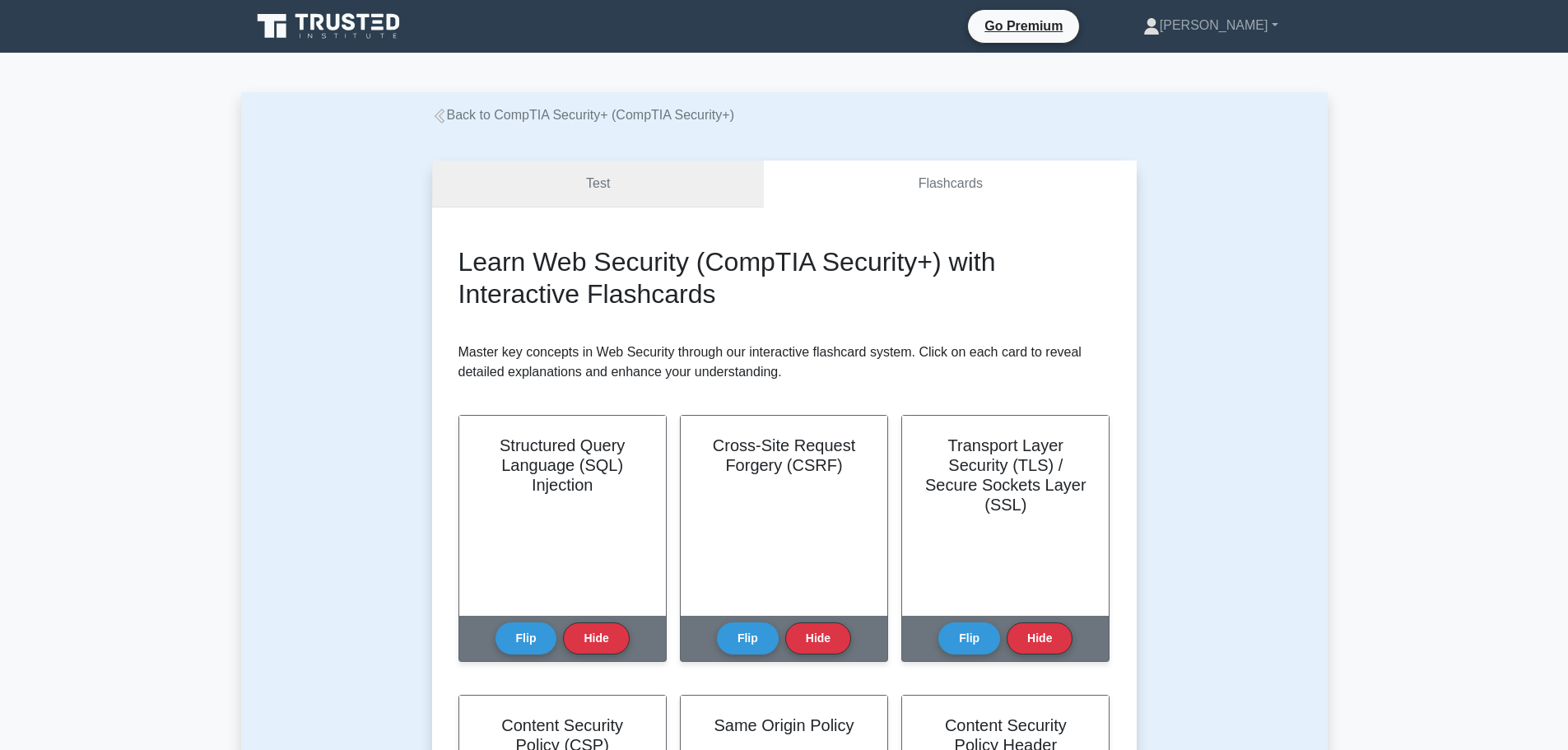
click at [678, 184] on link "Test" at bounding box center [598, 184] width 332 height 47
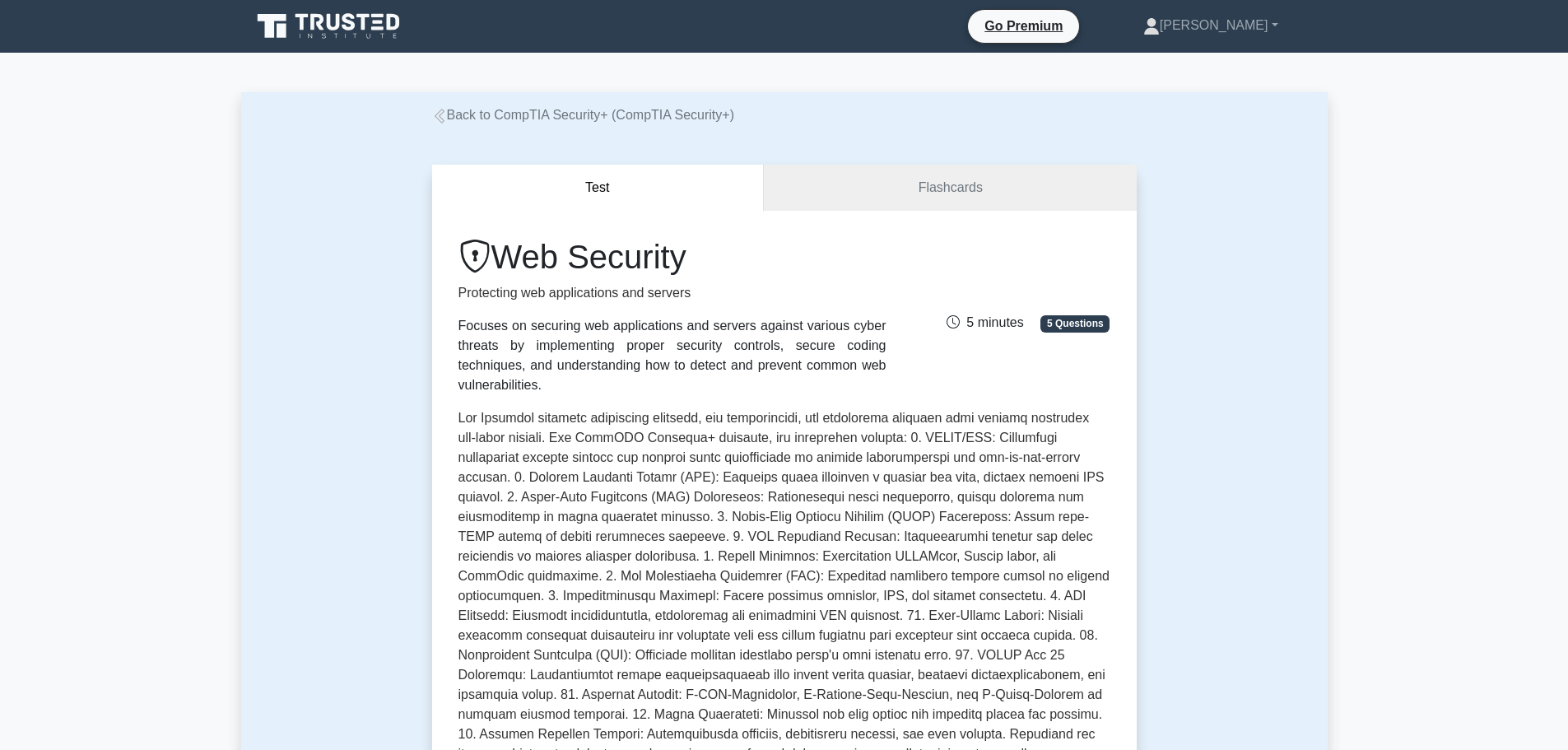
click at [502, 109] on link "Back to CompTIA Security+ (CompTIA Security+)" at bounding box center [583, 115] width 302 height 14
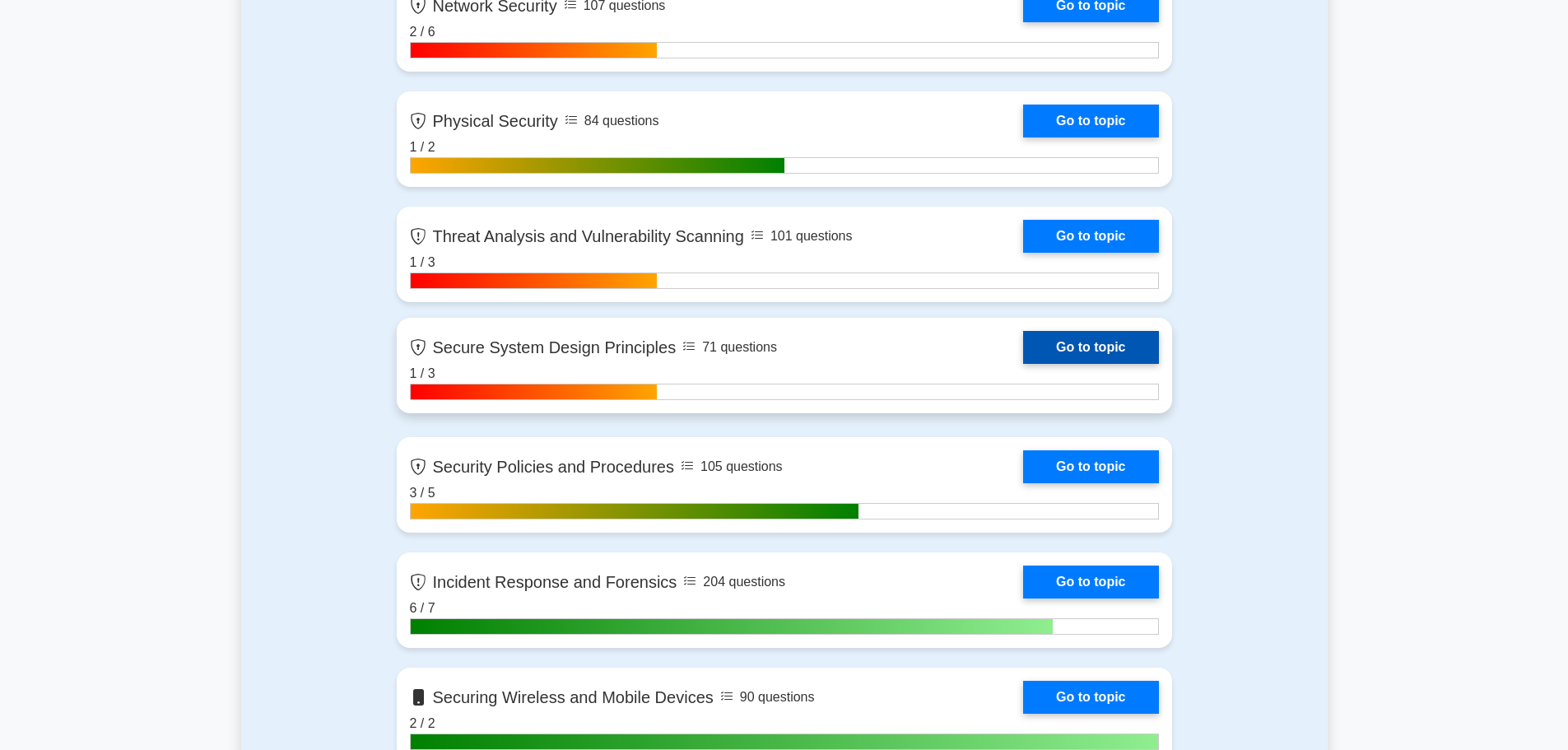
scroll to position [1563, 0]
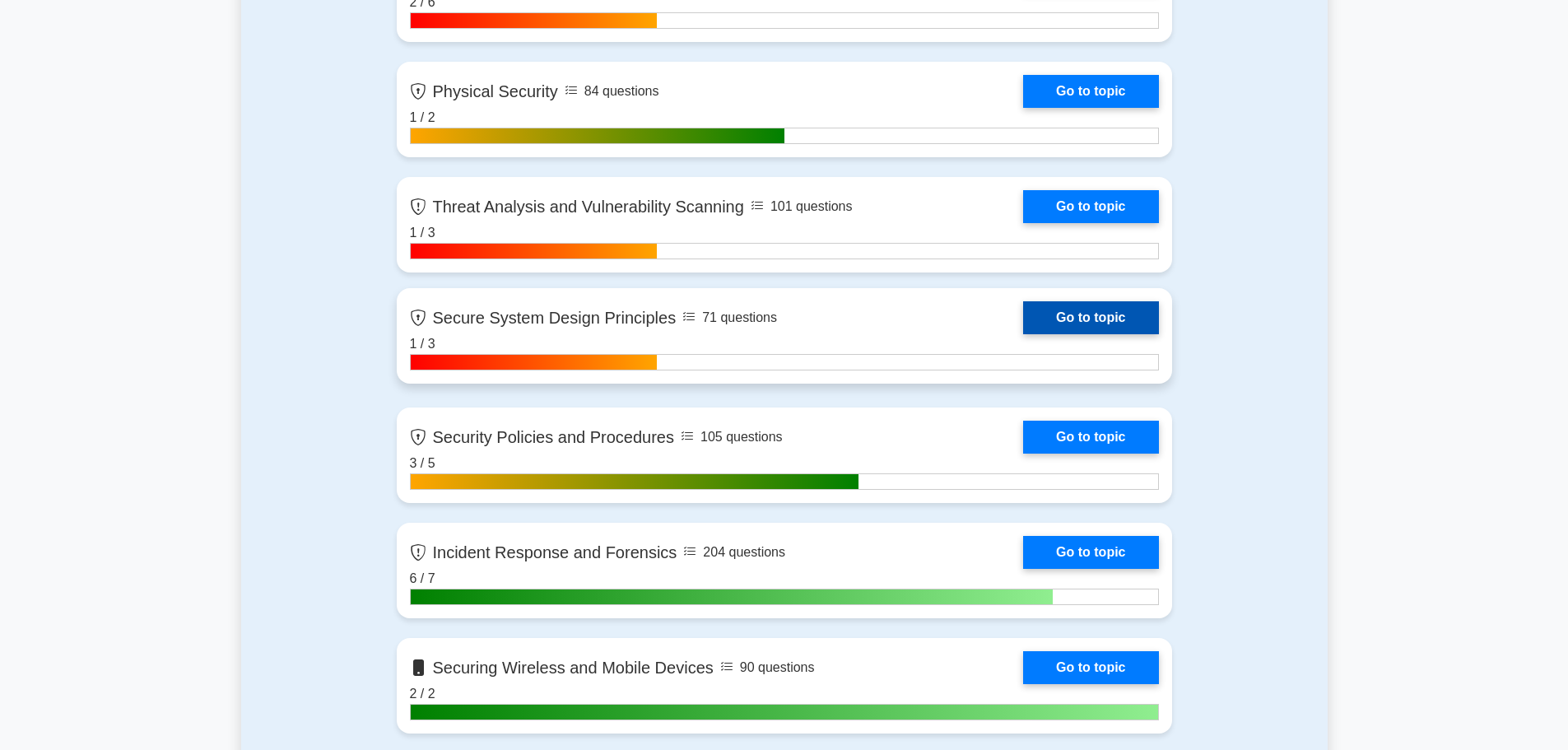
click at [1085, 308] on link "Go to topic" at bounding box center [1090, 318] width 135 height 33
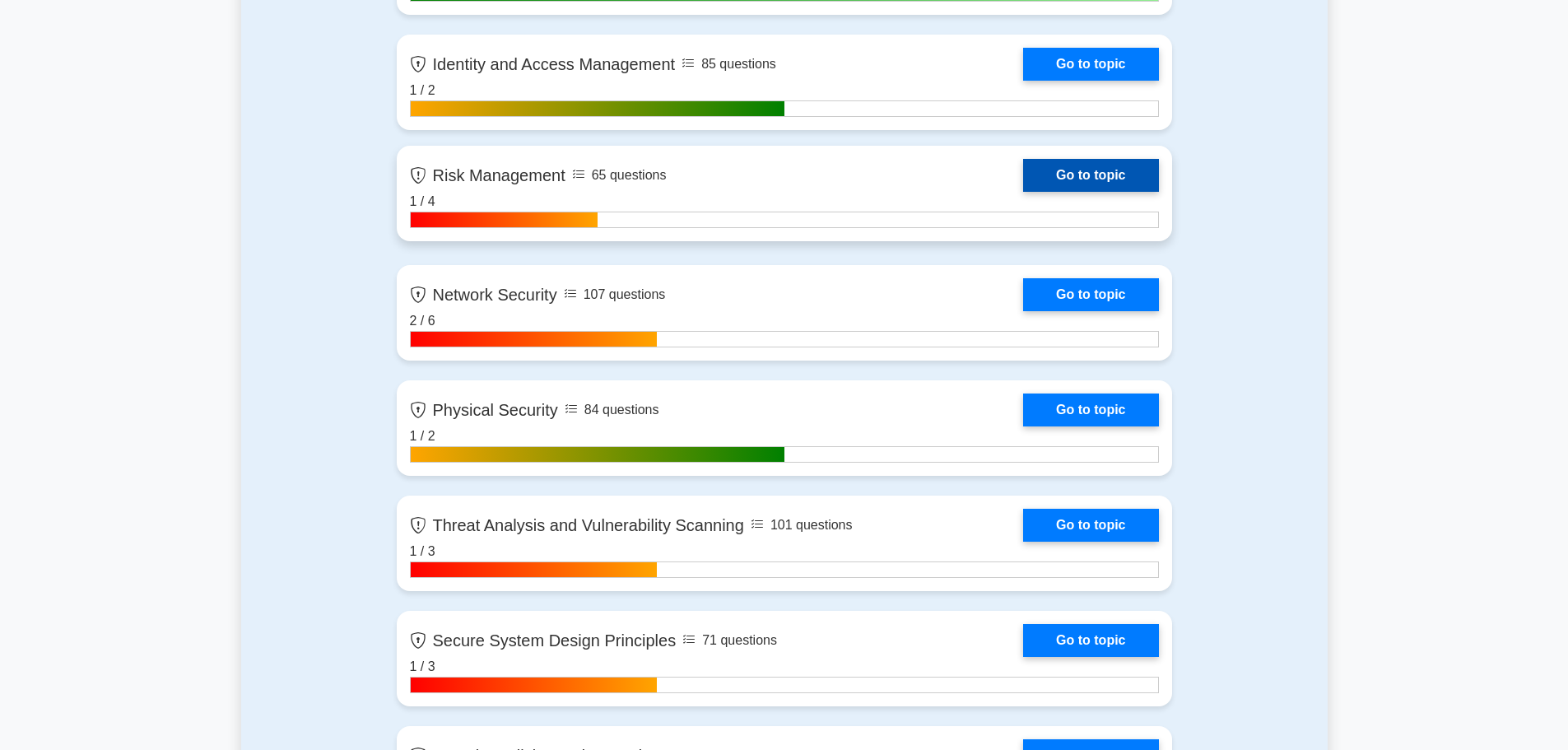
scroll to position [1233, 0]
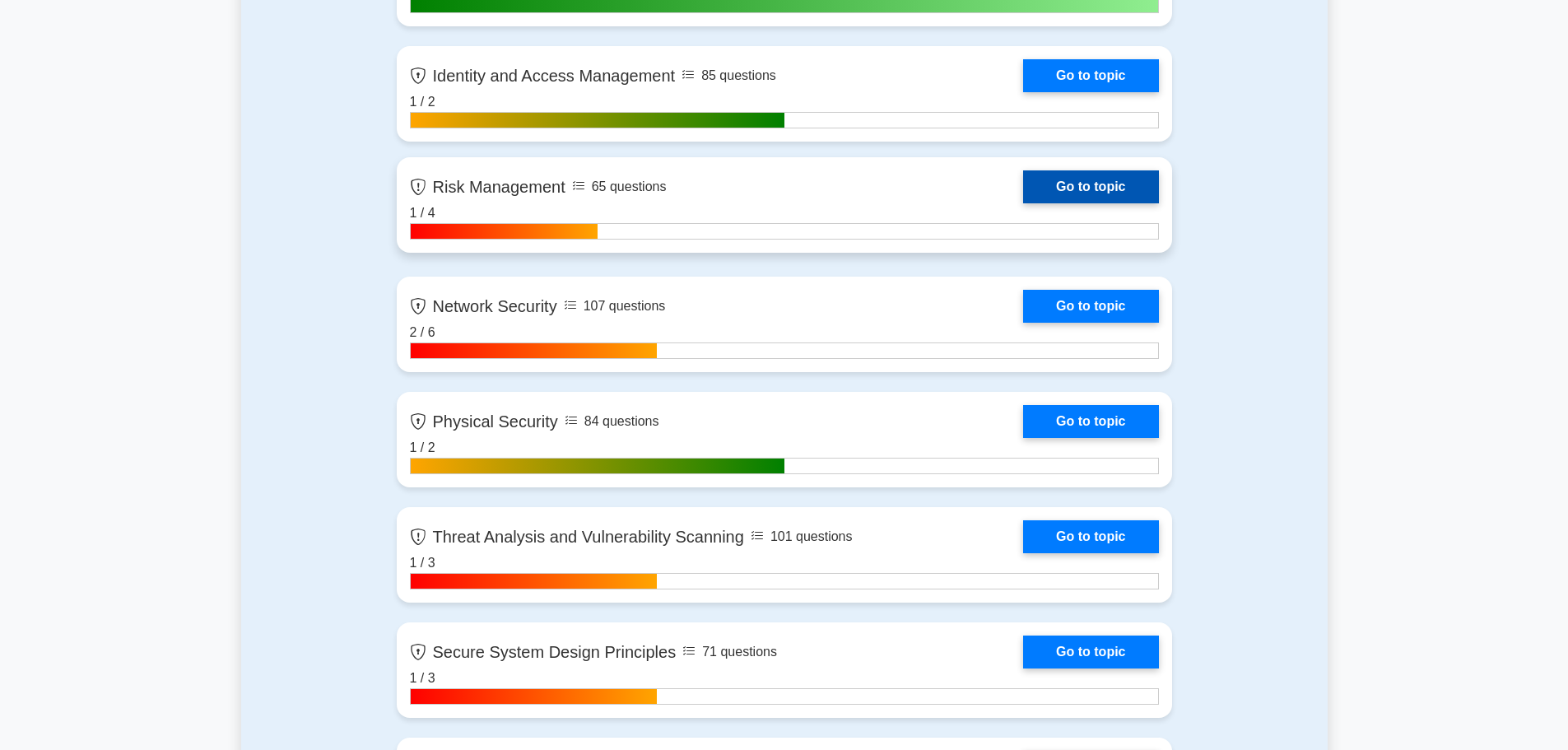
click at [1023, 204] on link "Go to topic" at bounding box center [1090, 187] width 135 height 33
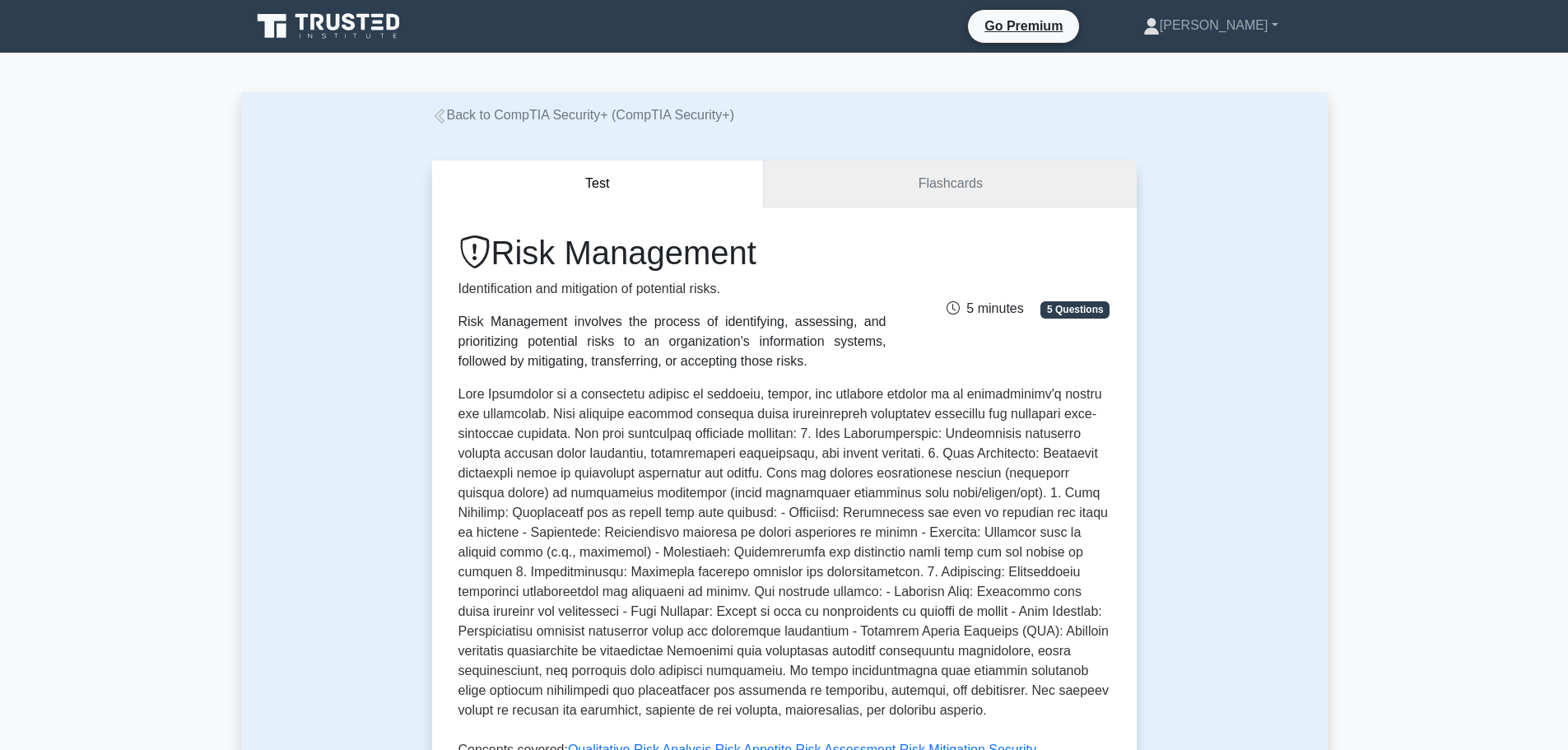
click at [904, 193] on link "Flashcards" at bounding box center [950, 184] width 372 height 47
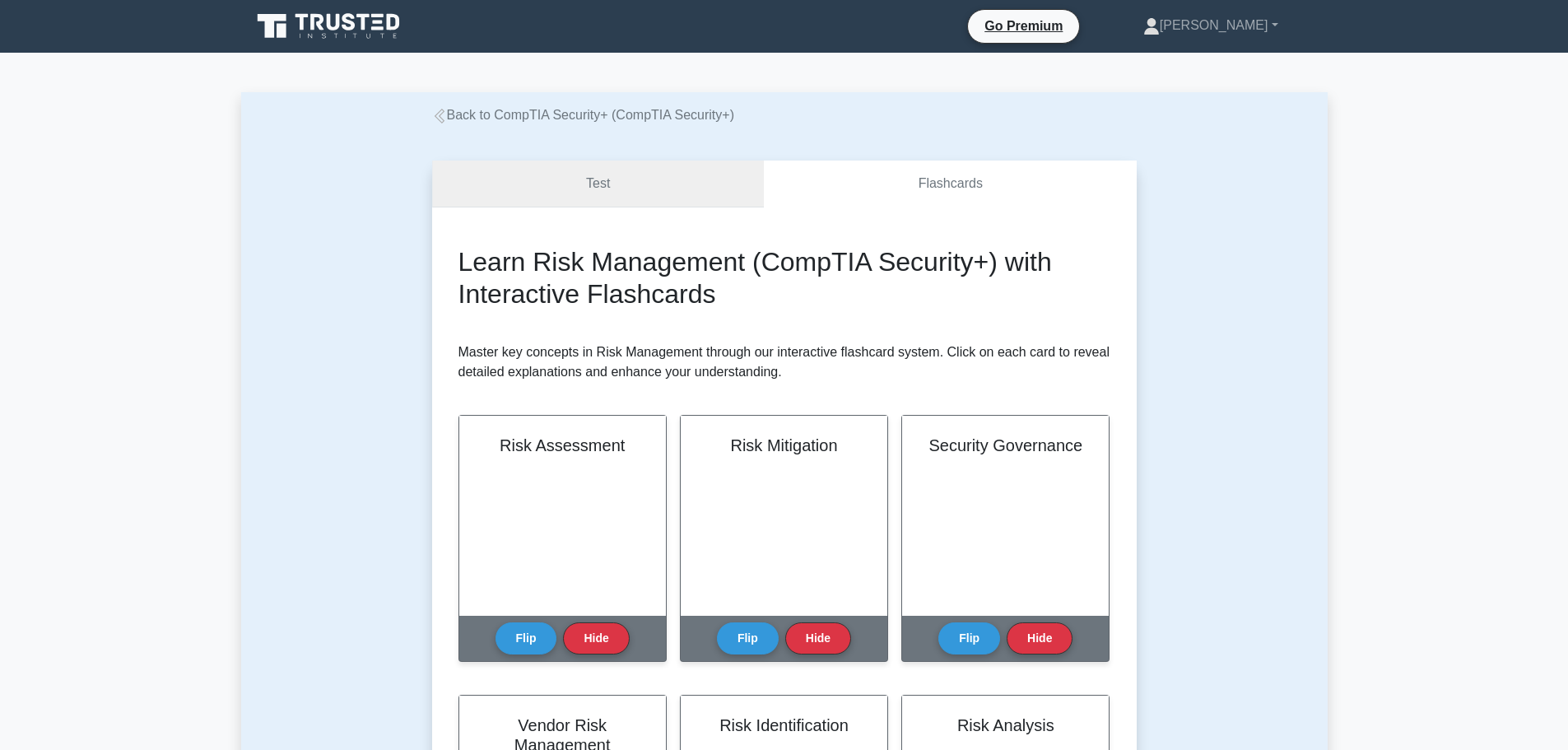
click at [586, 172] on link "Test" at bounding box center [598, 184] width 332 height 47
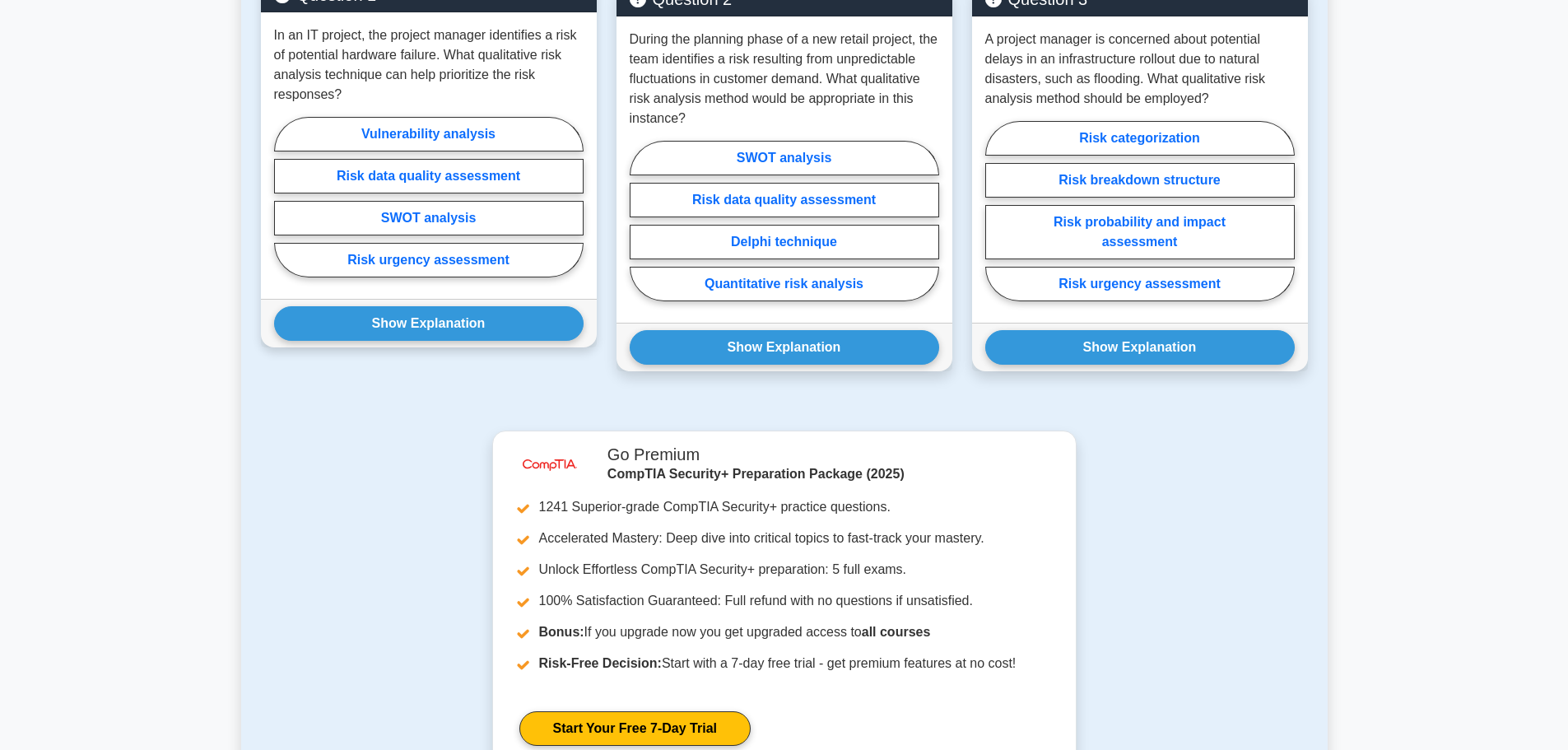
scroll to position [988, 0]
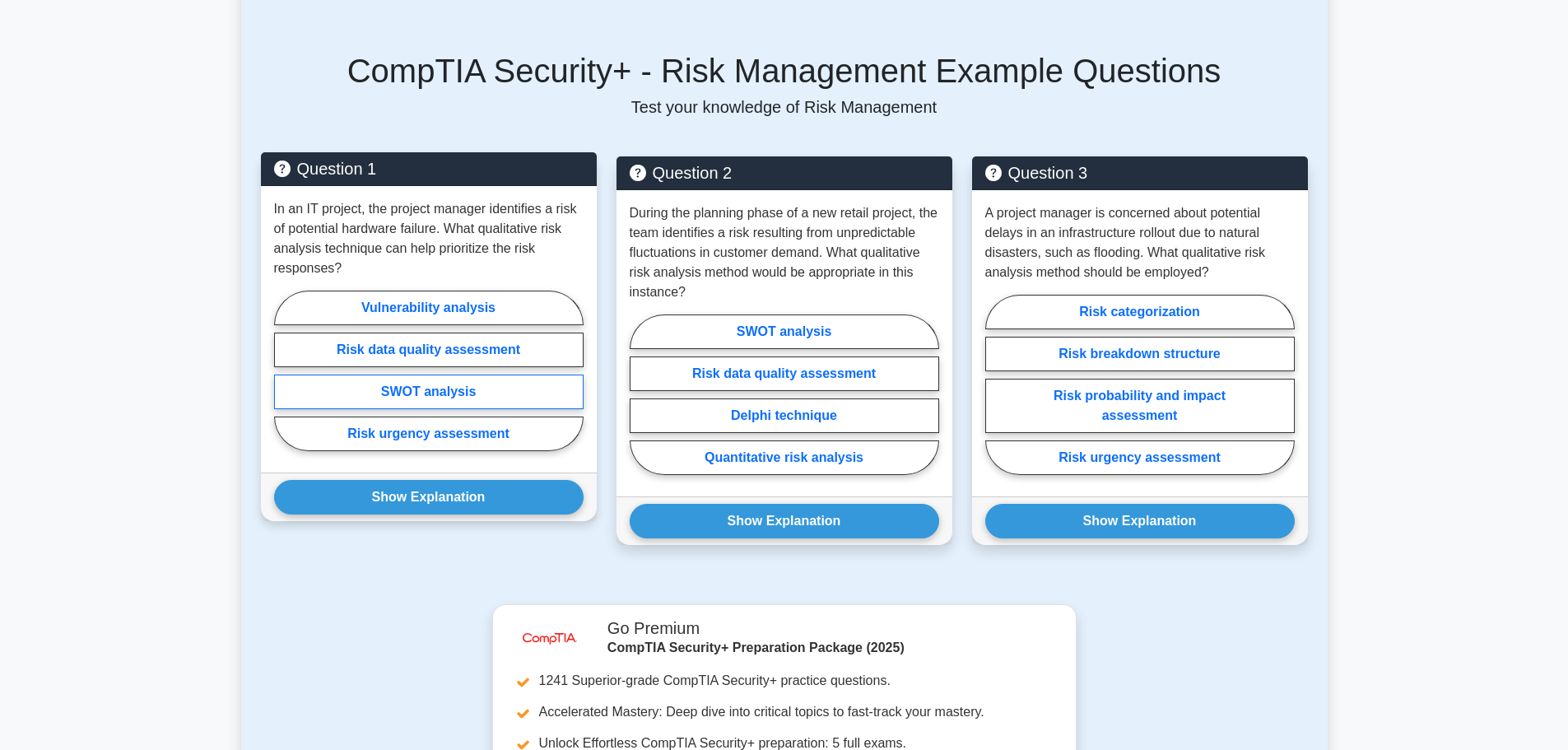
click at [435, 389] on label "SWOT analysis" at bounding box center [429, 391] width 310 height 34
click at [284, 381] on input "SWOT analysis" at bounding box center [279, 375] width 11 height 11
radio input "true"
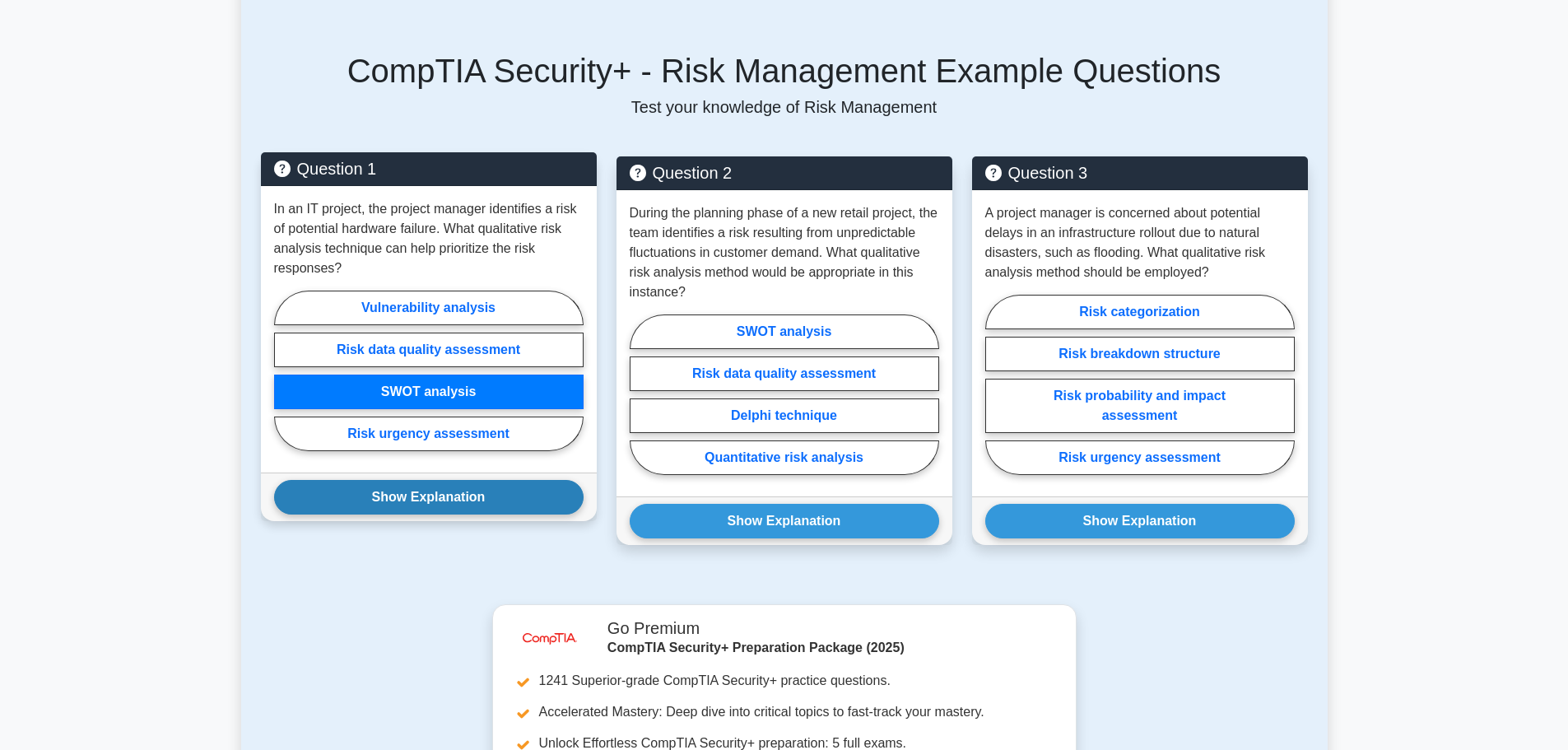
click at [452, 508] on button "Show Explanation" at bounding box center [429, 497] width 310 height 34
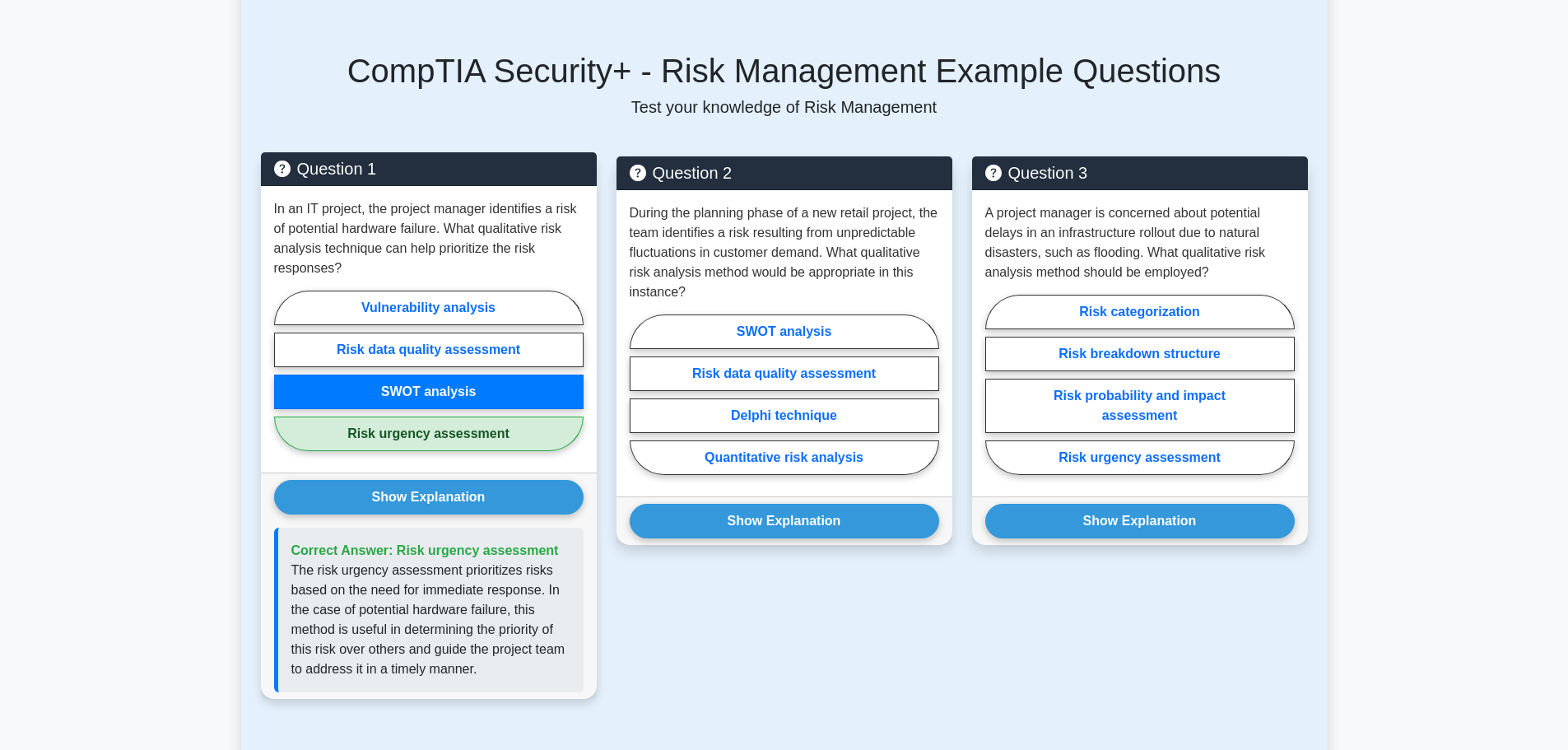
click at [455, 443] on label "Risk urgency assessment" at bounding box center [429, 433] width 310 height 34
click at [284, 381] on input "Risk urgency assessment" at bounding box center [279, 375] width 11 height 11
radio input "true"
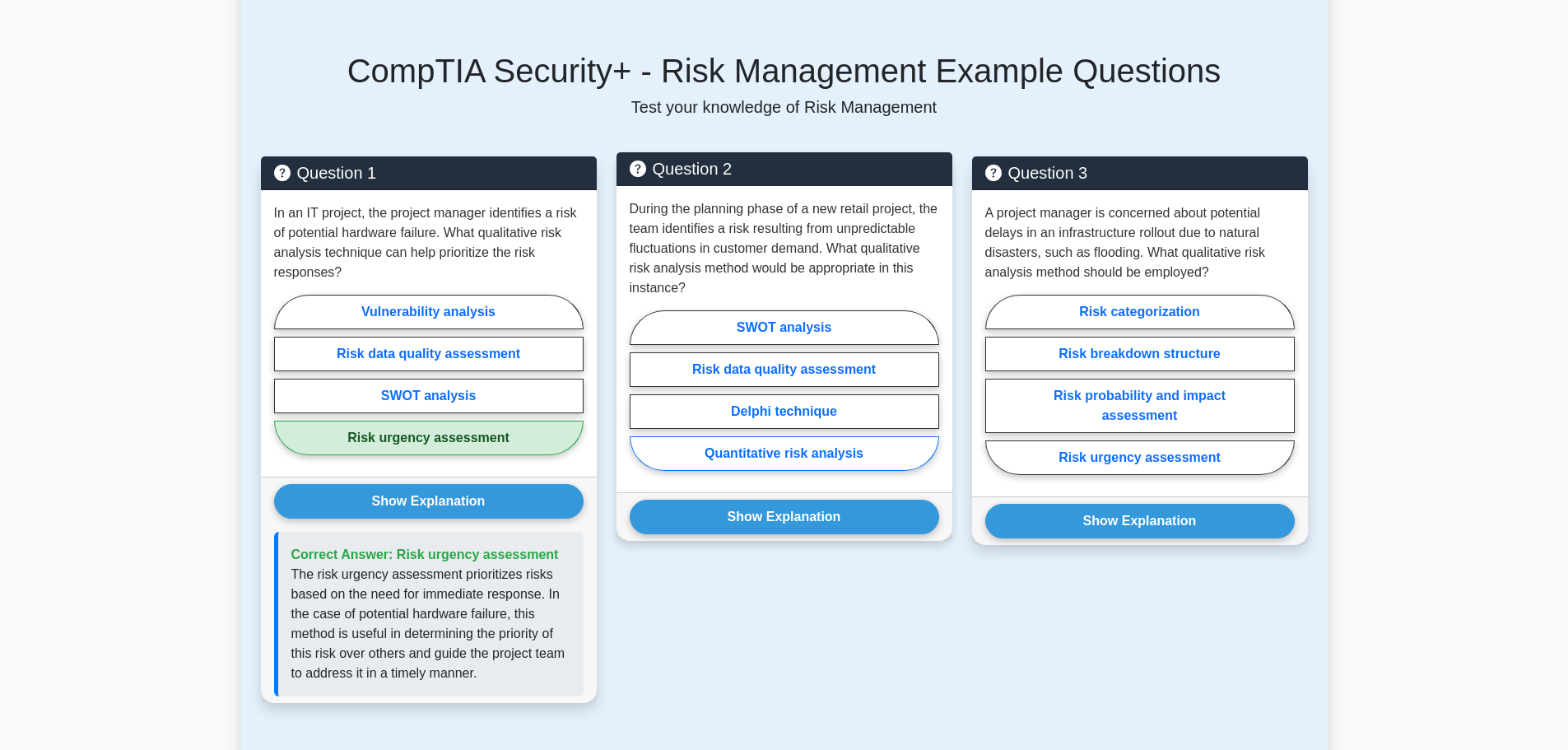
click at [838, 448] on label "Quantitative risk analysis" at bounding box center [784, 453] width 310 height 34
click at [640, 400] on input "Quantitative risk analysis" at bounding box center [634, 394] width 11 height 11
radio input "true"
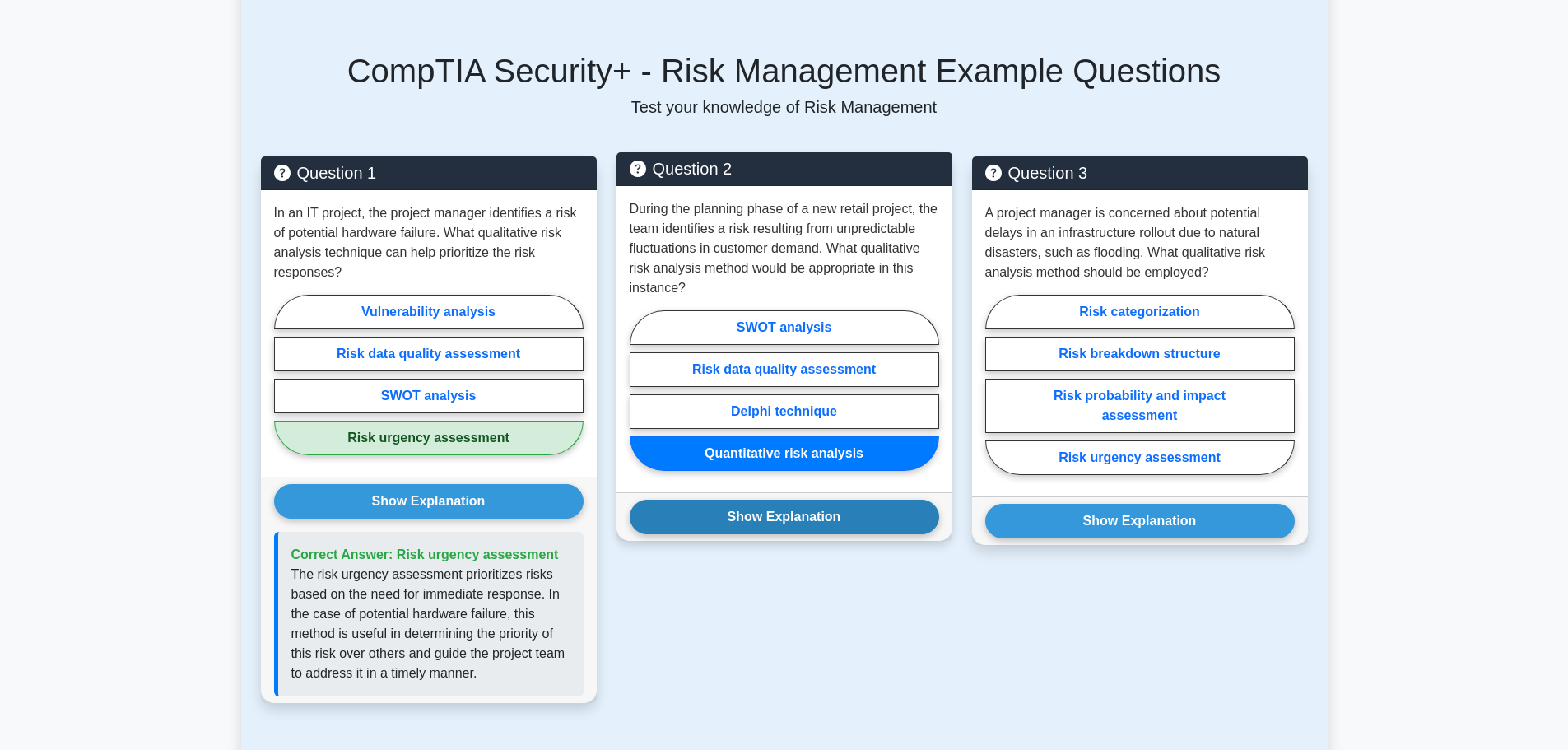
click at [818, 517] on button "Show Explanation" at bounding box center [784, 516] width 310 height 34
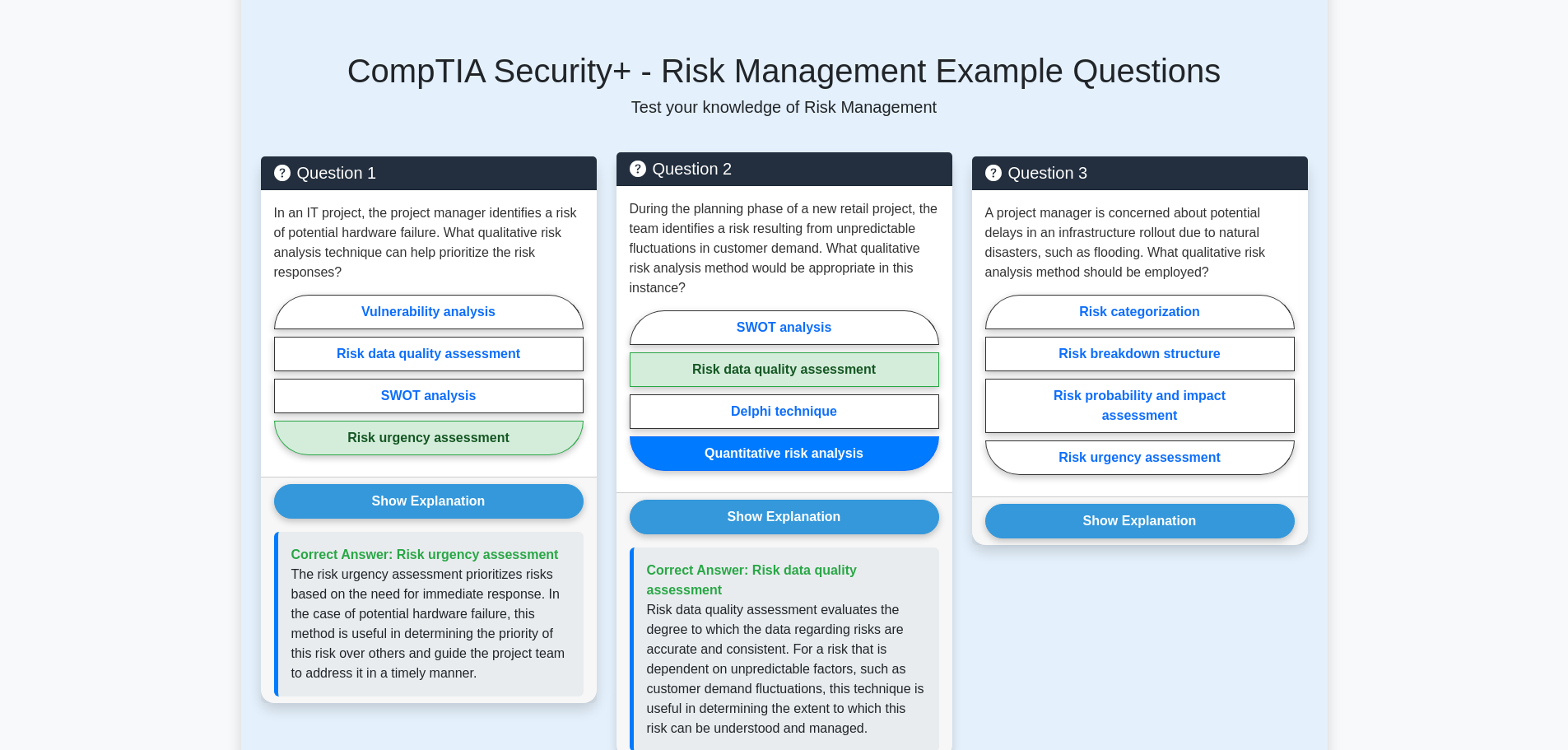
click at [847, 356] on label "Risk data quality assessment" at bounding box center [784, 369] width 310 height 34
click at [640, 390] on input "Risk data quality assessment" at bounding box center [634, 394] width 11 height 11
radio input "true"
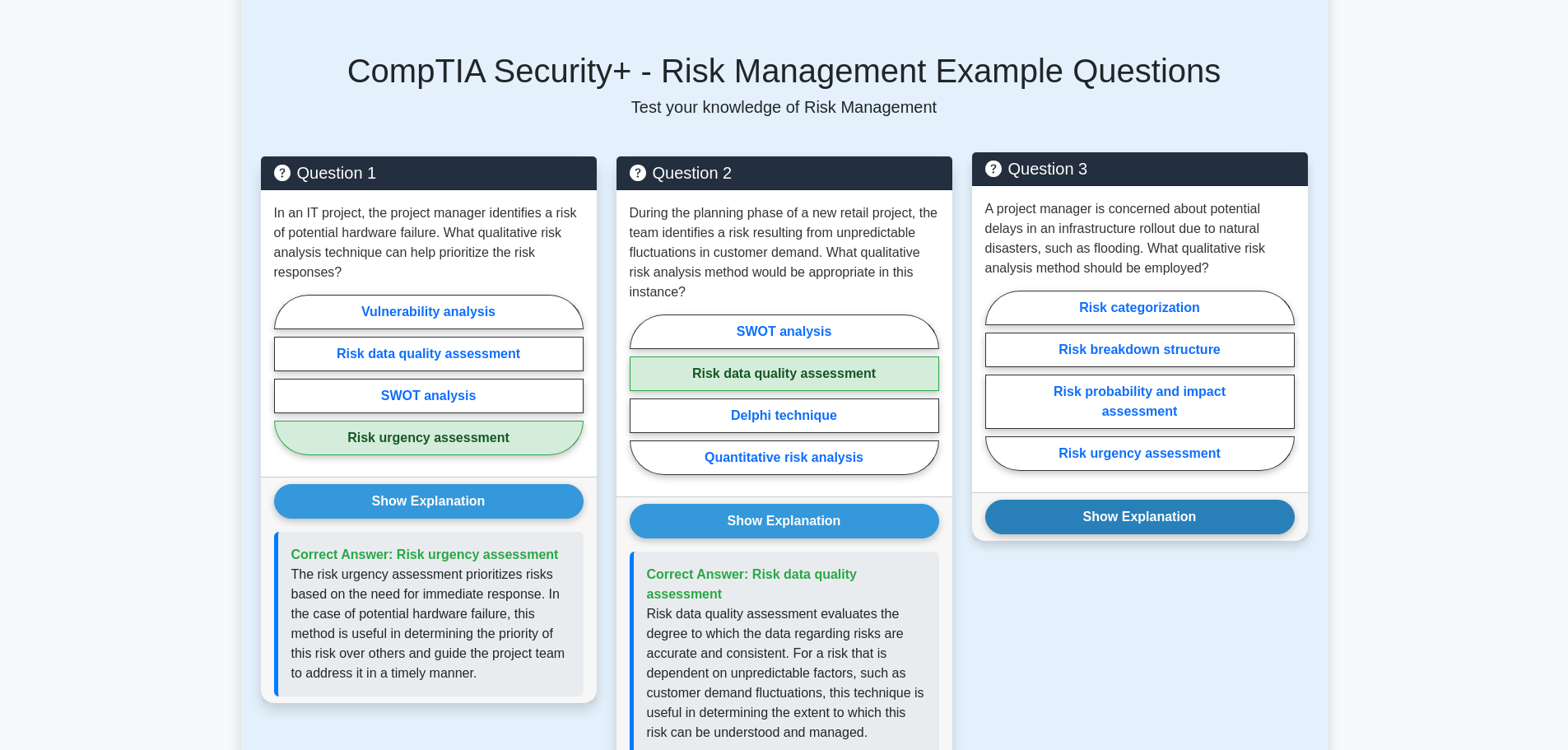
click at [1132, 524] on button "Show Explanation" at bounding box center [1139, 516] width 310 height 34
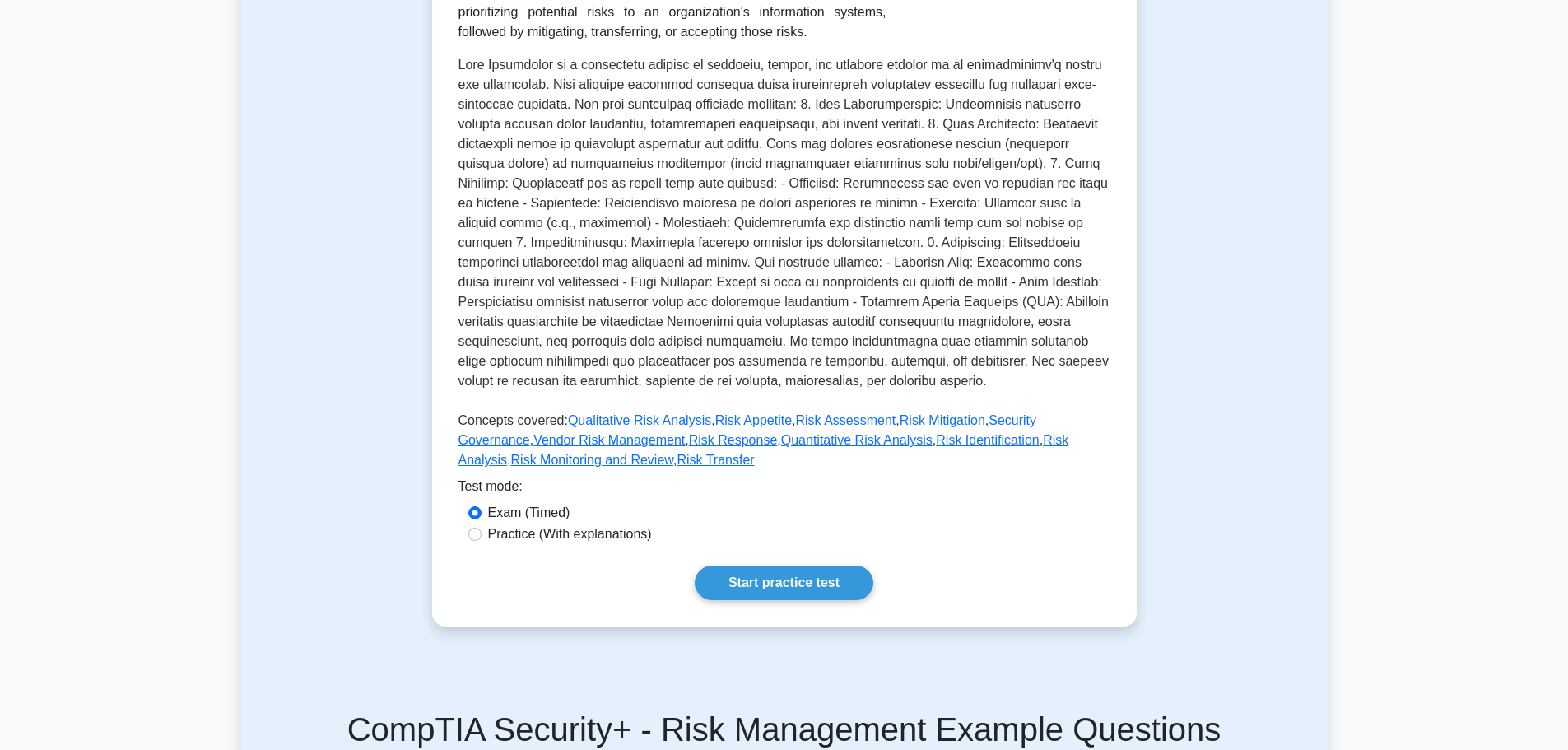
scroll to position [0, 0]
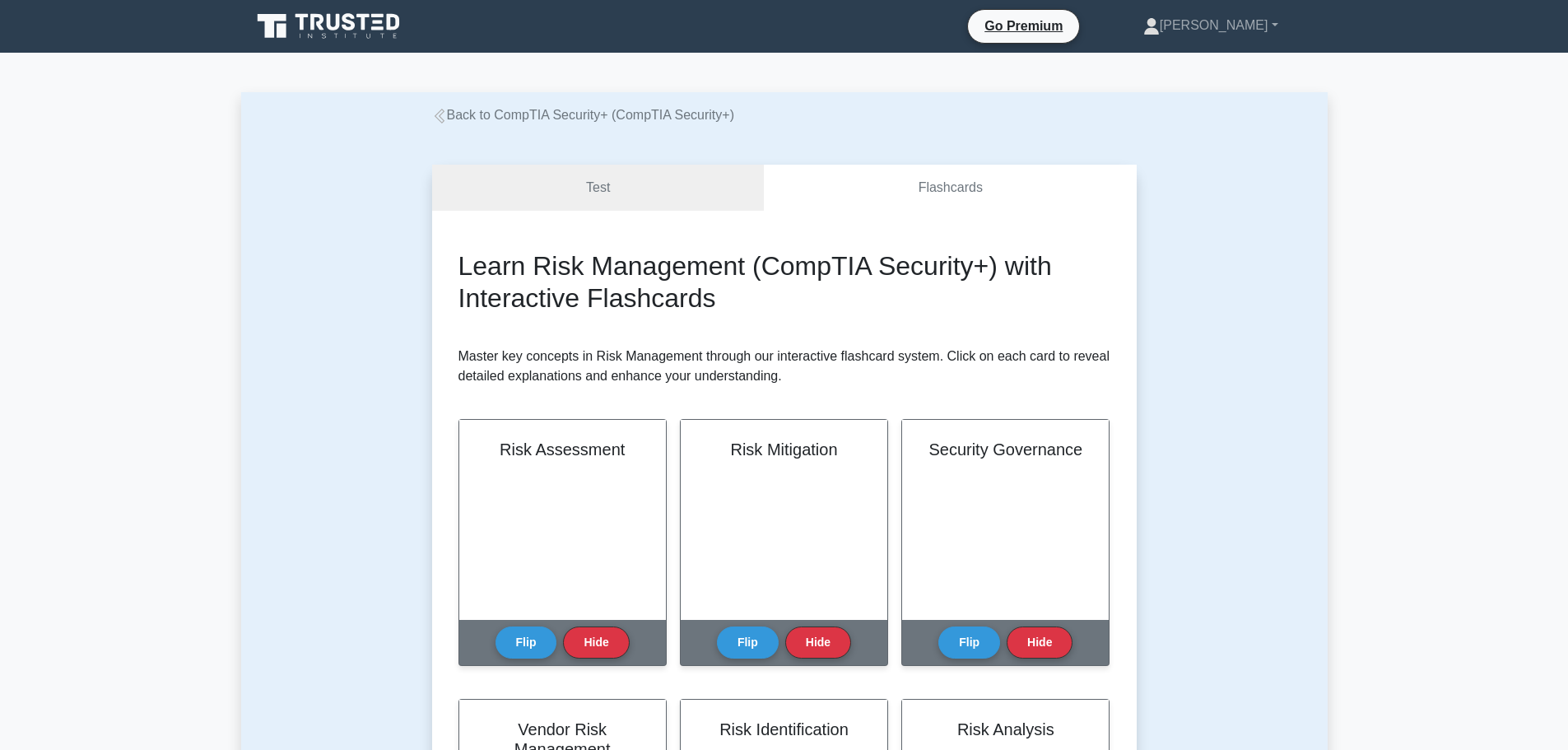
click at [517, 119] on link "Back to CompTIA Security+ (CompTIA Security+)" at bounding box center [583, 115] width 302 height 14
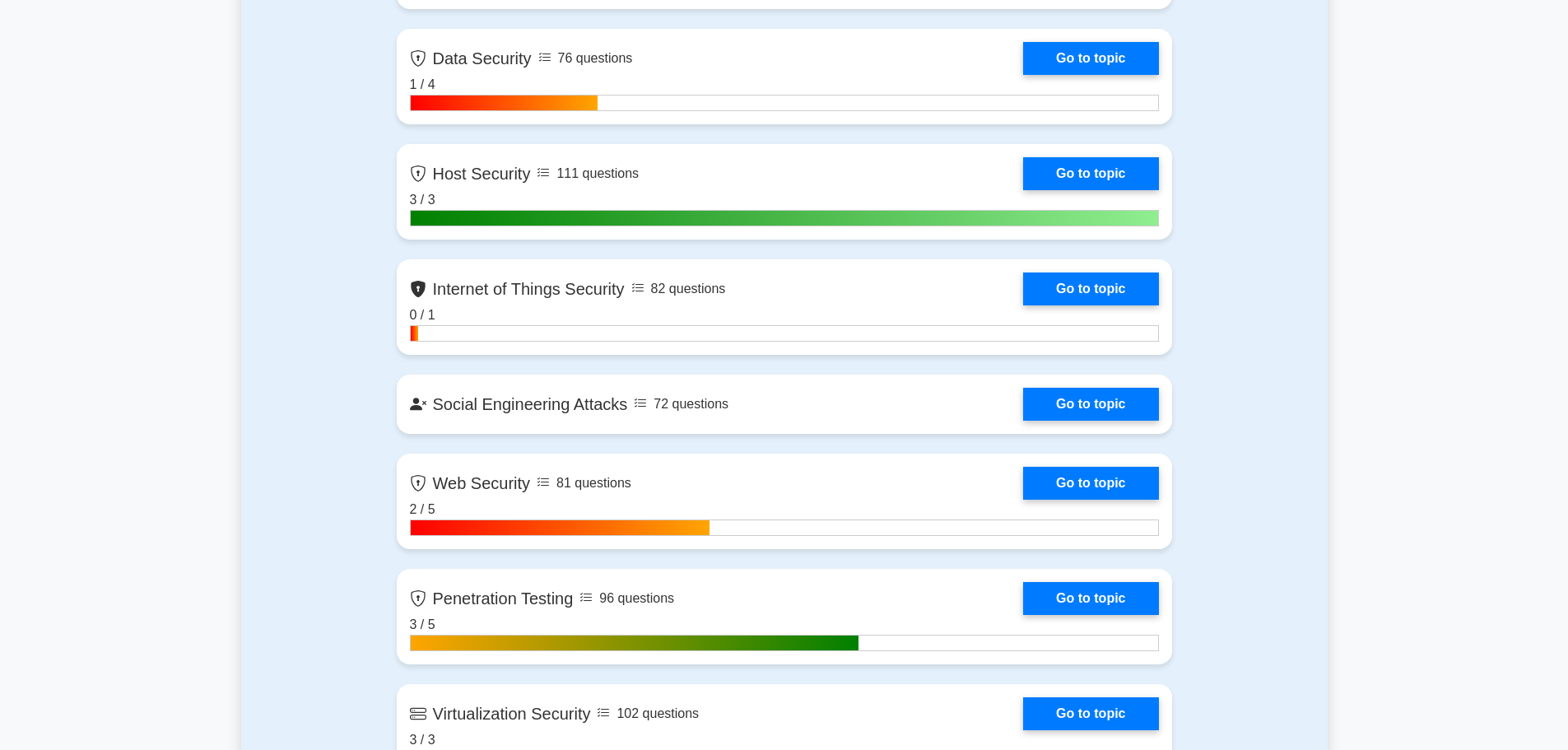
scroll to position [2716, 0]
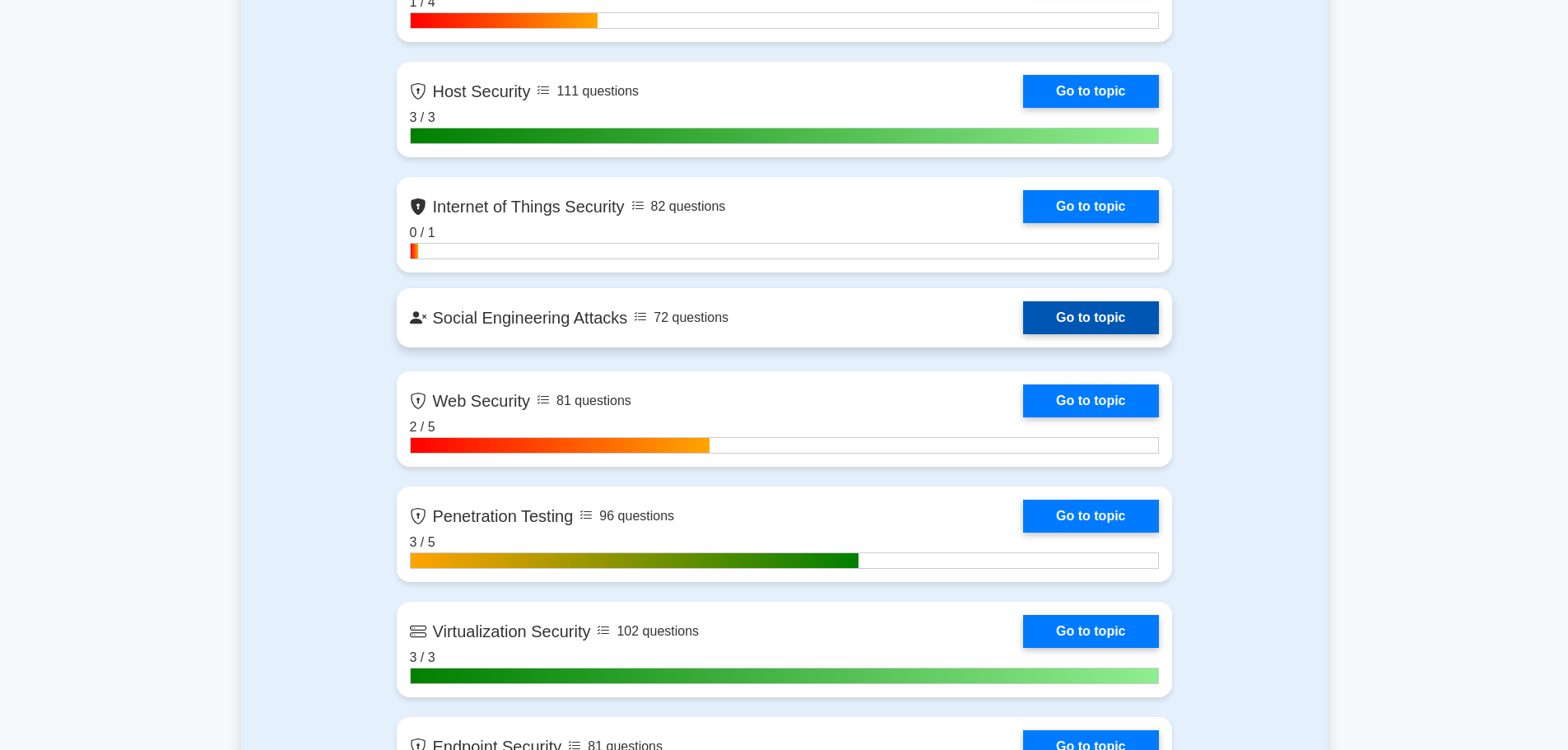
click at [1023, 319] on link "Go to topic" at bounding box center [1090, 318] width 135 height 33
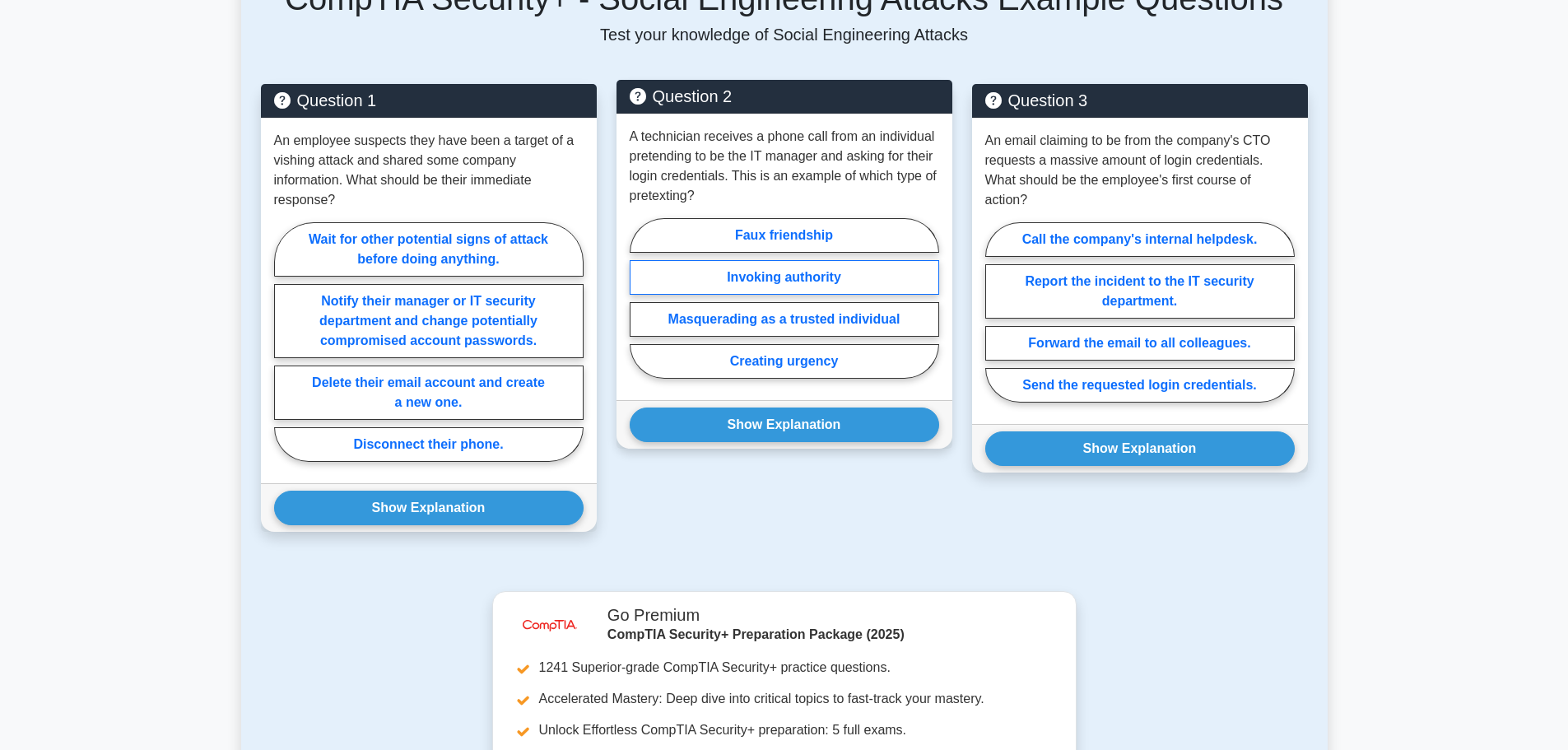
scroll to position [988, 0]
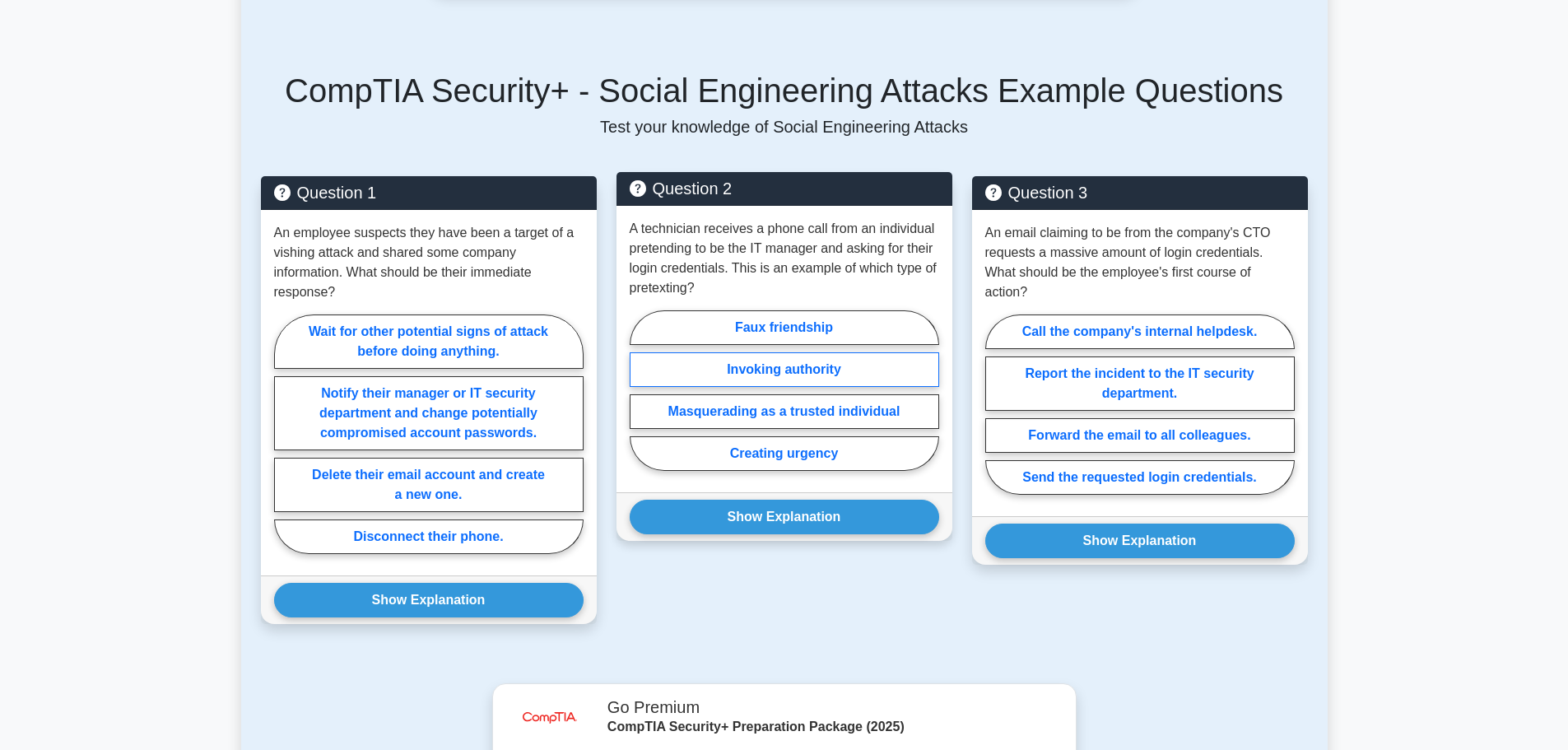
click at [790, 386] on label "Invoking authority" at bounding box center [784, 369] width 310 height 34
click at [640, 390] on input "Invoking authority" at bounding box center [634, 394] width 11 height 11
radio input "true"
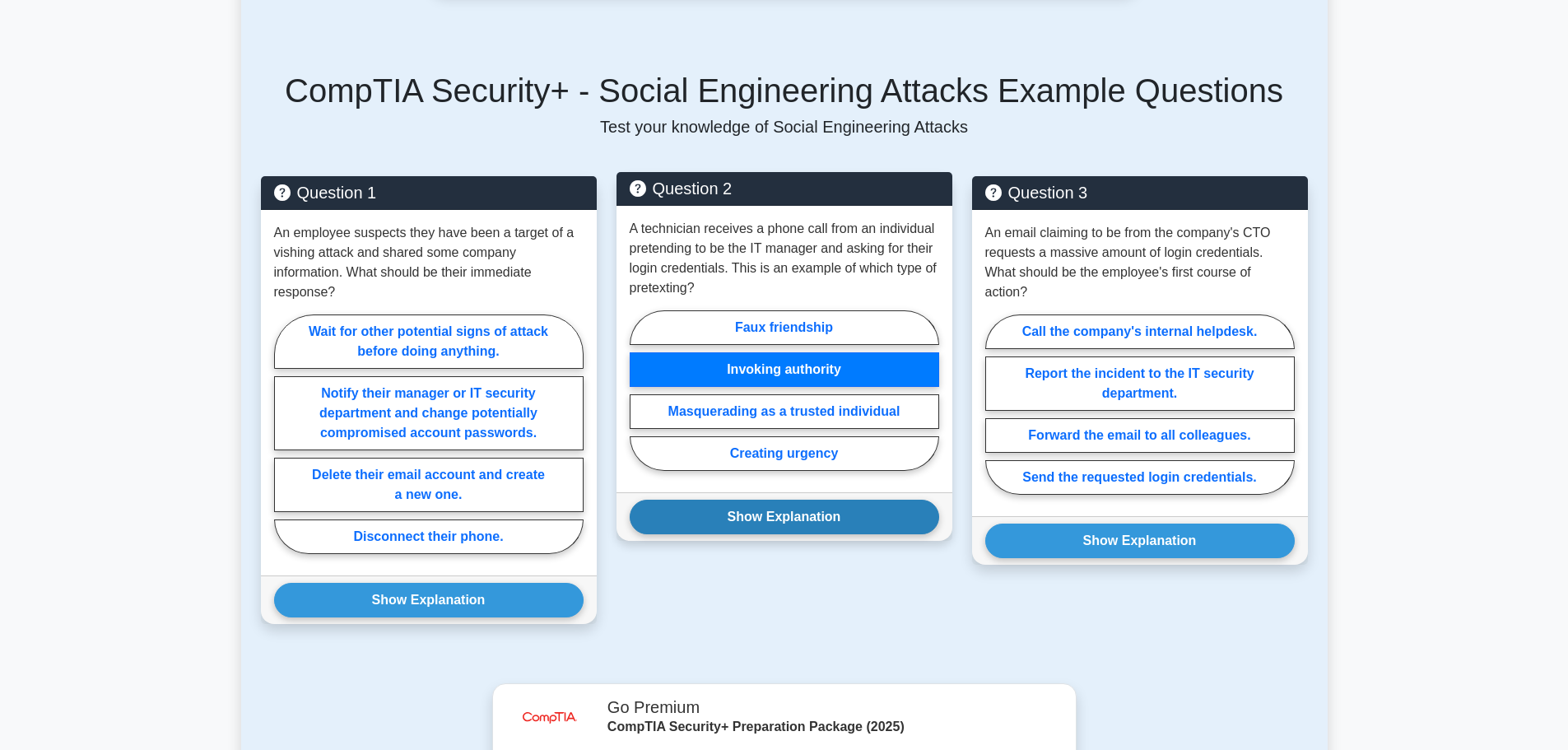
click at [781, 531] on button "Show Explanation" at bounding box center [784, 516] width 310 height 34
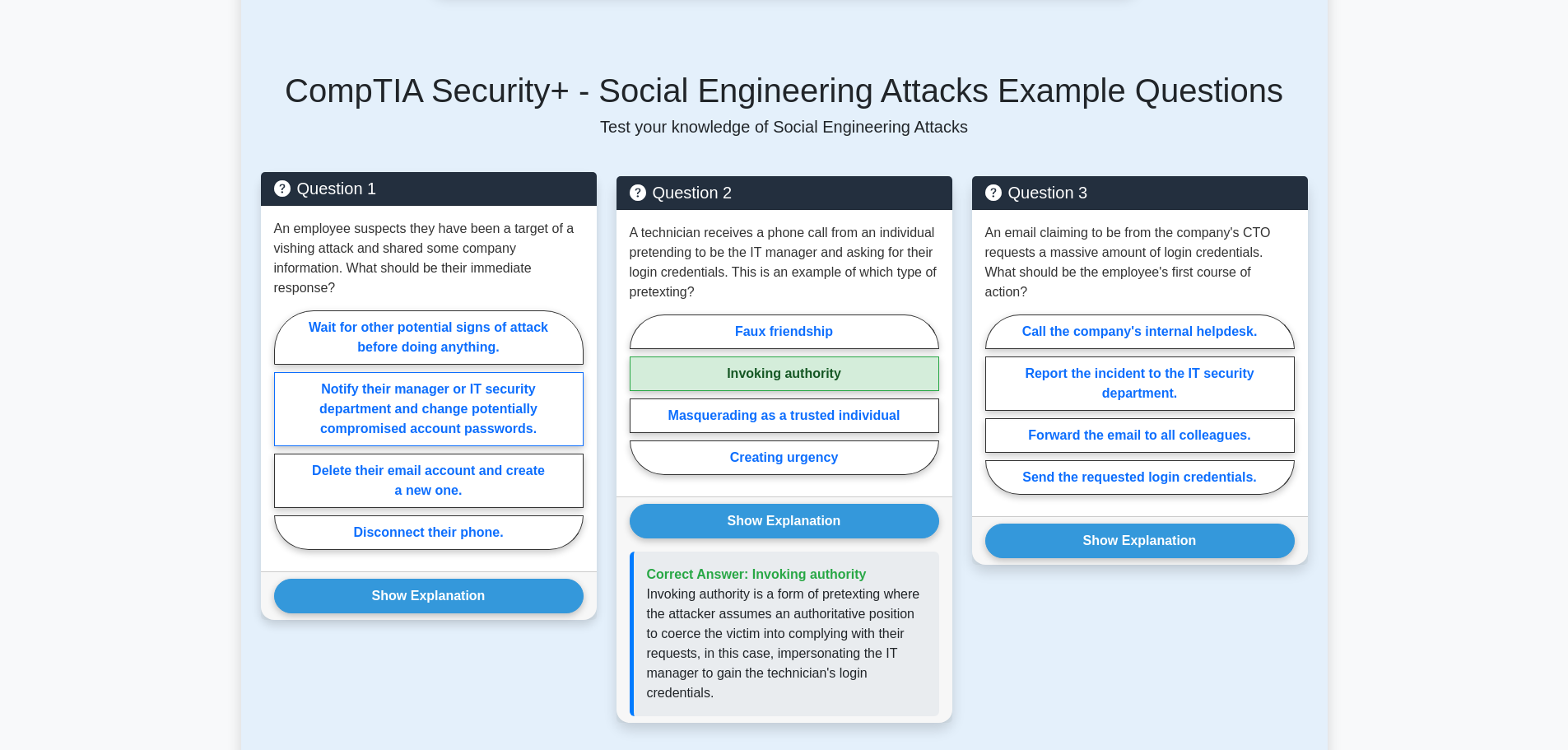
drag, startPoint x: 504, startPoint y: 446, endPoint x: 490, endPoint y: 460, distance: 19.8
click at [503, 446] on label "Notify their manager or IT security department and change potentially compromis…" at bounding box center [429, 409] width 310 height 74
click at [284, 440] on input "Notify their manager or IT security department and change potentially compromis…" at bounding box center [279, 434] width 11 height 11
radio input "true"
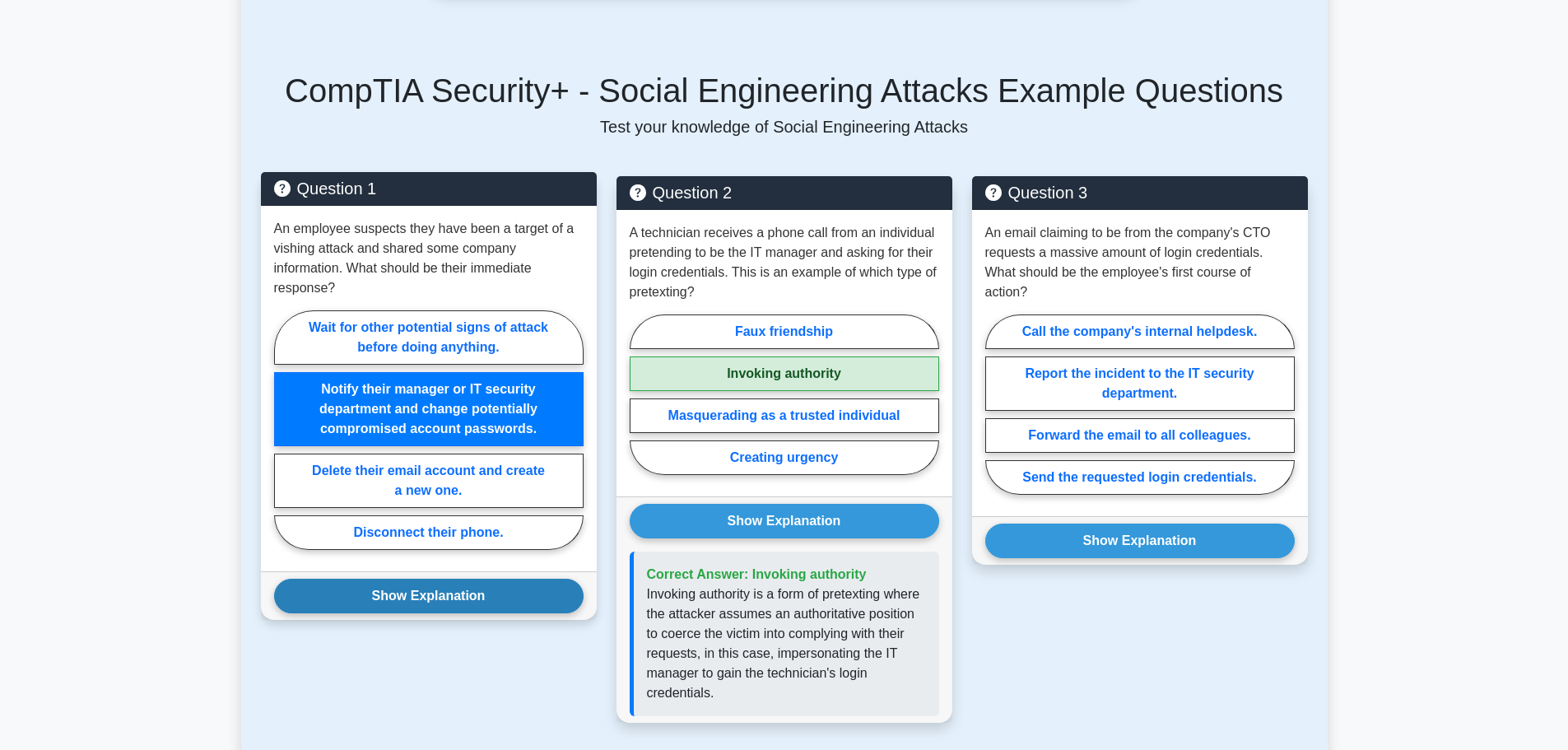
click at [460, 613] on button "Show Explanation" at bounding box center [429, 595] width 310 height 34
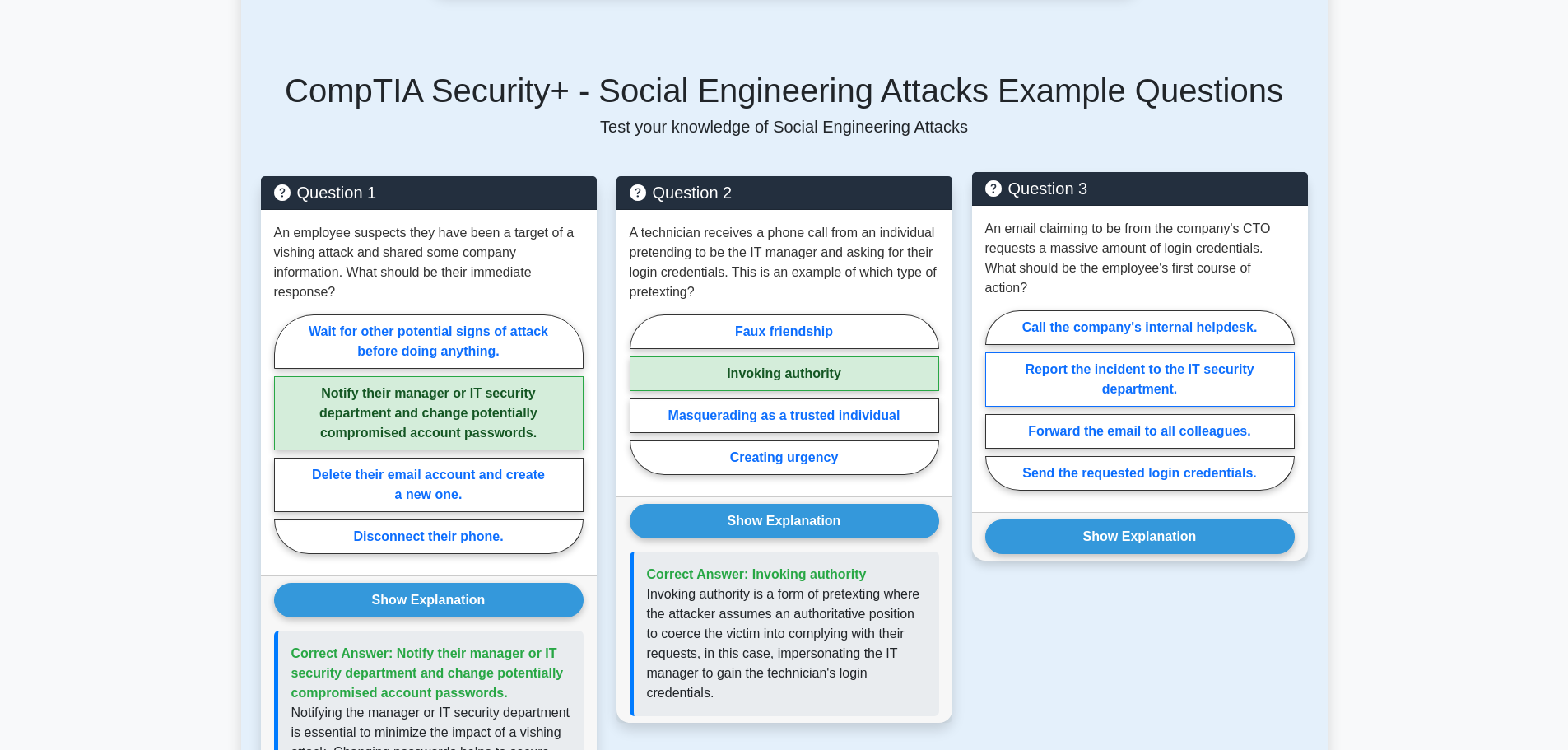
click at [1101, 406] on label "Report the incident to the IT security department." at bounding box center [1139, 380] width 310 height 55
click at [995, 408] on input "Report the incident to the IT security department." at bounding box center [989, 405] width 11 height 11
radio input "true"
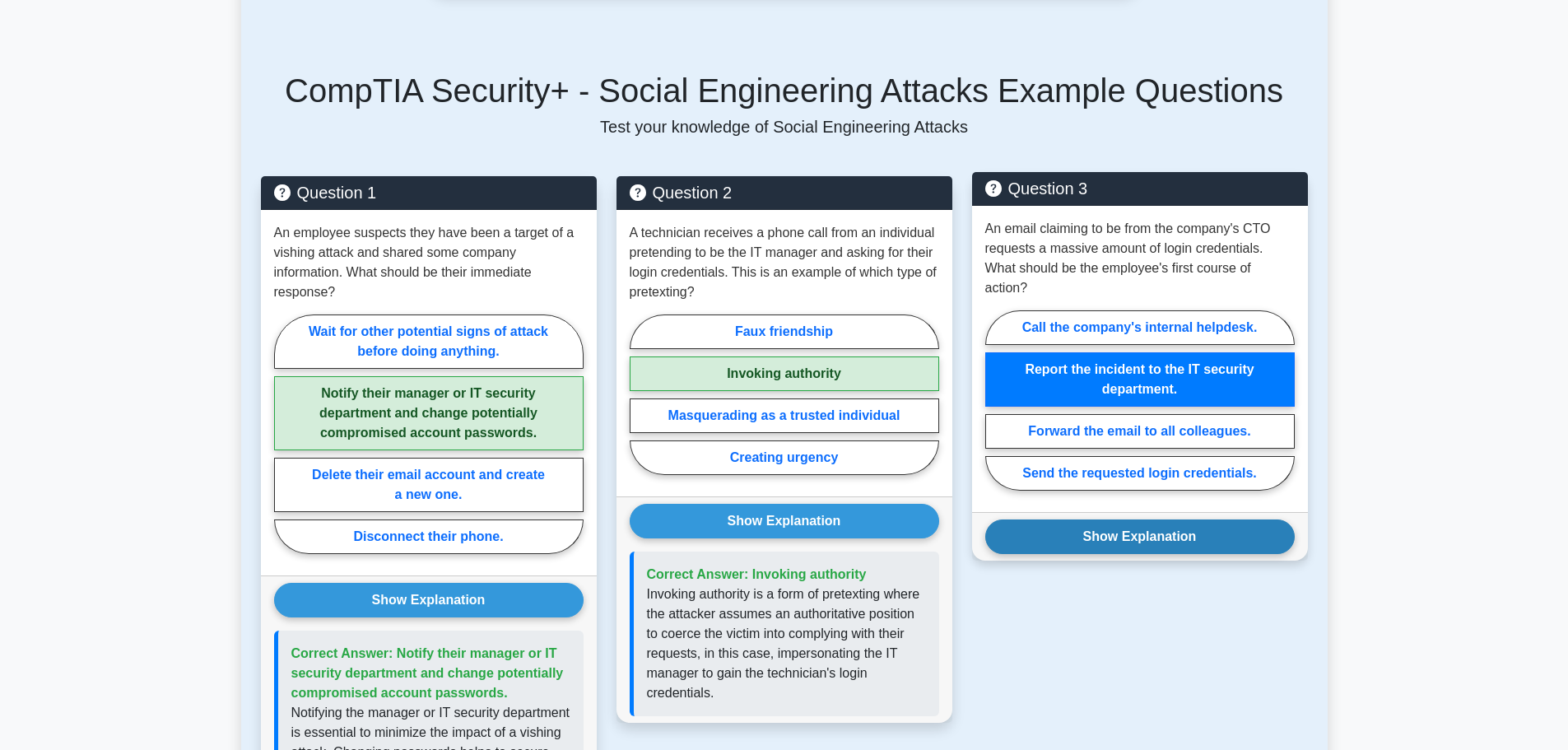
click at [1085, 554] on button "Show Explanation" at bounding box center [1139, 536] width 310 height 34
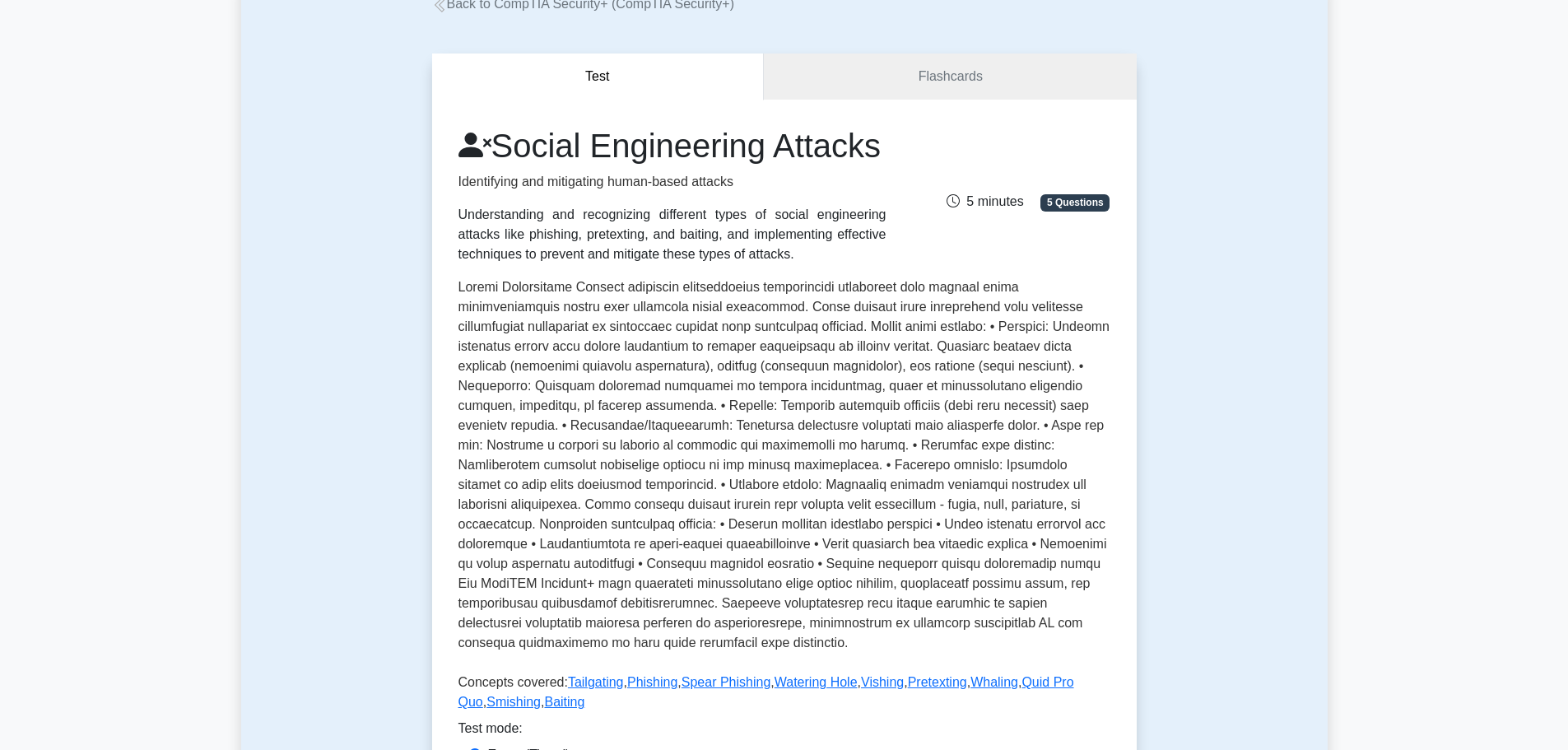
scroll to position [0, 0]
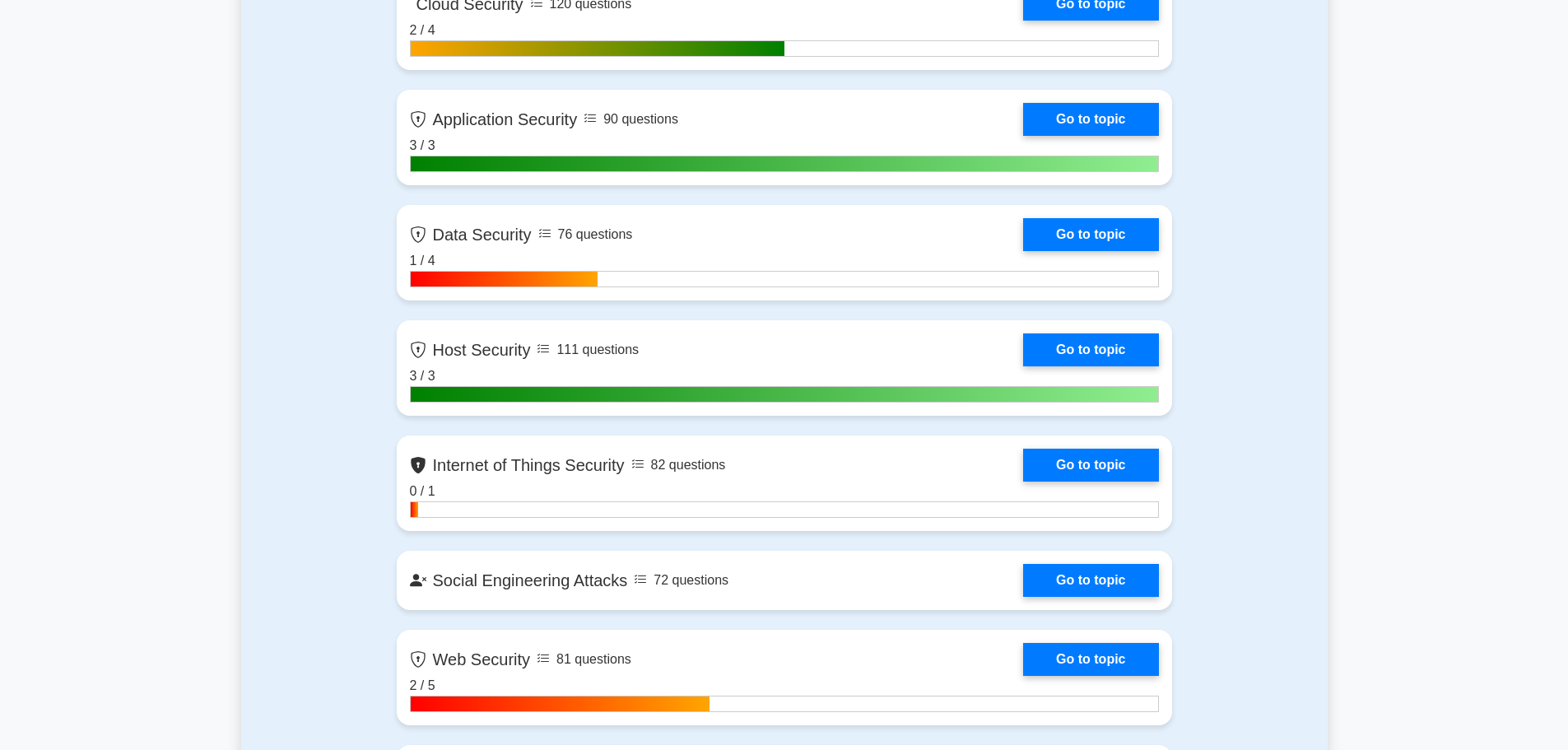
scroll to position [2468, 0]
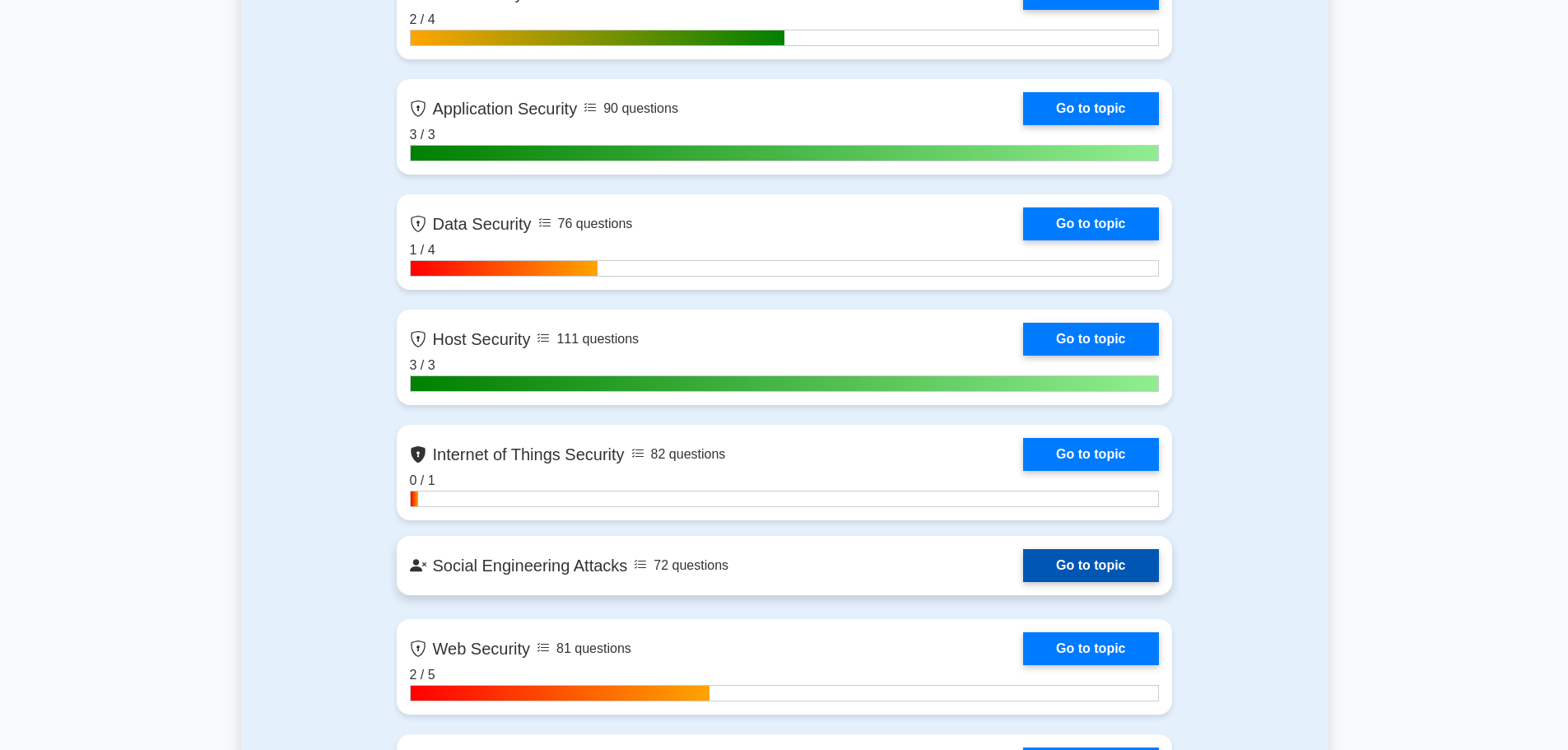
click at [1023, 576] on link "Go to topic" at bounding box center [1090, 566] width 135 height 33
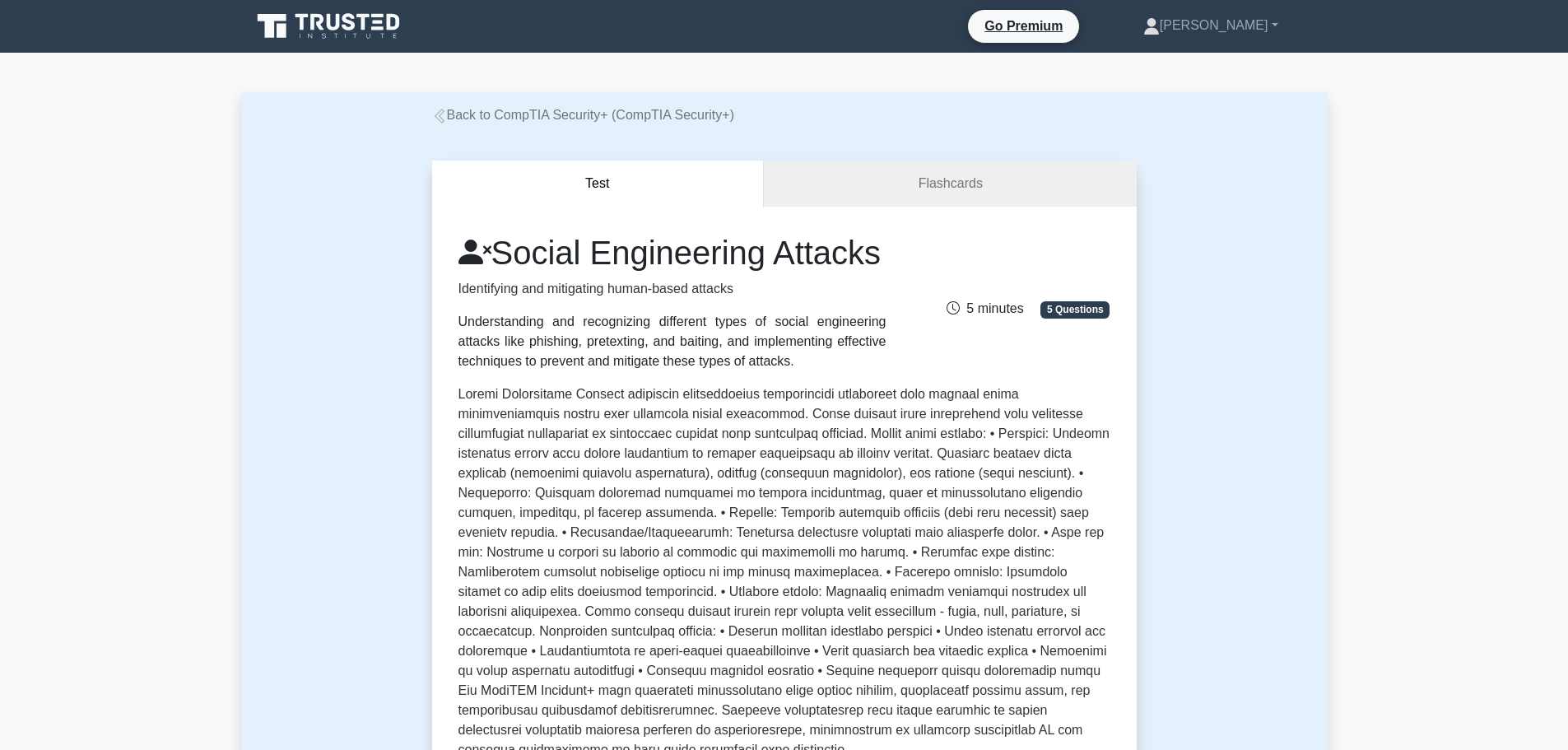
click at [486, 252] on icon at bounding box center [475, 252] width 33 height 36
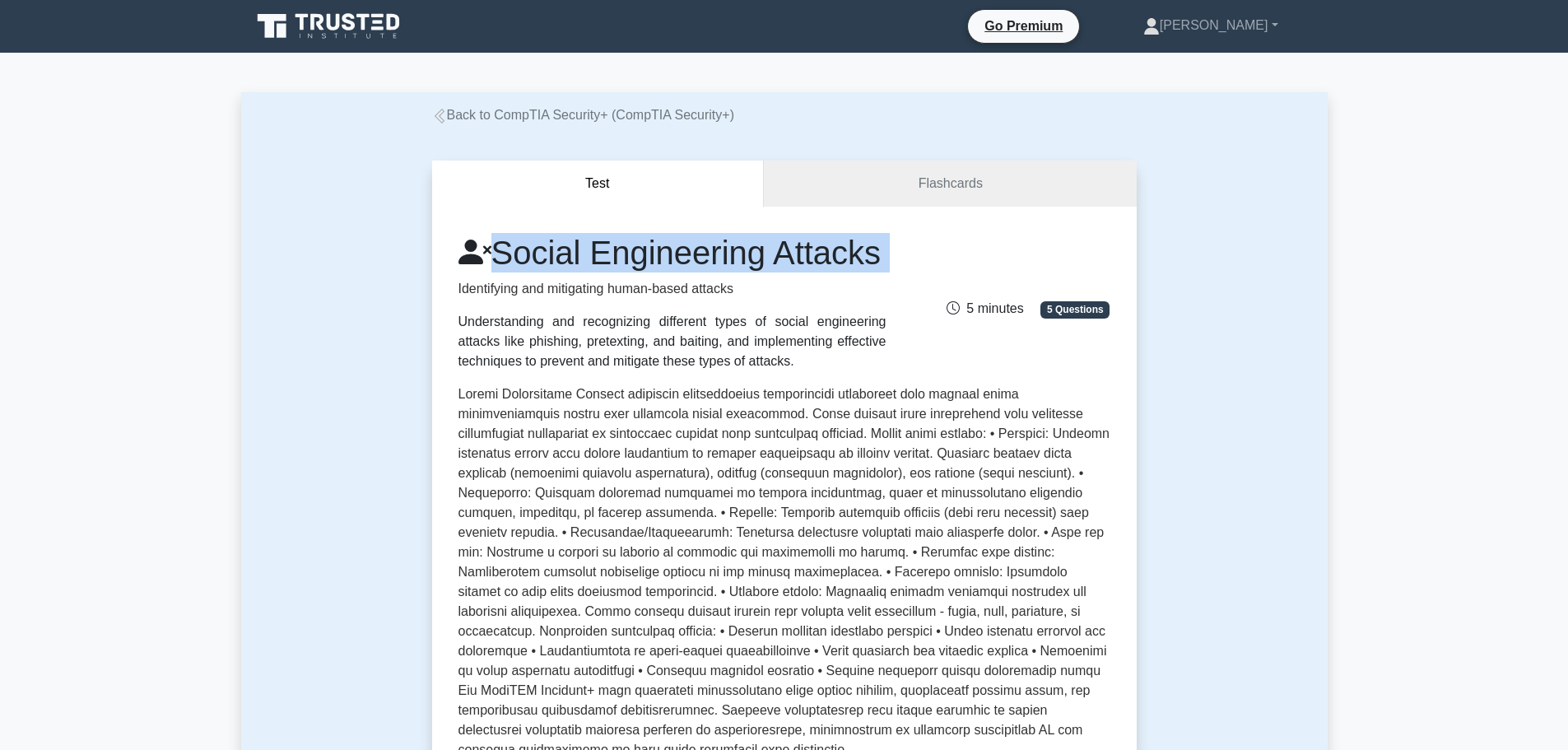
click at [486, 252] on icon at bounding box center [475, 252] width 33 height 36
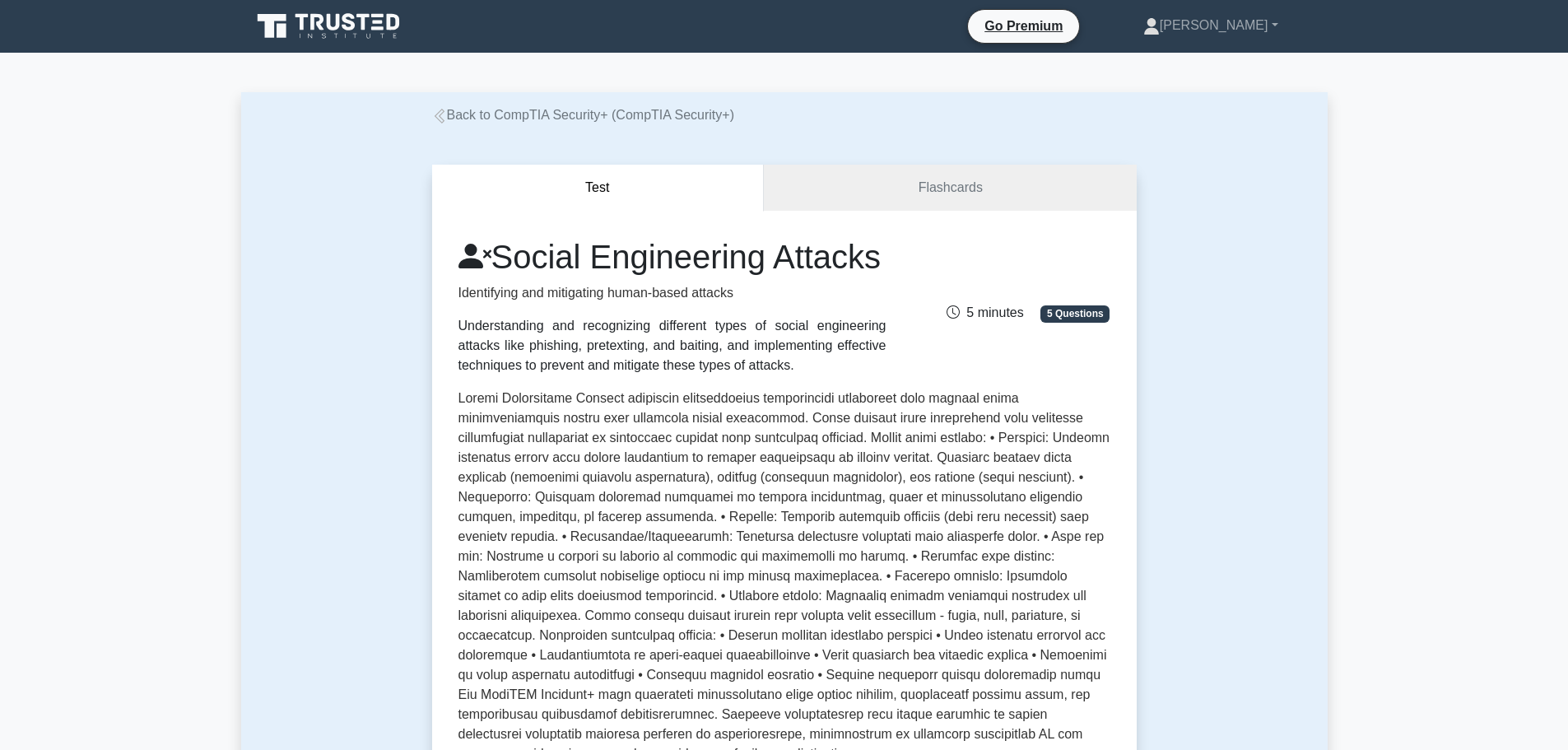
click at [486, 119] on link "Back to CompTIA Security+ (CompTIA Security+)" at bounding box center [583, 115] width 302 height 14
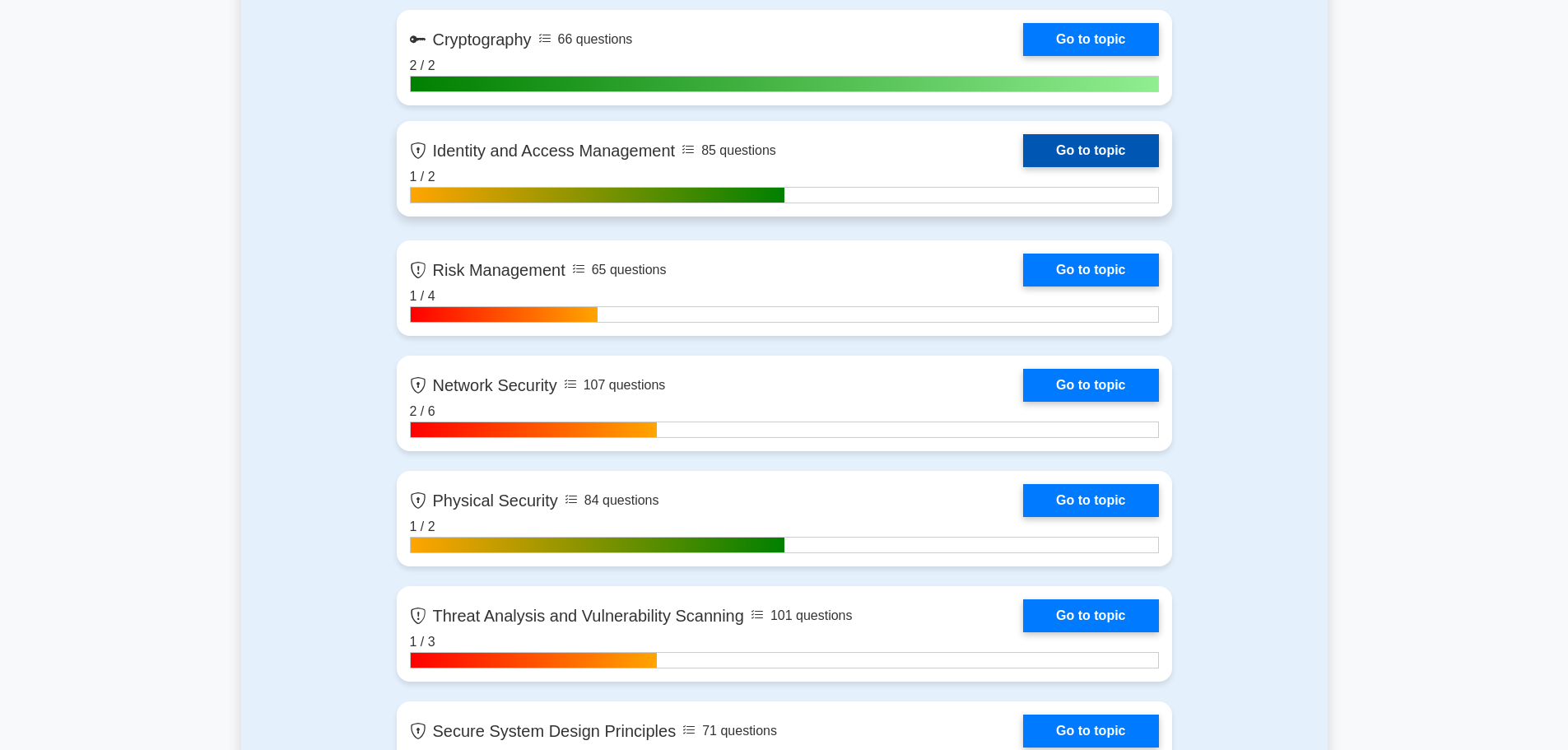
scroll to position [1317, 0]
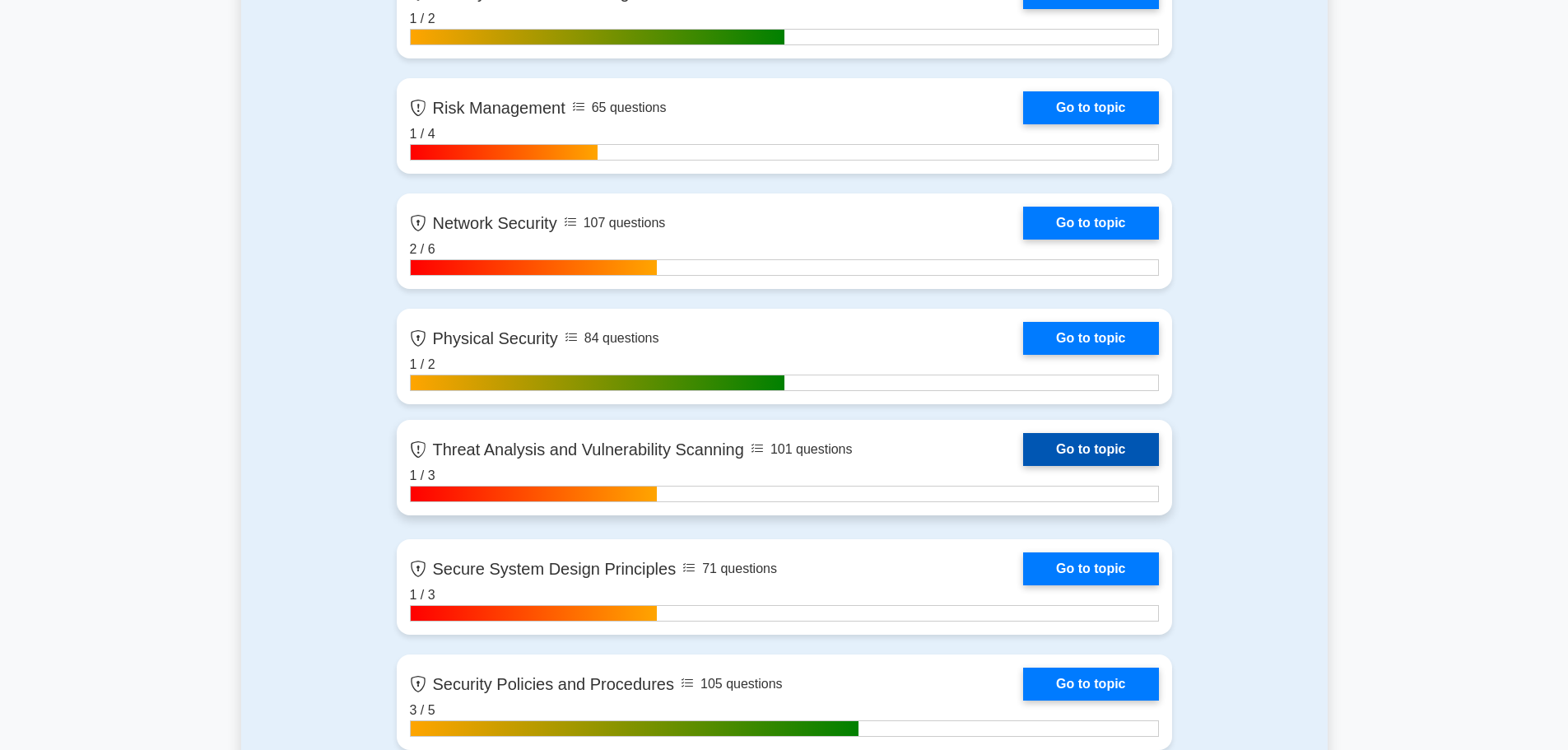
click at [1023, 460] on link "Go to topic" at bounding box center [1090, 449] width 135 height 33
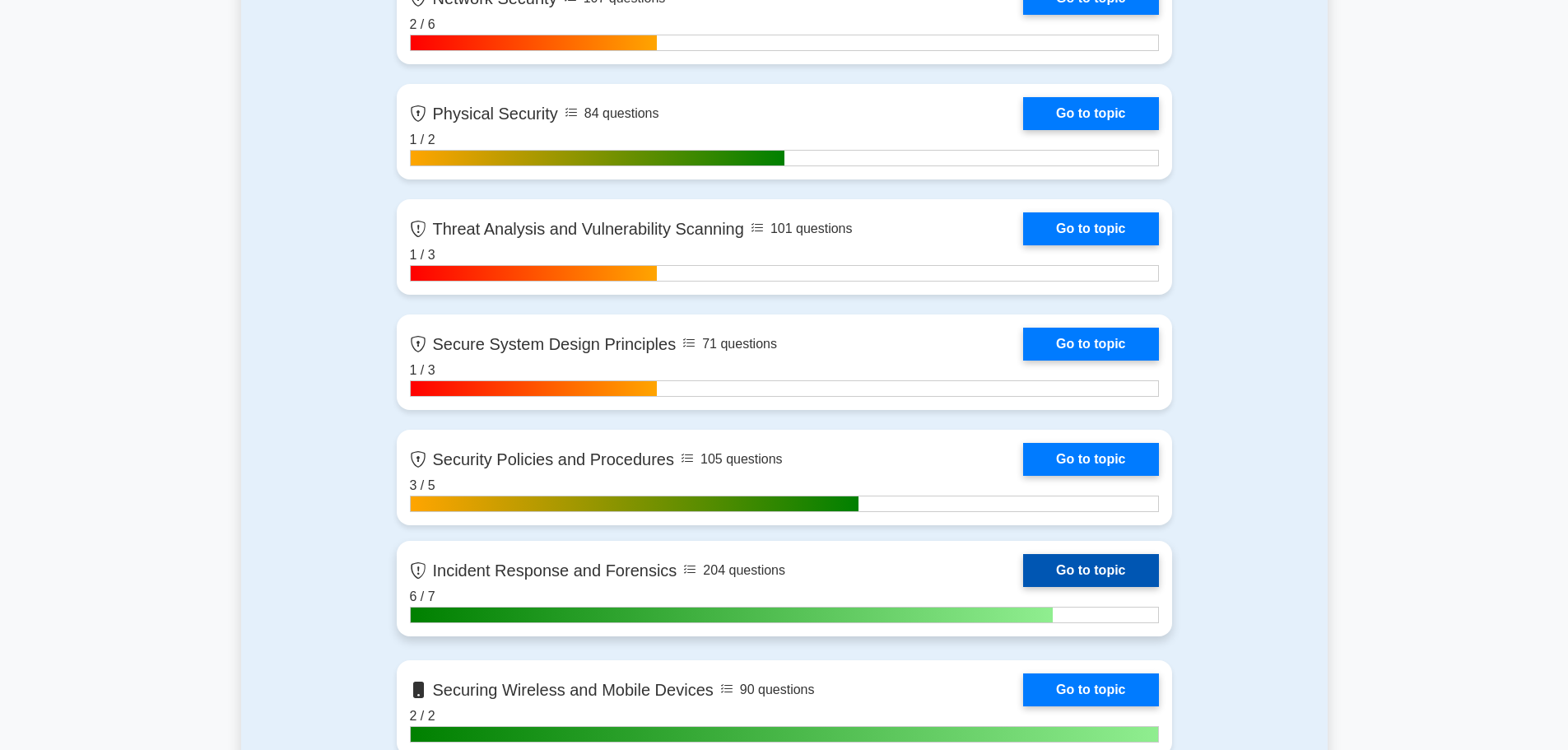
scroll to position [1894, 0]
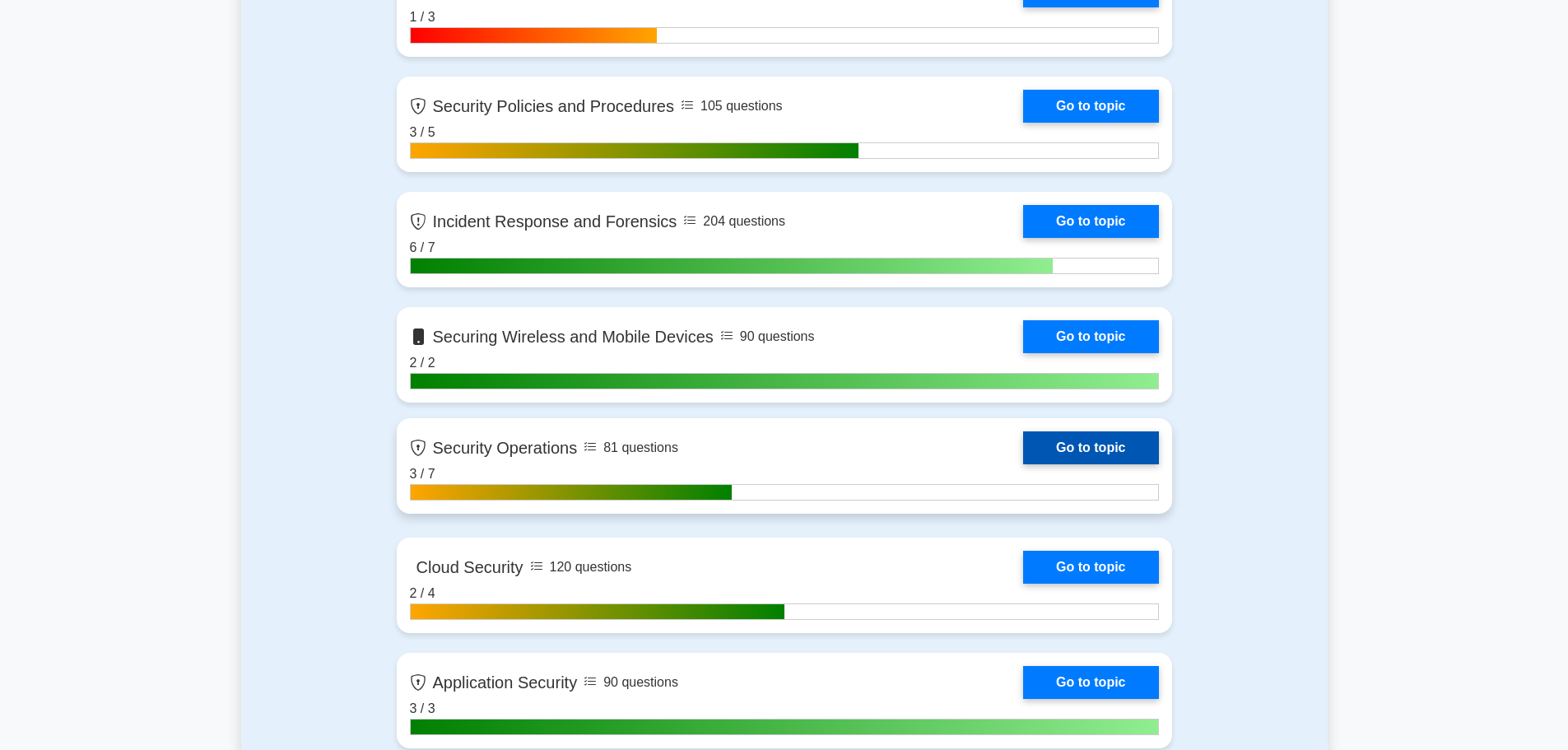
click at [1023, 462] on link "Go to topic" at bounding box center [1090, 448] width 135 height 33
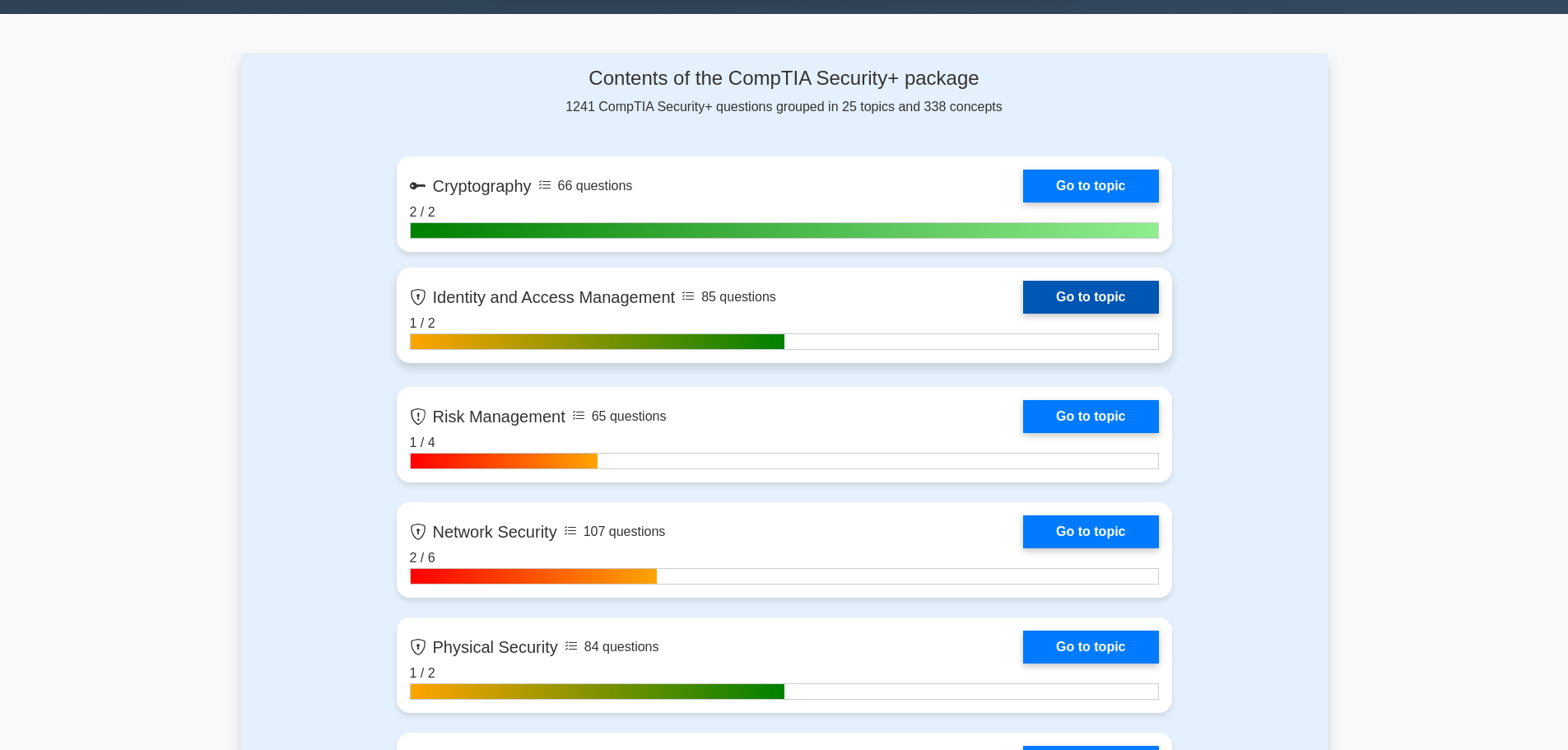
scroll to position [991, 0]
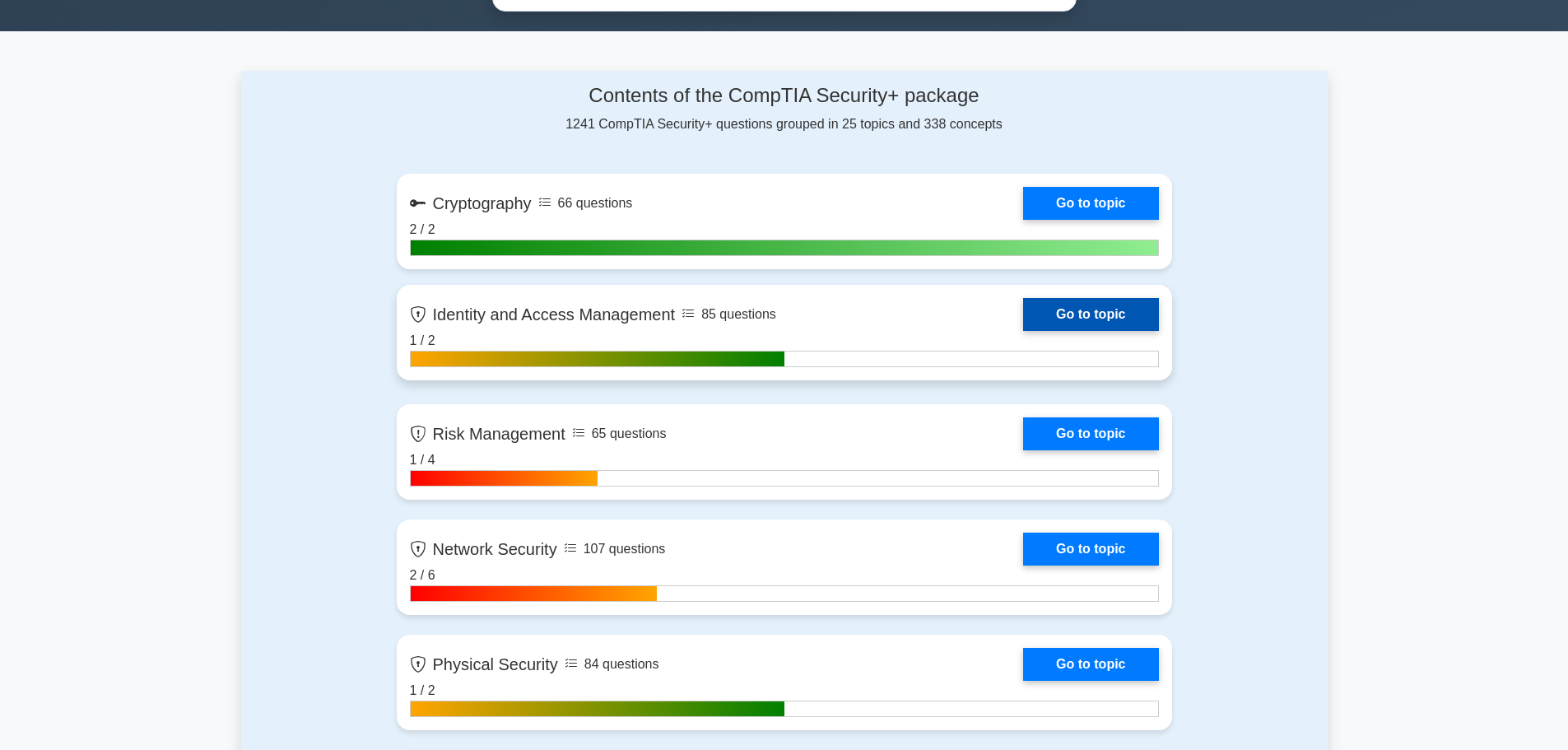
click at [1023, 331] on link "Go to topic" at bounding box center [1090, 315] width 135 height 33
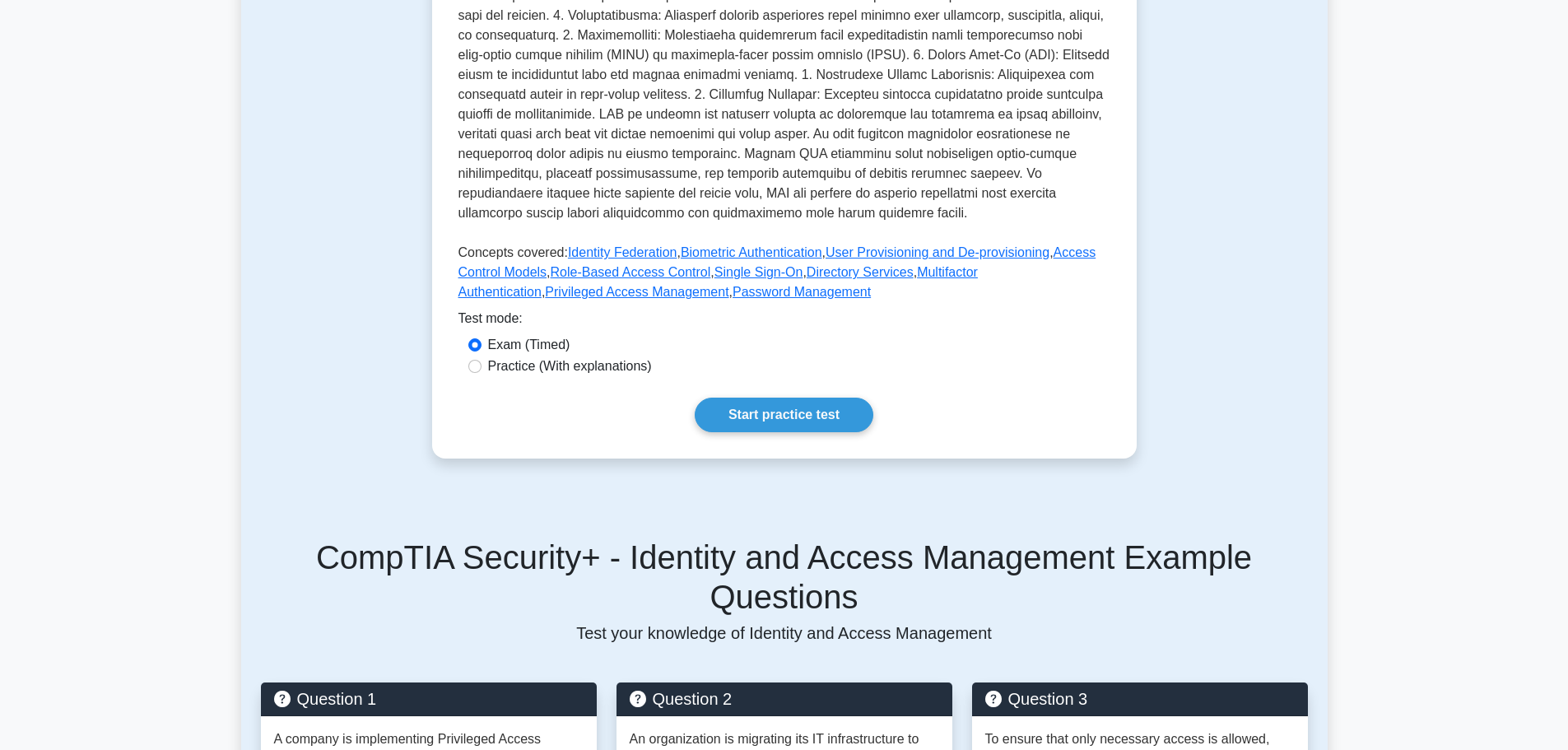
scroll to position [554, 0]
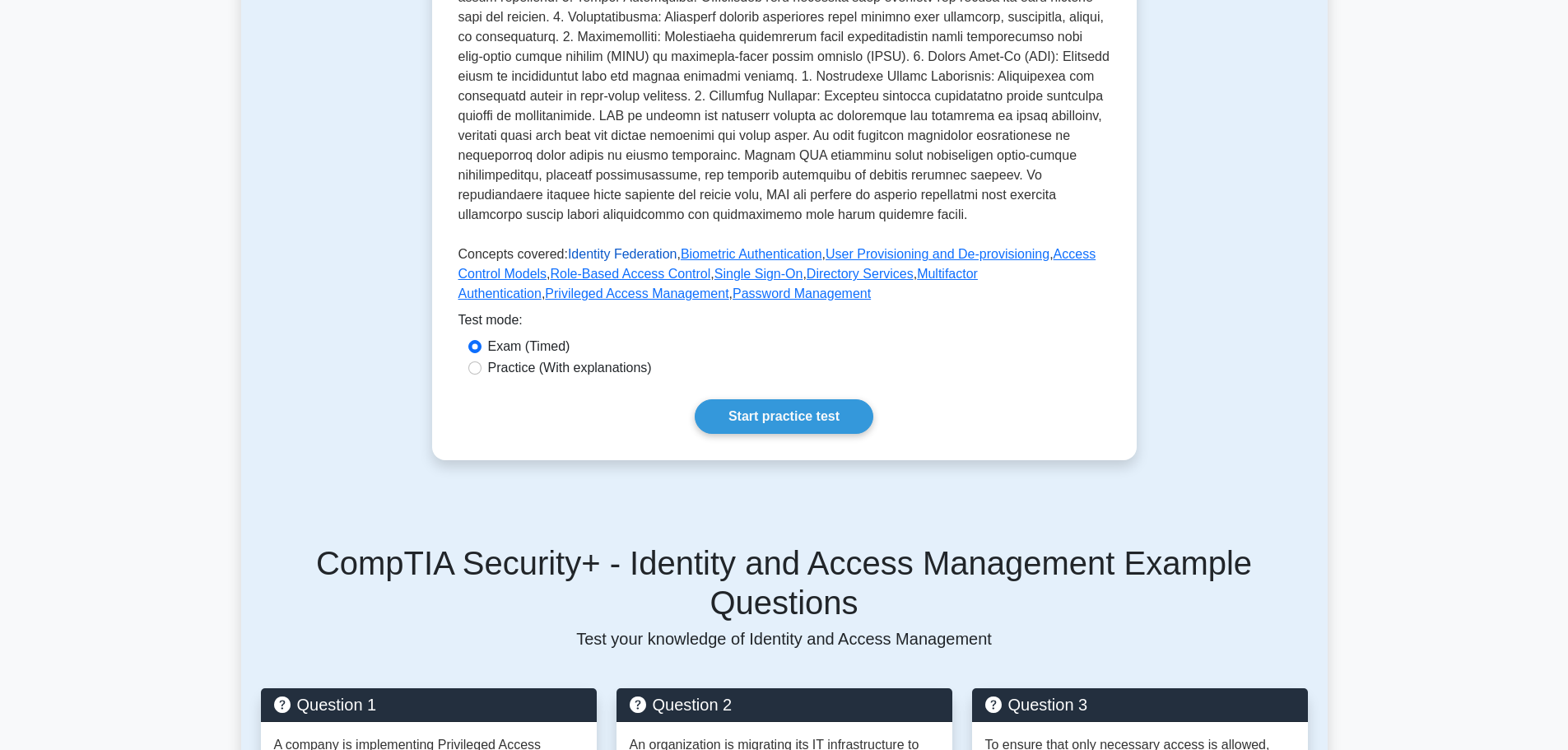
click at [623, 254] on link "Identity Federation" at bounding box center [622, 253] width 109 height 14
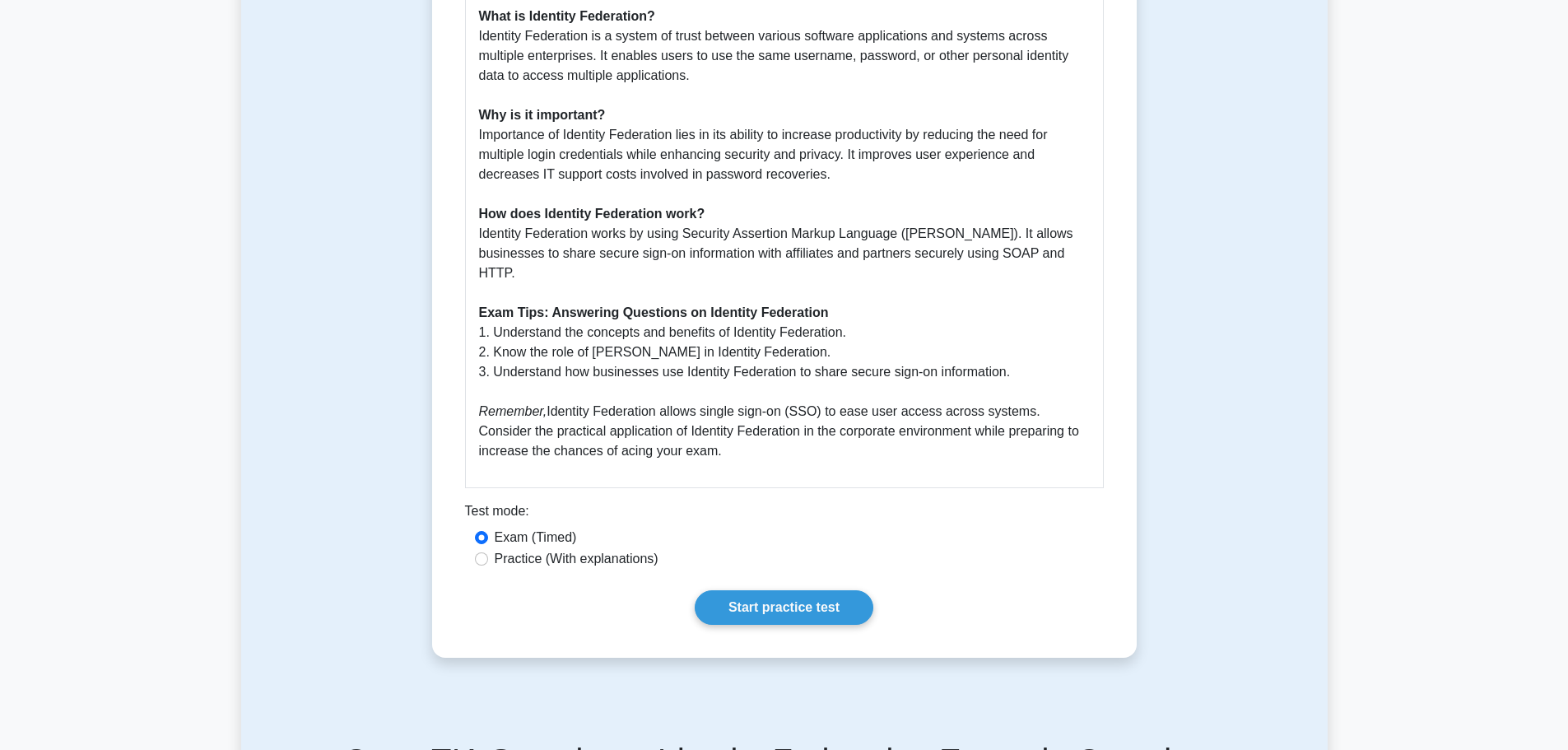
scroll to position [494, 0]
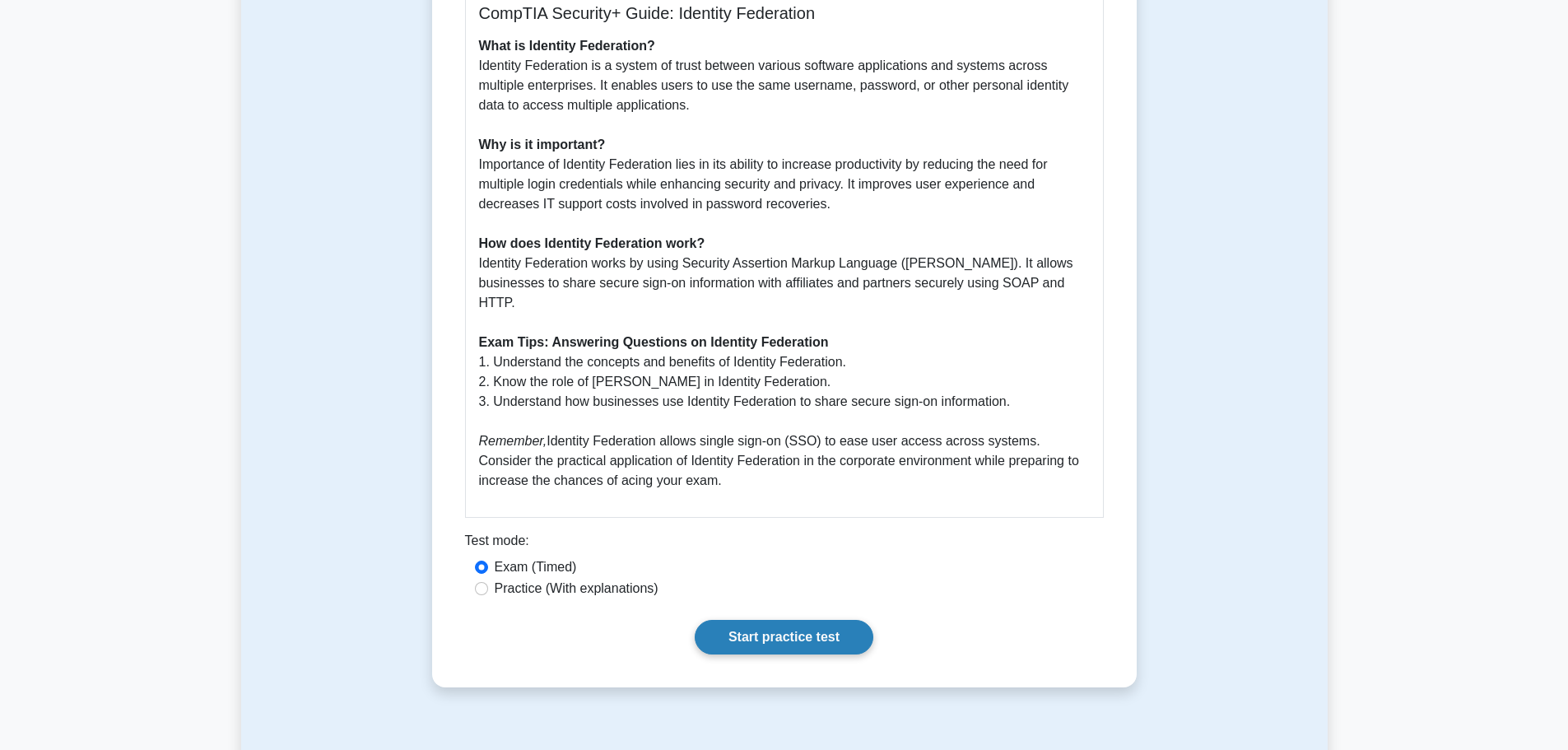
click at [781, 619] on link "Start practice test" at bounding box center [783, 636] width 178 height 34
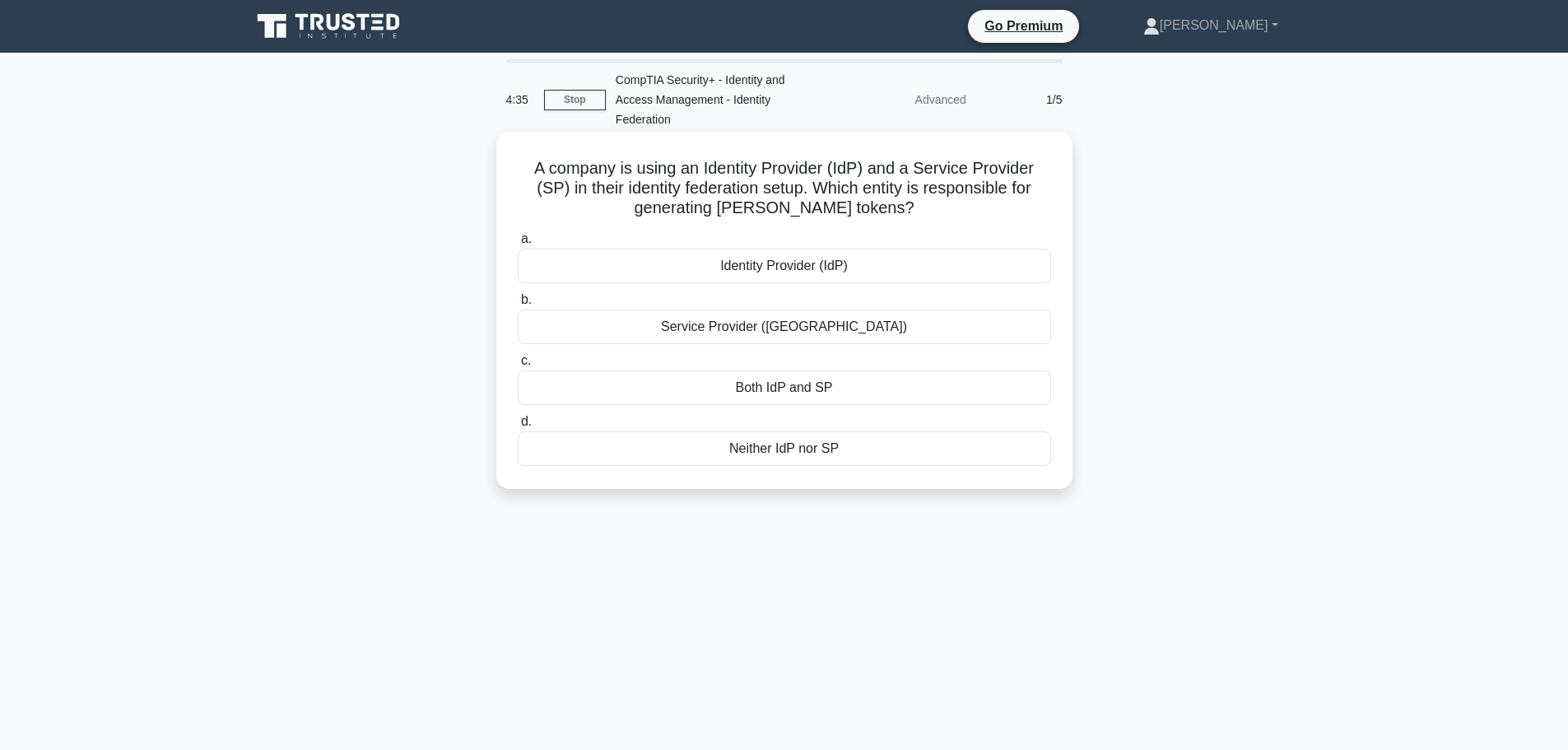
click at [825, 266] on div "Identity Provider (IdP)" at bounding box center [783, 265] width 533 height 34
click at [517, 244] on input "a. Identity Provider (IdP)" at bounding box center [517, 239] width 0 height 11
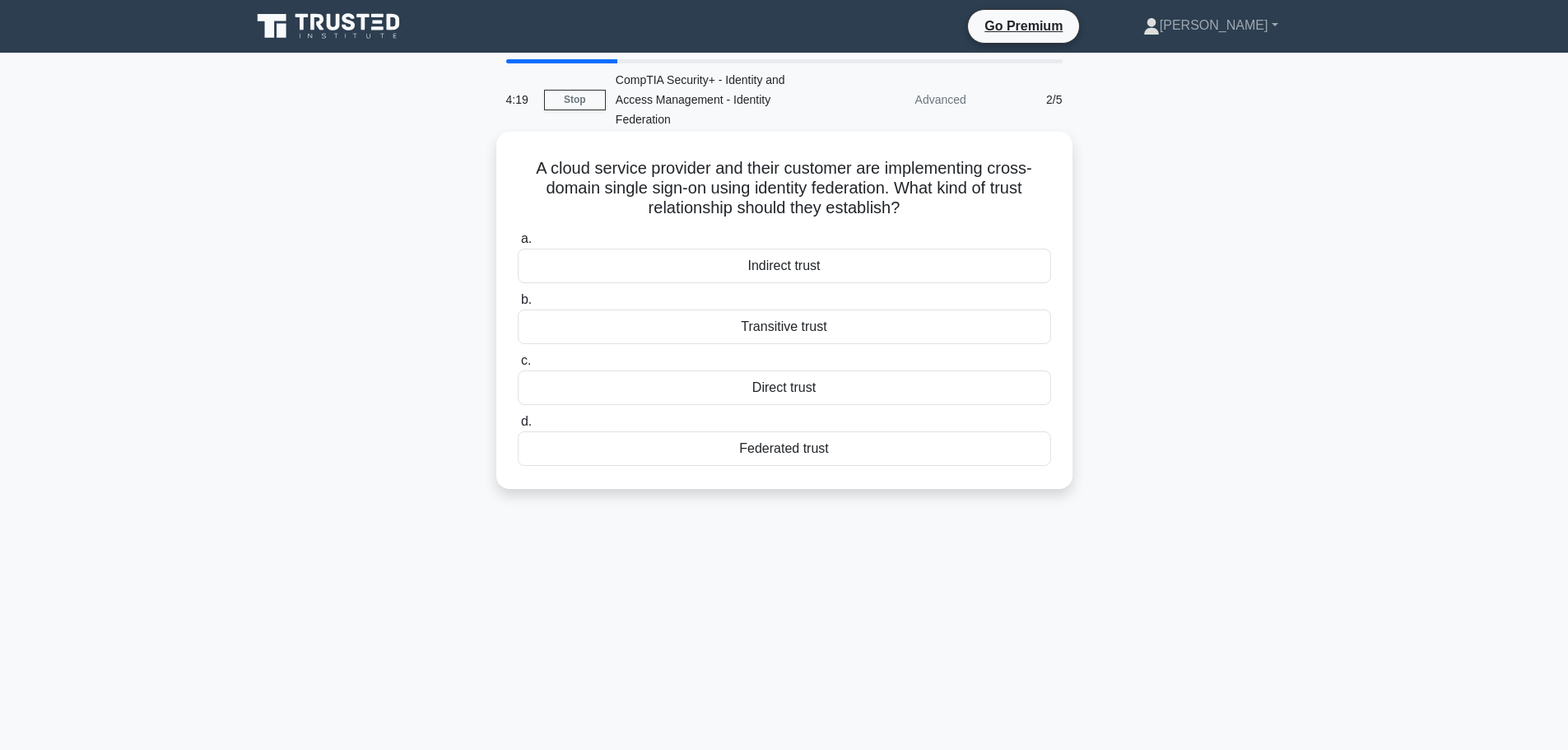
click at [773, 457] on div "Federated trust" at bounding box center [783, 448] width 533 height 34
click at [517, 427] on input "d. Federated trust" at bounding box center [517, 422] width 0 height 11
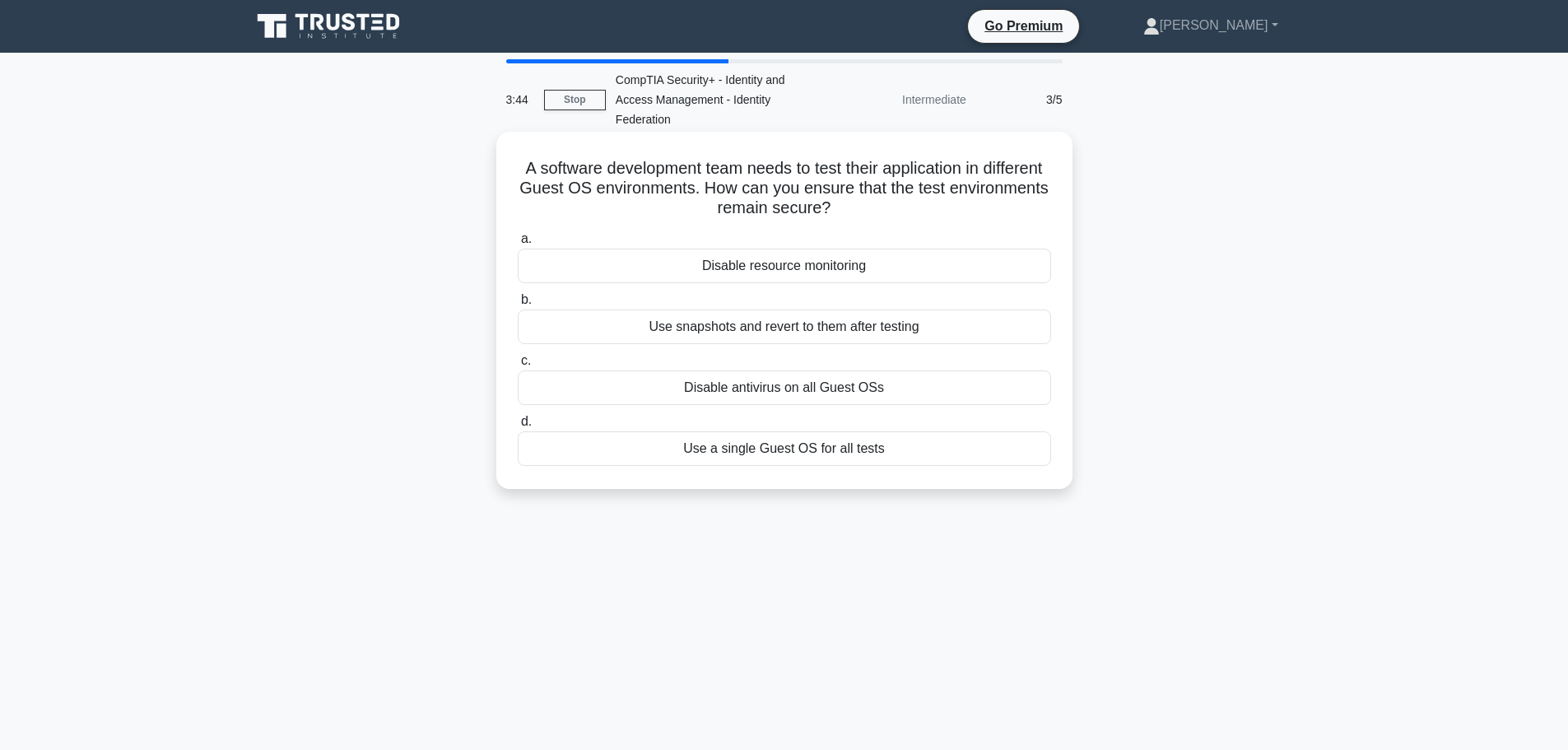
click at [765, 327] on div "Use snapshots and revert to them after testing" at bounding box center [783, 326] width 533 height 34
click at [517, 305] on input "b. Use snapshots and revert to them after testing" at bounding box center [517, 299] width 0 height 11
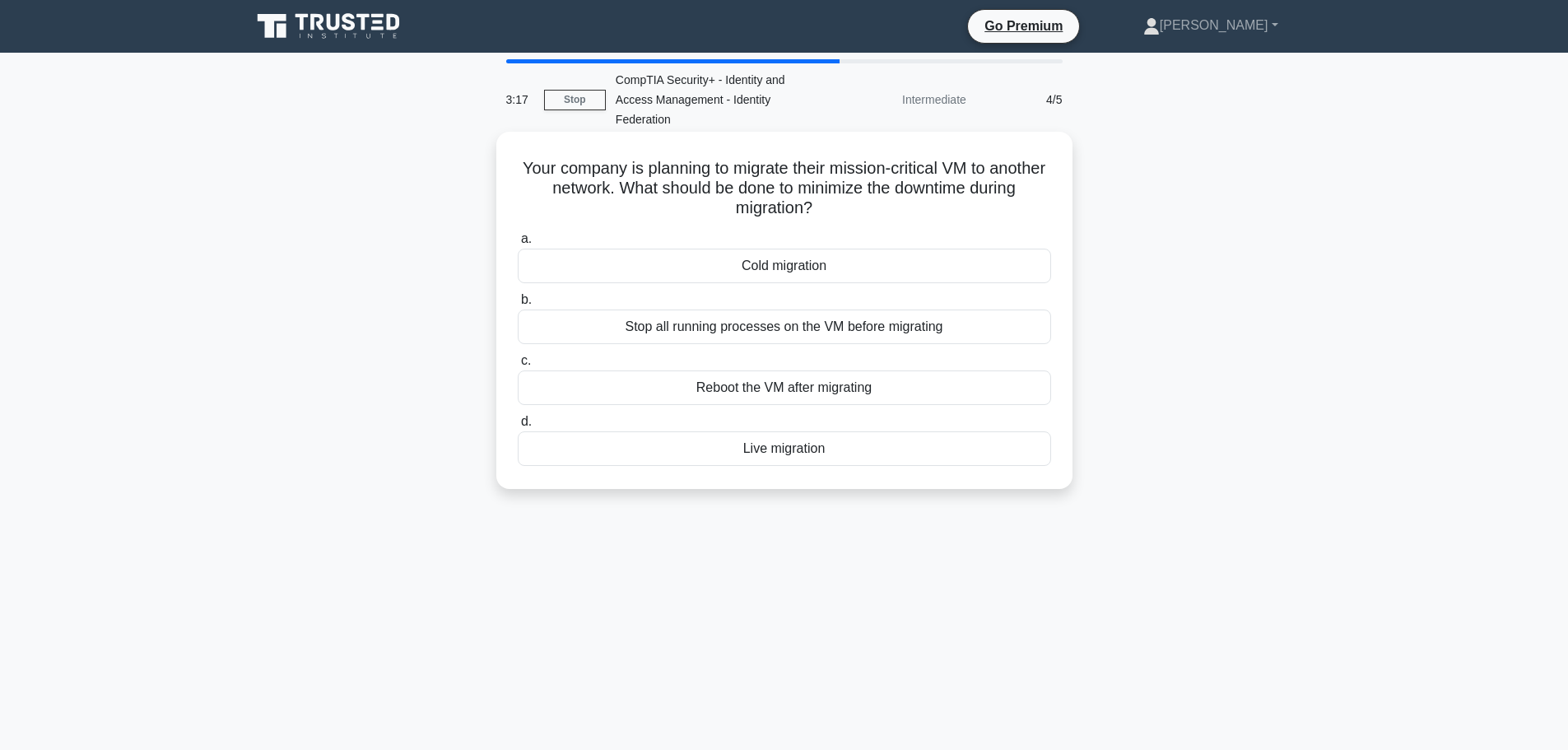
click at [758, 457] on div "Live migration" at bounding box center [783, 448] width 533 height 34
click at [517, 427] on input "d. Live migration" at bounding box center [517, 422] width 0 height 11
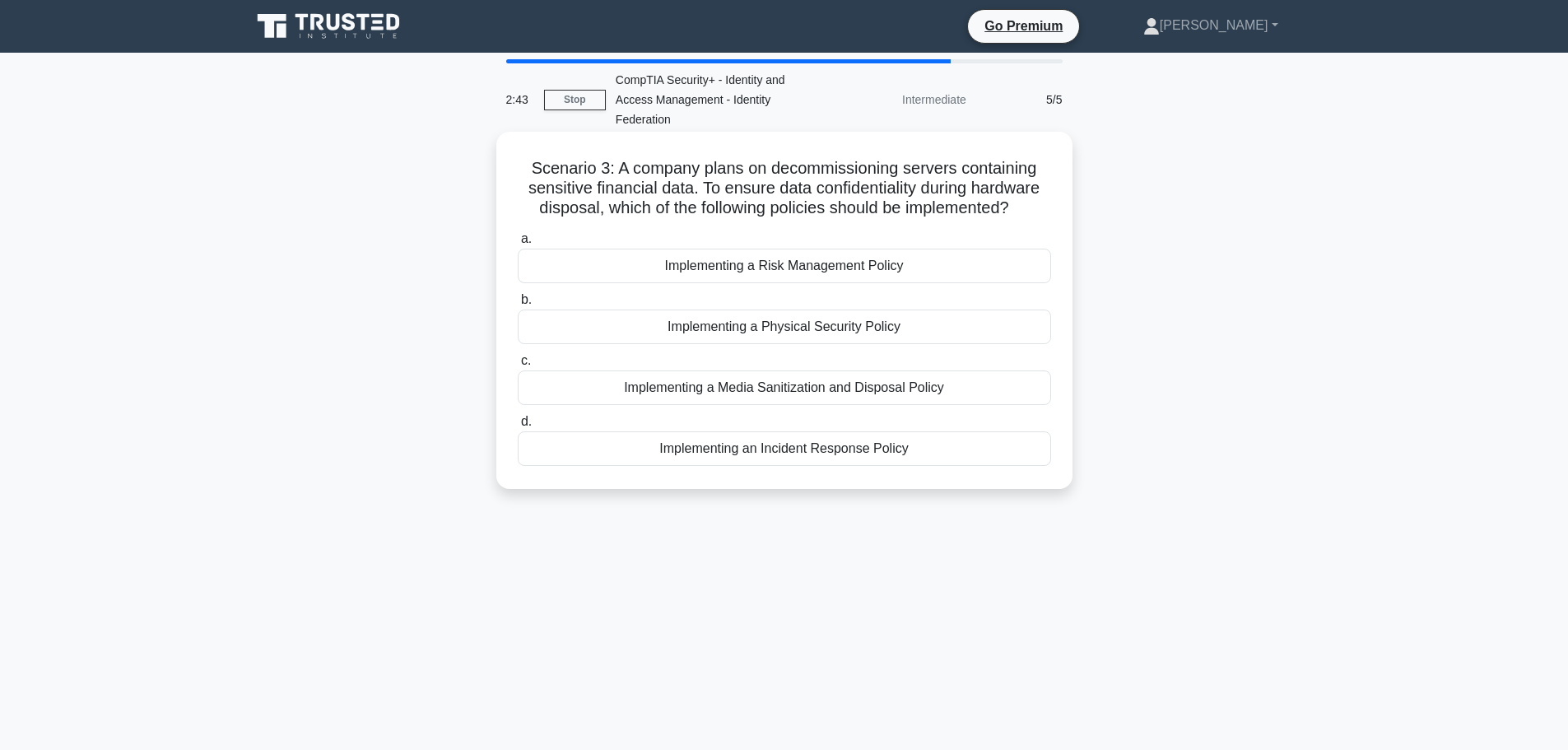
click at [849, 384] on div "Implementing a Media Sanitization and Disposal Policy" at bounding box center [783, 387] width 533 height 34
click at [517, 366] on input "c. Implementing a Media Sanitization and Disposal Policy" at bounding box center [517, 360] width 0 height 11
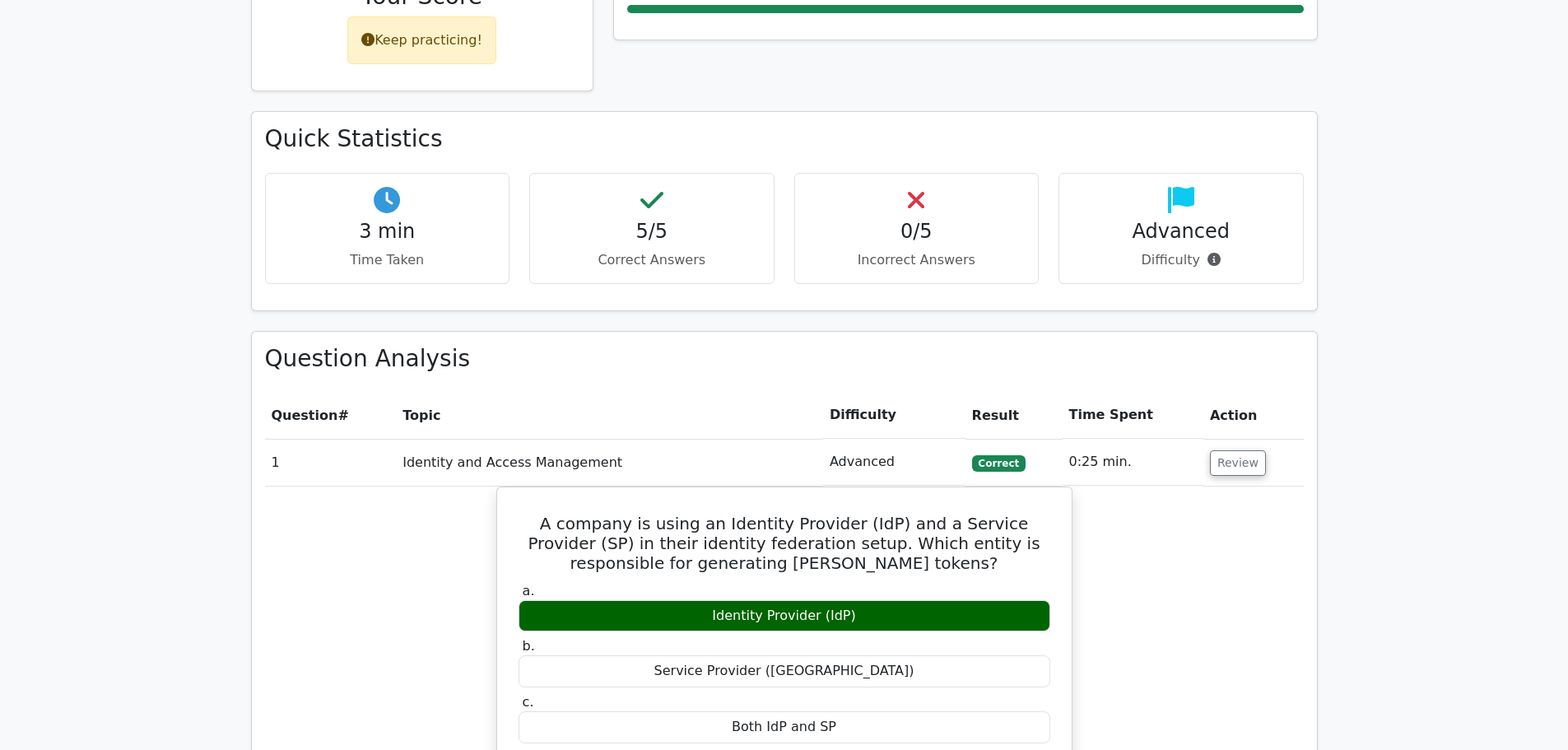
scroll to position [905, 0]
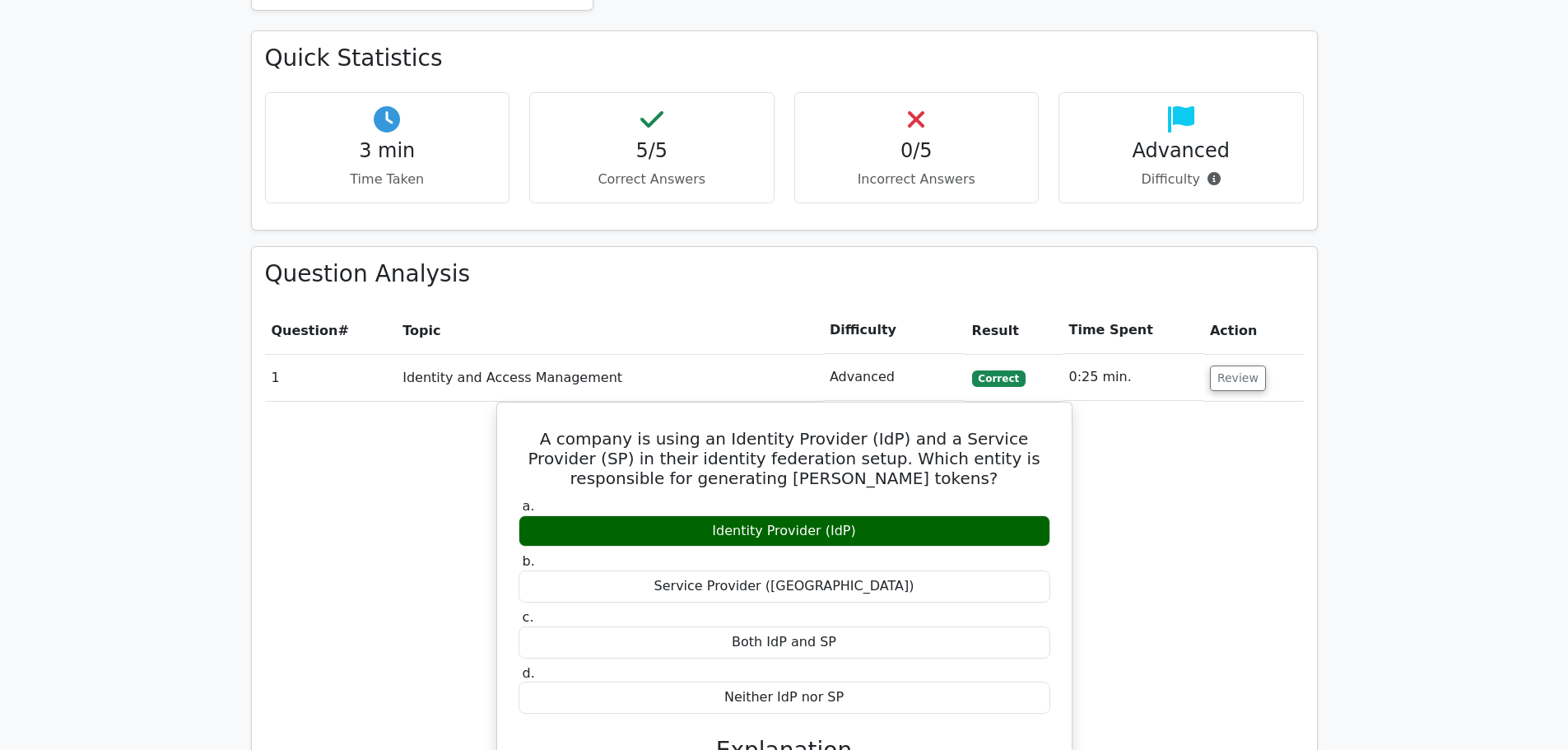
click at [772, 354] on td "Identity and Access Management" at bounding box center [609, 377] width 427 height 47
click at [1222, 365] on button "Review" at bounding box center [1237, 378] width 56 height 25
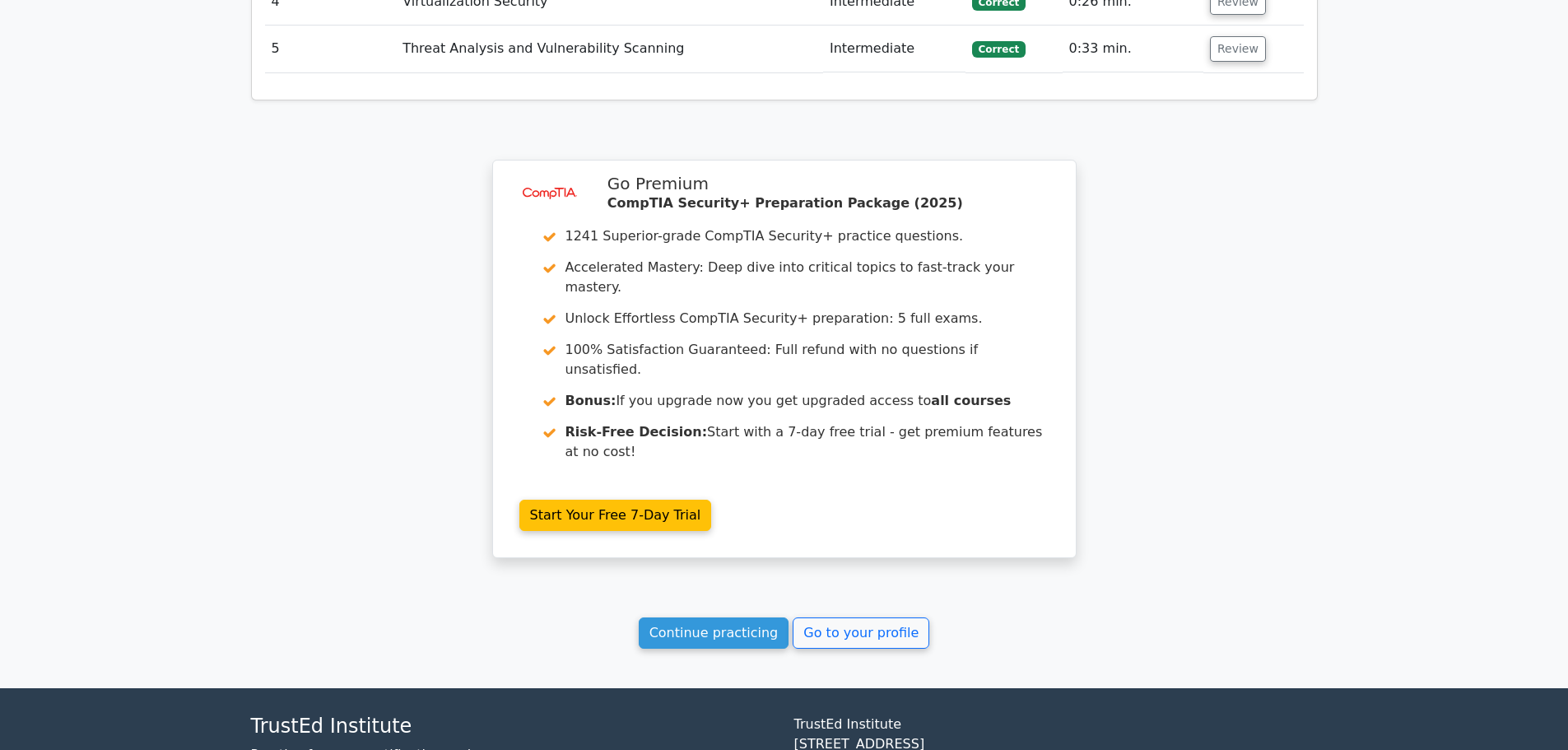
scroll to position [1442, 0]
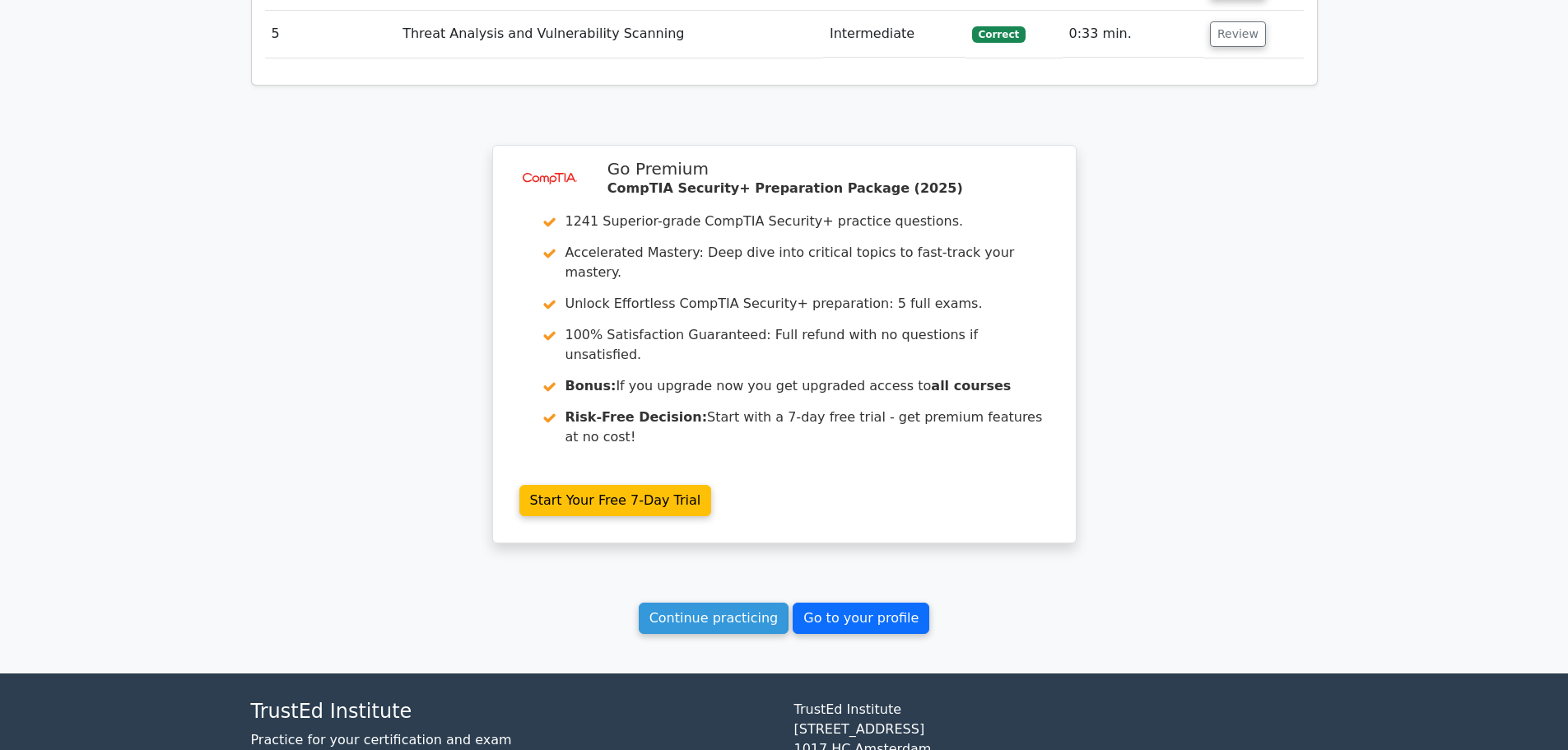
click at [820, 602] on link "Go to your profile" at bounding box center [861, 618] width 136 height 31
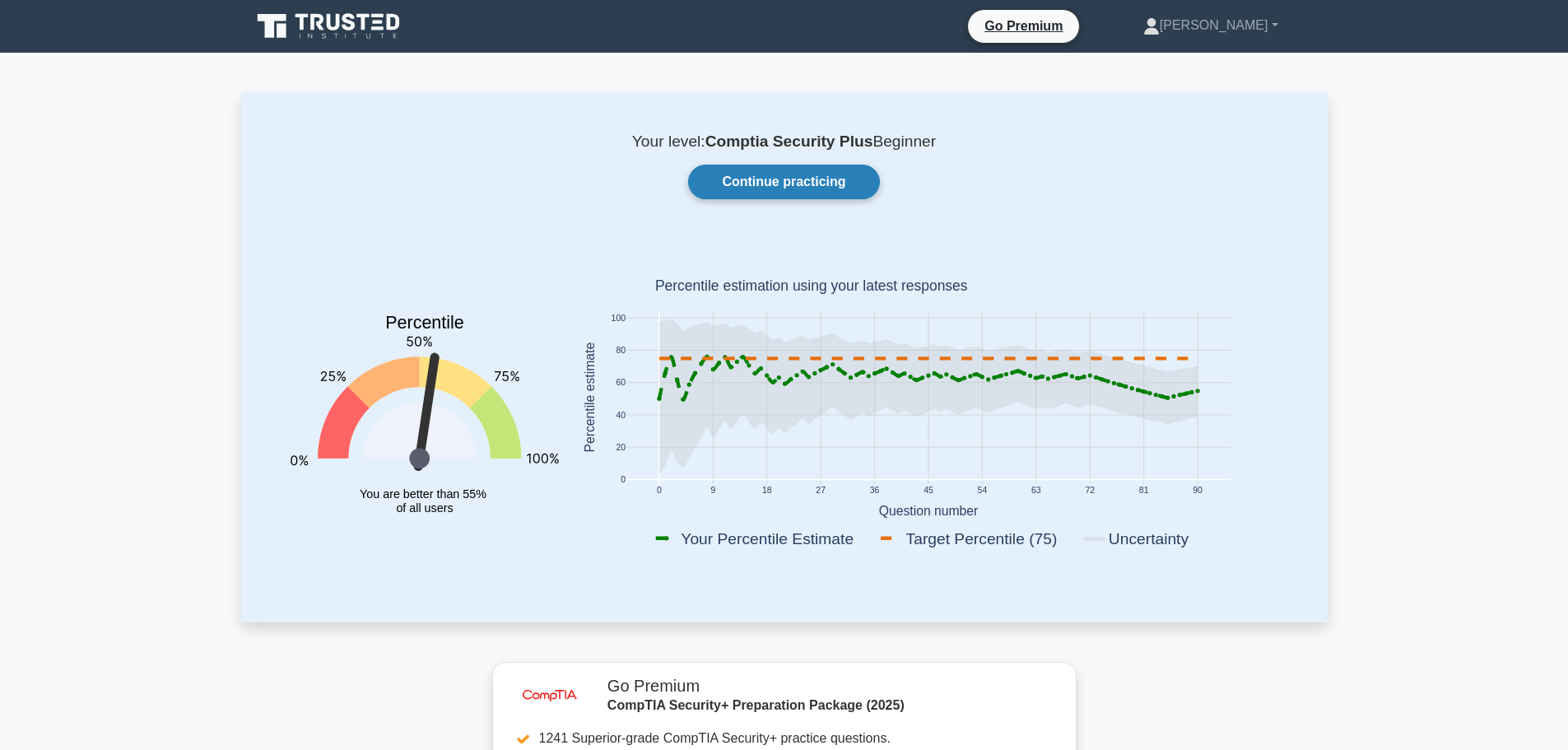
click at [799, 175] on link "Continue practicing" at bounding box center [783, 181] width 191 height 34
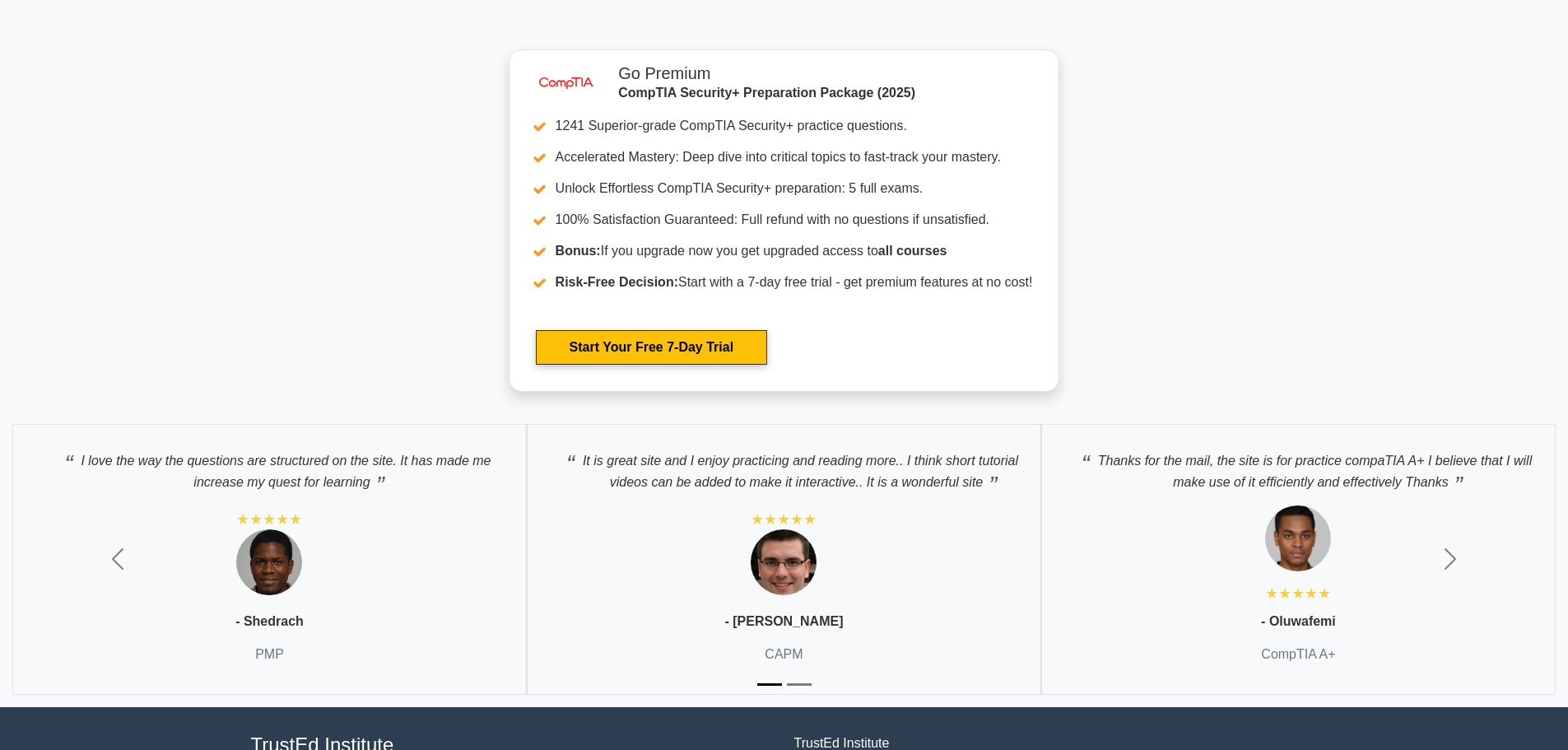
scroll to position [5249, 0]
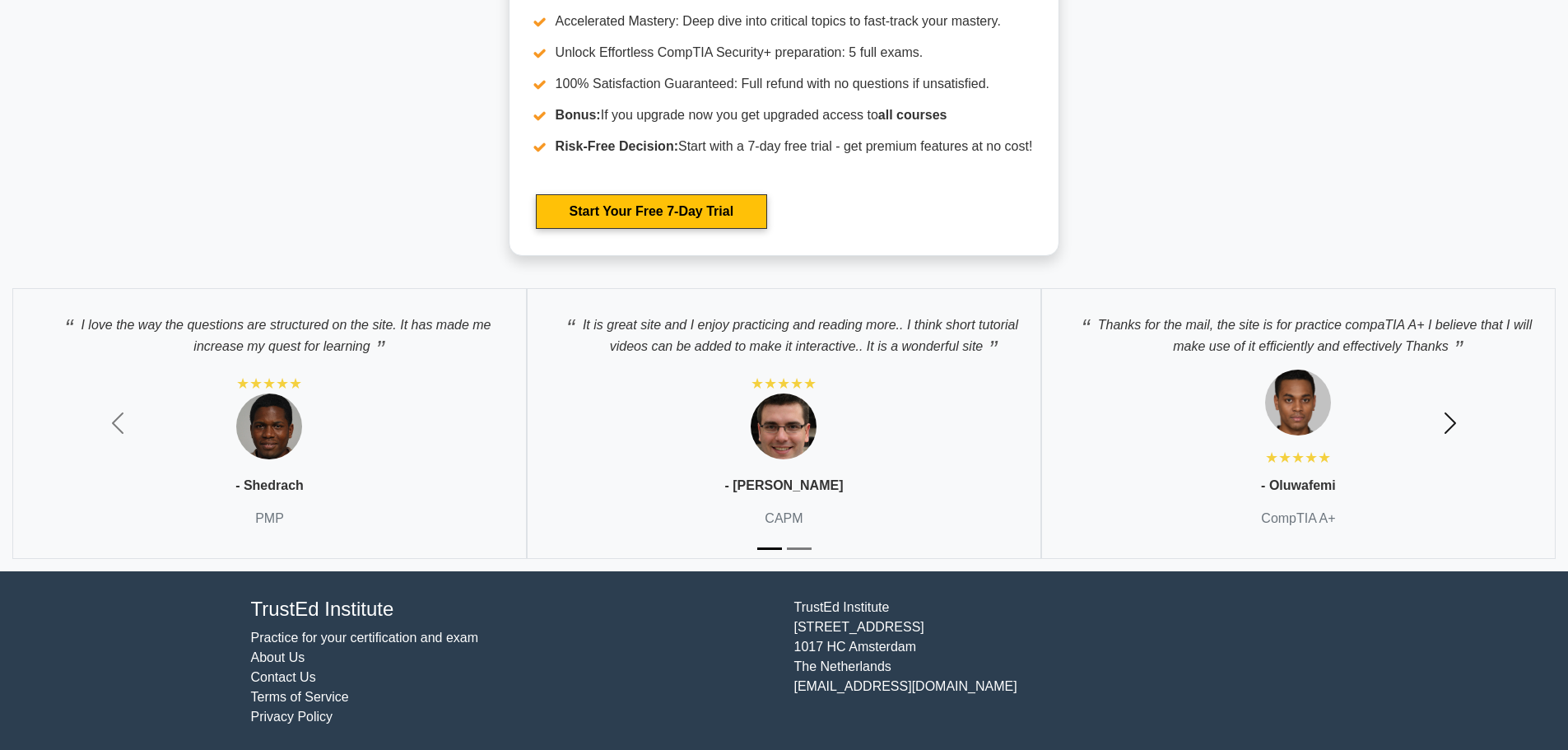
click at [1440, 420] on span "button" at bounding box center [1449, 423] width 26 height 26
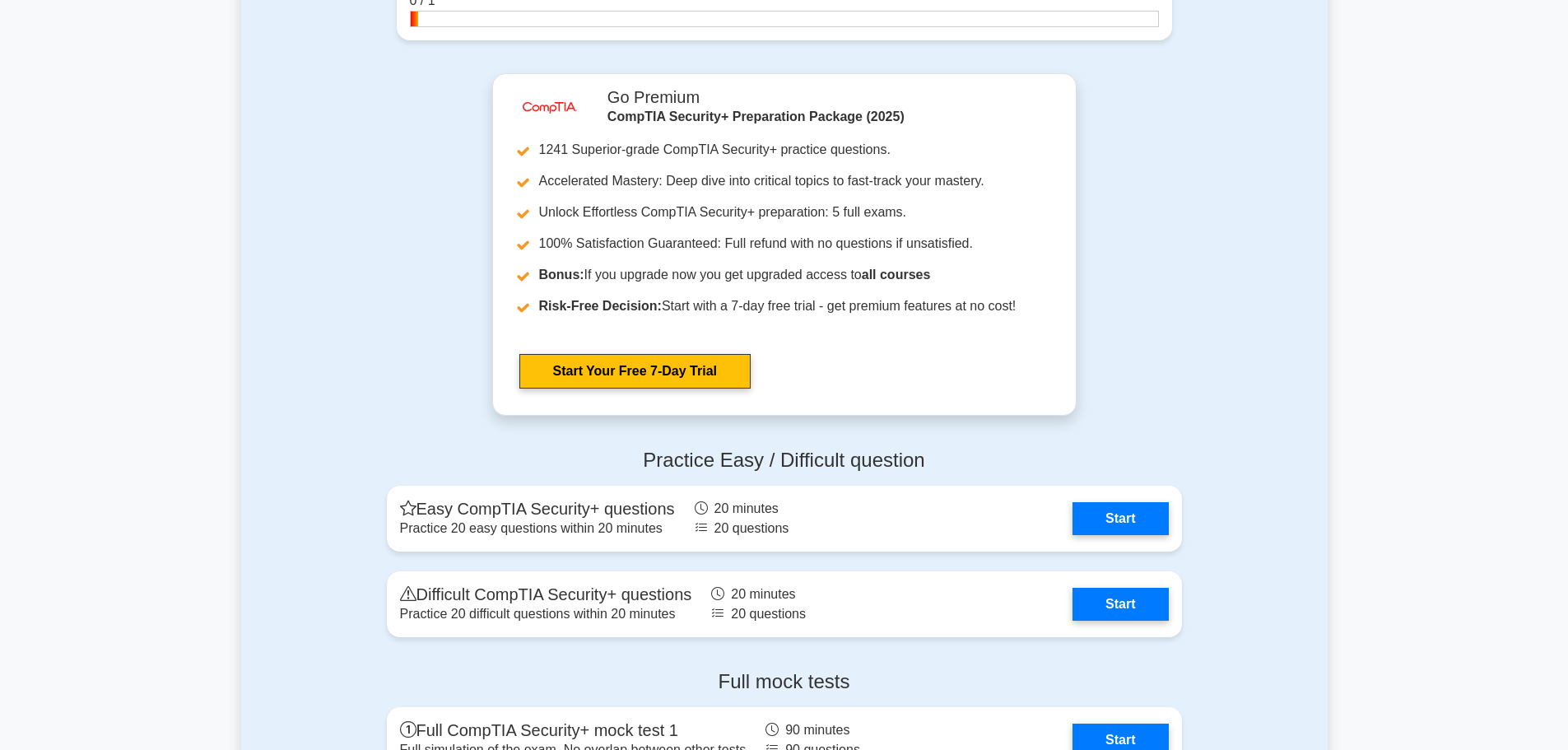
scroll to position [3932, 0]
